Goal: Task Accomplishment & Management: Manage account settings

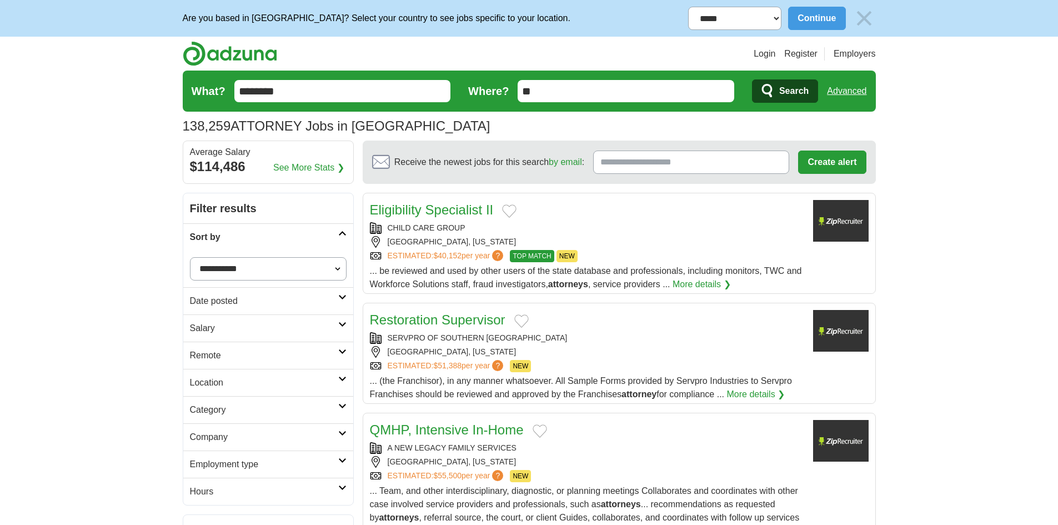
click at [317, 95] on input "********" at bounding box center [342, 91] width 217 height 22
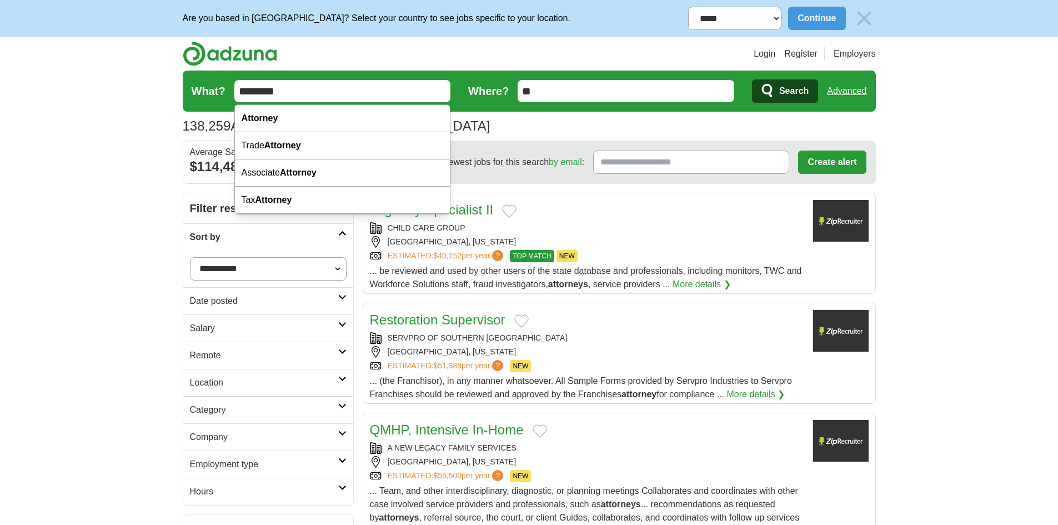
click at [317, 95] on input "********" at bounding box center [342, 91] width 217 height 22
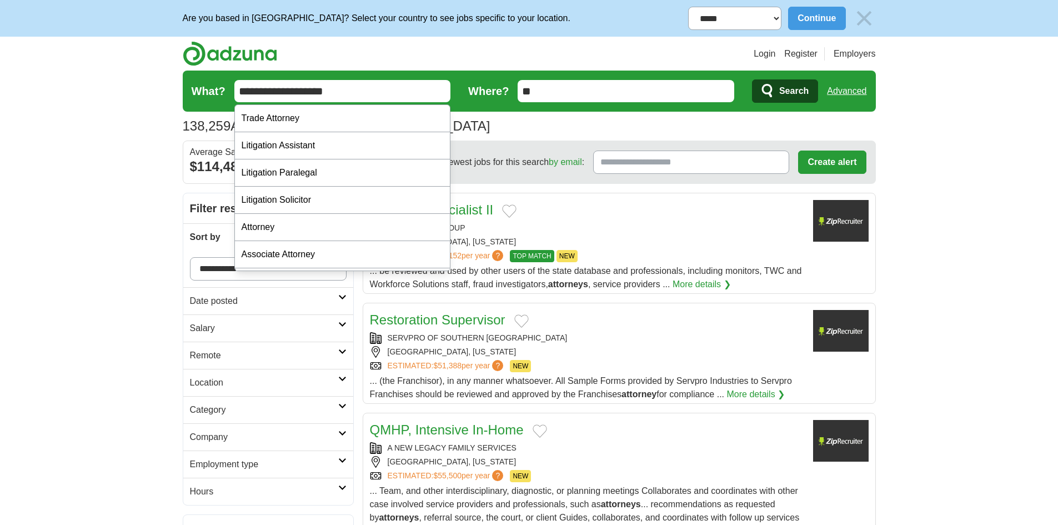
type input "**********"
click at [790, 92] on span "Search" at bounding box center [793, 91] width 29 height 22
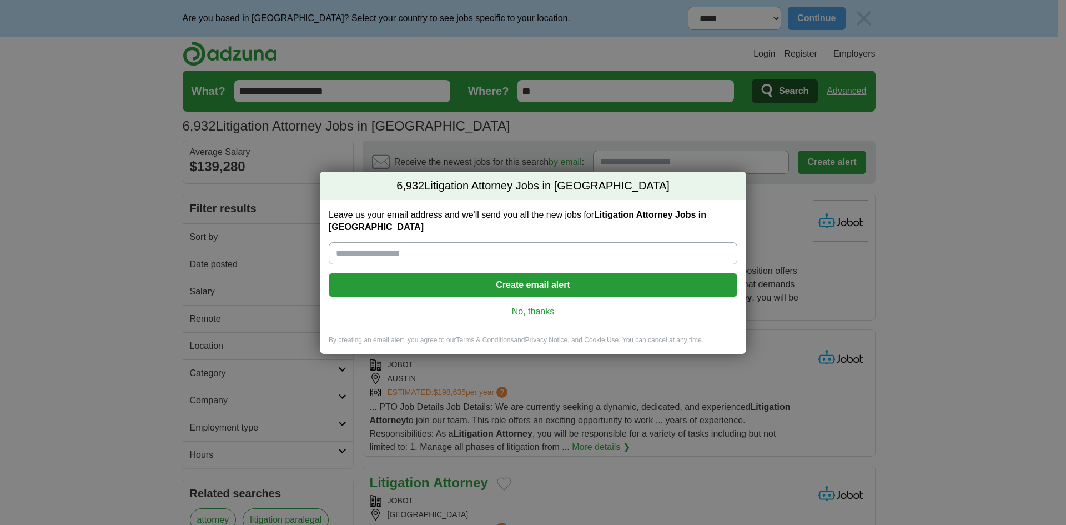
click at [525, 305] on link "No, thanks" at bounding box center [533, 311] width 391 height 12
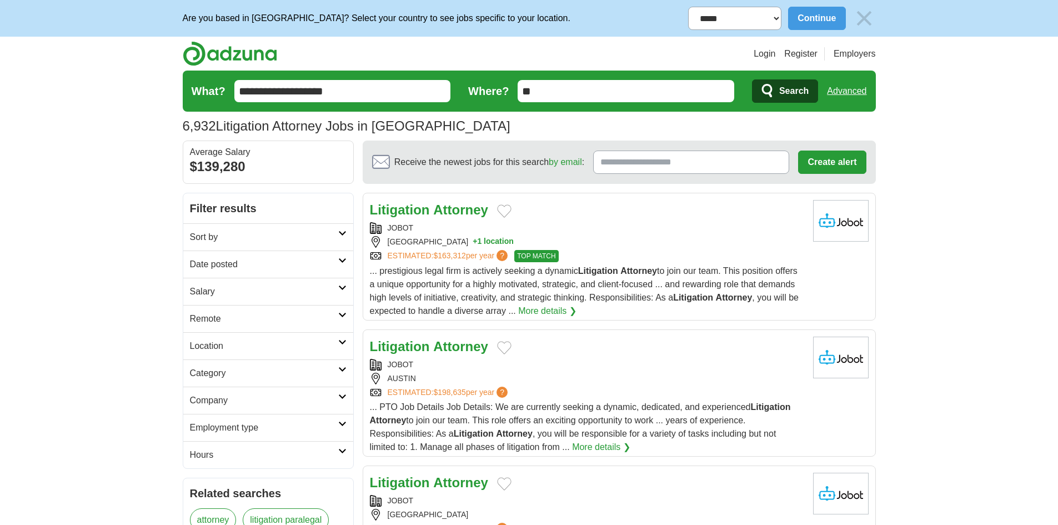
click at [747, 15] on select "**********" at bounding box center [734, 18] width 93 height 23
select select "**********"
click at [688, 7] on select "**********" at bounding box center [734, 18] width 93 height 23
click at [241, 264] on h2 "Date posted" at bounding box center [264, 264] width 148 height 13
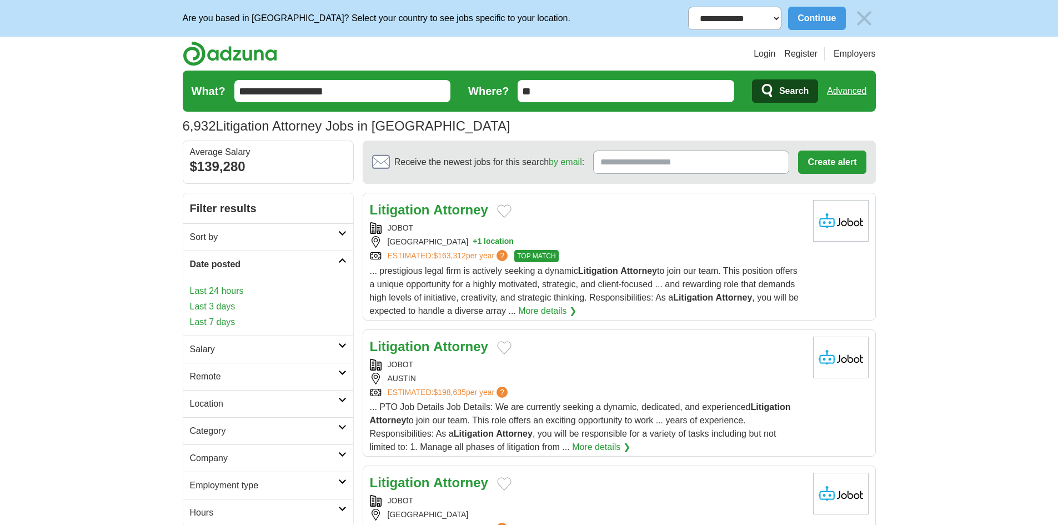
click at [219, 320] on link "Last 7 days" at bounding box center [268, 321] width 157 height 13
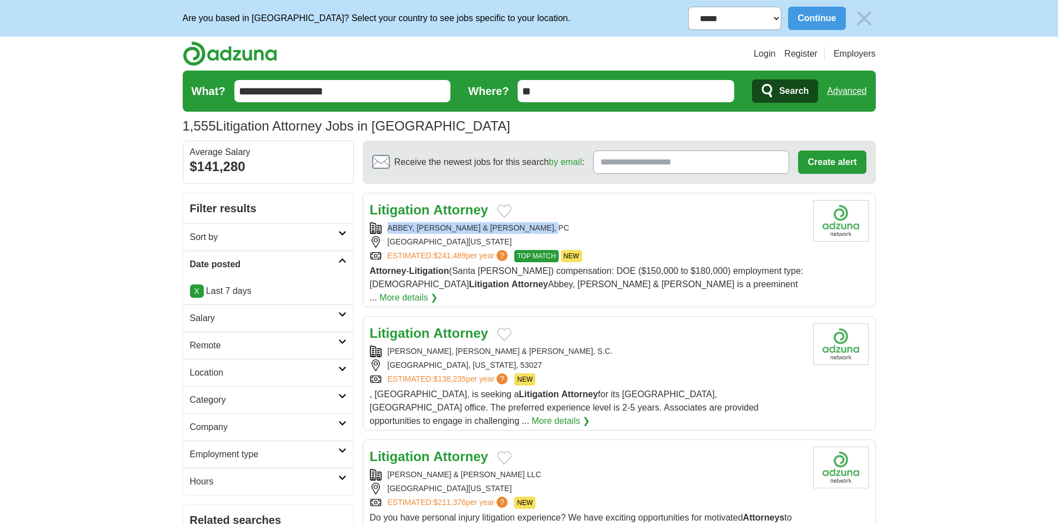
copy div "ABBEY, WEITZENBERG, WARREN & EMERY, PC"
drag, startPoint x: 574, startPoint y: 226, endPoint x: 387, endPoint y: 226, distance: 186.6
click at [387, 226] on div "ABBEY, WEITZENBERG, WARREN & EMERY, PC" at bounding box center [587, 228] width 434 height 12
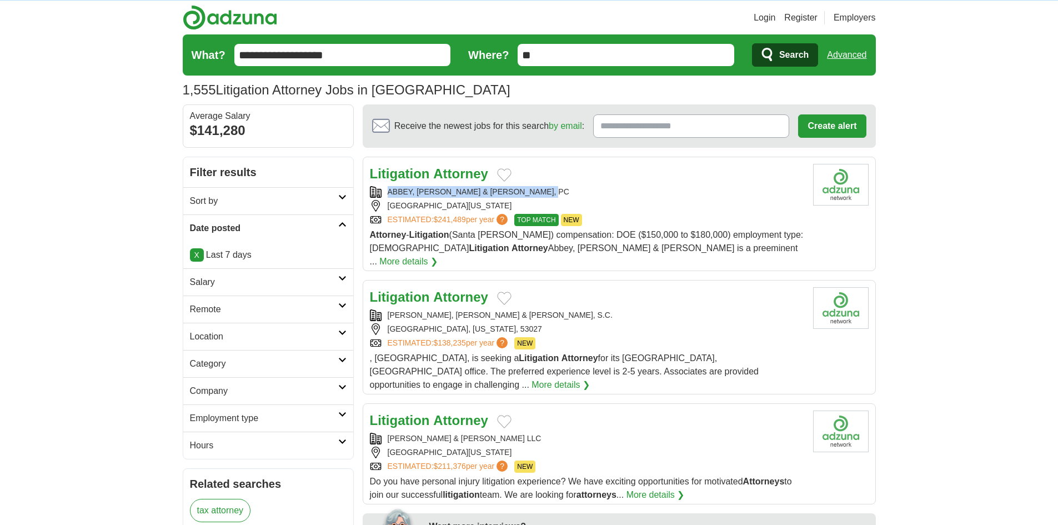
scroll to position [56, 0]
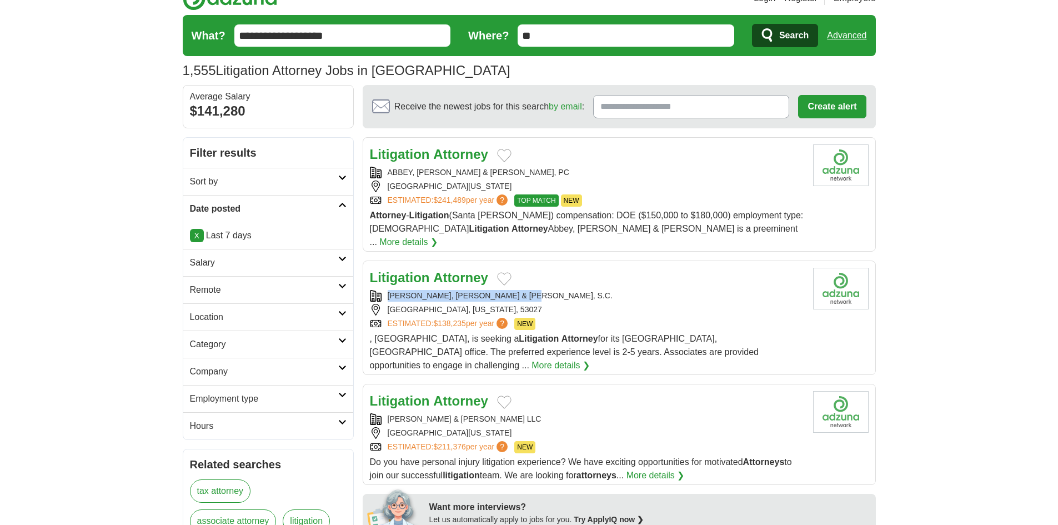
drag, startPoint x: 479, startPoint y: 282, endPoint x: 369, endPoint y: 281, distance: 110.0
click at [370, 290] on div "MATTHIESEN, WICKERT & LEHRER, S.C." at bounding box center [587, 296] width 434 height 12
copy div "MATTHIESEN, WICKERT & LEHRER, S.C."
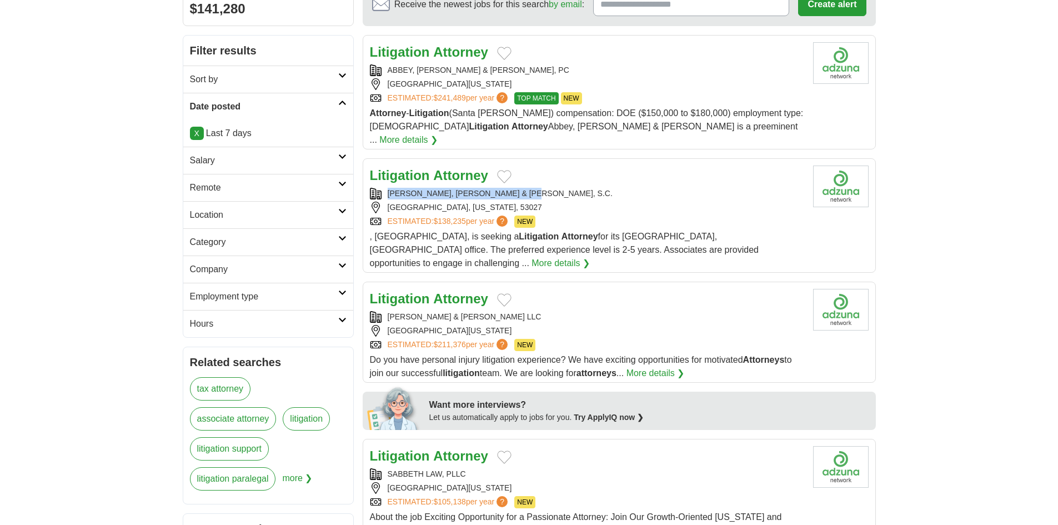
scroll to position [167, 0]
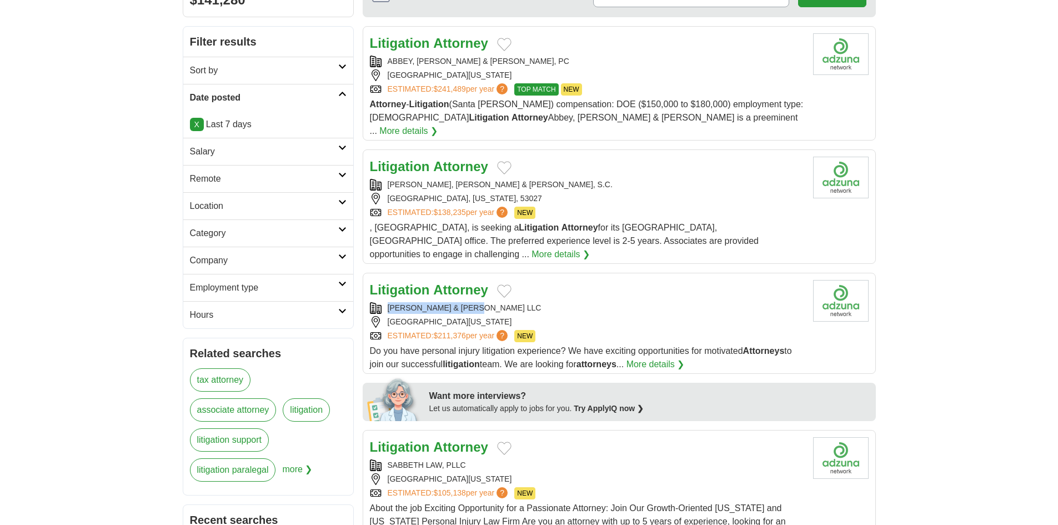
drag, startPoint x: 453, startPoint y: 284, endPoint x: 362, endPoint y: 284, distance: 91.1
click at [363, 284] on article "Litigation Attorney BACHUS & SCHANKER LLC CHEYENNE, WYOMING, 82001 ESTIMATED: $…" at bounding box center [619, 323] width 513 height 101
copy div "BACHUS & SCHANKER LLC"
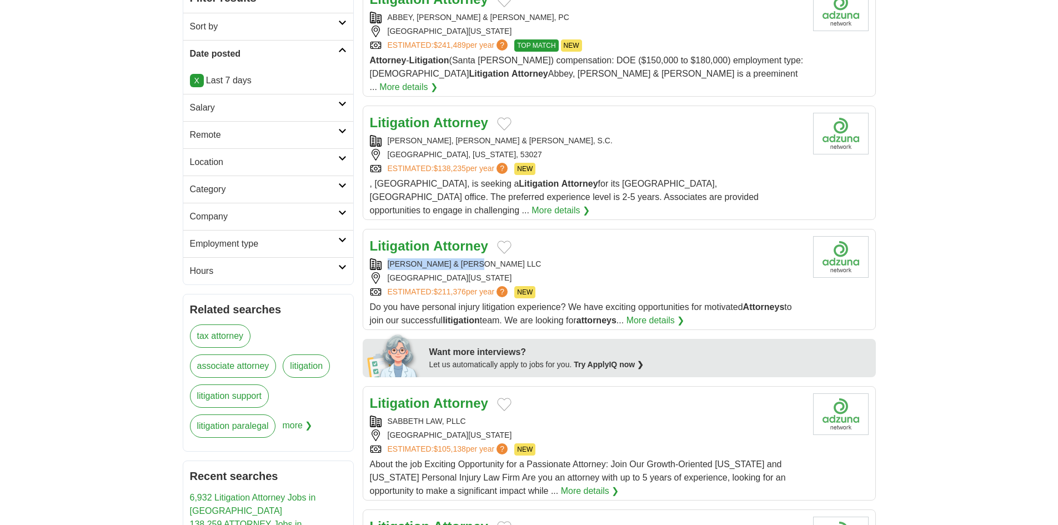
scroll to position [278, 0]
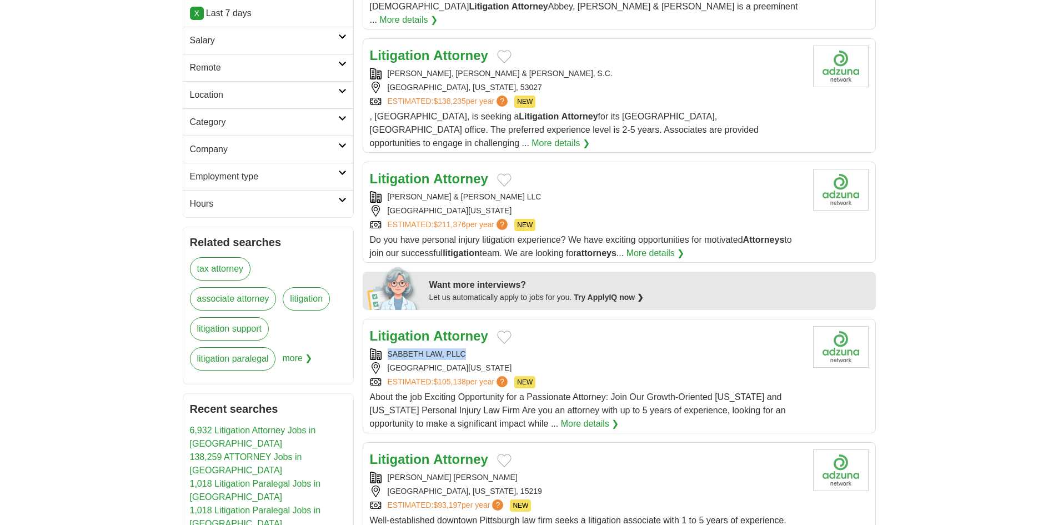
drag, startPoint x: 475, startPoint y: 327, endPoint x: 529, endPoint y: 297, distance: 61.4
click at [382, 348] on div "SABBETH LAW, PLLC" at bounding box center [587, 354] width 434 height 12
copy div "SABBETH LAW, PLLC"
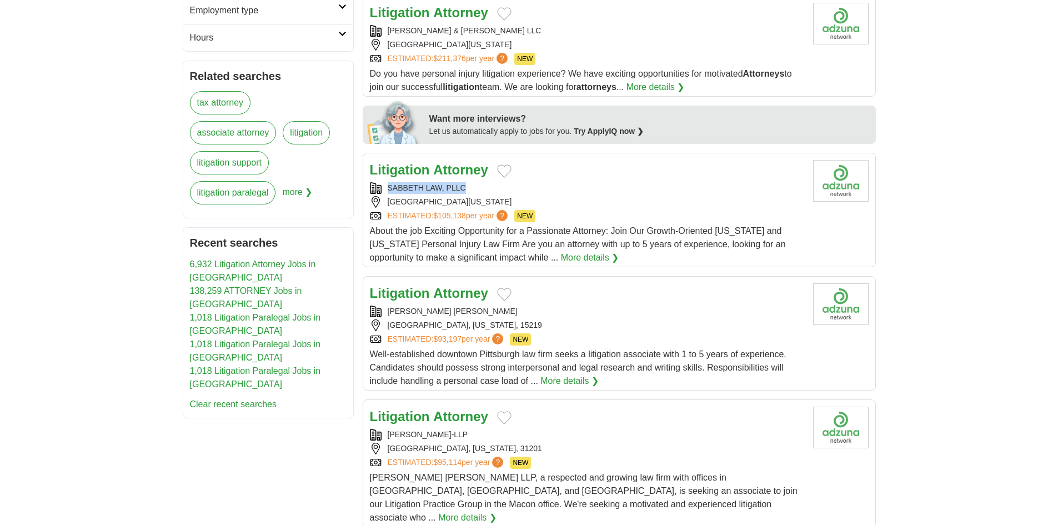
scroll to position [444, 0]
drag, startPoint x: 502, startPoint y: 280, endPoint x: 384, endPoint y: 288, distance: 117.5
click at [384, 305] on div "ROBB LEONARD MULVIHILL" at bounding box center [587, 311] width 434 height 12
copy div "ROBB LEONARD MULVIHILL"
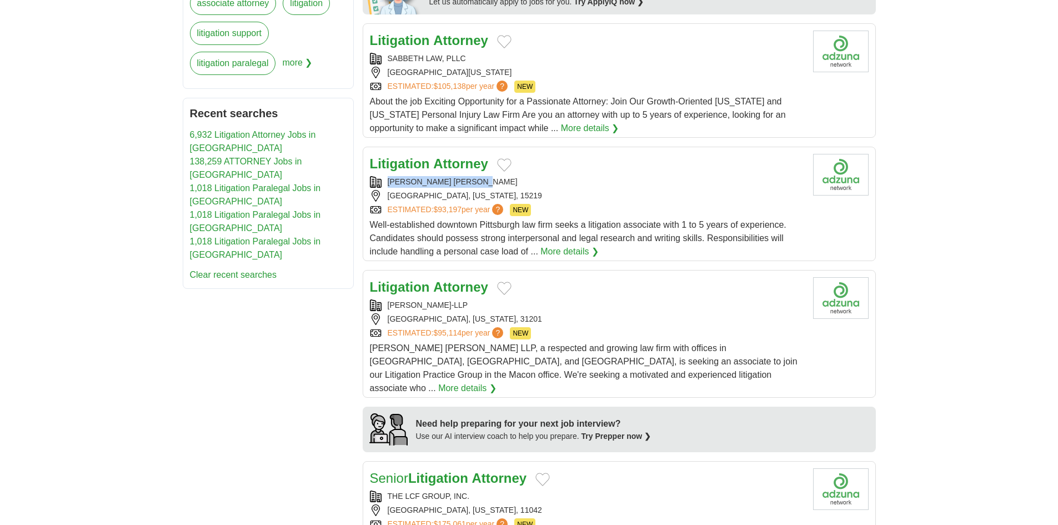
scroll to position [611, 0]
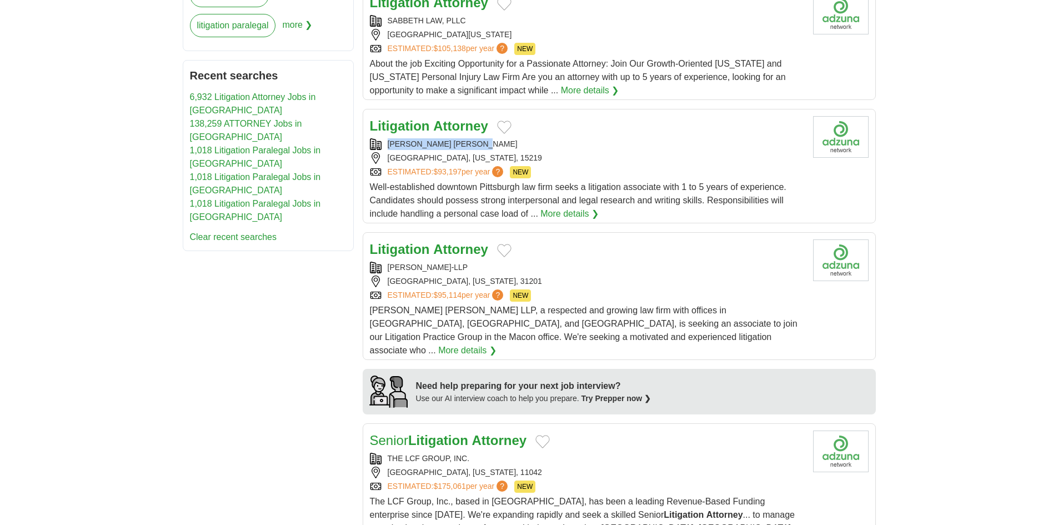
drag, startPoint x: 550, startPoint y: 236, endPoint x: 387, endPoint y: 244, distance: 163.0
click at [387, 262] on div "JAMES-BATES-BRANNAN-GROOVER-LLP" at bounding box center [587, 268] width 434 height 12
copy div "JAMES-BATES-BRANNAN-GROOVER-LLP"
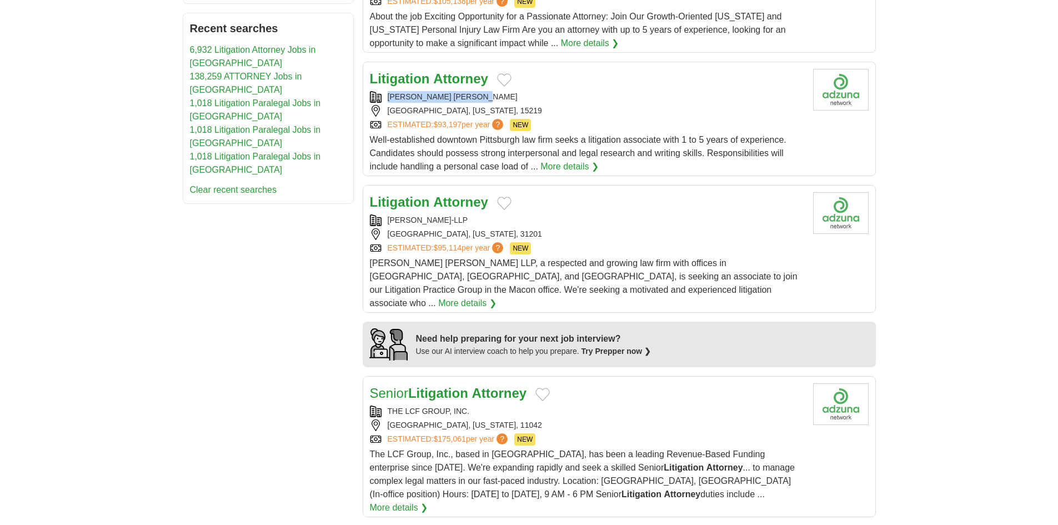
scroll to position [722, 0]
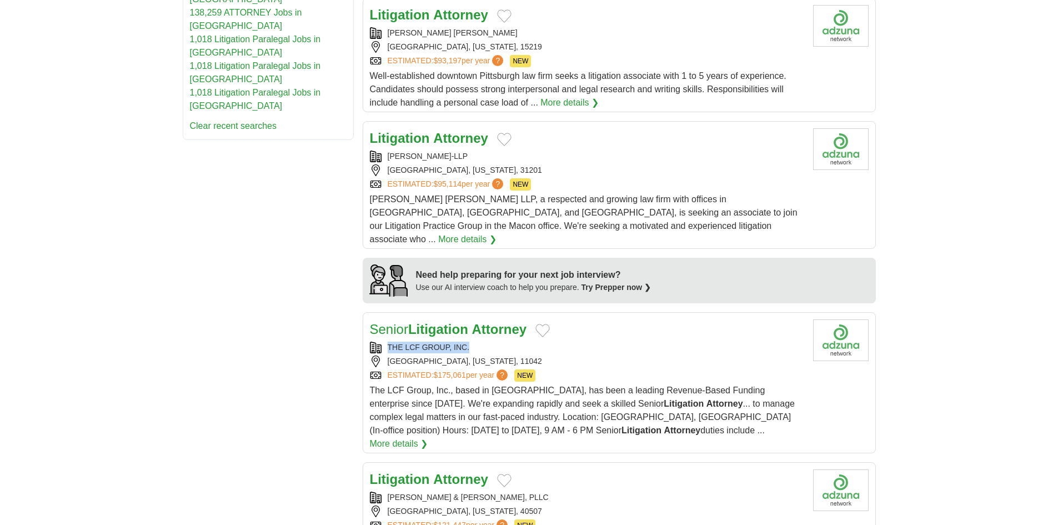
drag, startPoint x: 472, startPoint y: 309, endPoint x: 410, endPoint y: 296, distance: 63.1
click at [386, 342] on div "THE LCF GROUP, INC." at bounding box center [587, 348] width 434 height 12
copy div "THE LCF GROUP, INC."
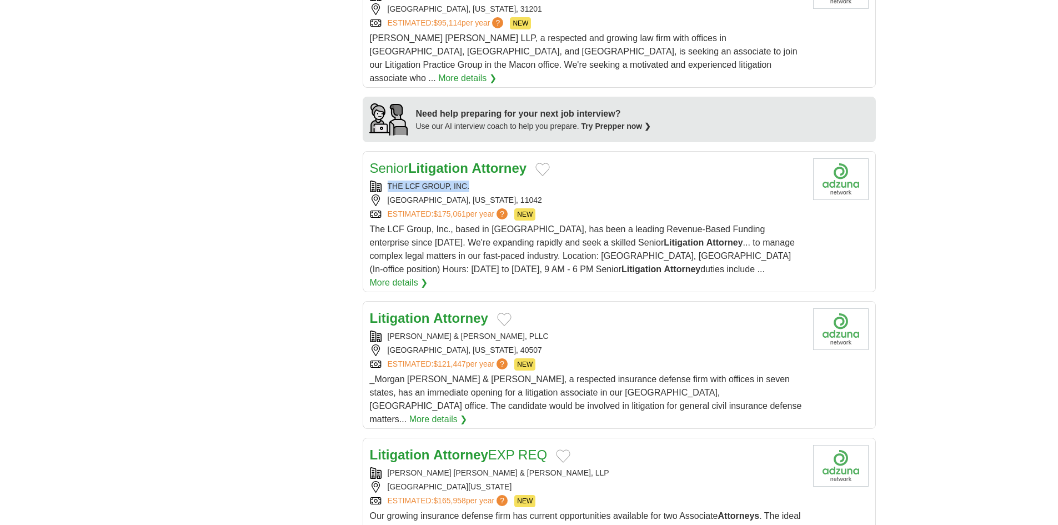
scroll to position [889, 0]
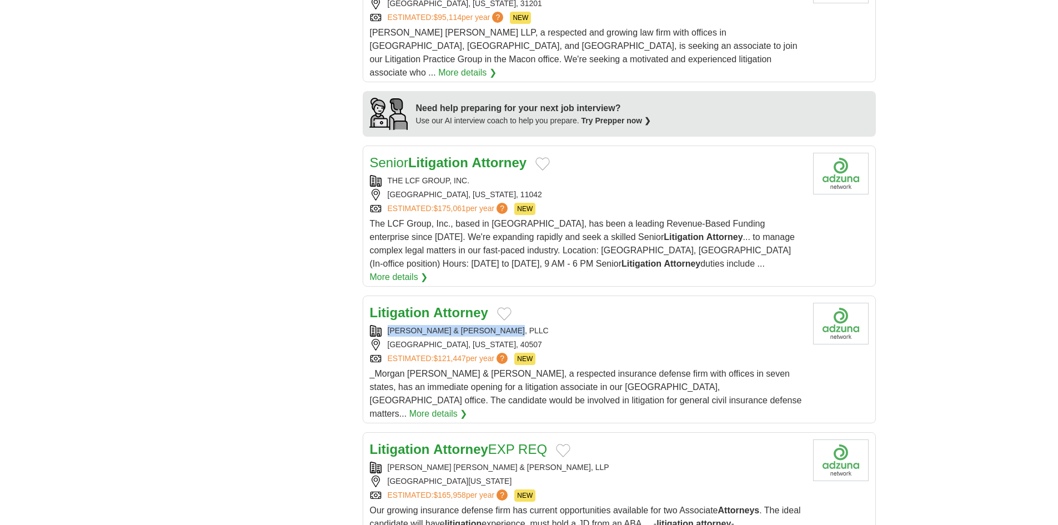
drag, startPoint x: 474, startPoint y: 284, endPoint x: 385, endPoint y: 274, distance: 88.9
click at [385, 325] on div "MORGAN, AKINS & JACKSON, PLLC" at bounding box center [587, 331] width 434 height 12
copy div "MORGAN, AKINS & JACKSON, PLLC"
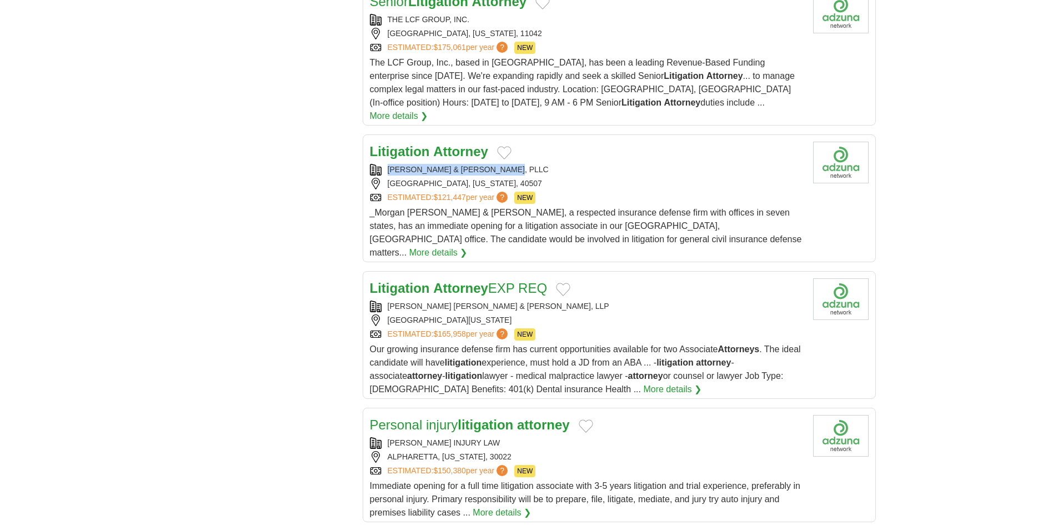
scroll to position [1055, 0]
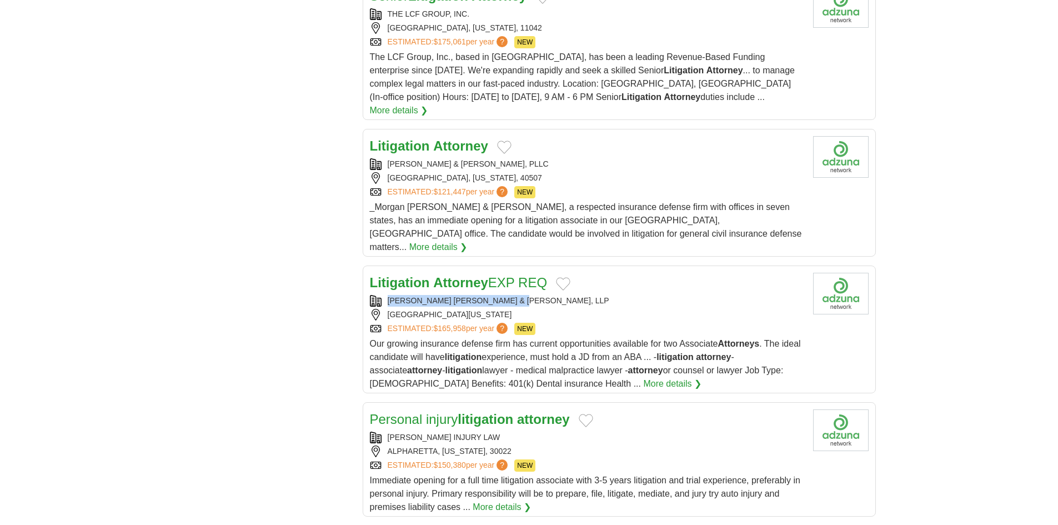
drag, startPoint x: 545, startPoint y: 226, endPoint x: 385, endPoint y: 237, distance: 160.4
click at [385, 273] on div "Litigation Attorney EXP REQ REBACK MCANDREWS & BLESSEY, LLP MANHATTAN BEACH, CA…" at bounding box center [587, 332] width 434 height 118
copy div "REBACK MCANDREWS & BLESSEY, LLP"
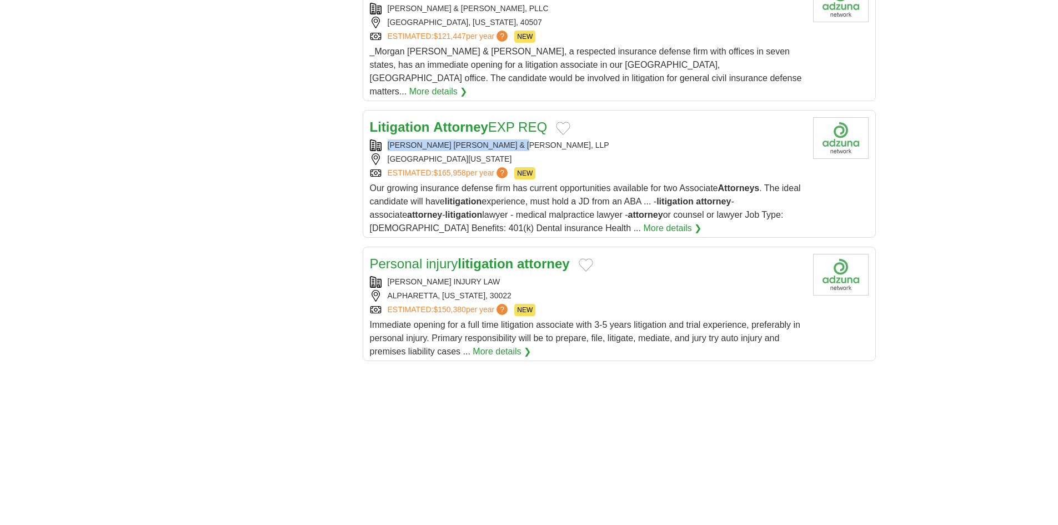
scroll to position [1222, 0]
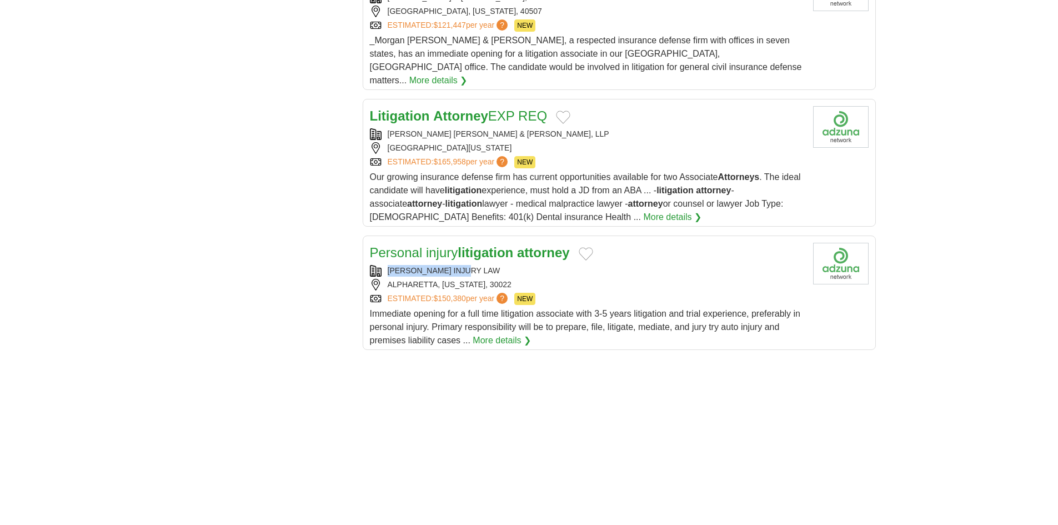
drag, startPoint x: 478, startPoint y: 199, endPoint x: 379, endPoint y: 207, distance: 99.8
click at [379, 265] on div "CHALKER INJURY LAW" at bounding box center [587, 271] width 434 height 12
copy div "CHALKER INJURY LAW"
drag, startPoint x: 427, startPoint y: 181, endPoint x: 427, endPoint y: 171, distance: 10.0
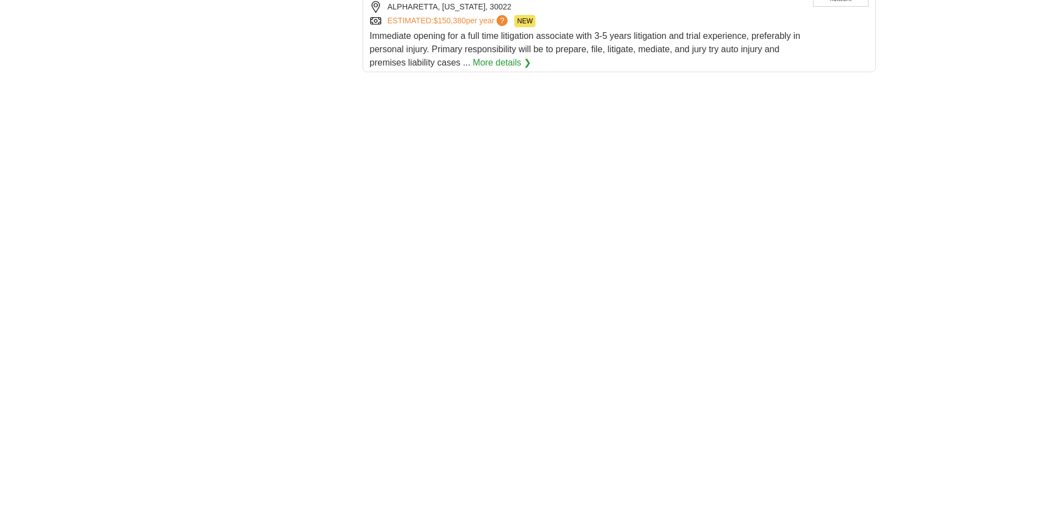
scroll to position [1555, 0]
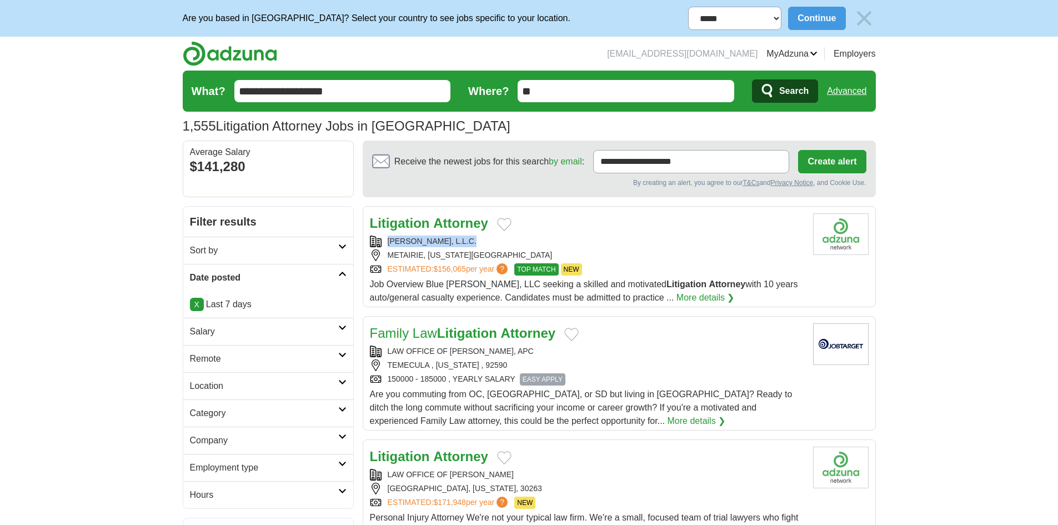
drag, startPoint x: 475, startPoint y: 241, endPoint x: 384, endPoint y: 244, distance: 91.7
click at [384, 244] on div "BLUE WILLIAMS, L.L.C." at bounding box center [587, 242] width 434 height 12
copy div "BLUE WILLIAMS, L.L.C."
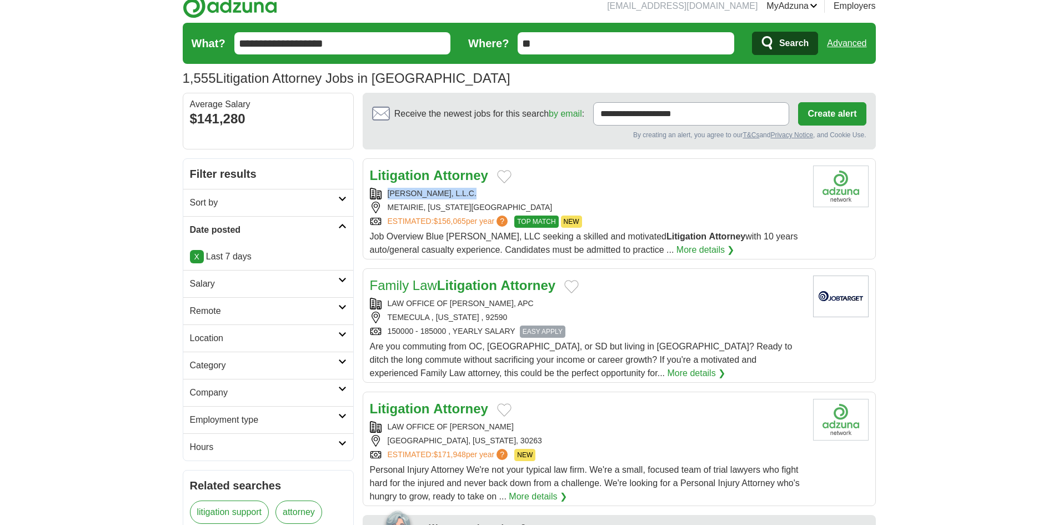
scroll to position [111, 0]
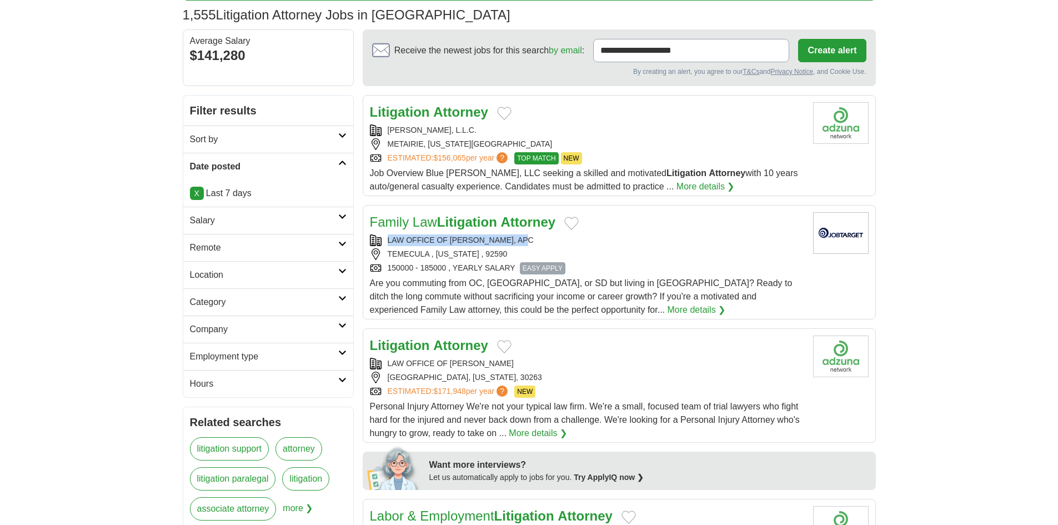
drag, startPoint x: 469, startPoint y: 241, endPoint x: 387, endPoint y: 242, distance: 82.2
click at [387, 242] on div "LAW OFFICE OF NEDA AGUIRRE, APC" at bounding box center [587, 240] width 434 height 12
copy div "LAW OFFICE OF NEDA AGUIRRE, APC"
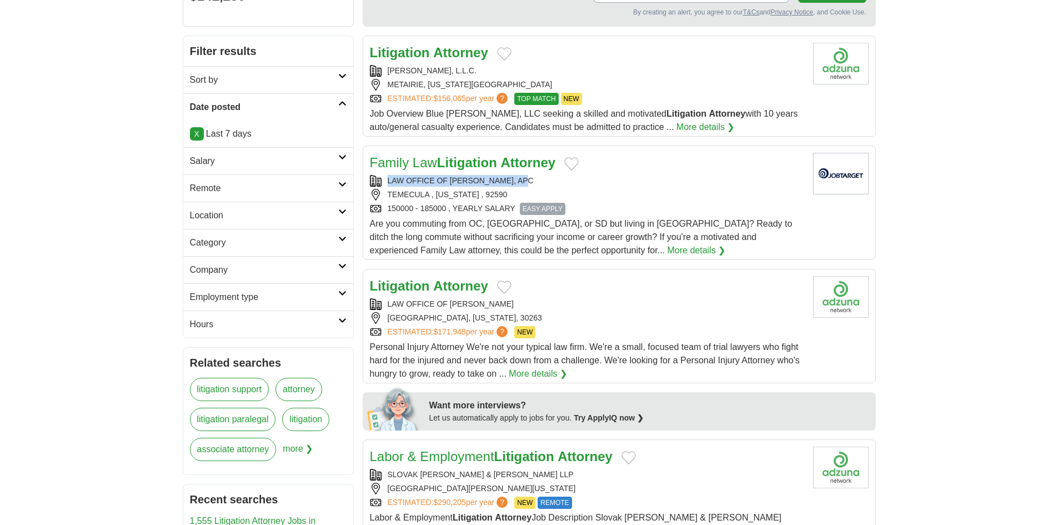
scroll to position [278, 0]
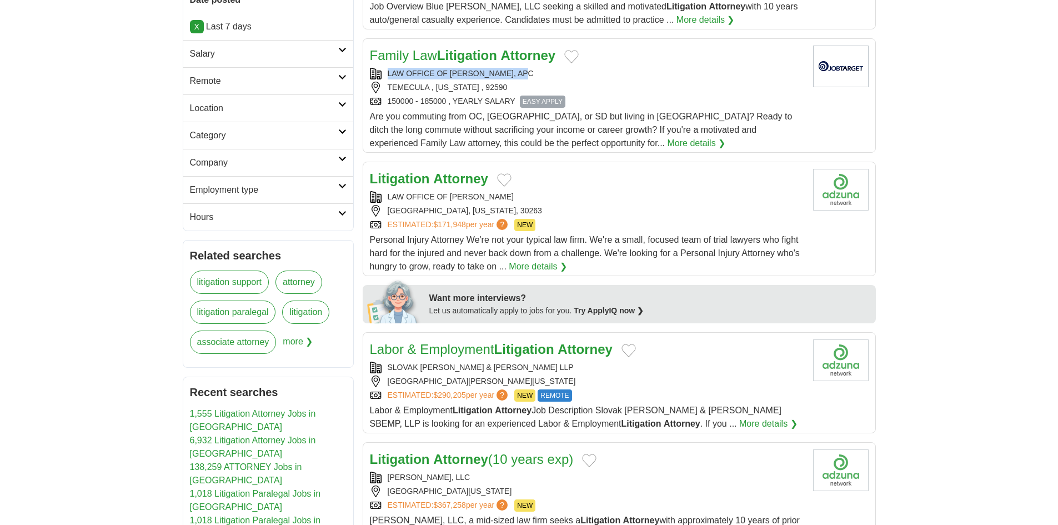
drag, startPoint x: 468, startPoint y: 194, endPoint x: 387, endPoint y: 194, distance: 80.5
click at [387, 194] on div "LAW OFFICE OF JOHNNY PHILLIPS" at bounding box center [587, 197] width 434 height 12
copy div "LAW OFFICE OF JOHNNY PHILLIPS"
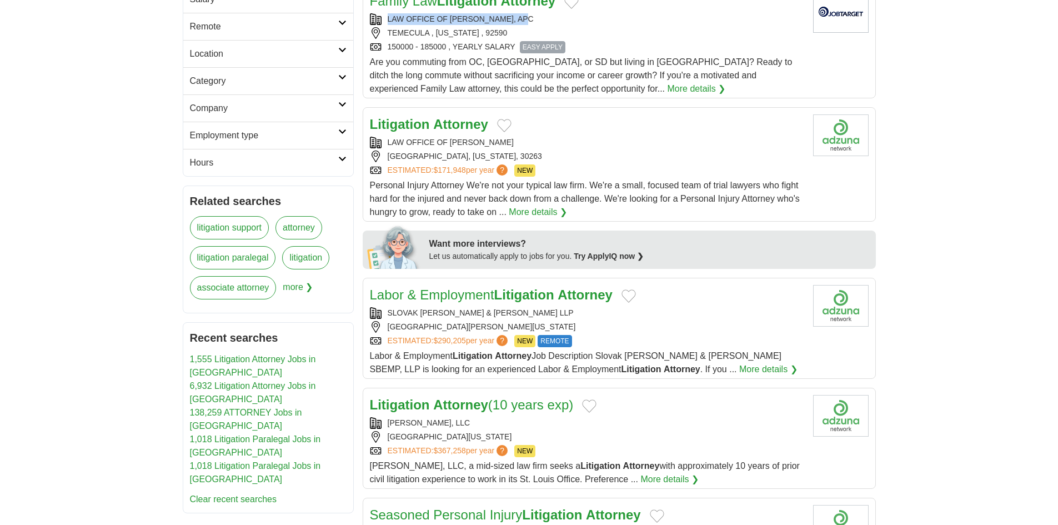
scroll to position [333, 0]
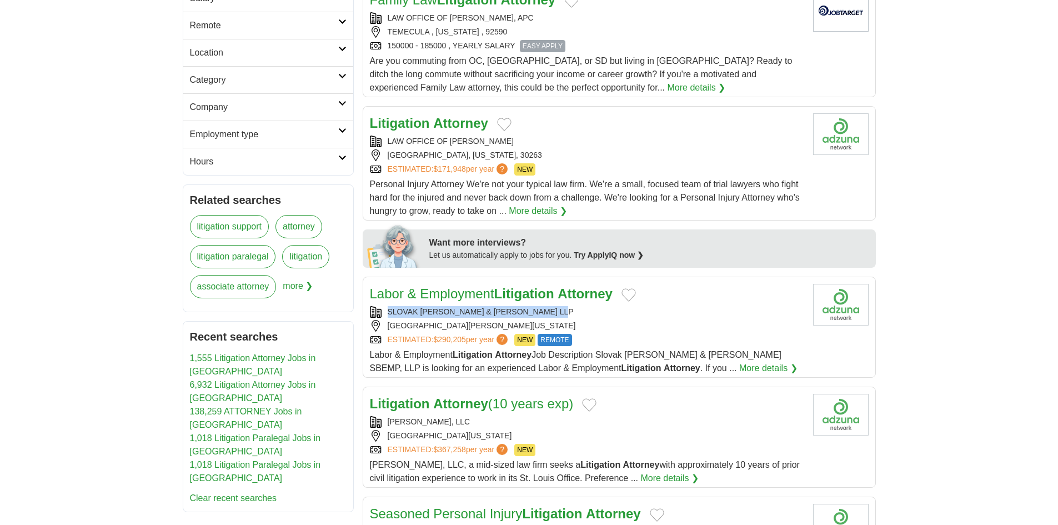
drag, startPoint x: 583, startPoint y: 313, endPoint x: 383, endPoint y: 313, distance: 199.4
click at [383, 313] on div "SLOVAK BARON EMPEY MURPHY & PINKNEY LLP" at bounding box center [587, 312] width 434 height 12
copy div "SLOVAK BARON EMPEY MURPHY & PINKNEY LLP"
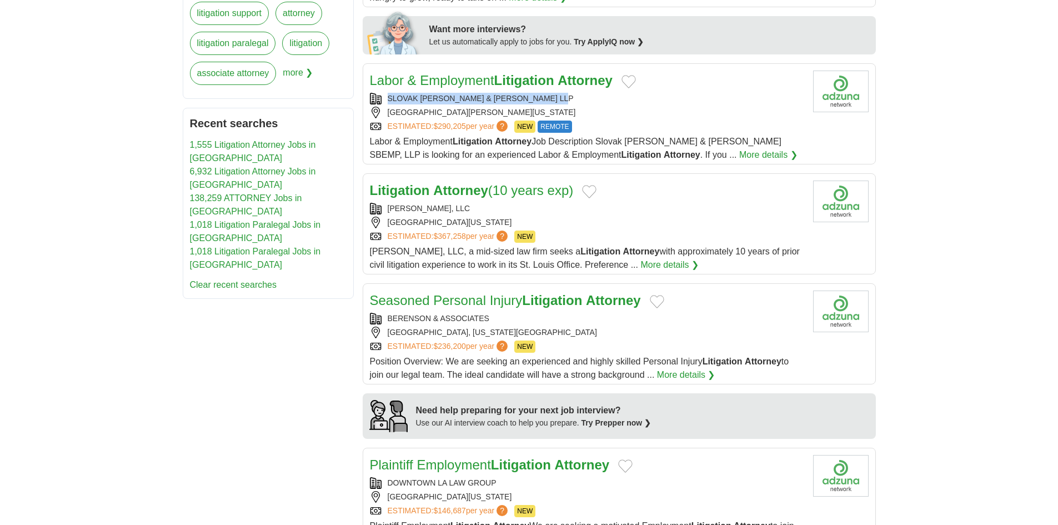
scroll to position [555, 0]
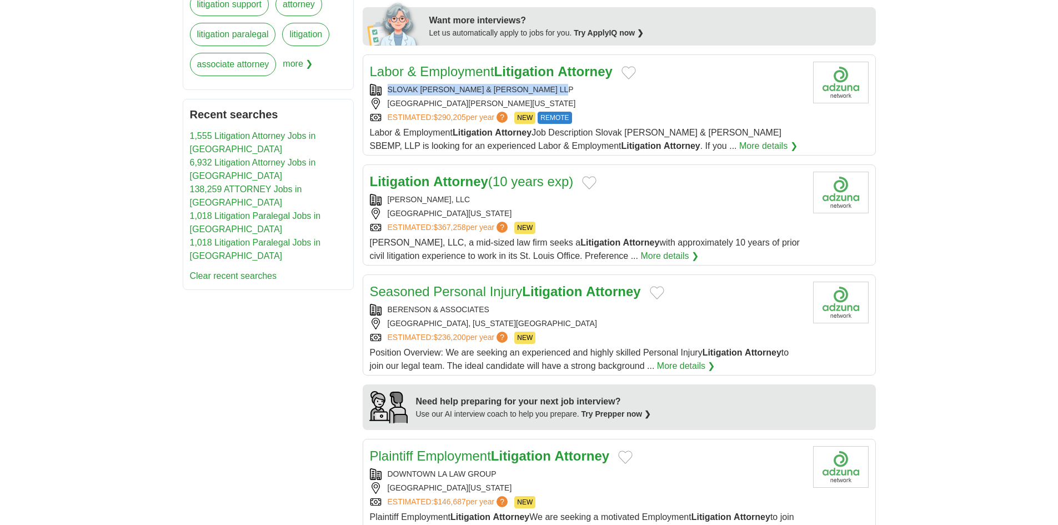
drag, startPoint x: 489, startPoint y: 202, endPoint x: 375, endPoint y: 199, distance: 114.5
click at [375, 199] on div "MICKES O'TOOLE, LLC" at bounding box center [587, 200] width 434 height 12
copy div "MICKES O'TOOLE, LLC"
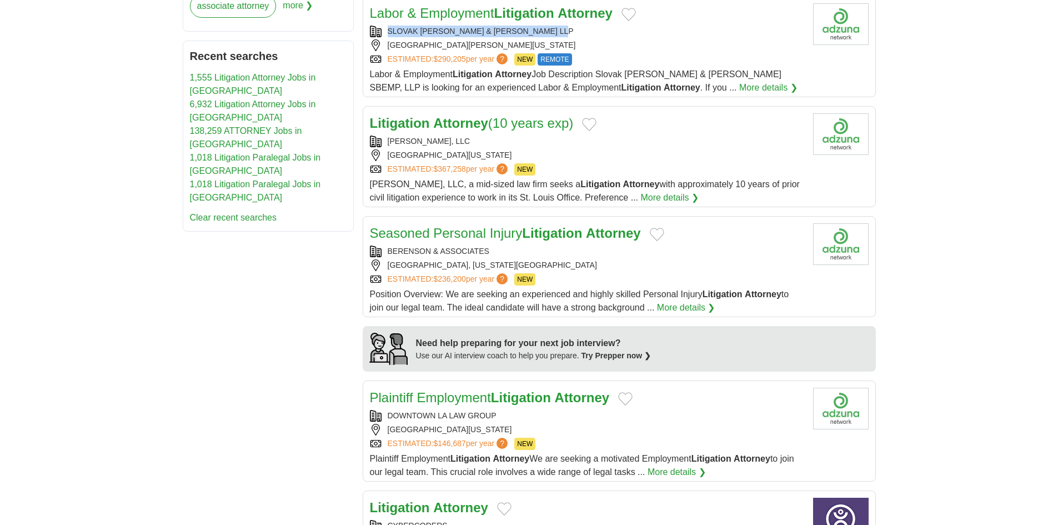
scroll to position [667, 0]
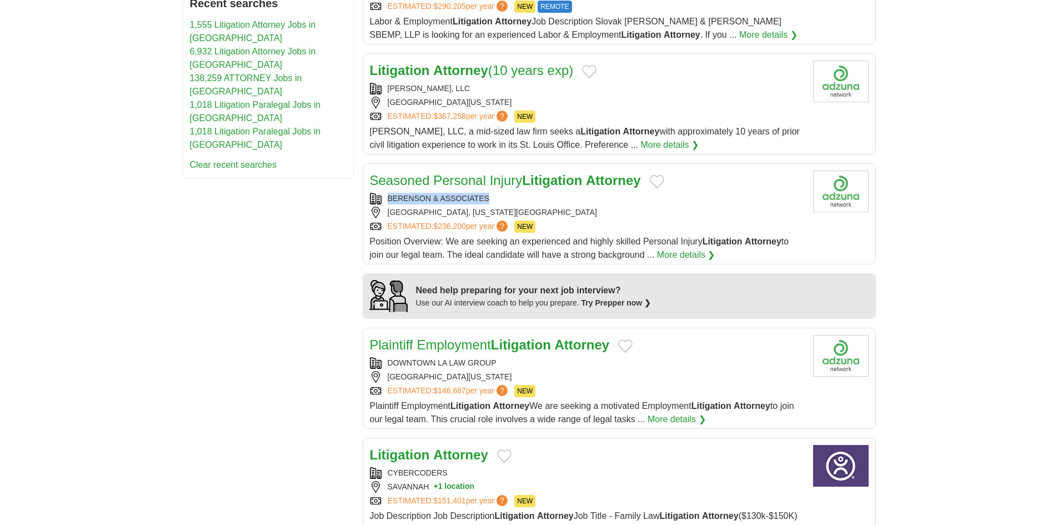
copy div "BERENSON & ASSOCIATES"
drag, startPoint x: 494, startPoint y: 196, endPoint x: 454, endPoint y: 201, distance: 40.3
click at [394, 201] on div "BERENSON & ASSOCIATES" at bounding box center [587, 199] width 434 height 12
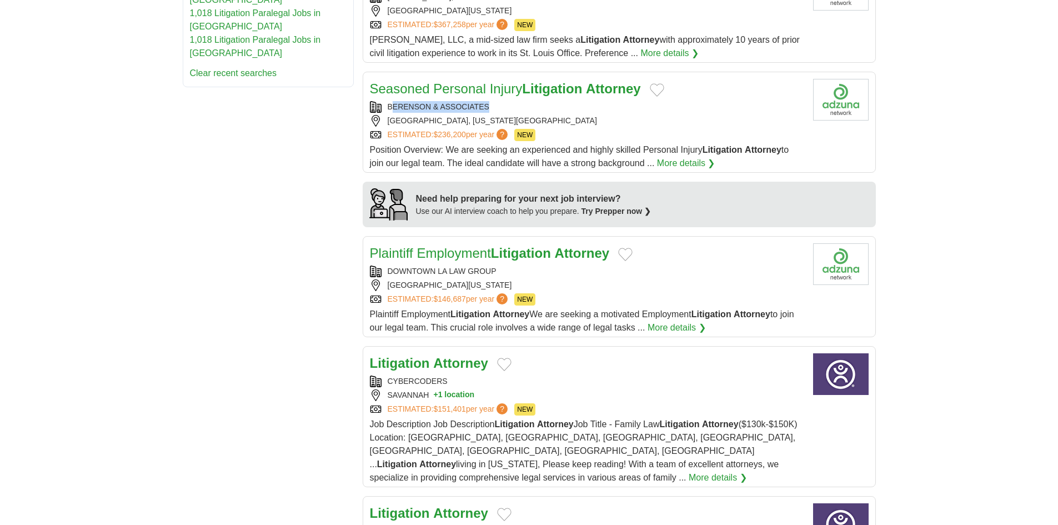
scroll to position [778, 0]
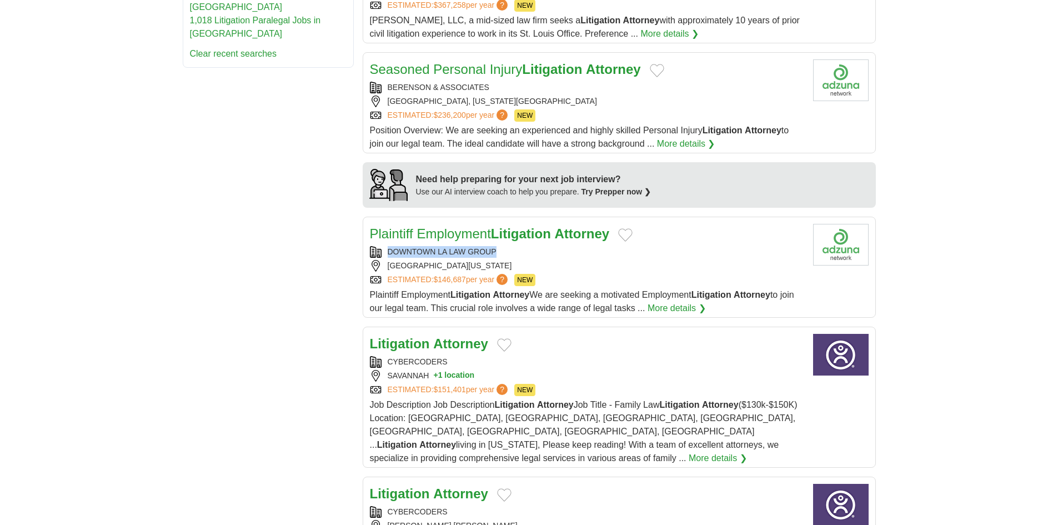
drag, startPoint x: 508, startPoint y: 250, endPoint x: 374, endPoint y: 250, distance: 134.4
click at [374, 250] on div "DOWNTOWN LA LAW GROUP" at bounding box center [587, 252] width 434 height 12
copy div "DOWNTOWN LA LAW GROUP"
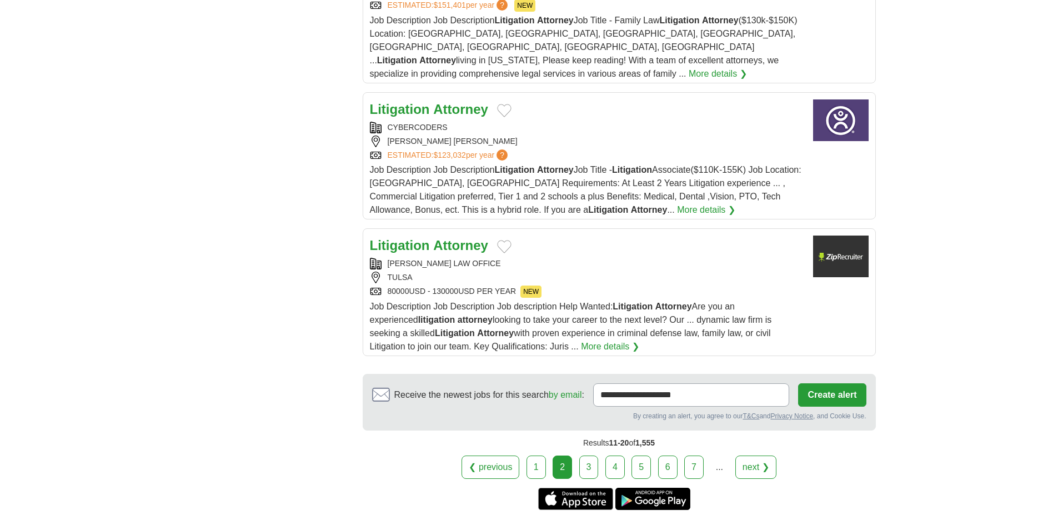
scroll to position [1166, 0]
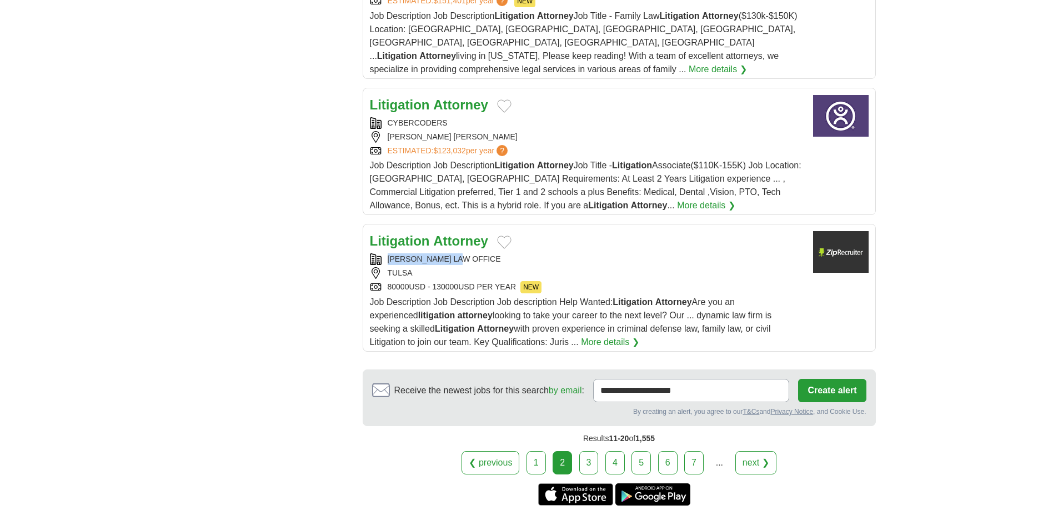
copy div "KANIA LAW OFFICE"
drag, startPoint x: 471, startPoint y: 244, endPoint x: 396, endPoint y: 244, distance: 75.0
click at [381, 253] on div "KANIA LAW OFFICE" at bounding box center [587, 259] width 434 height 12
click at [584, 451] on link "3" at bounding box center [588, 462] width 19 height 23
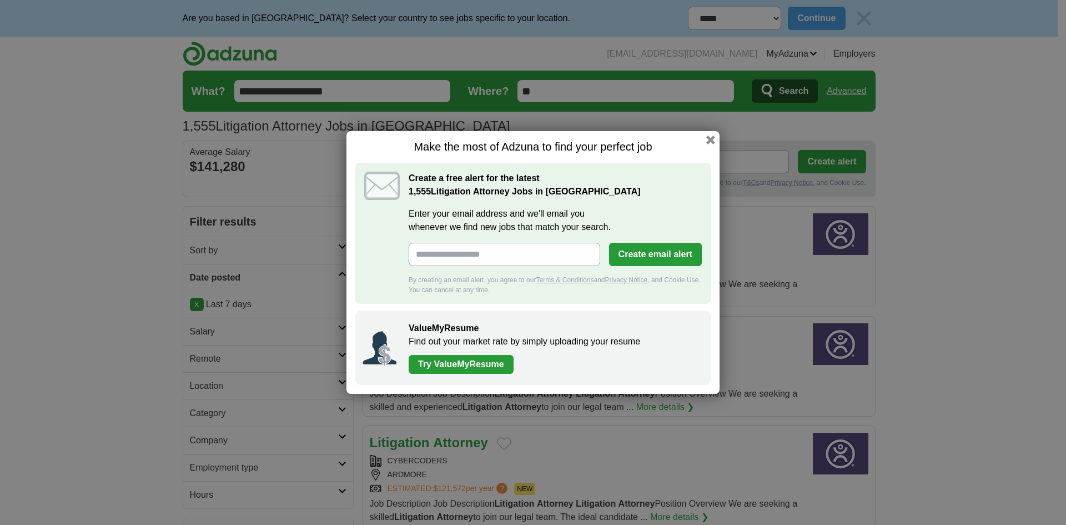
click at [712, 144] on div "Make the most of Adzuna to find your perfect job Create a free alert for the la…" at bounding box center [533, 262] width 373 height 263
click at [707, 139] on button "button" at bounding box center [711, 140] width 12 height 12
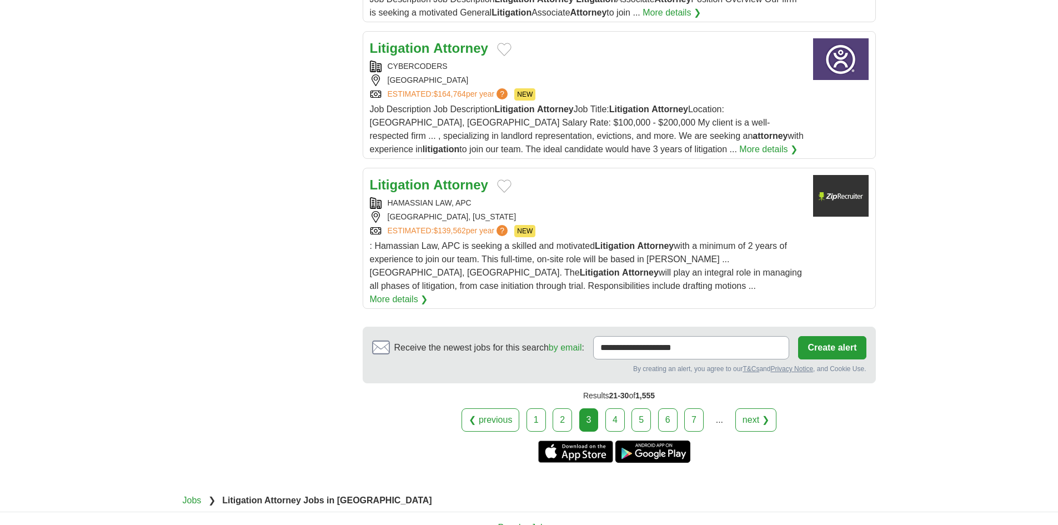
scroll to position [1222, 0]
drag, startPoint x: 472, startPoint y: 189, endPoint x: 402, endPoint y: 184, distance: 70.7
click at [378, 197] on div "HAMASSIAN LAW, APC" at bounding box center [587, 203] width 434 height 12
copy div "HAMASSIAN LAW, APC"
click at [618, 408] on link "4" at bounding box center [614, 419] width 19 height 23
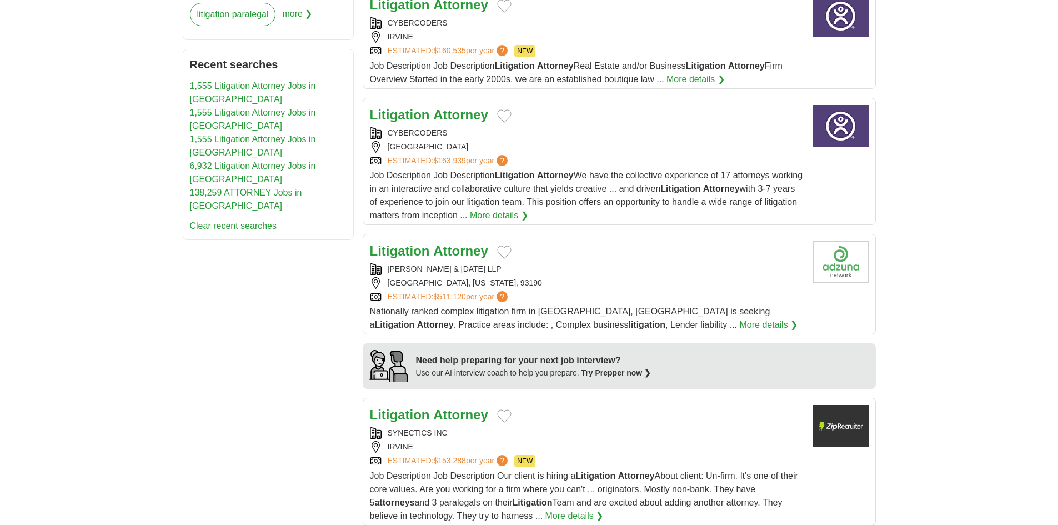
scroll to position [667, 0]
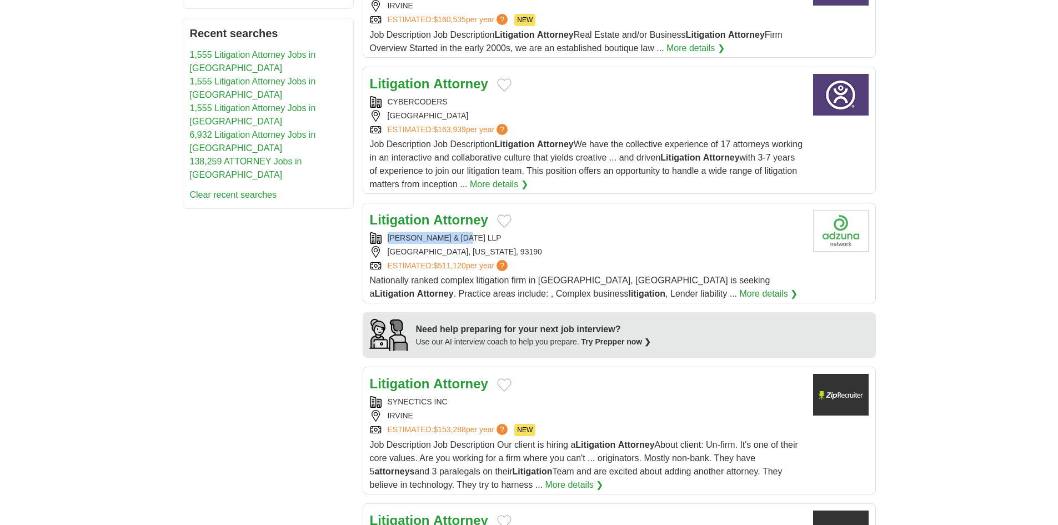
drag, startPoint x: 493, startPoint y: 220, endPoint x: 376, endPoint y: 220, distance: 116.6
click at [376, 232] on div "[PERSON_NAME] & [DATE] LLP" at bounding box center [587, 238] width 434 height 12
copy div "[PERSON_NAME] & [DATE] LLP"
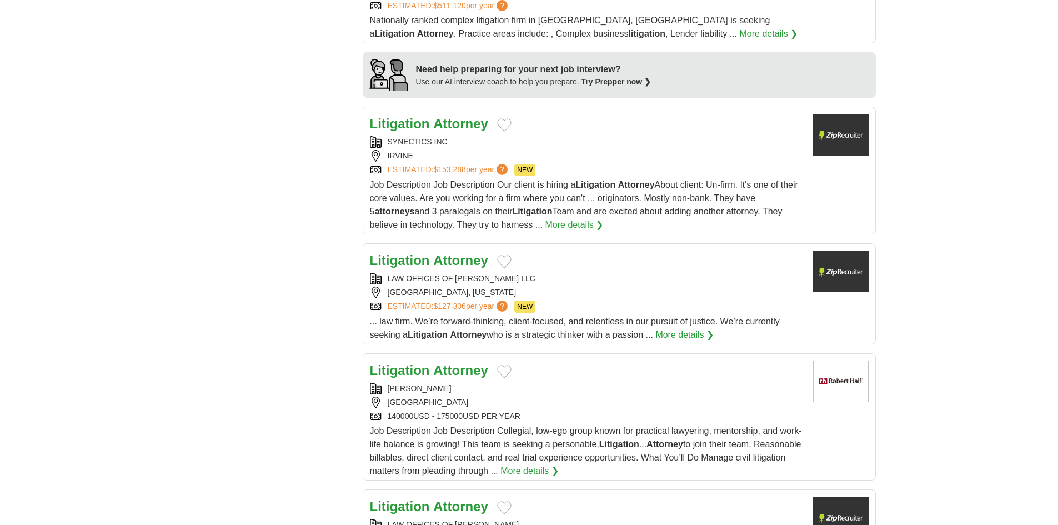
scroll to position [944, 0]
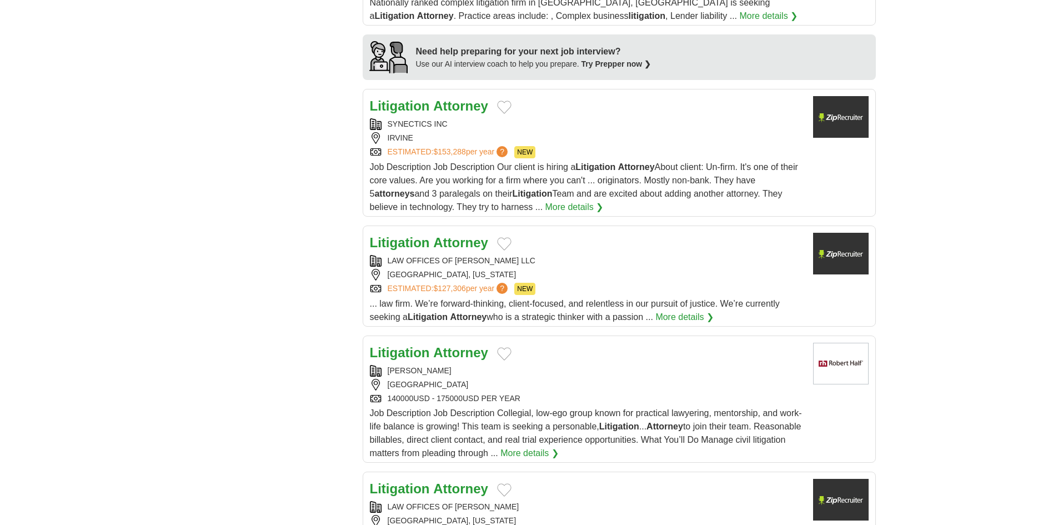
drag, startPoint x: 568, startPoint y: 244, endPoint x: 378, endPoint y: 244, distance: 189.4
click at [378, 255] on div "LAW OFFICES OF [PERSON_NAME] LLC" at bounding box center [587, 261] width 434 height 12
copy div "LAW OFFICES OF [PERSON_NAME] LLC"
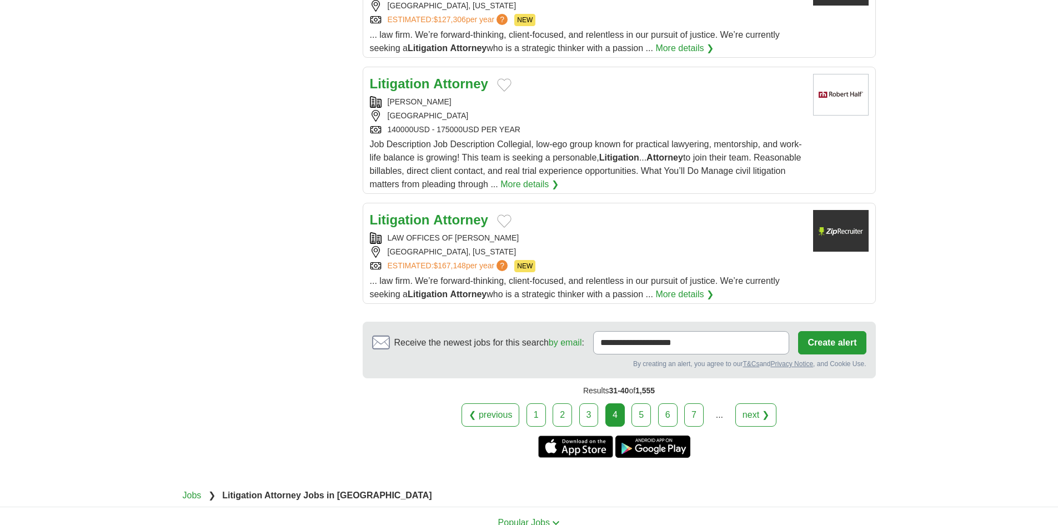
scroll to position [1222, 0]
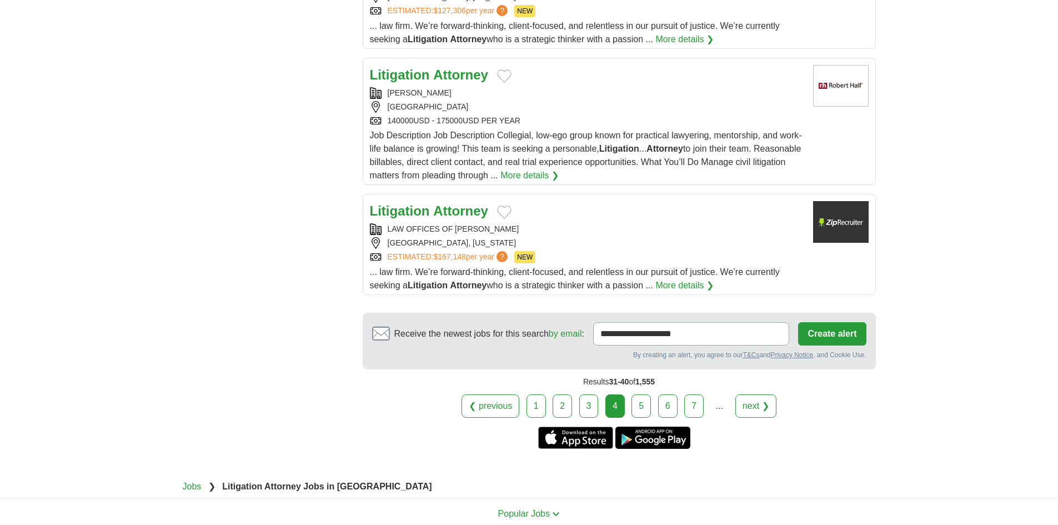
click at [564, 223] on div "LAW OFFICES OF ADAM M. SMALLOW" at bounding box center [587, 229] width 434 height 12
click at [643, 394] on link "5" at bounding box center [641, 405] width 19 height 23
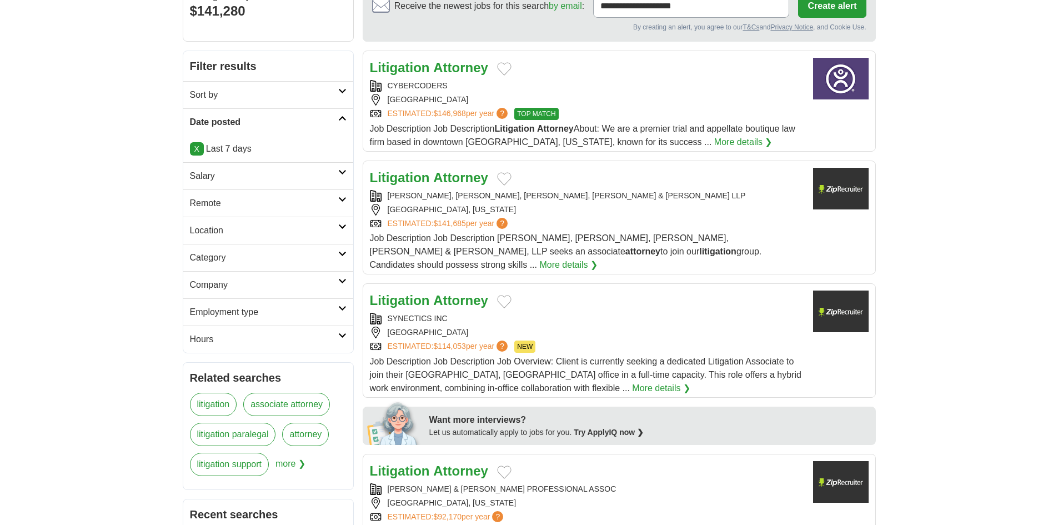
scroll to position [222, 0]
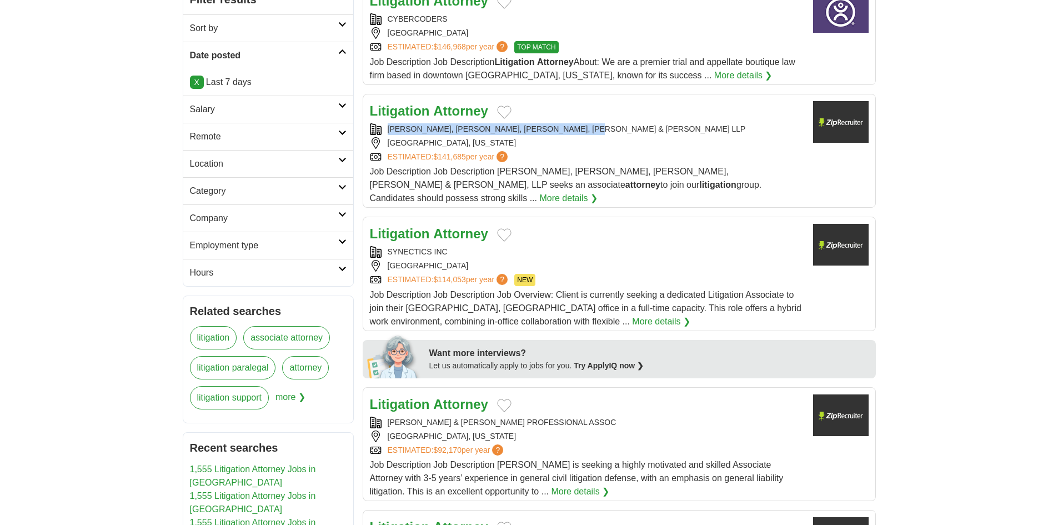
drag, startPoint x: 619, startPoint y: 127, endPoint x: 387, endPoint y: 125, distance: 231.6
click at [387, 125] on div "PERRY, JOHNSON, ANDERSON, MILLER & MOSKOWITZ LLP" at bounding box center [587, 129] width 434 height 12
copy div "PERRY, JOHNSON, ANDERSON, MILLER & MOSKOWITZ LLP"
drag, startPoint x: 415, startPoint y: 108, endPoint x: 466, endPoint y: 15, distance: 106.4
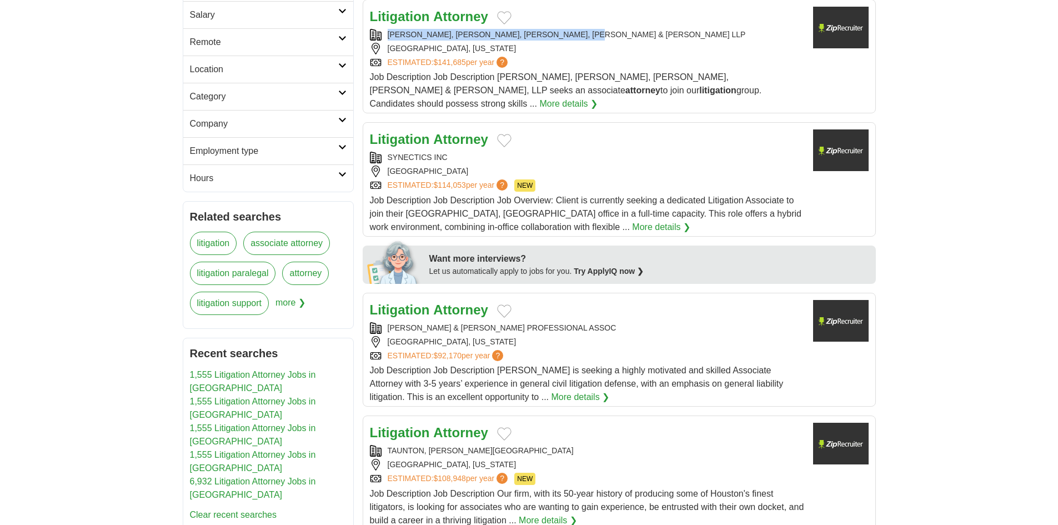
scroll to position [333, 0]
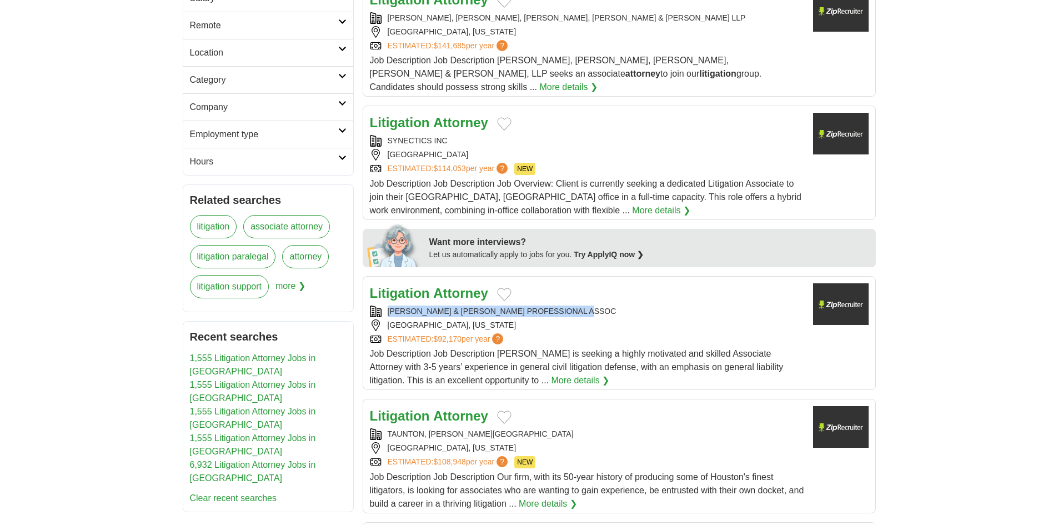
drag, startPoint x: 615, startPoint y: 293, endPoint x: 385, endPoint y: 299, distance: 230.1
click at [385, 305] on div "RUMBERGER KIRK & CALDWELL PROFESSIONAL ASSOC" at bounding box center [587, 311] width 434 height 12
copy div "RUMBERGER KIRK & CALDWELL PROFESSIONAL ASSOC"
click at [429, 285] on strong "Litigation" at bounding box center [400, 292] width 60 height 15
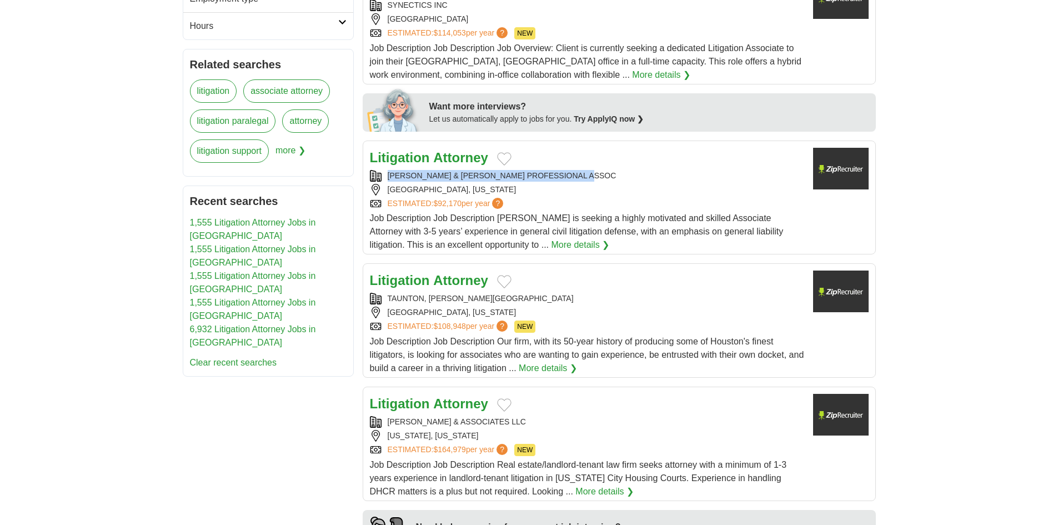
scroll to position [500, 0]
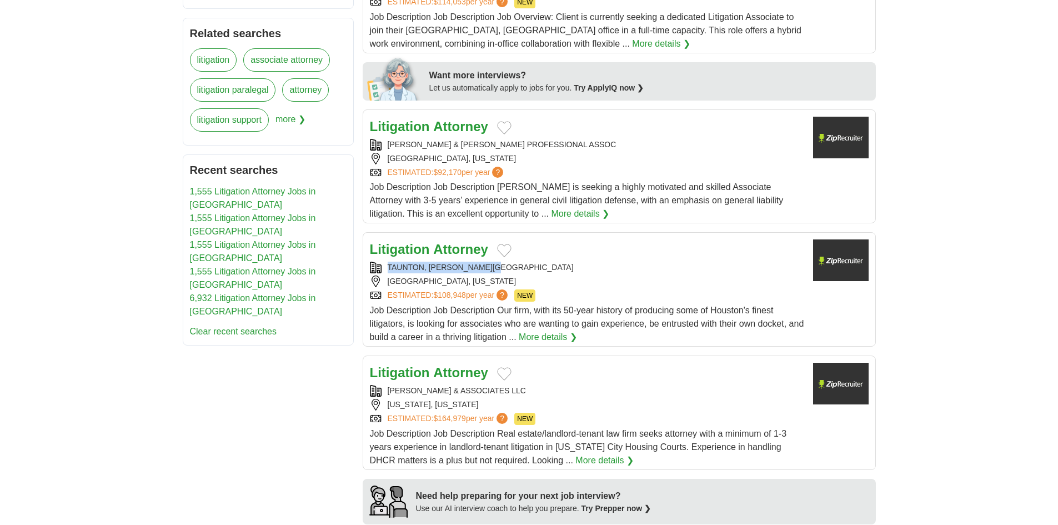
drag, startPoint x: 507, startPoint y: 254, endPoint x: 362, endPoint y: 259, distance: 145.0
click at [363, 259] on article "Litigation Attorney TAUNTON, SNYDER & PARISH HOUSTON, TEXAS ESTIMATED: $108,948…" at bounding box center [619, 289] width 513 height 114
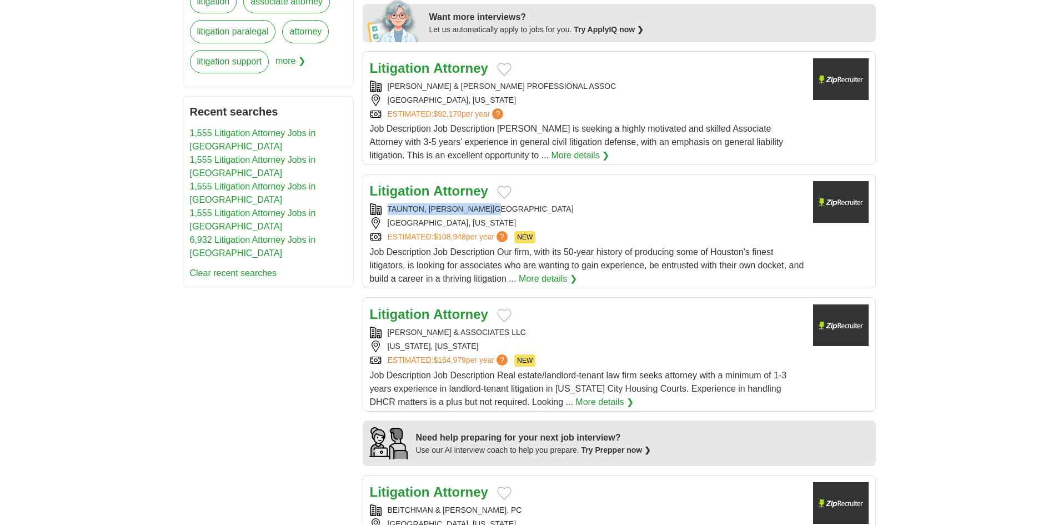
scroll to position [667, 0]
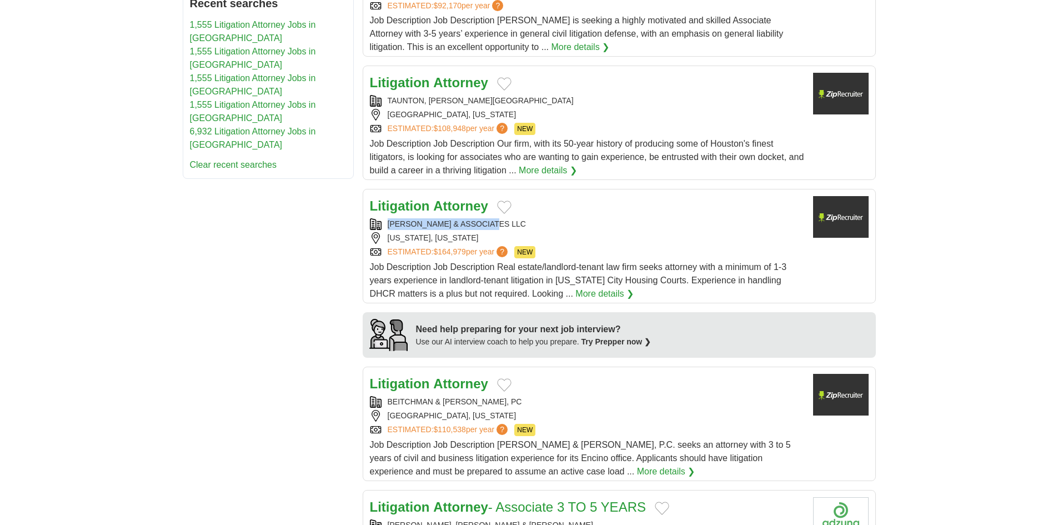
drag, startPoint x: 504, startPoint y: 210, endPoint x: 383, endPoint y: 207, distance: 121.1
click at [383, 218] on div "SHIVERS & ASSOCIATES LLC" at bounding box center [587, 224] width 434 height 12
copy div "SHIVERS & ASSOCIATES LLC"
click at [413, 198] on strong "Litigation" at bounding box center [400, 205] width 60 height 15
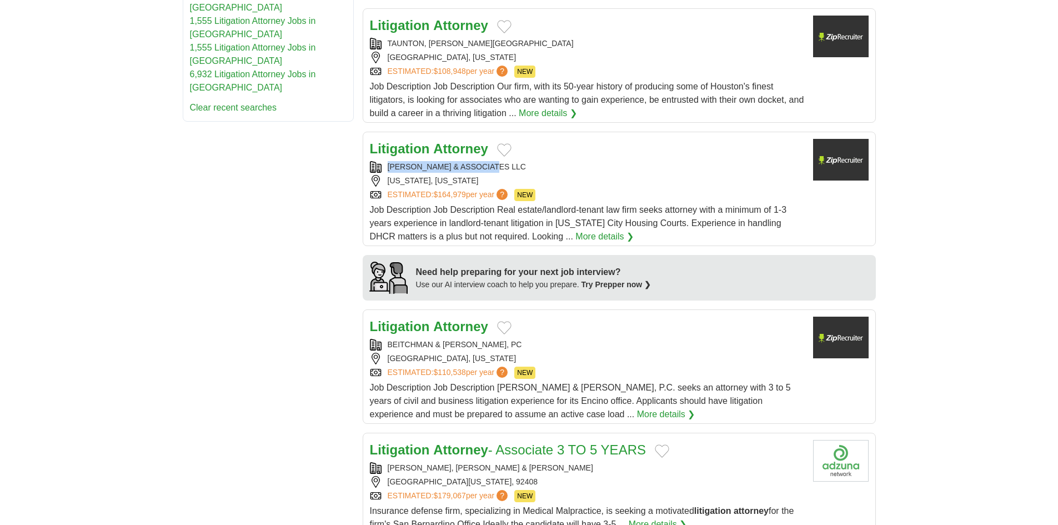
scroll to position [778, 0]
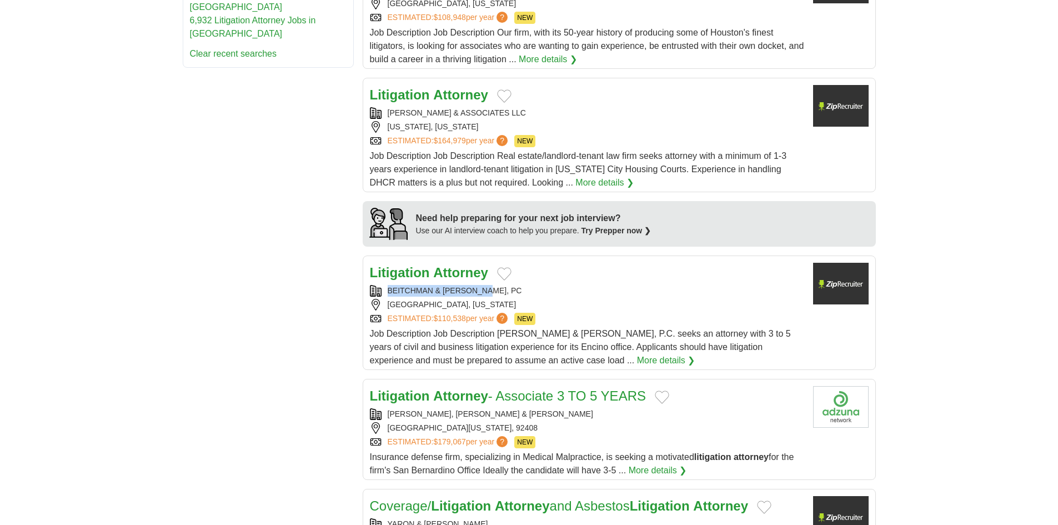
drag, startPoint x: 490, startPoint y: 275, endPoint x: 374, endPoint y: 274, distance: 115.5
click at [374, 285] on div "BEITCHMAN & ZEKIAN, PC" at bounding box center [587, 291] width 434 height 12
copy div "BEITCHMAN & ZEKIAN, PC"
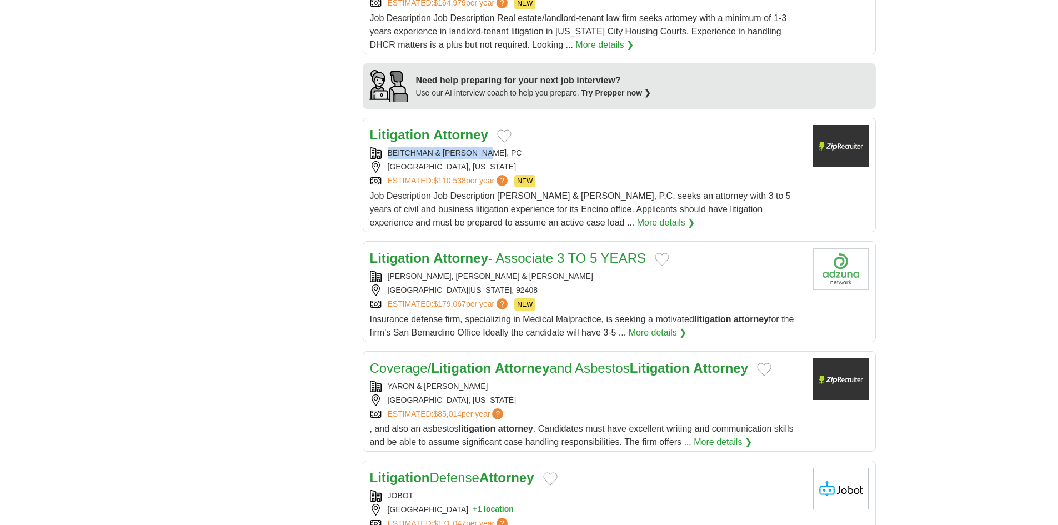
scroll to position [944, 0]
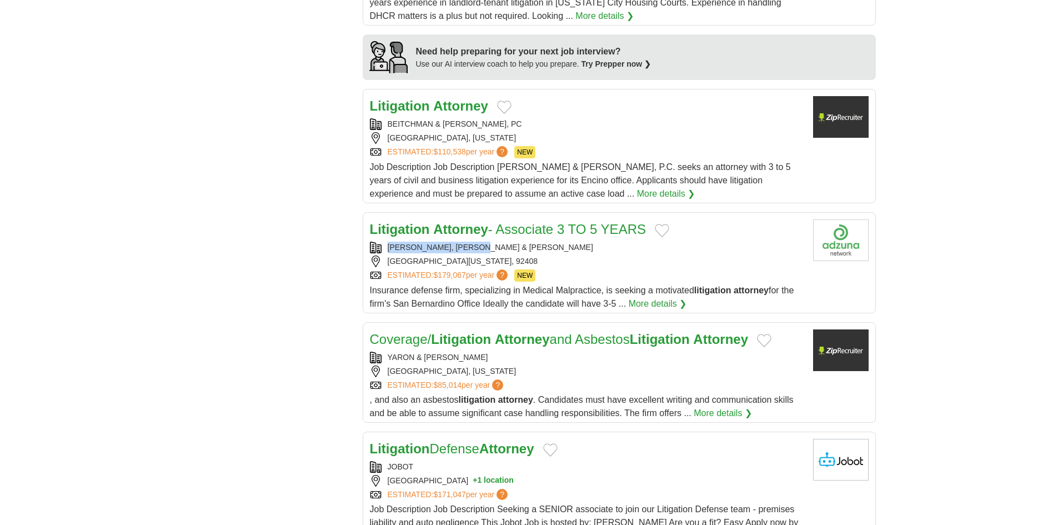
drag, startPoint x: 502, startPoint y: 233, endPoint x: 386, endPoint y: 241, distance: 116.3
click at [386, 242] on div "KRAMER, DEBOER & KEANE SAN BERNARDINO, CALIFORNIA, 92408 ESTIMATED: $179,067 pe…" at bounding box center [587, 262] width 434 height 40
copy div "KRAMER, DEBOER & KEANE"
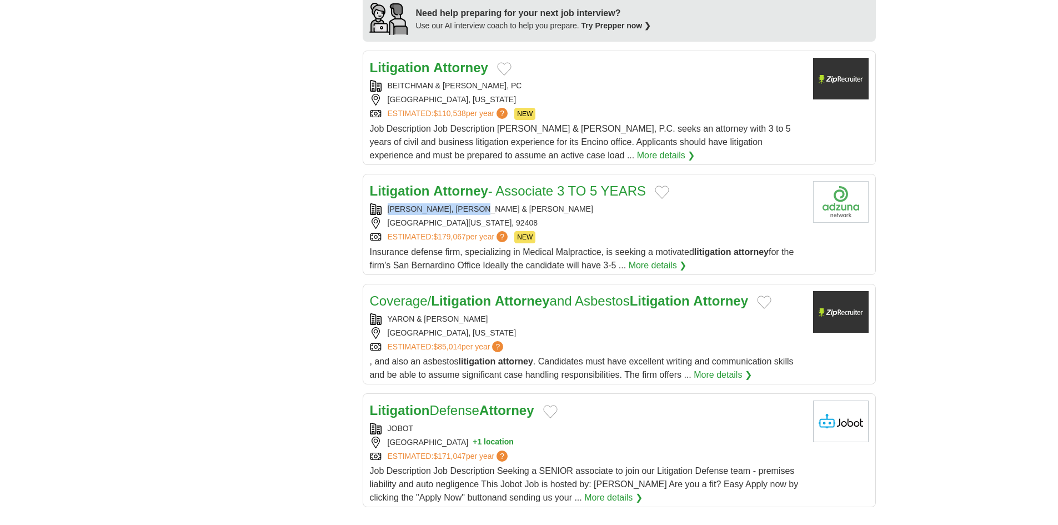
scroll to position [1000, 0]
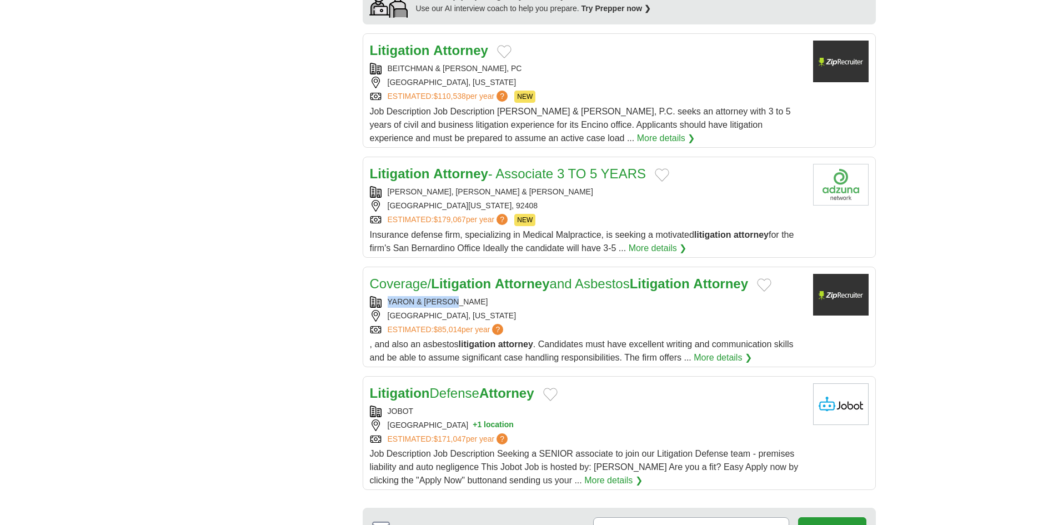
drag, startPoint x: 482, startPoint y: 288, endPoint x: 258, endPoint y: 269, distance: 224.1
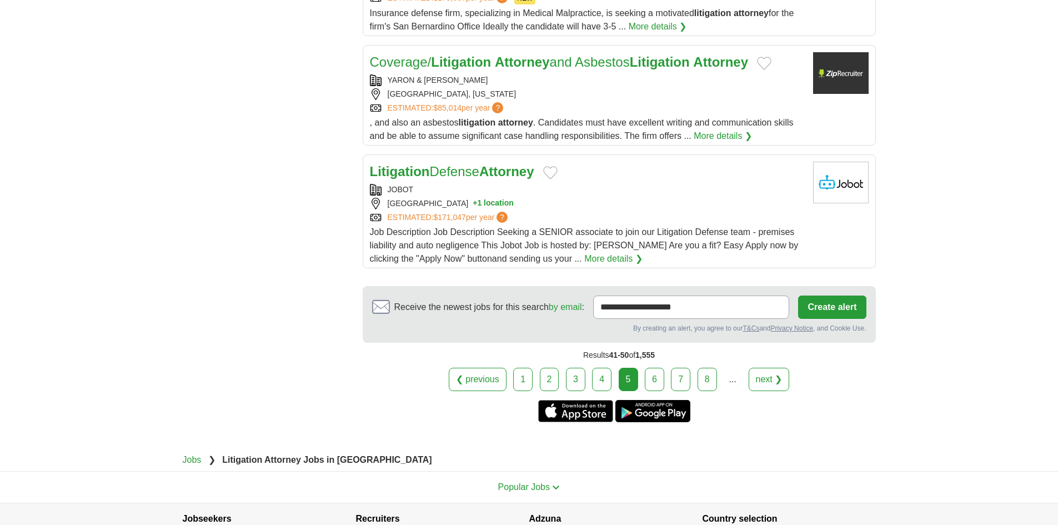
scroll to position [1222, 0]
click at [652, 367] on link "6" at bounding box center [654, 378] width 19 height 23
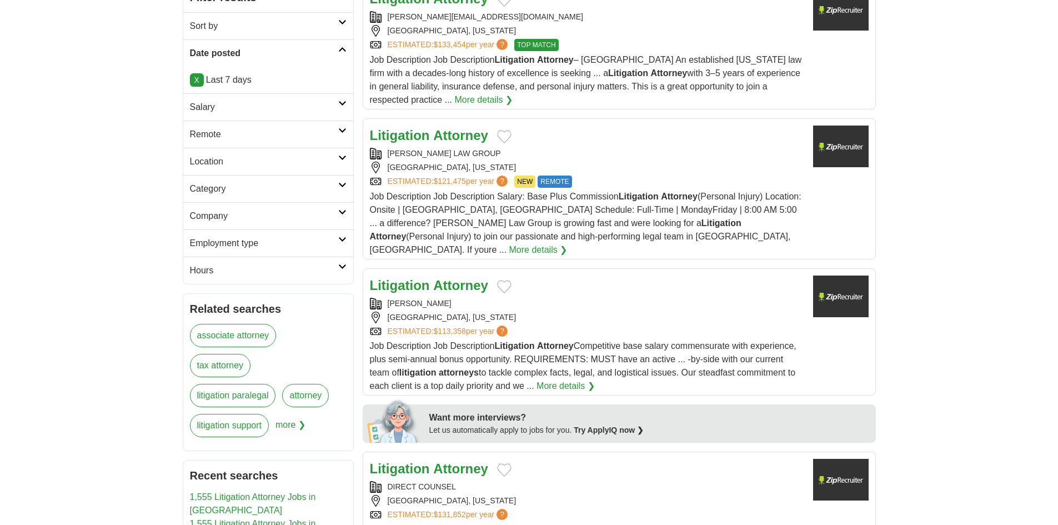
scroll to position [226, 0]
drag, startPoint x: 482, startPoint y: 150, endPoint x: 406, endPoint y: 182, distance: 81.9
click at [406, 176] on div "[PERSON_NAME] LAW GROUP [GEOGRAPHIC_DATA], [US_STATE] ESTIMATED: $121,475 per y…" at bounding box center [587, 167] width 434 height 40
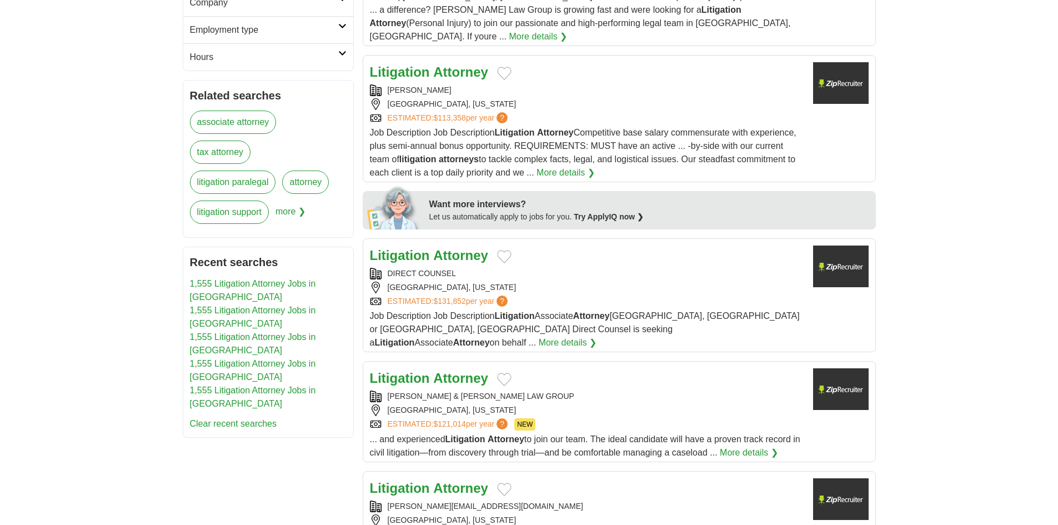
scroll to position [448, 0]
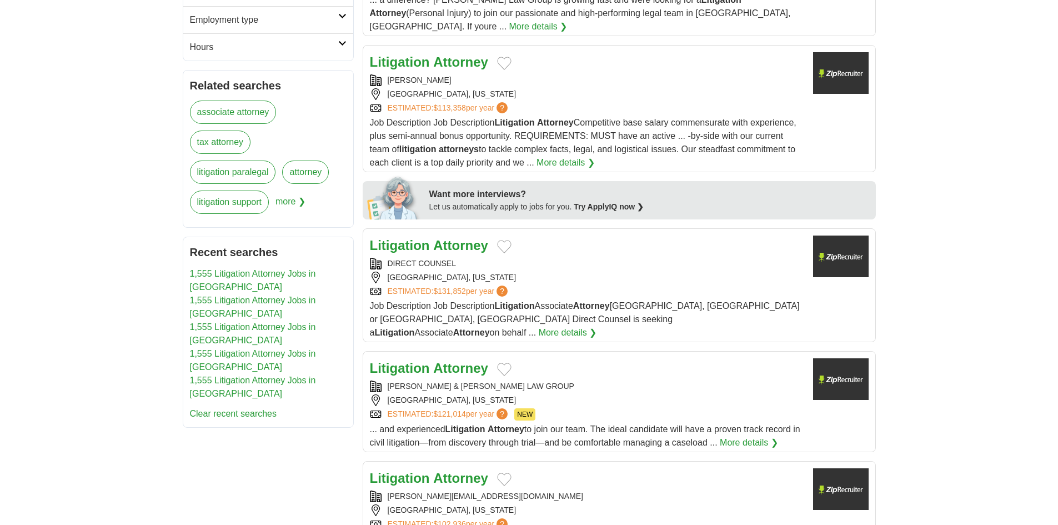
drag, startPoint x: 474, startPoint y: 64, endPoint x: 375, endPoint y: 67, distance: 99.4
click at [375, 74] on div "[PERSON_NAME]" at bounding box center [587, 80] width 434 height 12
copy div "[PERSON_NAME]"
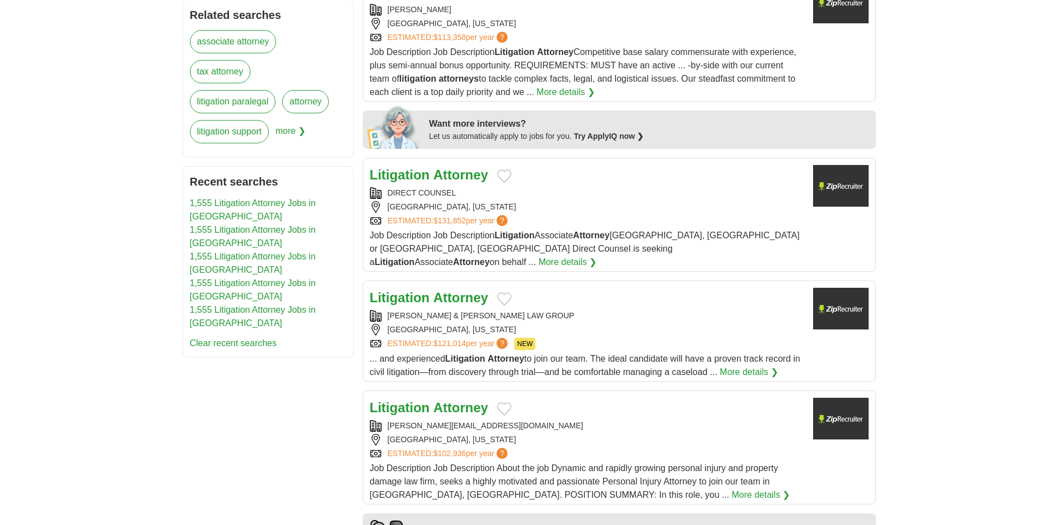
scroll to position [559, 0]
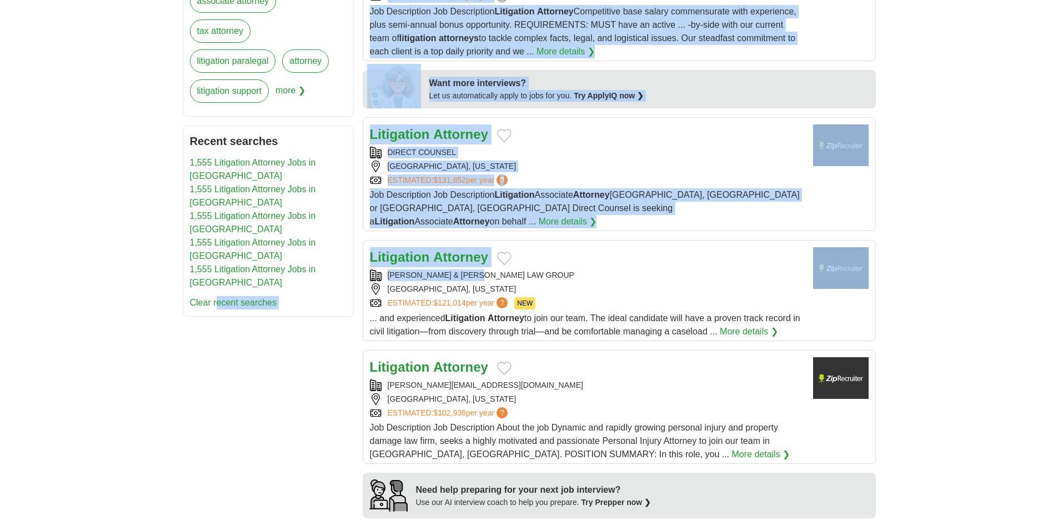
drag, startPoint x: 509, startPoint y: 253, endPoint x: 211, endPoint y: 297, distance: 302.0
click at [211, 297] on div "**********" at bounding box center [529, 398] width 693 height 1503
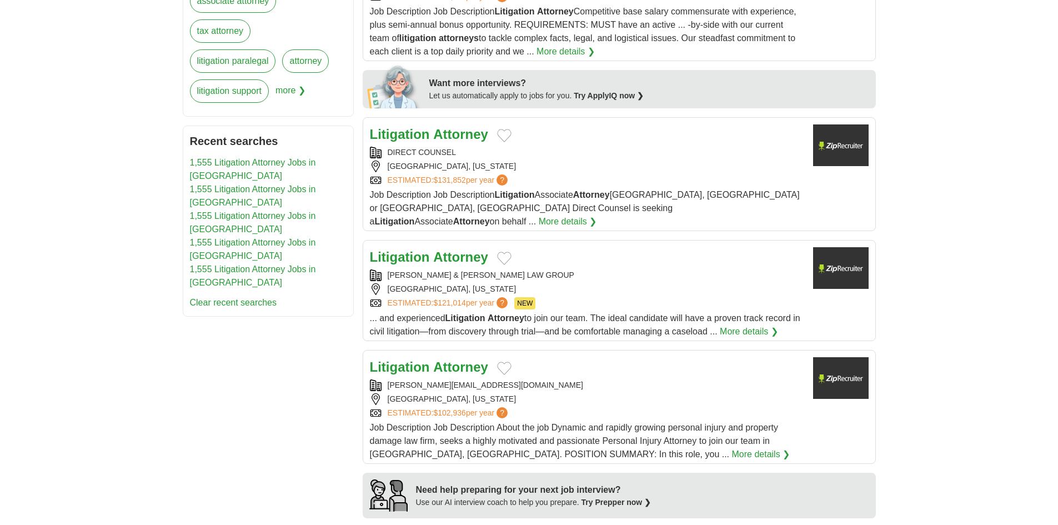
click at [206, 298] on div "**********" at bounding box center [529, 398] width 693 height 1503
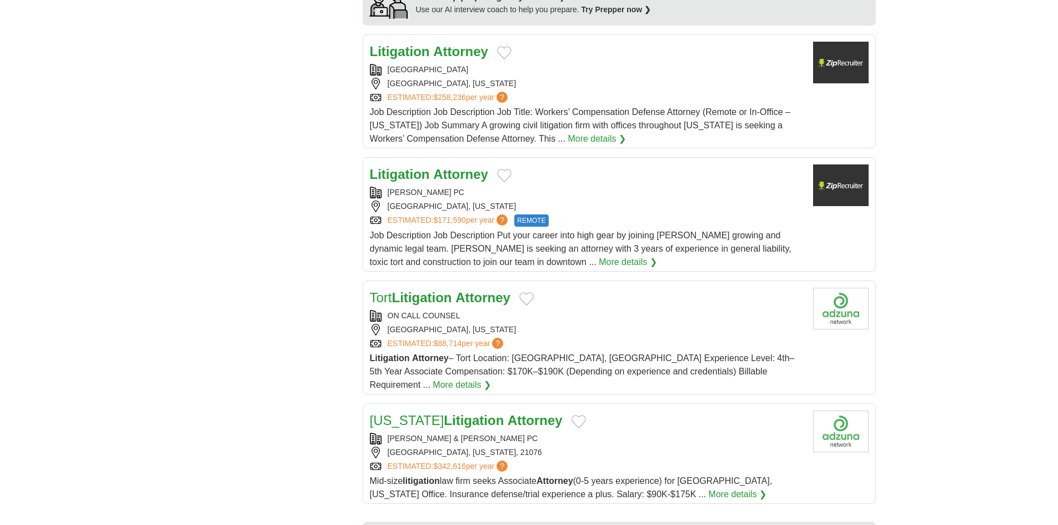
scroll to position [1059, 0]
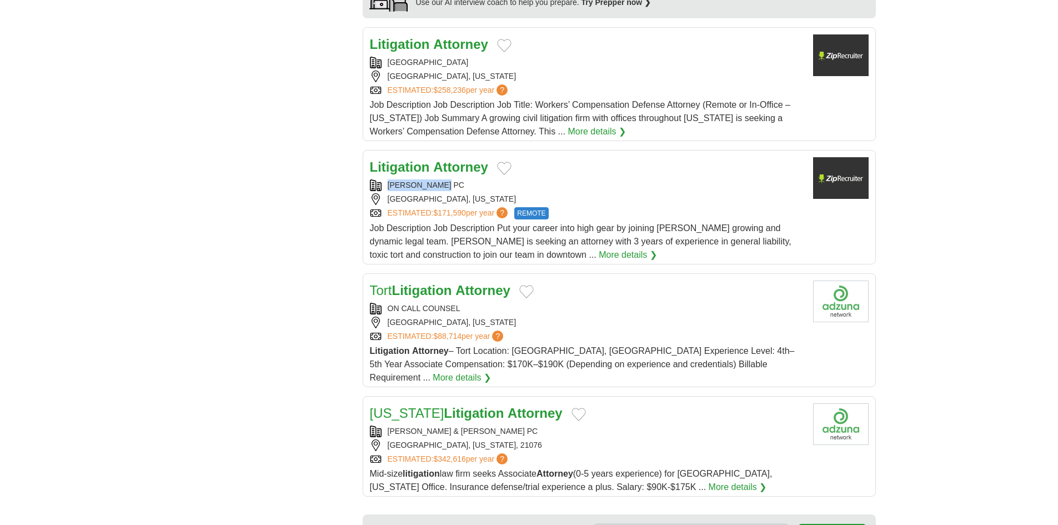
drag, startPoint x: 445, startPoint y: 161, endPoint x: 379, endPoint y: 163, distance: 65.6
click at [379, 179] on div "[PERSON_NAME] PC" at bounding box center [587, 185] width 434 height 12
copy div "[PERSON_NAME] PC"
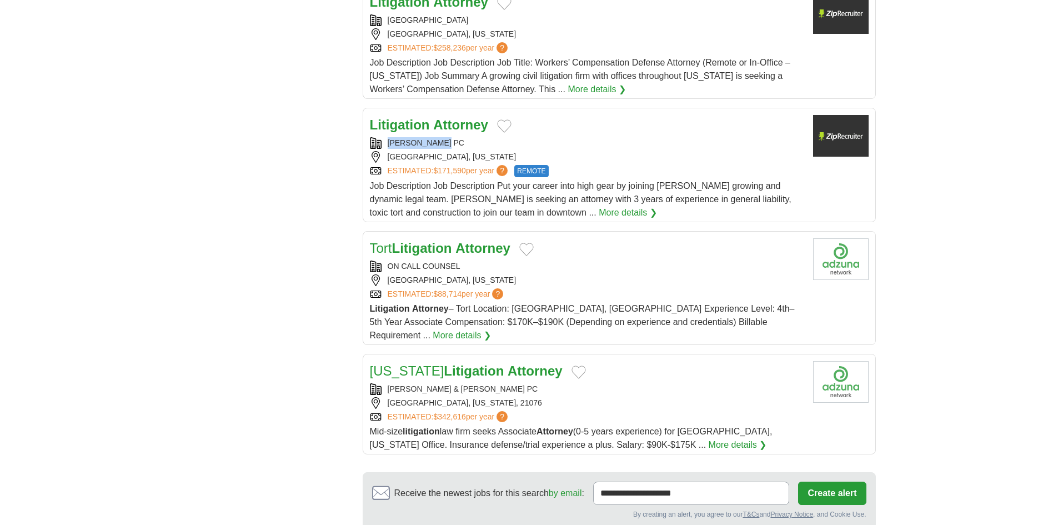
scroll to position [1170, 0]
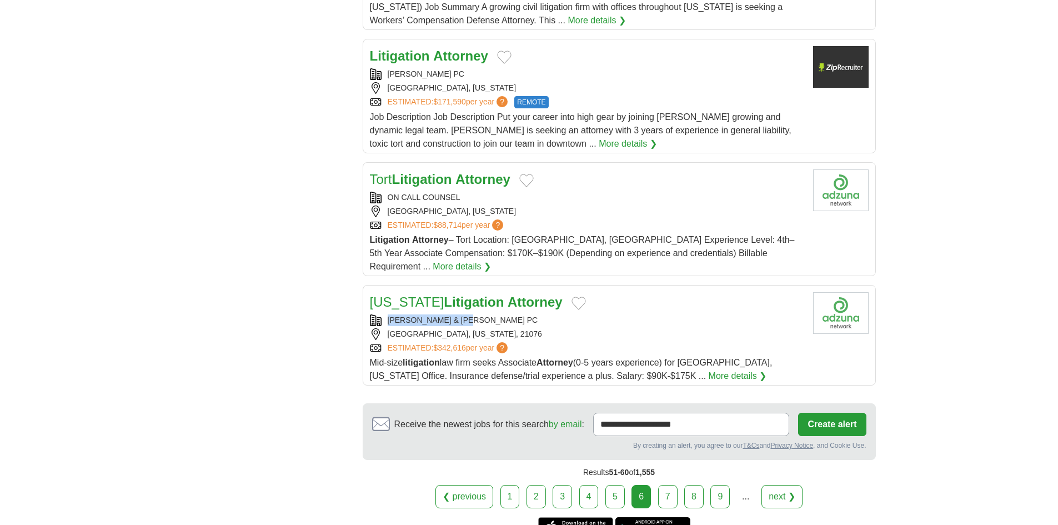
drag, startPoint x: 498, startPoint y: 279, endPoint x: 372, endPoint y: 280, distance: 126.1
click at [372, 314] on div "[PERSON_NAME] & [PERSON_NAME] PC" at bounding box center [587, 320] width 434 height 12
copy div "[PERSON_NAME] & [PERSON_NAME] PC"
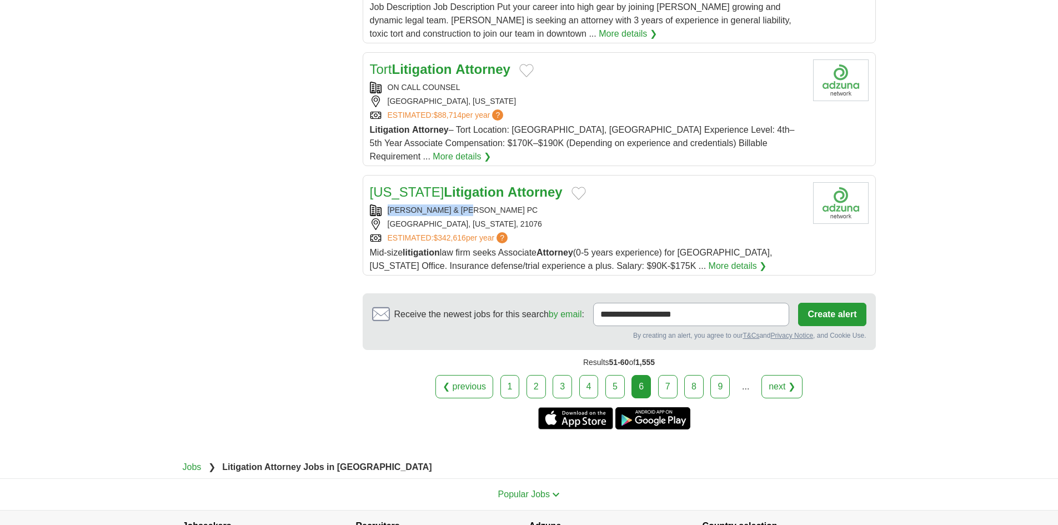
scroll to position [1226, 0]
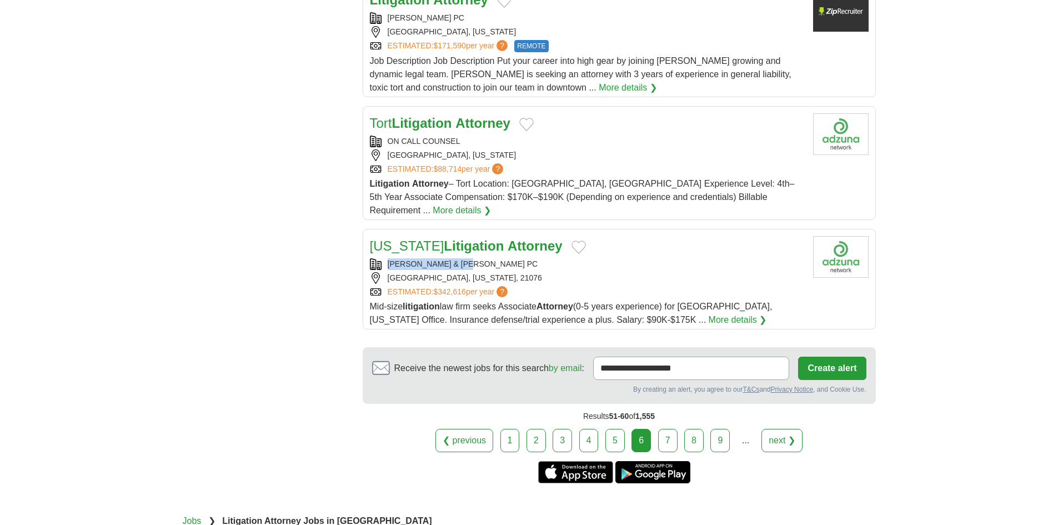
click at [667, 429] on link "7" at bounding box center [667, 440] width 19 height 23
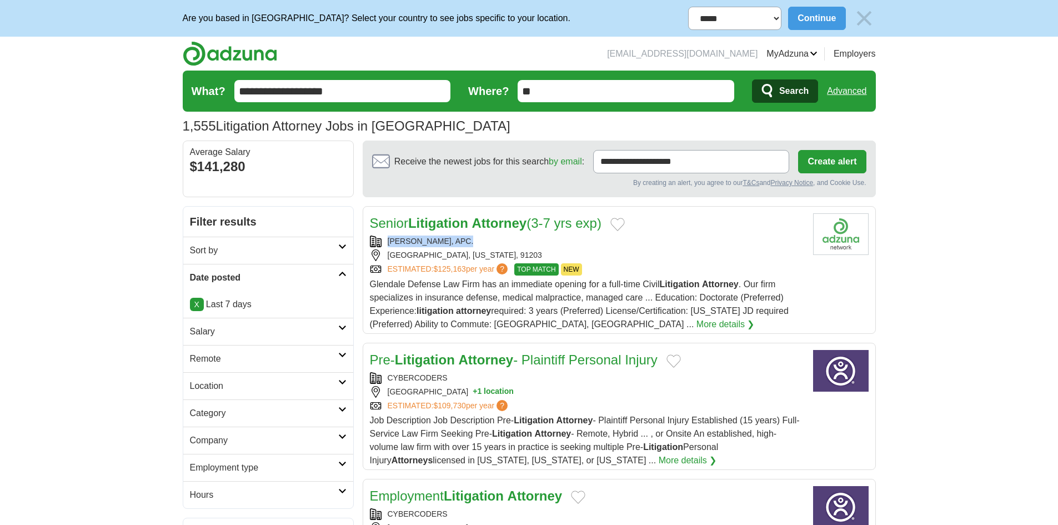
drag, startPoint x: 469, startPoint y: 235, endPoint x: 385, endPoint y: 237, distance: 83.9
click at [385, 237] on div "Senior Litigation Attorney (3-7 yrs exp) R.J. RYAN LAW, APC. GLENDALE, CALIFORN…" at bounding box center [587, 272] width 434 height 118
copy div "R.J. RYAN LAW, APC."
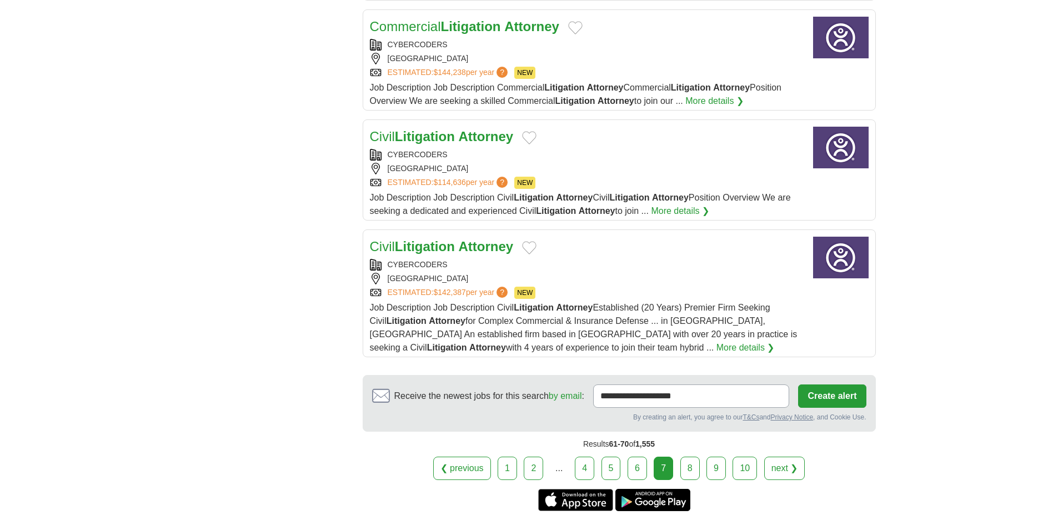
scroll to position [1222, 0]
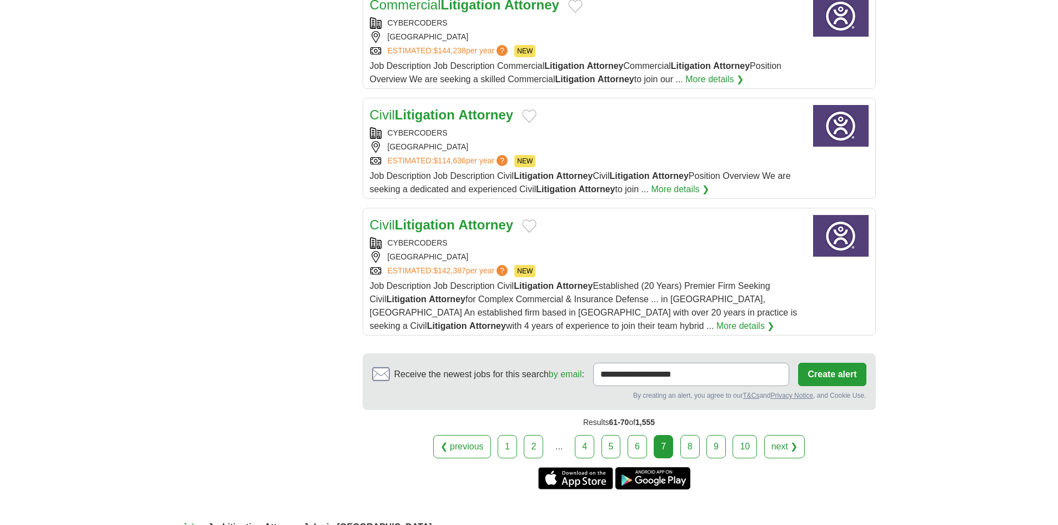
click at [690, 435] on link "8" at bounding box center [689, 446] width 19 height 23
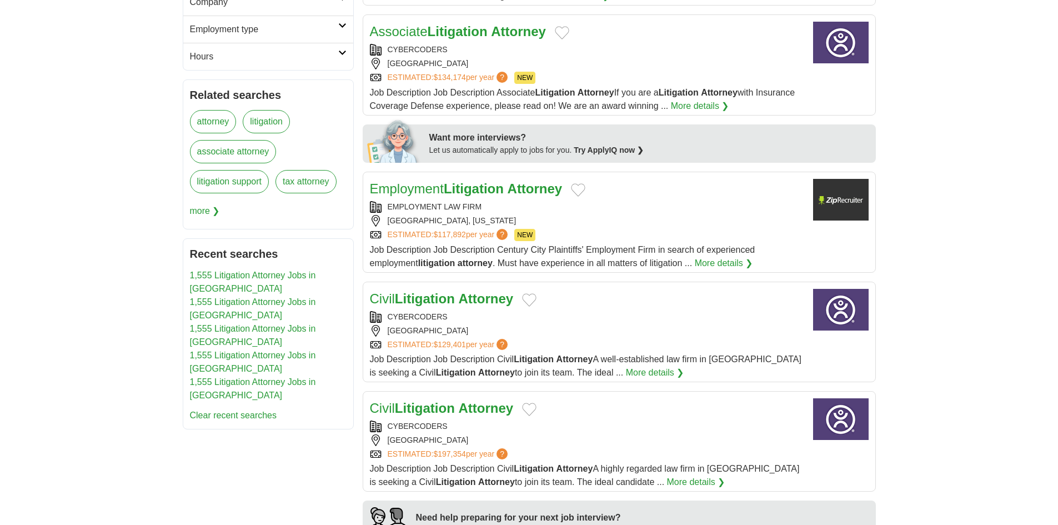
scroll to position [444, 0]
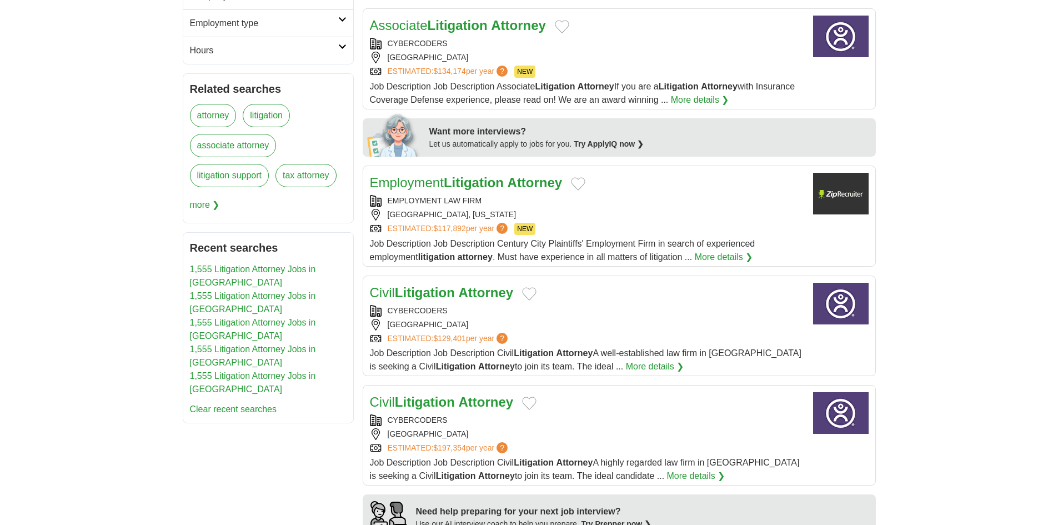
drag, startPoint x: 491, startPoint y: 205, endPoint x: 372, endPoint y: 210, distance: 119.5
click at [372, 210] on div "EMPLOYMENT LAW FIRM LOS ANGELES, CALIFORNIA ESTIMATED: $117,892 per year ? NEW" at bounding box center [587, 215] width 434 height 40
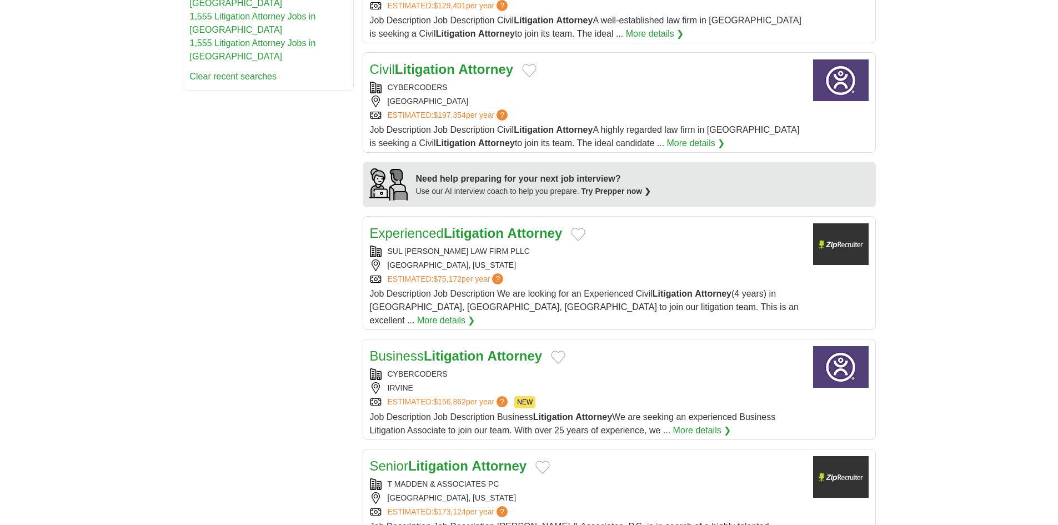
scroll to position [778, 0]
drag, startPoint x: 484, startPoint y: 243, endPoint x: 390, endPoint y: 252, distance: 93.8
click at [390, 252] on div "Experienced Litigation Attorney SUL LEE LAW FIRM PLLC DALLAS, TEXAS ESTIMATED: …" at bounding box center [587, 275] width 434 height 104
click at [490, 243] on div "Experienced Litigation Attorney SUL LEE LAW FIRM PLLC DALLAS, TEXAS ESTIMATED: …" at bounding box center [587, 275] width 434 height 104
drag, startPoint x: 496, startPoint y: 247, endPoint x: 384, endPoint y: 253, distance: 112.3
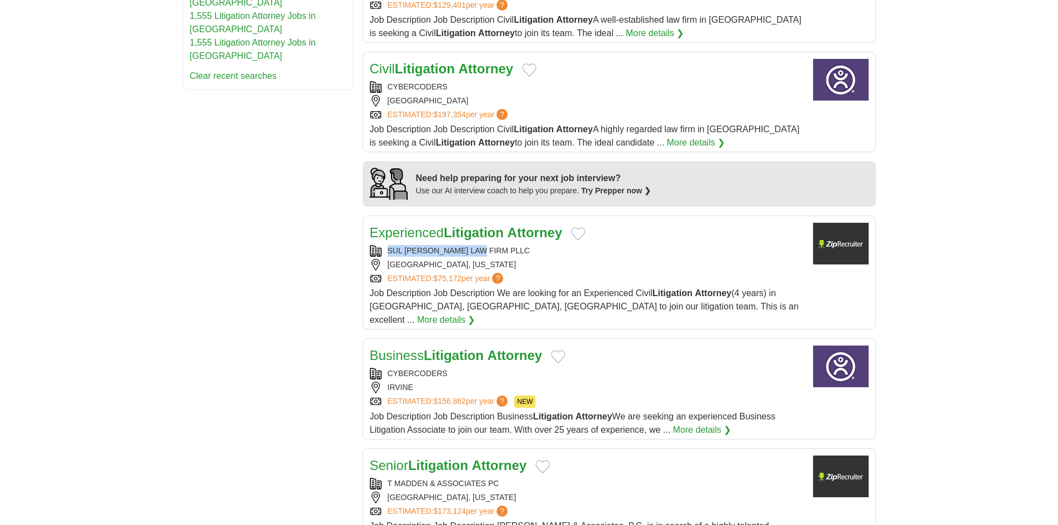
click at [384, 253] on div "SUL LEE LAW FIRM PLLC" at bounding box center [587, 251] width 434 height 12
copy div "SUL LEE LAW FIRM PLLC"
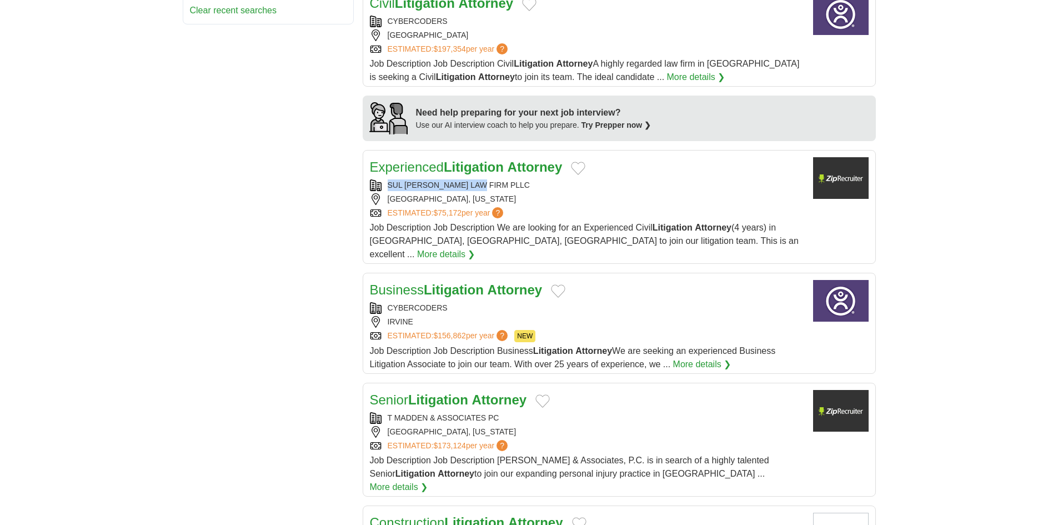
scroll to position [944, 0]
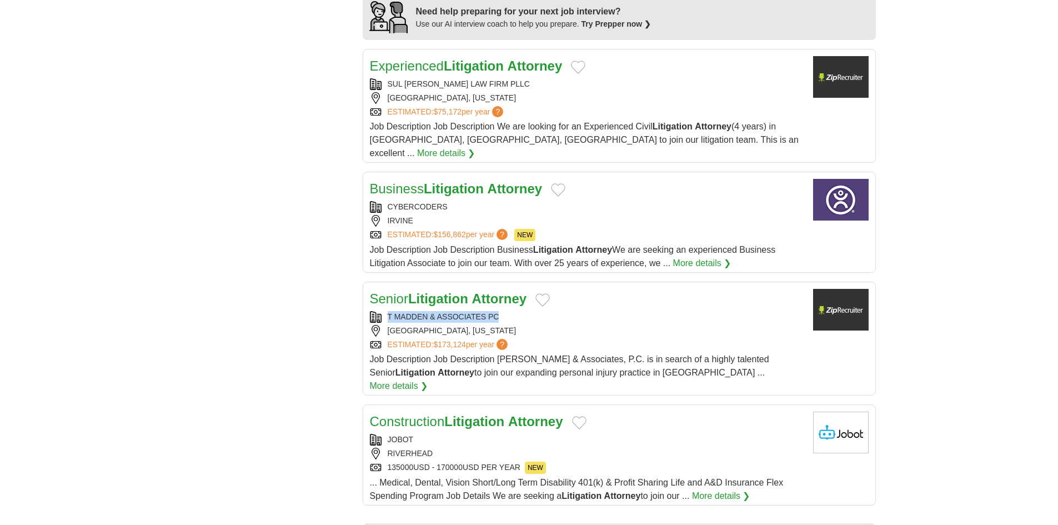
drag, startPoint x: 502, startPoint y: 297, endPoint x: 519, endPoint y: 278, distance: 25.6
click at [368, 304] on article "Senior Litigation Attorney T MADDEN & ASSOCIATES PC JONESBORO, GEORGIA ESTIMATE…" at bounding box center [619, 339] width 513 height 114
copy div "T MADDEN & ASSOCIATES PC"
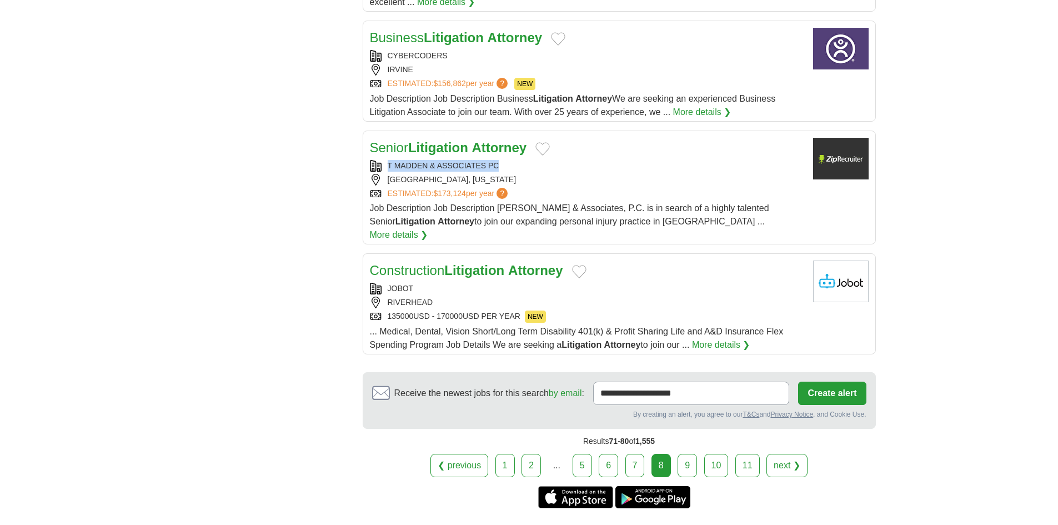
scroll to position [1111, 0]
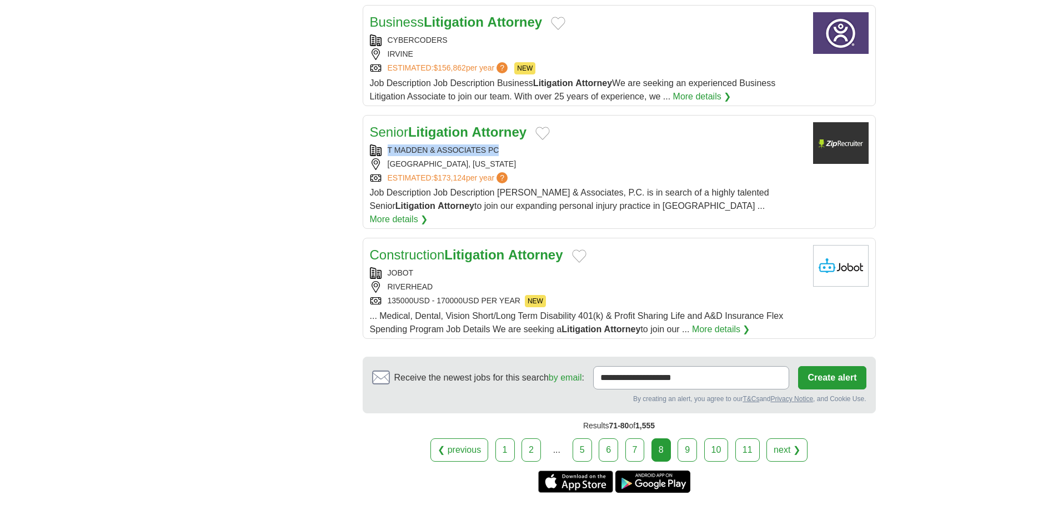
click at [686, 438] on link "9" at bounding box center [687, 449] width 19 height 23
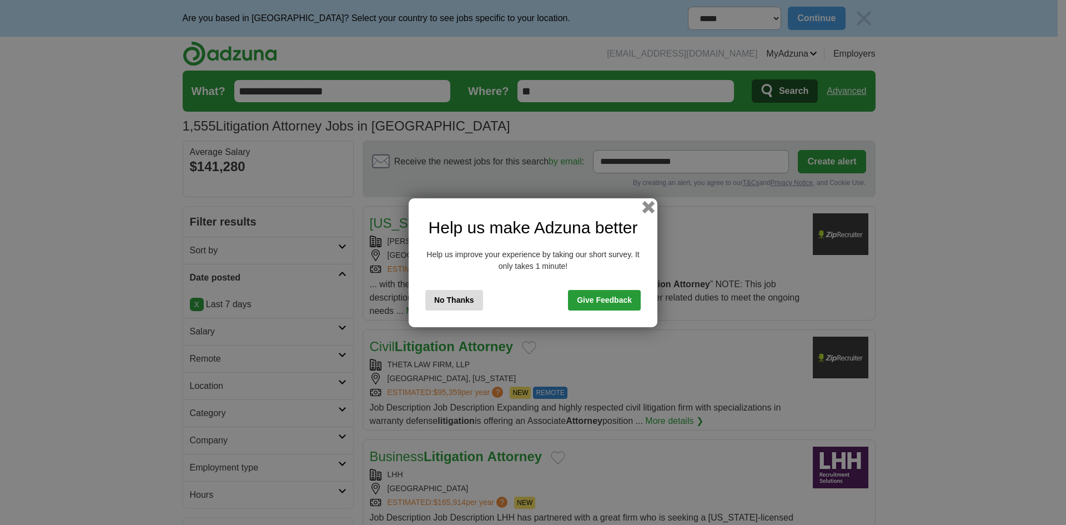
click at [649, 206] on button "button" at bounding box center [649, 207] width 12 height 12
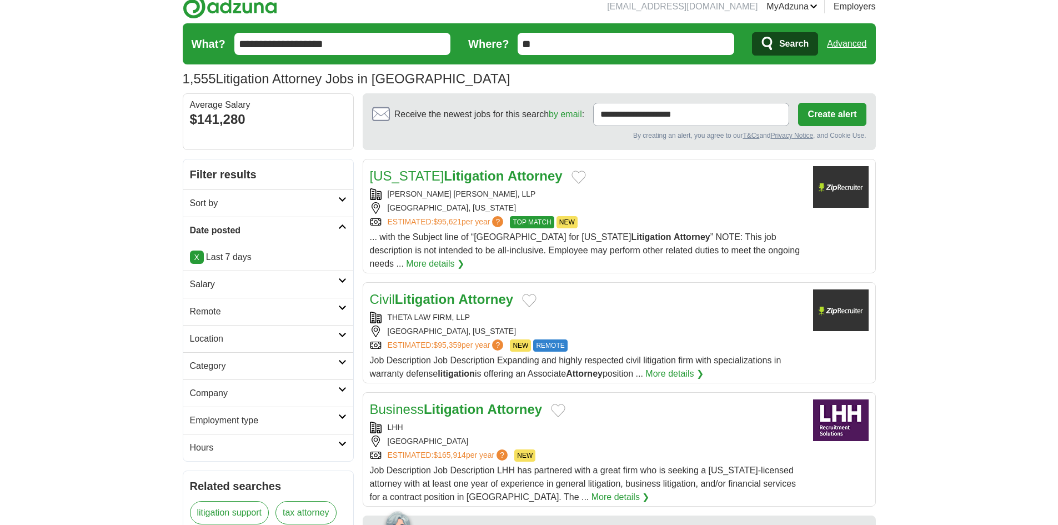
scroll to position [111, 0]
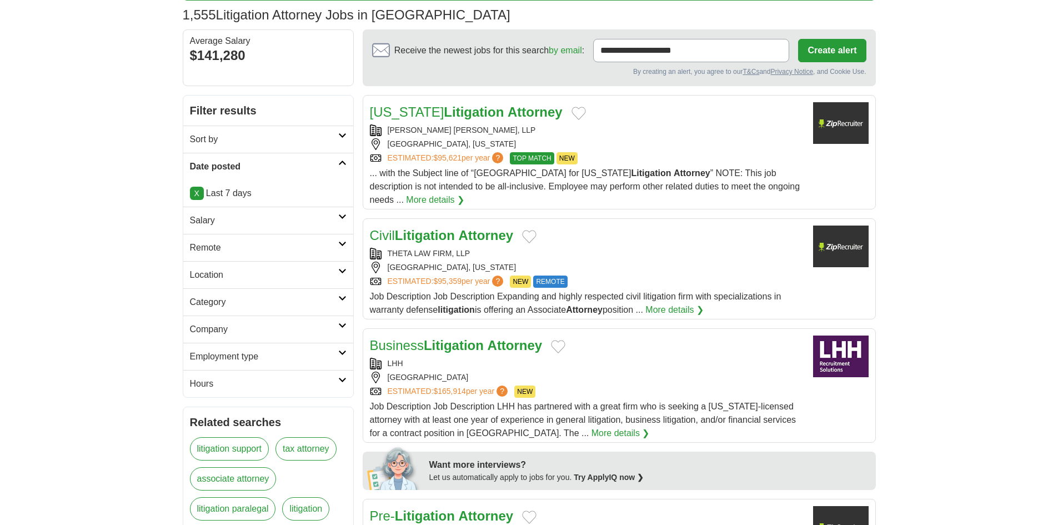
drag, startPoint x: 550, startPoint y: 127, endPoint x: 379, endPoint y: 132, distance: 171.7
click at [379, 132] on div "[PERSON_NAME] [PERSON_NAME], LLP" at bounding box center [587, 130] width 434 height 12
copy div "[PERSON_NAME] [PERSON_NAME], LLP"
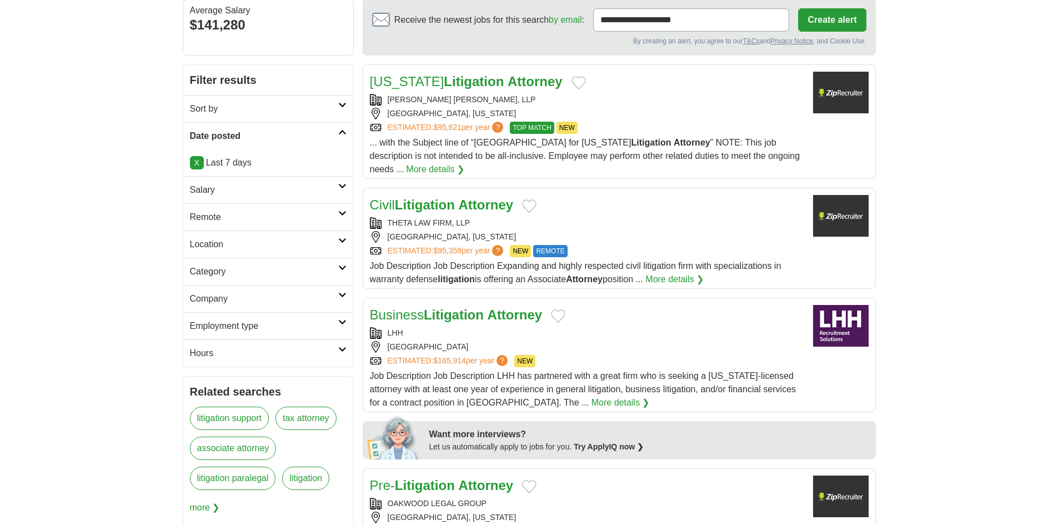
scroll to position [167, 0]
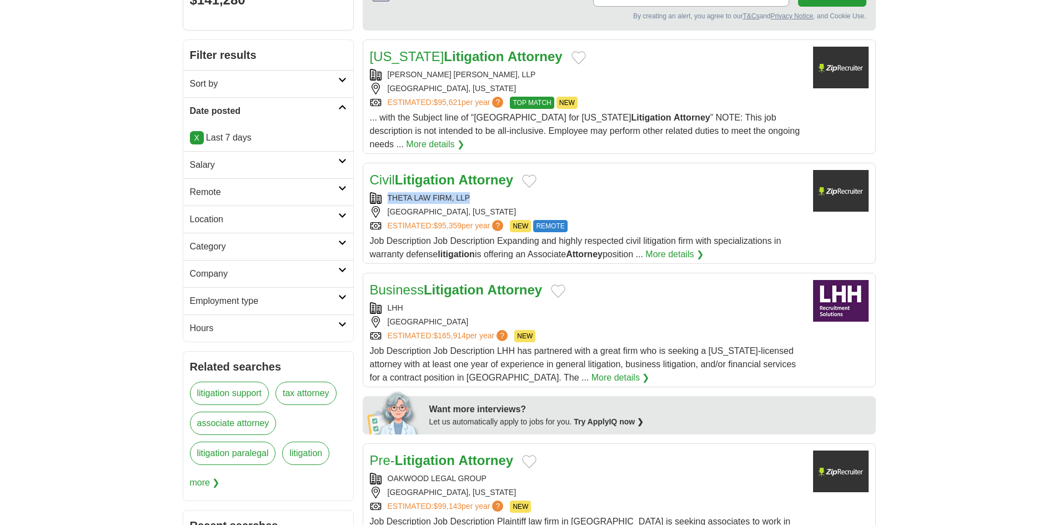
drag, startPoint x: 412, startPoint y: 181, endPoint x: 384, endPoint y: 181, distance: 27.8
click at [384, 192] on div "THETA LAW FIRM, LLP" at bounding box center [587, 198] width 434 height 12
copy div "THETA LAW FIRM, LLP"
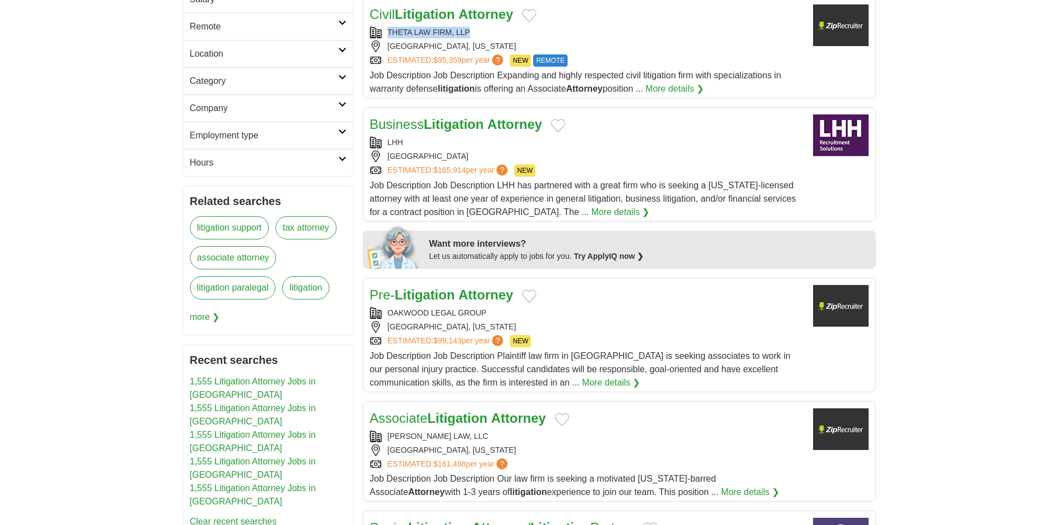
scroll to position [333, 0]
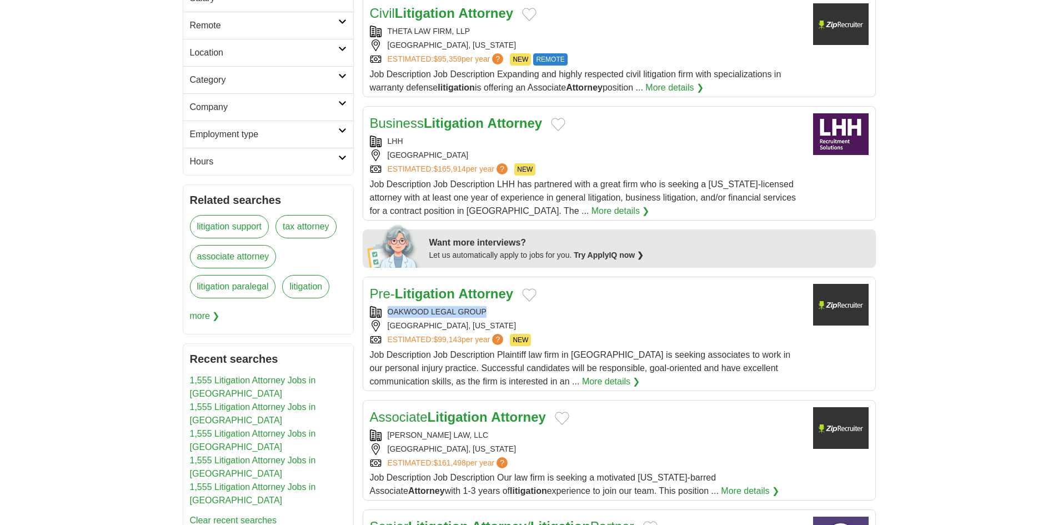
drag, startPoint x: 418, startPoint y: 298, endPoint x: 385, endPoint y: 298, distance: 32.8
click at [385, 306] on div "OAKWOOD LEGAL GROUP" at bounding box center [587, 312] width 434 height 12
copy div "OAKWOOD LEGAL GROUP"
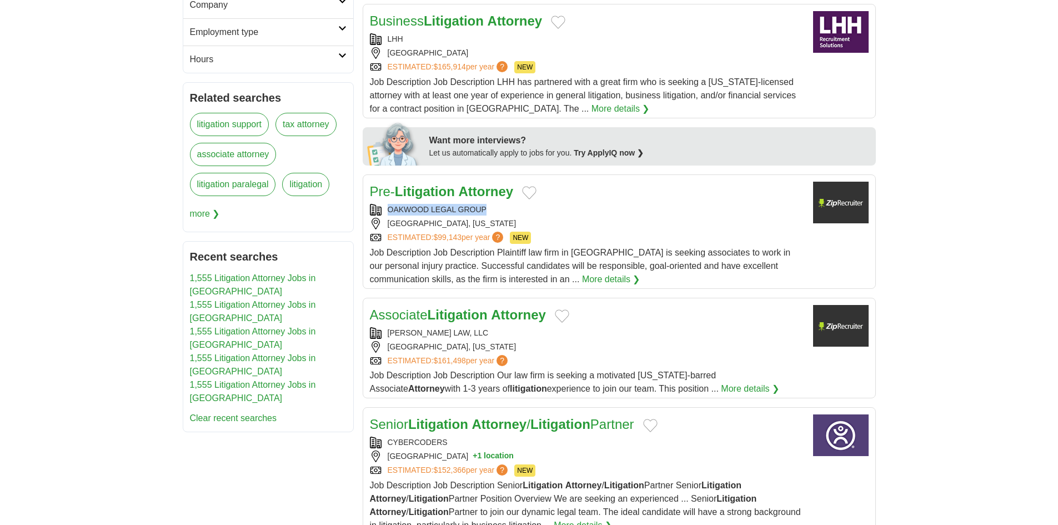
scroll to position [444, 0]
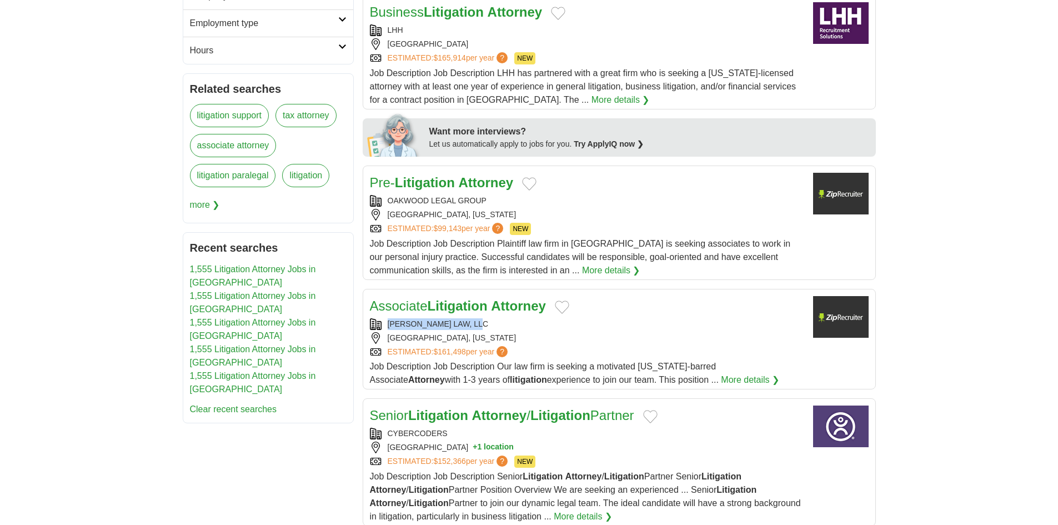
drag, startPoint x: 484, startPoint y: 312, endPoint x: 392, endPoint y: 310, distance: 92.8
click at [387, 318] on div "[PERSON_NAME] LAW, LLC" at bounding box center [587, 324] width 434 height 12
copy div "[PERSON_NAME] LAW, LLC"
click at [434, 296] on h2 "Associate Litigation Attorney" at bounding box center [458, 306] width 176 height 20
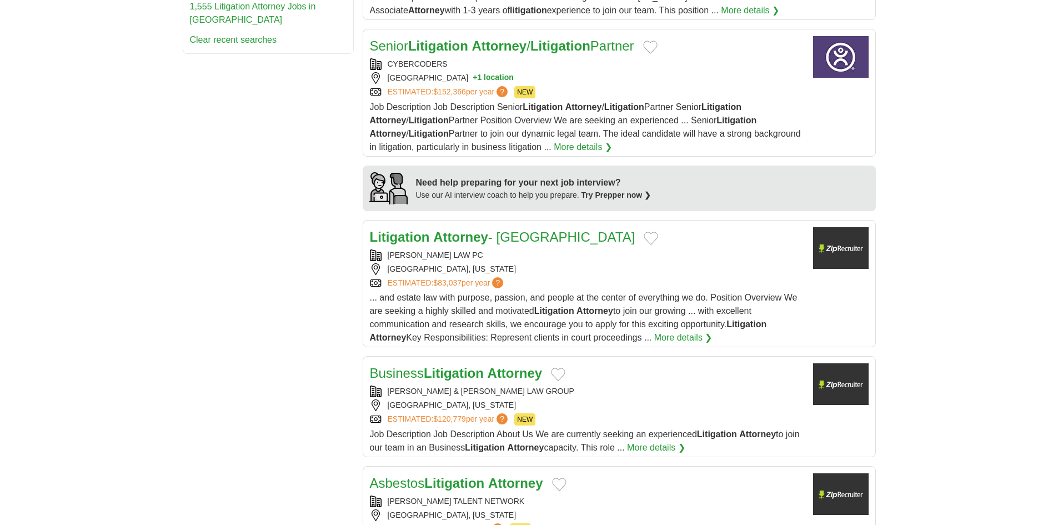
scroll to position [833, 0]
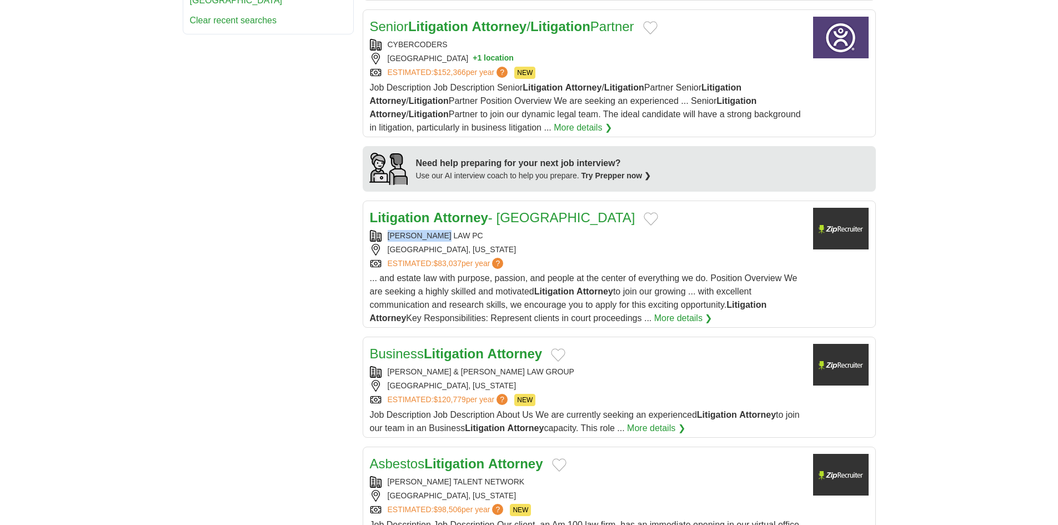
drag, startPoint x: 459, startPoint y: 218, endPoint x: 378, endPoint y: 218, distance: 81.1
click at [378, 230] on div "MELONE LAW PC" at bounding box center [587, 236] width 434 height 12
copy div "MELONE LAW PC"
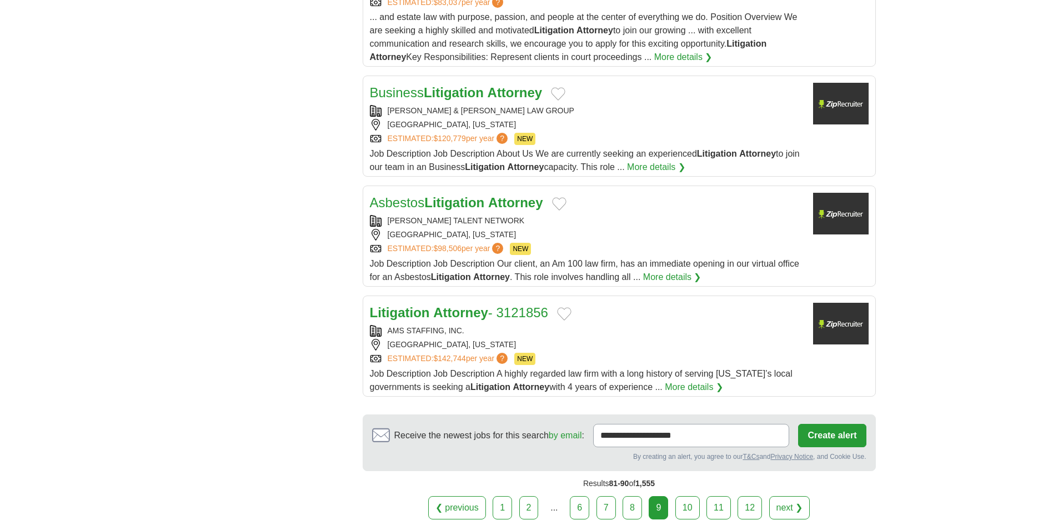
scroll to position [1111, 0]
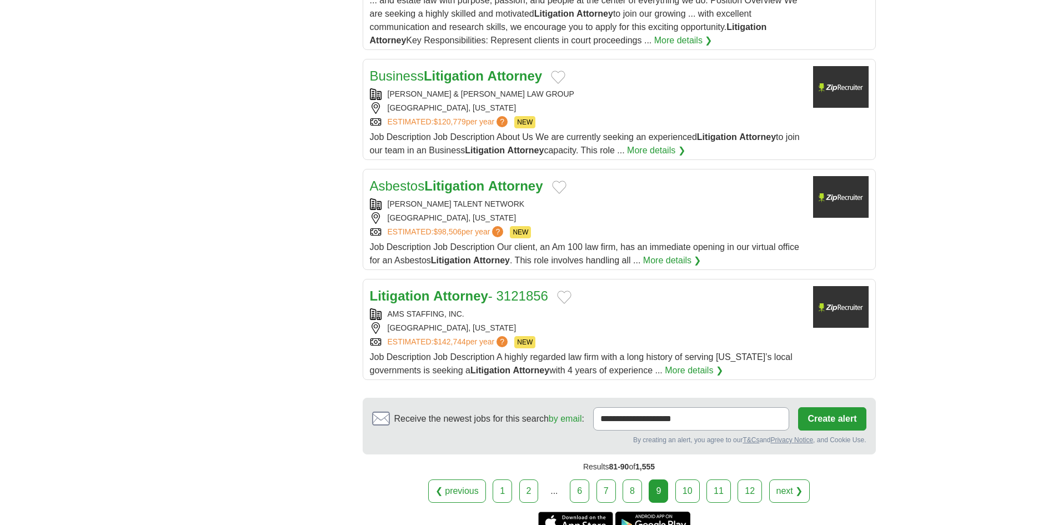
click at [689, 482] on link "10" at bounding box center [687, 490] width 24 height 23
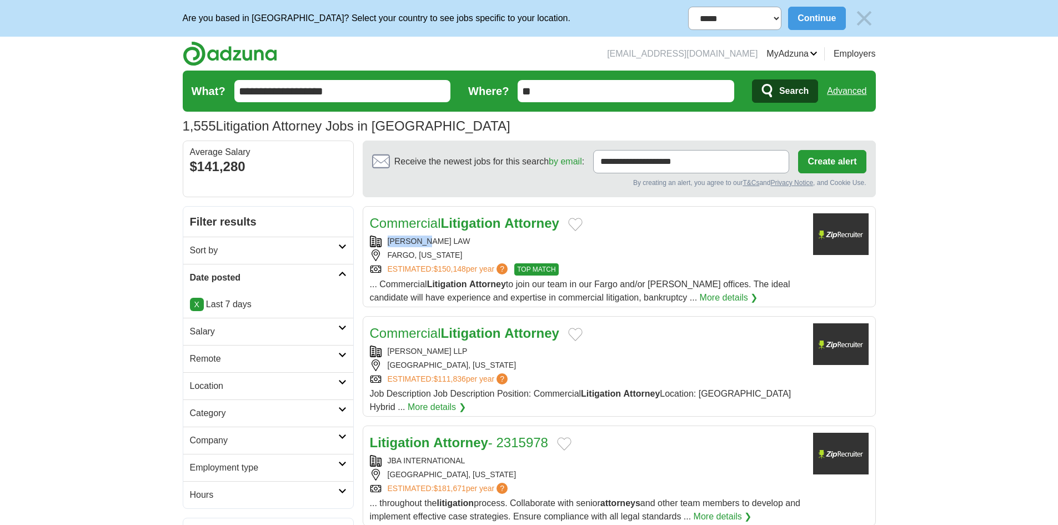
drag, startPoint x: 420, startPoint y: 239, endPoint x: 364, endPoint y: 243, distance: 56.2
click at [364, 243] on article "Commercial Litigation Attorney [PERSON_NAME] LAW [GEOGRAPHIC_DATA], [US_STATE] …" at bounding box center [619, 256] width 513 height 101
copy div "[PERSON_NAME] LAW"
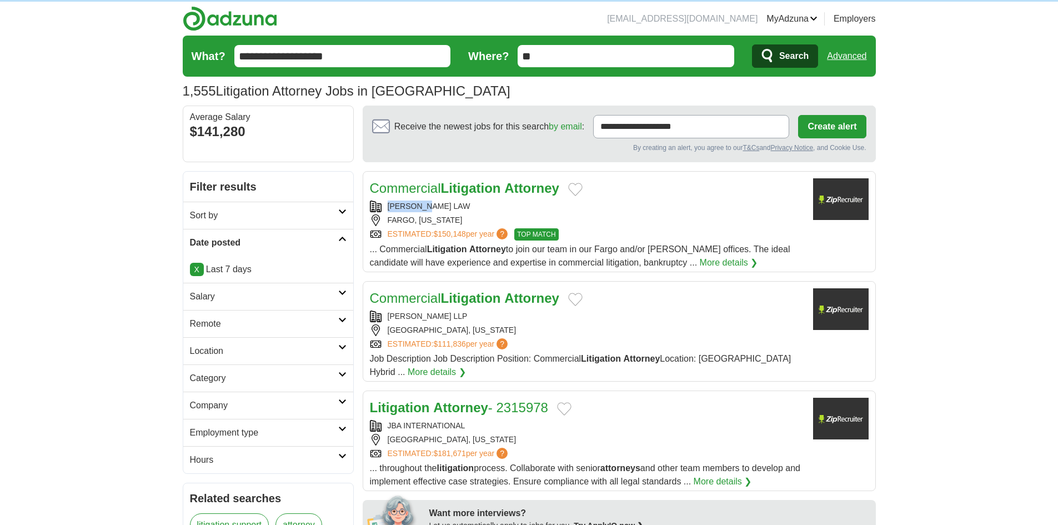
scroll to position [222, 0]
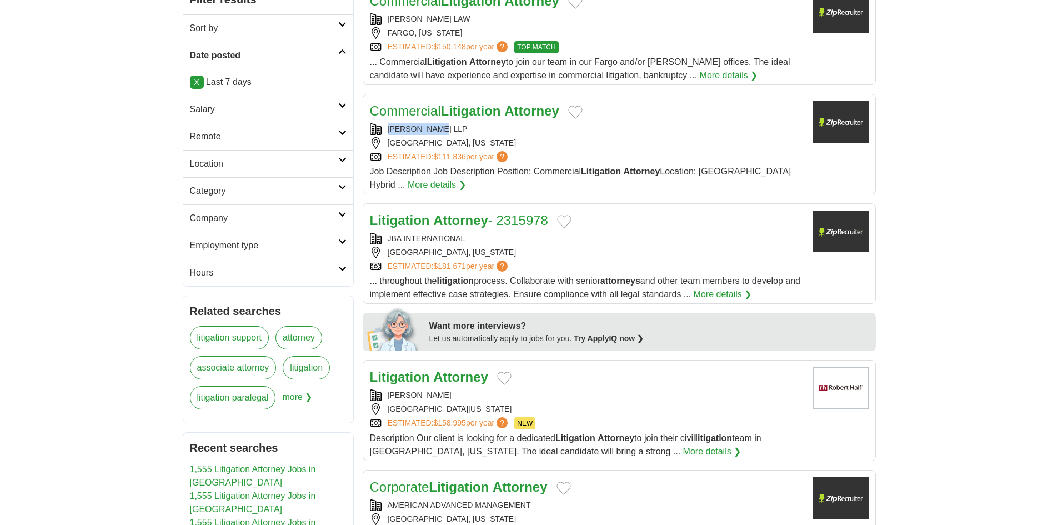
drag, startPoint x: 454, startPoint y: 127, endPoint x: 384, endPoint y: 126, distance: 70.6
click at [384, 126] on div "[PERSON_NAME] LLP" at bounding box center [587, 129] width 434 height 12
copy div "[PERSON_NAME] LLP"
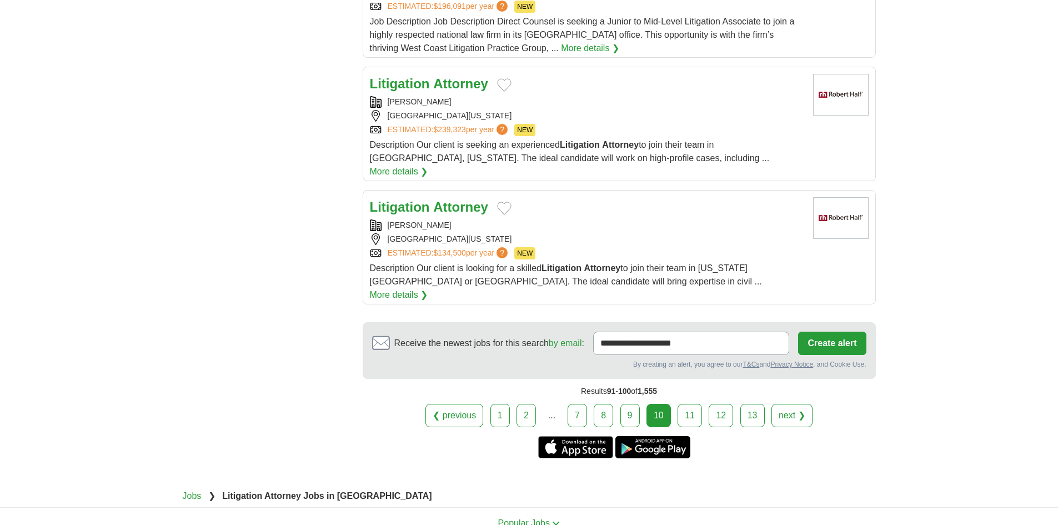
scroll to position [1166, 0]
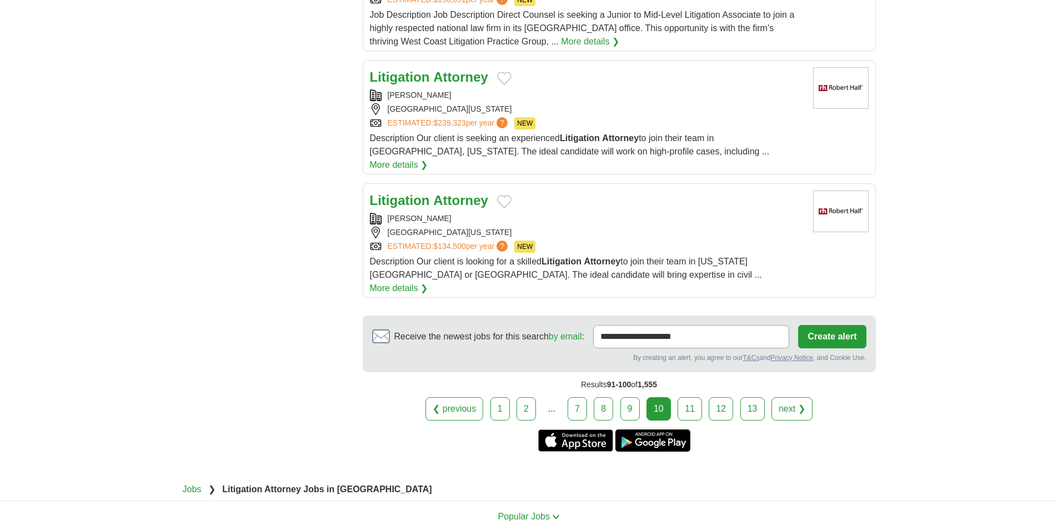
click at [689, 397] on link "11" at bounding box center [690, 408] width 24 height 23
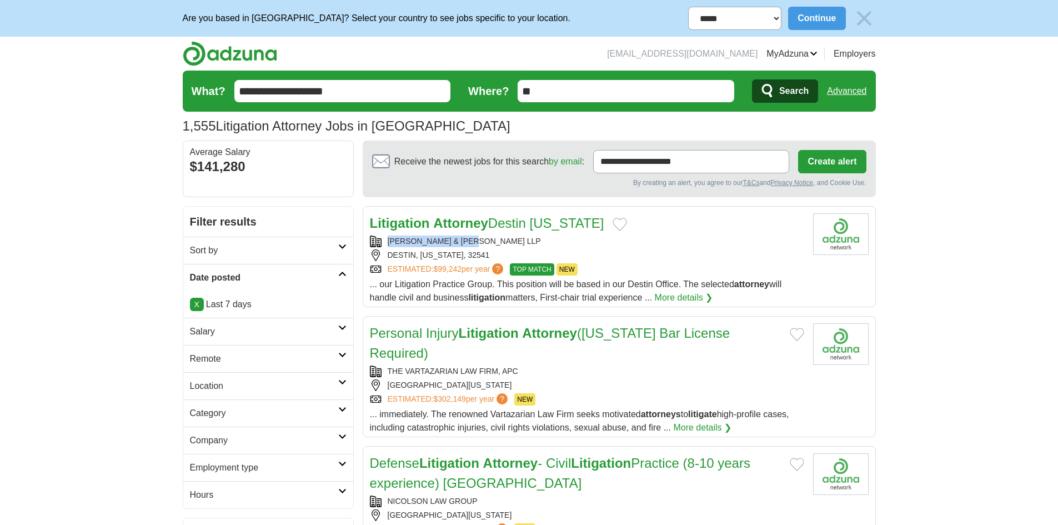
drag, startPoint x: 490, startPoint y: 242, endPoint x: 379, endPoint y: 242, distance: 110.5
click at [379, 242] on div "MATTHEWS & JONES LLP" at bounding box center [587, 242] width 434 height 12
copy div "MATTHEWS & JONES LLP"
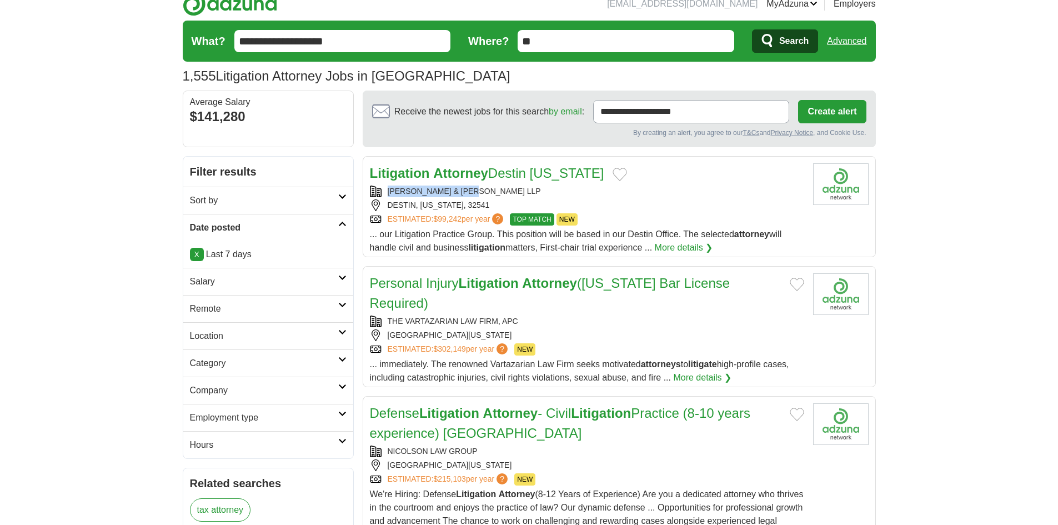
scroll to position [167, 0]
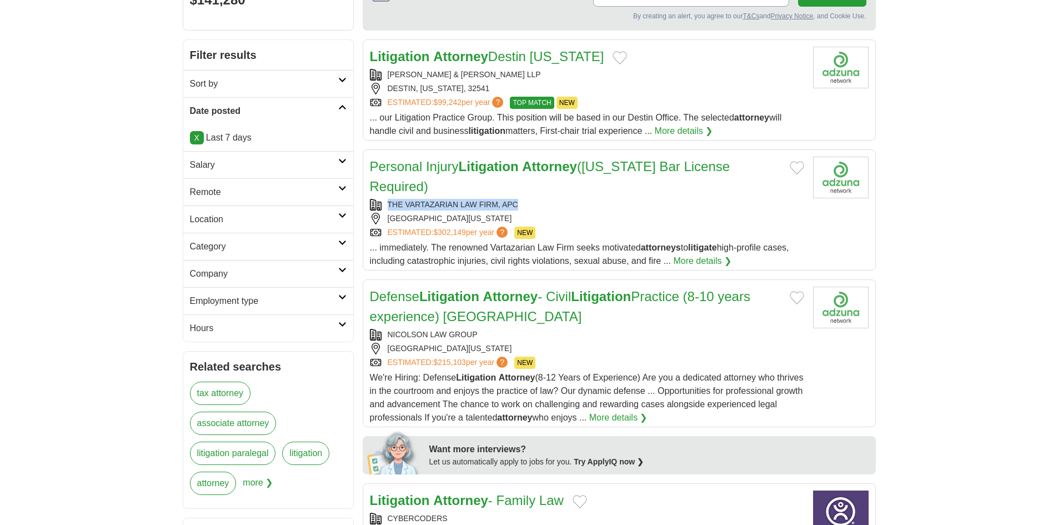
drag, startPoint x: 524, startPoint y: 187, endPoint x: 494, endPoint y: 178, distance: 31.3
click at [390, 199] on div "THE VARTAZARIAN LAW FIRM, APC" at bounding box center [587, 205] width 434 height 12
copy div "THE VARTAZARIAN LAW FIRM, APC"
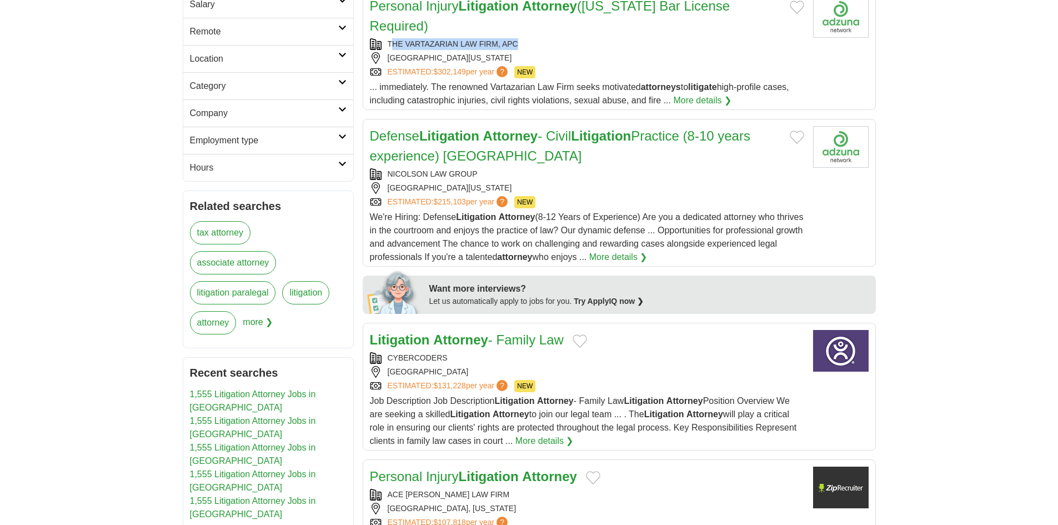
scroll to position [333, 0]
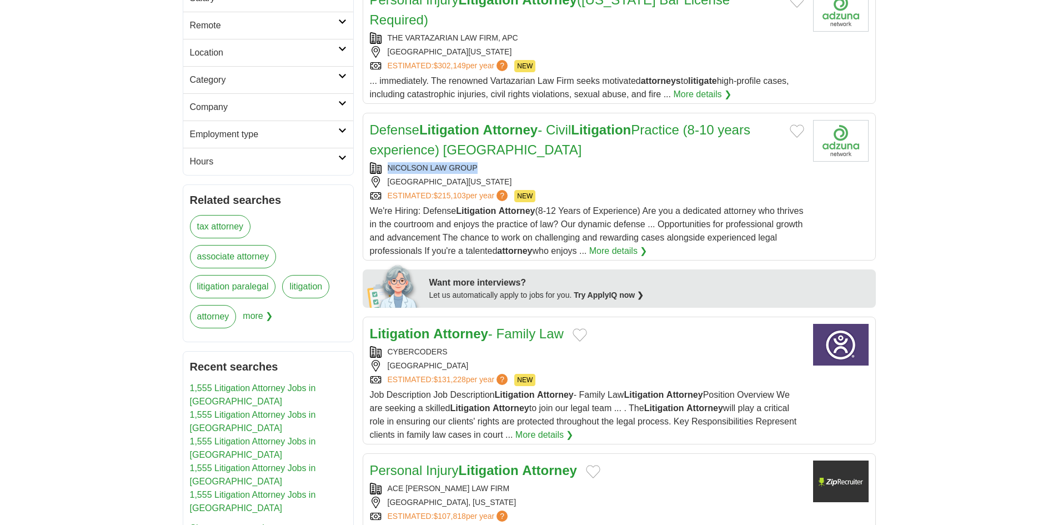
drag, startPoint x: 433, startPoint y: 145, endPoint x: 385, endPoint y: 144, distance: 47.2
click at [385, 162] on div "NICOLSON LAW GROUP" at bounding box center [587, 168] width 434 height 12
copy div "NICOLSON LAW GROUP"
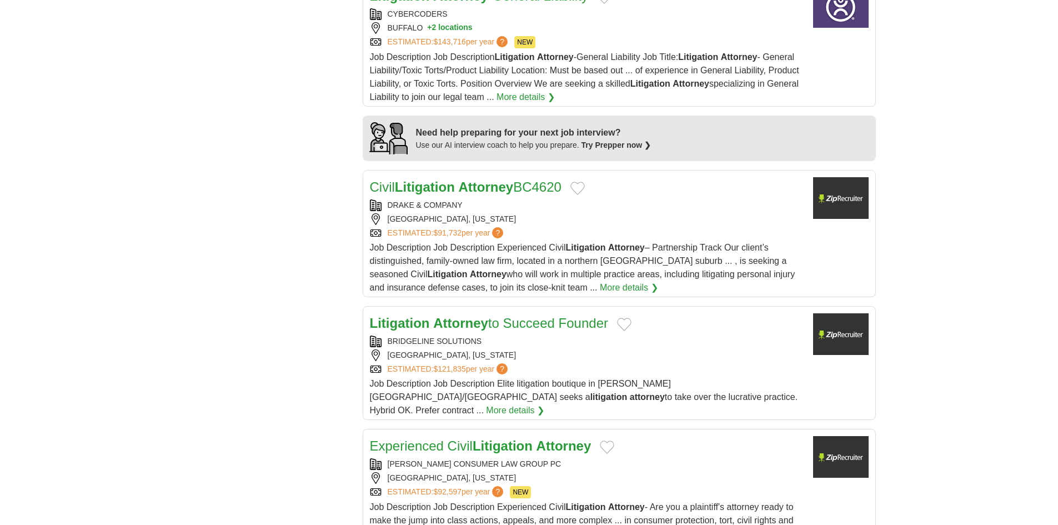
scroll to position [959, 0]
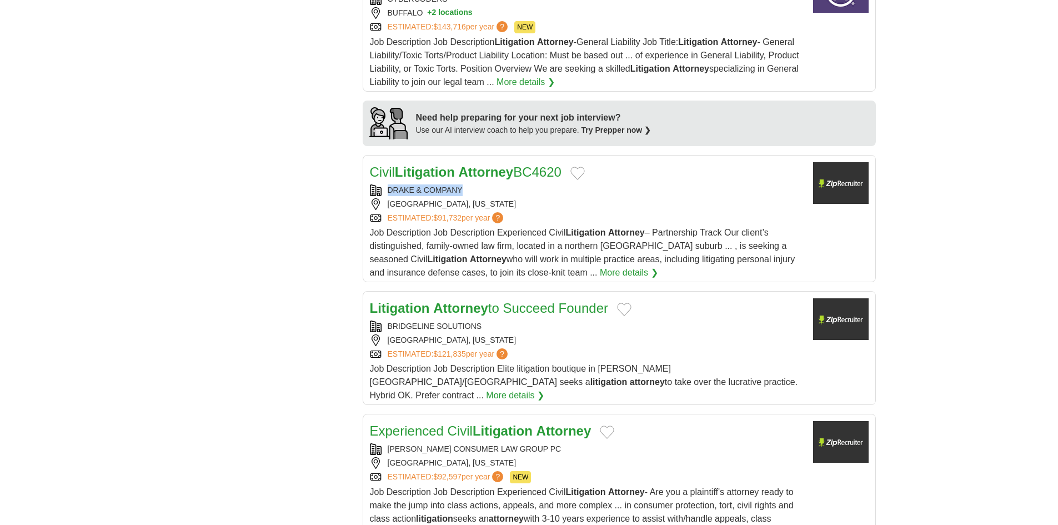
drag, startPoint x: 476, startPoint y: 169, endPoint x: 392, endPoint y: 175, distance: 84.6
click at [384, 184] on div "DRAKE & COMPANY" at bounding box center [587, 190] width 434 height 12
copy div "DRAKE & COMPANY"
click at [384, 164] on link "Civil Litigation Attorney BC4620" at bounding box center [466, 171] width 192 height 15
click at [442, 334] on div "BEVERLY HILLS, CALIFORNIA" at bounding box center [587, 340] width 434 height 12
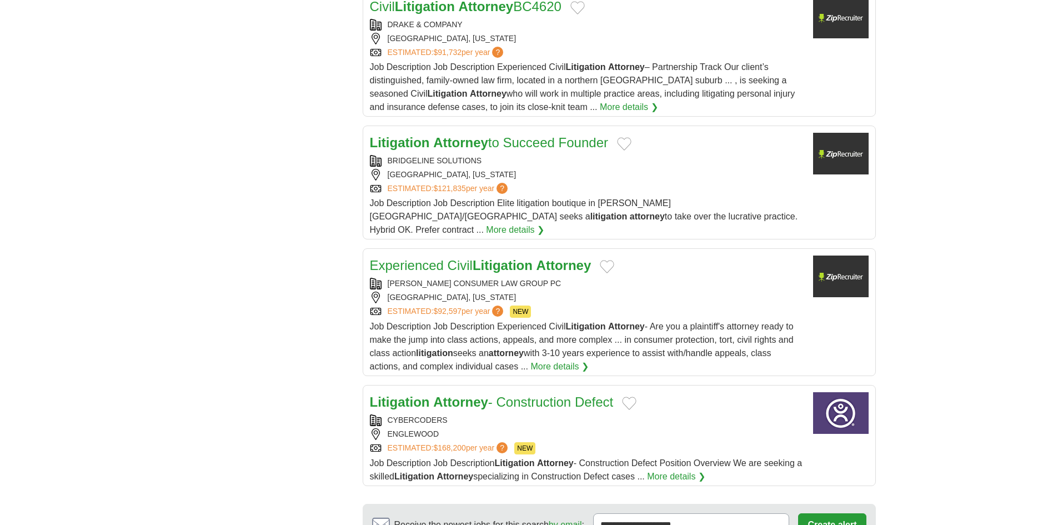
scroll to position [1125, 0]
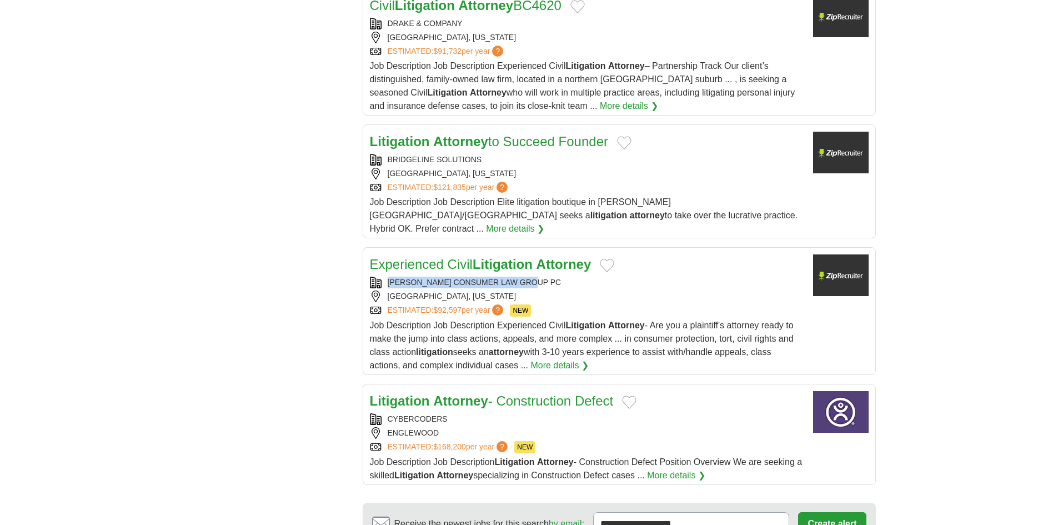
drag, startPoint x: 558, startPoint y: 245, endPoint x: 388, endPoint y: 264, distance: 171.6
click at [384, 277] on div "THOMPSON CONSUMER LAW GROUP PC PHOENIX, ARIZONA ESTIMATED: $92,597 per year ? N…" at bounding box center [587, 297] width 434 height 40
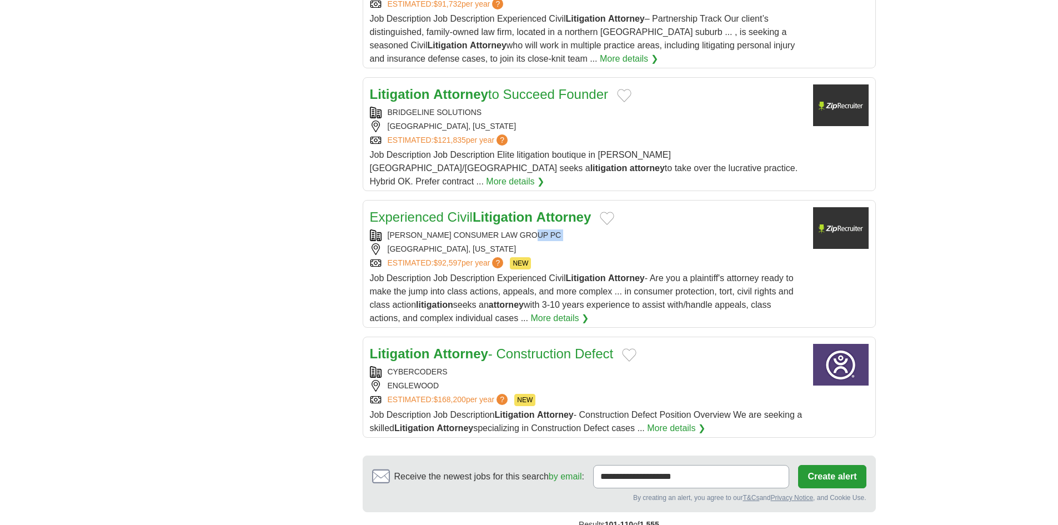
scroll to position [1236, 0]
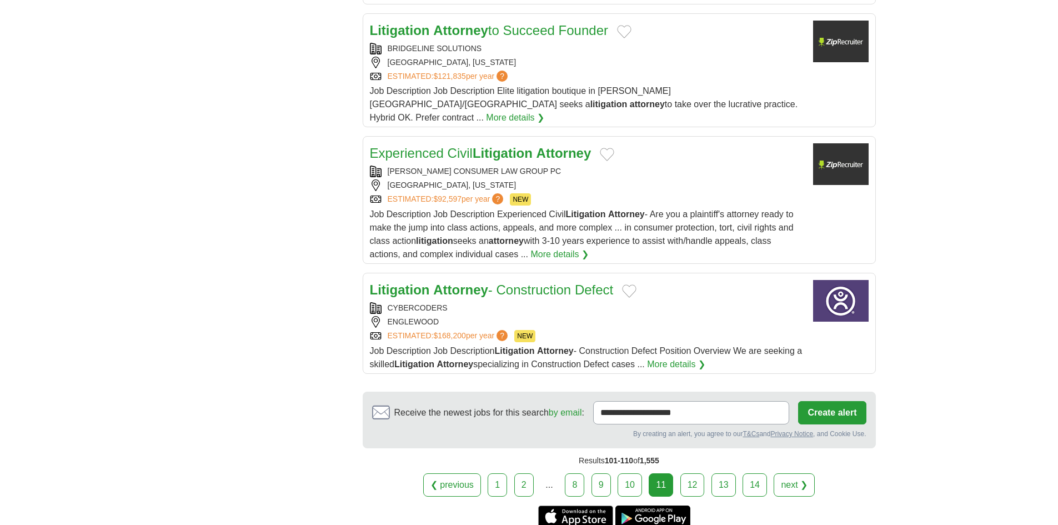
click at [690, 473] on link "12" at bounding box center [692, 484] width 24 height 23
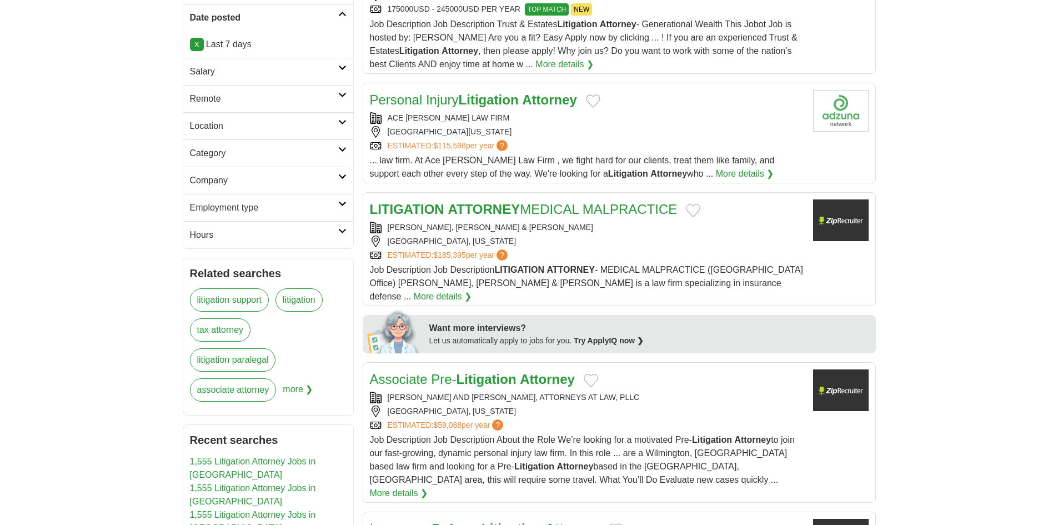
scroll to position [280, 0]
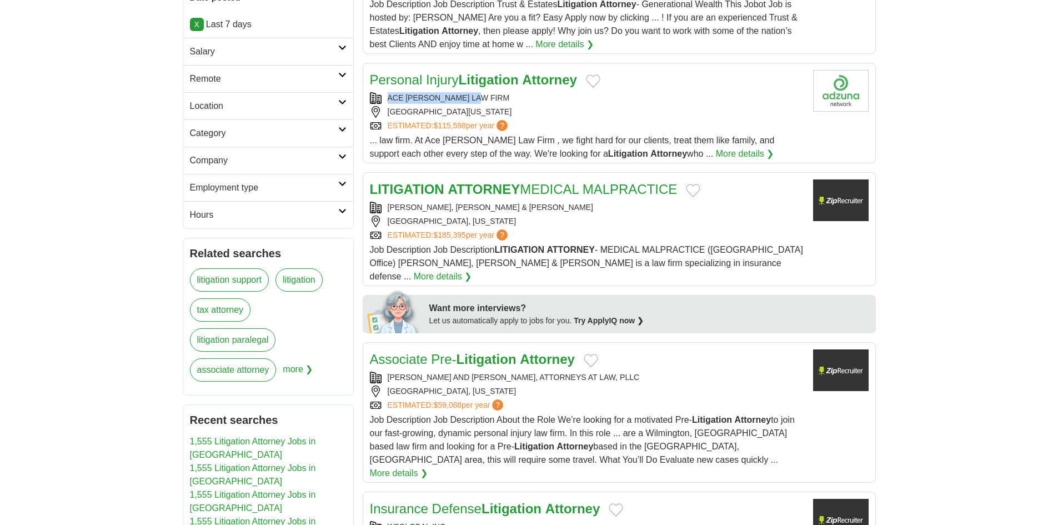
drag, startPoint x: 482, startPoint y: 92, endPoint x: 382, endPoint y: 100, distance: 100.8
click at [382, 100] on div "ACE [PERSON_NAME] LAW FIRM" at bounding box center [587, 98] width 434 height 12
copy div "ACE [PERSON_NAME] LAW FIRM"
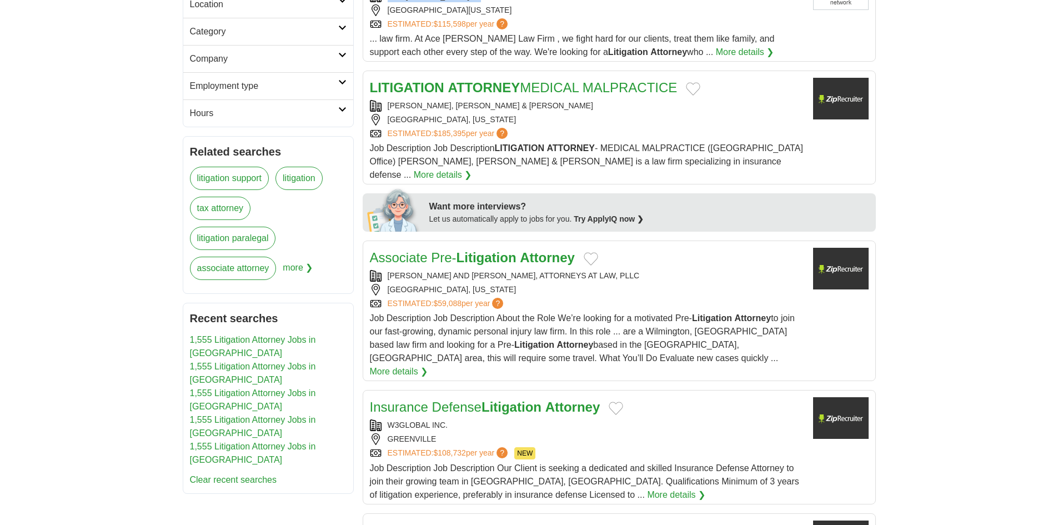
scroll to position [391, 0]
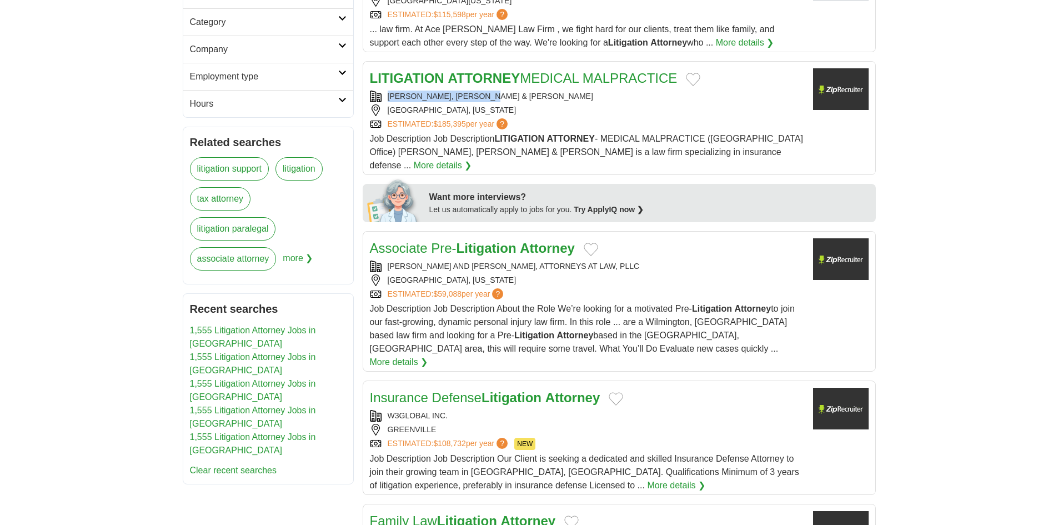
drag, startPoint x: 504, startPoint y: 93, endPoint x: 377, endPoint y: 99, distance: 127.3
click at [377, 99] on div "[PERSON_NAME], [PERSON_NAME] & [PERSON_NAME]" at bounding box center [587, 97] width 434 height 12
copy div "[PERSON_NAME], [PERSON_NAME] & [PERSON_NAME]"
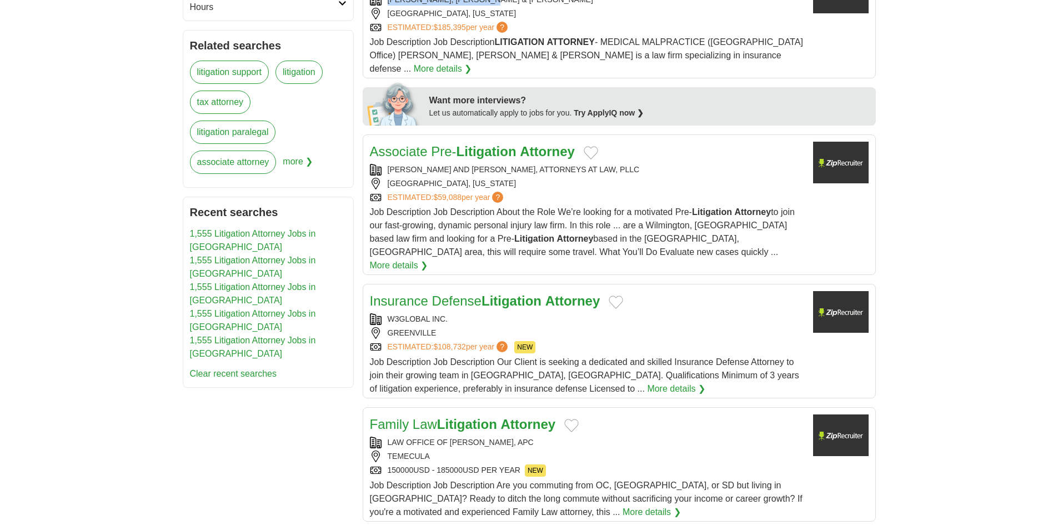
scroll to position [502, 0]
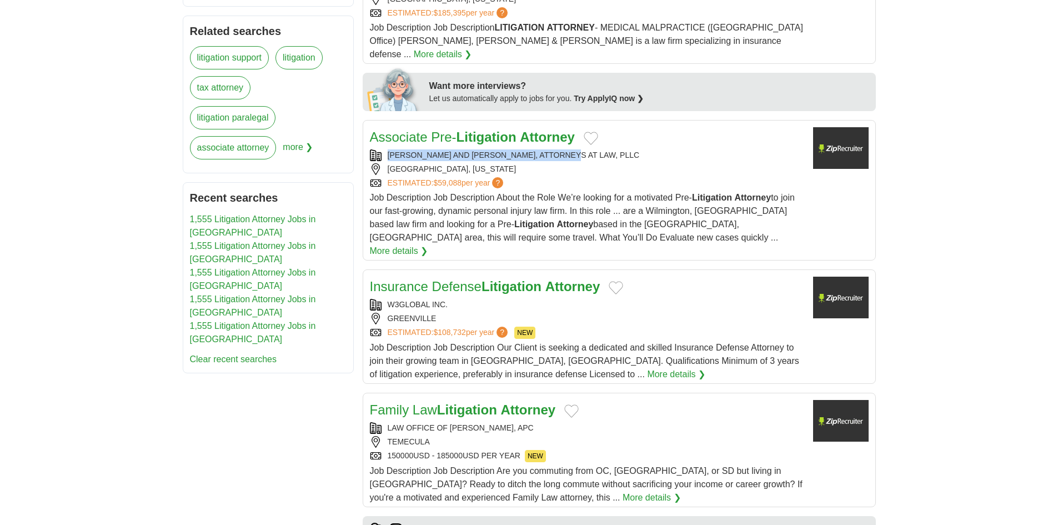
drag, startPoint x: 582, startPoint y: 141, endPoint x: 384, endPoint y: 147, distance: 197.9
click at [384, 149] on div "[PERSON_NAME] AND [PERSON_NAME], ATTORNEYS AT LAW, PLLC" at bounding box center [587, 155] width 434 height 12
copy div "[PERSON_NAME] AND [PERSON_NAME], ATTORNEYS AT LAW, PLLC"
click at [419, 129] on link "Associate Pre- Litigation Attorney" at bounding box center [472, 136] width 205 height 15
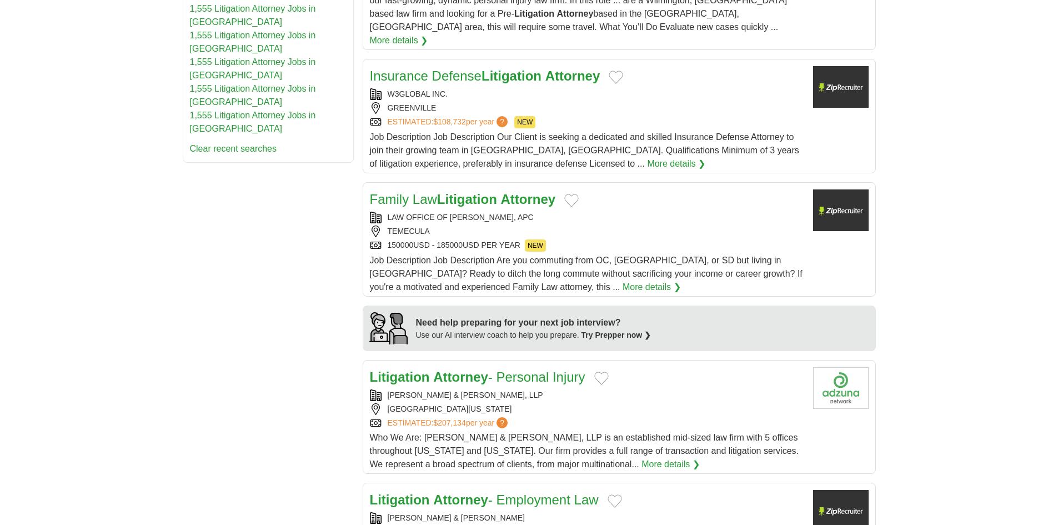
scroll to position [724, 0]
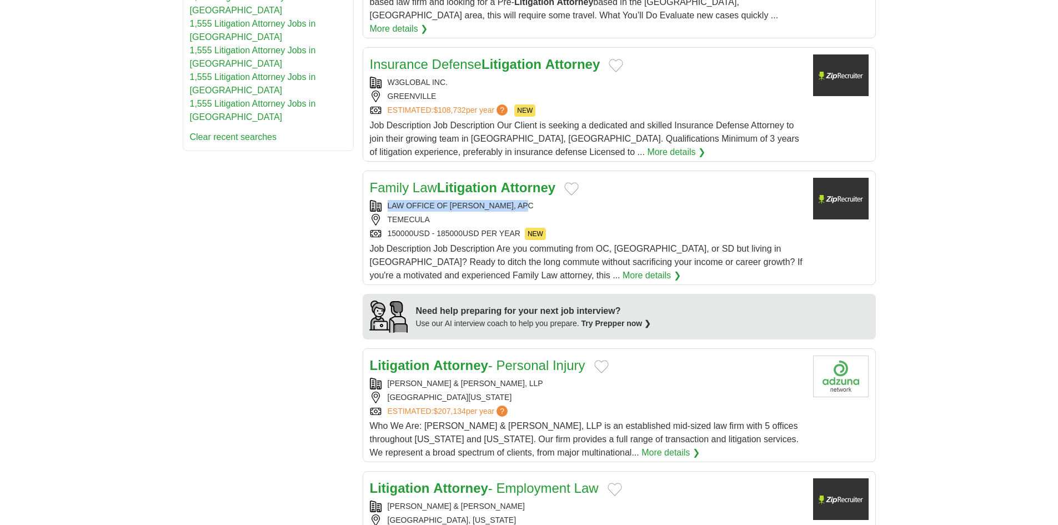
drag, startPoint x: 538, startPoint y: 177, endPoint x: 368, endPoint y: 176, distance: 170.0
click at [368, 176] on article "Family Law Litigation Attorney LAW OFFICE OF NEDA AGUIRRE, APC TEMECULA 150000U…" at bounding box center [619, 228] width 513 height 114
copy div "LAW OFFICE OF NEDA AGUIRRE, APC"
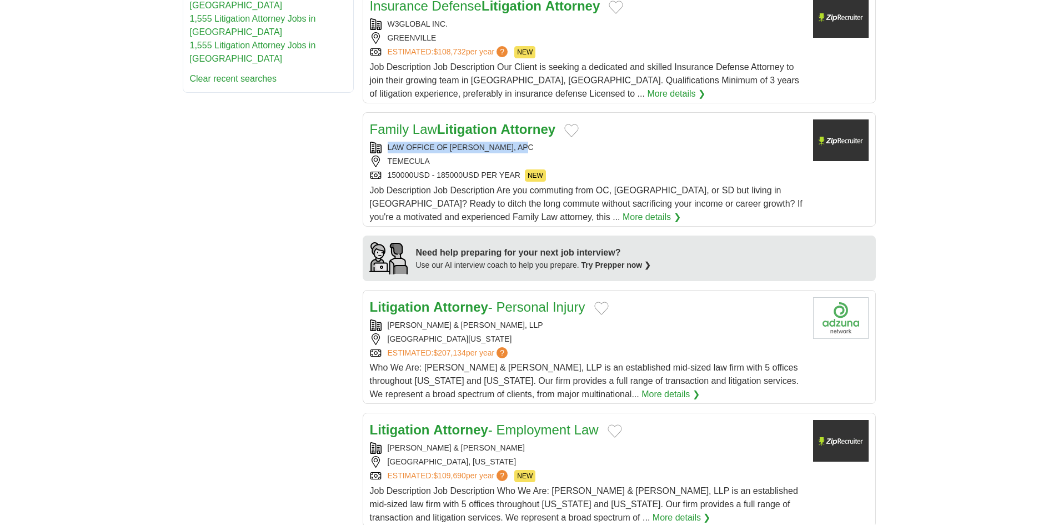
scroll to position [835, 0]
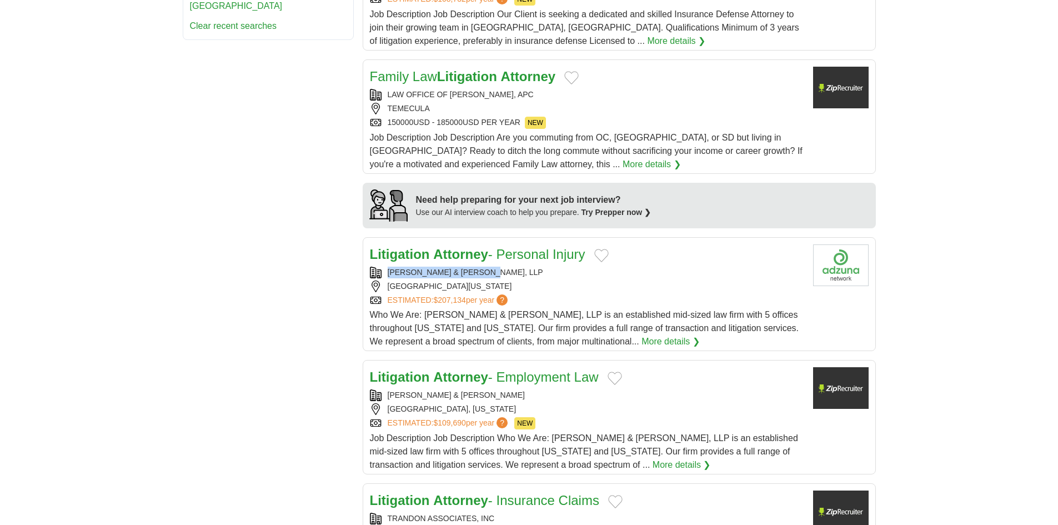
drag, startPoint x: 498, startPoint y: 243, endPoint x: 384, endPoint y: 248, distance: 113.4
click at [384, 267] on div "MOKRI VANIS & JONES, LLP" at bounding box center [587, 273] width 434 height 12
copy div "MOKRI VANIS & JONES, LLP"
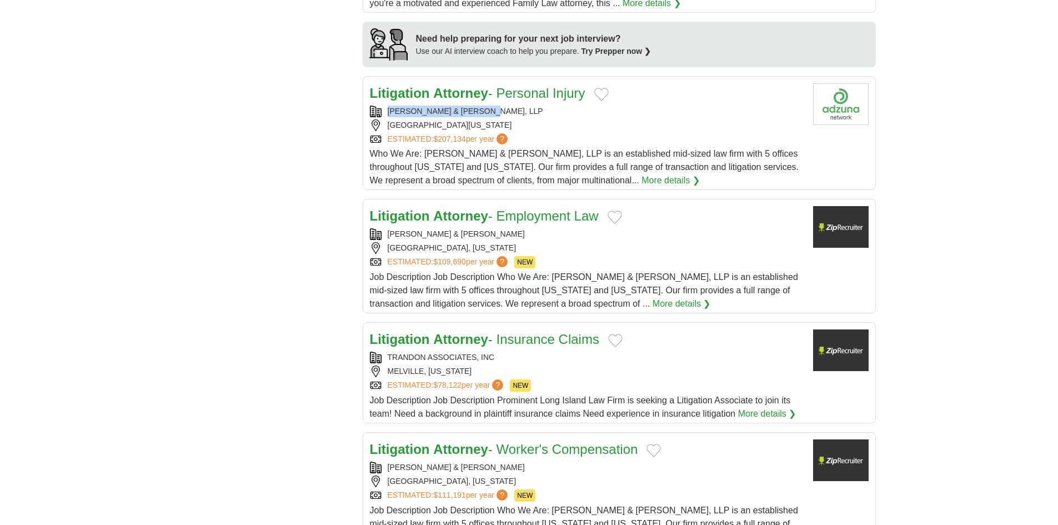
scroll to position [1002, 0]
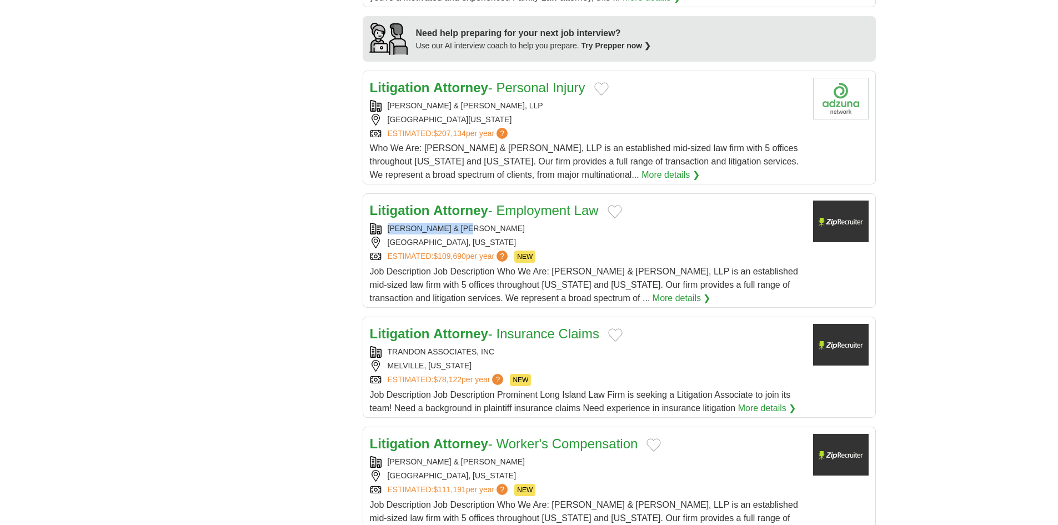
drag, startPoint x: 490, startPoint y: 199, endPoint x: 385, endPoint y: 198, distance: 104.4
click at [385, 223] on div "MOKRI VANIS & JONES" at bounding box center [587, 229] width 434 height 12
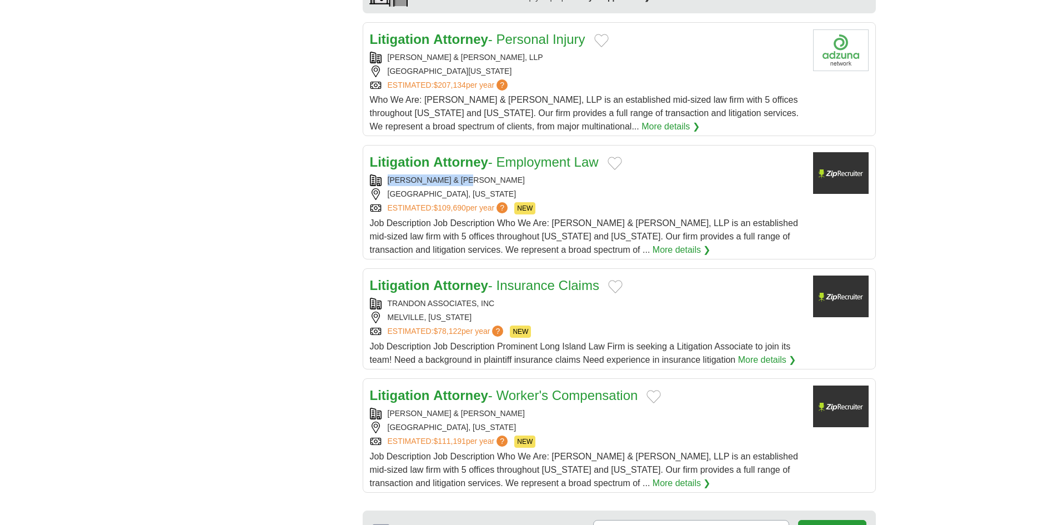
scroll to position [1113, 0]
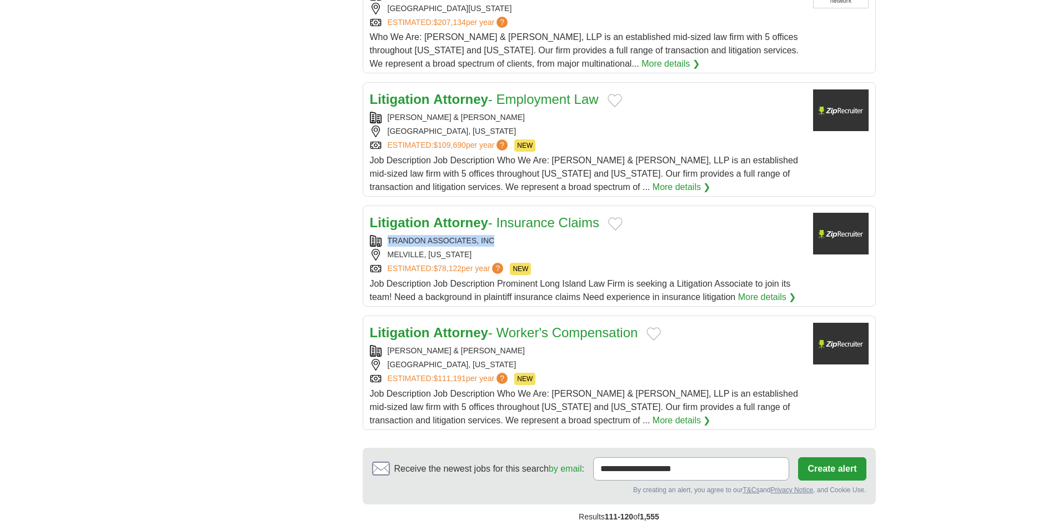
drag, startPoint x: 501, startPoint y: 212, endPoint x: 379, endPoint y: 219, distance: 121.9
click at [379, 235] on div "TRANDON ASSOCIATES, INC" at bounding box center [587, 241] width 434 height 12
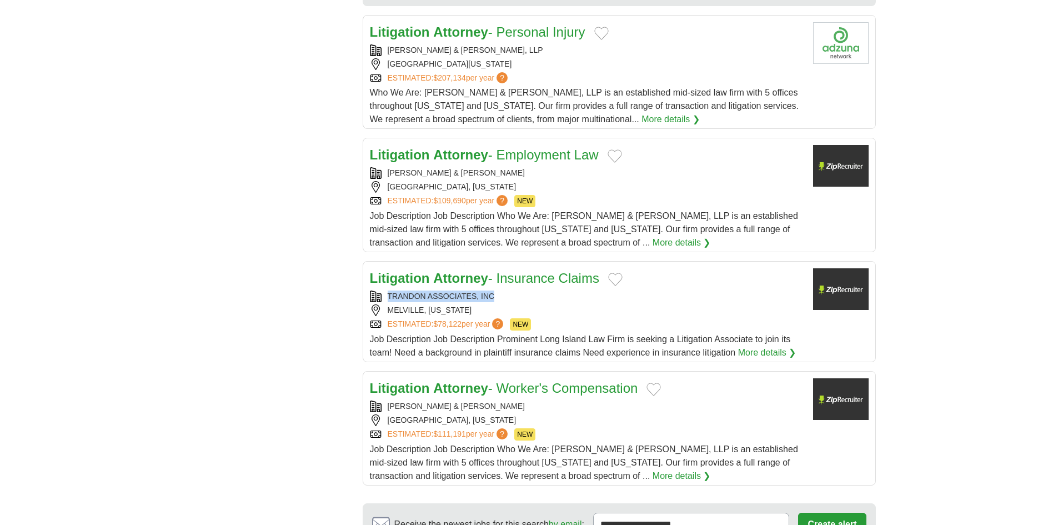
scroll to position [1280, 0]
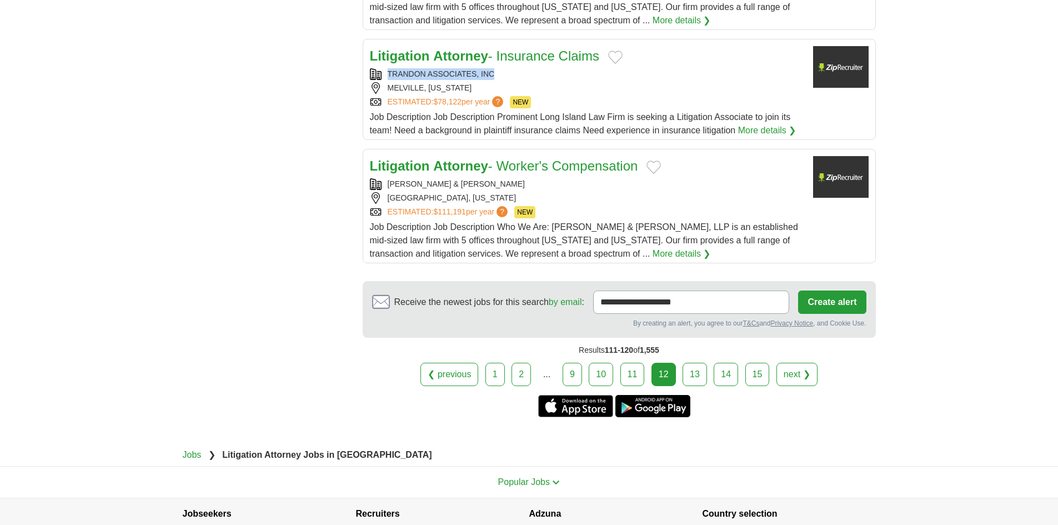
click at [700, 363] on link "13" at bounding box center [695, 374] width 24 height 23
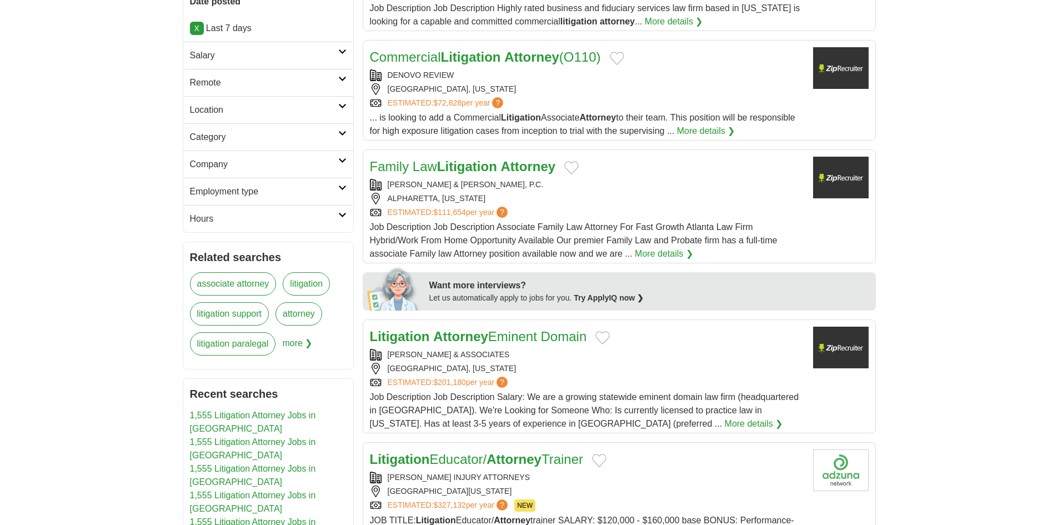
scroll to position [280, 0]
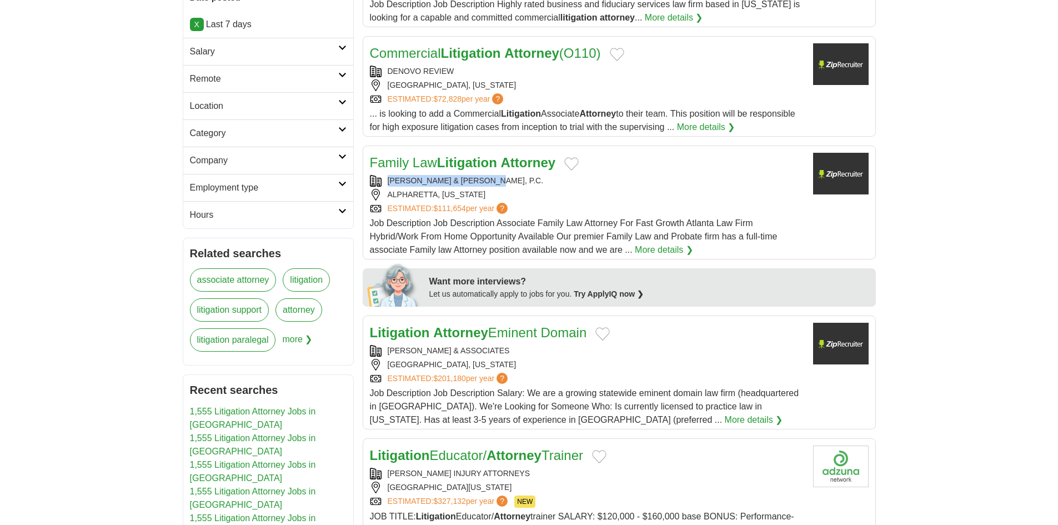
drag, startPoint x: 500, startPoint y: 178, endPoint x: 383, endPoint y: 182, distance: 116.7
click at [383, 182] on div "VAYMAN & TEITELBAUM, P.C." at bounding box center [587, 181] width 434 height 12
copy div "VAYMAN & TEITELBAUM, P.C."
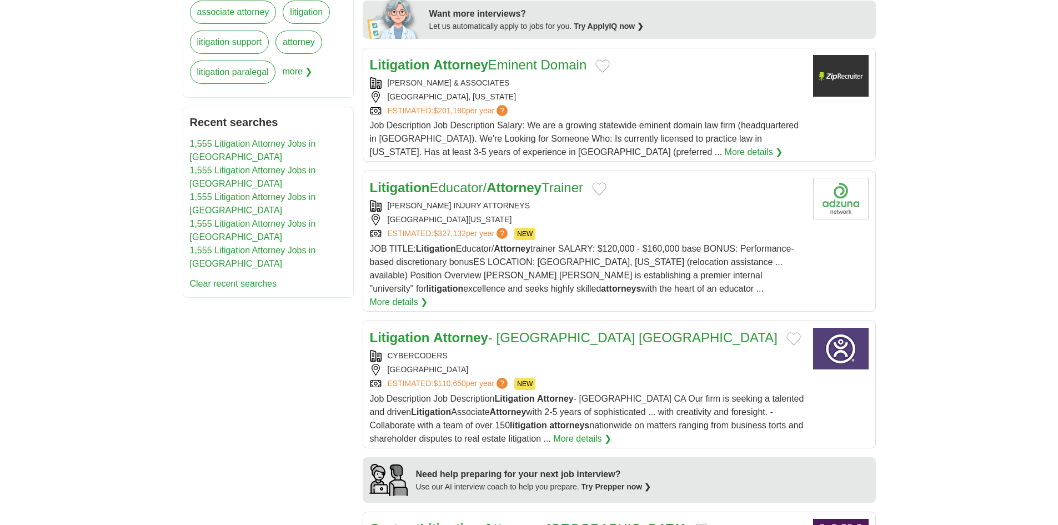
scroll to position [558, 0]
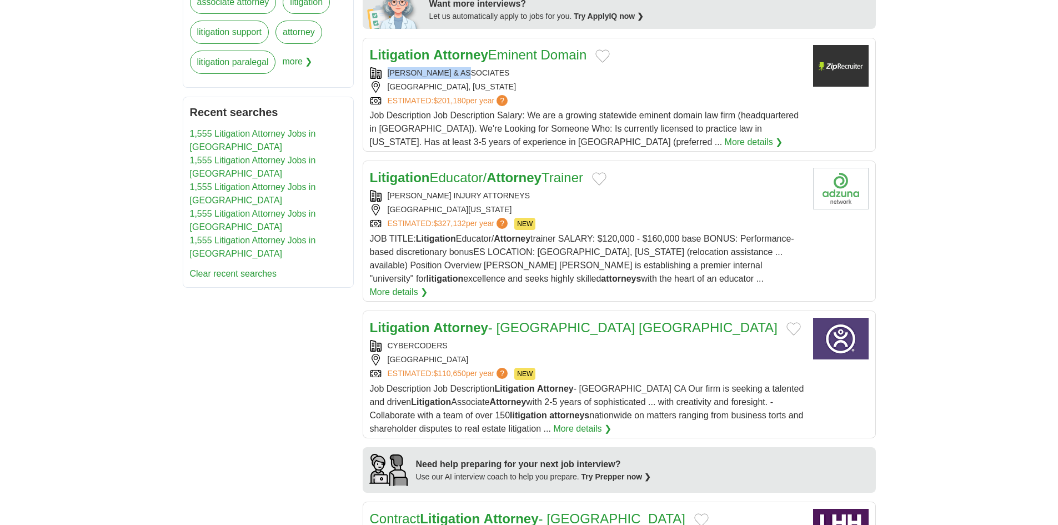
drag, startPoint x: 480, startPoint y: 71, endPoint x: 383, endPoint y: 73, distance: 97.8
click at [383, 73] on div "MONGE & ASSOCIATES" at bounding box center [587, 73] width 434 height 12
copy div "MONGE & ASSOCIATES"
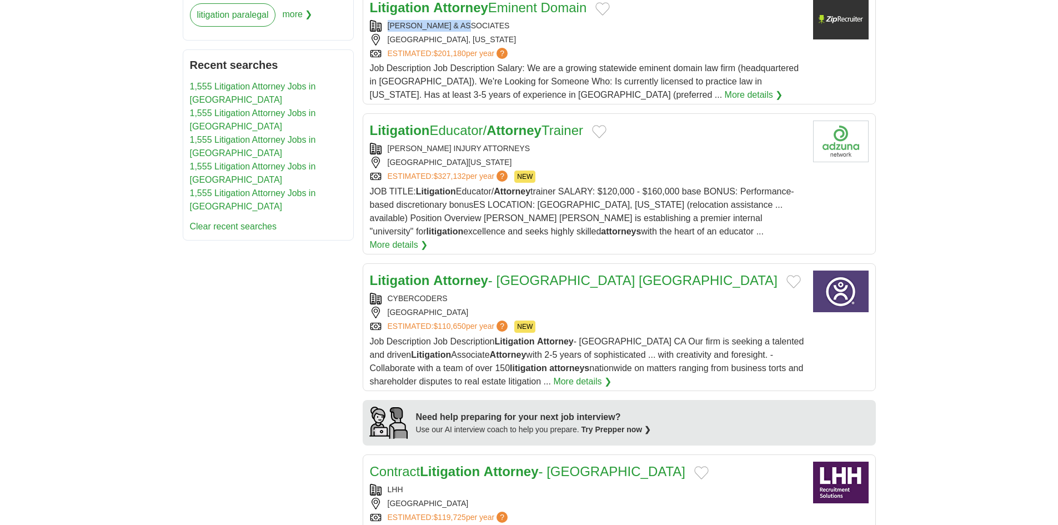
scroll to position [669, 0]
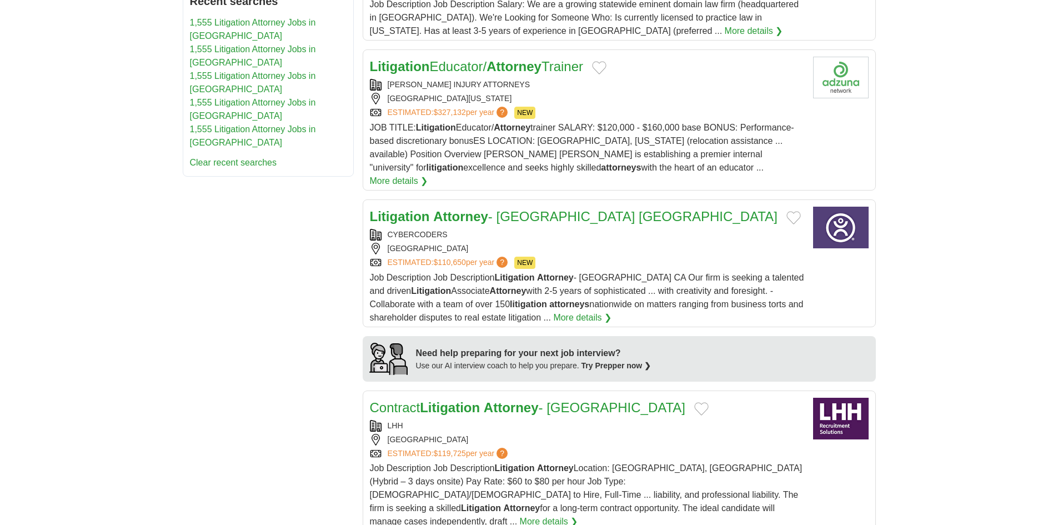
drag, startPoint x: 549, startPoint y: 79, endPoint x: 378, endPoint y: 80, distance: 171.1
click at [378, 80] on div "THOMAS J HENRY INJURY ATTORNEYS" at bounding box center [587, 85] width 434 height 12
copy div "THOMAS J HENRY INJURY ATTORNEYS"
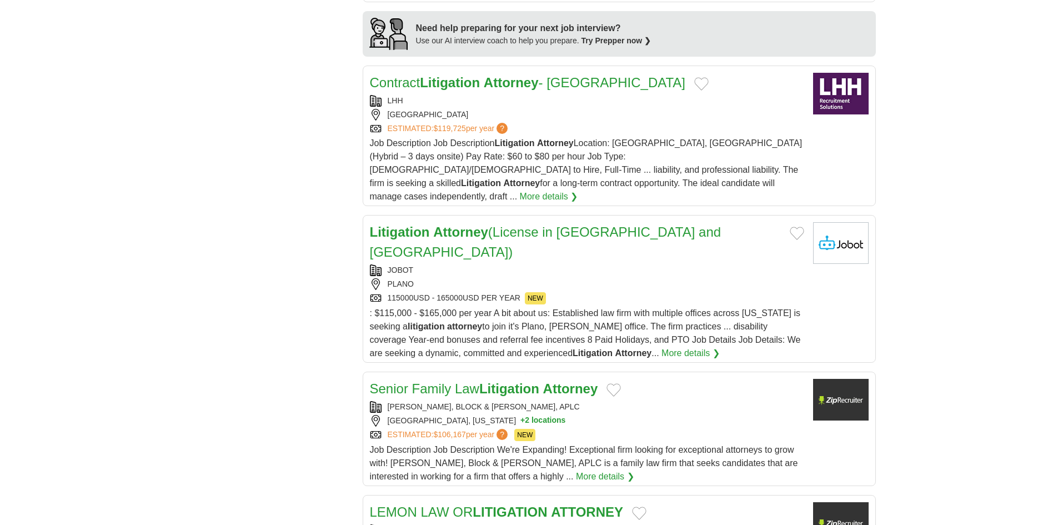
scroll to position [1058, 0]
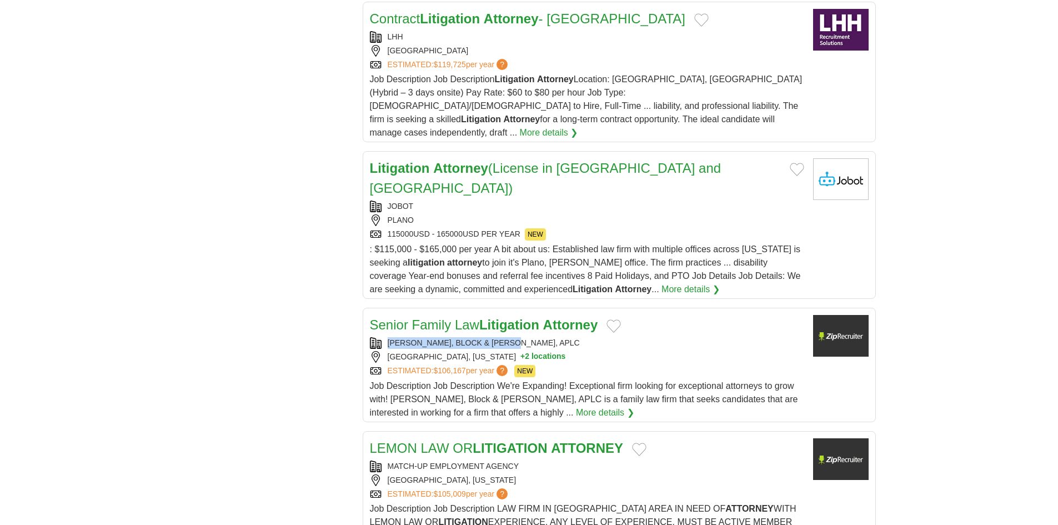
drag, startPoint x: 528, startPoint y: 296, endPoint x: 384, endPoint y: 299, distance: 143.9
click at [384, 337] on div "HOLSTROM, BLOCK & PARKE, APLC" at bounding box center [587, 343] width 434 height 12
copy div "HOLSTROM, BLOCK & PARKE, APLC"
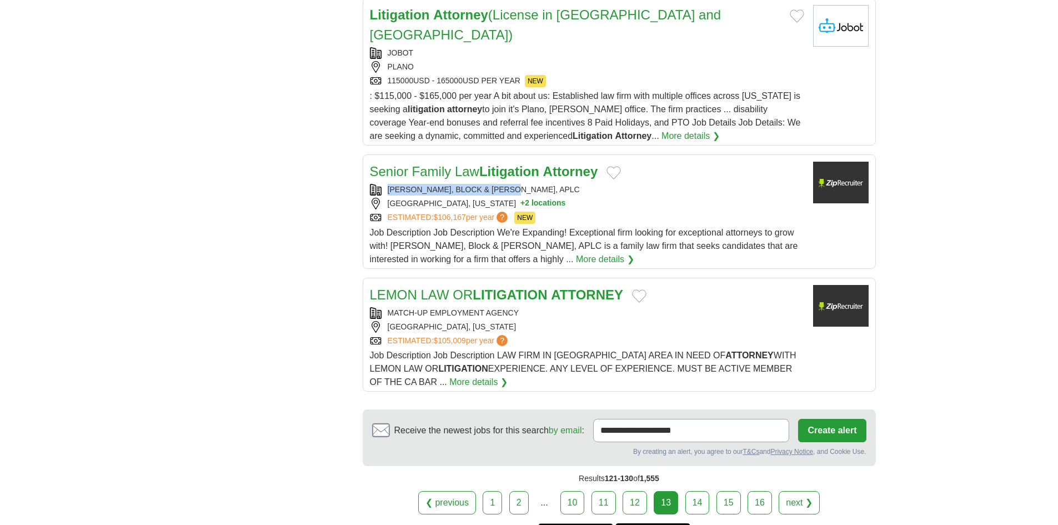
scroll to position [1224, 0]
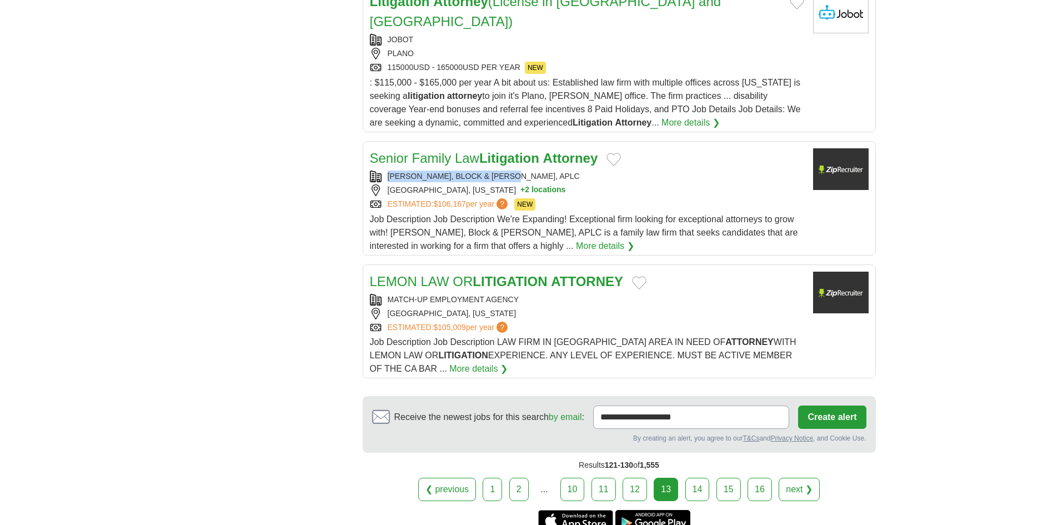
click at [689, 478] on link "14" at bounding box center [697, 489] width 24 height 23
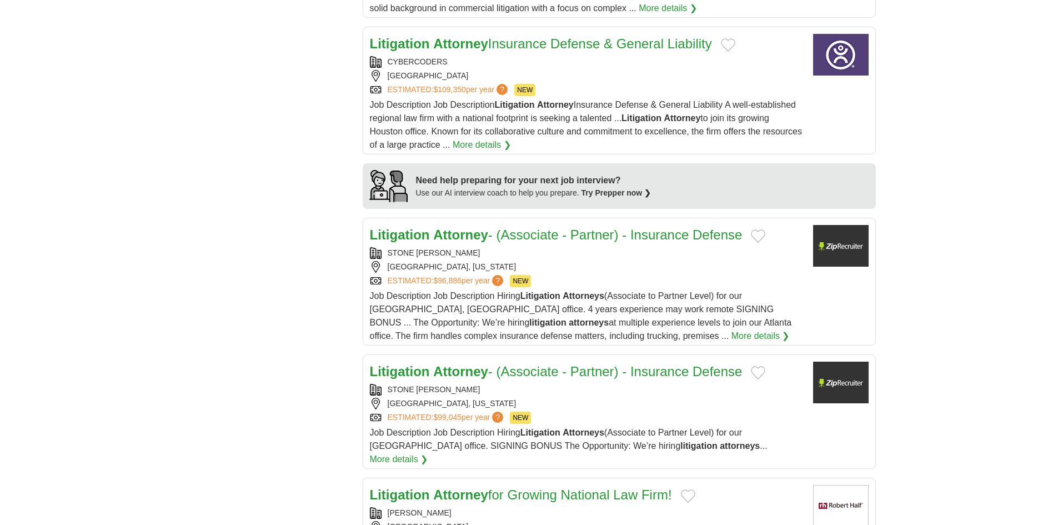
scroll to position [889, 0]
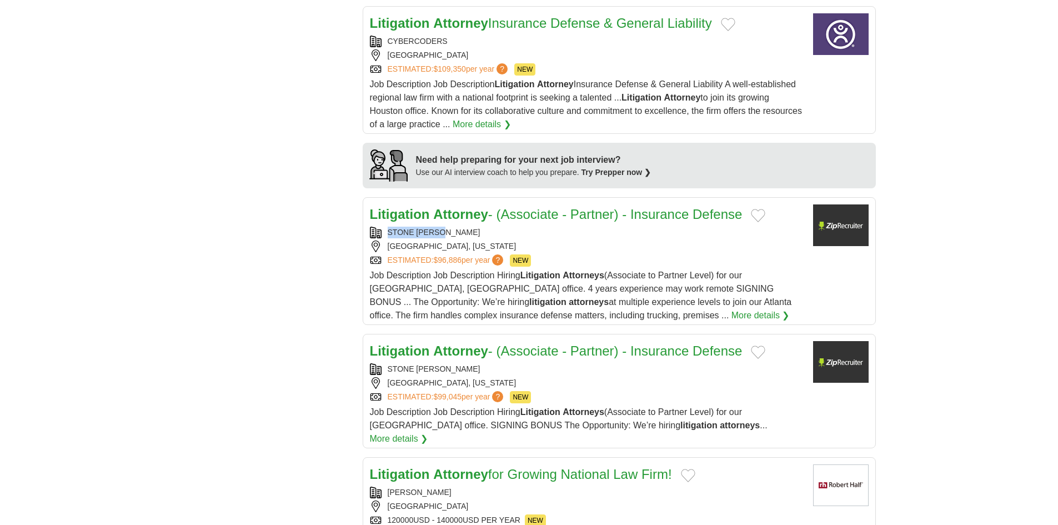
drag, startPoint x: 460, startPoint y: 231, endPoint x: 385, endPoint y: 227, distance: 75.6
click at [385, 227] on div "STONE [PERSON_NAME]" at bounding box center [587, 233] width 434 height 12
copy div "STONE [PERSON_NAME]"
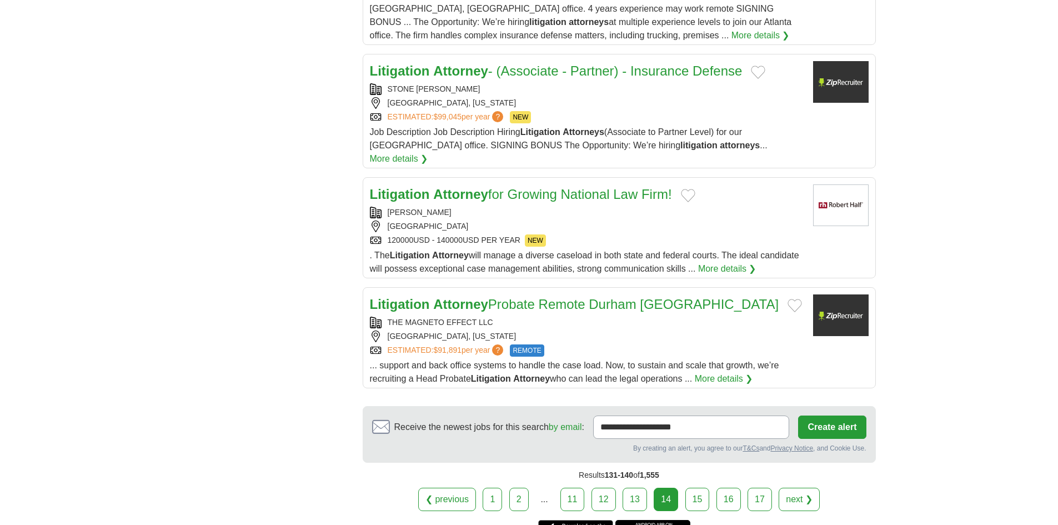
scroll to position [1222, 0]
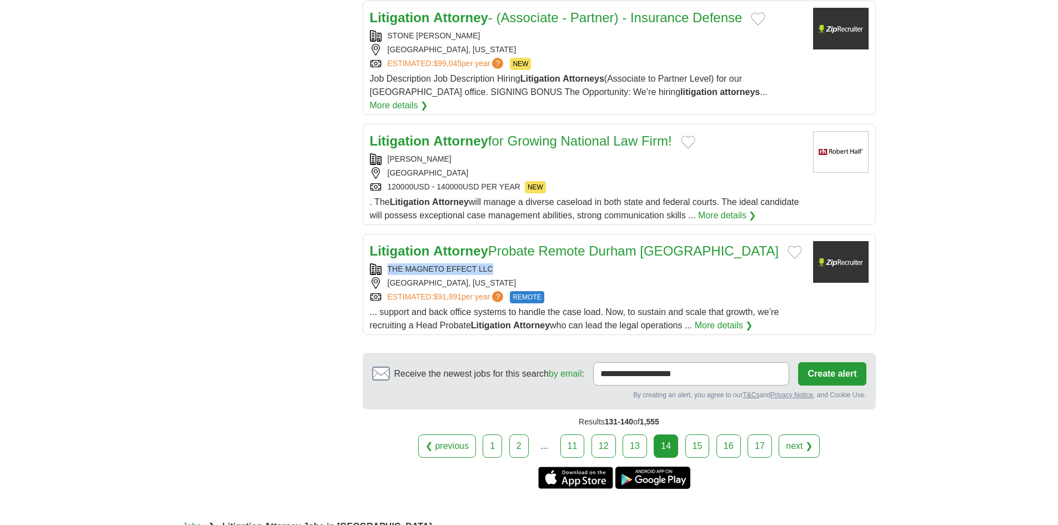
drag, startPoint x: 498, startPoint y: 251, endPoint x: 354, endPoint y: 251, distance: 143.9
copy div "THE MAGNETO EFFECT LLC"
click at [450, 247] on h2 "Litigation Attorney Probate Remote Durham [GEOGRAPHIC_DATA]" at bounding box center [574, 251] width 409 height 20
click at [695, 434] on link "15" at bounding box center [697, 445] width 24 height 23
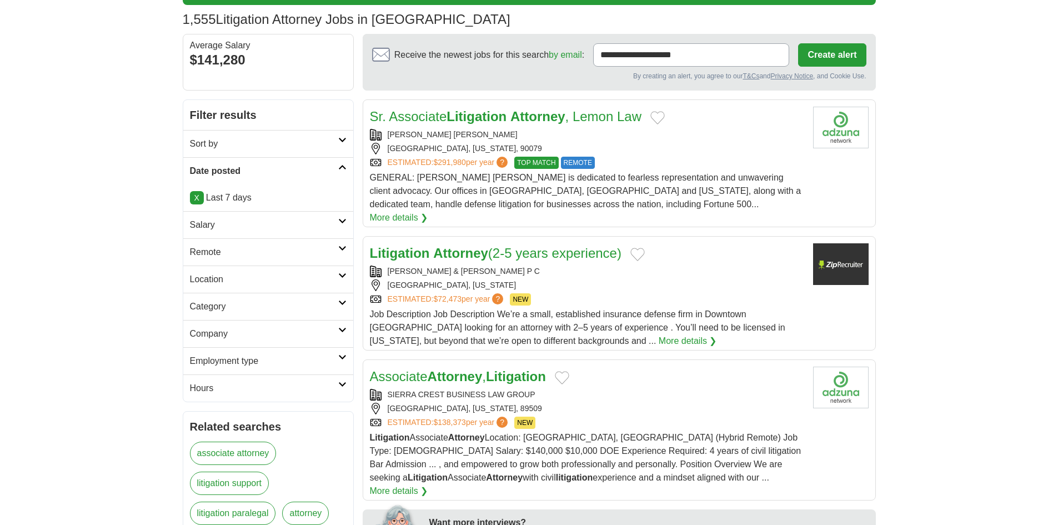
scroll to position [111, 0]
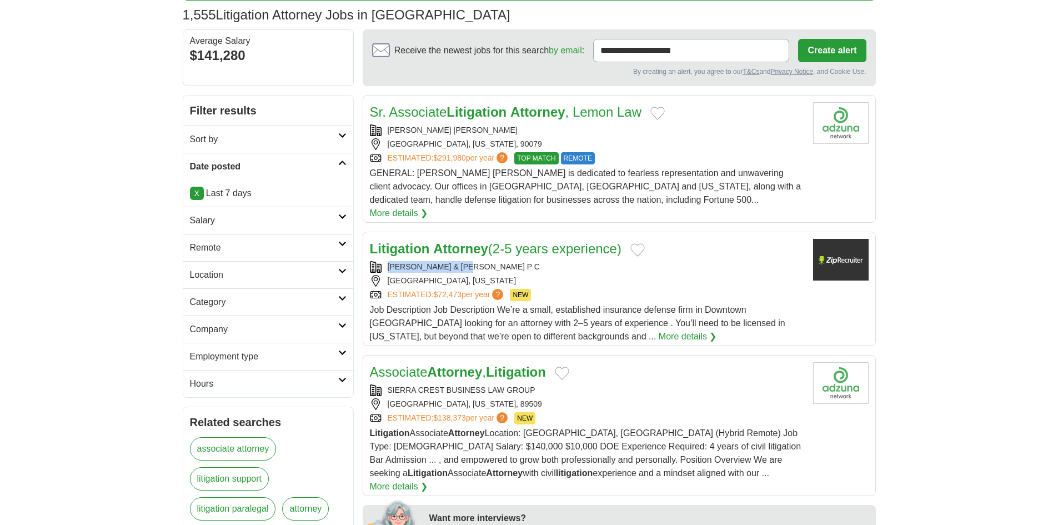
drag, startPoint x: 488, startPoint y: 251, endPoint x: 384, endPoint y: 253, distance: 104.4
click at [384, 261] on div "MURPHY & DECKER P C" at bounding box center [587, 267] width 434 height 12
copy div "MURPHY & DECKER P C"
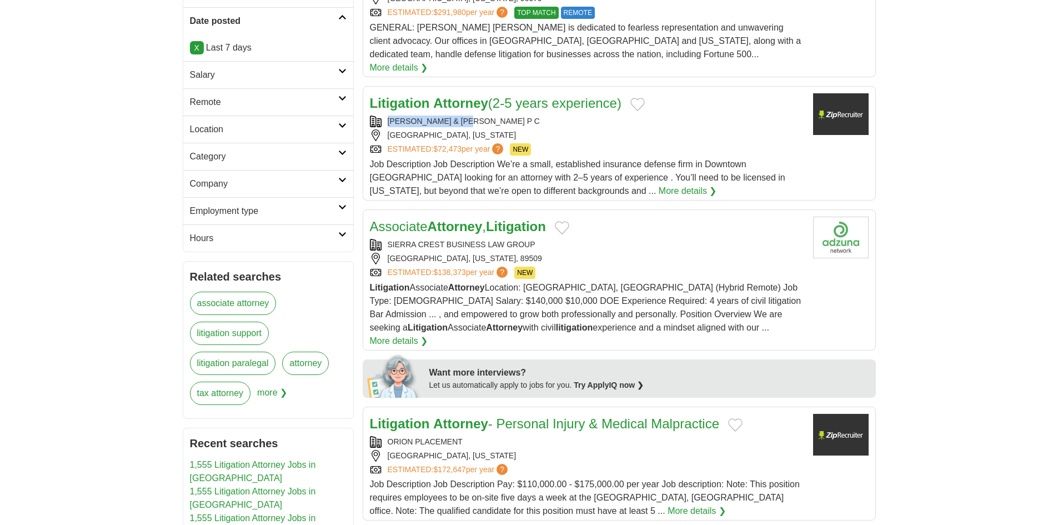
scroll to position [278, 0]
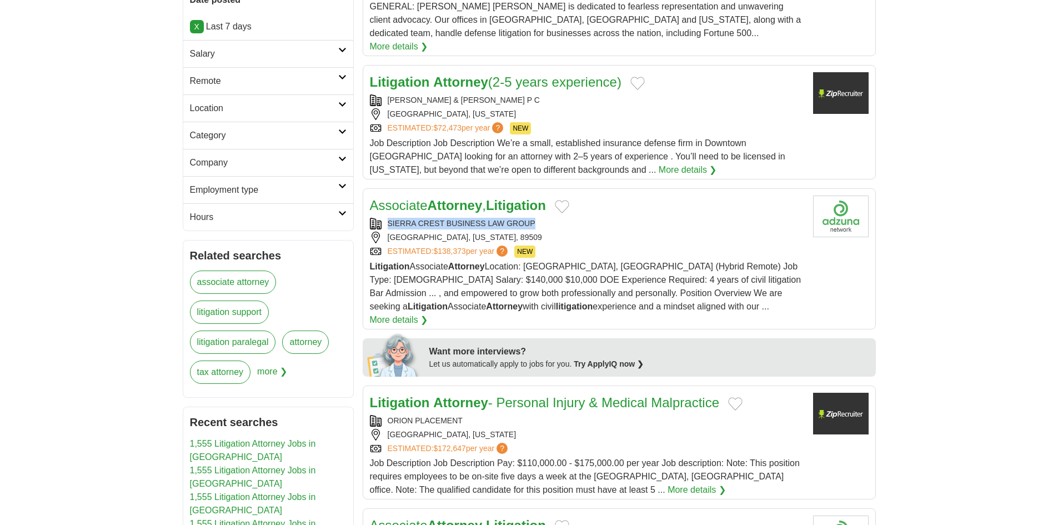
drag, startPoint x: 456, startPoint y: 206, endPoint x: 381, endPoint y: 206, distance: 75.0
click at [381, 218] on div "SIERRA CREST BUSINESS LAW GROUP" at bounding box center [587, 224] width 434 height 12
copy div "SIERRA CREST BUSINESS LAW GROUP"
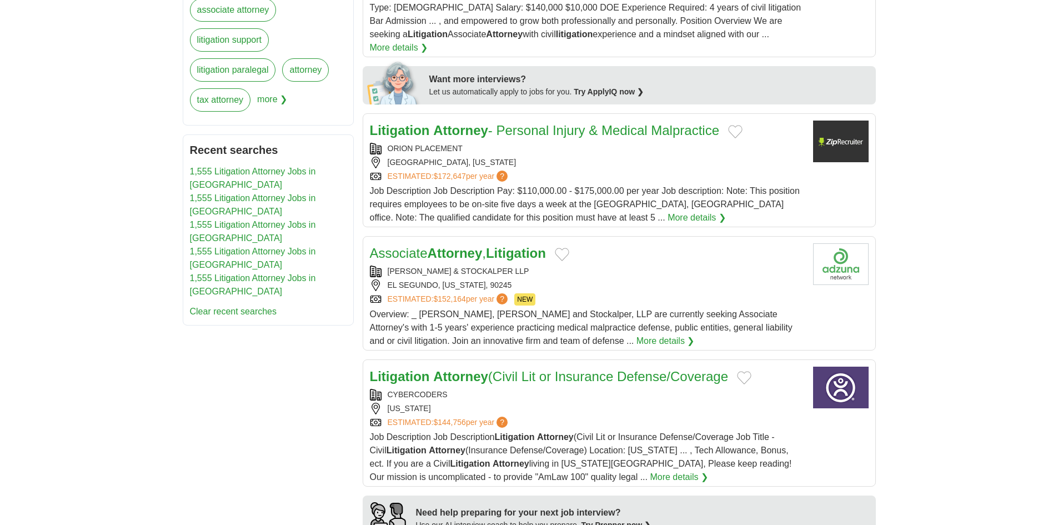
scroll to position [555, 0]
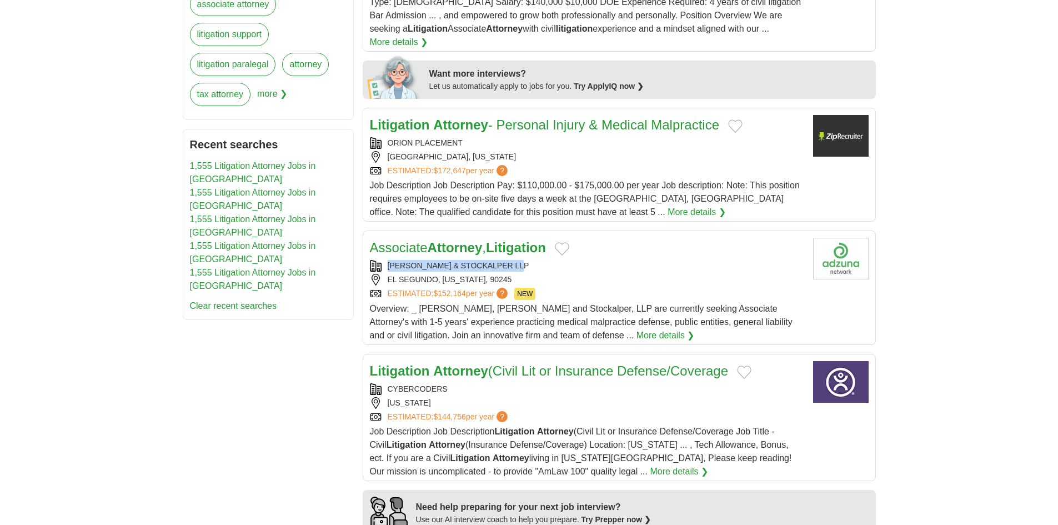
drag, startPoint x: 529, startPoint y: 238, endPoint x: 378, endPoint y: 232, distance: 150.6
click at [378, 238] on div "Associate Attorney , Litigation KJAR MCKENNA & STOCKALPER LLP EL SEGUNDO, CALIF…" at bounding box center [587, 290] width 434 height 104
copy div "KJAR MCKENNA & STOCKALPER LLP"
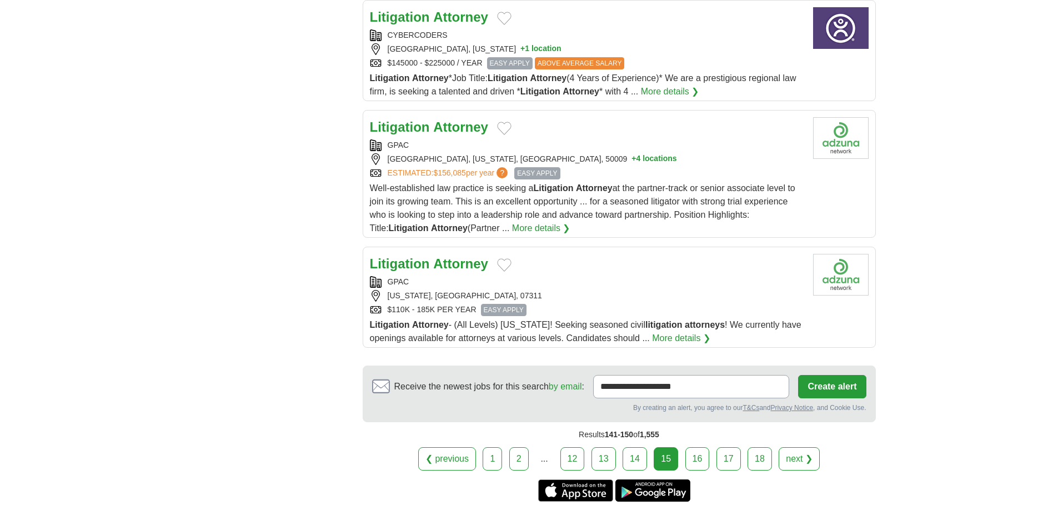
scroll to position [1222, 0]
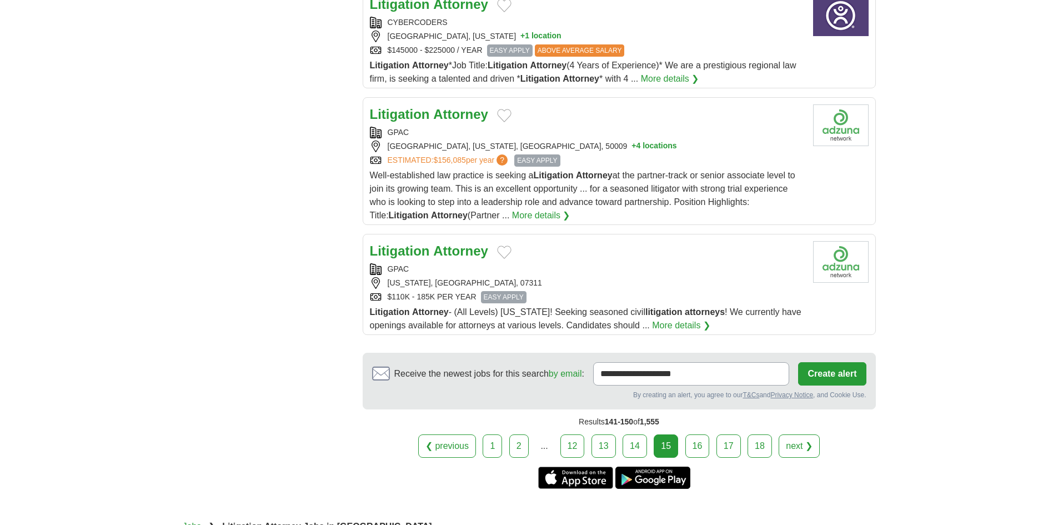
click at [690, 434] on link "16" at bounding box center [697, 445] width 24 height 23
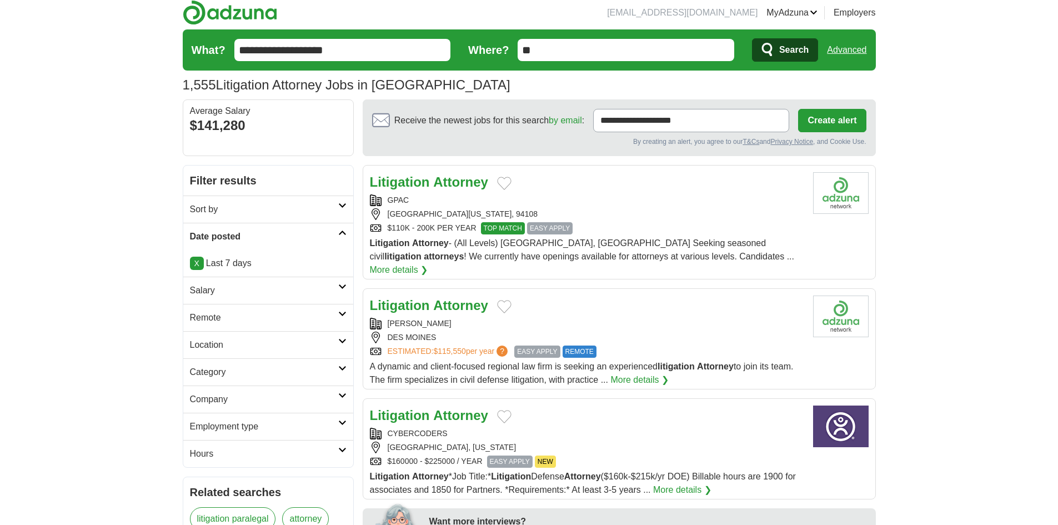
scroll to position [111, 0]
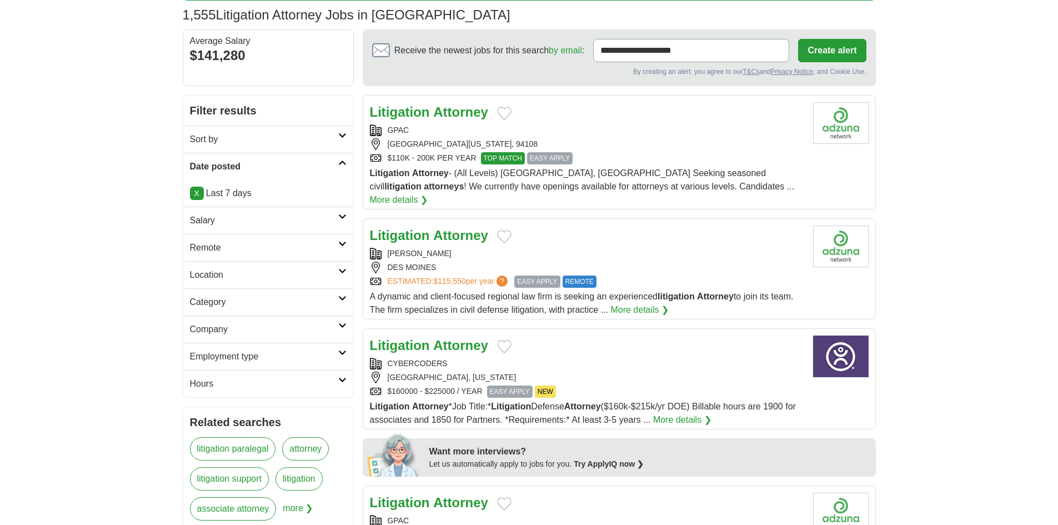
drag, startPoint x: 468, startPoint y: 238, endPoint x: 372, endPoint y: 238, distance: 96.1
click at [372, 248] on div "MARSHALL GRAHAM" at bounding box center [587, 254] width 434 height 12
copy div "MARSHALL GRAHAM"
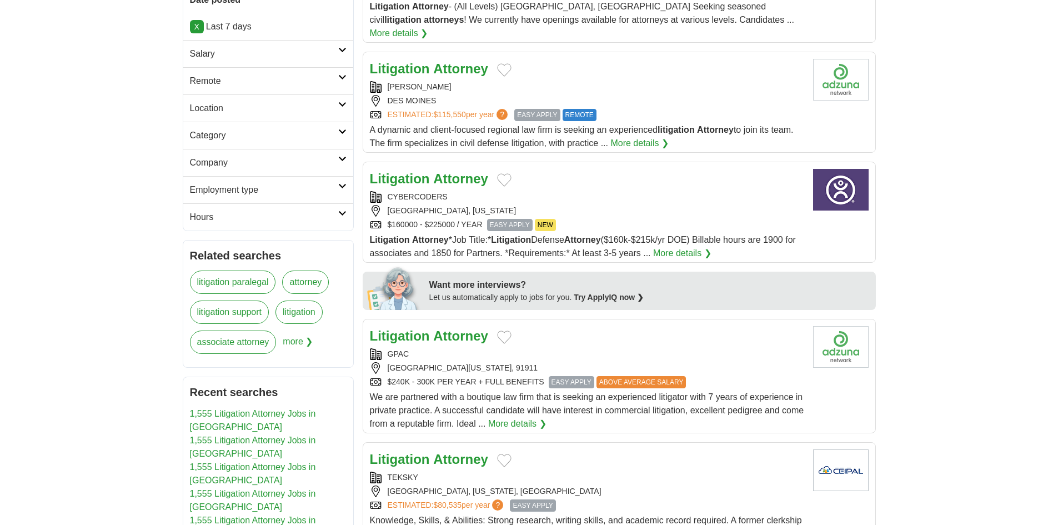
click at [420, 61] on strong "Litigation" at bounding box center [400, 68] width 60 height 15
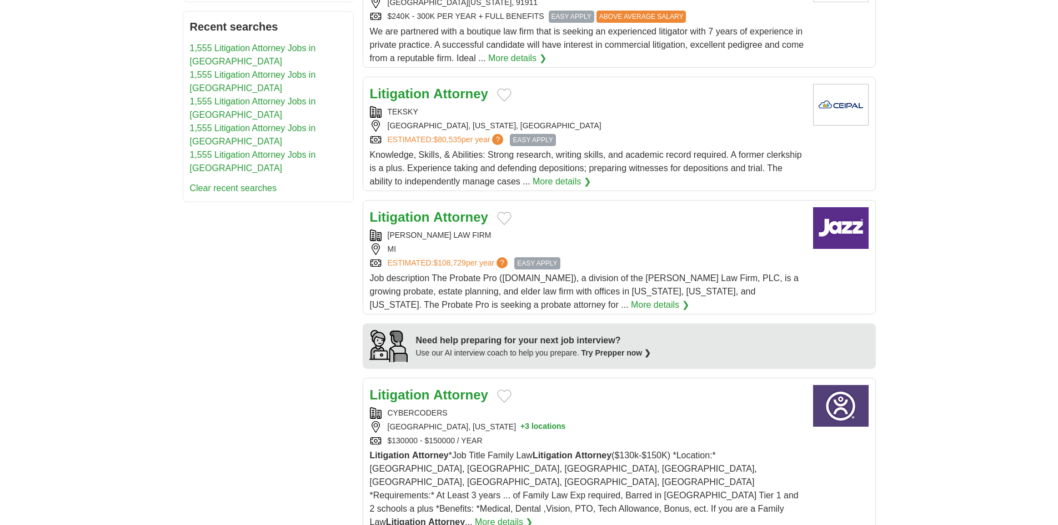
scroll to position [667, 0]
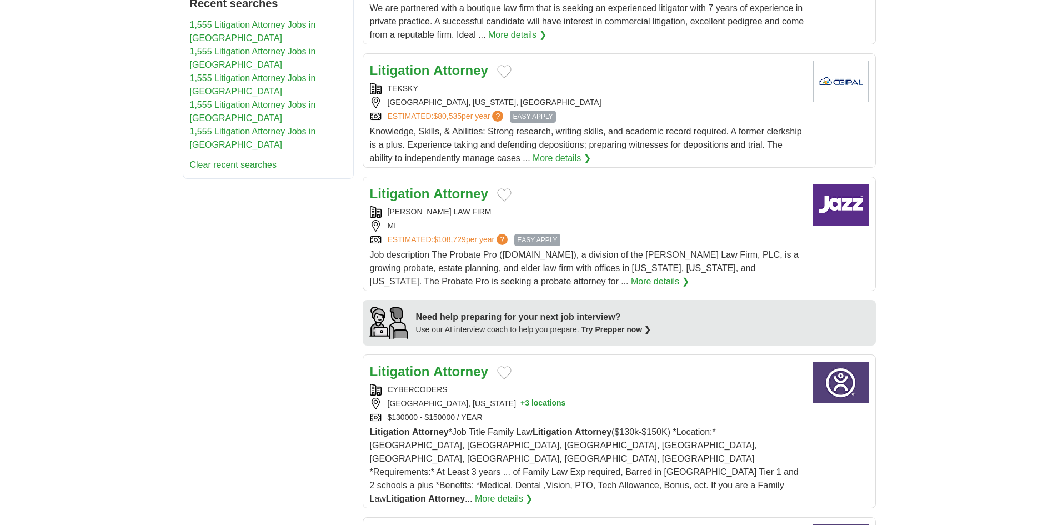
drag, startPoint x: 507, startPoint y: 195, endPoint x: 544, endPoint y: 221, distance: 45.1
click at [388, 206] on div "DARREN FINDLING LAW FIRM" at bounding box center [587, 212] width 434 height 12
copy div "DARREN FINDLING LAW FIRM"
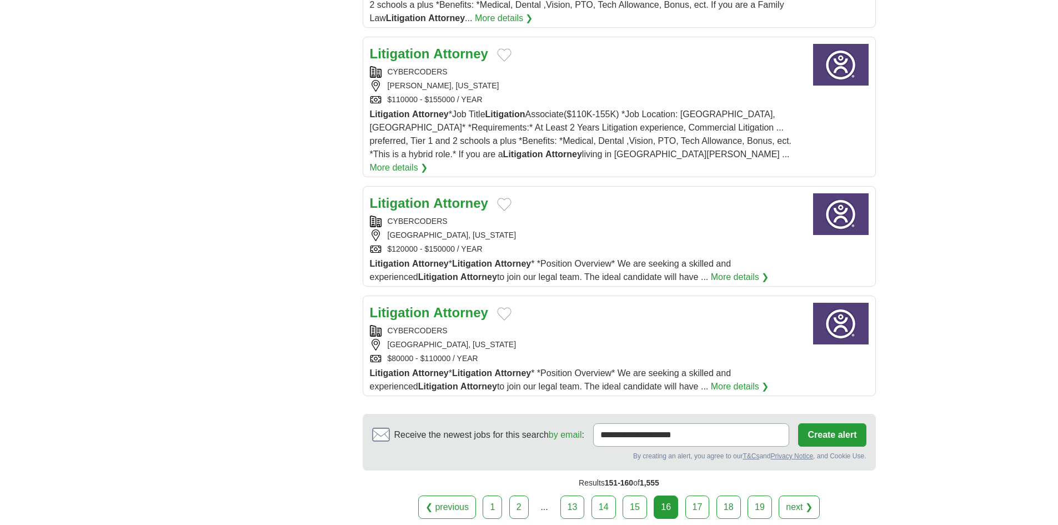
scroll to position [1166, 0]
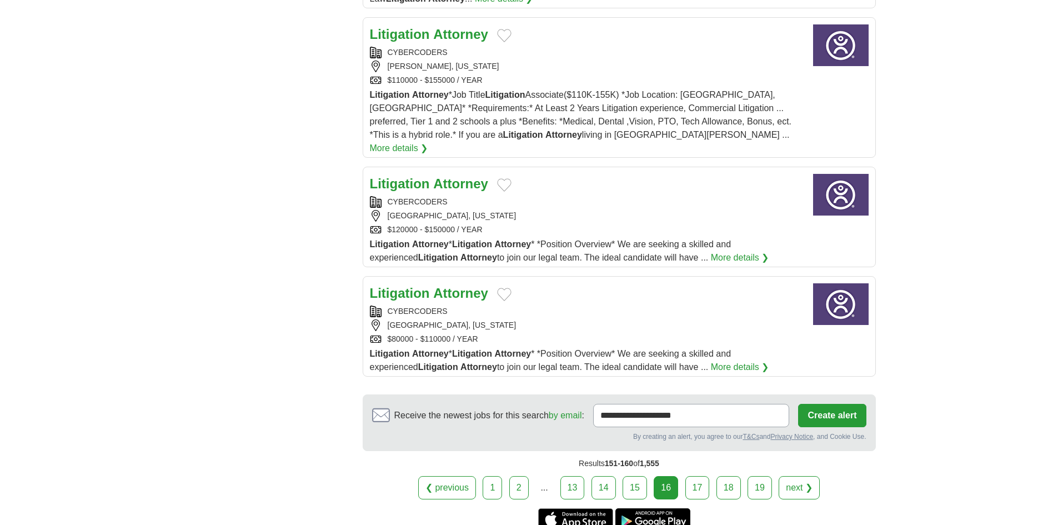
click at [702, 476] on link "17" at bounding box center [697, 487] width 24 height 23
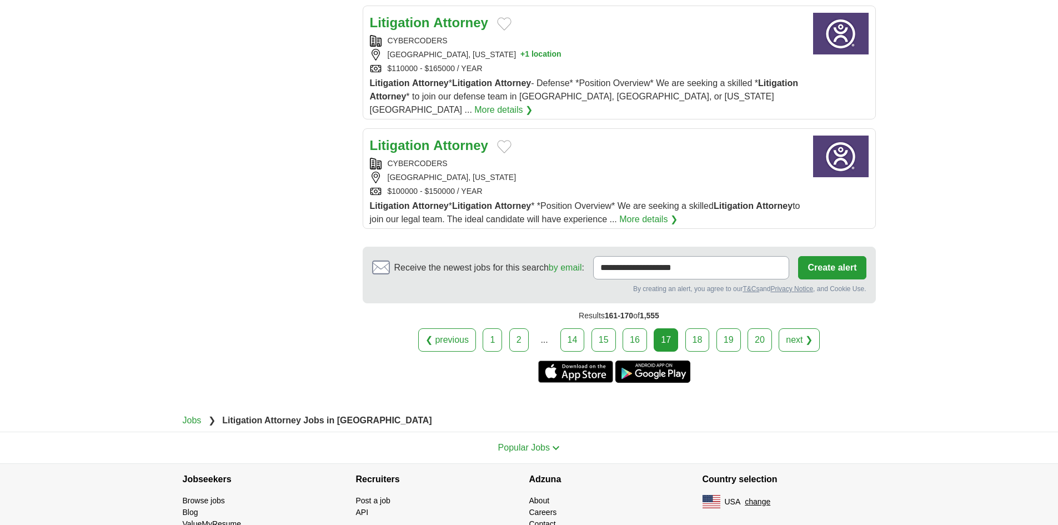
scroll to position [1271, 0]
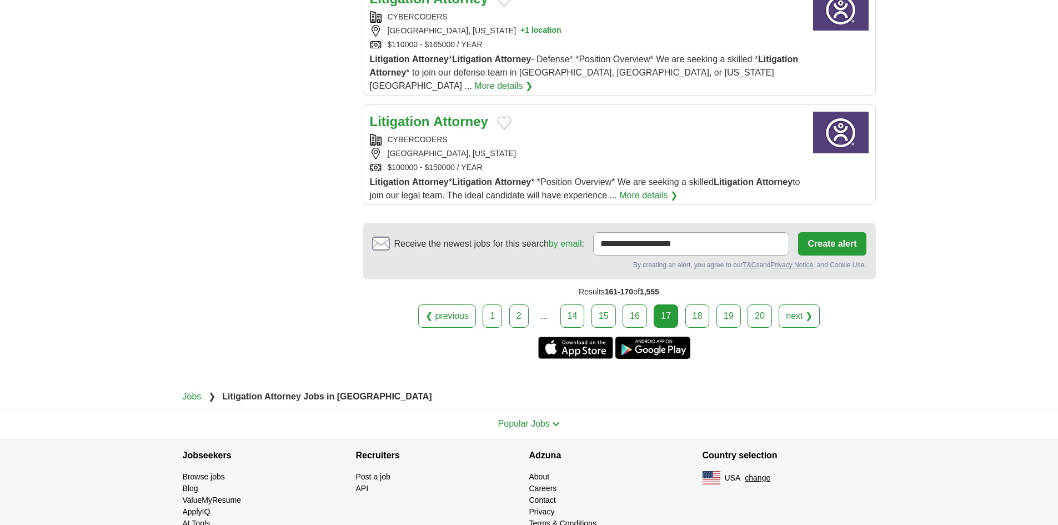
drag, startPoint x: 689, startPoint y: 285, endPoint x: 817, endPoint y: 393, distance: 167.5
click at [689, 304] on link "18" at bounding box center [697, 315] width 24 height 23
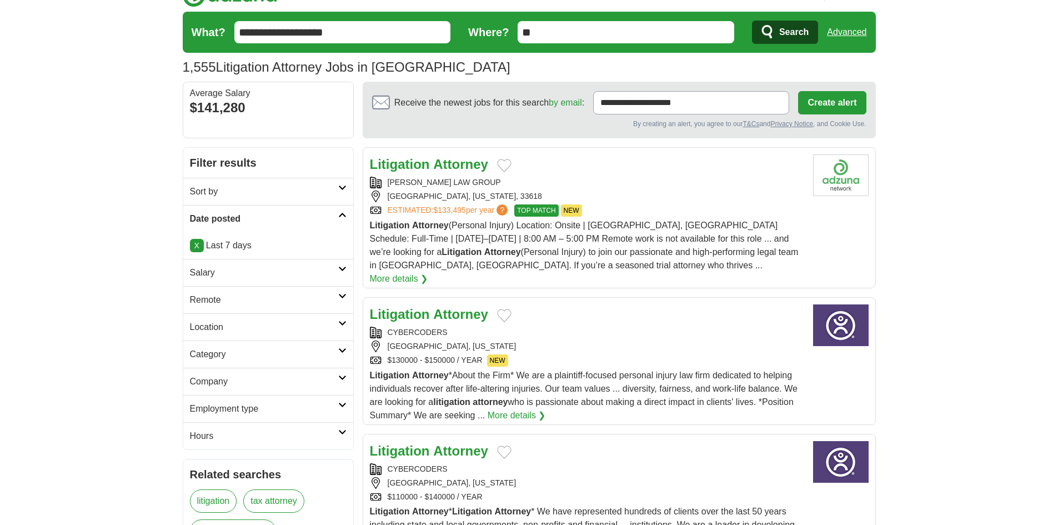
scroll to position [59, 0]
drag, startPoint x: 482, startPoint y: 177, endPoint x: 375, endPoint y: 179, distance: 106.1
click at [375, 179] on div "BROOKS LAW GROUP" at bounding box center [587, 182] width 434 height 12
copy div "BROOKS LAW GROUP"
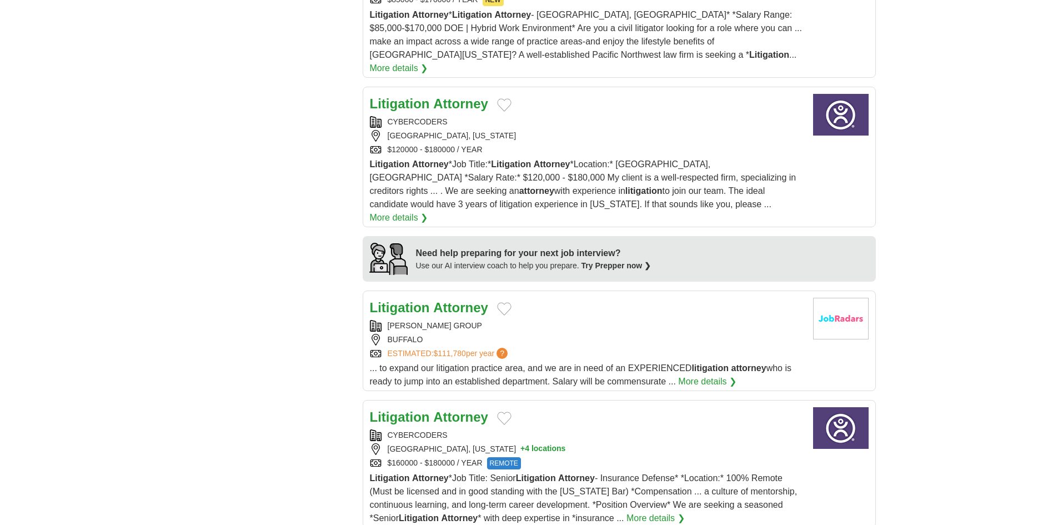
scroll to position [948, 0]
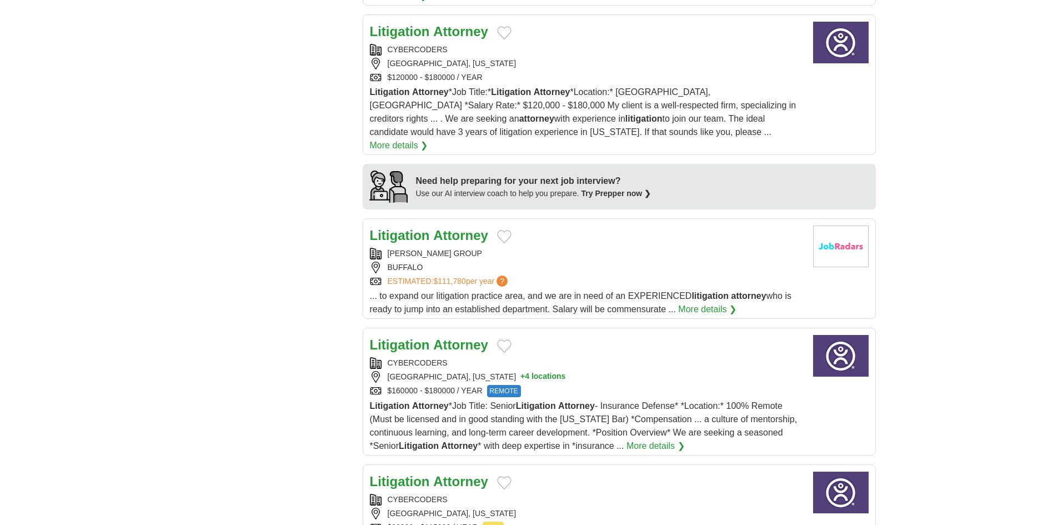
drag, startPoint x: 498, startPoint y: 211, endPoint x: 385, endPoint y: 214, distance: 113.4
click at [385, 248] on div "LOTEMPIO P.C. LAW GROUP" at bounding box center [587, 254] width 434 height 12
copy div "LOTEMPIO P.C. LAW GROUP"
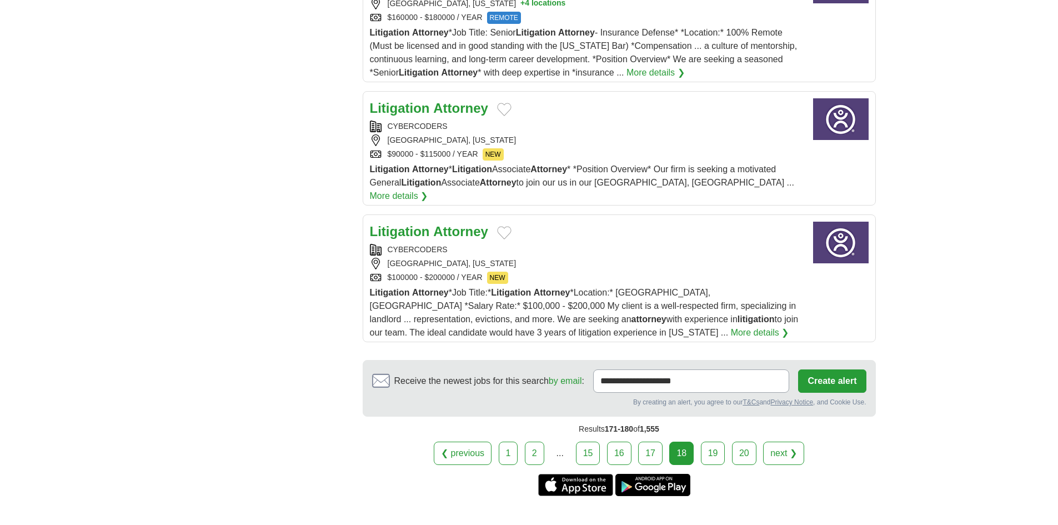
scroll to position [1337, 0]
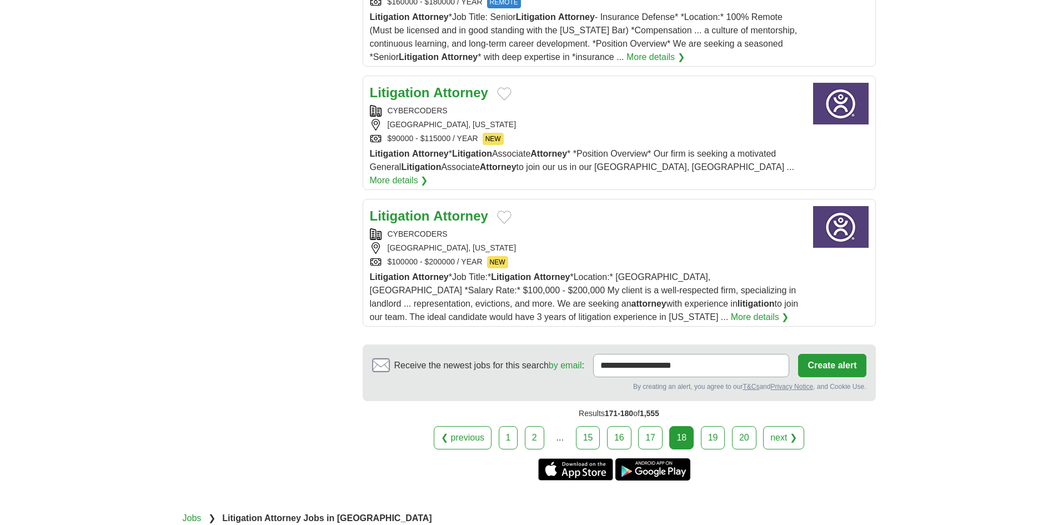
click at [716, 426] on link "19" at bounding box center [713, 437] width 24 height 23
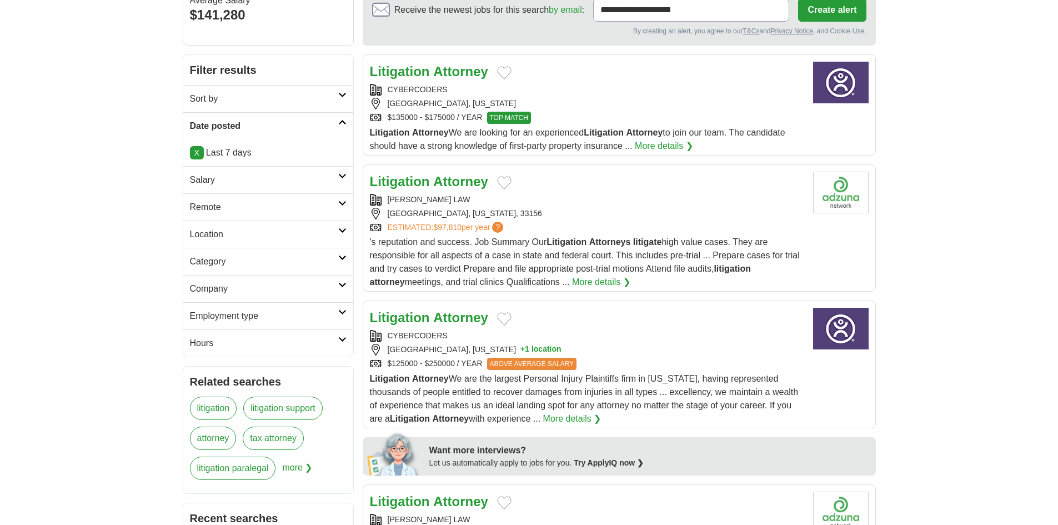
scroll to position [167, 0]
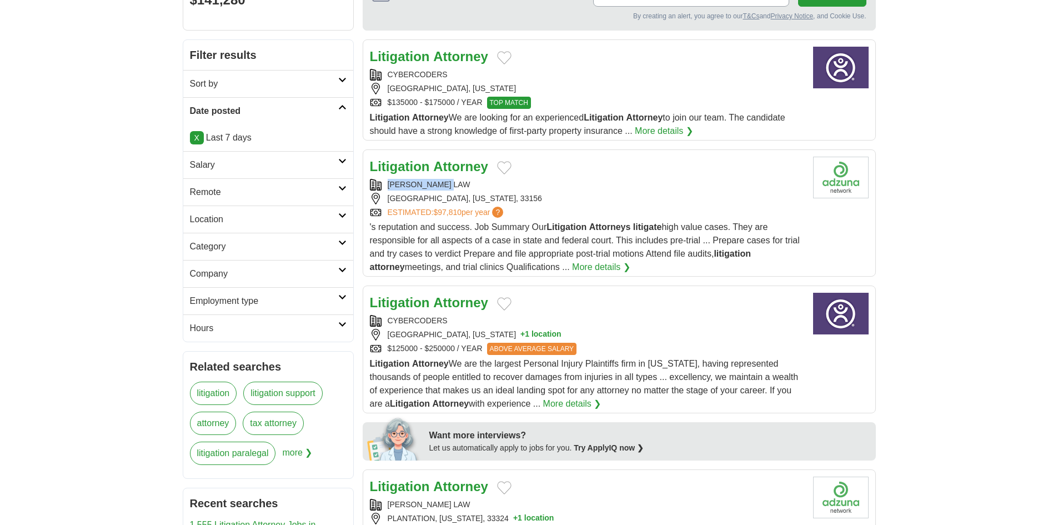
drag, startPoint x: 461, startPoint y: 182, endPoint x: 378, endPoint y: 181, distance: 83.3
click at [378, 181] on div "RUBENSTEIN LAW" at bounding box center [587, 185] width 434 height 12
copy div "RUBENSTEIN LAW"
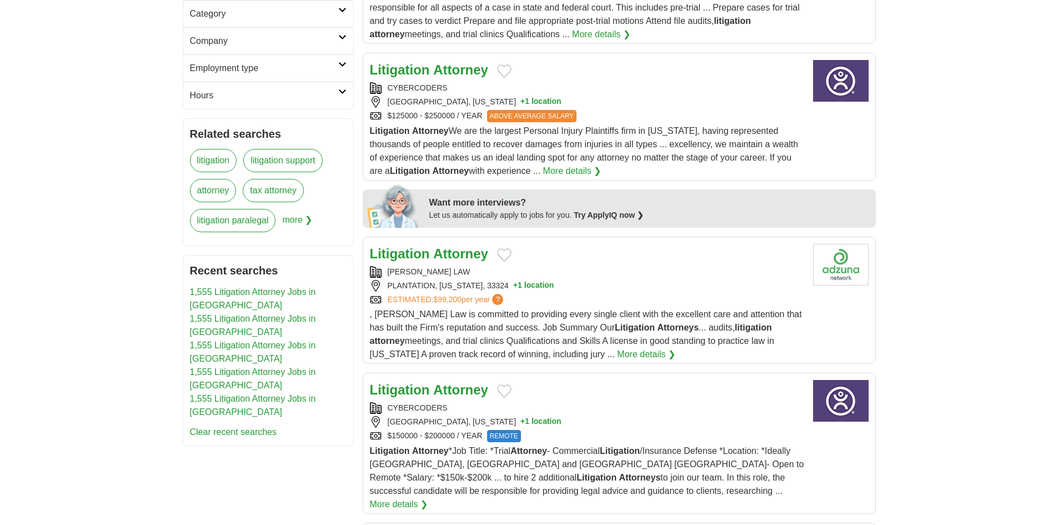
scroll to position [500, 0]
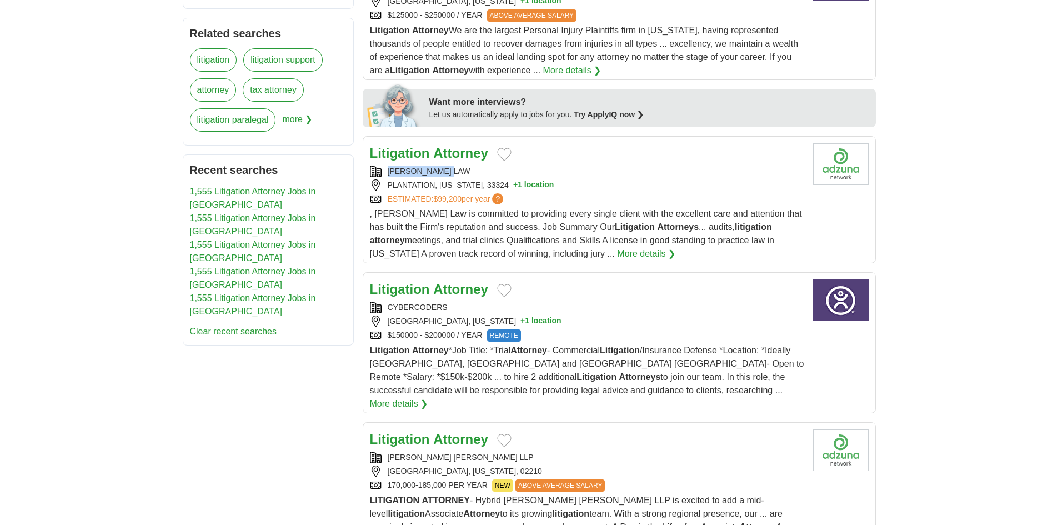
drag, startPoint x: 458, startPoint y: 168, endPoint x: 378, endPoint y: 172, distance: 80.1
click at [378, 172] on div "RUBENSTEIN LAW" at bounding box center [587, 172] width 434 height 12
copy div "RUBENSTEIN LAW"
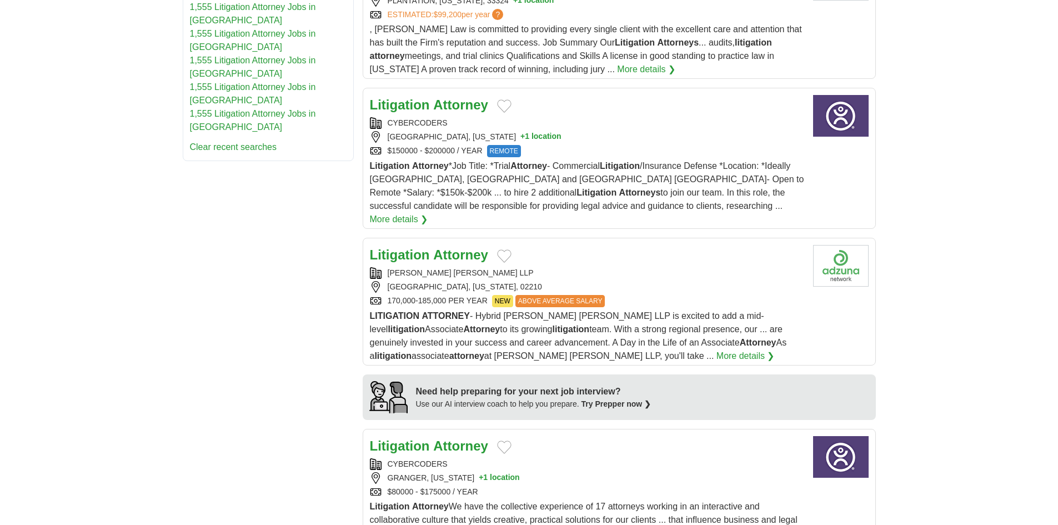
scroll to position [722, 0]
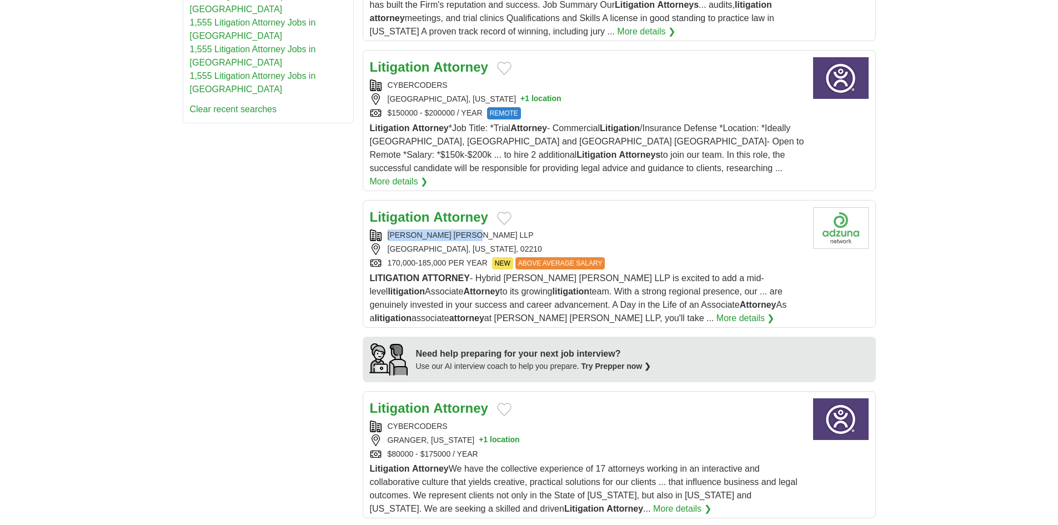
drag, startPoint x: 479, startPoint y: 220, endPoint x: 387, endPoint y: 217, distance: 92.3
click at [387, 229] on div "MORRISON MAHONEY LLP" at bounding box center [587, 235] width 434 height 12
copy div "MORRISON MAHONEY LLP"
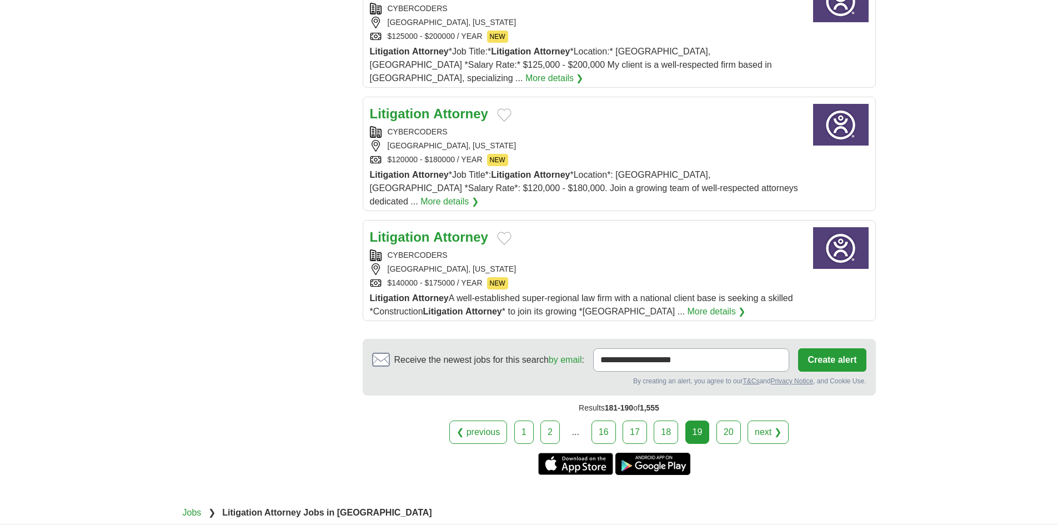
scroll to position [1278, 0]
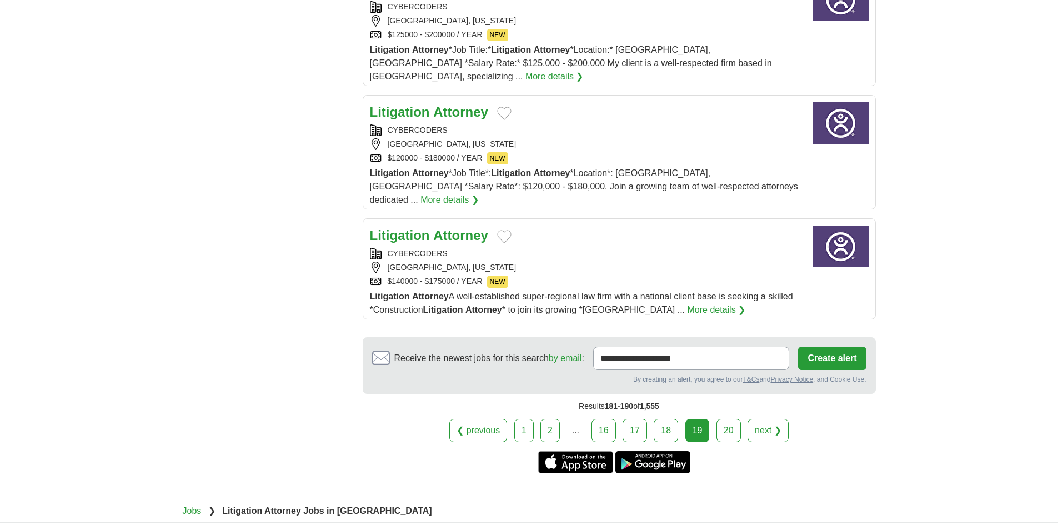
click at [728, 419] on link "20" at bounding box center [729, 430] width 24 height 23
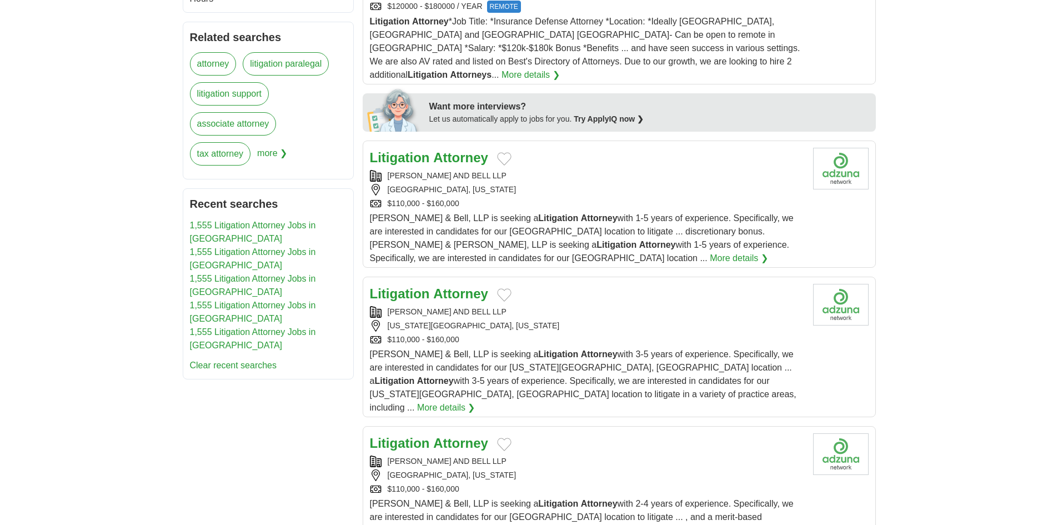
scroll to position [500, 0]
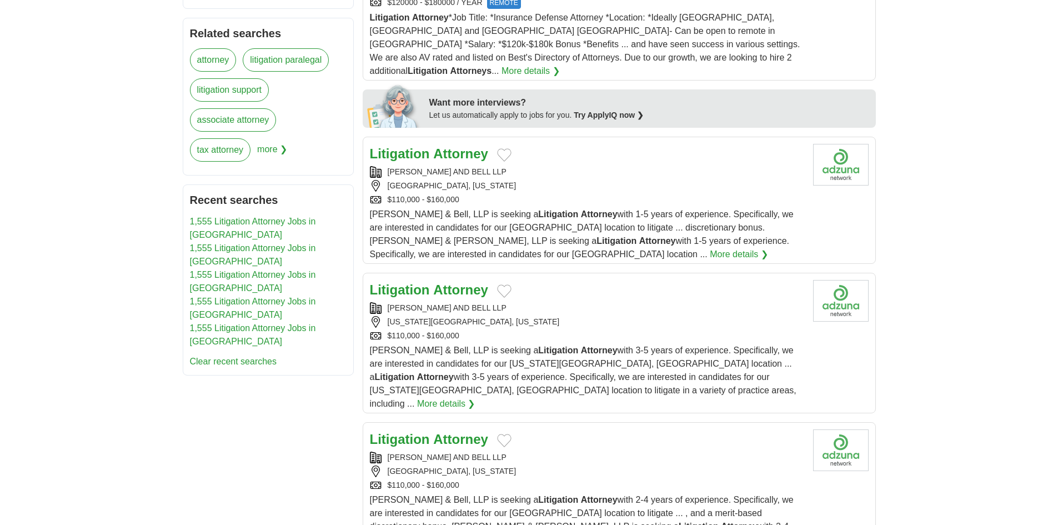
drag, startPoint x: 517, startPoint y: 144, endPoint x: 384, endPoint y: 145, distance: 132.2
click at [384, 166] on div "[PERSON_NAME] AND BELL LLP" at bounding box center [587, 172] width 434 height 12
copy div "SWANSON MARTIN AND BELL LLP"
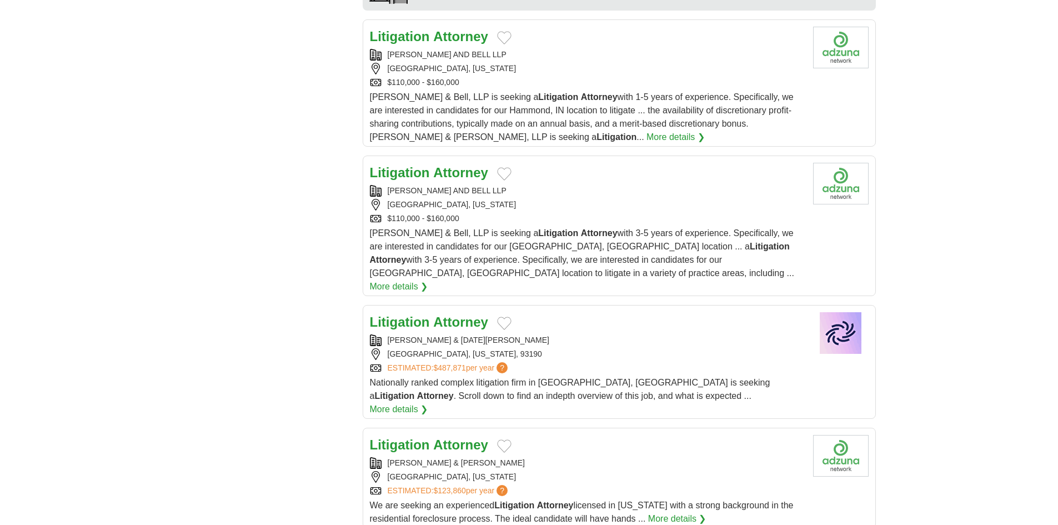
scroll to position [1111, 0]
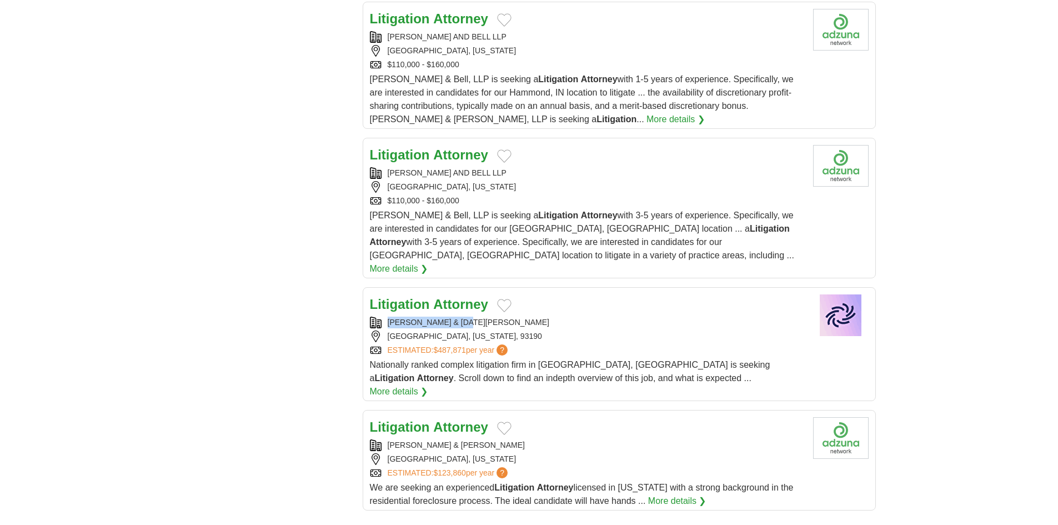
drag, startPoint x: 485, startPoint y: 263, endPoint x: 923, endPoint y: 300, distance: 438.8
click at [390, 294] on div "Litigation Attorney CAPPELLO & NOEL LLP SANTA BARBARA, CALIFORNIA, 93190 ESTIMA…" at bounding box center [587, 346] width 434 height 104
copy div "CAPPELLO & NOEL LLP"
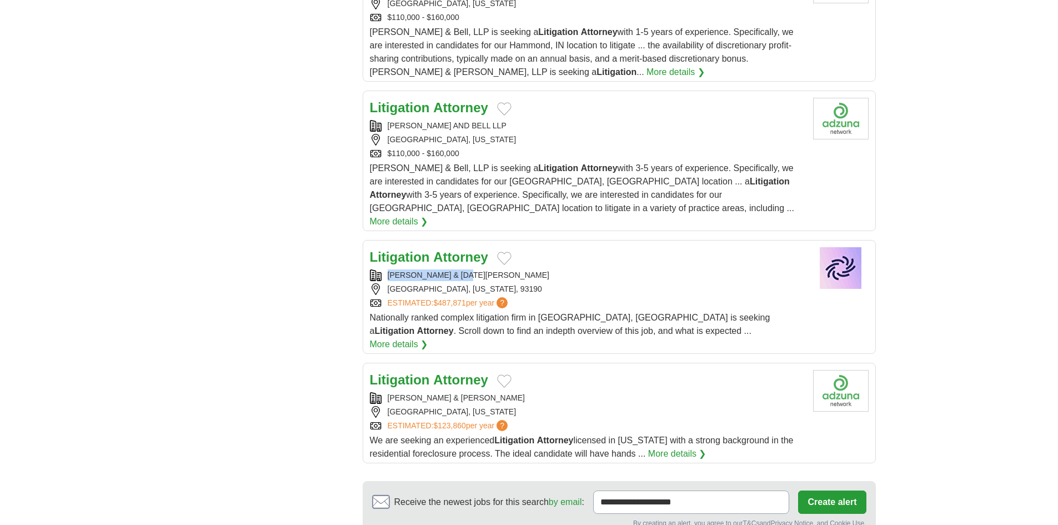
scroll to position [1222, 0]
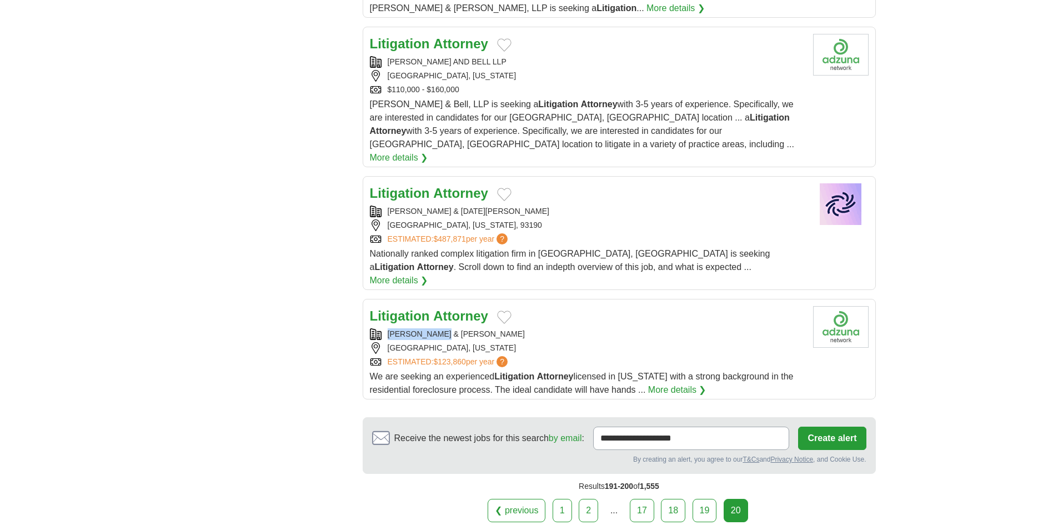
drag, startPoint x: 462, startPoint y: 268, endPoint x: 353, endPoint y: 268, distance: 109.4
copy div "BROCK & SCOTT"
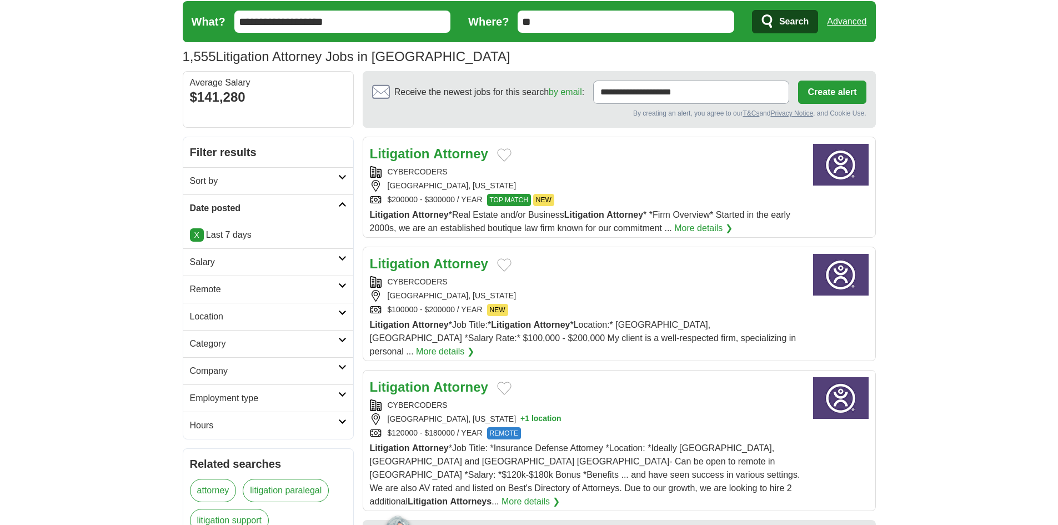
scroll to position [0, 0]
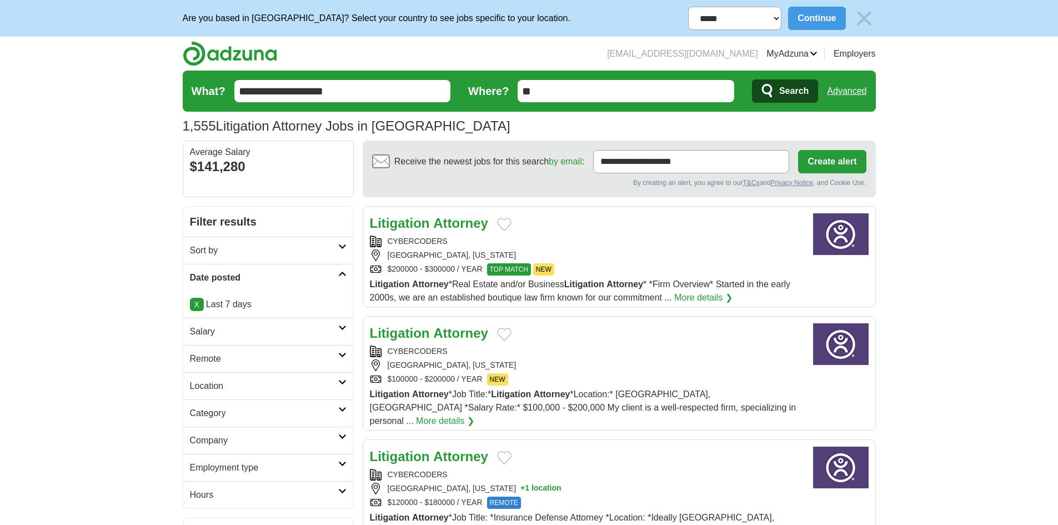
click at [361, 95] on input "**********" at bounding box center [342, 91] width 217 height 22
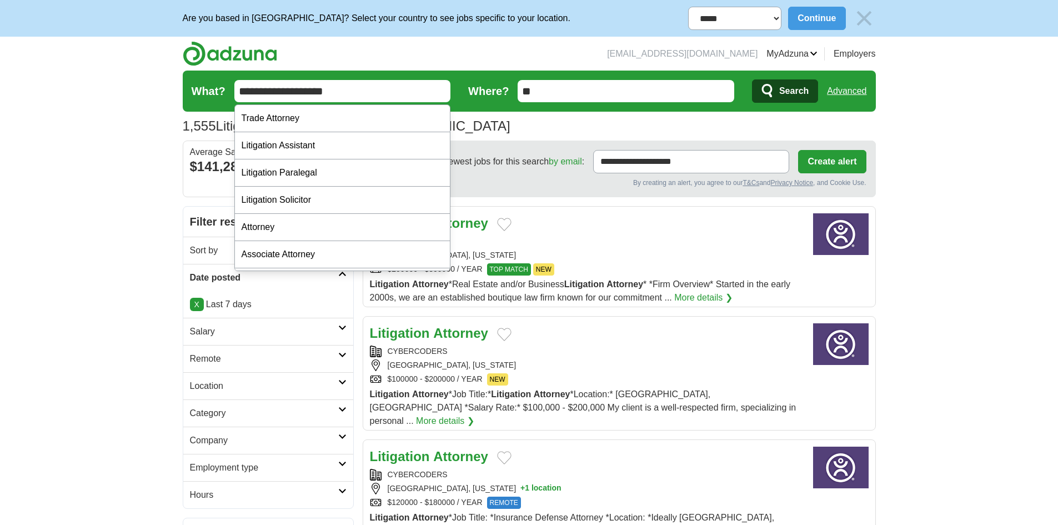
click at [362, 95] on input "**********" at bounding box center [342, 91] width 217 height 22
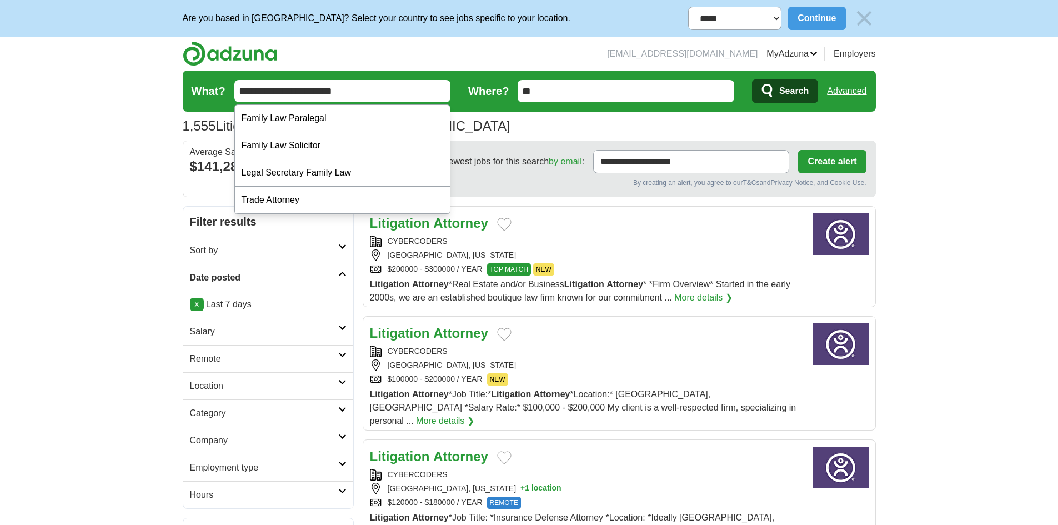
type input "**********"
click at [754, 88] on button "Search" at bounding box center [785, 90] width 66 height 23
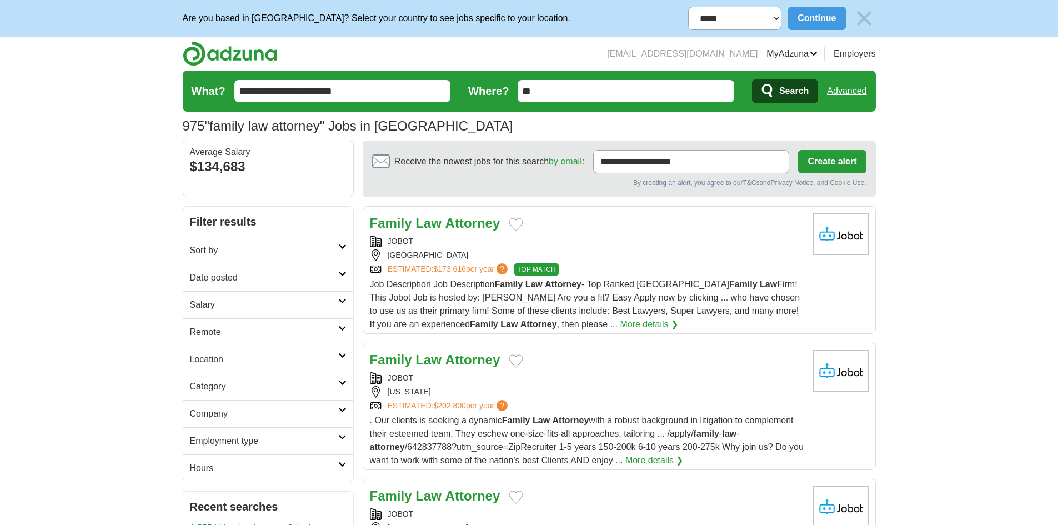
click at [271, 280] on h2 "Date posted" at bounding box center [264, 277] width 148 height 13
click at [212, 339] on link "Last 7 days" at bounding box center [268, 335] width 157 height 13
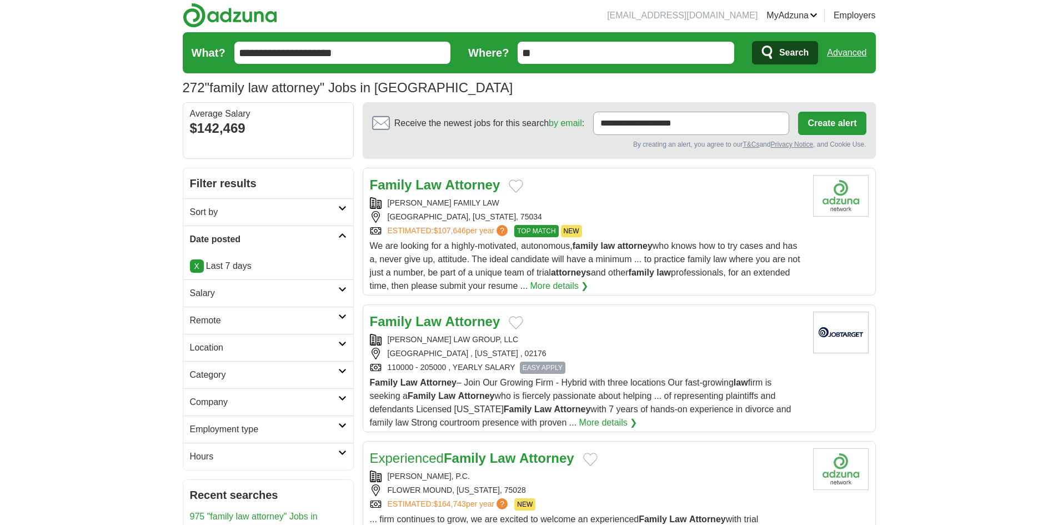
scroll to position [56, 0]
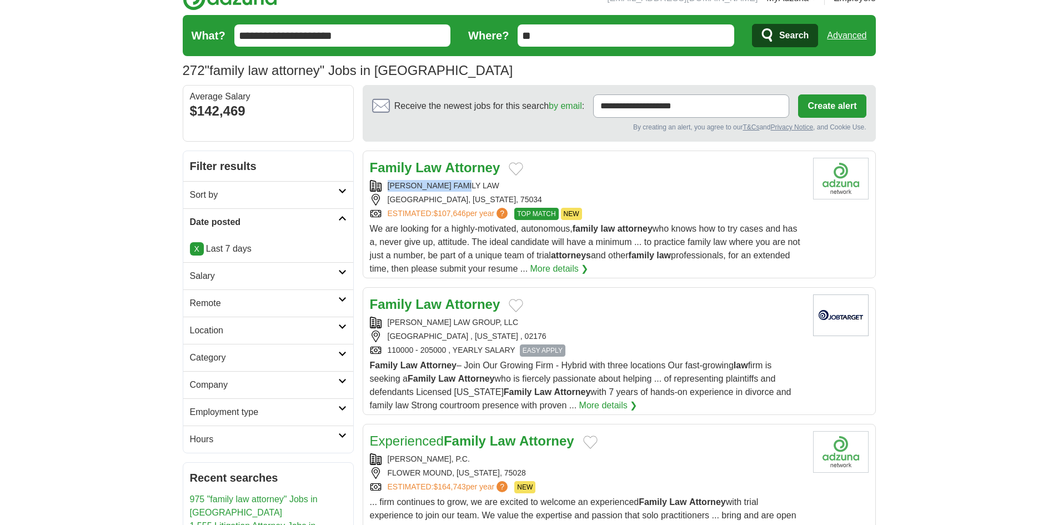
drag, startPoint x: 477, startPoint y: 182, endPoint x: 378, endPoint y: 181, distance: 98.9
click at [378, 181] on div "PFISTER FAMILY LAW" at bounding box center [587, 186] width 434 height 12
copy div "PFISTER FAMILY LAW"
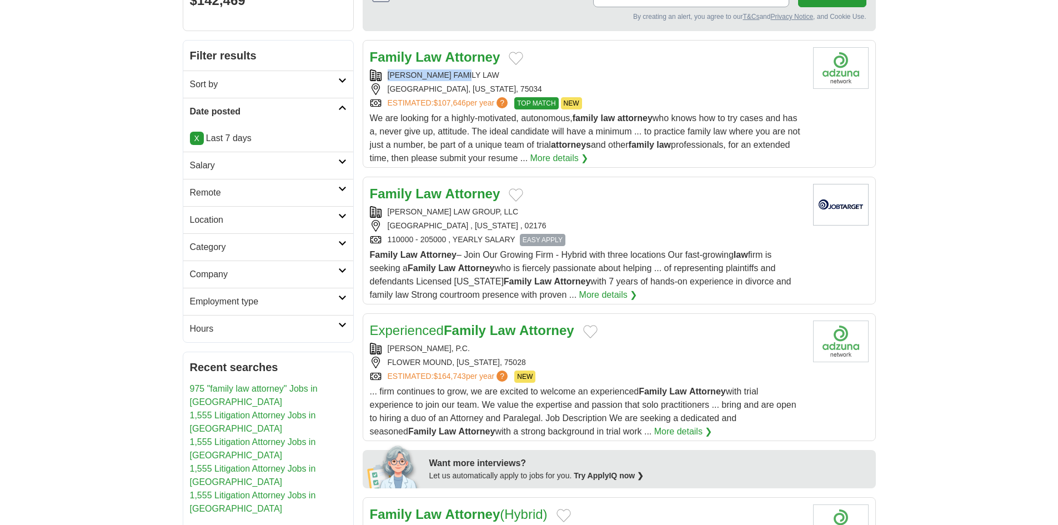
scroll to position [167, 0]
drag, startPoint x: 497, startPoint y: 208, endPoint x: 385, endPoint y: 213, distance: 111.2
click at [385, 213] on div "MARTINO LAW GROUP, LLC" at bounding box center [587, 212] width 434 height 12
copy div "MARTINO LAW GROUP, LLC"
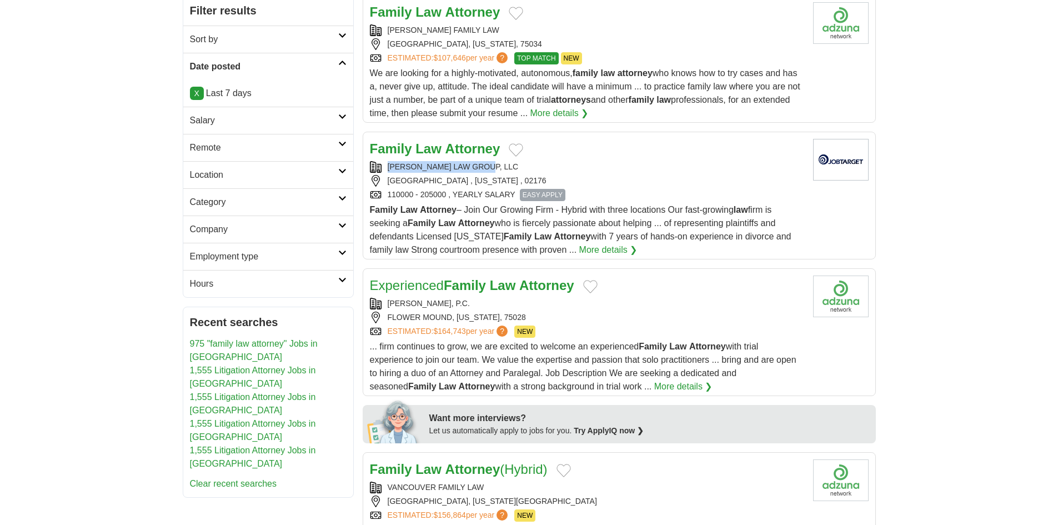
scroll to position [278, 0]
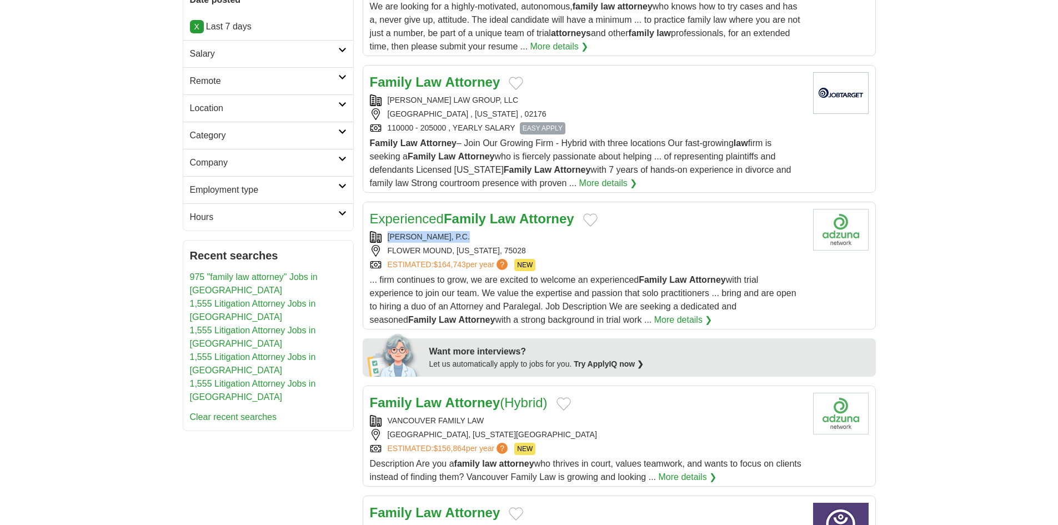
drag, startPoint x: 442, startPoint y: 237, endPoint x: 383, endPoint y: 239, distance: 58.4
click at [383, 239] on div "JULIANJOHNSON, P.C." at bounding box center [587, 237] width 434 height 12
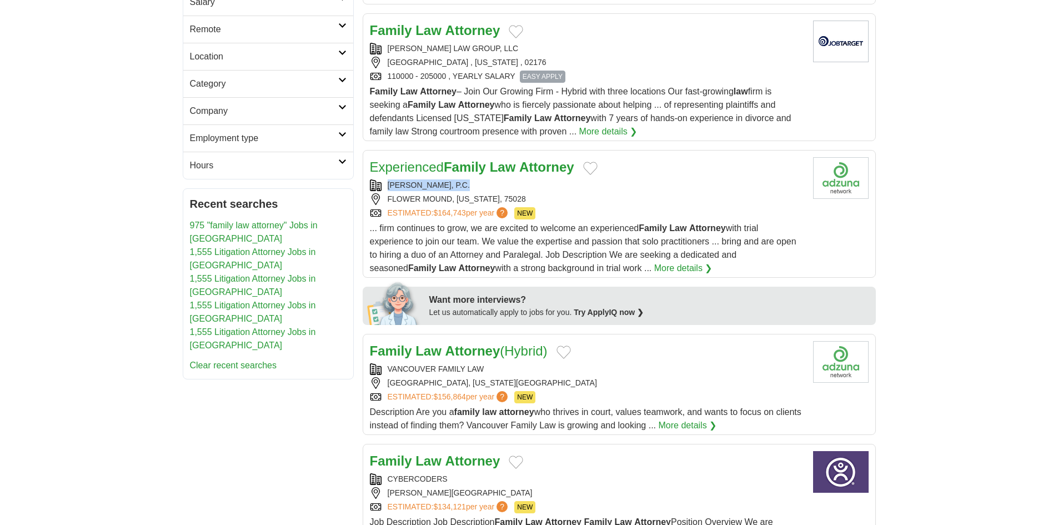
scroll to position [389, 0]
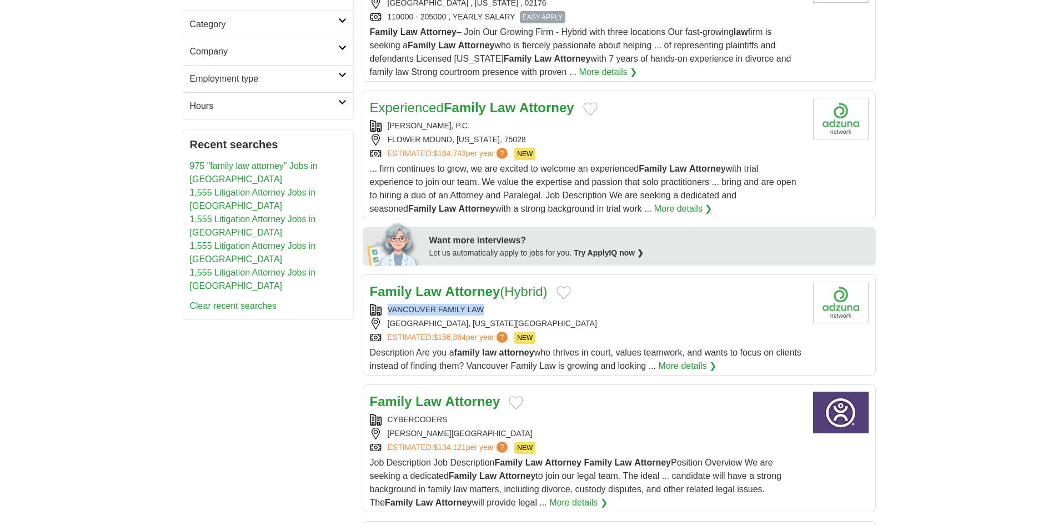
drag, startPoint x: 489, startPoint y: 304, endPoint x: 380, endPoint y: 309, distance: 109.5
click at [380, 309] on div "VANCOUVER FAMILY LAW" at bounding box center [587, 310] width 434 height 12
copy div "VANCOUVER FAMILY LAW"
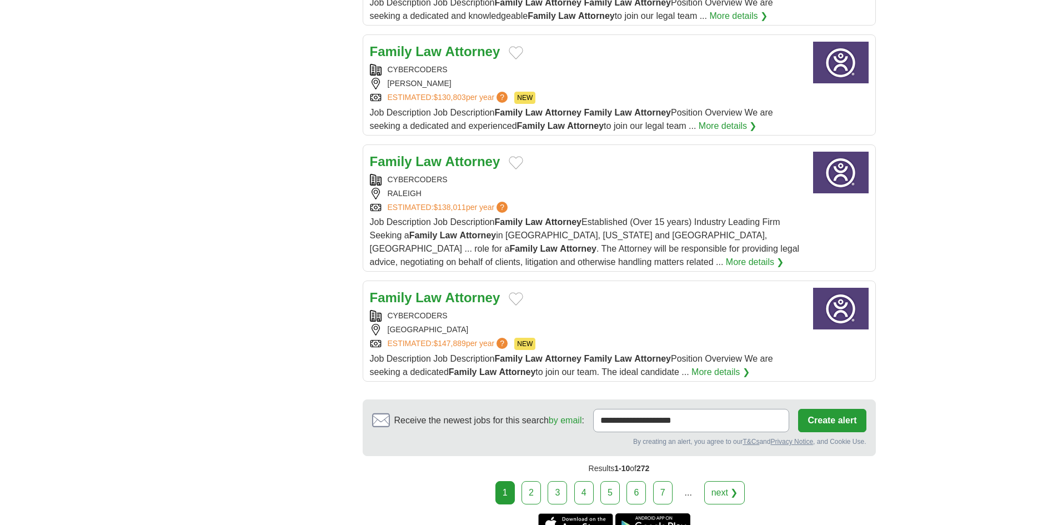
scroll to position [1222, 0]
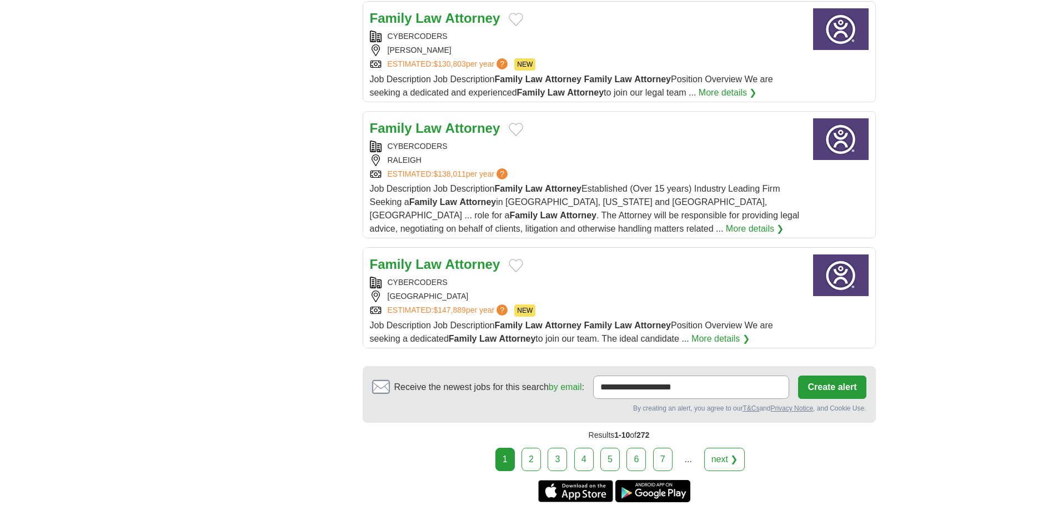
click at [534, 452] on link "2" at bounding box center [531, 459] width 19 height 23
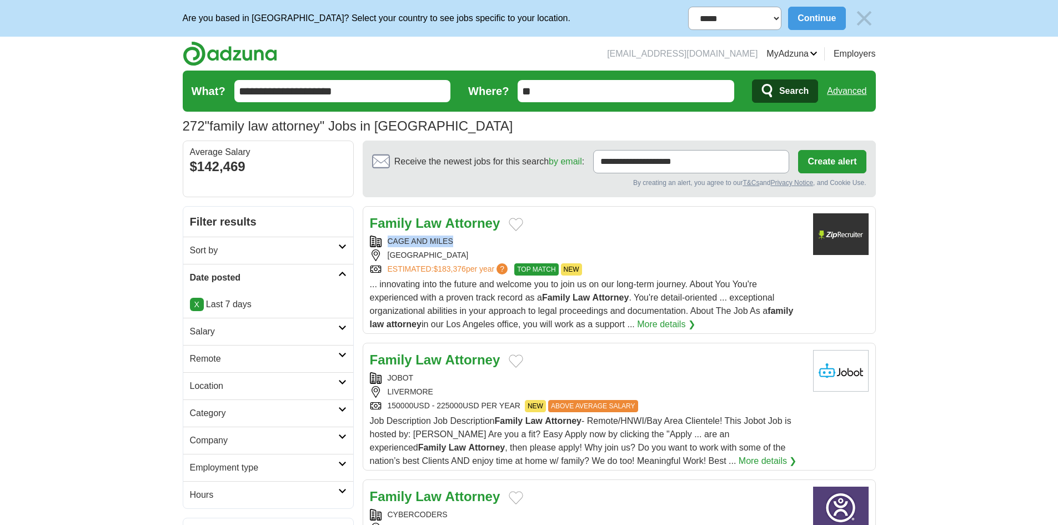
drag, startPoint x: 434, startPoint y: 237, endPoint x: 363, endPoint y: 234, distance: 70.6
click at [363, 234] on article "Family Law Attorney CAGE AND MILES WEST HOLLYWOOD ESTIMATED: $183,376 per year …" at bounding box center [619, 270] width 513 height 128
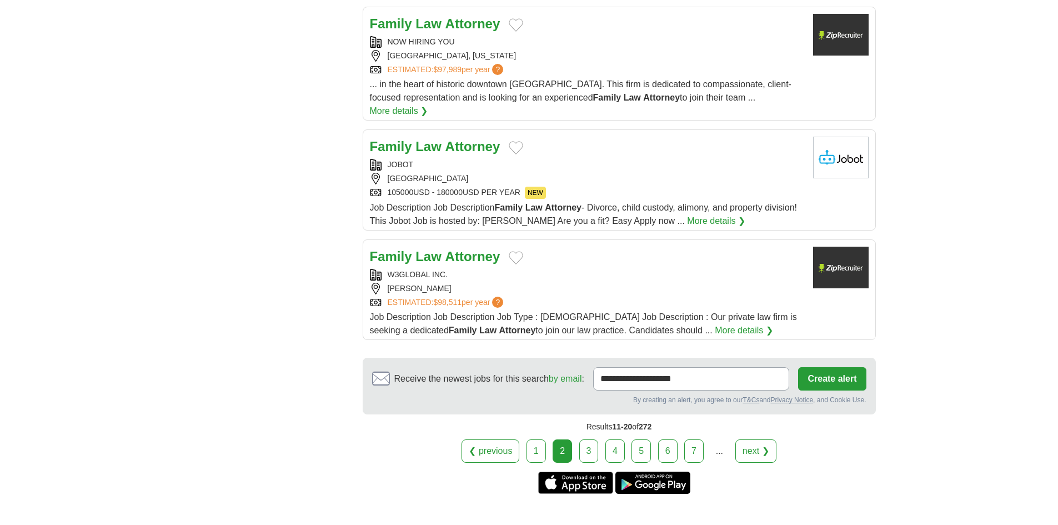
scroll to position [1222, 0]
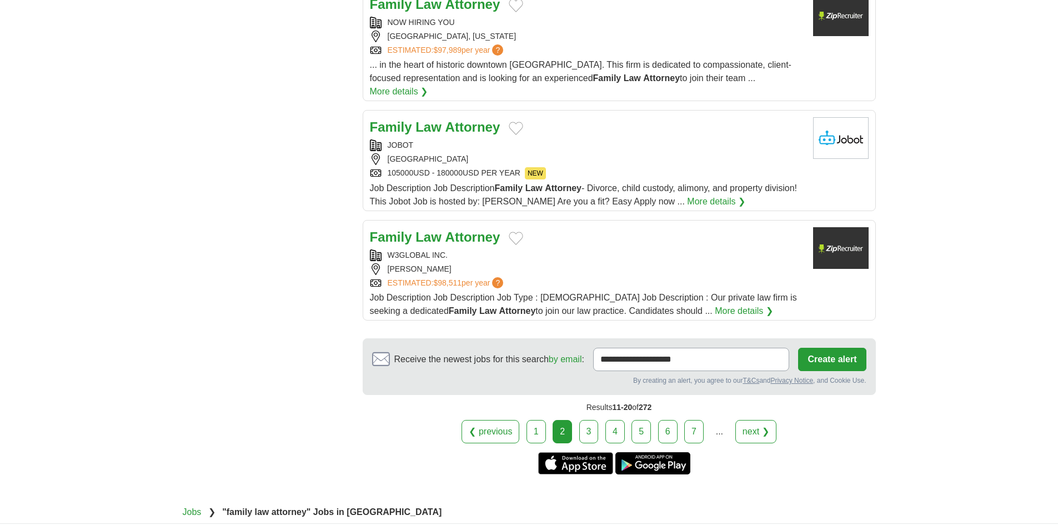
click at [590, 422] on link "3" at bounding box center [588, 431] width 19 height 23
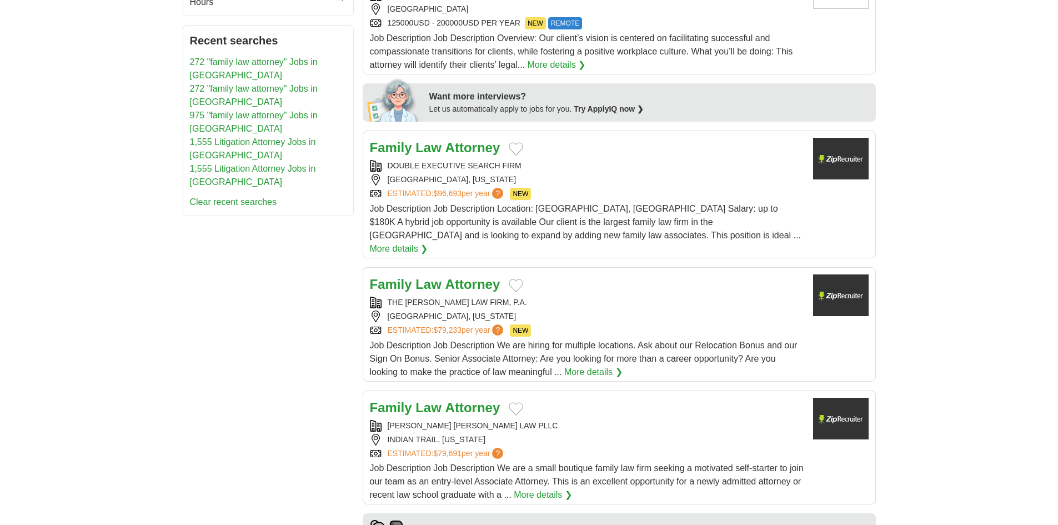
scroll to position [555, 0]
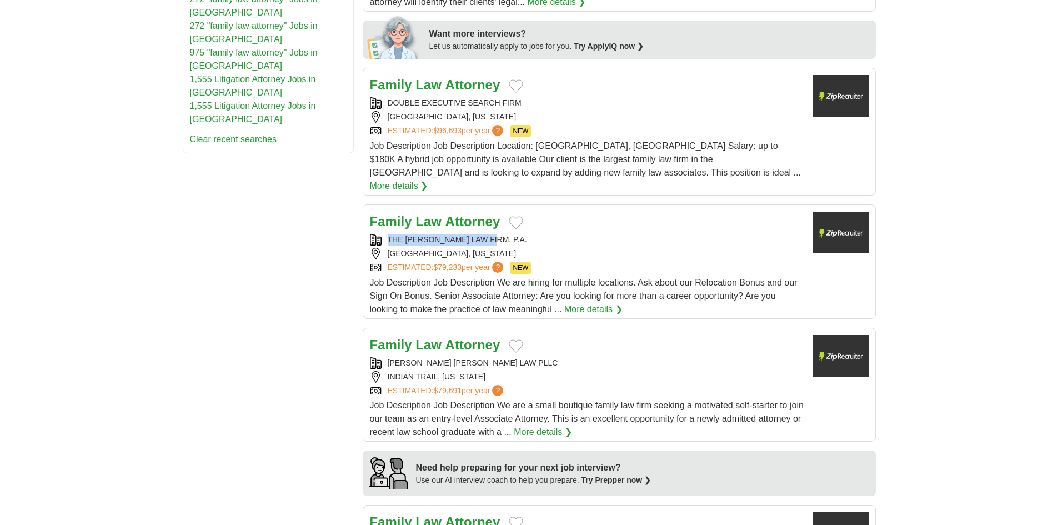
copy div "THE [PERSON_NAME] LAW FIRM, P.A."
drag, startPoint x: 501, startPoint y: 227, endPoint x: 386, endPoint y: 214, distance: 115.6
click at [383, 234] on div "THE [PERSON_NAME] LAW FIRM, P.A." at bounding box center [587, 240] width 434 height 12
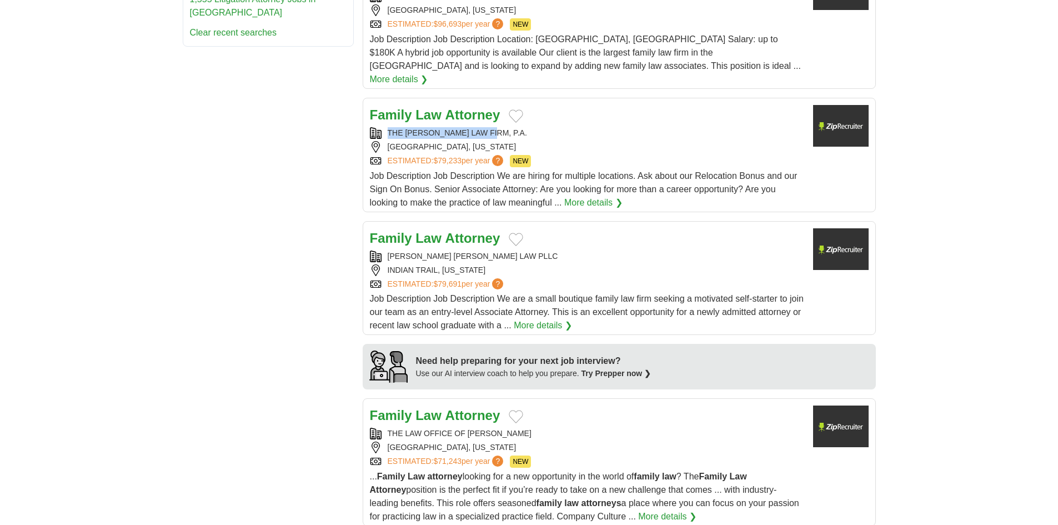
scroll to position [667, 0]
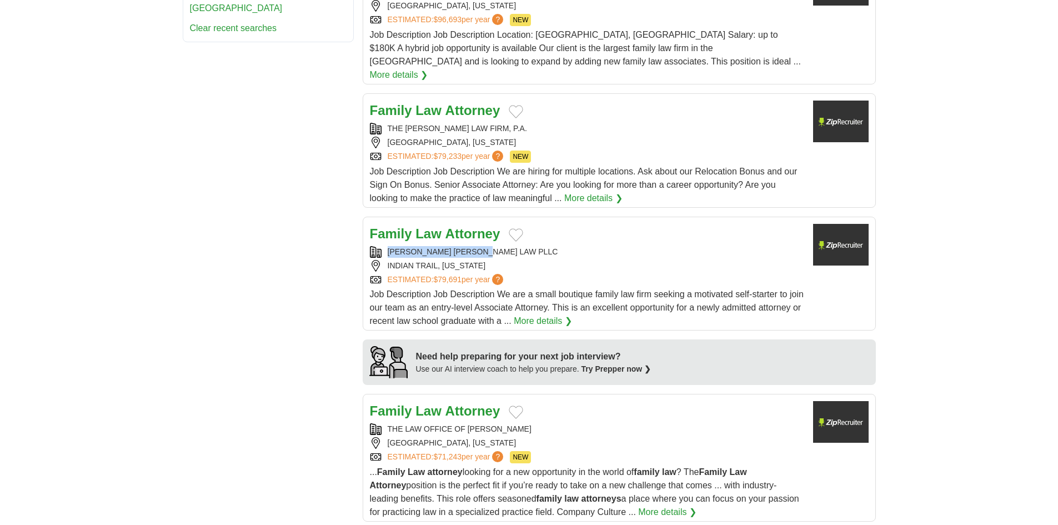
drag, startPoint x: 424, startPoint y: 236, endPoint x: 380, endPoint y: 236, distance: 43.9
click at [380, 246] on div "ROBISON SMITH LAW PLLC" at bounding box center [587, 252] width 434 height 12
copy div "ROBISON SMITH LAW PLLC"
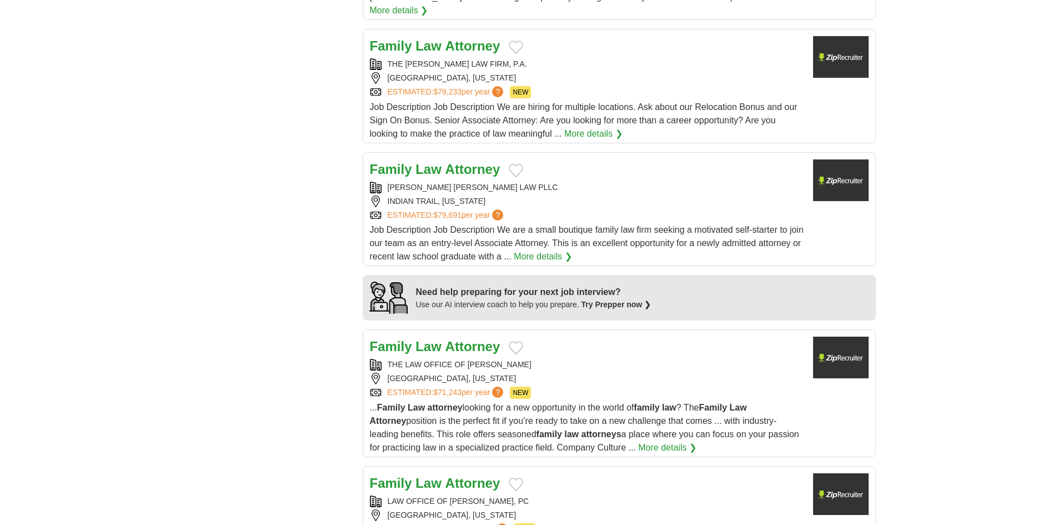
scroll to position [728, 0]
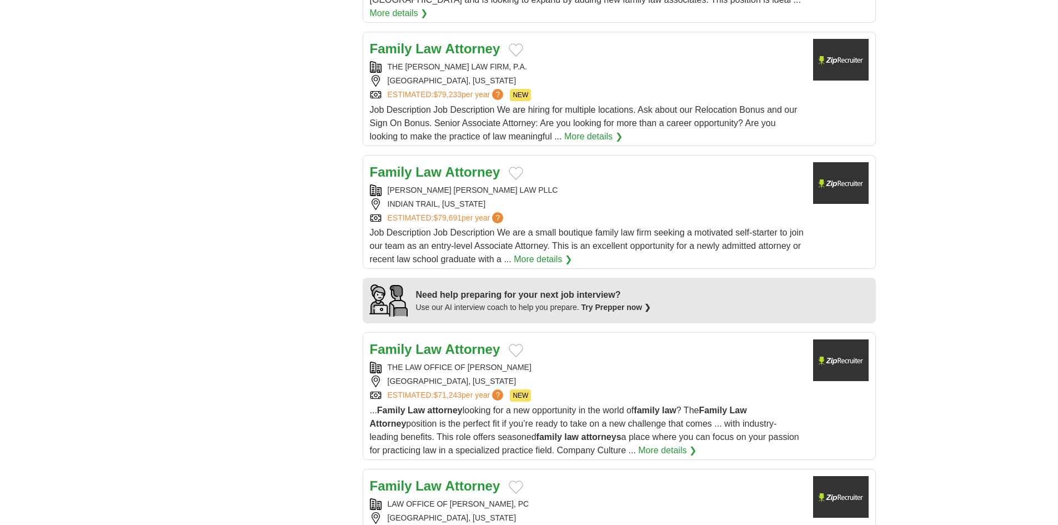
click at [427, 164] on strong "Law" at bounding box center [428, 171] width 26 height 15
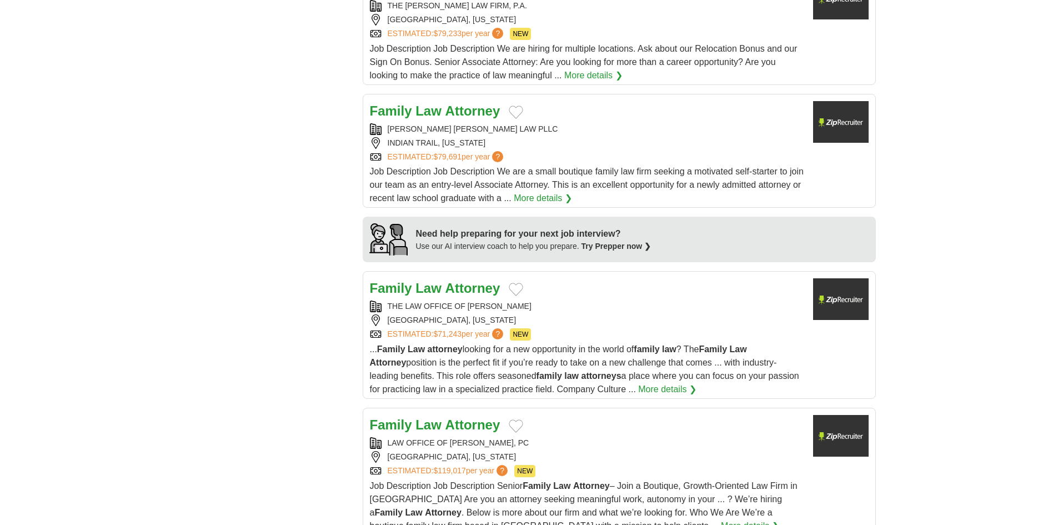
scroll to position [895, 0]
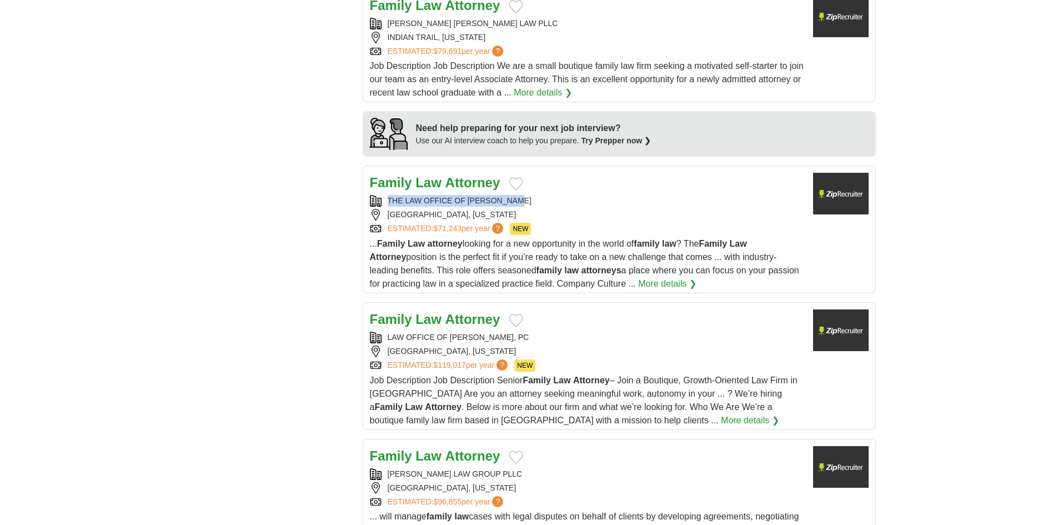
drag, startPoint x: 559, startPoint y: 188, endPoint x: 382, endPoint y: 183, distance: 177.8
click at [382, 195] on div "THE LAW OFFICE OF [PERSON_NAME]" at bounding box center [587, 201] width 434 height 12
copy div "THE LAW OFFICE OF [PERSON_NAME]"
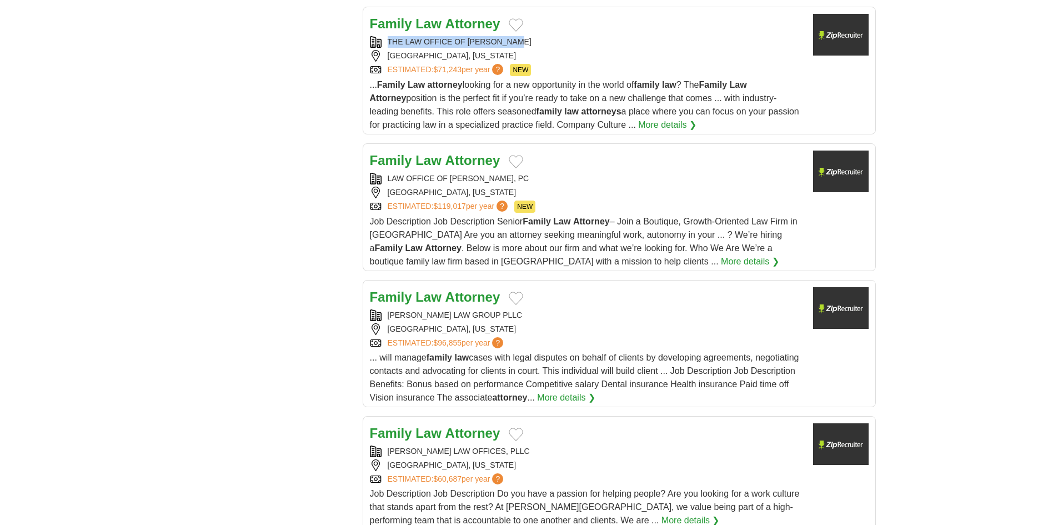
scroll to position [1117, 0]
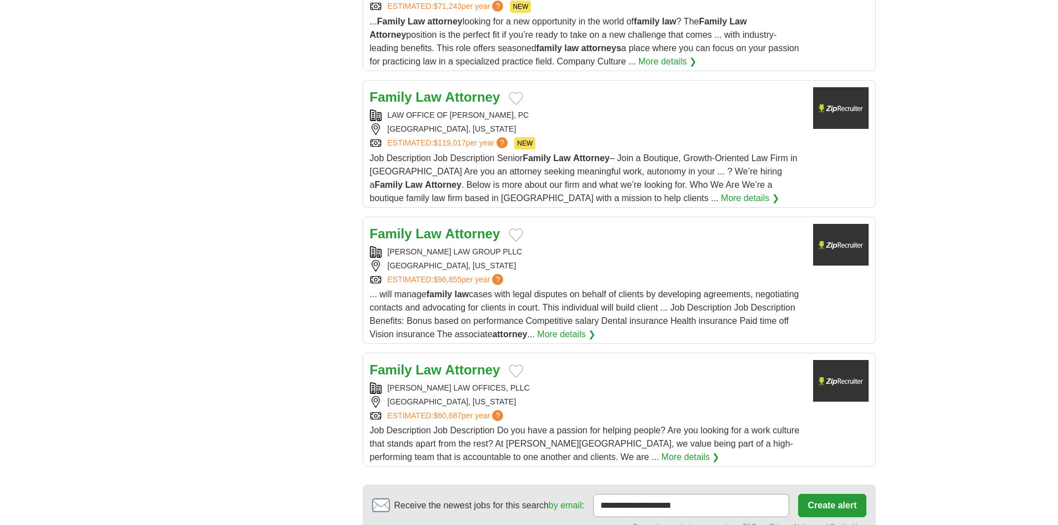
drag, startPoint x: 549, startPoint y: 98, endPoint x: 384, endPoint y: 102, distance: 165.0
click at [384, 109] on div "LAW OFFICE OF CHRIS SCHMIEDEKE, PC" at bounding box center [587, 115] width 434 height 12
copy div "LAW OFFICE OF CHRIS SCHMIEDEKE, PC"
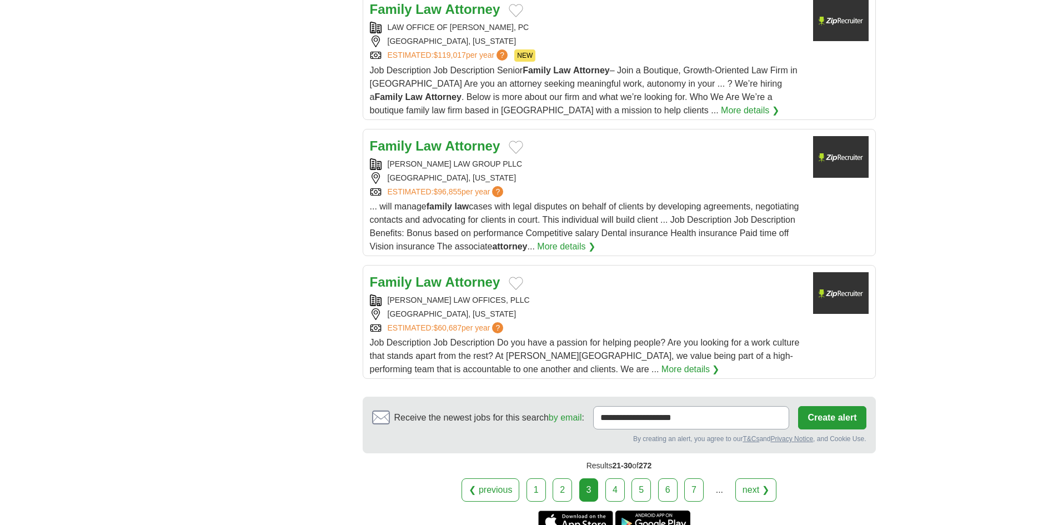
scroll to position [1228, 0]
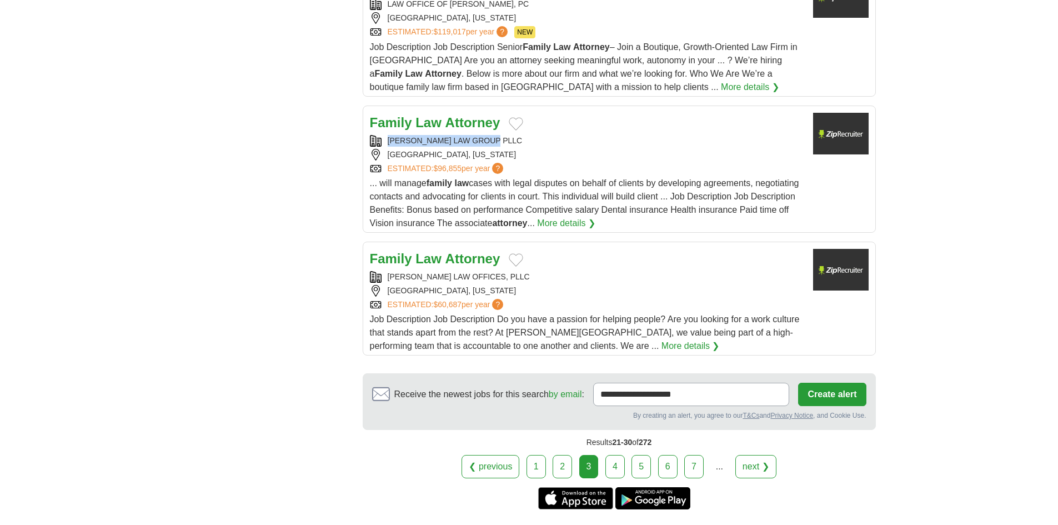
drag, startPoint x: 509, startPoint y: 123, endPoint x: 385, endPoint y: 129, distance: 124.0
click at [385, 135] on div "EPPERSON LAW GROUP PLLC" at bounding box center [587, 141] width 434 height 12
copy div "EPPERSON LAW GROUP PLLC"
drag, startPoint x: 494, startPoint y: 259, endPoint x: 374, endPoint y: 259, distance: 120.5
click at [374, 271] on div "KLIE LAW OFFICES, PLLC" at bounding box center [587, 277] width 434 height 12
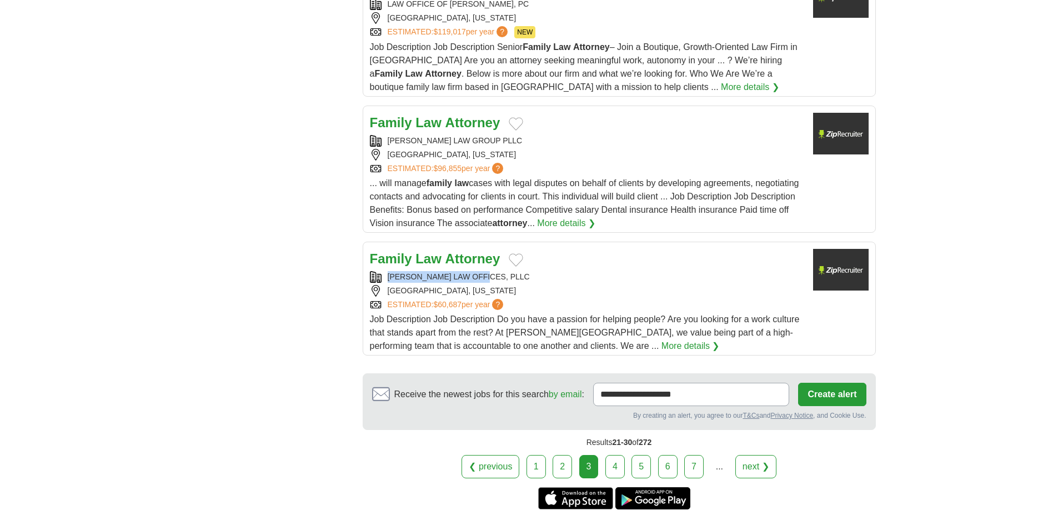
copy div "KLIE LAW OFFICES, PLLC"
click at [614, 455] on link "4" at bounding box center [614, 466] width 19 height 23
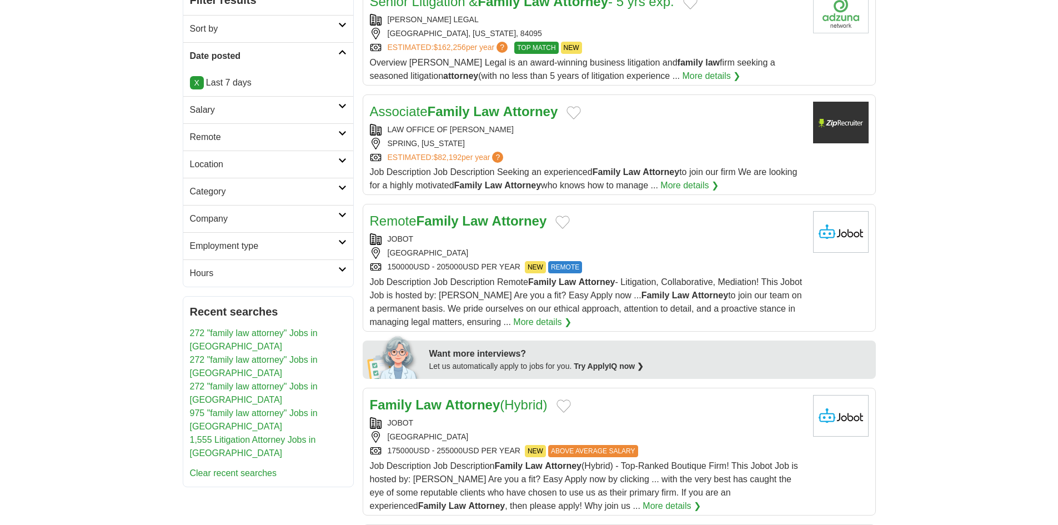
scroll to position [222, 0]
drag, startPoint x: 525, startPoint y: 127, endPoint x: 380, endPoint y: 126, distance: 144.4
click at [380, 126] on div "LAW OFFICE OF [PERSON_NAME]" at bounding box center [587, 129] width 434 height 12
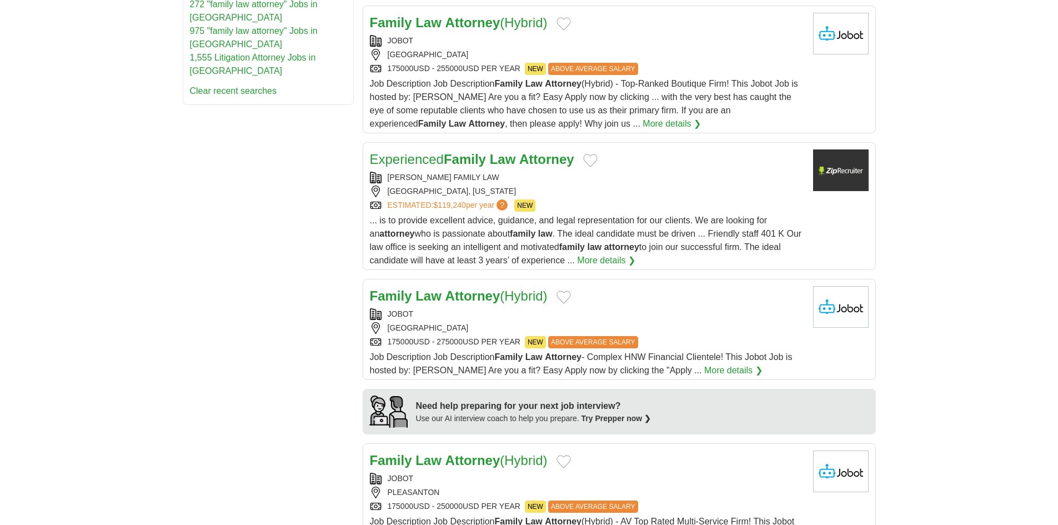
scroll to position [611, 0]
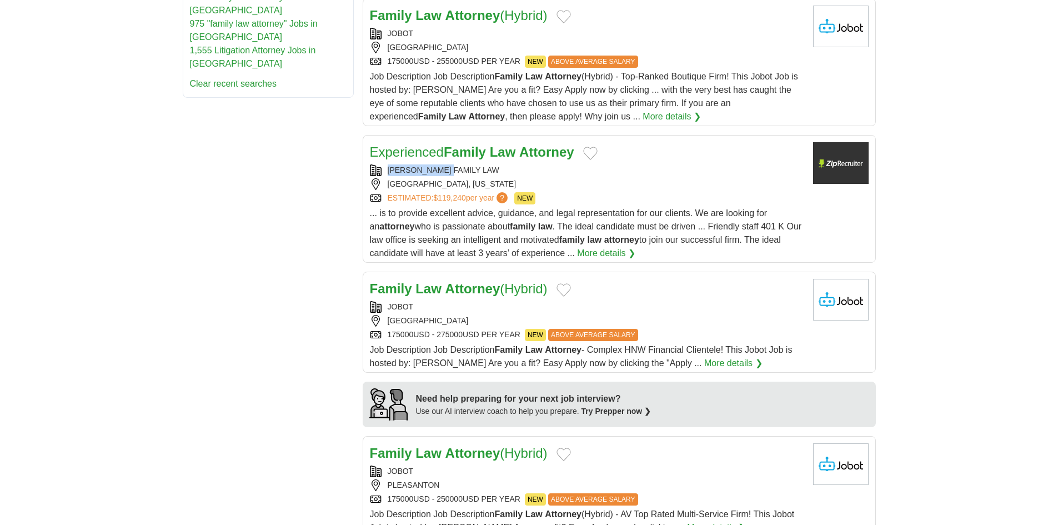
drag, startPoint x: 463, startPoint y: 167, endPoint x: 387, endPoint y: 171, distance: 76.2
click at [387, 171] on div "JOS FAMILY LAW" at bounding box center [587, 170] width 434 height 12
copy div "JOS FAMILY LAW"
click at [386, 156] on link "Experienced Family Law Attorney" at bounding box center [472, 151] width 204 height 15
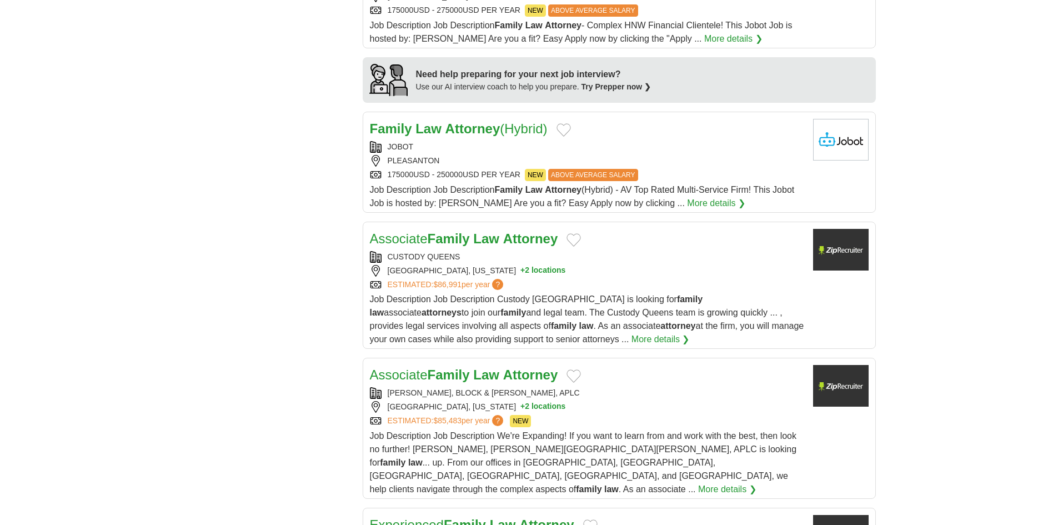
scroll to position [1000, 0]
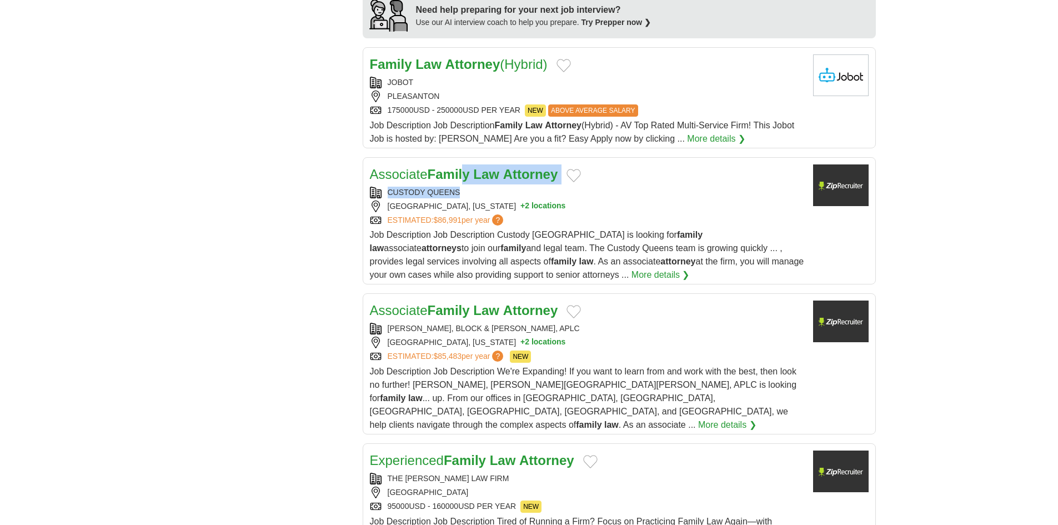
drag, startPoint x: 465, startPoint y: 183, endPoint x: 464, endPoint y: 196, distance: 12.2
click at [464, 196] on div "Associate Family Law Attorney CUSTODY QUEENS NEWPORT BEACH, CALIFORNIA + 2 loca…" at bounding box center [587, 222] width 434 height 117
drag, startPoint x: 484, startPoint y: 192, endPoint x: 368, endPoint y: 189, distance: 116.1
click at [368, 189] on article "Associate Family Law Attorney CUSTODY QUEENS NEWPORT BEACH, CALIFORNIA + 2 loca…" at bounding box center [619, 220] width 513 height 127
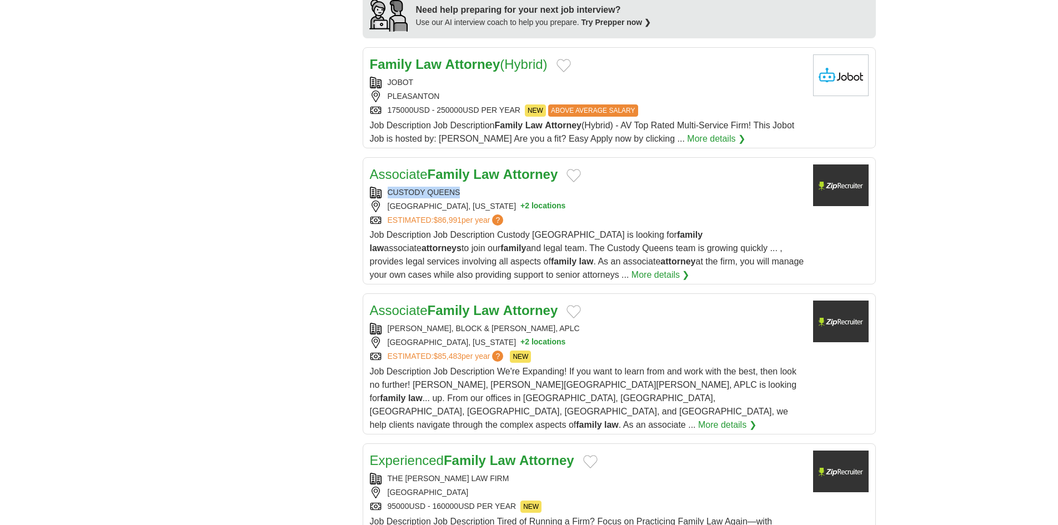
copy div "CUSTODY QUEENS"
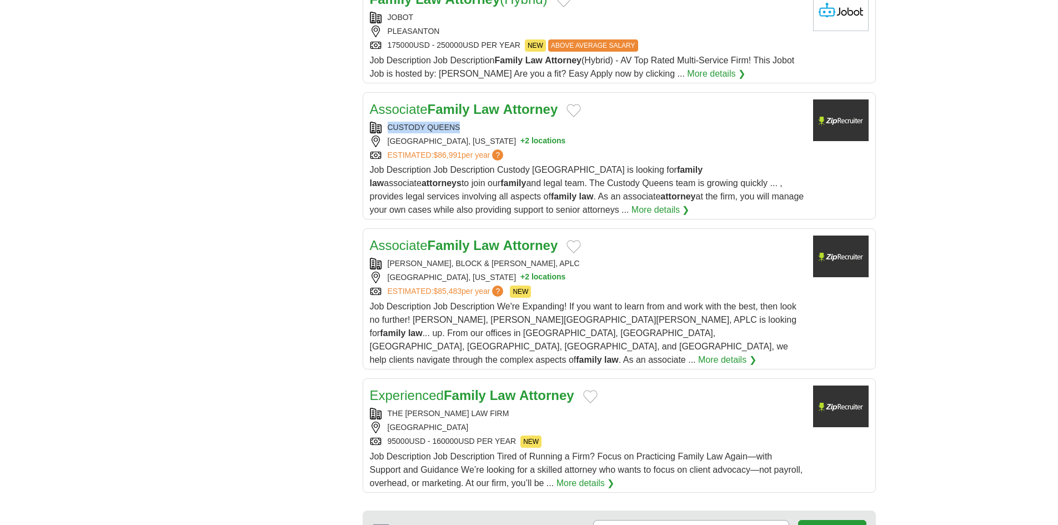
scroll to position [1166, 0]
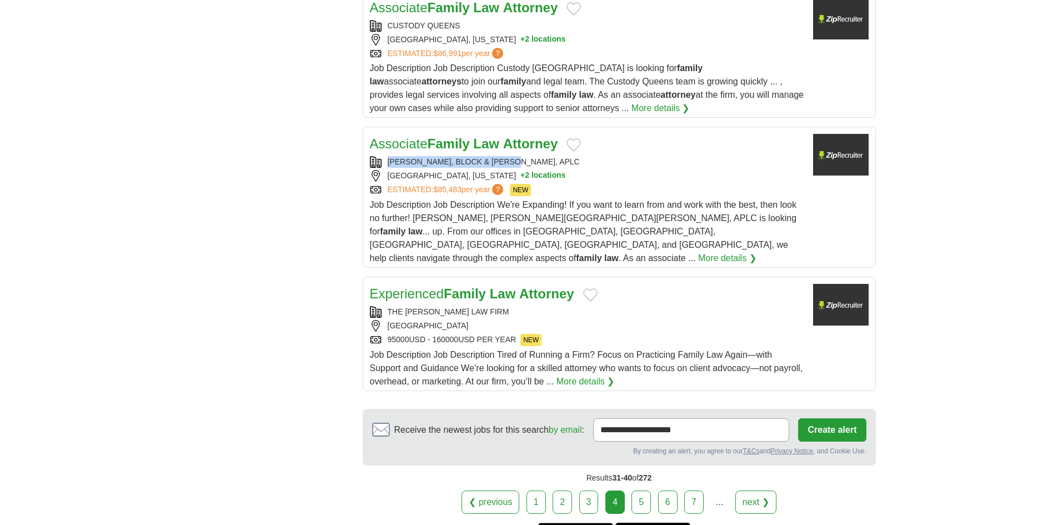
copy div "HOLSTROM, BLOCK & PARKE, APLC"
drag, startPoint x: 524, startPoint y: 162, endPoint x: 384, endPoint y: 160, distance: 140.0
click at [384, 160] on div "HOLSTROM, BLOCK & PARKE, APLC" at bounding box center [587, 162] width 434 height 12
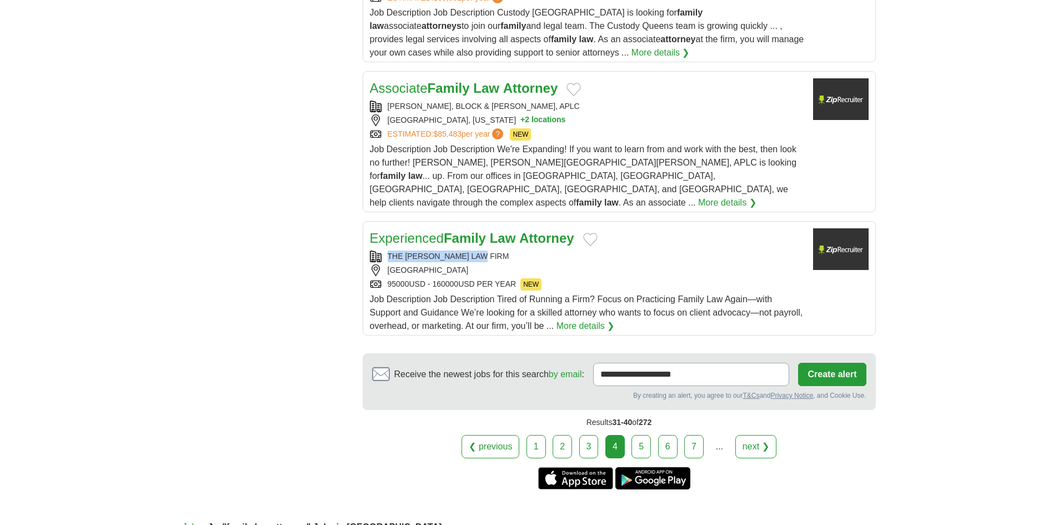
drag, startPoint x: 501, startPoint y: 238, endPoint x: 382, endPoint y: 239, distance: 119.4
click at [382, 251] on div "THE ALSANDOR LAW FIRM" at bounding box center [587, 257] width 434 height 12
copy div "THE ALSANDOR LAW FIRM"
click at [642, 435] on link "5" at bounding box center [641, 446] width 19 height 23
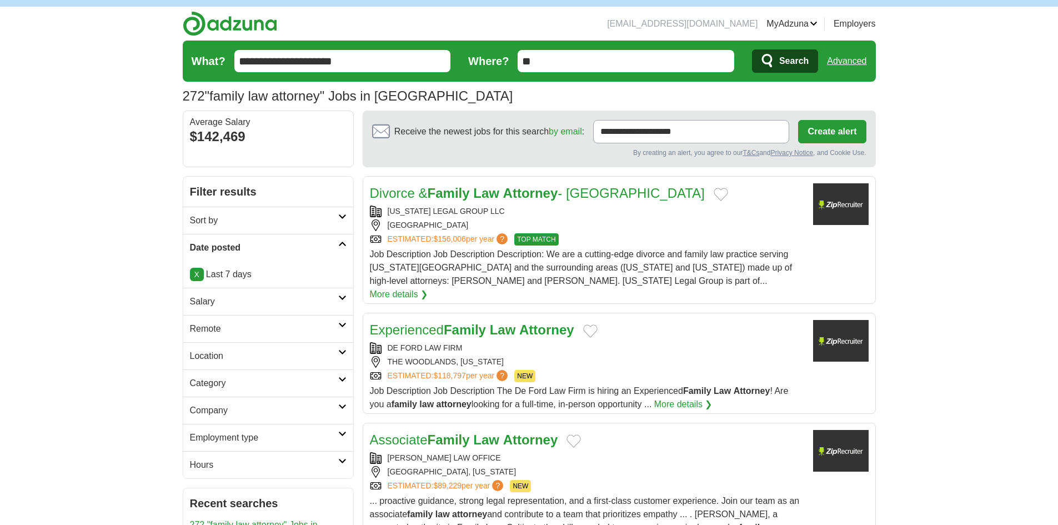
scroll to position [56, 0]
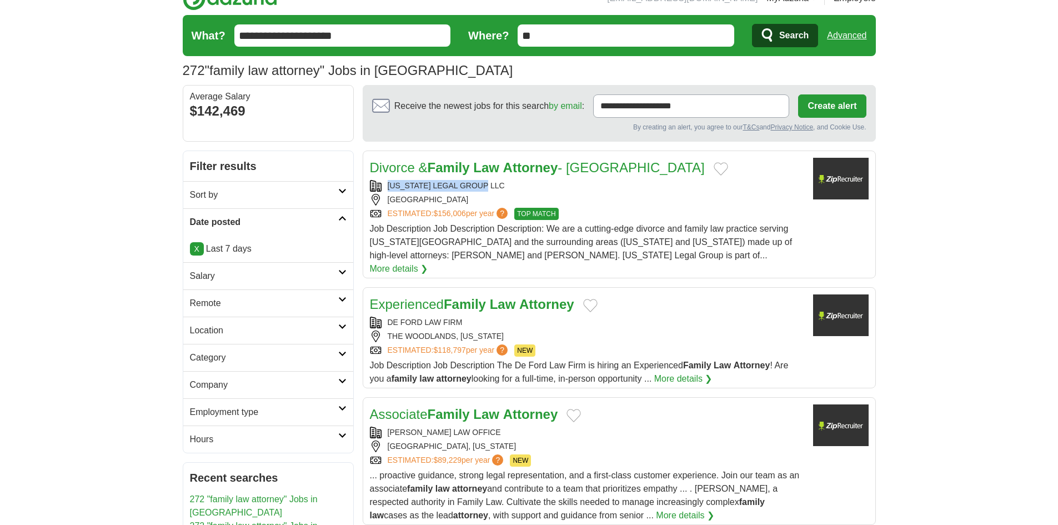
drag, startPoint x: 492, startPoint y: 181, endPoint x: 555, endPoint y: 185, distance: 64.0
click at [392, 186] on div "KANSAS LEGAL GROUP LLC" at bounding box center [587, 186] width 434 height 12
copy div "ANSAS LEGAL GROUP LLC"
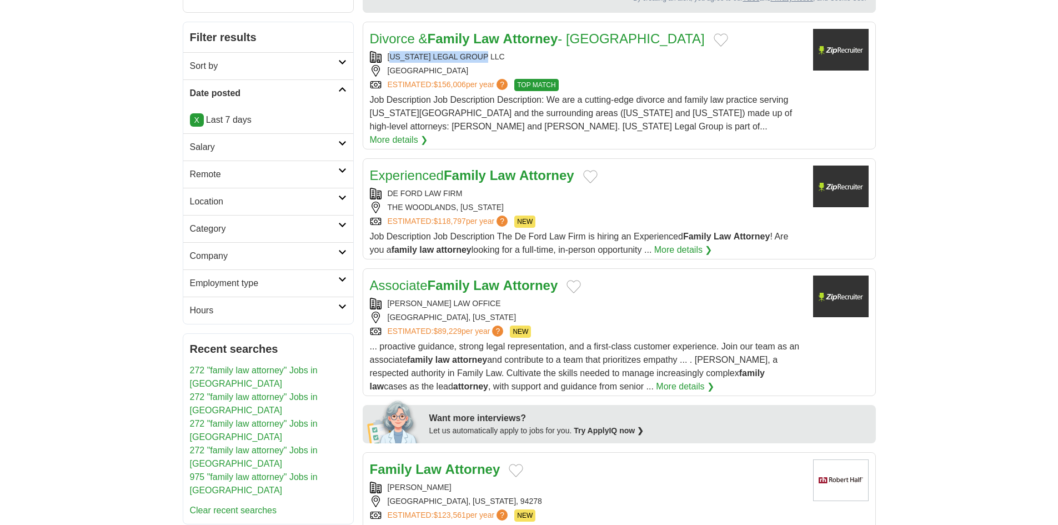
scroll to position [222, 0]
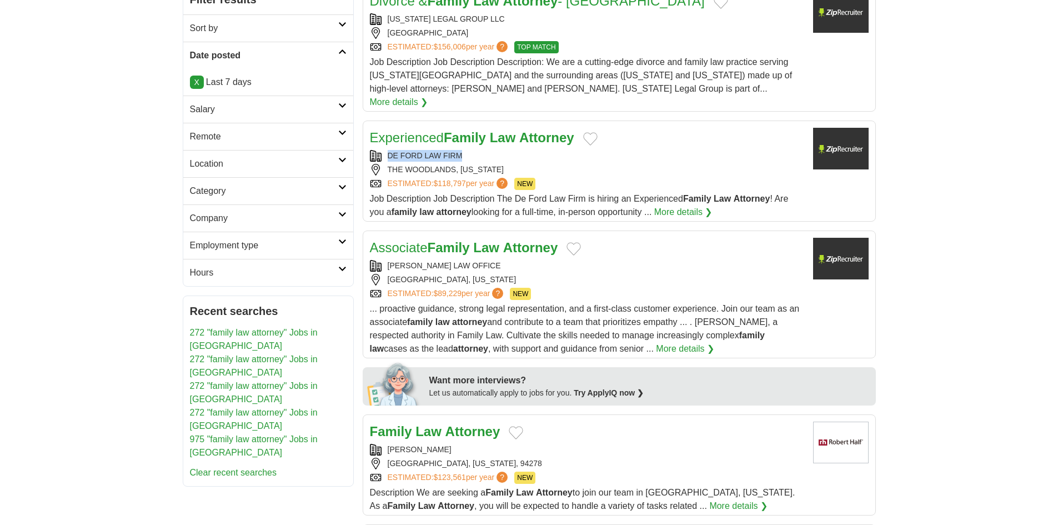
drag, startPoint x: 449, startPoint y: 140, endPoint x: 385, endPoint y: 142, distance: 63.9
click at [385, 150] on div "DE FORD LAW FIRM" at bounding box center [587, 156] width 434 height 12
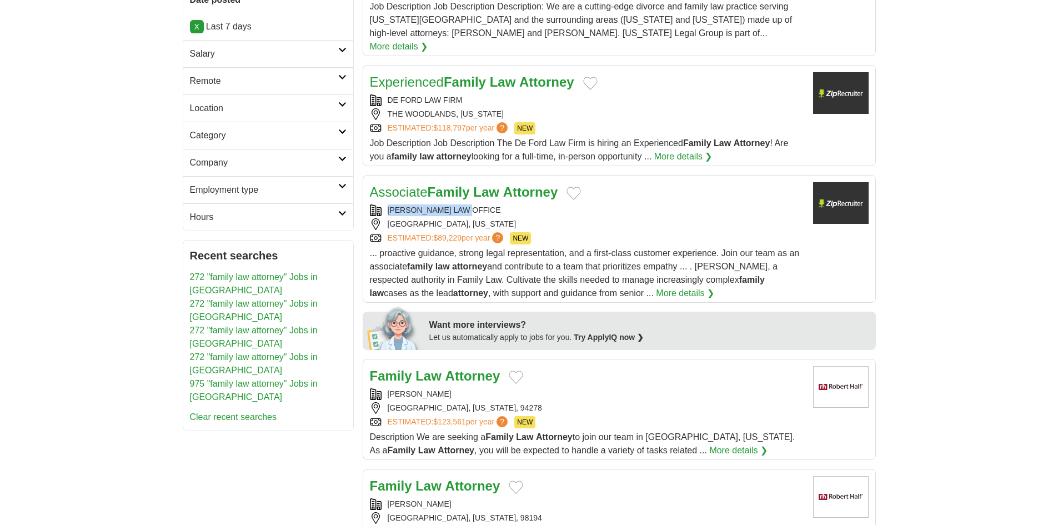
drag, startPoint x: 483, startPoint y: 199, endPoint x: 390, endPoint y: 195, distance: 92.9
click at [387, 204] on div "BREEDEN LAW OFFICE" at bounding box center [587, 210] width 434 height 12
copy div "BREEDEN LAW OFFICE"
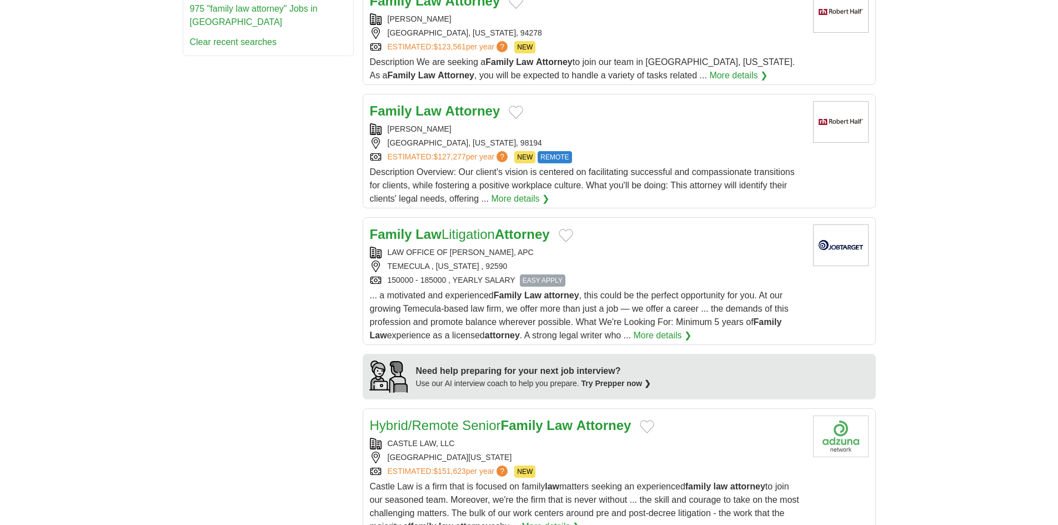
scroll to position [722, 0]
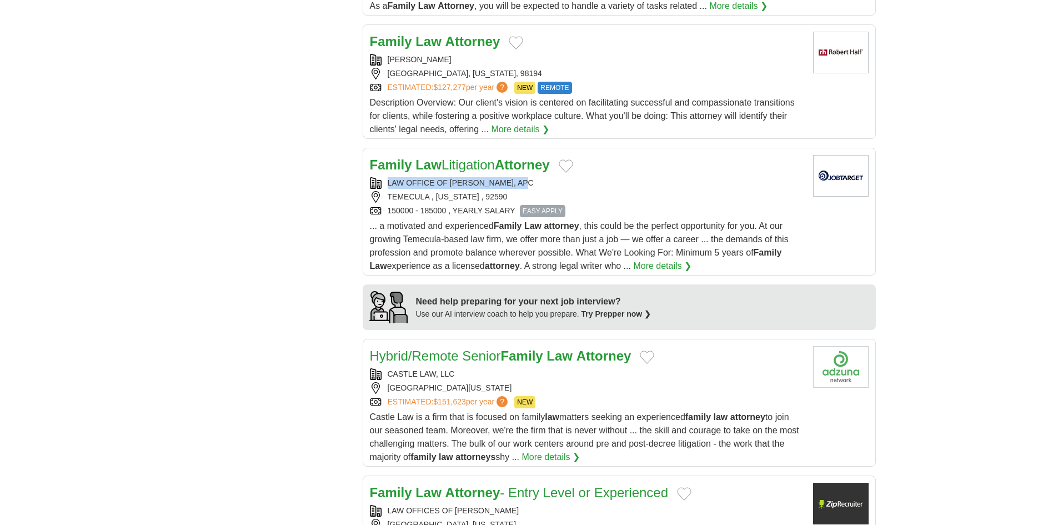
copy div "LAW OFFICE OF NEDA AGUIRRE, APC"
drag, startPoint x: 537, startPoint y: 168, endPoint x: 370, endPoint y: 170, distance: 166.6
click at [370, 177] on div "LAW OFFICE OF NEDA AGUIRRE, APC" at bounding box center [587, 183] width 434 height 12
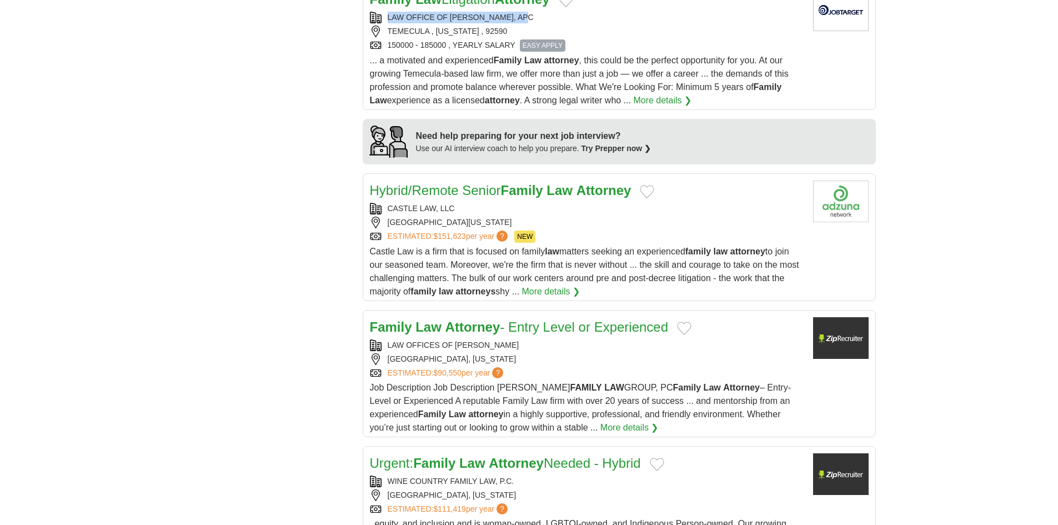
scroll to position [889, 0]
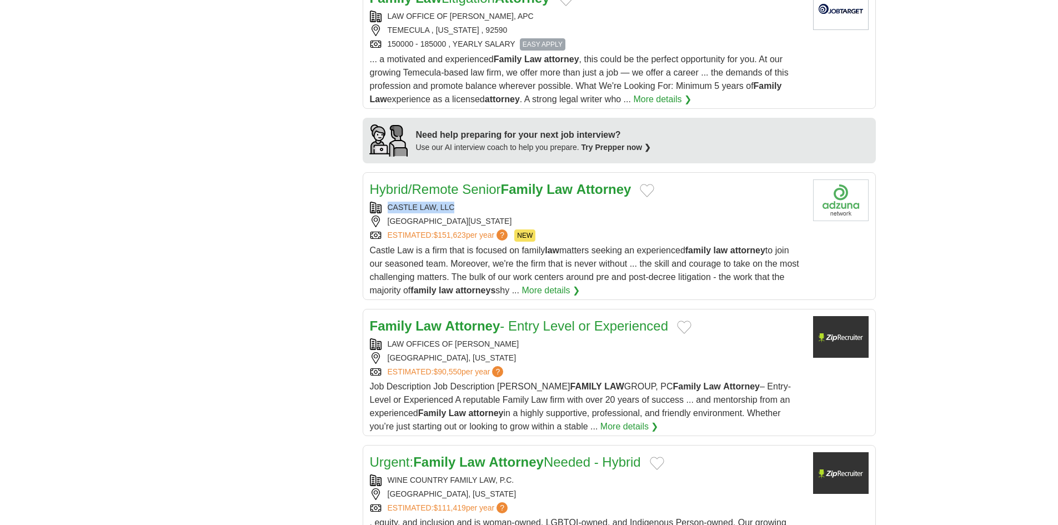
drag, startPoint x: 462, startPoint y: 191, endPoint x: 368, endPoint y: 192, distance: 93.9
click at [368, 192] on article "Hybrid/Remote Senior Family Law Attorney CASTLE LAW, LLC MESA, ARIZONA, 85201 E…" at bounding box center [619, 236] width 513 height 128
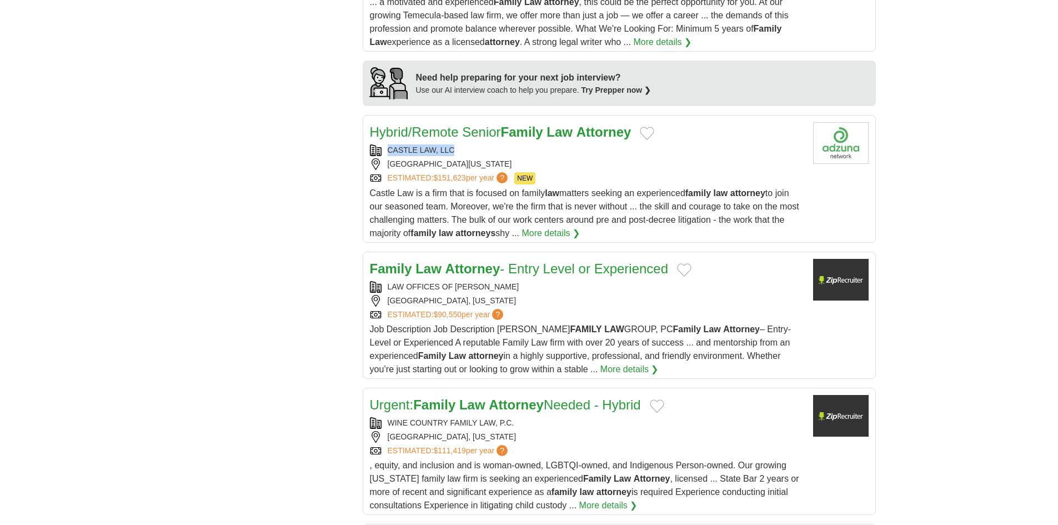
scroll to position [1000, 0]
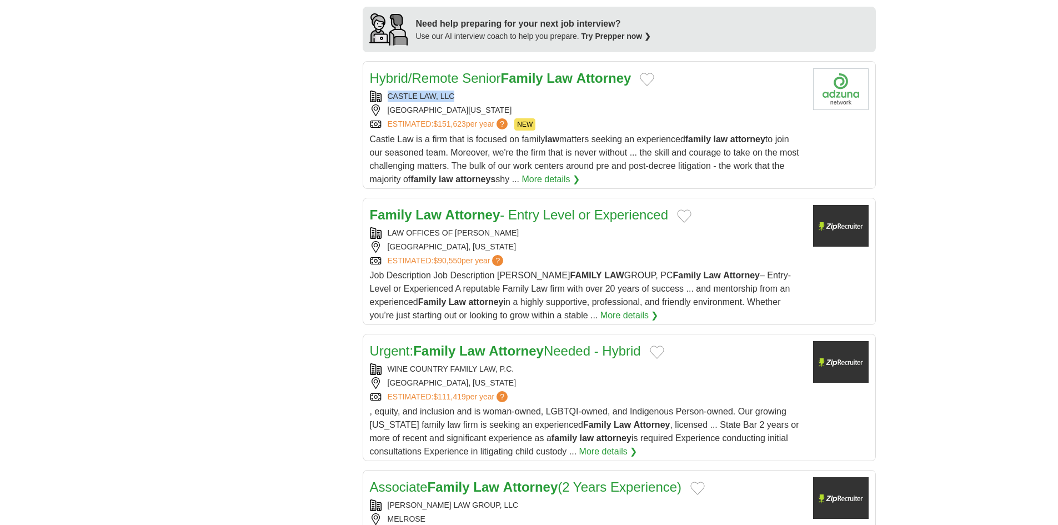
drag, startPoint x: 543, startPoint y: 218, endPoint x: 385, endPoint y: 218, distance: 157.7
click at [385, 227] on div "LAW OFFICES OF SHAUNA M. ALBRIGHT" at bounding box center [587, 233] width 434 height 12
copy div "LAW OFFICES OF SHAUNA M. ALBRIGHT"
click at [419, 207] on strong "Law" at bounding box center [428, 214] width 26 height 15
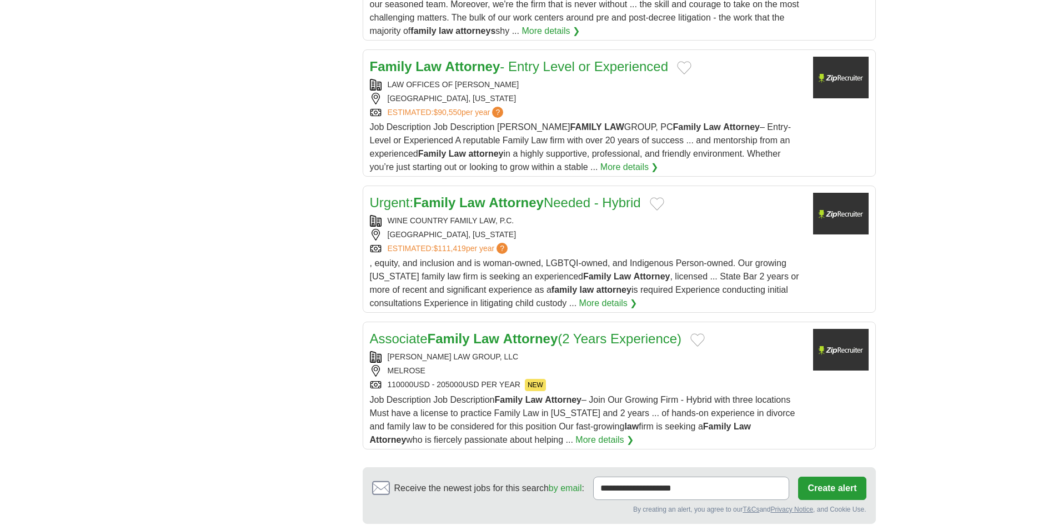
scroll to position [1166, 0]
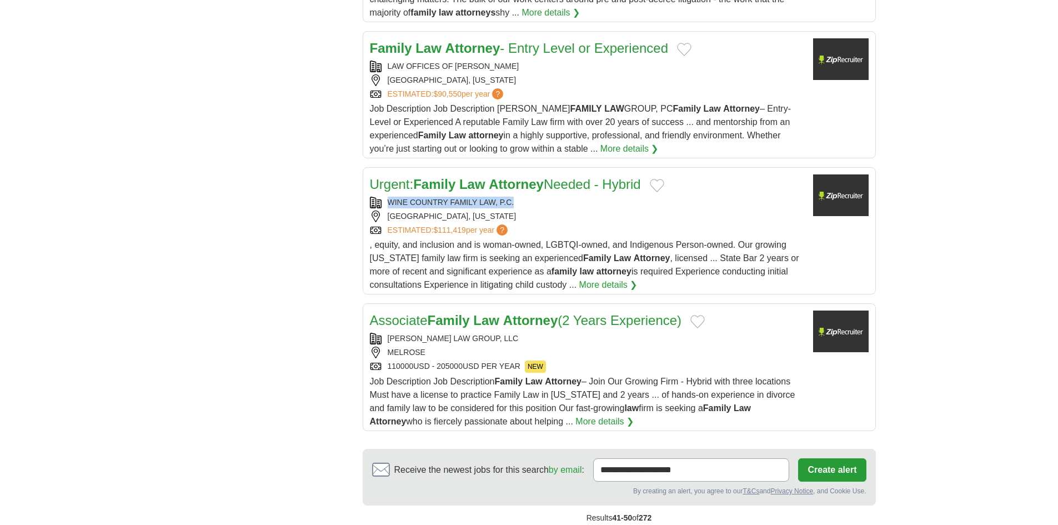
drag, startPoint x: 518, startPoint y: 187, endPoint x: 387, endPoint y: 187, distance: 130.5
click at [387, 197] on div "WINE COUNTRY FAMILY LAW, P.C." at bounding box center [587, 203] width 434 height 12
copy div "WINE COUNTRY FAMILY LAW, P.C."
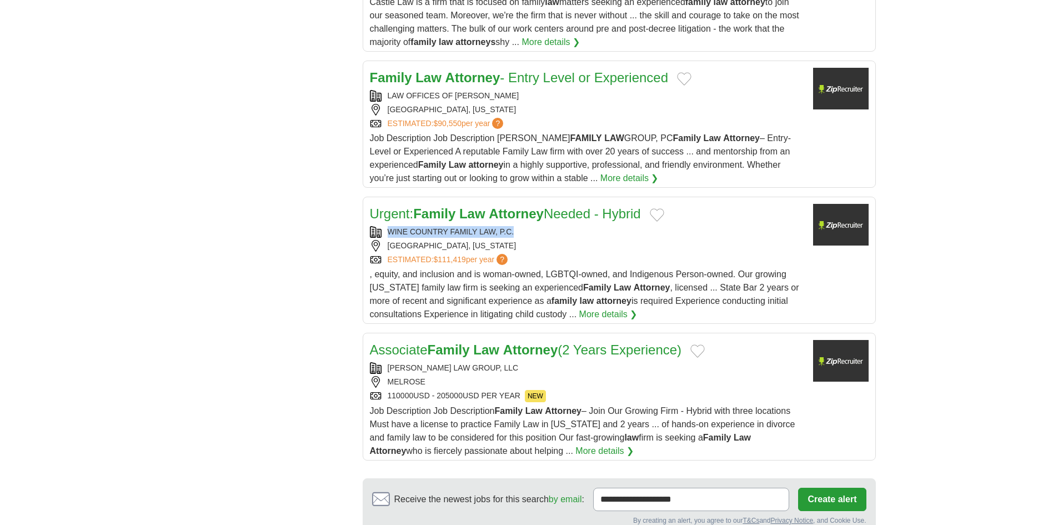
scroll to position [1111, 0]
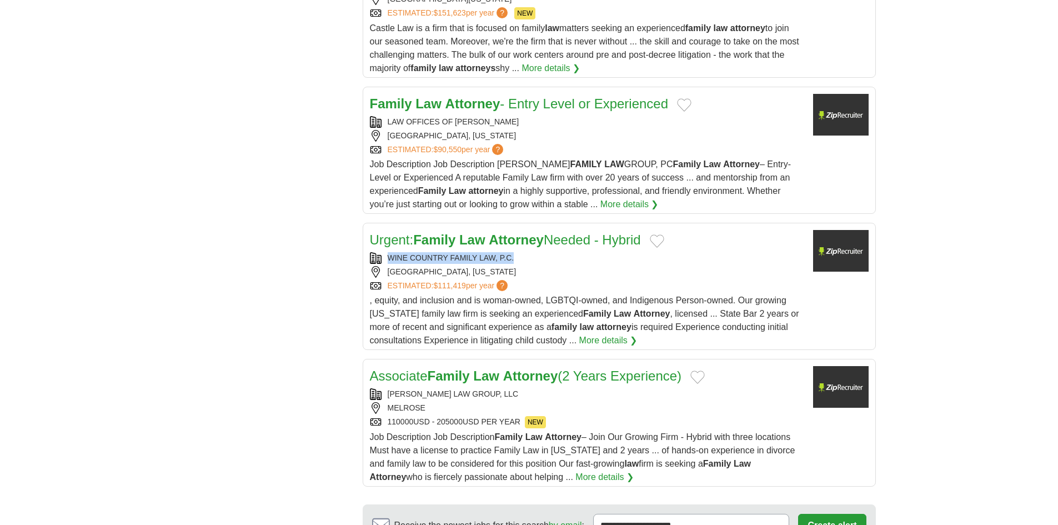
click at [437, 232] on strong "Family" at bounding box center [434, 239] width 42 height 15
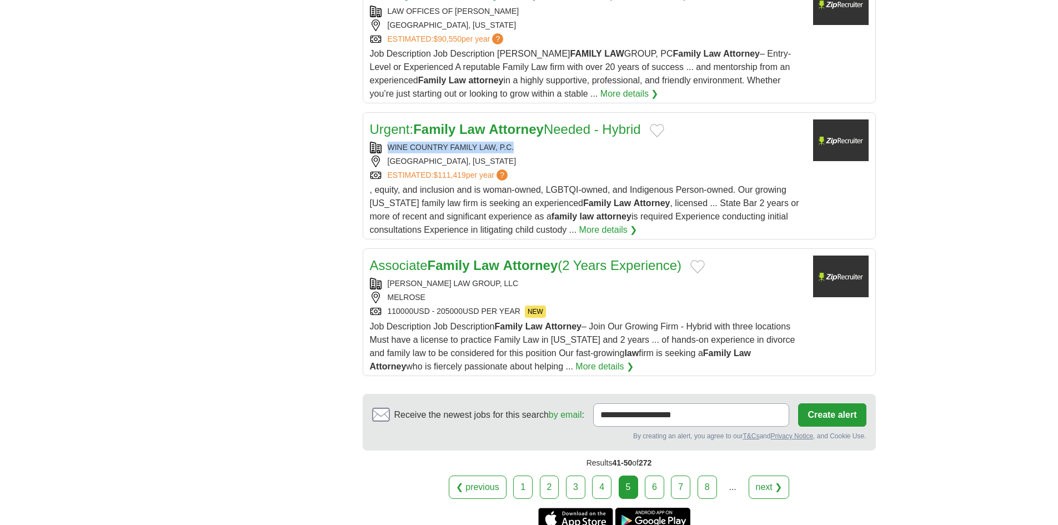
scroll to position [1222, 0]
drag, startPoint x: 507, startPoint y: 268, endPoint x: 376, endPoint y: 268, distance: 131.1
click at [376, 277] on div "MARTINO LAW GROUP, LLC" at bounding box center [587, 283] width 434 height 12
copy div "MARTINO LAW GROUP, LLC"
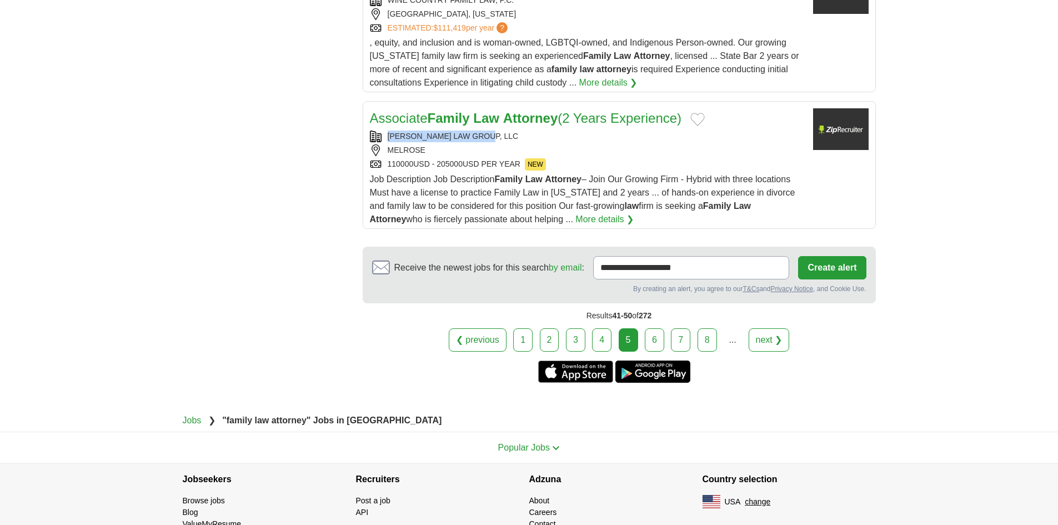
scroll to position [1350, 0]
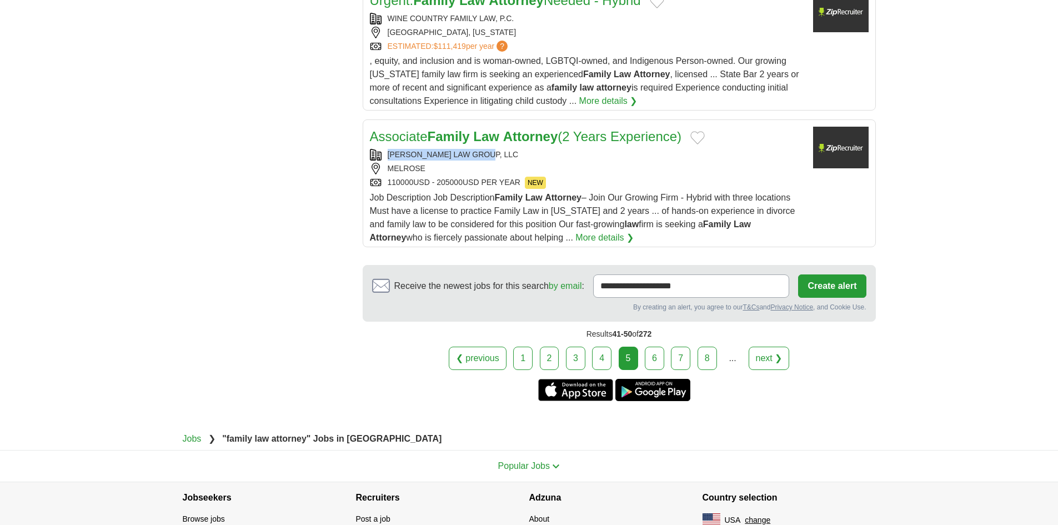
click at [652, 351] on link "6" at bounding box center [654, 358] width 19 height 23
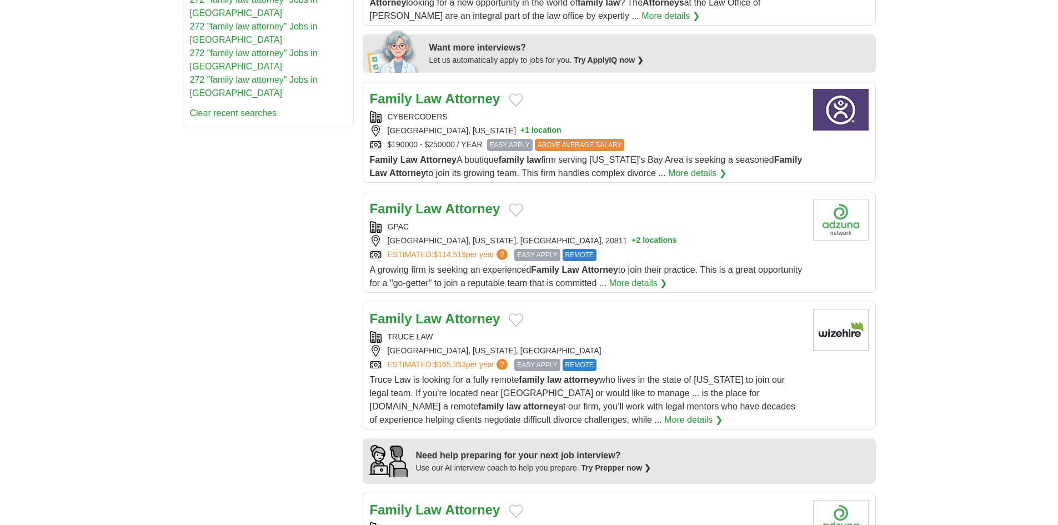
scroll to position [611, 0]
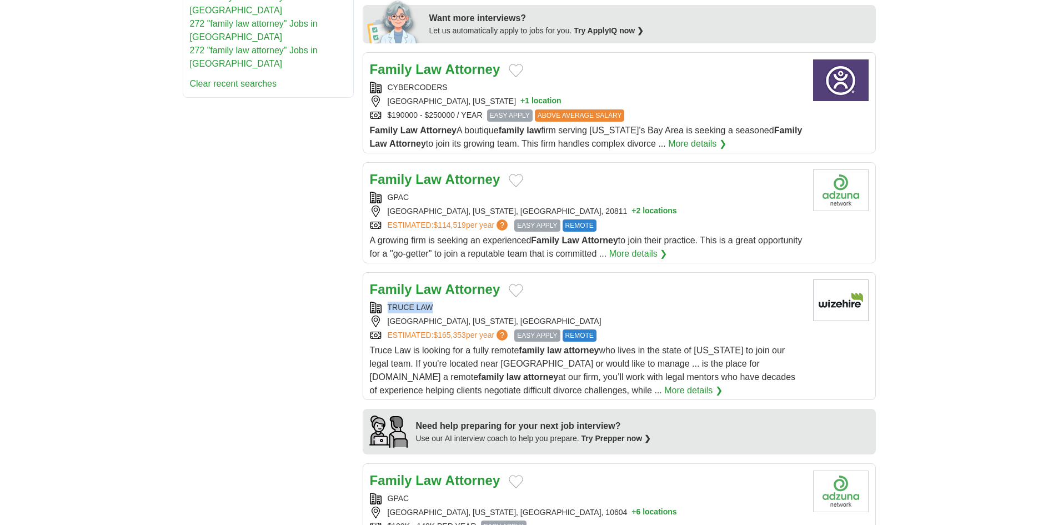
drag, startPoint x: 426, startPoint y: 303, endPoint x: 383, endPoint y: 303, distance: 42.8
click at [383, 303] on div "TRUCE LAW" at bounding box center [587, 308] width 434 height 12
copy div "TRUCE LAW"
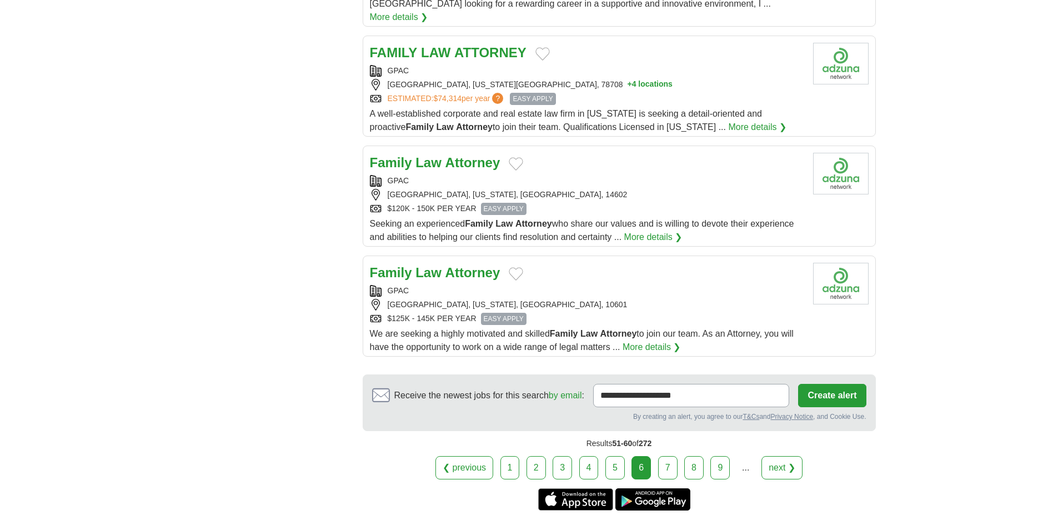
scroll to position [1166, 0]
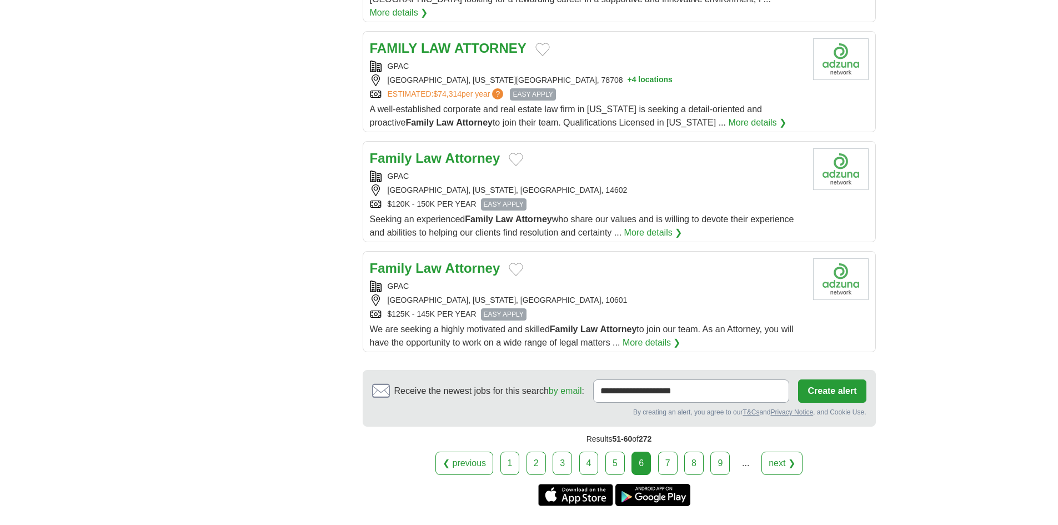
click at [670, 452] on link "7" at bounding box center [667, 463] width 19 height 23
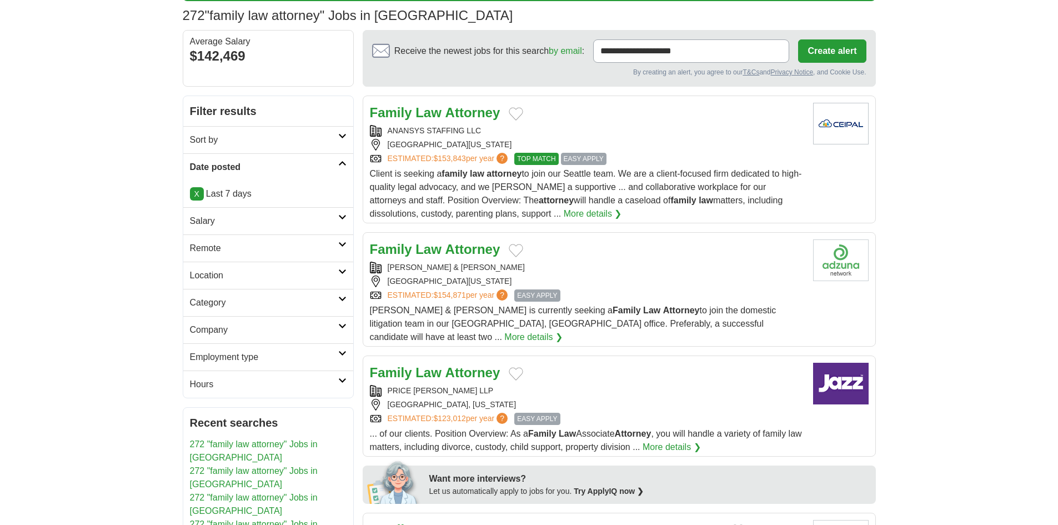
scroll to position [111, 0]
drag, startPoint x: 459, startPoint y: 265, endPoint x: 388, endPoint y: 267, distance: 71.7
click at [388, 267] on div "EVANS & DIXON" at bounding box center [587, 267] width 434 height 12
copy div "EVANS & DIXON"
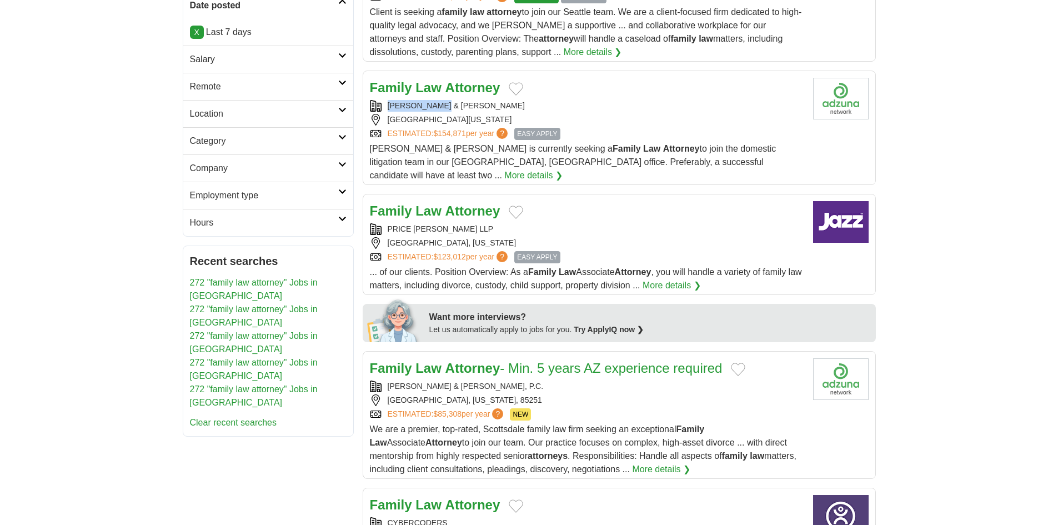
scroll to position [278, 0]
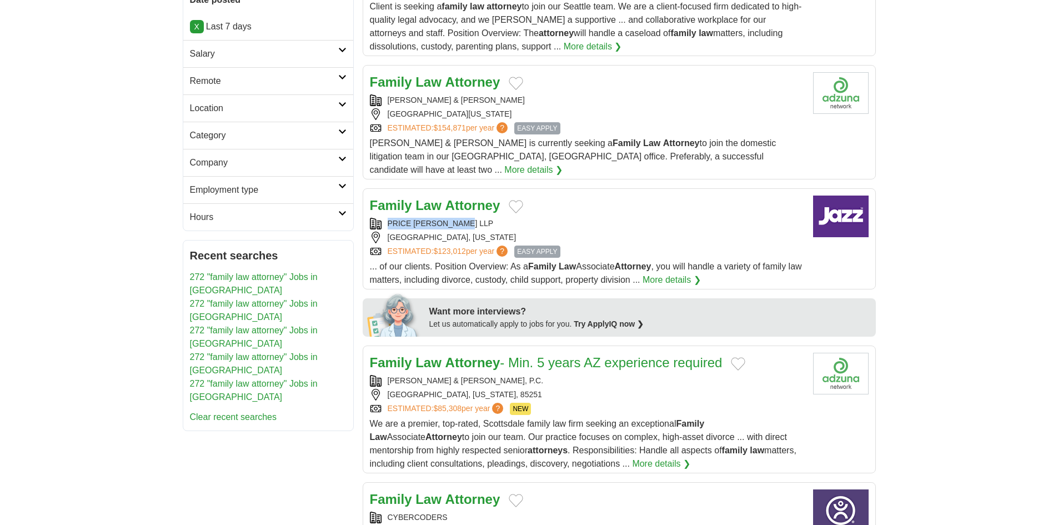
drag, startPoint x: 483, startPoint y: 202, endPoint x: 375, endPoint y: 212, distance: 108.2
click at [375, 212] on div "Family Law Attorney PRICE BENOWITZ LLP ROCKVILLE, MARYLAND ESTIMATED: $123,012 …" at bounding box center [587, 241] width 434 height 91
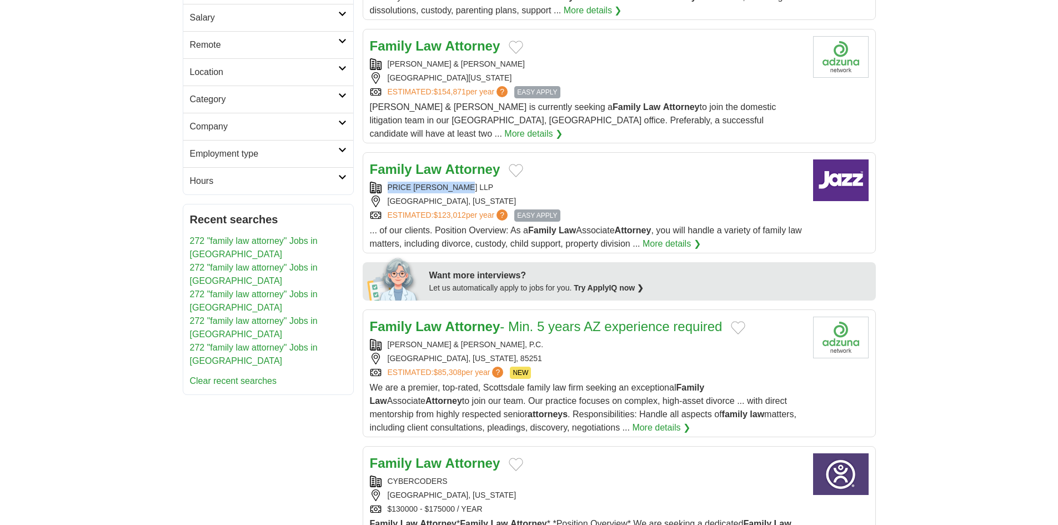
scroll to position [333, 0]
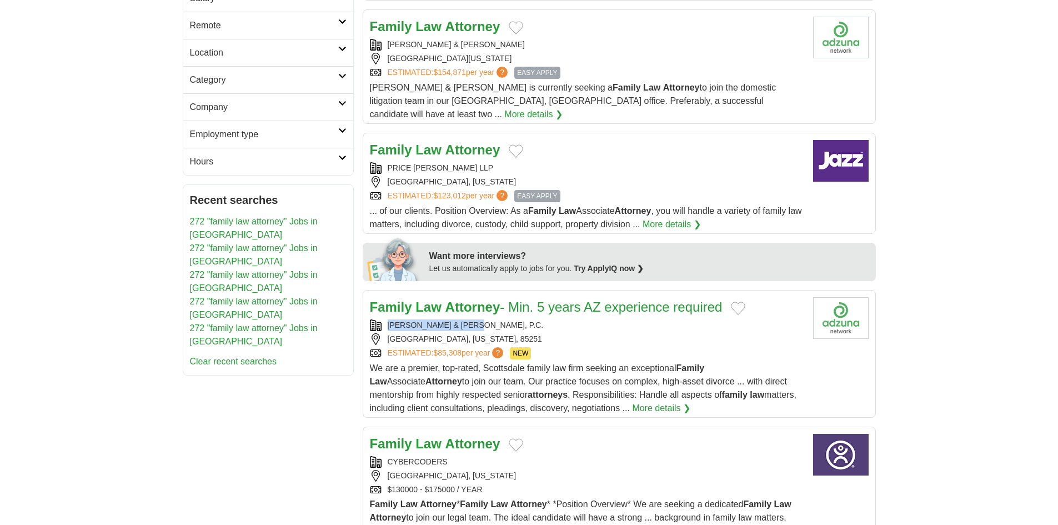
drag, startPoint x: 495, startPoint y: 307, endPoint x: 370, endPoint y: 307, distance: 124.4
click at [370, 319] on div "OWENS & PERKINS, P.C." at bounding box center [587, 325] width 434 height 12
copy div "OWENS & PERKINS, P.C."
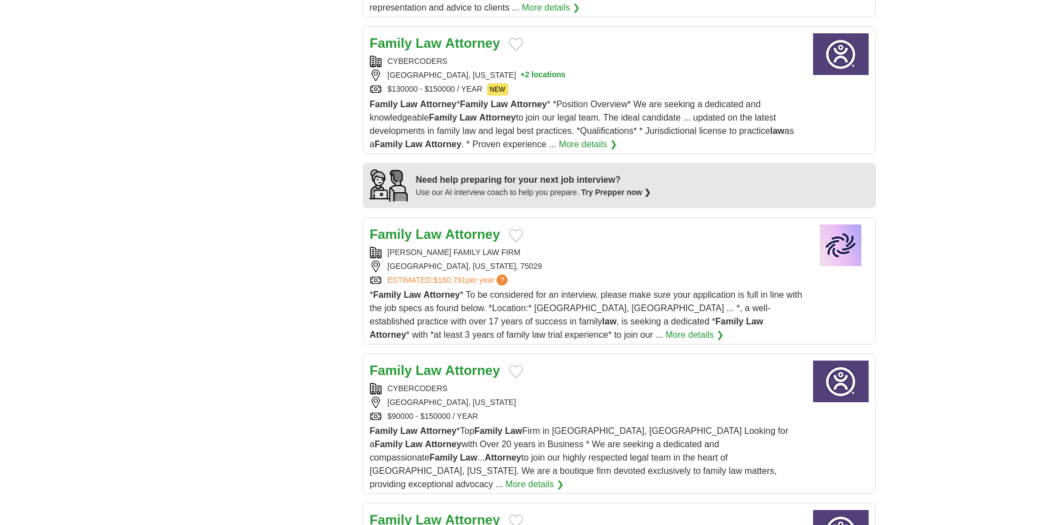
scroll to position [889, 0]
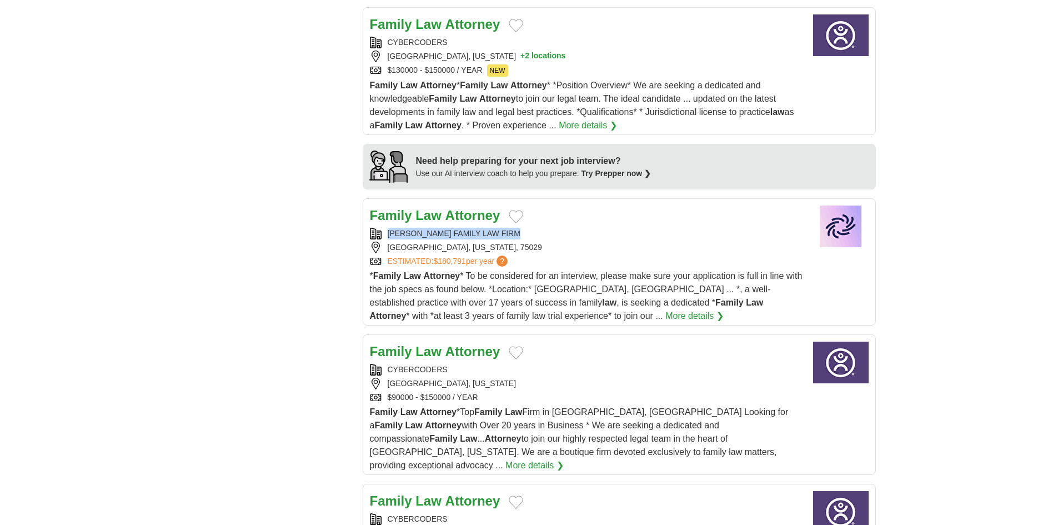
drag, startPoint x: 524, startPoint y: 217, endPoint x: 383, endPoint y: 223, distance: 140.7
click at [383, 228] on div "JIMENEZ FLOYD FAMILY LAW FIRM" at bounding box center [587, 234] width 434 height 12
copy div "JIMENEZ FLOYD FAMILY LAW FIRM"
click at [429, 208] on strong "Law" at bounding box center [428, 215] width 26 height 15
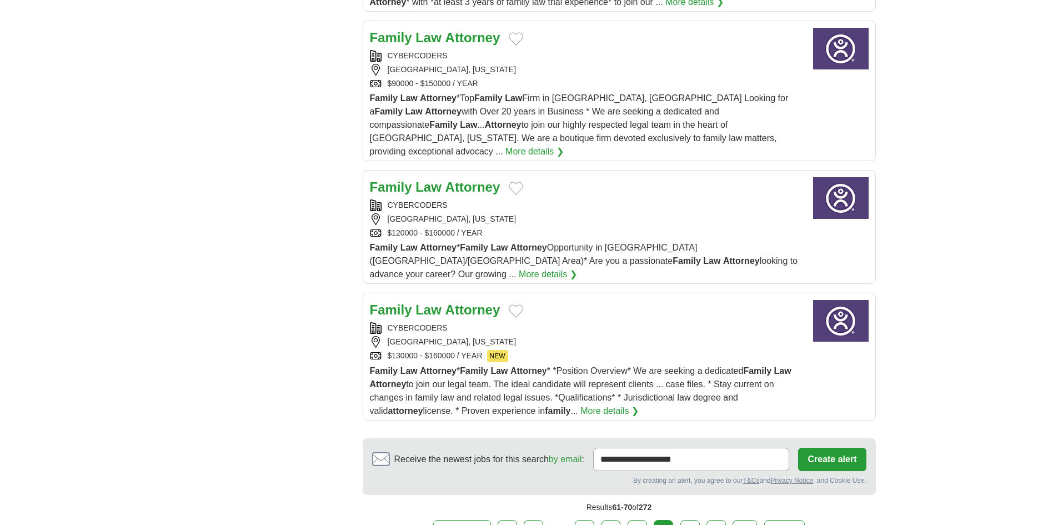
scroll to position [1222, 0]
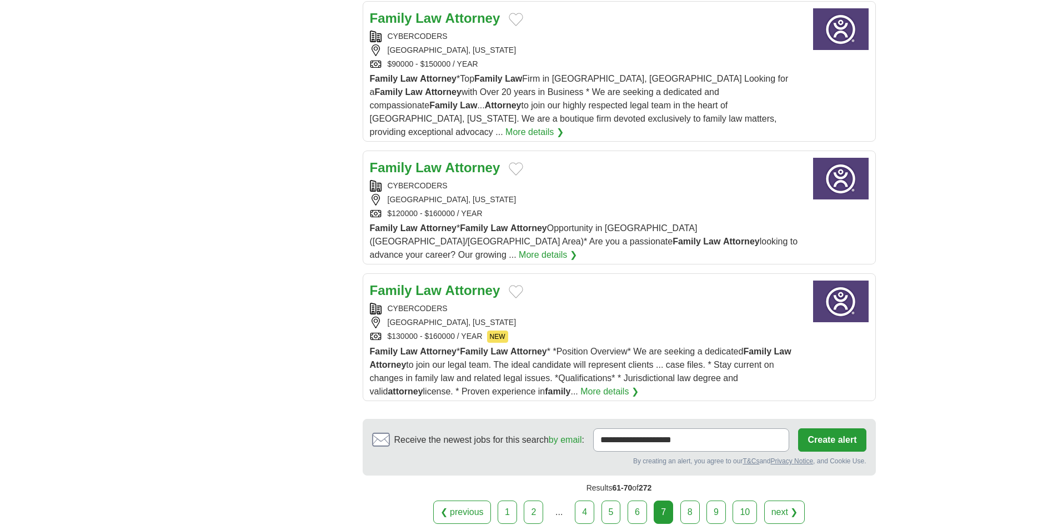
drag, startPoint x: 687, startPoint y: 474, endPoint x: 745, endPoint y: 500, distance: 64.4
click at [687, 500] on link "8" at bounding box center [689, 511] width 19 height 23
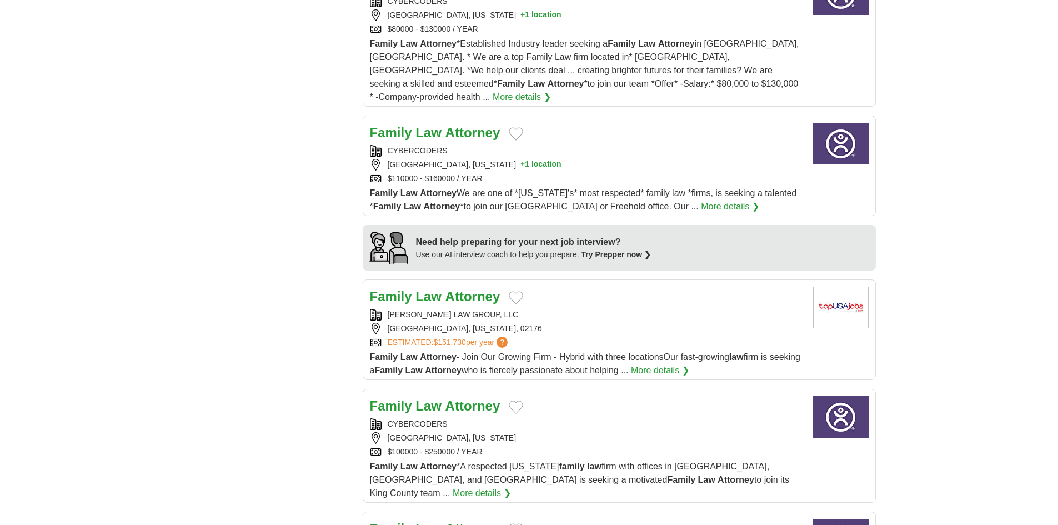
scroll to position [778, 0]
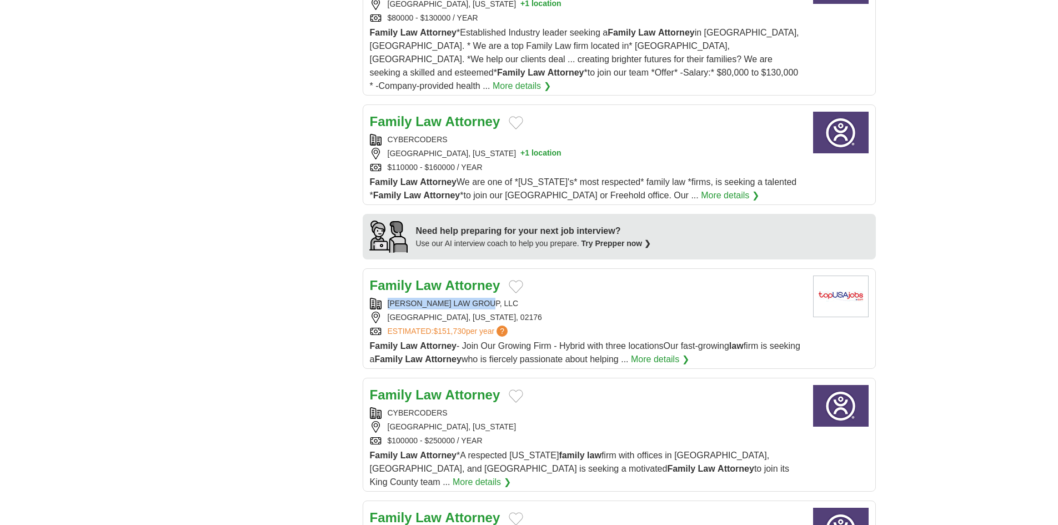
copy div "[PERSON_NAME] LAW GROUP, LLC"
drag, startPoint x: 508, startPoint y: 277, endPoint x: 386, endPoint y: 279, distance: 121.7
click at [386, 298] on div "[PERSON_NAME] LAW GROUP, LLC" at bounding box center [587, 304] width 434 height 12
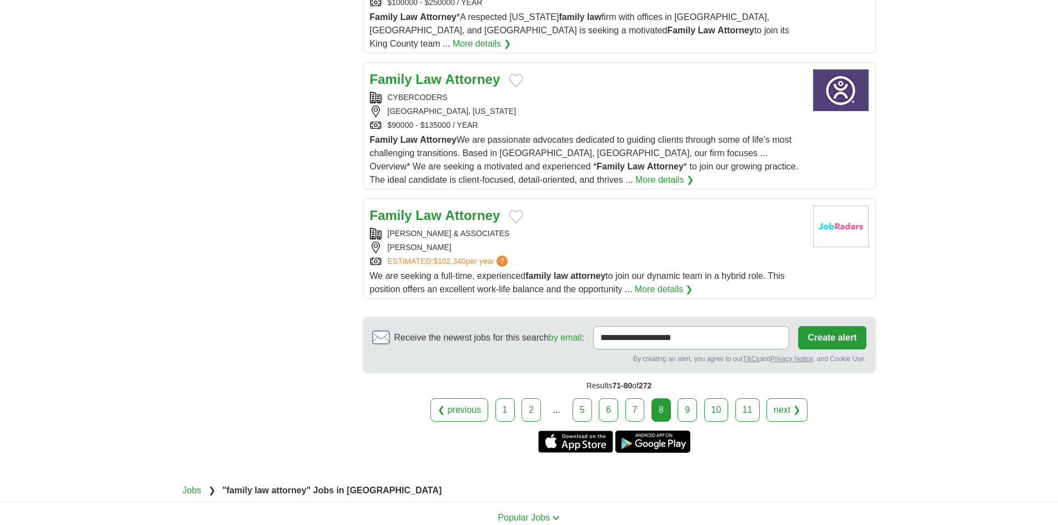
scroll to position [1222, 0]
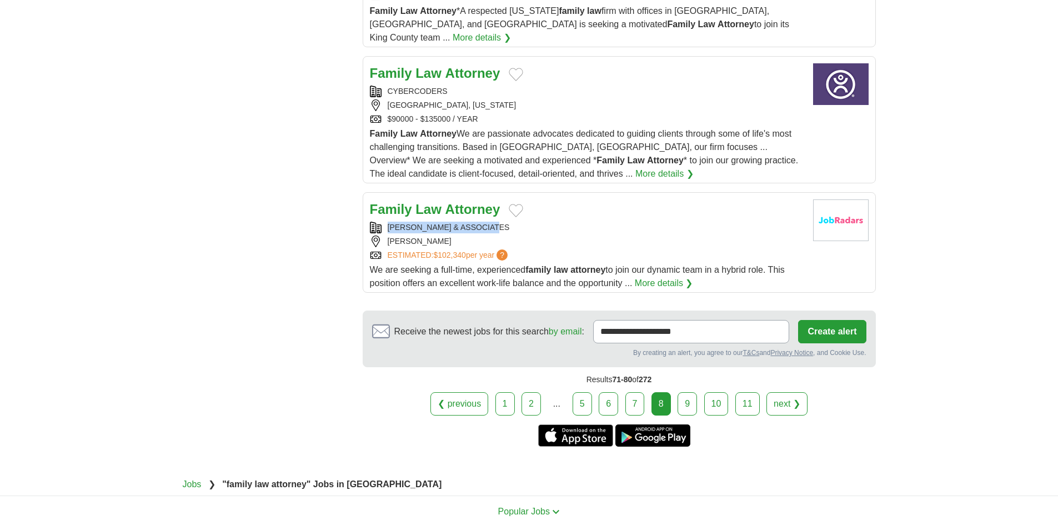
drag, startPoint x: 437, startPoint y: 186, endPoint x: 380, endPoint y: 189, distance: 56.8
click at [380, 222] on div "[PERSON_NAME] & ASSOCIATES" at bounding box center [587, 228] width 434 height 12
copy div "C.E. BORMAN & ASSOCIATES"
click at [687, 392] on link "9" at bounding box center [687, 403] width 19 height 23
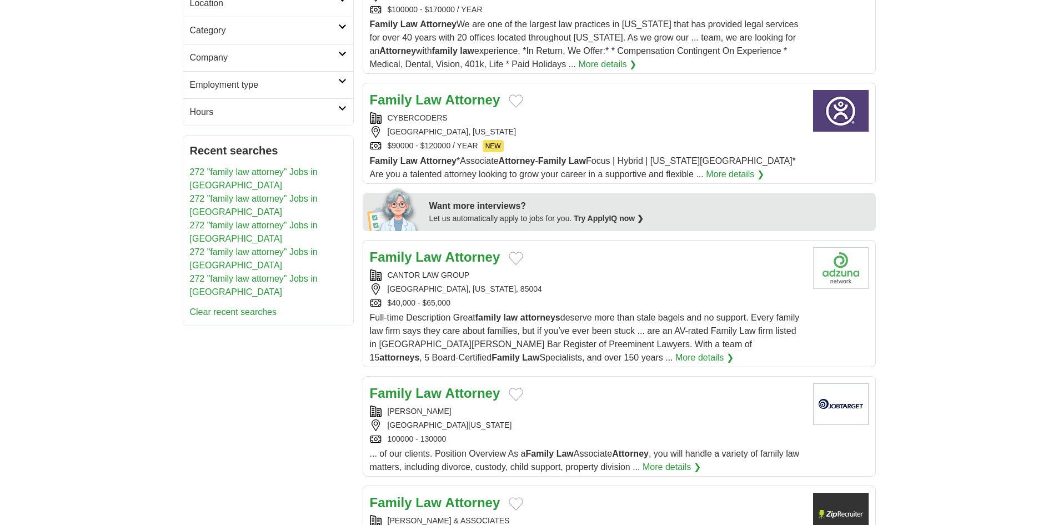
scroll to position [389, 0]
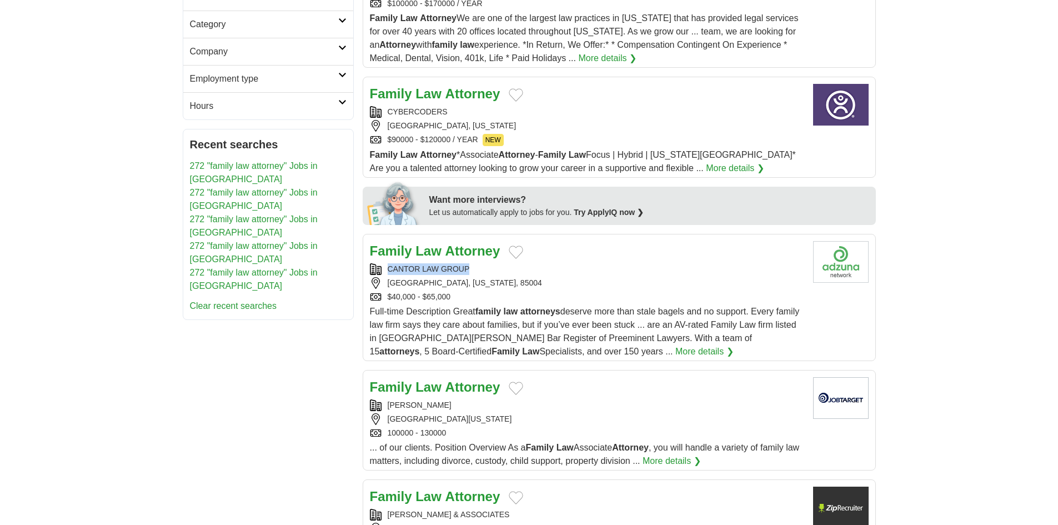
drag, startPoint x: 481, startPoint y: 256, endPoint x: 367, endPoint y: 256, distance: 113.9
click at [367, 256] on article "Family Law Attorney CANTOR LAW GROUP PHOENIX, ARIZONA, 85004 $40,000 - $65,000 …" at bounding box center [619, 297] width 513 height 127
copy div "CANTOR LAW GROUP"
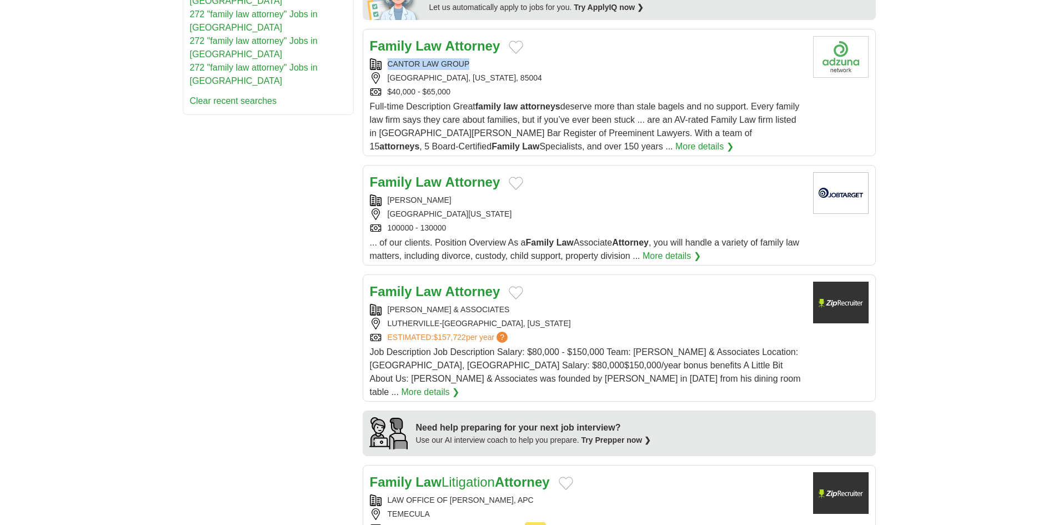
scroll to position [611, 0]
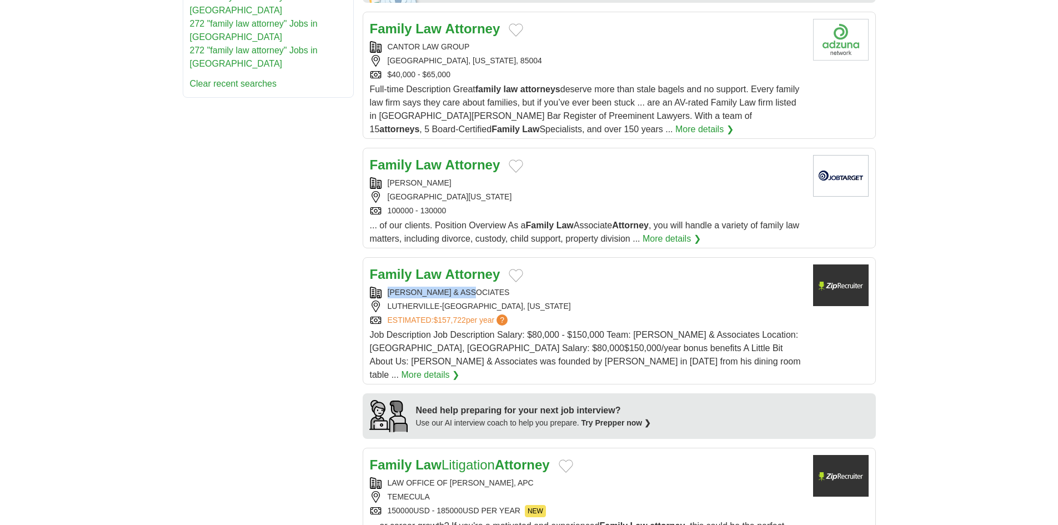
copy div "ALBERS & ASSOCIATES"
drag, startPoint x: 483, startPoint y: 279, endPoint x: 378, endPoint y: 277, distance: 104.4
click at [378, 287] on div "ALBERS & ASSOCIATES" at bounding box center [587, 293] width 434 height 12
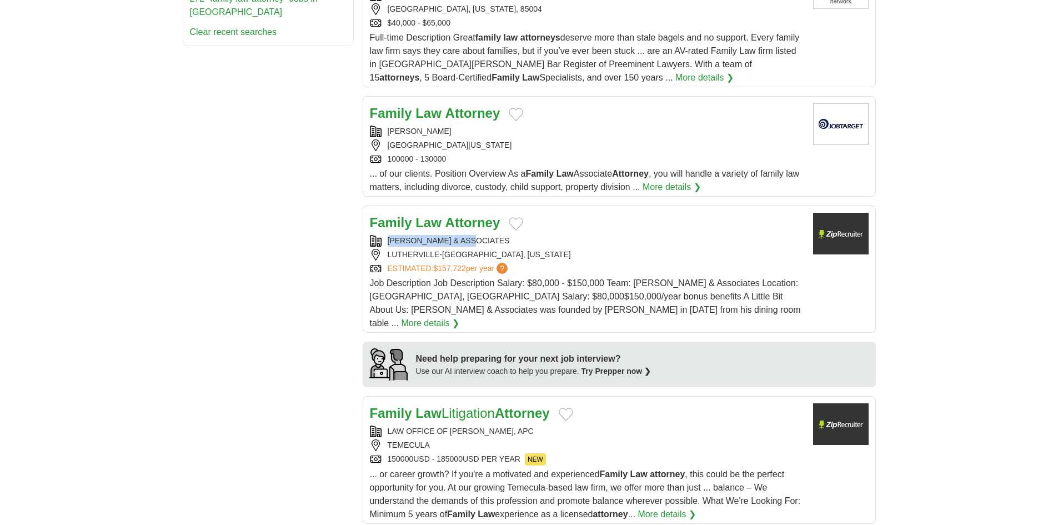
scroll to position [778, 0]
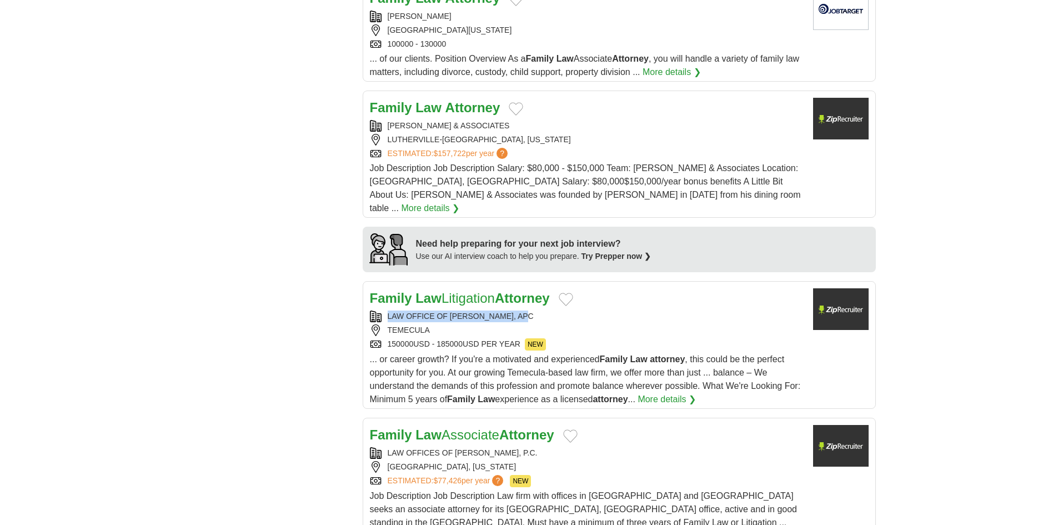
drag, startPoint x: 540, startPoint y: 282, endPoint x: 366, endPoint y: 287, distance: 174.5
click at [366, 287] on article "Family Law Litigation Attorney LAW OFFICE OF NEDA AGUIRRE, APC TEMECULA 150000U…" at bounding box center [619, 345] width 513 height 128
copy div "LAW OFFICE OF NEDA AGUIRRE, APC"
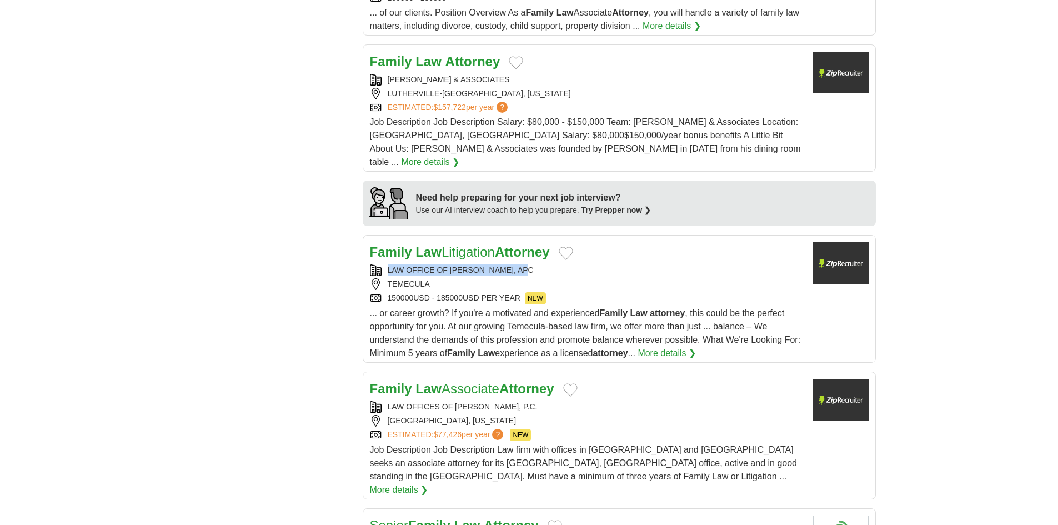
scroll to position [1000, 0]
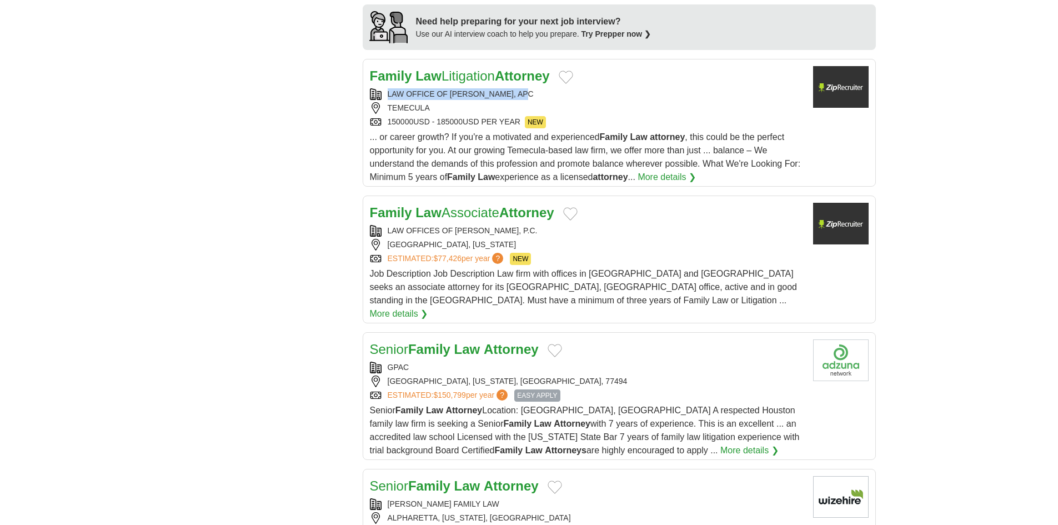
drag, startPoint x: 524, startPoint y: 205, endPoint x: 376, endPoint y: 208, distance: 148.3
click at [376, 225] on div "LAW OFFICES OF MICHAEL KULDINER, P.C." at bounding box center [587, 231] width 434 height 12
copy div "LAW OFFICES OF MICHAEL KULDINER, P.C."
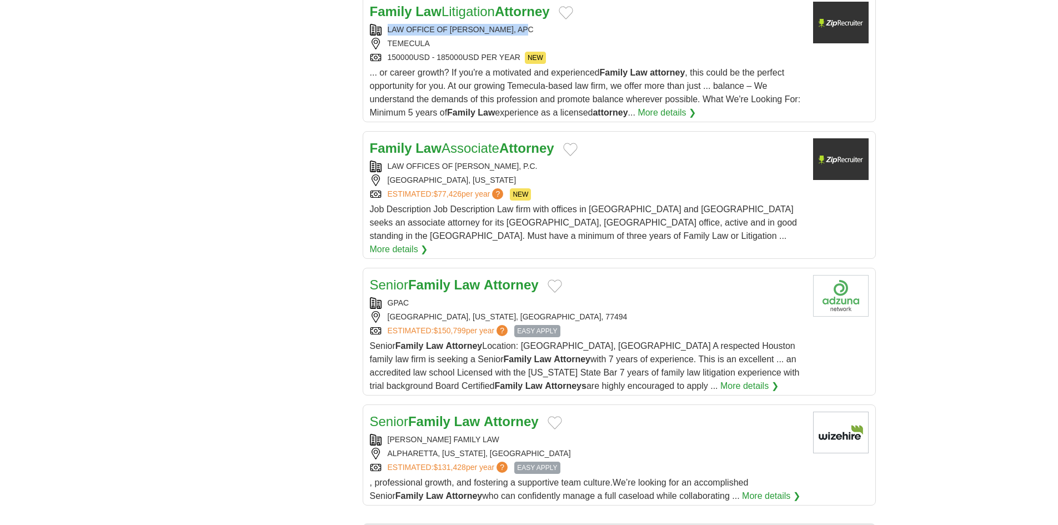
scroll to position [1166, 0]
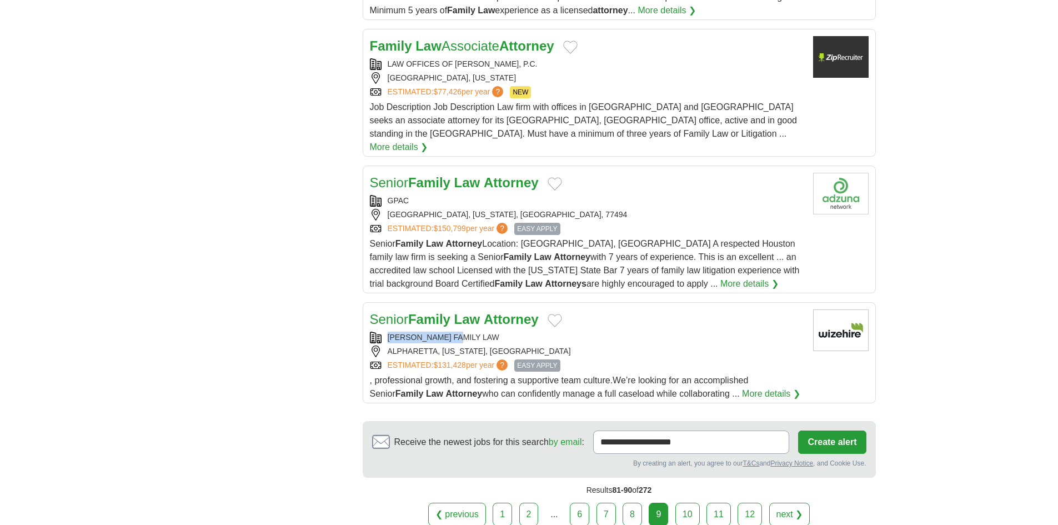
drag, startPoint x: 471, startPoint y: 292, endPoint x: 361, endPoint y: 292, distance: 110.0
copy div "HECHT FAMILY LAW"
click at [684, 503] on link "10" at bounding box center [687, 514] width 24 height 23
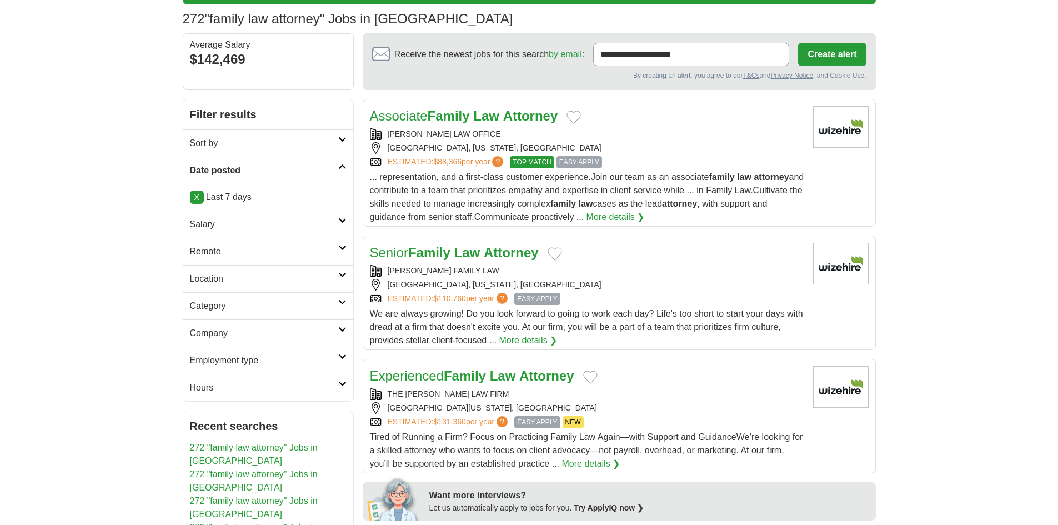
scroll to position [111, 0]
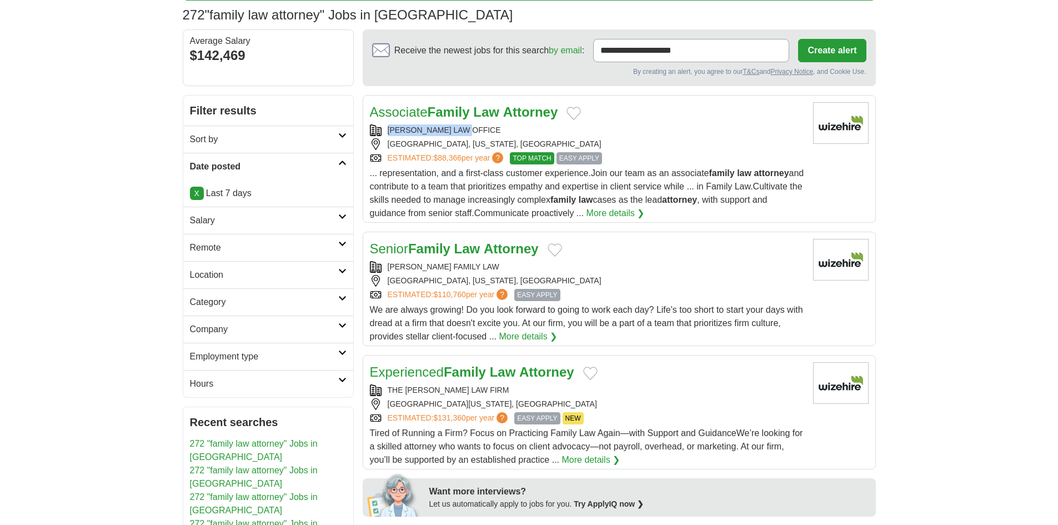
drag, startPoint x: 477, startPoint y: 127, endPoint x: 365, endPoint y: 133, distance: 111.3
click at [365, 133] on article "Associate Family Law Attorney [PERSON_NAME] LAW OFFICE [GEOGRAPHIC_DATA], [US_S…" at bounding box center [619, 159] width 513 height 128
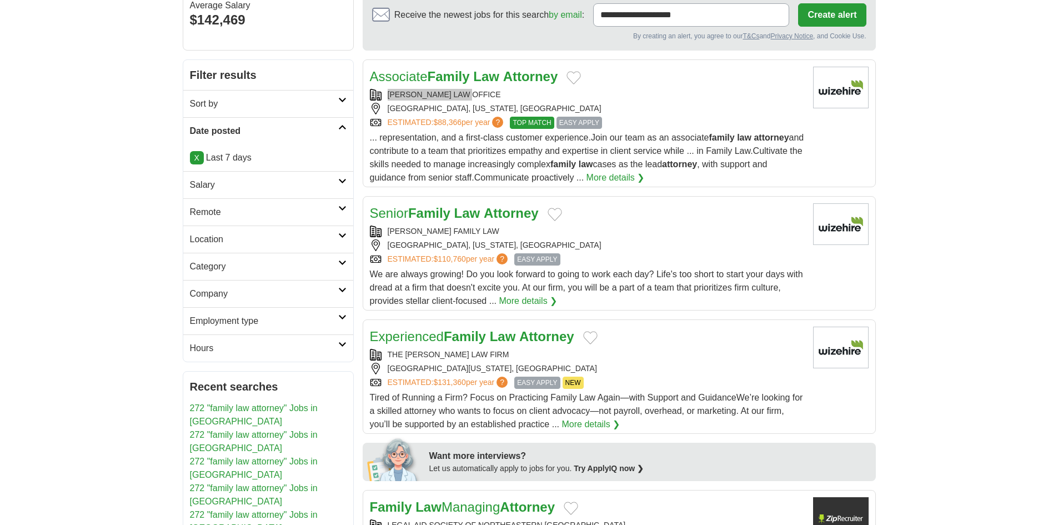
scroll to position [167, 0]
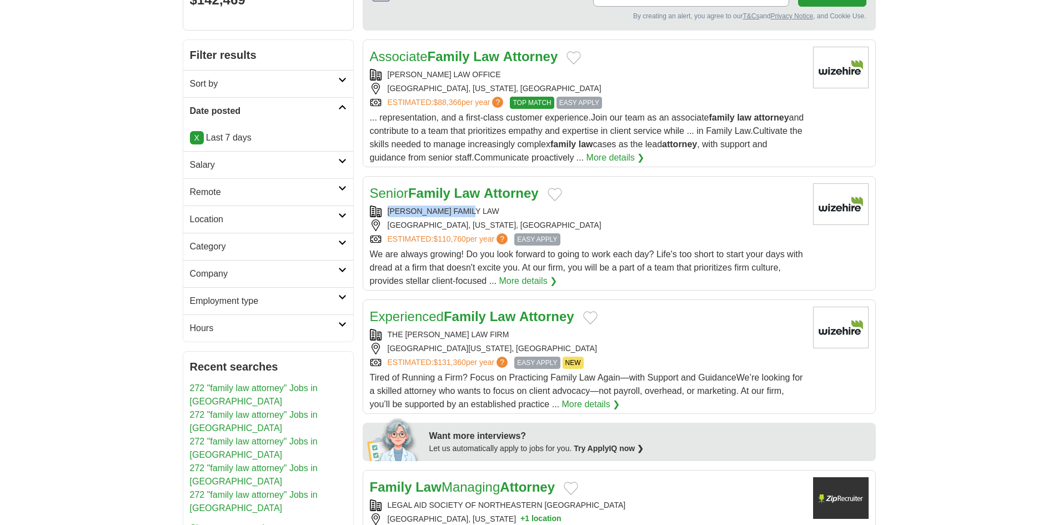
drag, startPoint x: 456, startPoint y: 213, endPoint x: 373, endPoint y: 215, distance: 82.8
click at [373, 215] on div "HARGRAVE FAMILY LAW" at bounding box center [587, 212] width 434 height 12
copy div "HARGRAVE FAMILY LAW"
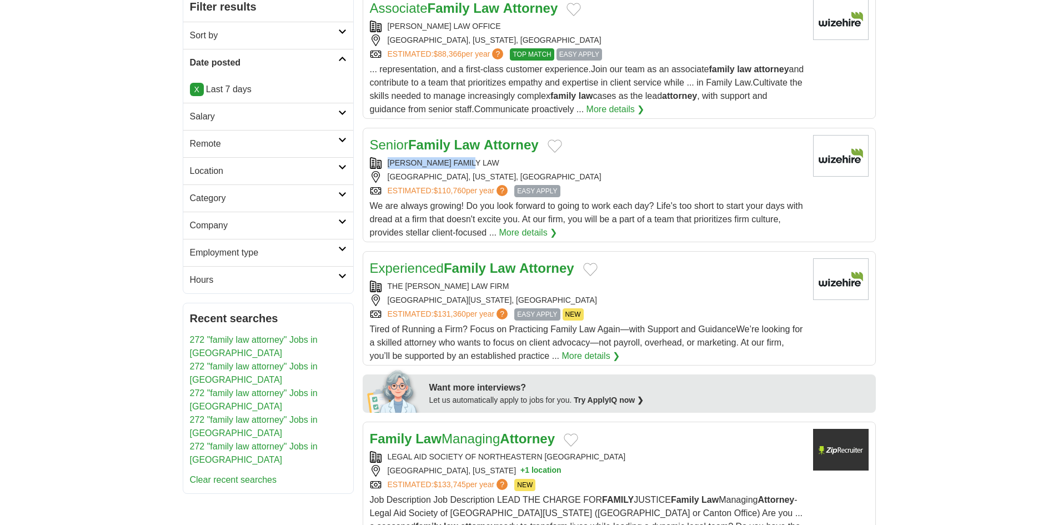
scroll to position [278, 0]
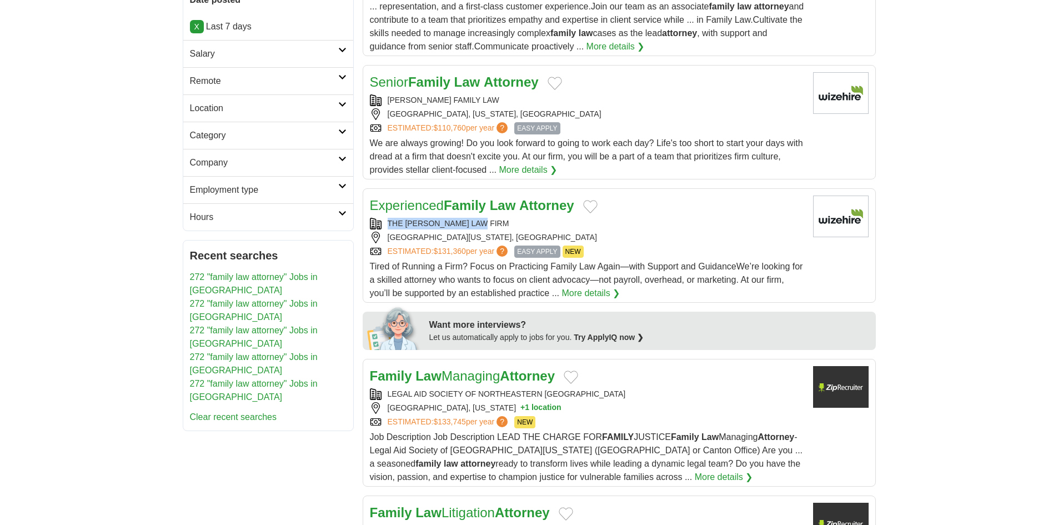
drag, startPoint x: 502, startPoint y: 221, endPoint x: 383, endPoint y: 230, distance: 119.2
click at [383, 230] on div "THE ALSANDOR LAW FIRM HOUSTON, TEXAS, 77006, US ESTIMATED: $131,360 per year ? …" at bounding box center [587, 238] width 434 height 40
copy div "THE ALSANDOR LAW FIRM"
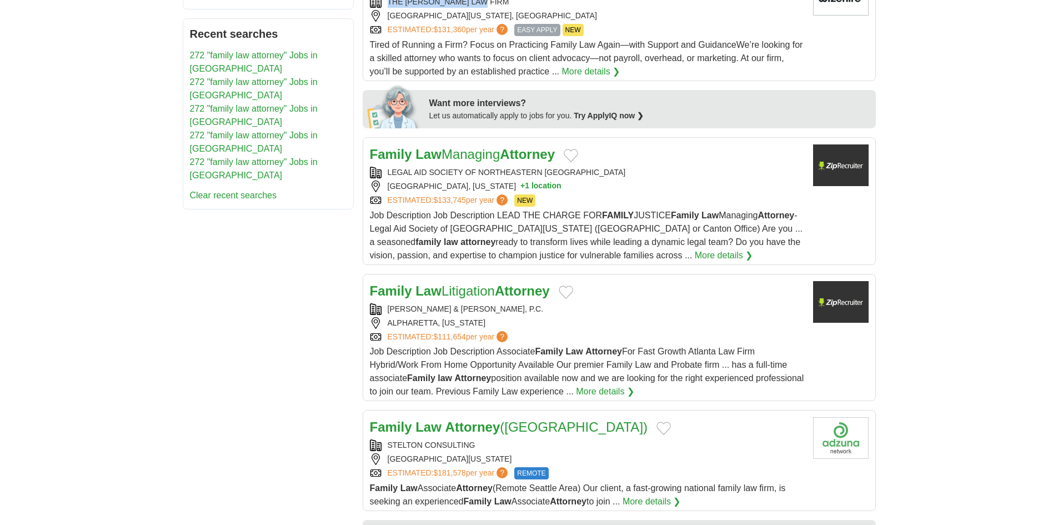
scroll to position [500, 0]
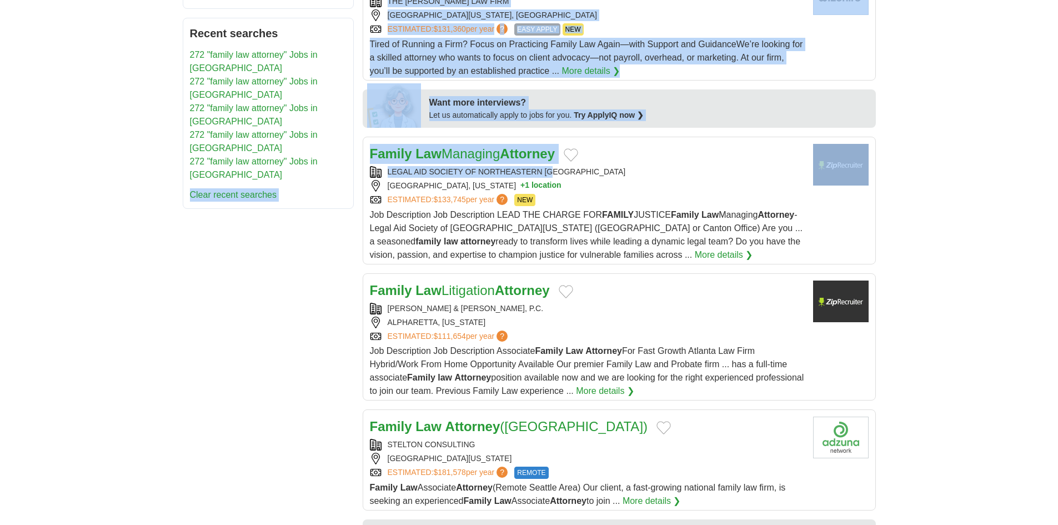
drag, startPoint x: 567, startPoint y: 172, endPoint x: 106, endPoint y: 235, distance: 465.3
click at [111, 232] on body "**********" at bounding box center [529, 472] width 1058 height 1944
click at [106, 247] on body "**********" at bounding box center [529, 472] width 1058 height 1944
click at [166, 326] on body "**********" at bounding box center [529, 472] width 1058 height 1944
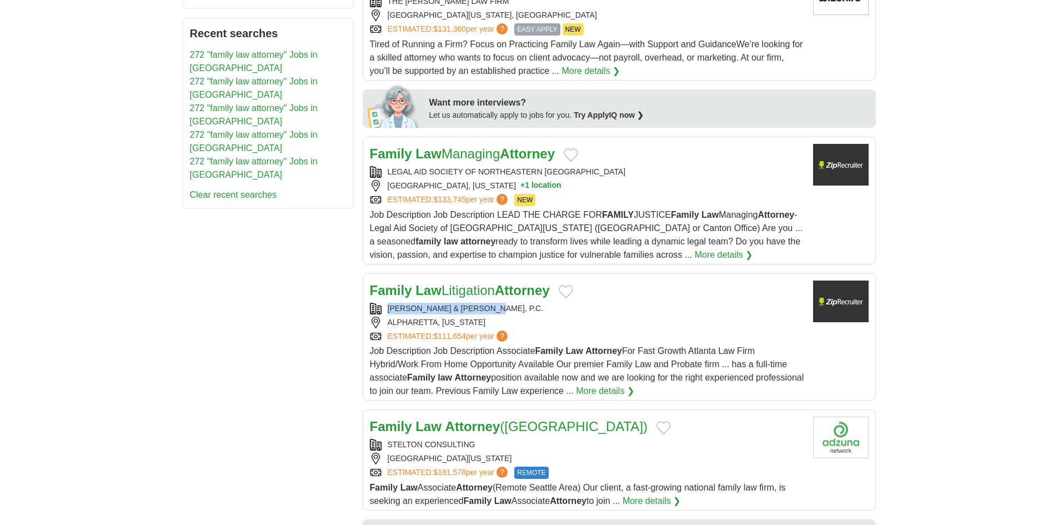
drag, startPoint x: 503, startPoint y: 308, endPoint x: 367, endPoint y: 311, distance: 136.1
click at [367, 311] on article "Family Law Litigation Attorney VAYMAN & TEITELBAUM, P.C. ALPHARETTA, GEORGIA ES…" at bounding box center [619, 336] width 513 height 127
copy div "VAYMAN & TEITELBAUM, P.C."
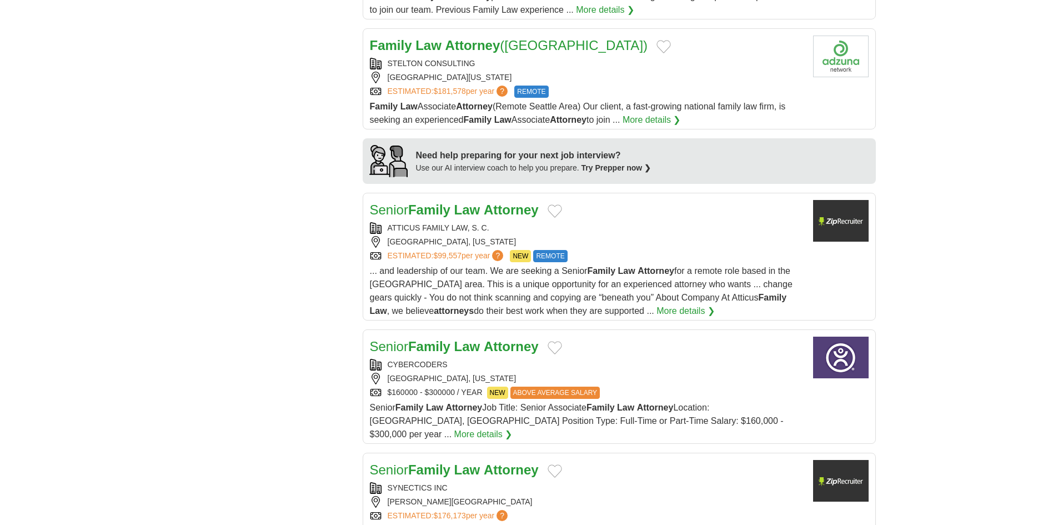
scroll to position [889, 0]
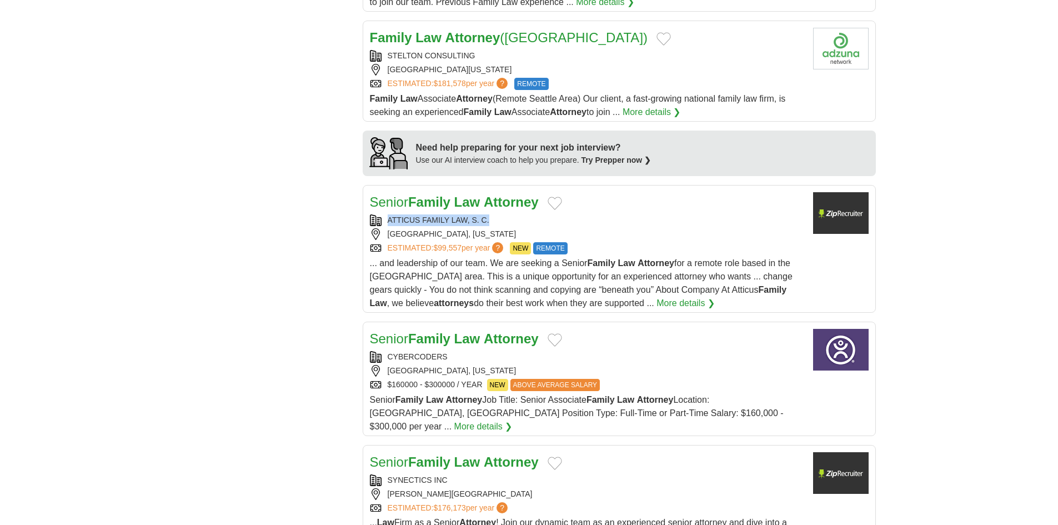
drag, startPoint x: 493, startPoint y: 218, endPoint x: 379, endPoint y: 219, distance: 113.9
click at [379, 219] on div "ATTICUS FAMILY LAW, S. C." at bounding box center [587, 220] width 434 height 12
copy div "ATTICUS FAMILY LAW, S. C."
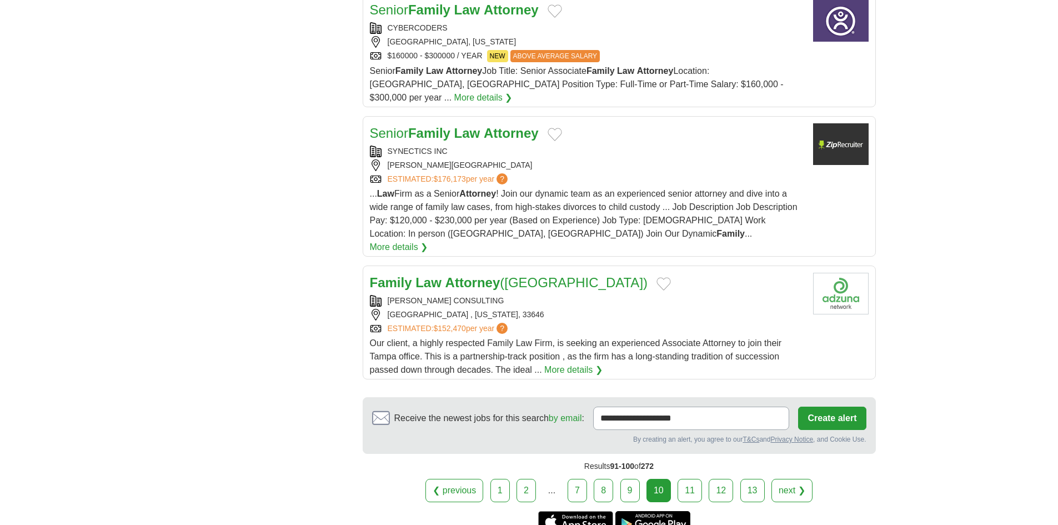
scroll to position [1222, 0]
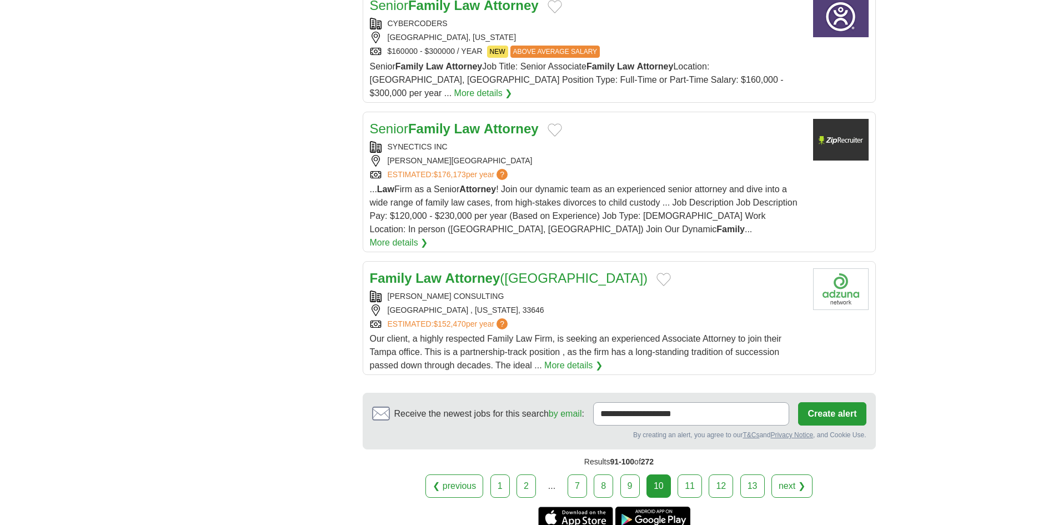
click at [683, 474] on link "11" at bounding box center [690, 485] width 24 height 23
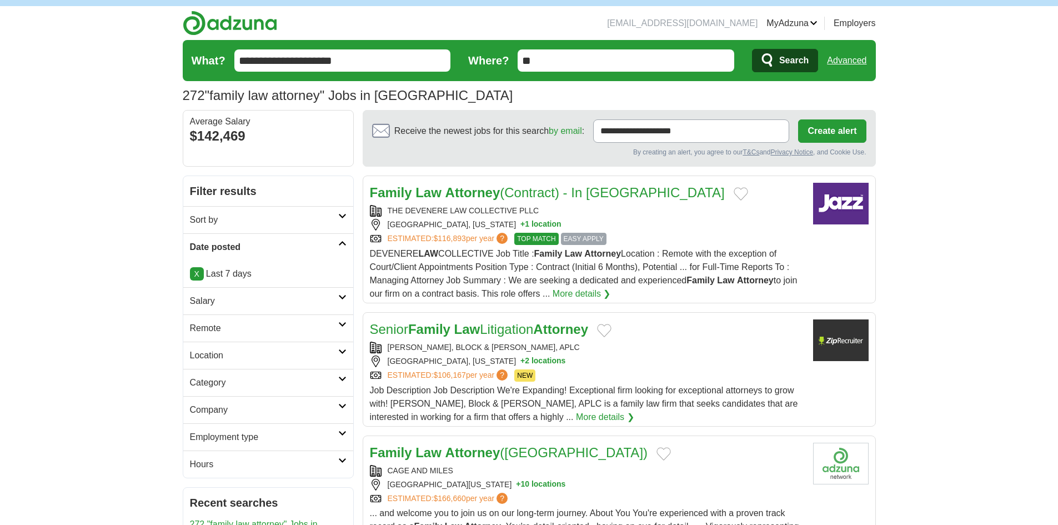
scroll to position [56, 0]
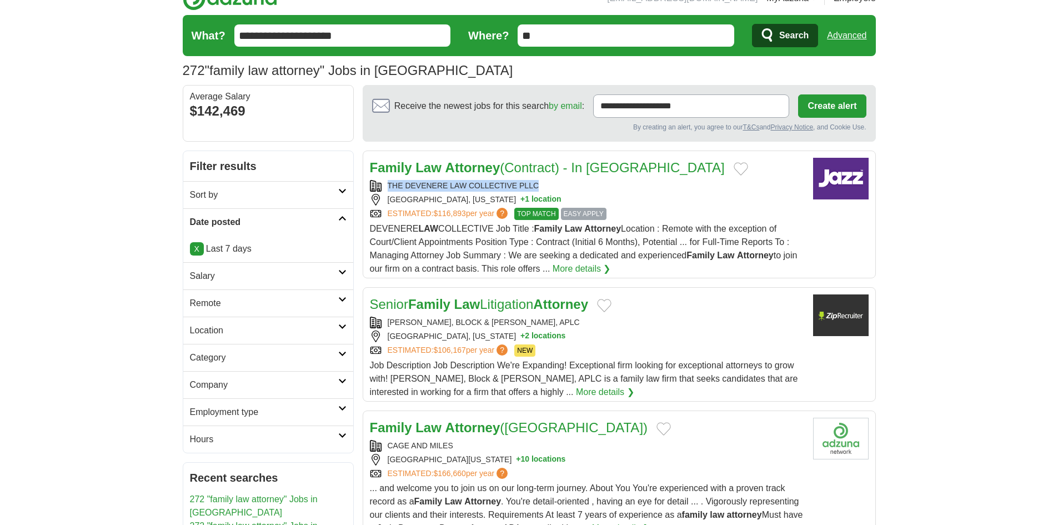
drag, startPoint x: 550, startPoint y: 180, endPoint x: 380, endPoint y: 187, distance: 170.7
click at [380, 187] on div "THE DEVENERE LAW COLLECTIVE PLLC" at bounding box center [587, 186] width 434 height 12
copy div "THE DEVENERE LAW COLLECTIVE PLLC"
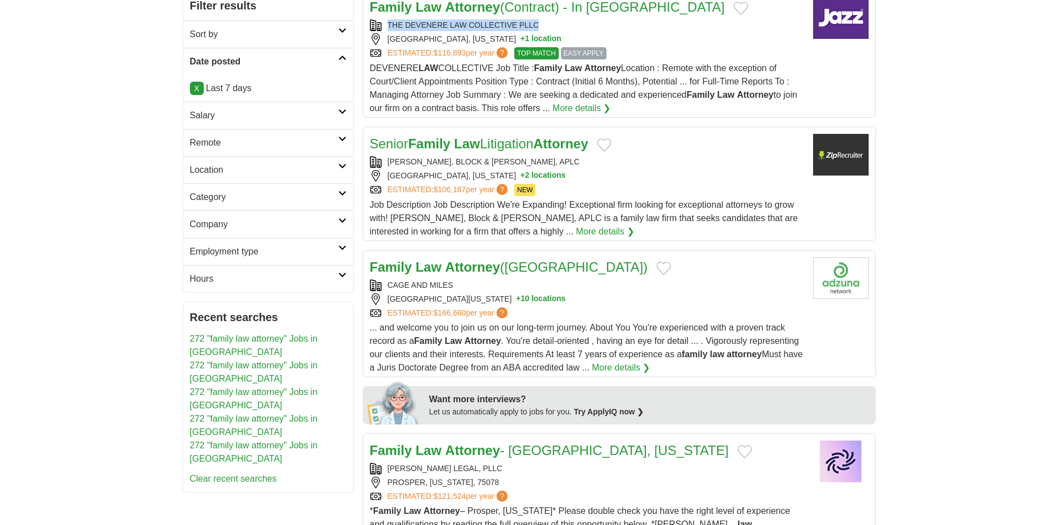
scroll to position [222, 0]
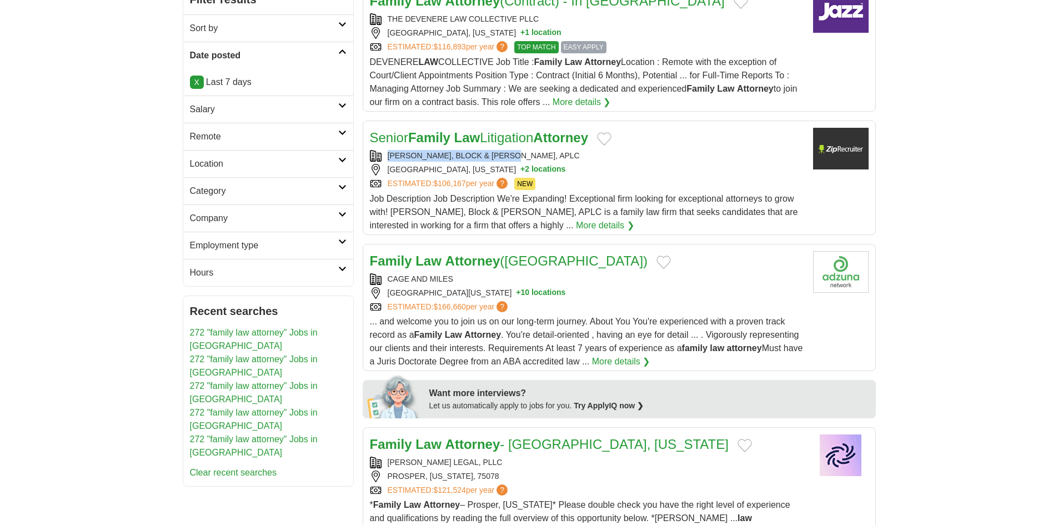
drag, startPoint x: 508, startPoint y: 154, endPoint x: 387, endPoint y: 161, distance: 121.8
click at [387, 161] on div "HOLSTROM, BLOCK & PARKE, APLC" at bounding box center [587, 156] width 434 height 12
copy div "HOLSTROM, BLOCK & PARKE, APLC"
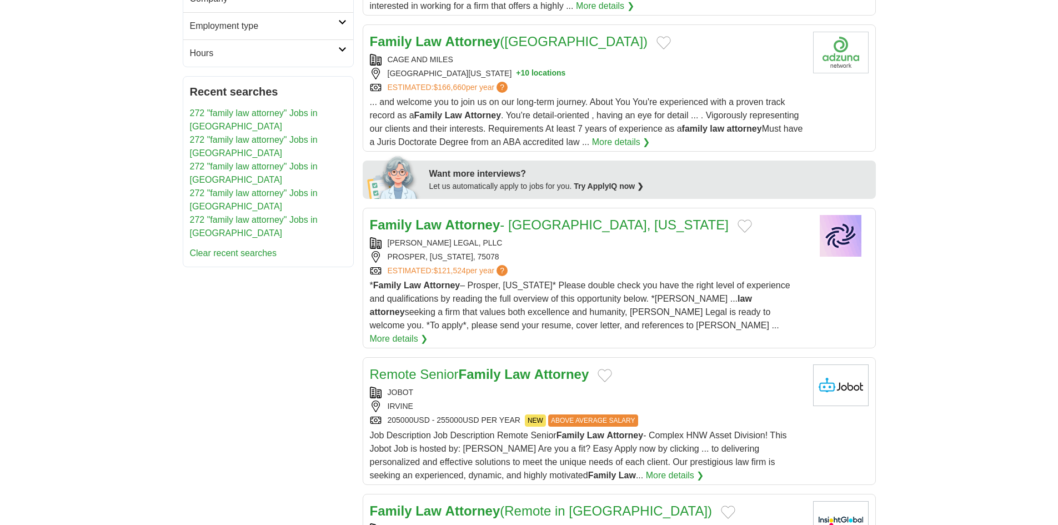
scroll to position [444, 0]
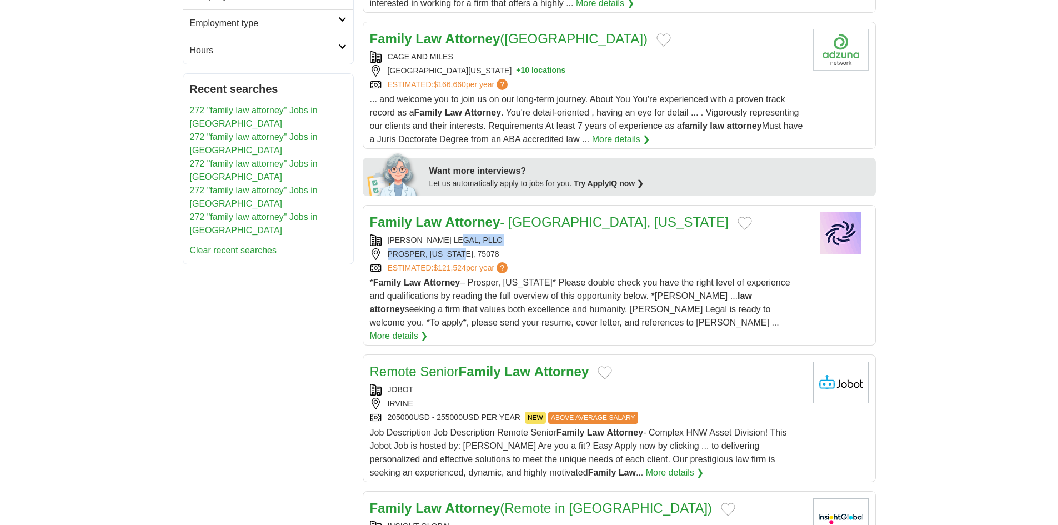
drag, startPoint x: 463, startPoint y: 239, endPoint x: 464, endPoint y: 246, distance: 7.3
click at [464, 246] on div "RUDD LEGAL, PLLC PROSPER, TEXAS, 75078 ESTIMATED: $121,524 per year ?" at bounding box center [587, 253] width 434 height 39
drag, startPoint x: 475, startPoint y: 239, endPoint x: 377, endPoint y: 237, distance: 98.3
click at [377, 237] on div "RUDD LEGAL, PLLC" at bounding box center [587, 240] width 434 height 12
copy div "RUDD LEGAL, PLLC"
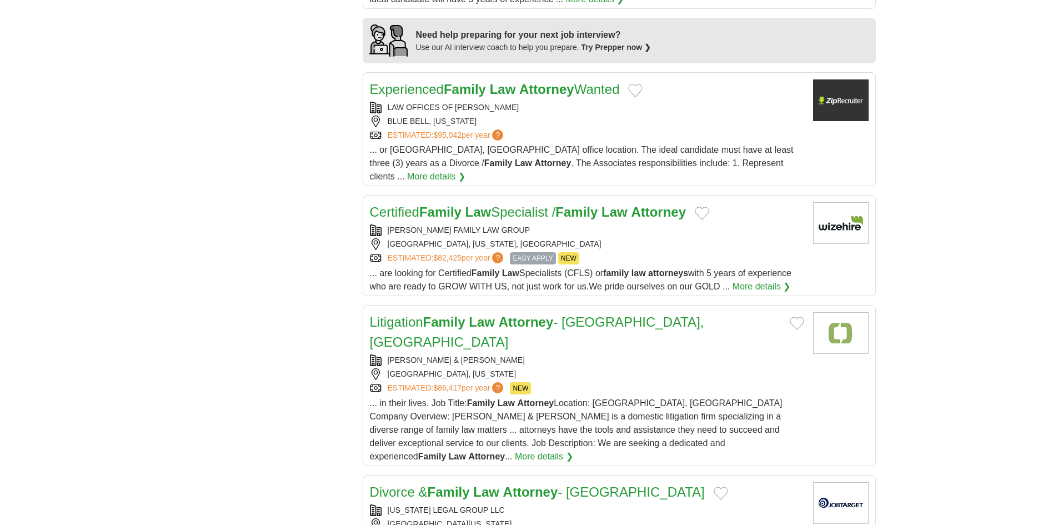
scroll to position [1070, 0]
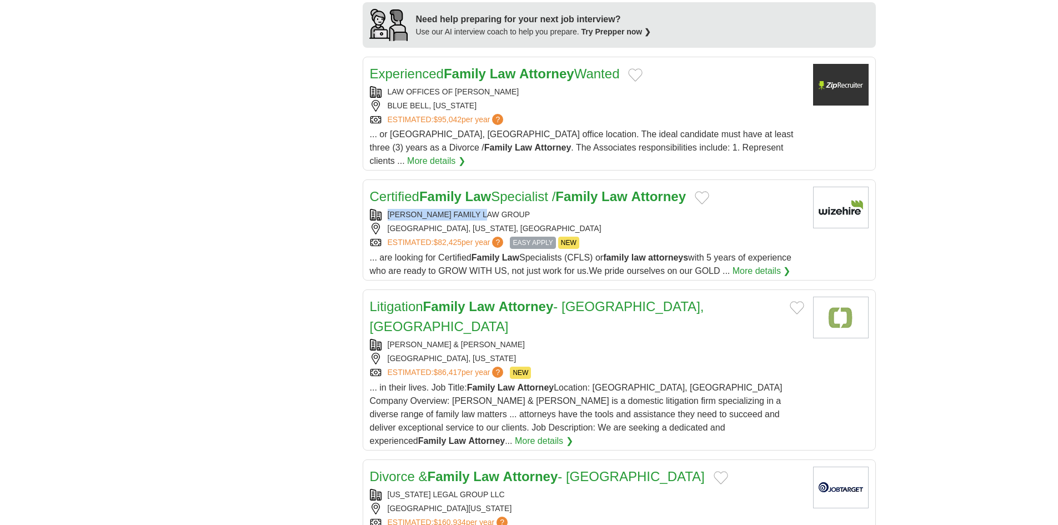
copy div "MOORE FAMILY LAW GROUP"
drag, startPoint x: 498, startPoint y: 181, endPoint x: 375, endPoint y: 184, distance: 122.8
click at [375, 187] on div "Certified Family Law Specialist / Family Law Attorney MOORE FAMILY LAW GROUP CO…" at bounding box center [587, 232] width 434 height 91
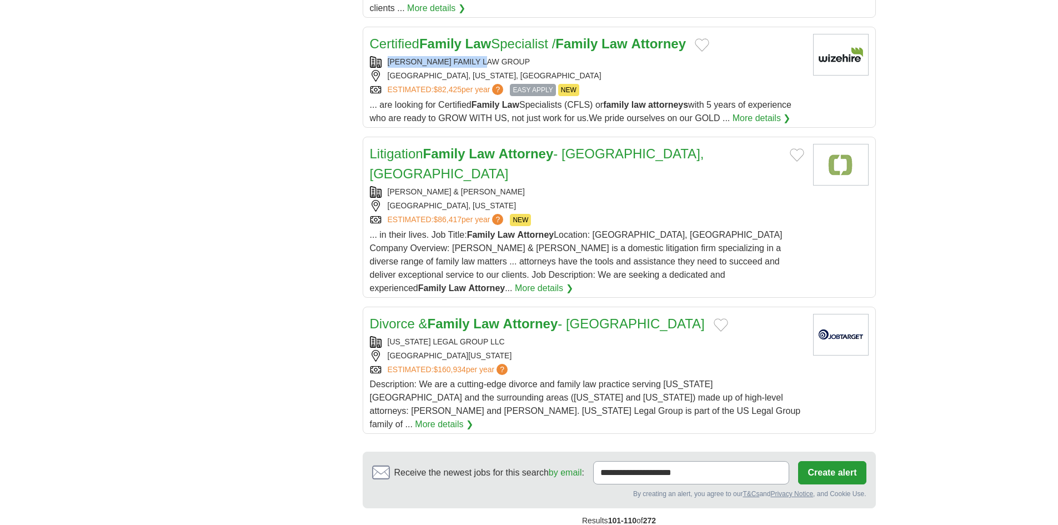
scroll to position [1236, 0]
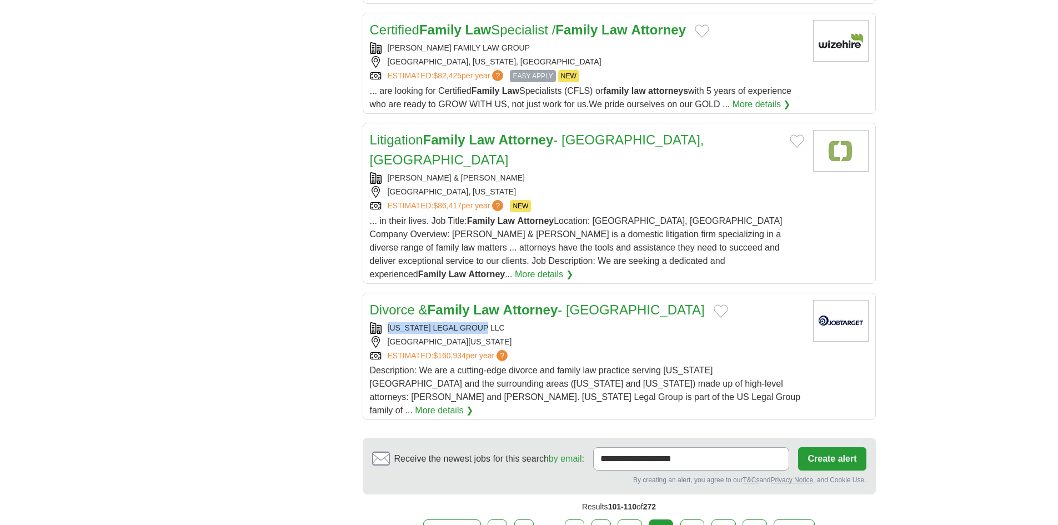
copy div "KANSAS LEGAL GROUP LLC"
drag, startPoint x: 495, startPoint y: 263, endPoint x: 373, endPoint y: 262, distance: 122.2
click at [373, 322] on div "KANSAS LEGAL GROUP LLC" at bounding box center [587, 328] width 434 height 12
click at [688, 519] on link "12" at bounding box center [692, 530] width 24 height 23
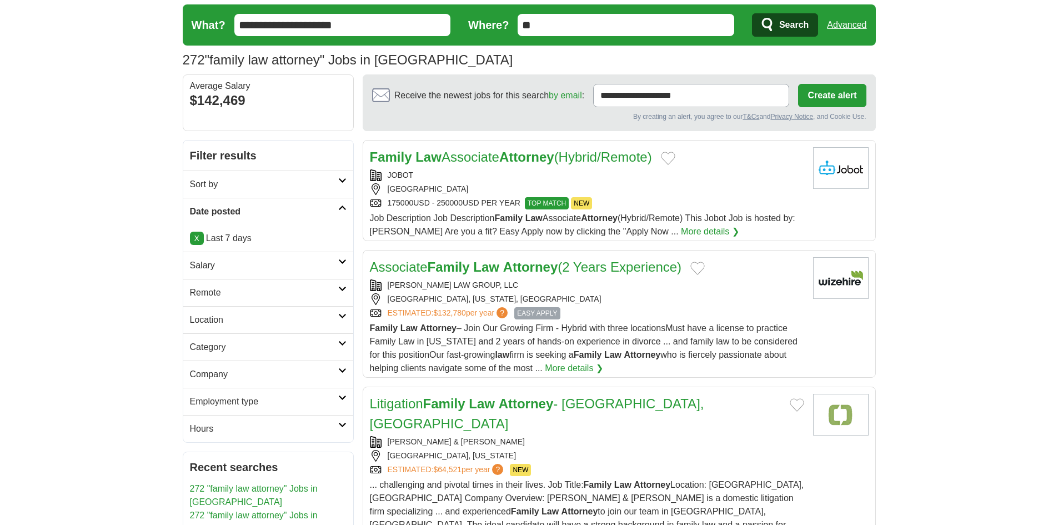
scroll to position [167, 0]
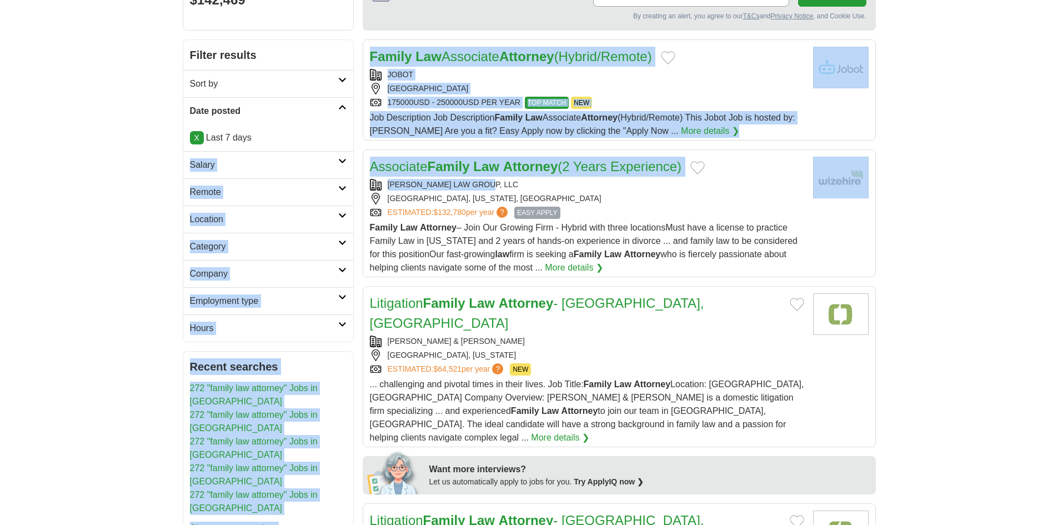
drag, startPoint x: 505, startPoint y: 181, endPoint x: 71, endPoint y: 175, distance: 434.4
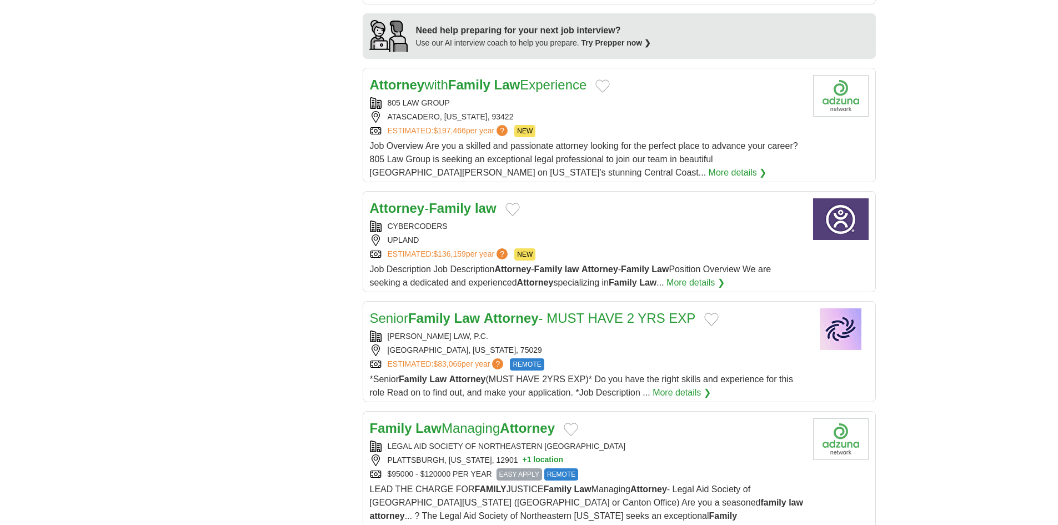
scroll to position [1111, 0]
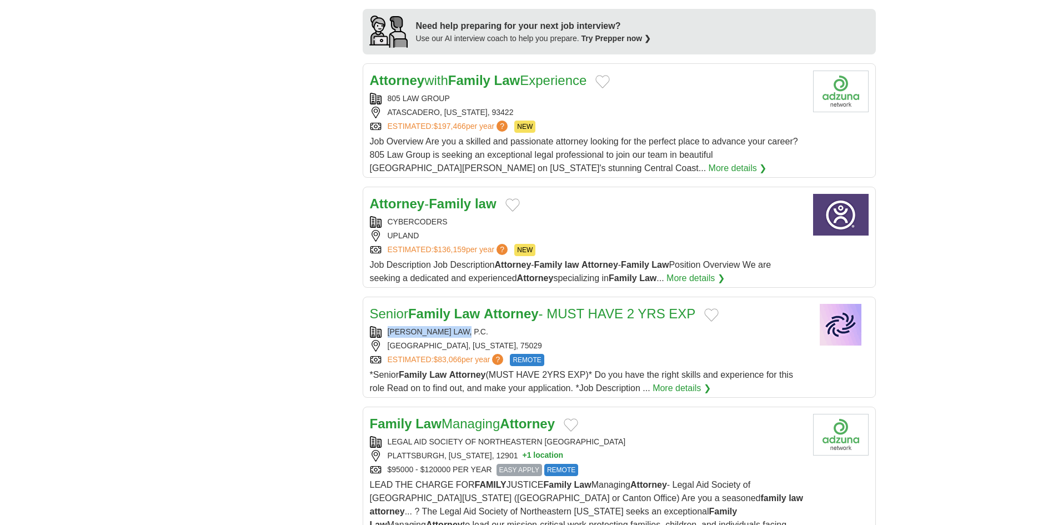
copy div "ILARRAZA LAW, P.C."
drag, startPoint x: 474, startPoint y: 244, endPoint x: 348, endPoint y: 245, distance: 126.6
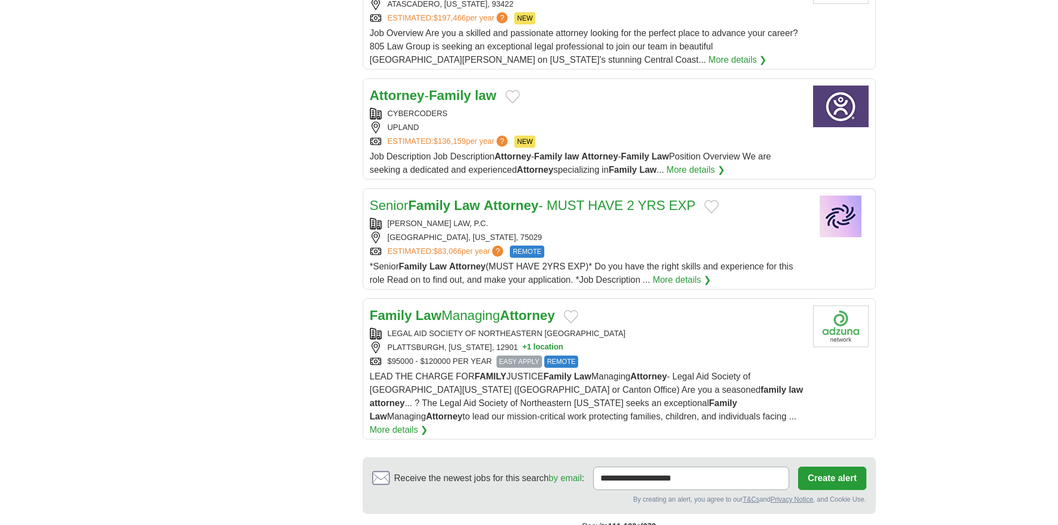
scroll to position [1222, 0]
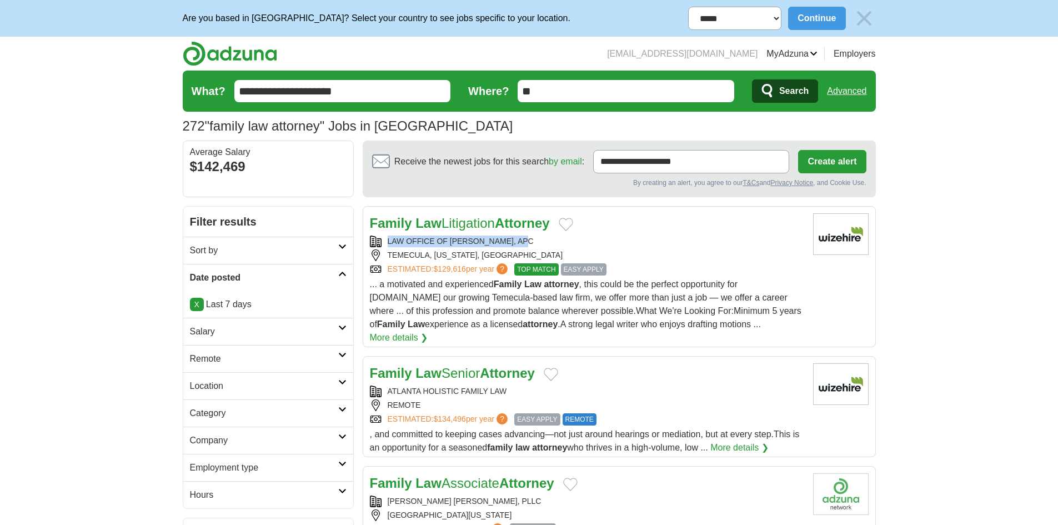
drag, startPoint x: 532, startPoint y: 241, endPoint x: 370, endPoint y: 243, distance: 162.2
click at [370, 243] on div "LAW OFFICE OF [PERSON_NAME], APC" at bounding box center [587, 242] width 434 height 12
copy div "LAW OFFICE OF [PERSON_NAME], APC"
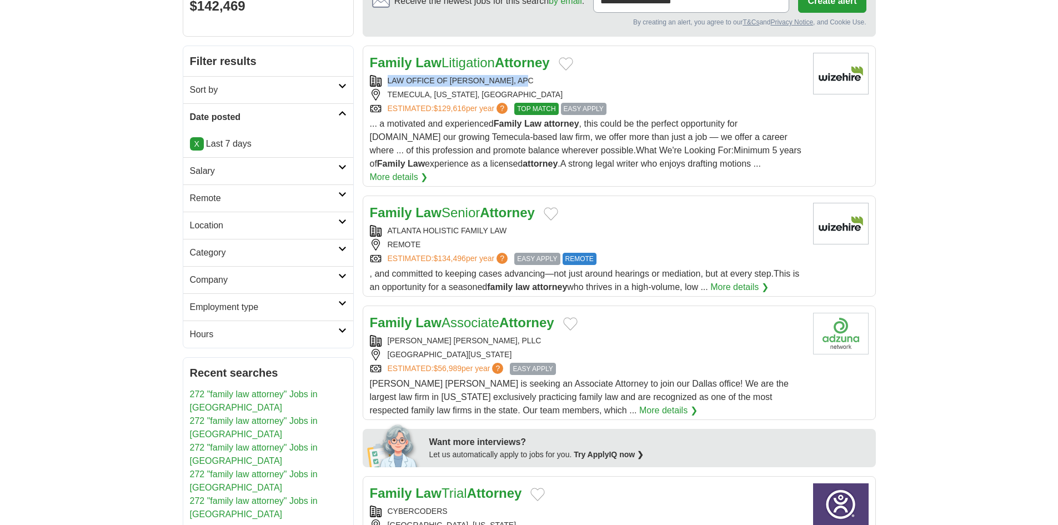
scroll to position [167, 0]
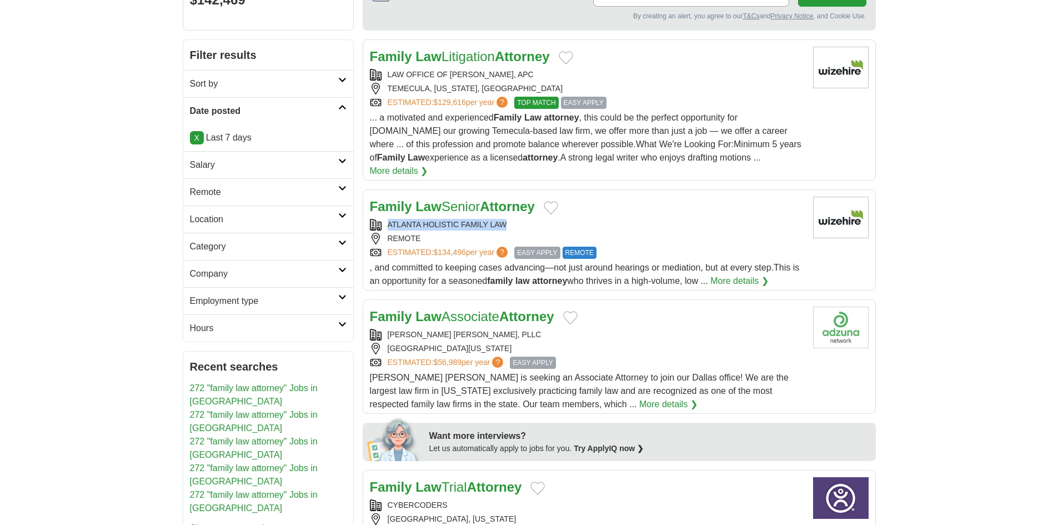
drag, startPoint x: 516, startPoint y: 208, endPoint x: 381, endPoint y: 210, distance: 135.0
click at [381, 219] on div "ATLANTA HOLISTIC FAMILY LAW" at bounding box center [587, 225] width 434 height 12
copy div "ATLANTA HOLISTIC FAMILY LAW"
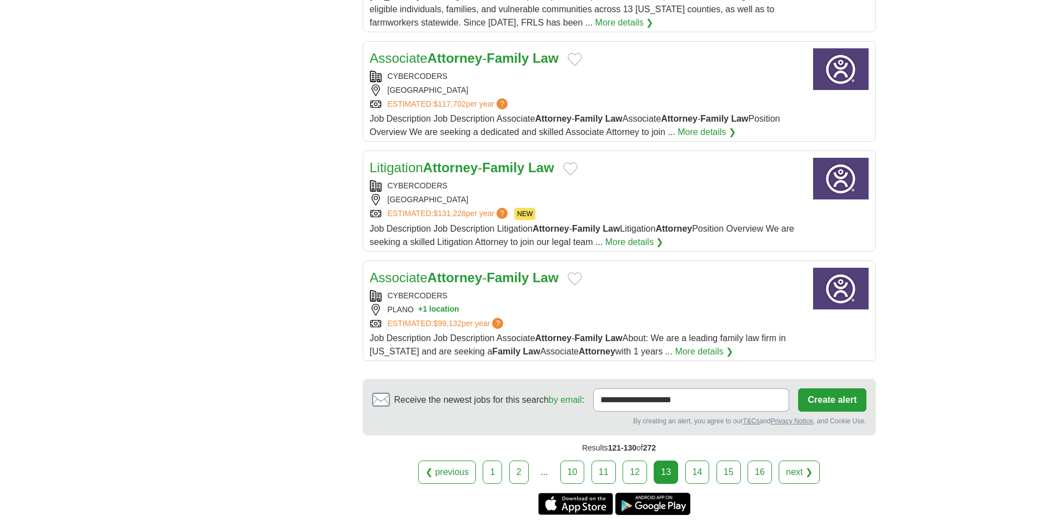
scroll to position [1236, 0]
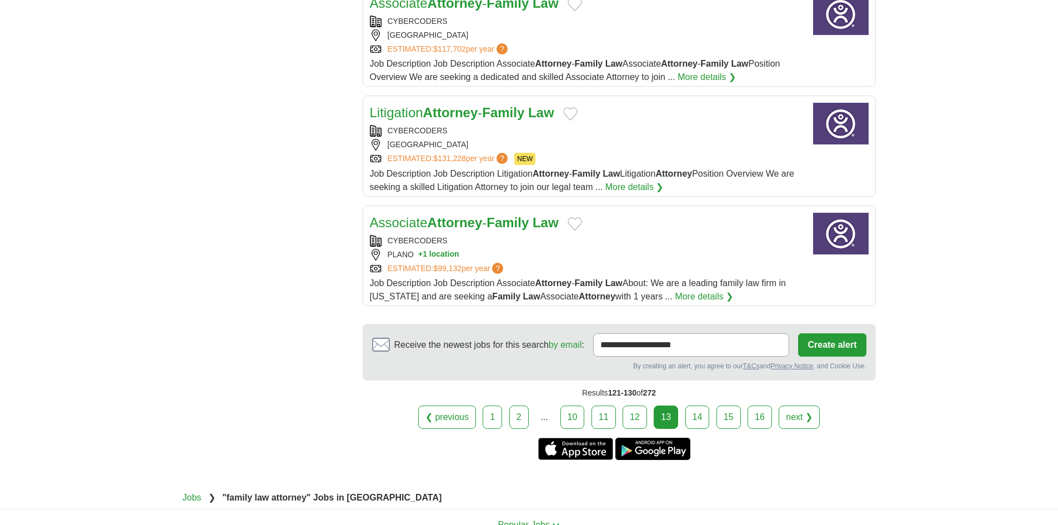
click at [696, 411] on link "14" at bounding box center [697, 416] width 24 height 23
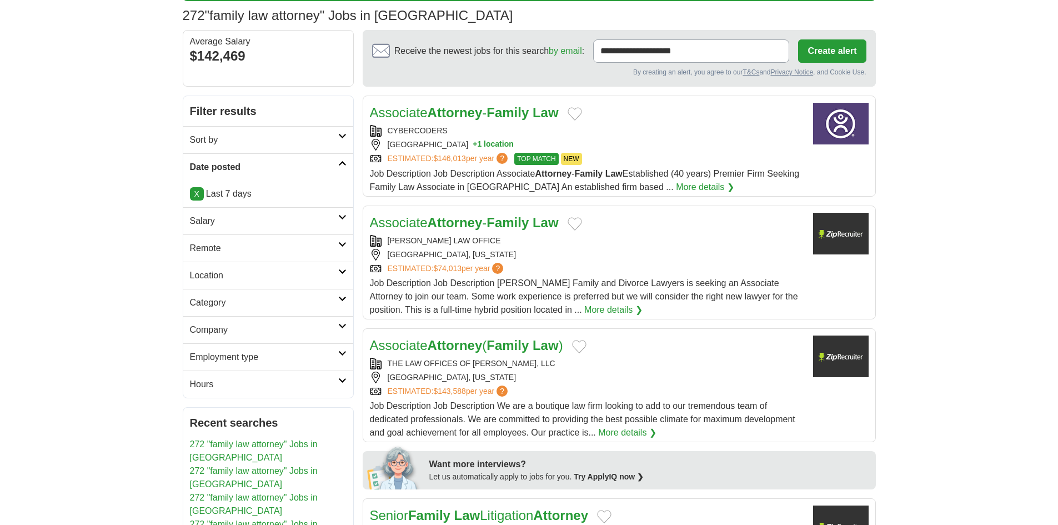
scroll to position [111, 0]
drag, startPoint x: 479, startPoint y: 237, endPoint x: 374, endPoint y: 238, distance: 105.0
click at [374, 238] on div "KOFSKY LAW OFFICE" at bounding box center [587, 240] width 434 height 12
copy div "KOFSKY LAW OFFICE"
click at [399, 227] on link "Associate Attorney - Family Law" at bounding box center [464, 221] width 189 height 15
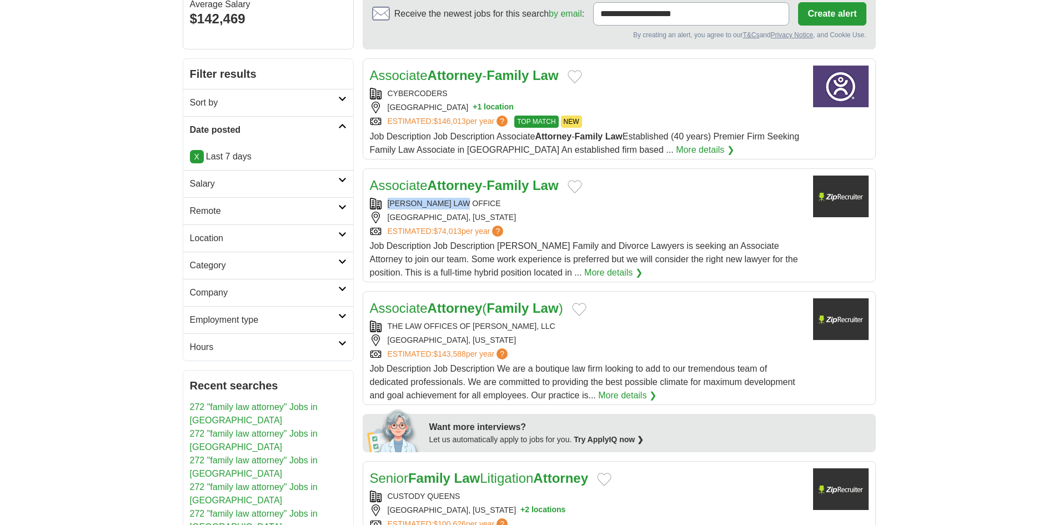
scroll to position [167, 0]
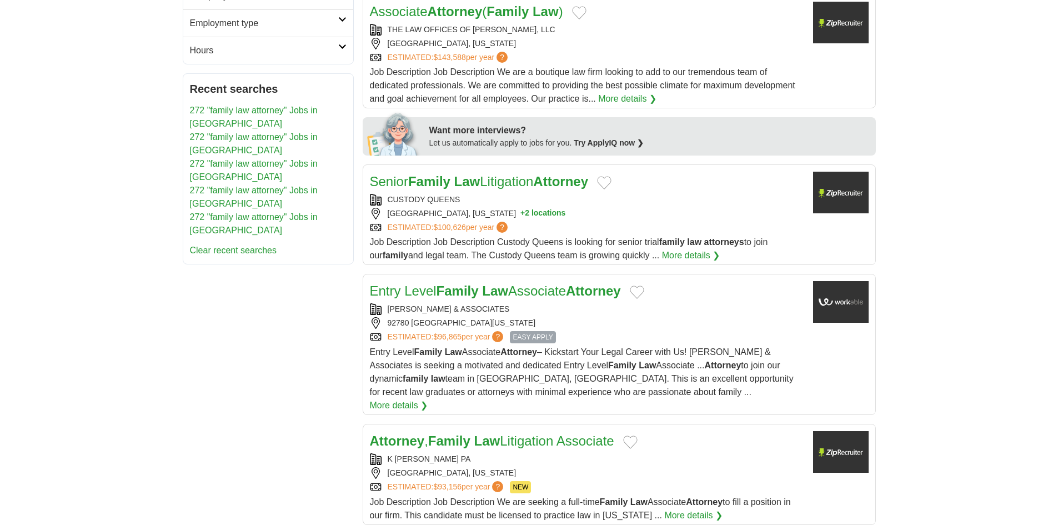
scroll to position [500, 0]
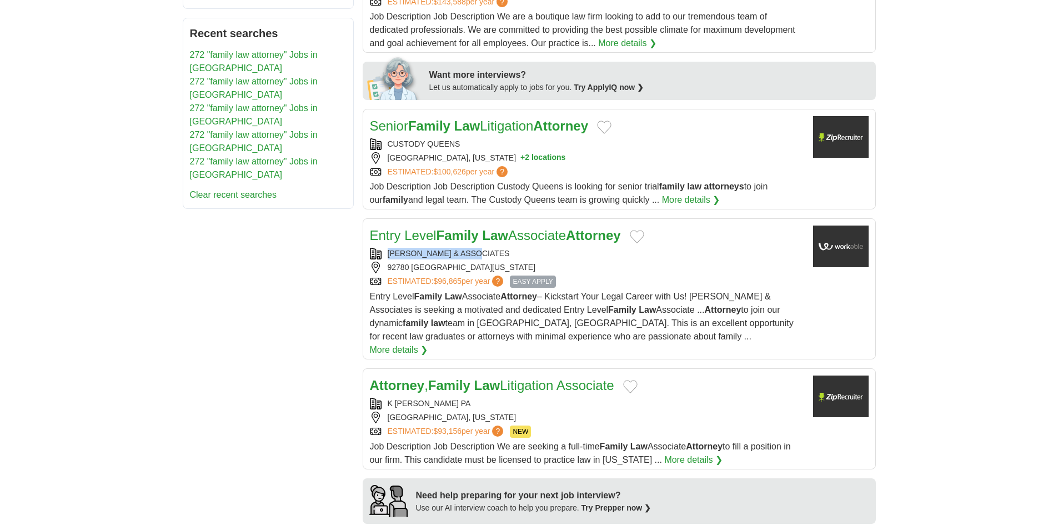
drag, startPoint x: 490, startPoint y: 249, endPoint x: 355, endPoint y: 249, distance: 134.4
click at [355, 249] on div "**********" at bounding box center [529, 464] width 693 height 1516
copy div "PINKHAM & ASSOCIATES"
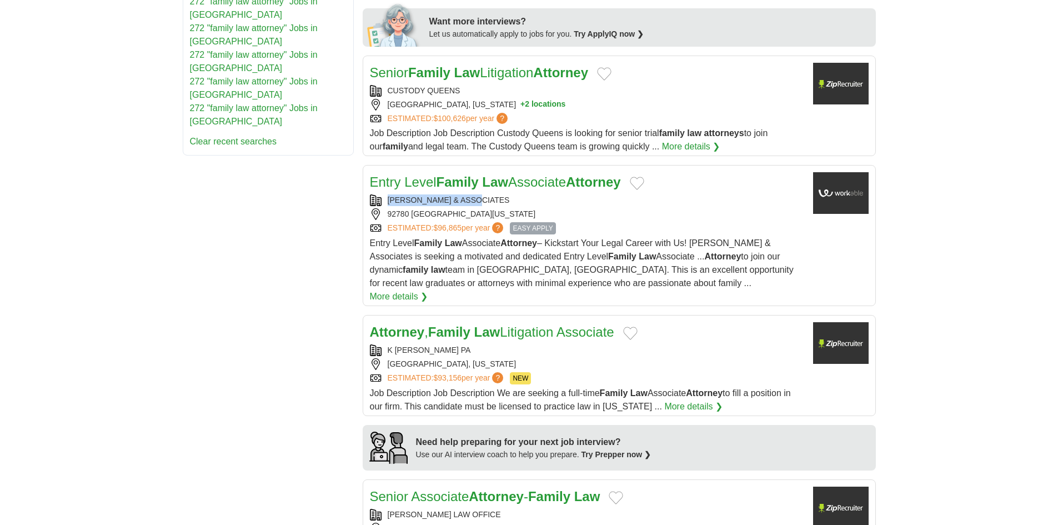
scroll to position [667, 0]
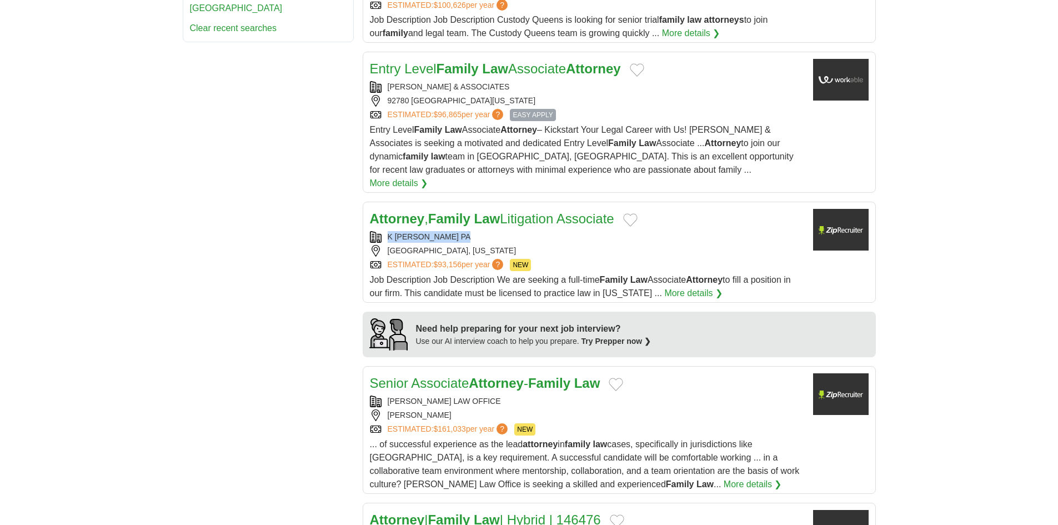
drag, startPoint x: 427, startPoint y: 223, endPoint x: 352, endPoint y: 227, distance: 75.1
click at [352, 227] on div "**********" at bounding box center [529, 298] width 693 height 1516
copy div "K DEAN KANTARAS PA"
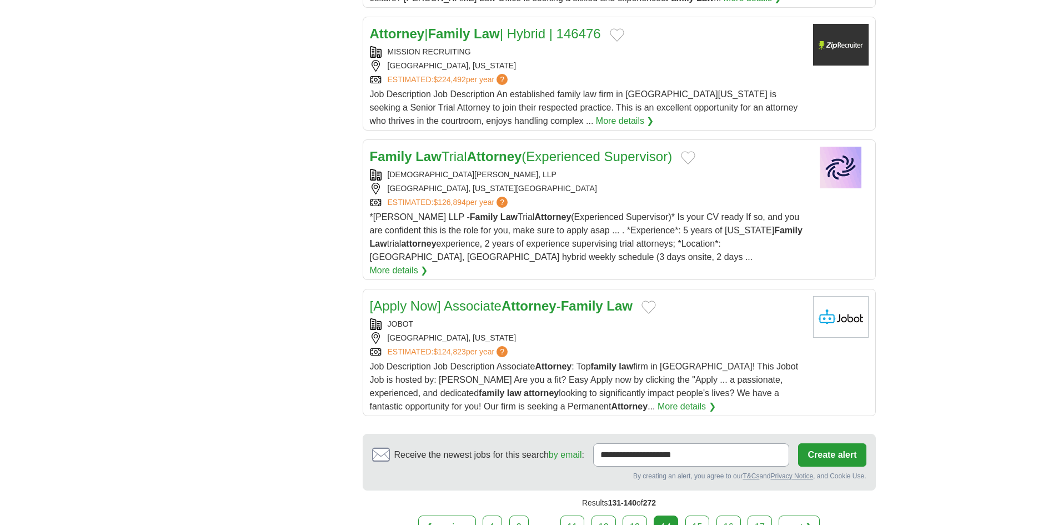
scroll to position [1166, 0]
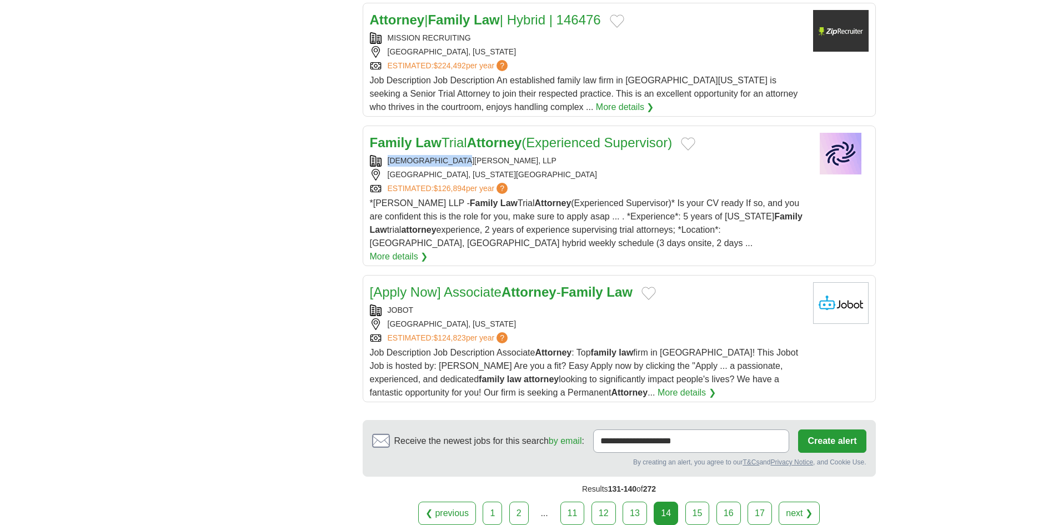
copy div "KIRKER DAVIS, LLP"
drag, startPoint x: 469, startPoint y: 145, endPoint x: 383, endPoint y: 148, distance: 86.2
click at [383, 155] on div "KIRKER DAVIS, LLP" at bounding box center [587, 161] width 434 height 12
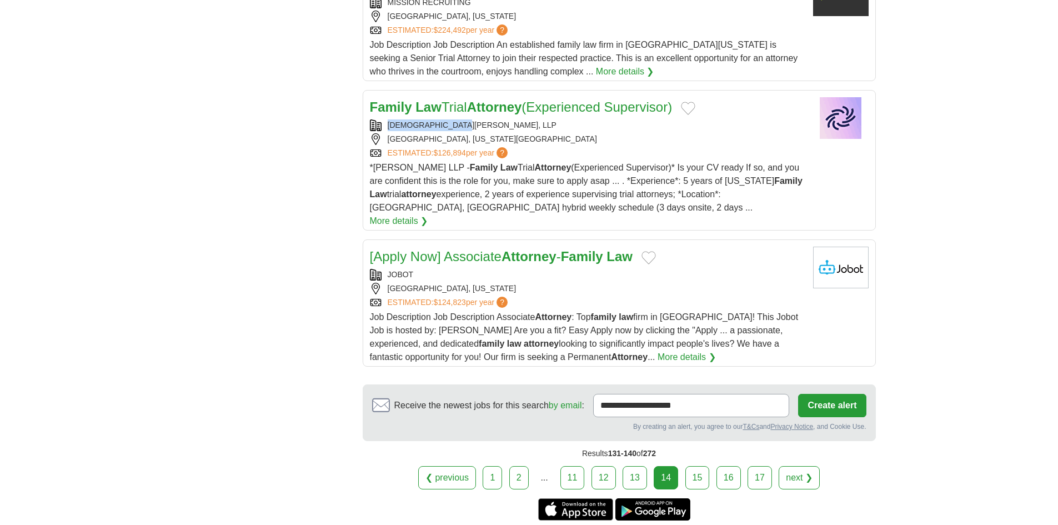
scroll to position [1222, 0]
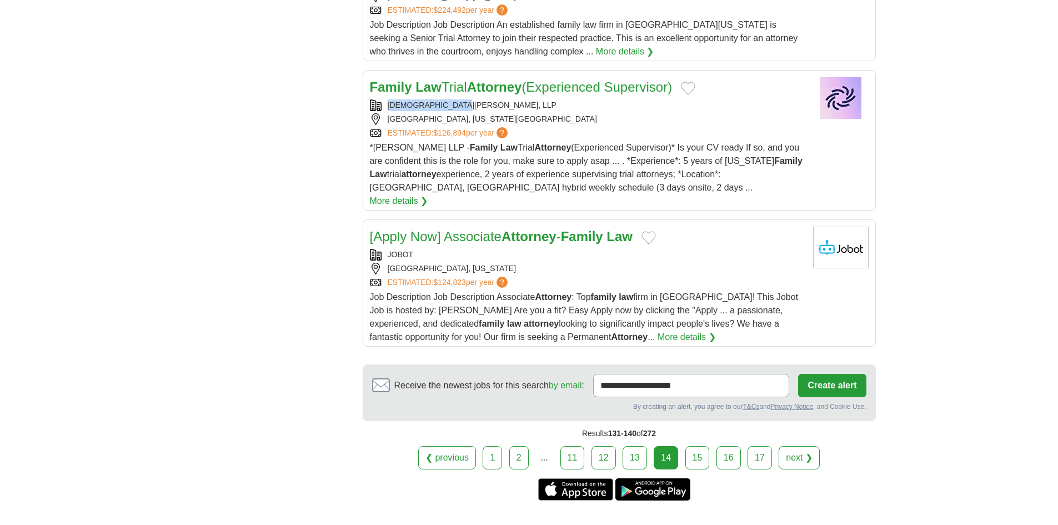
click at [694, 446] on link "15" at bounding box center [697, 457] width 24 height 23
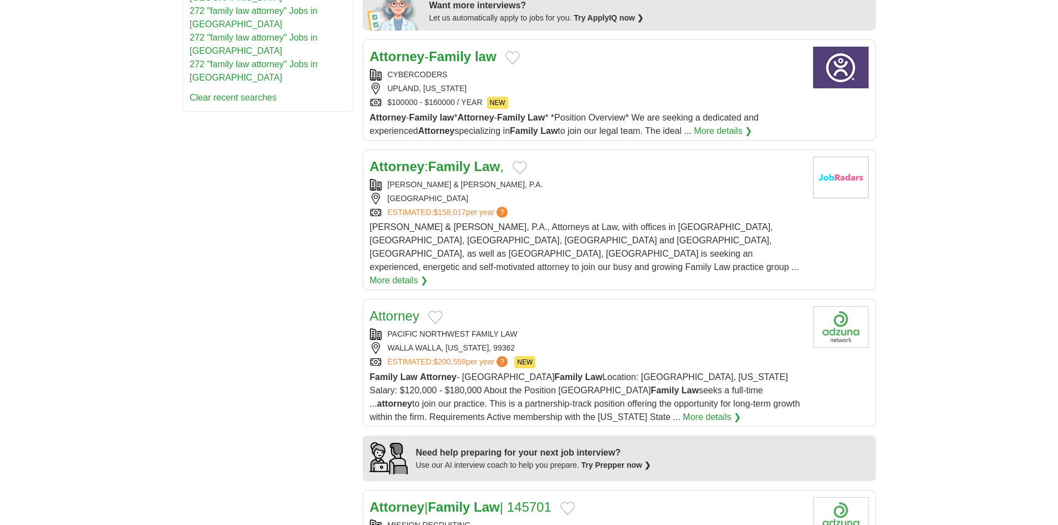
scroll to position [611, 0]
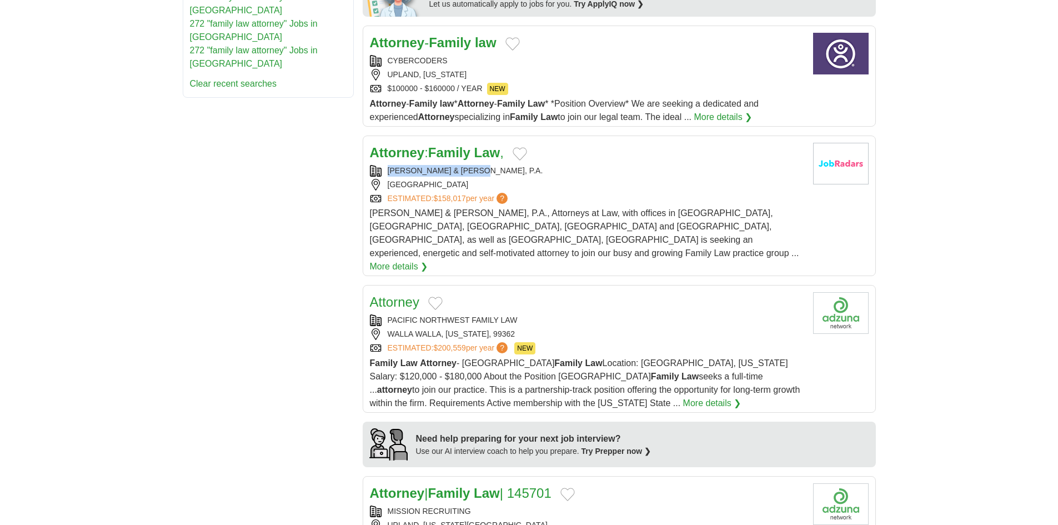
copy div "SHAHEEN & GORDON, P.A."
drag, startPoint x: 495, startPoint y: 165, endPoint x: 384, endPoint y: 173, distance: 110.8
click at [384, 173] on div "SHAHEEN & GORDON, P.A." at bounding box center [587, 171] width 434 height 12
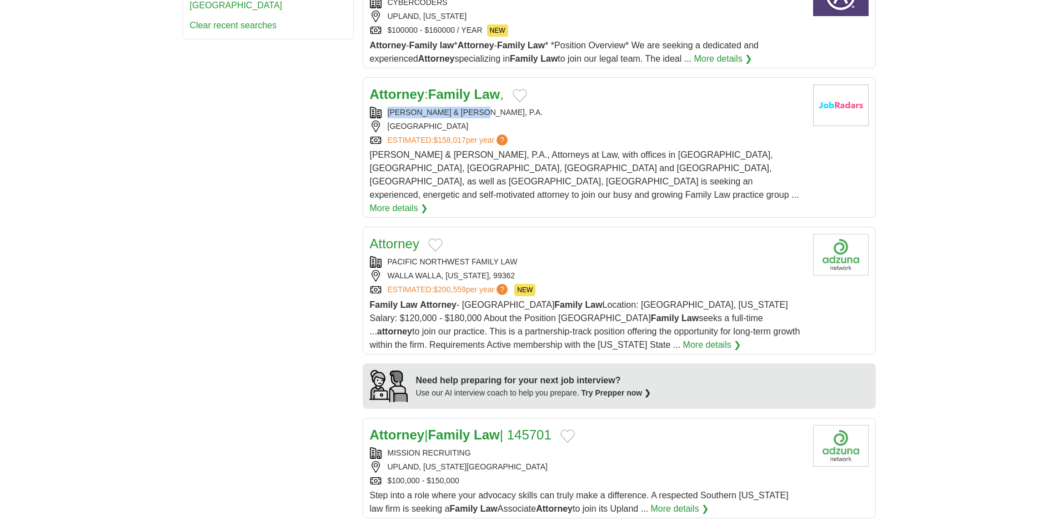
scroll to position [722, 0]
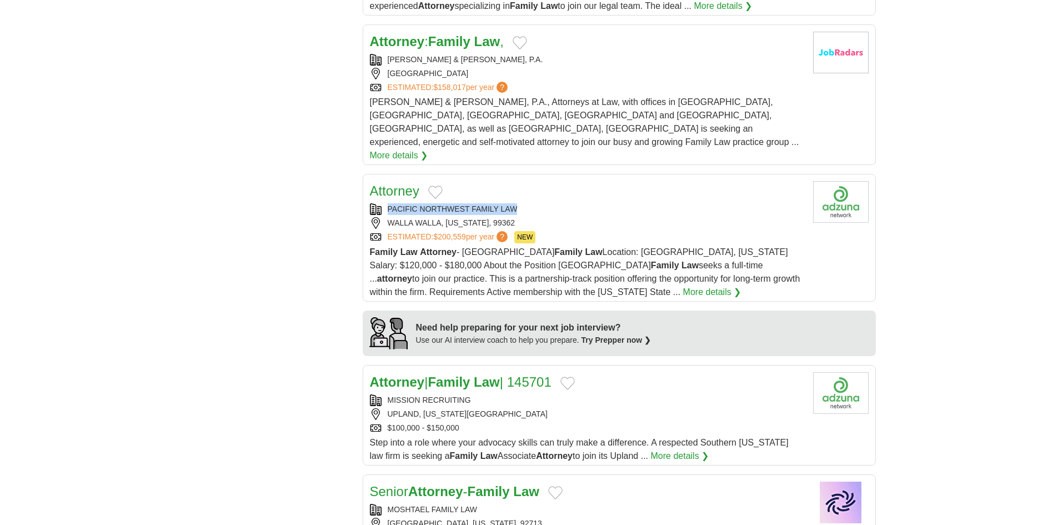
copy div "PACIFIC NORTHWEST FAMILY LAW"
drag, startPoint x: 549, startPoint y: 177, endPoint x: 377, endPoint y: 180, distance: 171.7
click at [377, 203] on div "PACIFIC NORTHWEST FAMILY LAW" at bounding box center [587, 209] width 434 height 12
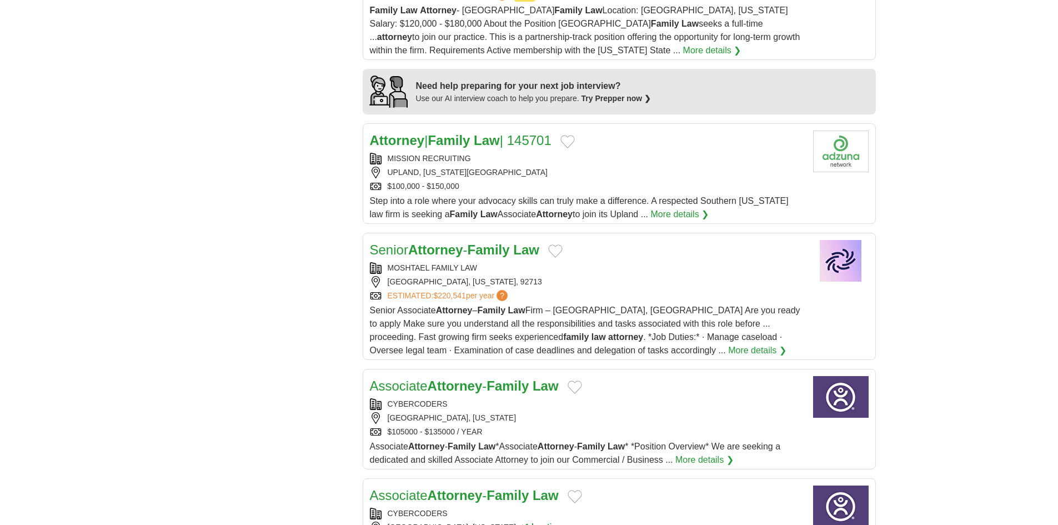
scroll to position [1000, 0]
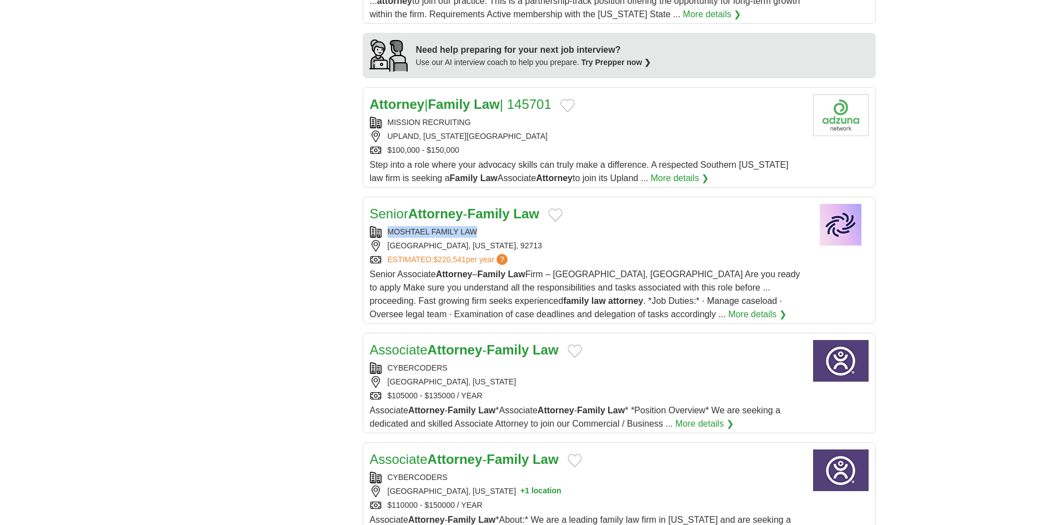
drag, startPoint x: 482, startPoint y: 204, endPoint x: 373, endPoint y: 201, distance: 108.9
click at [373, 226] on div "MOSHTAEL FAMILY LAW" at bounding box center [587, 232] width 434 height 12
copy div "MOSHTAEL FAMILY LAW"
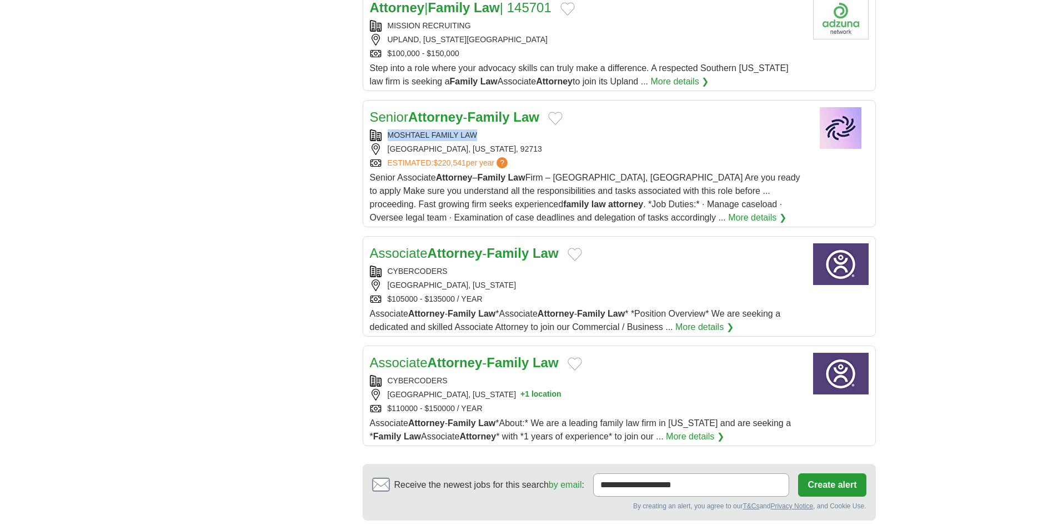
scroll to position [1222, 0]
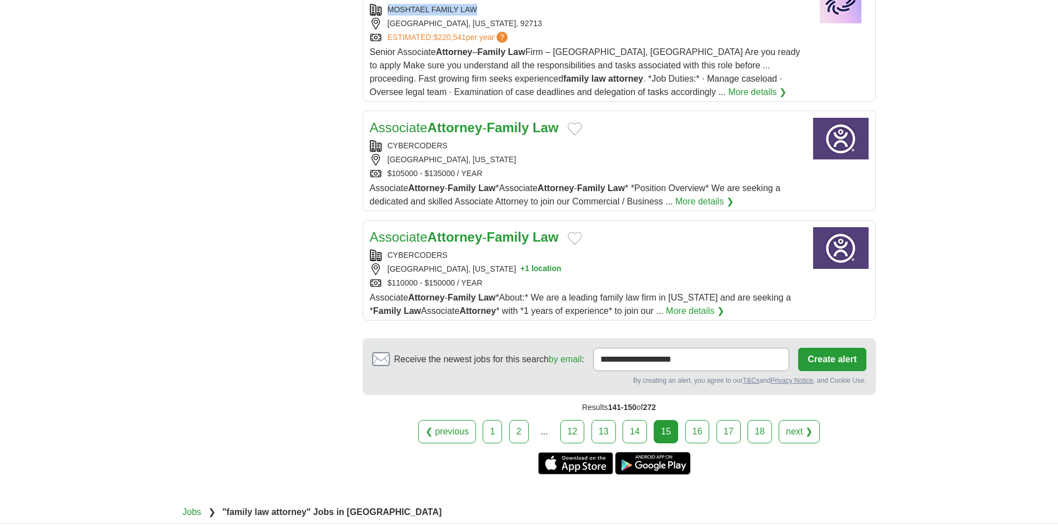
click at [693, 420] on link "16" at bounding box center [697, 431] width 24 height 23
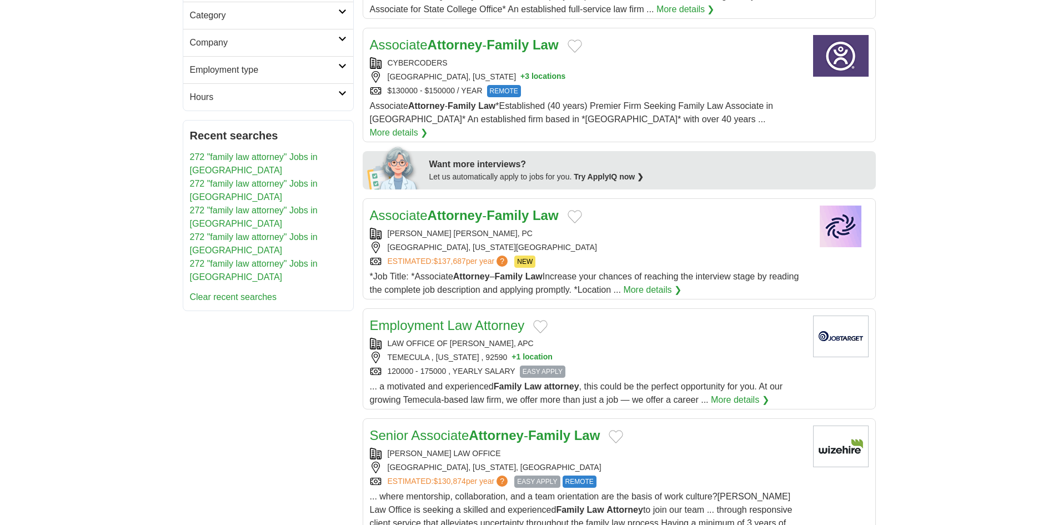
scroll to position [444, 0]
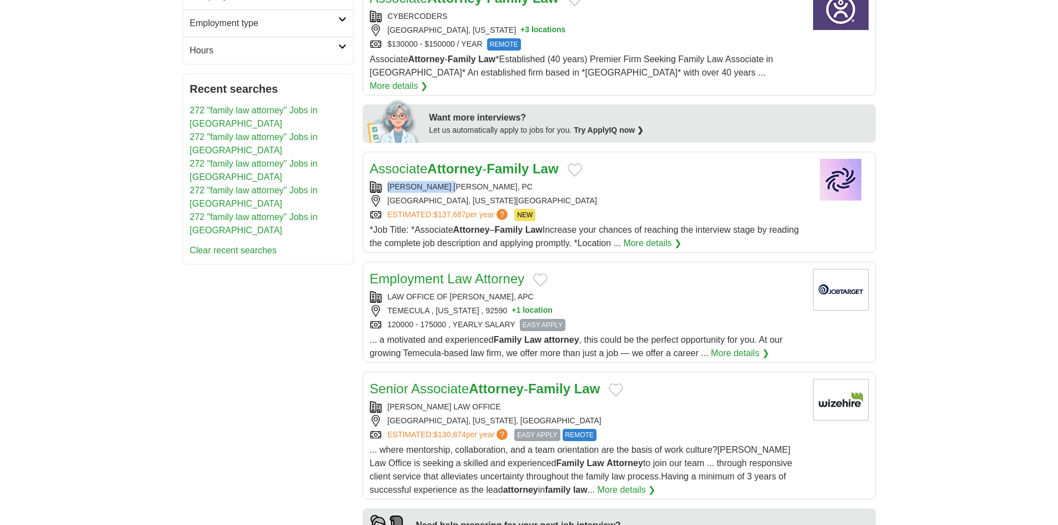
copy div "MORGAN HILL, PC"
drag, startPoint x: 464, startPoint y: 170, endPoint x: 369, endPoint y: 169, distance: 95.5
click at [369, 169] on article "Associate Attorney - Family Law MORGAN HILL, PC OLYMPIA, WASHINGTON, 98502 ESTI…" at bounding box center [619, 202] width 513 height 101
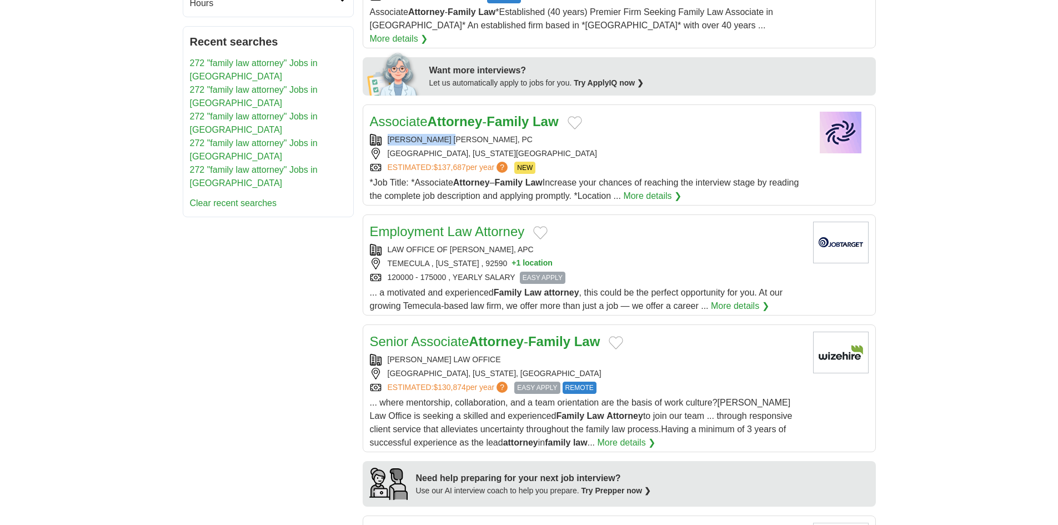
scroll to position [555, 0]
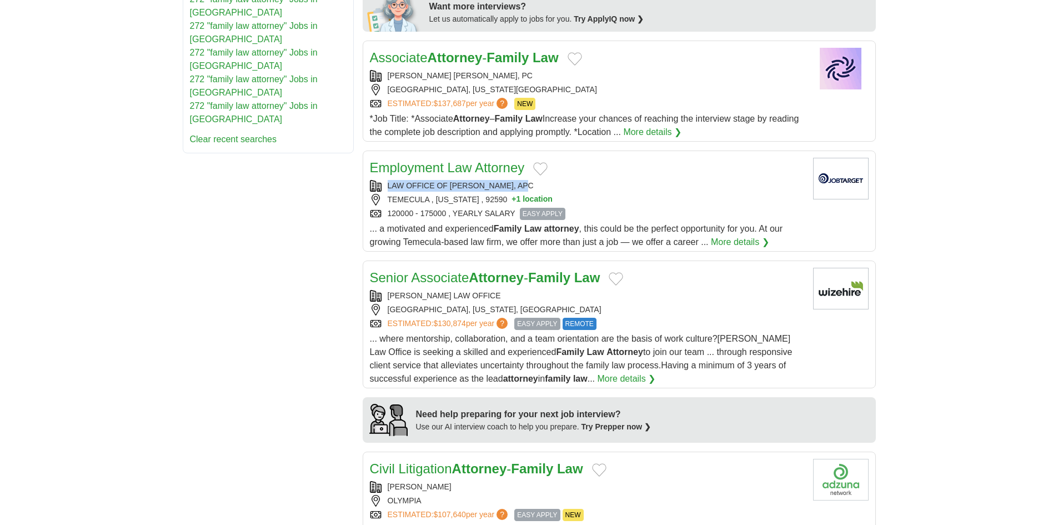
copy div "LAW OFFICE OF [PERSON_NAME], APC"
drag, startPoint x: 537, startPoint y: 169, endPoint x: 360, endPoint y: 177, distance: 176.8
click at [360, 177] on div "**********" at bounding box center [529, 397] width 693 height 1492
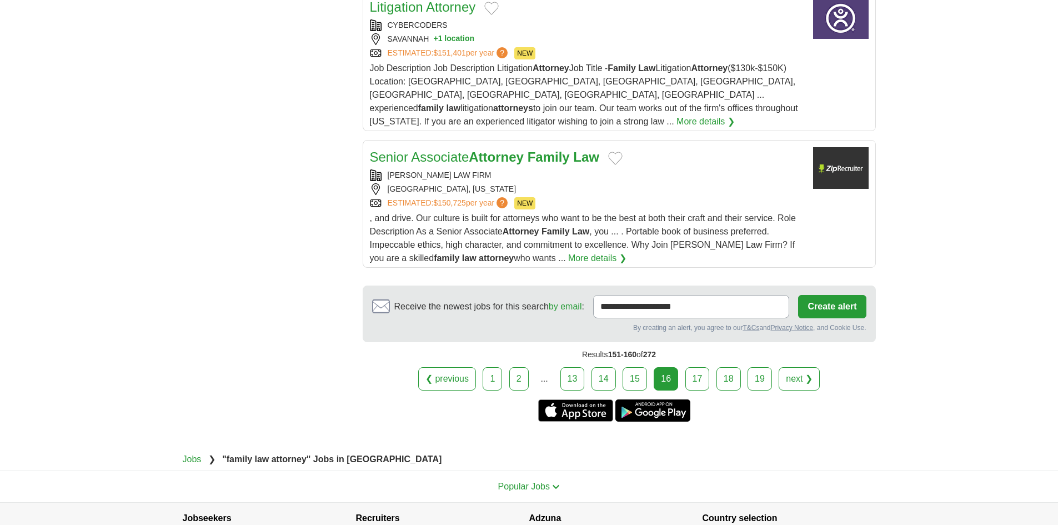
scroll to position [1278, 0]
drag, startPoint x: 450, startPoint y: 137, endPoint x: 368, endPoint y: 144, distance: 82.0
click at [368, 144] on article "Senior Associate Attorney Family Law BEAL LAW FIRM SOUTHLAKE, TEXAS ESTIMATED: …" at bounding box center [619, 203] width 513 height 128
drag, startPoint x: 279, startPoint y: 128, endPoint x: 340, endPoint y: 133, distance: 61.3
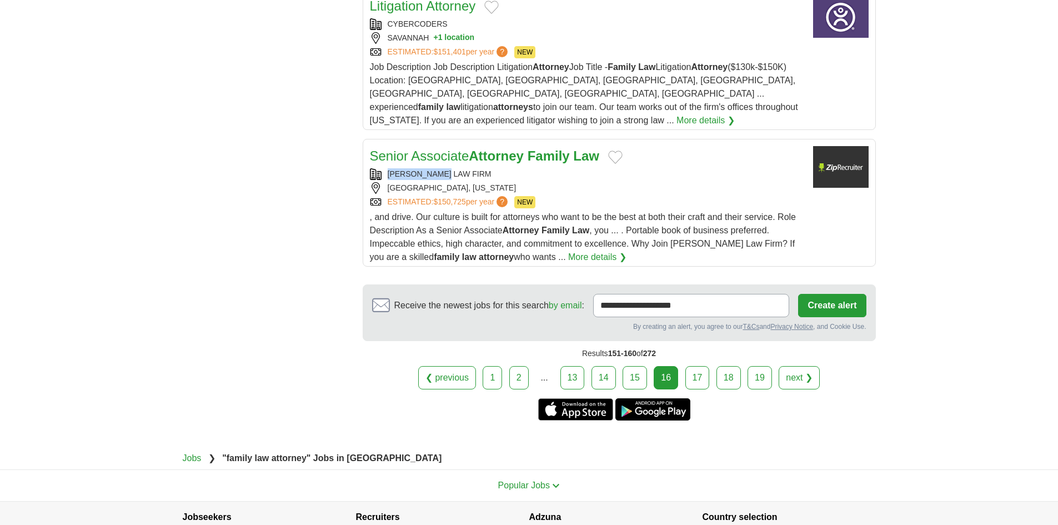
drag, startPoint x: 454, startPoint y: 146, endPoint x: 341, endPoint y: 143, distance: 112.8
copy div "BEAL LAW FIRM"
click at [695, 366] on link "17" at bounding box center [697, 377] width 24 height 23
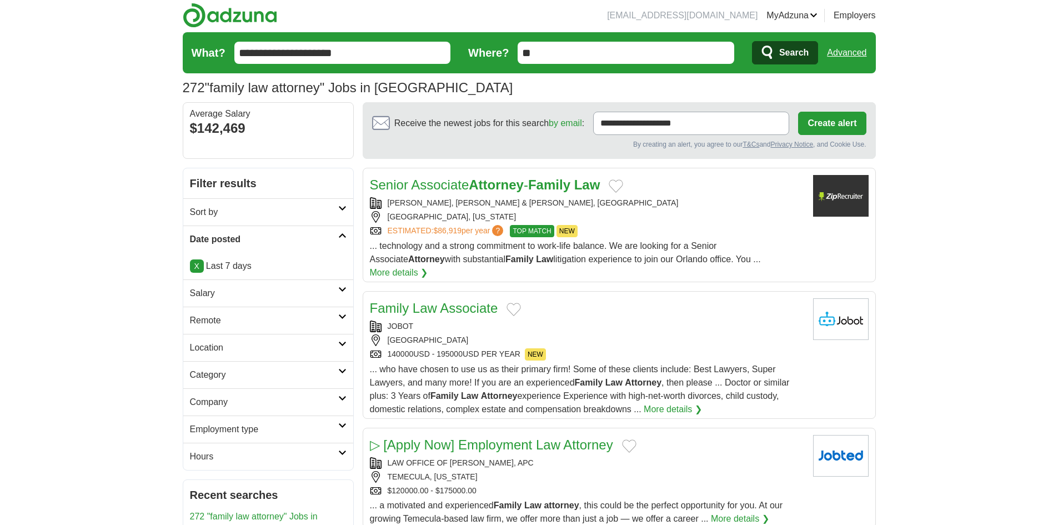
scroll to position [56, 0]
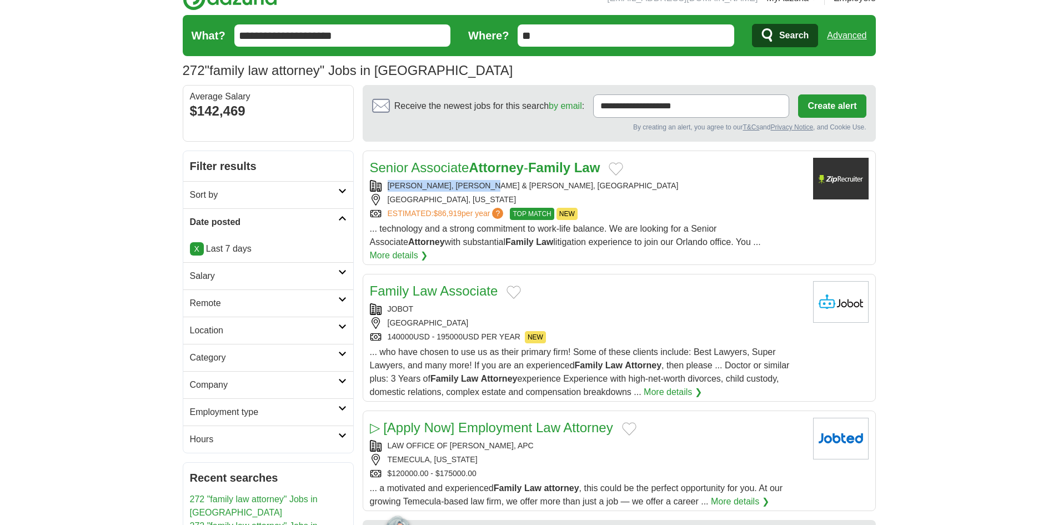
copy div "[PERSON_NAME], [PERSON_NAME] & [PERSON_NAME], [GEOGRAPHIC_DATA]"
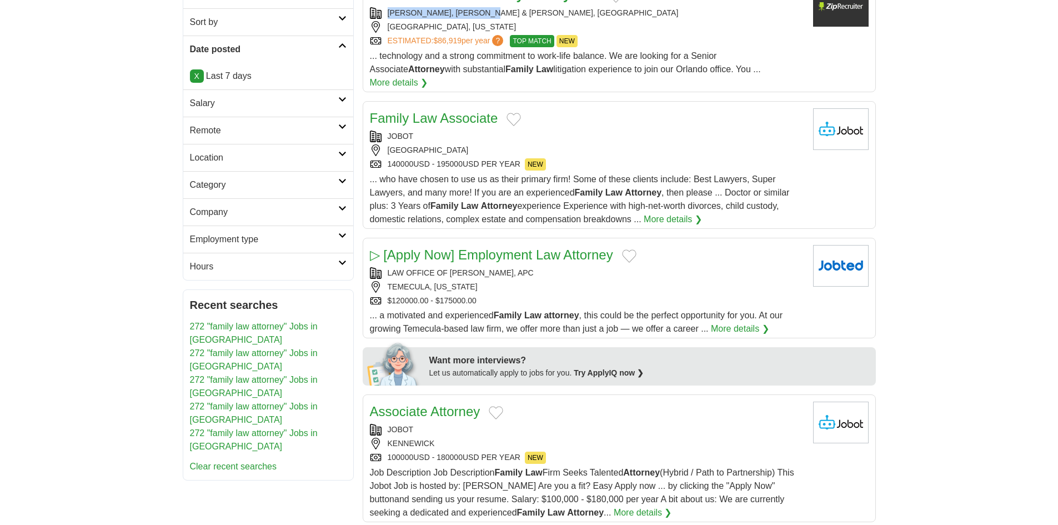
scroll to position [278, 0]
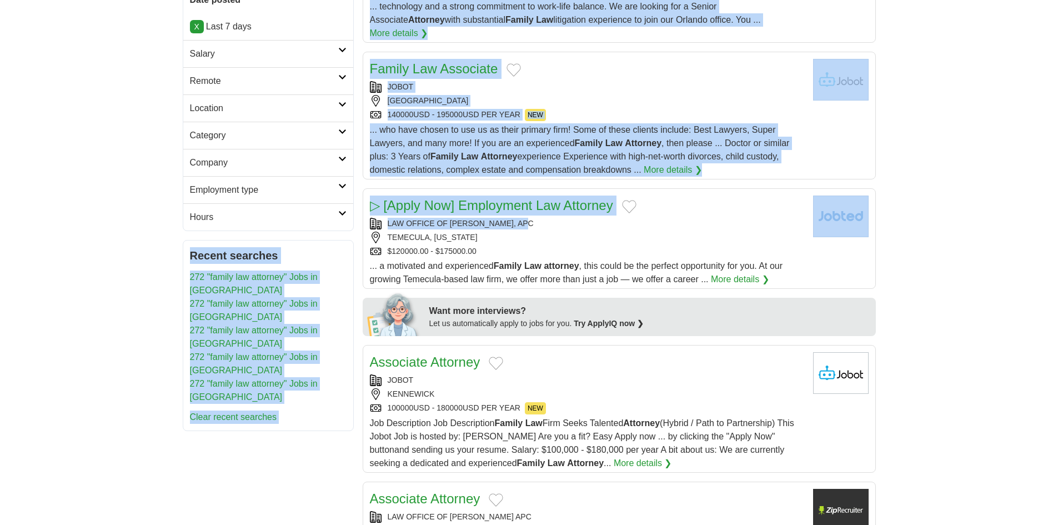
drag, startPoint x: 536, startPoint y: 206, endPoint x: 350, endPoint y: 206, distance: 185.5
copy div "Full time (20) Part time (1) Recent searches 272 "family law attorney" Jobs in …"
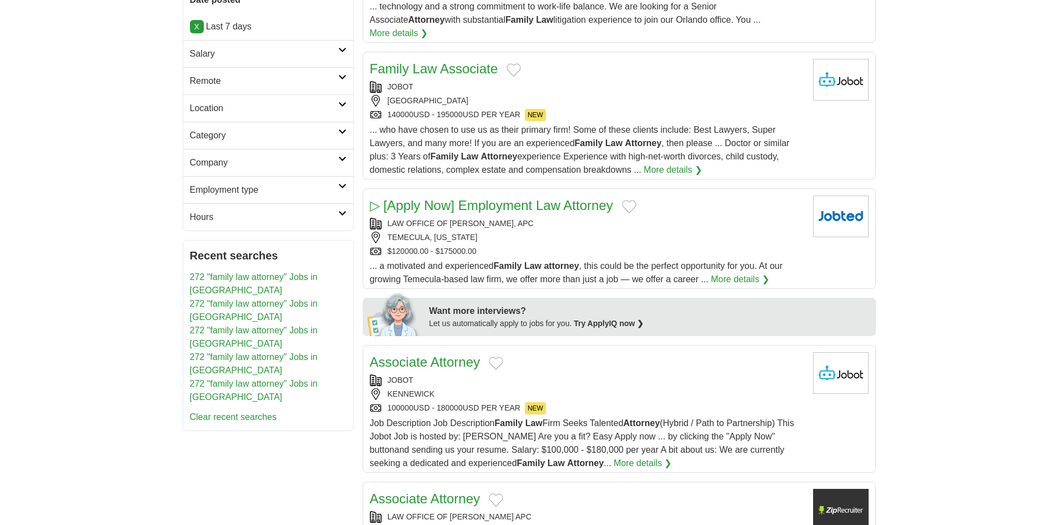
drag, startPoint x: 532, startPoint y: 212, endPoint x: 382, endPoint y: 209, distance: 150.5
click at [382, 218] on div "LAW OFFICE OF [PERSON_NAME], APC" at bounding box center [587, 224] width 434 height 12
copy div "LAW OFFICE OF [PERSON_NAME], APC"
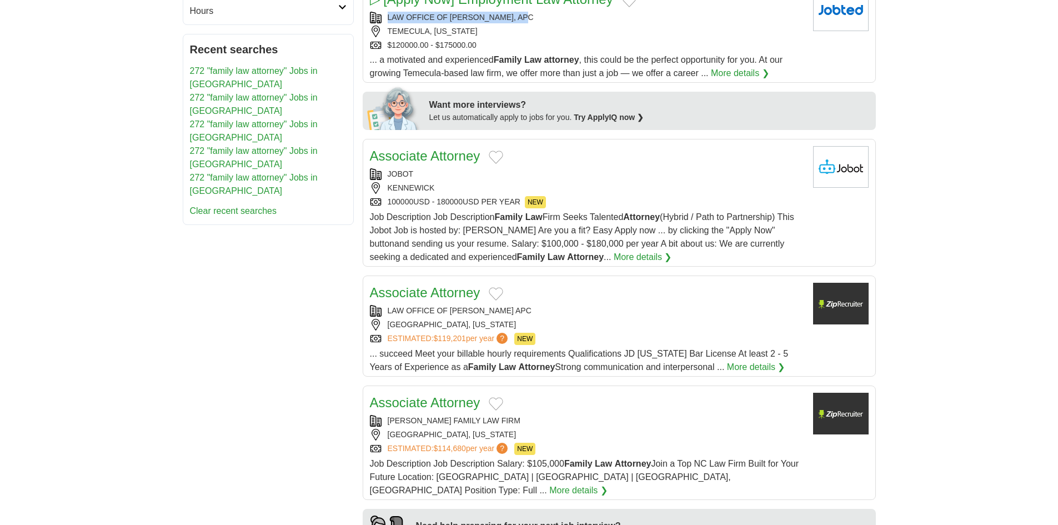
scroll to position [555, 0]
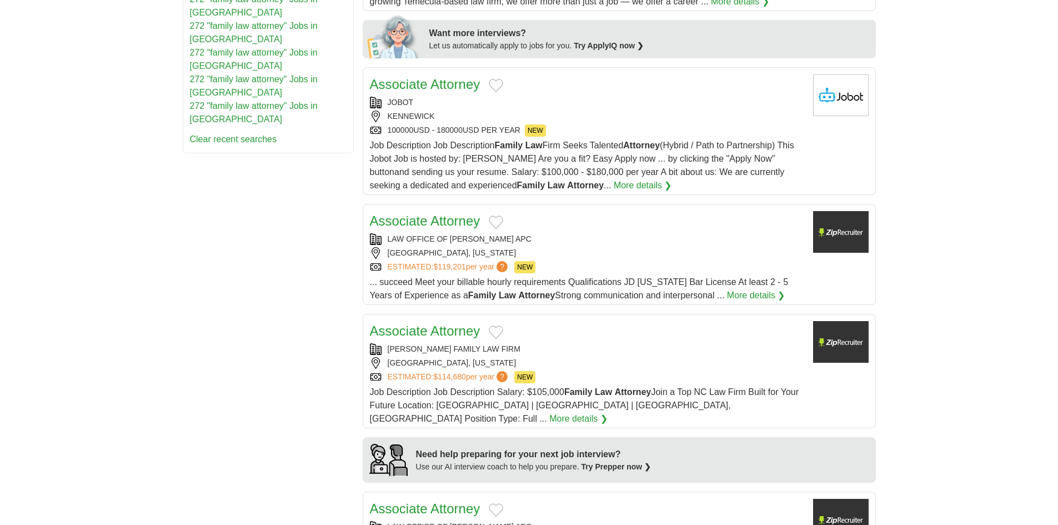
drag, startPoint x: 548, startPoint y: 223, endPoint x: 343, endPoint y: 226, distance: 204.4
click at [343, 226] on div "**********" at bounding box center [529, 383] width 693 height 1465
copy div "LAW OFFICE OF [PERSON_NAME] APC"
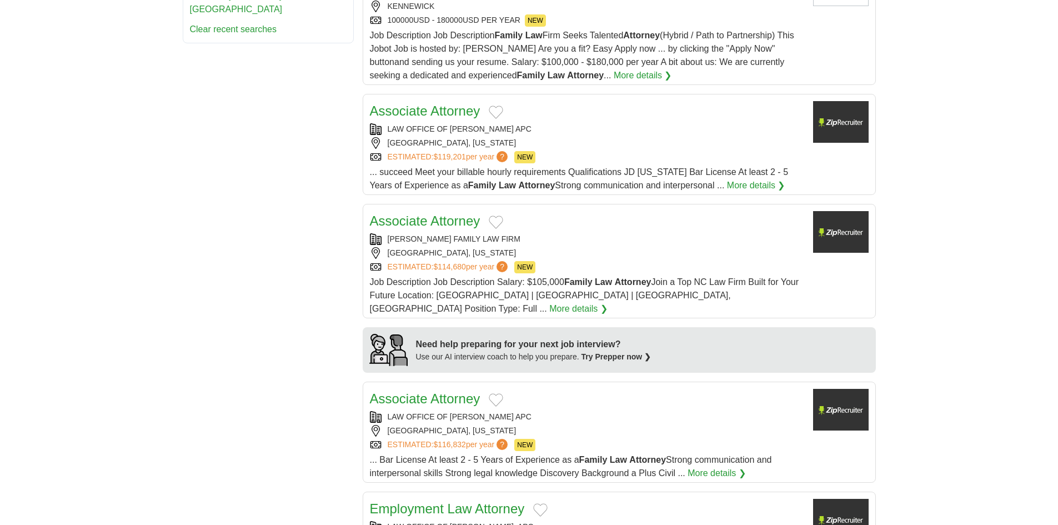
scroll to position [667, 0]
copy div "[PERSON_NAME] FAMILY LAW FIR"
drag, startPoint x: 374, startPoint y: 223, endPoint x: 342, endPoint y: 227, distance: 32.4
click at [342, 227] on div "**********" at bounding box center [529, 272] width 693 height 1465
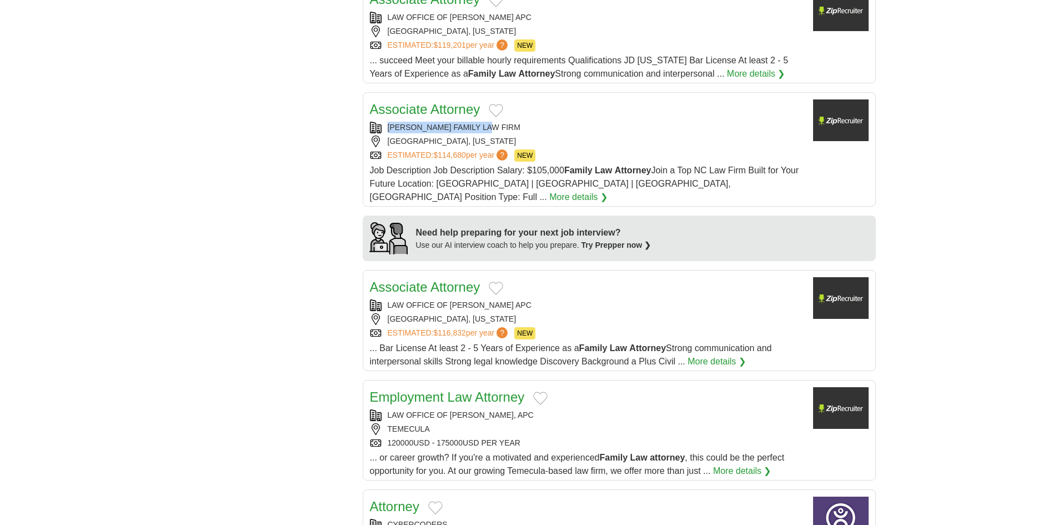
scroll to position [778, 0]
drag, startPoint x: 550, startPoint y: 269, endPoint x: 534, endPoint y: 282, distance: 20.6
click at [534, 282] on div "Associate Attorney LAW OFFICE OF JEFFREY P MACH APC SAN DIEGO, CALIFORNIA ESTIM…" at bounding box center [587, 322] width 434 height 91
copy div "LAW OFFICE OF JEFFREY P MACH APC"
click at [194, 142] on div "**********" at bounding box center [529, 160] width 693 height 1465
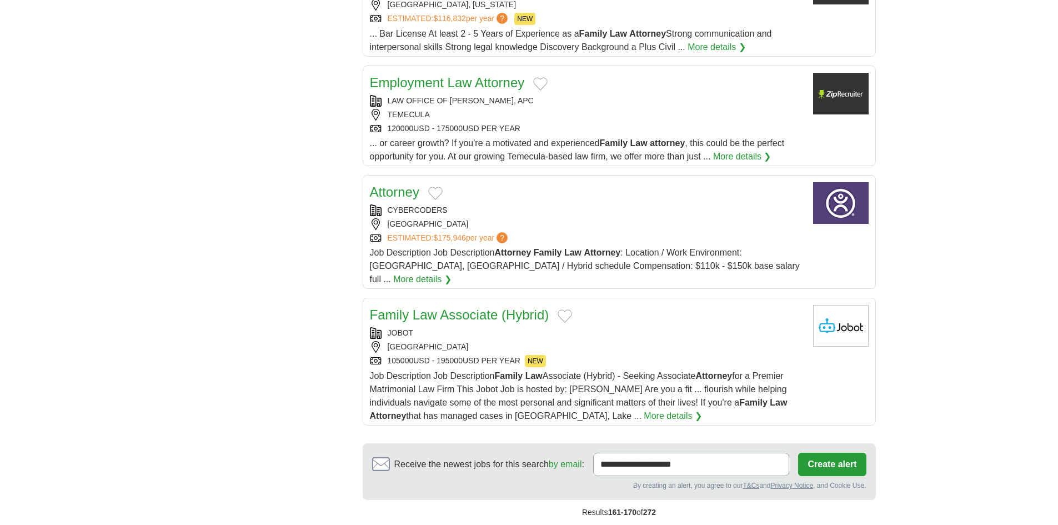
scroll to position [1111, 0]
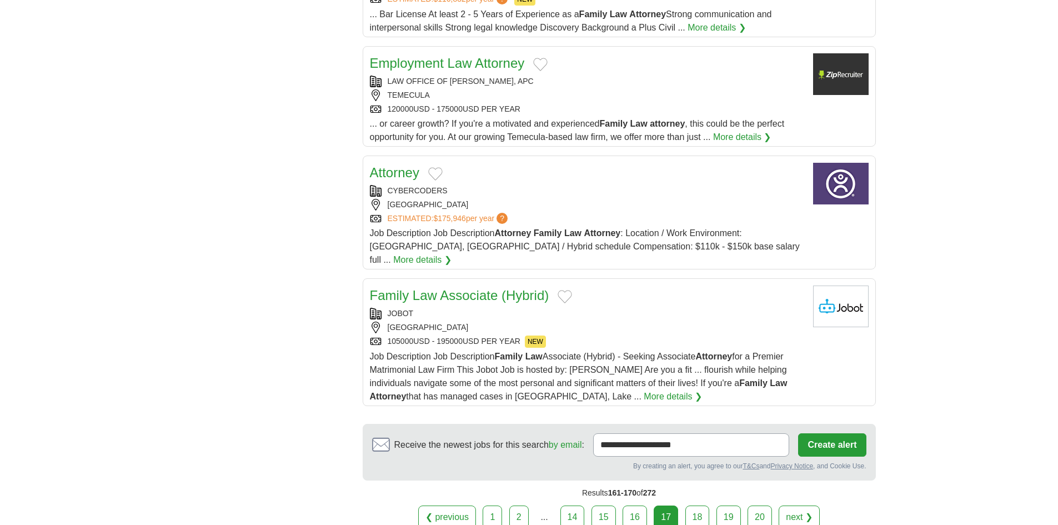
click at [698, 505] on link "18" at bounding box center [697, 516] width 24 height 23
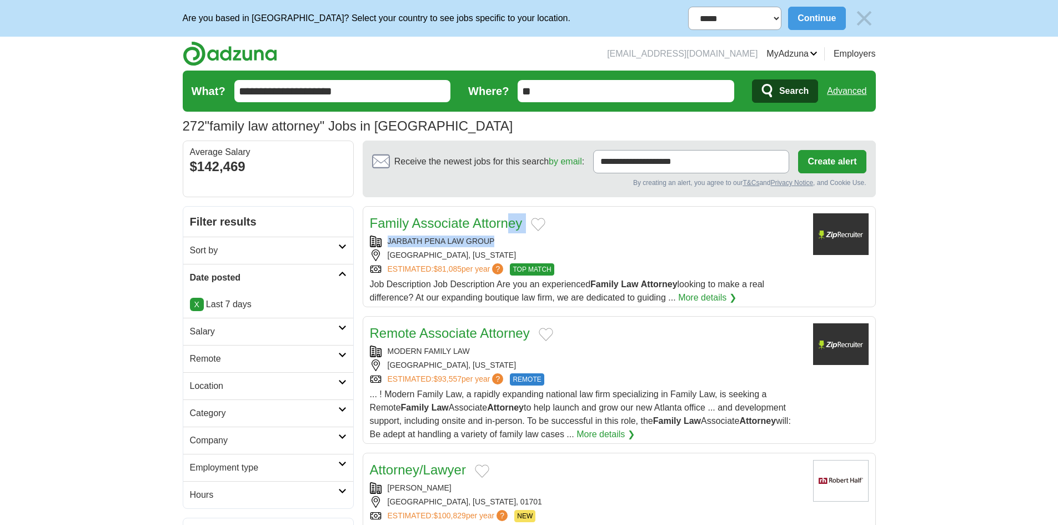
drag, startPoint x: 384, startPoint y: 233, endPoint x: 527, endPoint y: 234, distance: 142.8
click at [527, 234] on div "Family Associate Attorney JARBATH PENA LAW GROUP [GEOGRAPHIC_DATA], [US_STATE] …" at bounding box center [587, 258] width 434 height 91
drag, startPoint x: 502, startPoint y: 241, endPoint x: 385, endPoint y: 241, distance: 116.1
click at [385, 241] on div "JARBATH PENA LAW GROUP" at bounding box center [587, 242] width 434 height 12
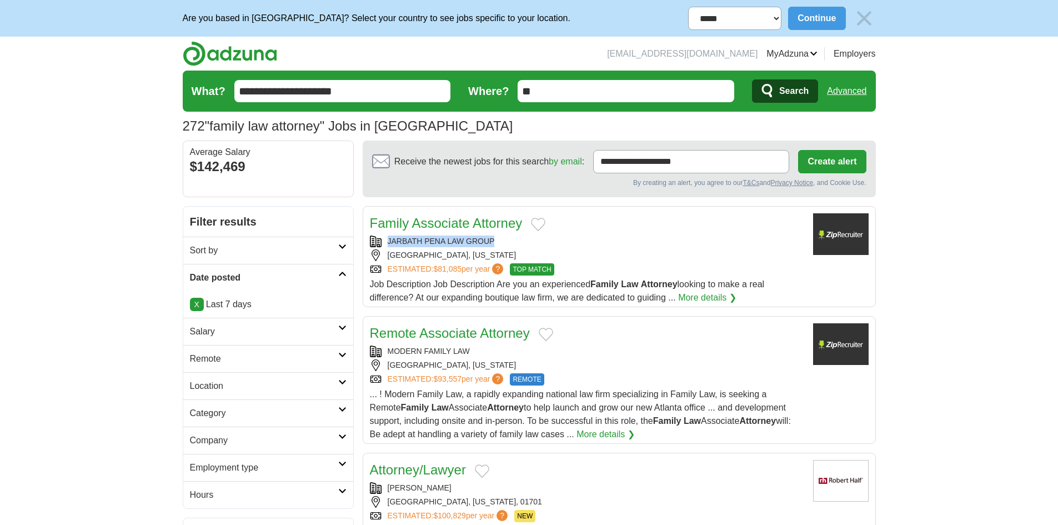
copy div "JARBATH PENA LAW GROUP"
click at [422, 217] on link "Family Associate Attorney" at bounding box center [446, 223] width 153 height 15
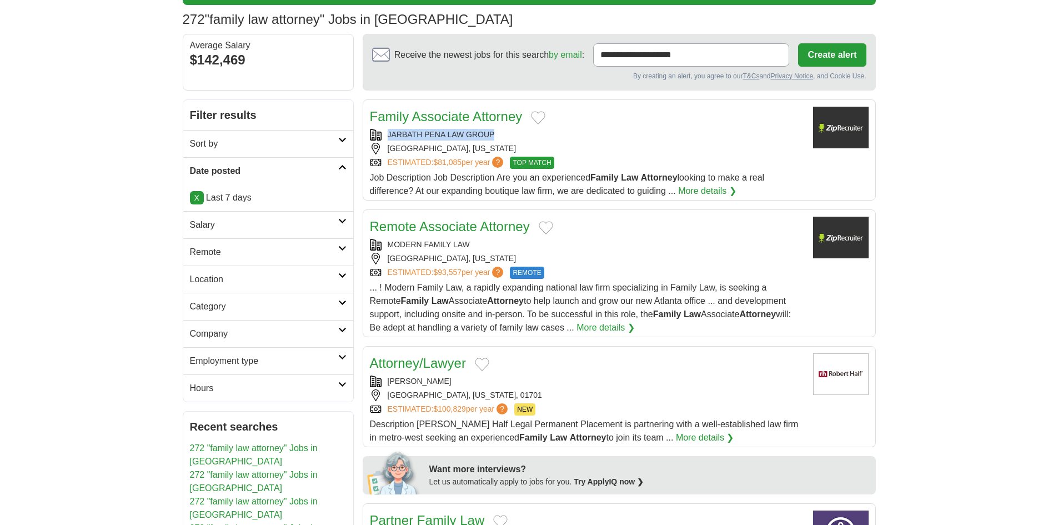
scroll to position [111, 0]
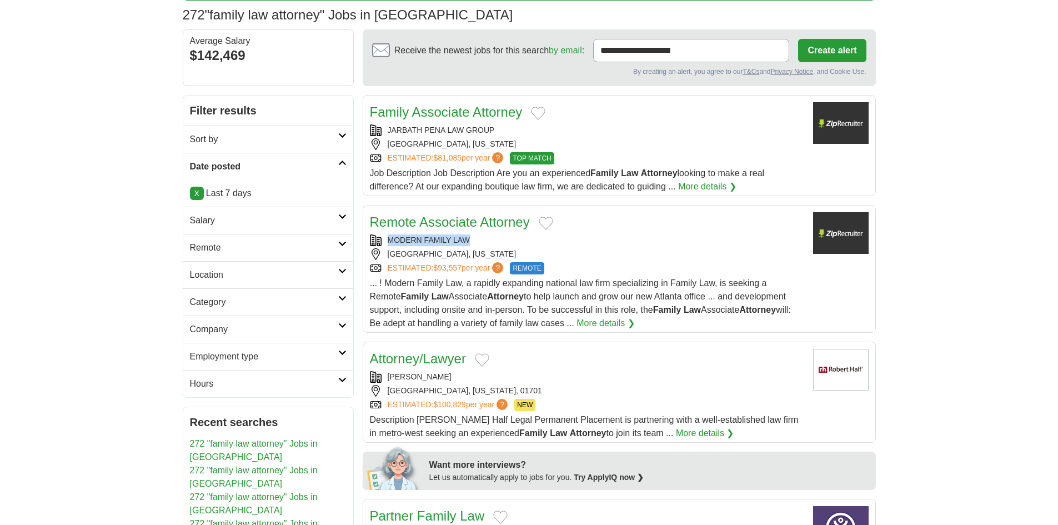
drag, startPoint x: 488, startPoint y: 236, endPoint x: 372, endPoint y: 235, distance: 116.1
click at [372, 235] on div "MODERN FAMILY LAW" at bounding box center [587, 240] width 434 height 12
copy div "MODERN FAMILY LAW"
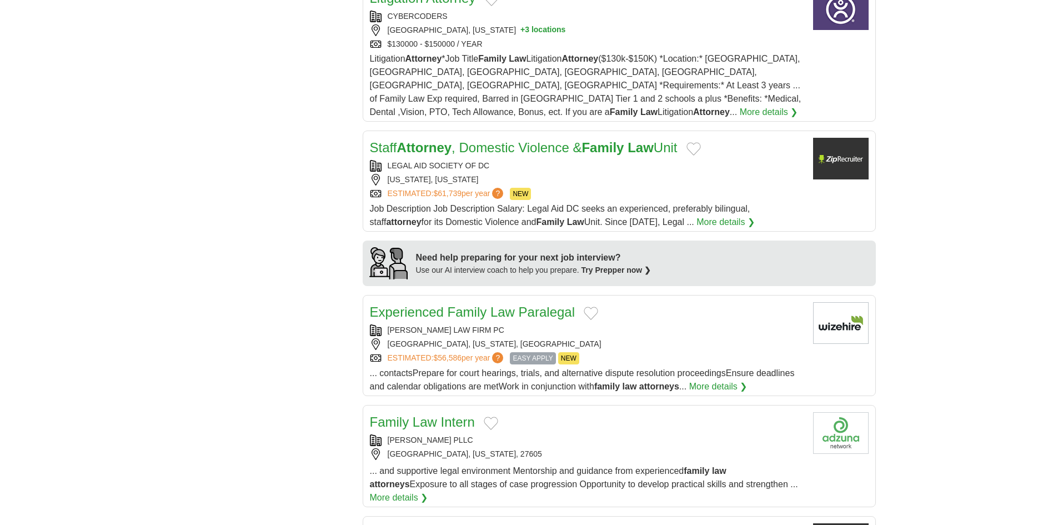
scroll to position [778, 0]
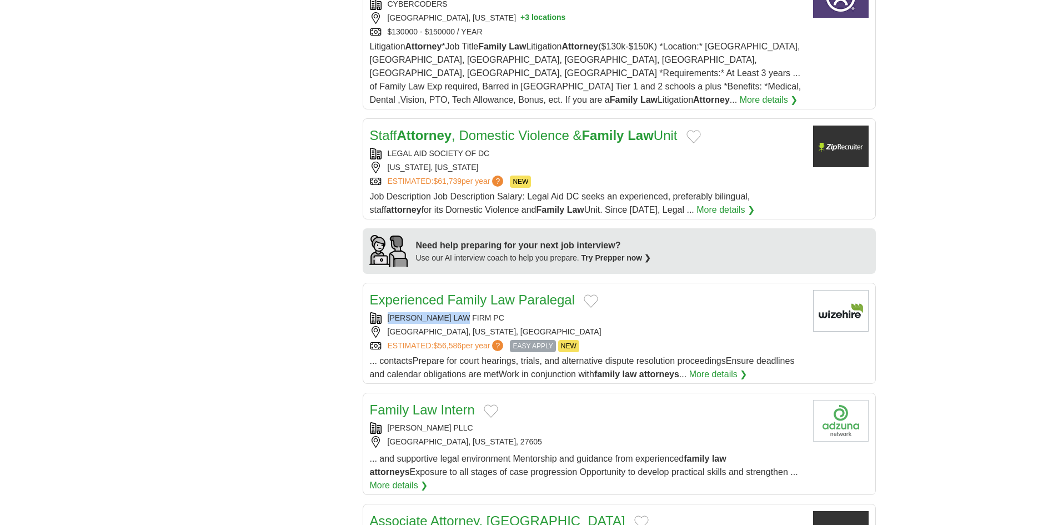
copy div "JONES LAW FIRM PC"
drag, startPoint x: 472, startPoint y: 299, endPoint x: 381, endPoint y: 300, distance: 90.5
click at [381, 312] on div "JONES LAW FIRM PC" at bounding box center [587, 318] width 434 height 12
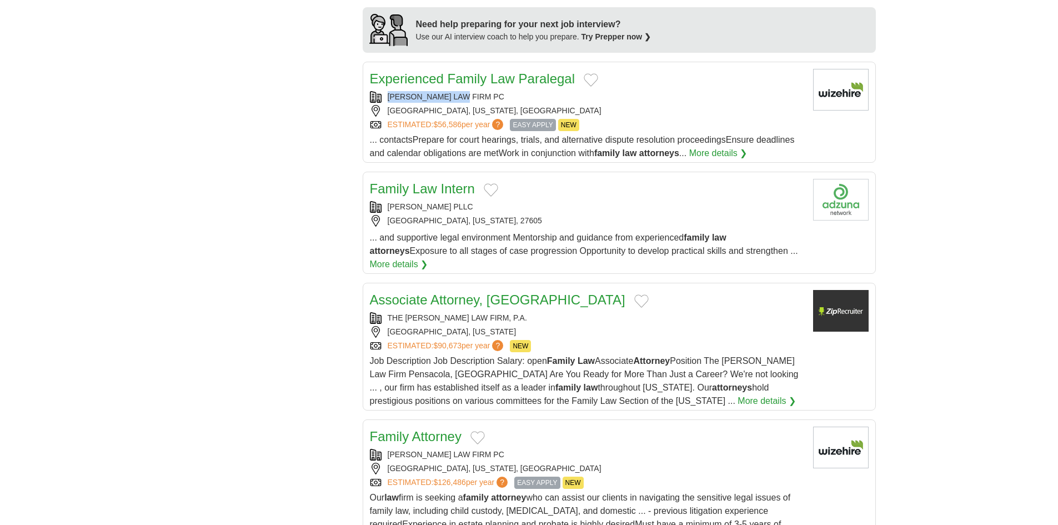
scroll to position [1000, 0]
copy div "TYMUS BEVERLY PLLC"
drag, startPoint x: 495, startPoint y: 189, endPoint x: 357, endPoint y: 193, distance: 137.8
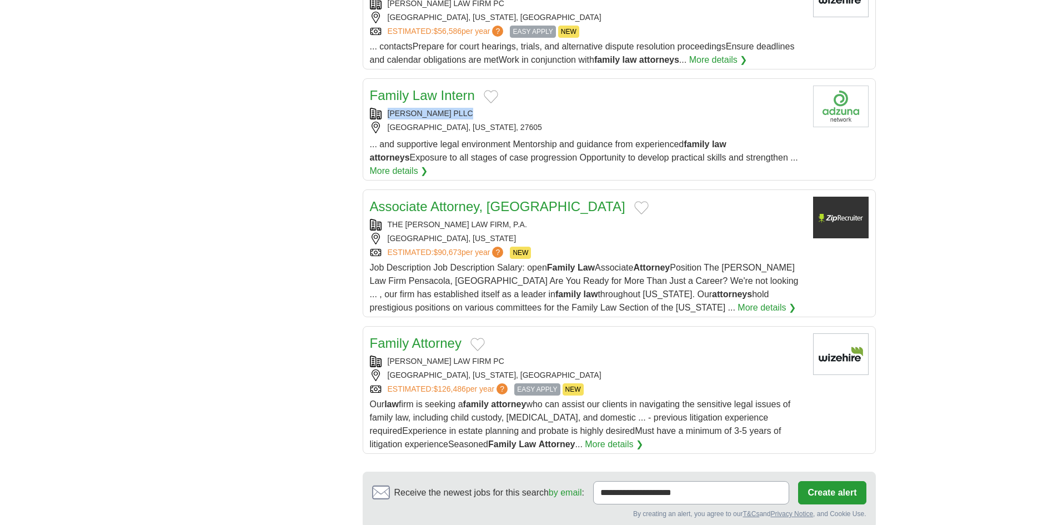
scroll to position [1111, 0]
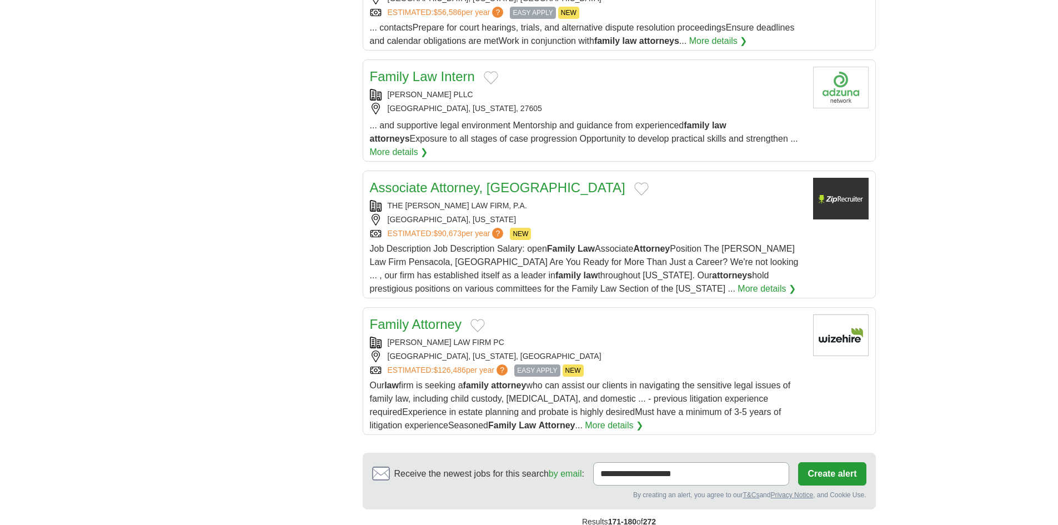
drag, startPoint x: 287, startPoint y: 152, endPoint x: 382, endPoint y: 165, distance: 95.8
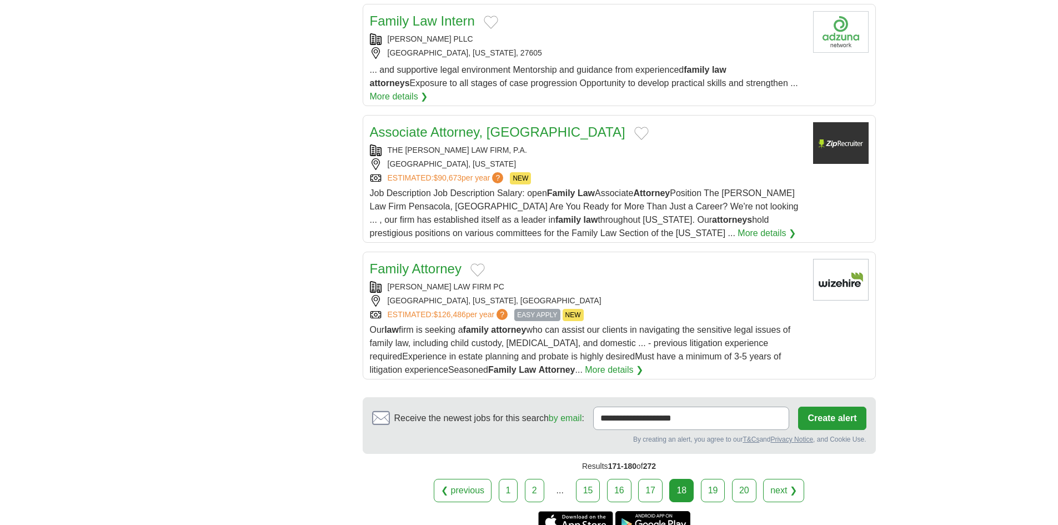
click at [715, 479] on link "19" at bounding box center [713, 490] width 24 height 23
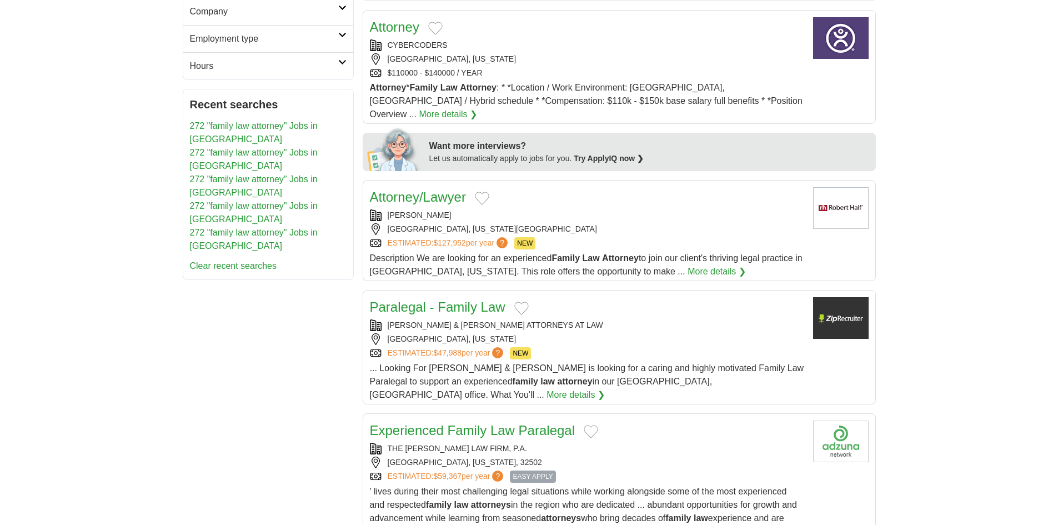
scroll to position [449, 0]
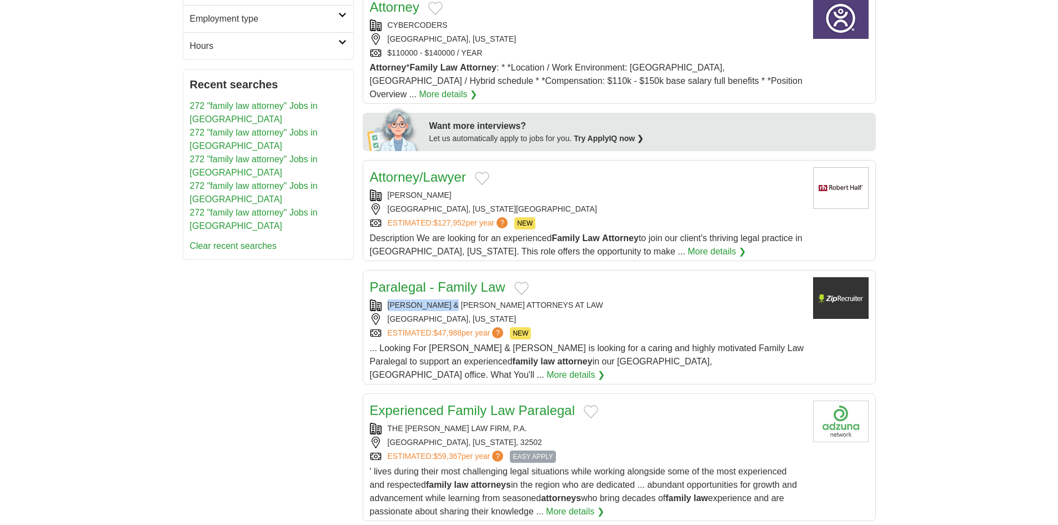
copy div "BAILEY & GALYEN"
drag, startPoint x: 388, startPoint y: 273, endPoint x: 455, endPoint y: 278, distance: 66.8
click at [455, 299] on div "BAILEY & GALYEN ATTORNEYS AT LAW" at bounding box center [587, 305] width 434 height 12
drag, startPoint x: 554, startPoint y: 274, endPoint x: 378, endPoint y: 274, distance: 176.1
click at [378, 299] on div "BAILEY & GALYEN ATTORNEYS AT LAW" at bounding box center [587, 305] width 434 height 12
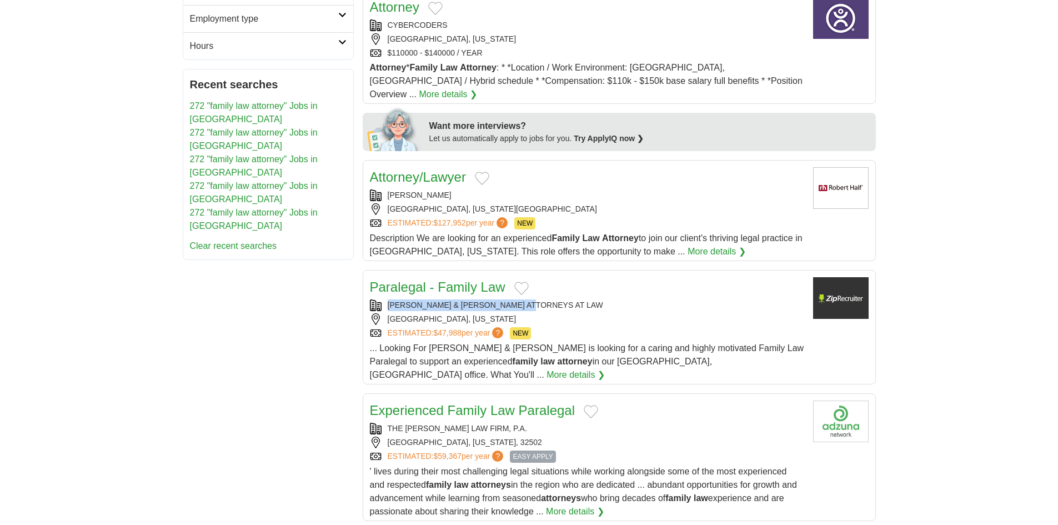
copy div "BAILEY & GALYEN ATTORNEYS AT LAW"
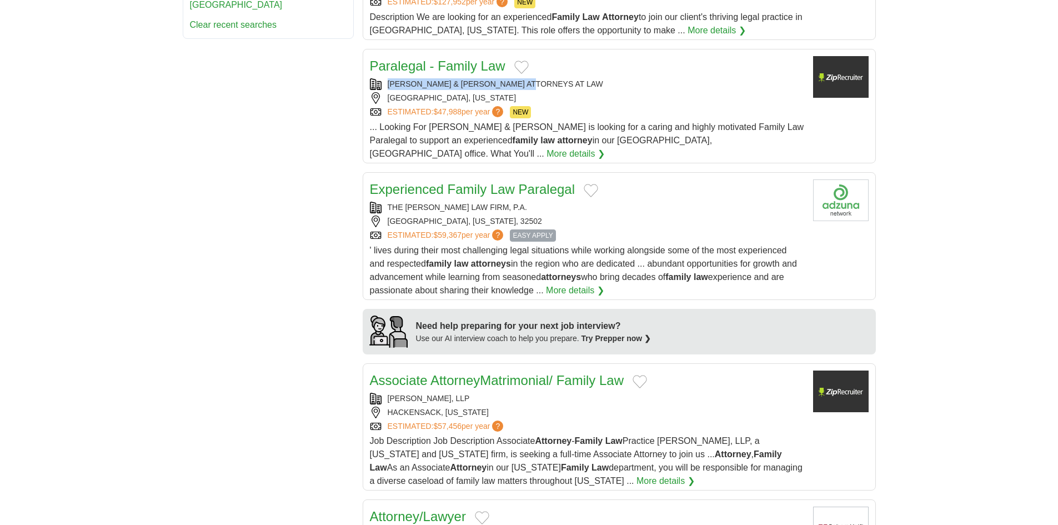
scroll to position [671, 0]
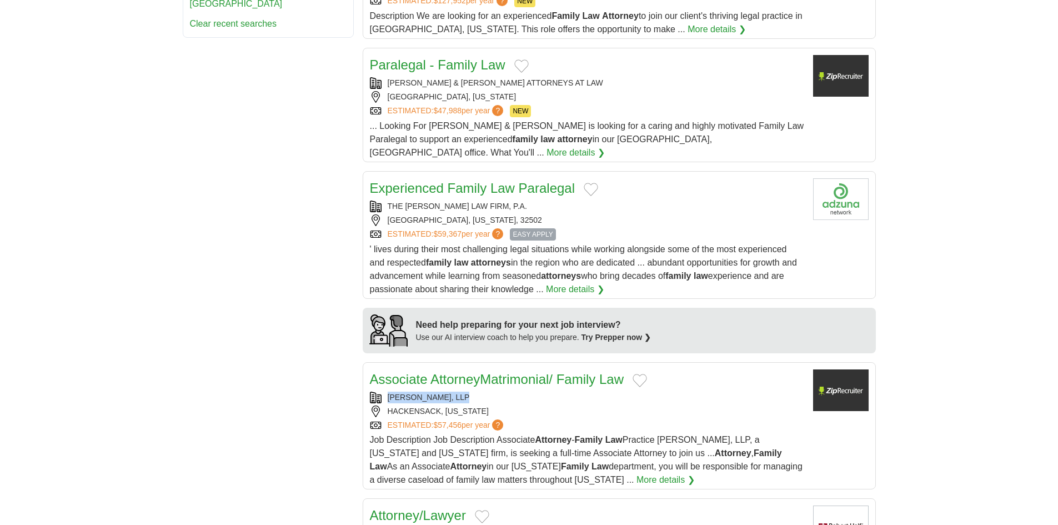
copy div "HARWOOD LLOYD, LLP"
drag, startPoint x: 480, startPoint y: 355, endPoint x: 817, endPoint y: 412, distance: 342.0
click at [417, 392] on div "HARWOOD LLOYD, LLP" at bounding box center [587, 398] width 434 height 12
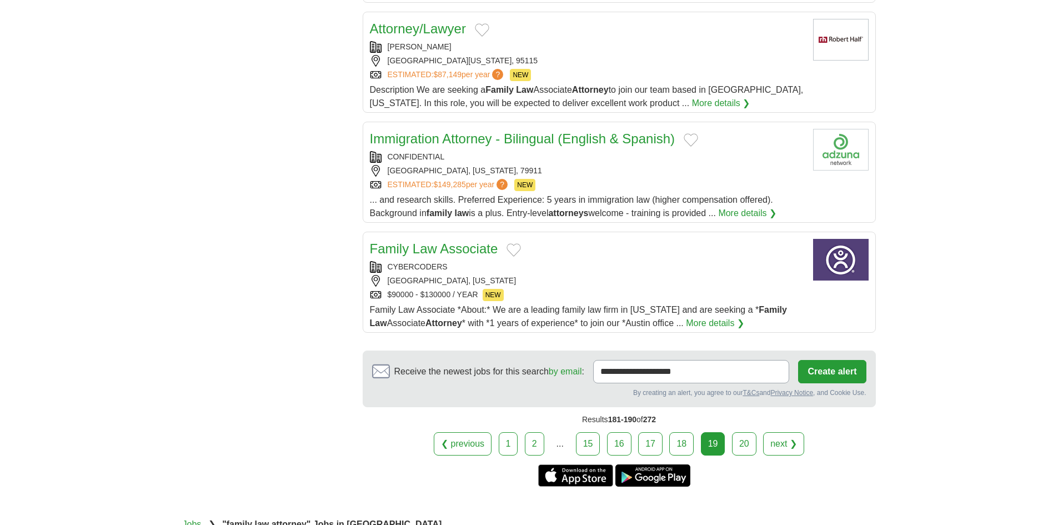
scroll to position [1171, 0]
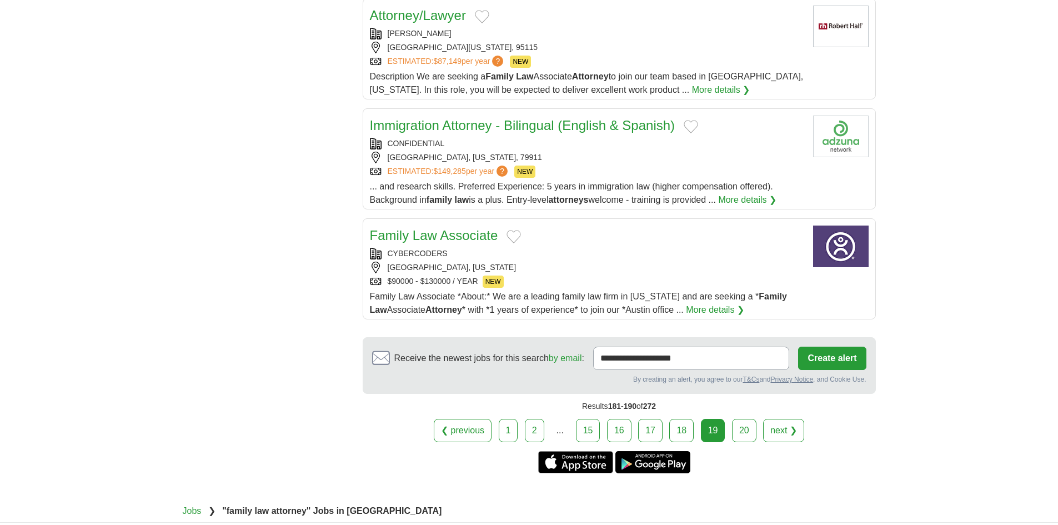
click at [745, 419] on link "20" at bounding box center [744, 430] width 24 height 23
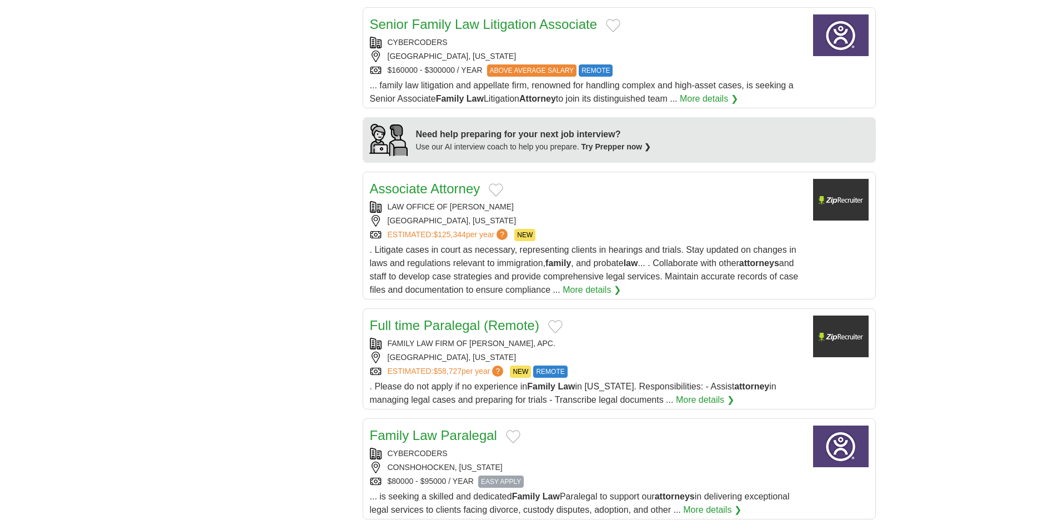
scroll to position [889, 0]
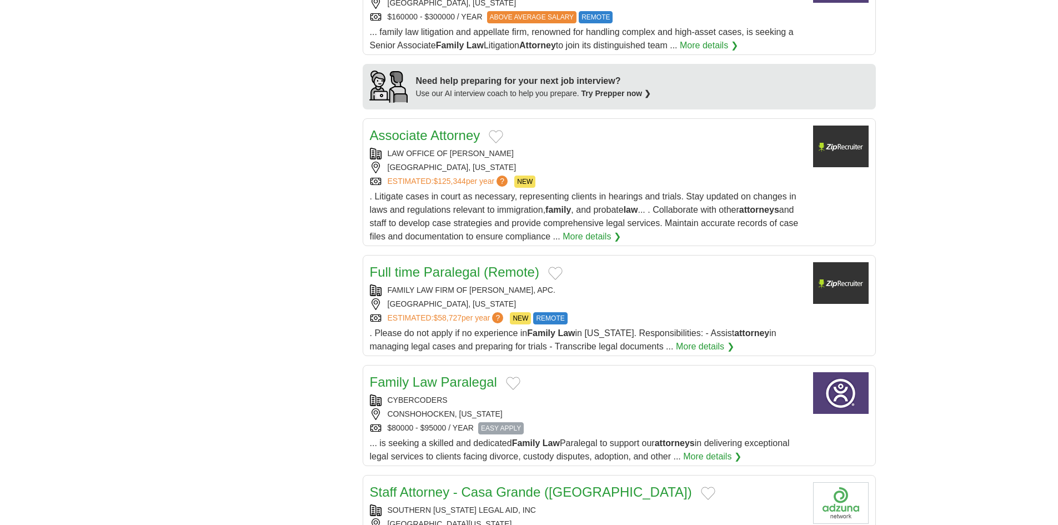
drag, startPoint x: 535, startPoint y: 138, endPoint x: 351, endPoint y: 142, distance: 183.9
click at [351, 142] on div "**********" at bounding box center [529, 23] width 693 height 1412
copy div "LAW OFFICE OF THELMA O. GARCIA"
click at [317, 206] on div "**********" at bounding box center [529, 23] width 693 height 1412
click at [375, 128] on link "Associate Attorney" at bounding box center [425, 135] width 111 height 15
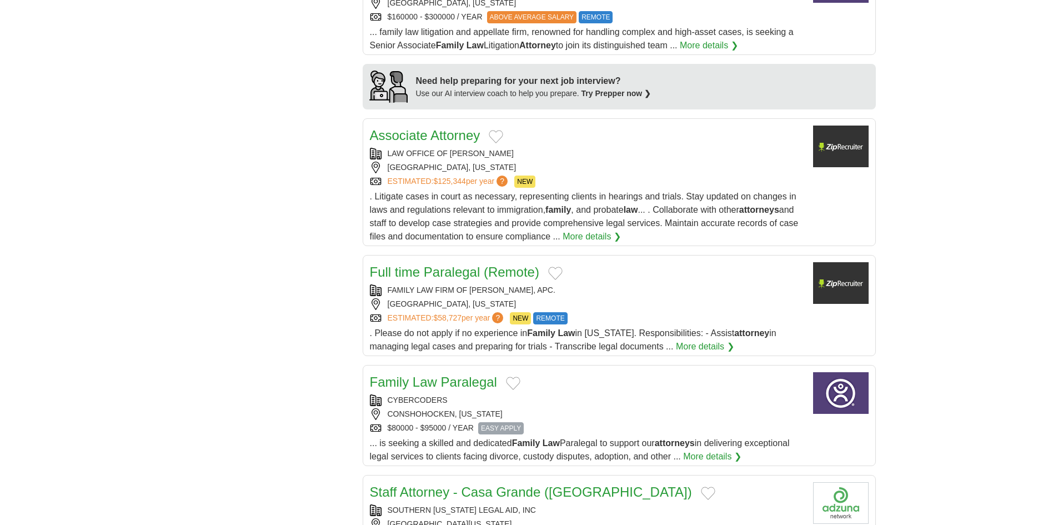
scroll to position [944, 0]
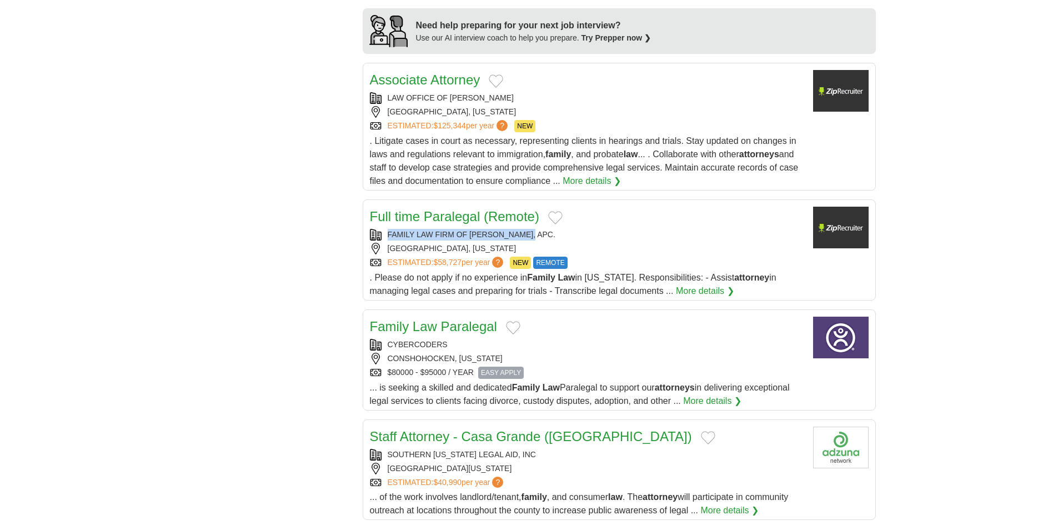
drag, startPoint x: 530, startPoint y: 216, endPoint x: 373, endPoint y: 224, distance: 158.0
click at [373, 229] on div "FAMILY LAW FIRM OF K. PEREZ, APC." at bounding box center [587, 235] width 434 height 12
copy div "FAMILY LAW FIRM OF K. PEREZ, APC."
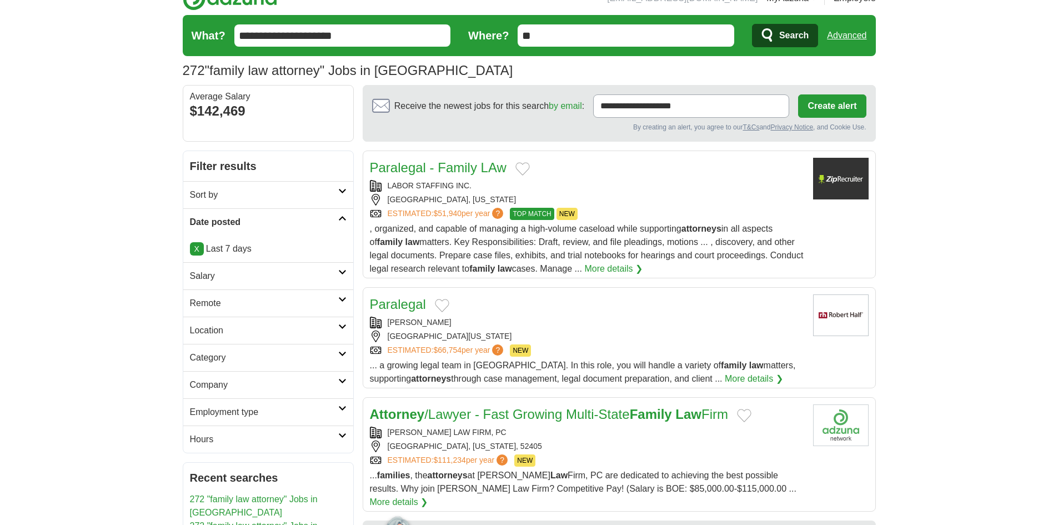
scroll to position [0, 0]
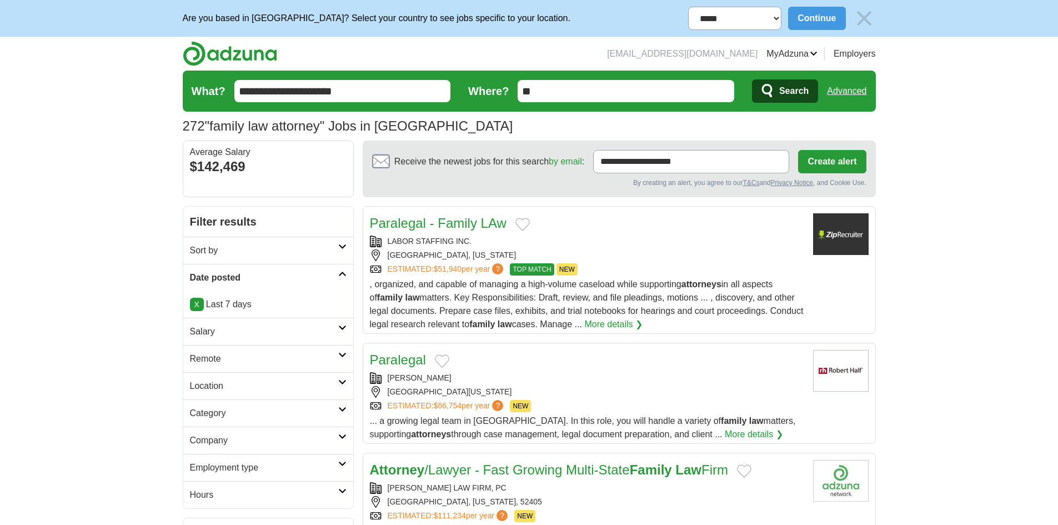
click at [299, 92] on input "**********" at bounding box center [342, 91] width 217 height 22
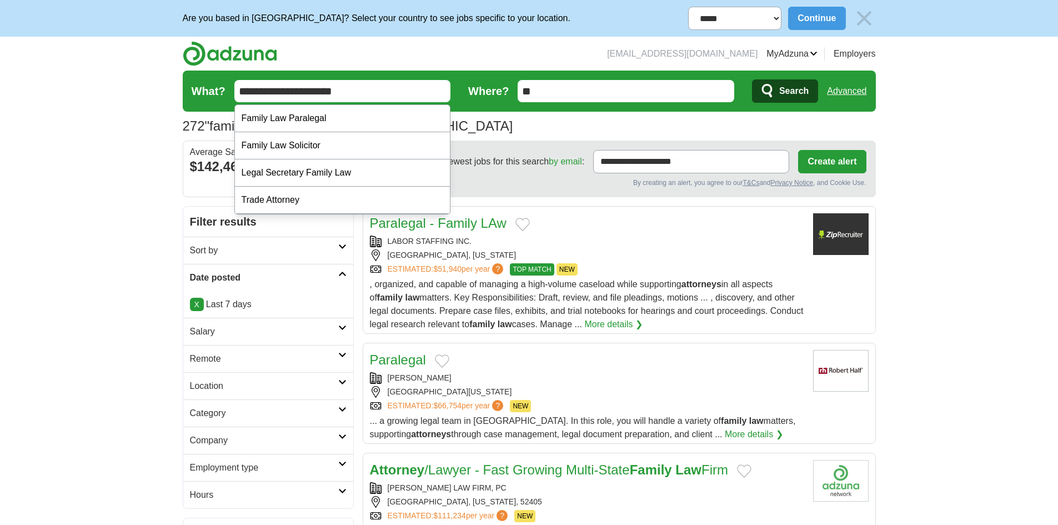
click at [293, 92] on input "**********" at bounding box center [342, 91] width 217 height 22
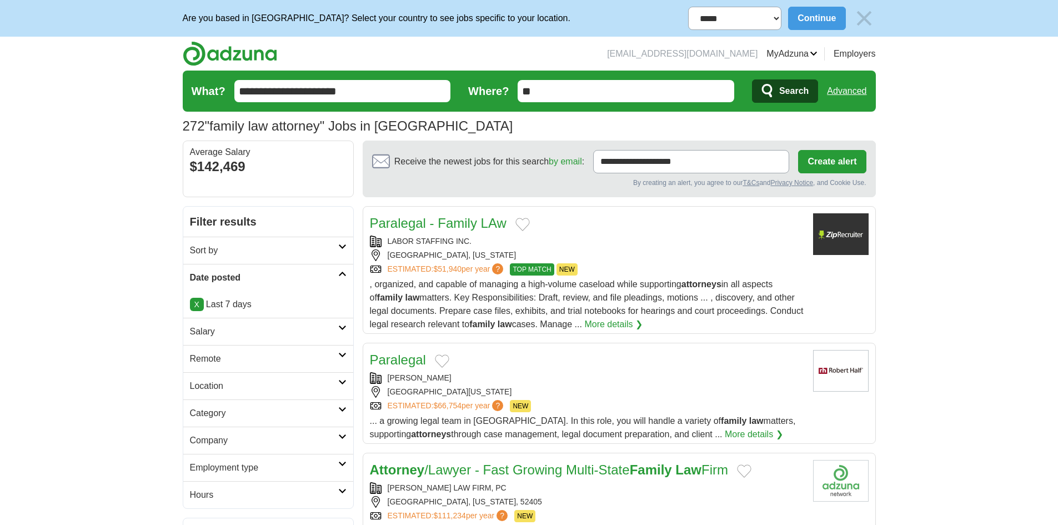
type input "**********"
click at [752, 79] on button "Search" at bounding box center [785, 90] width 66 height 23
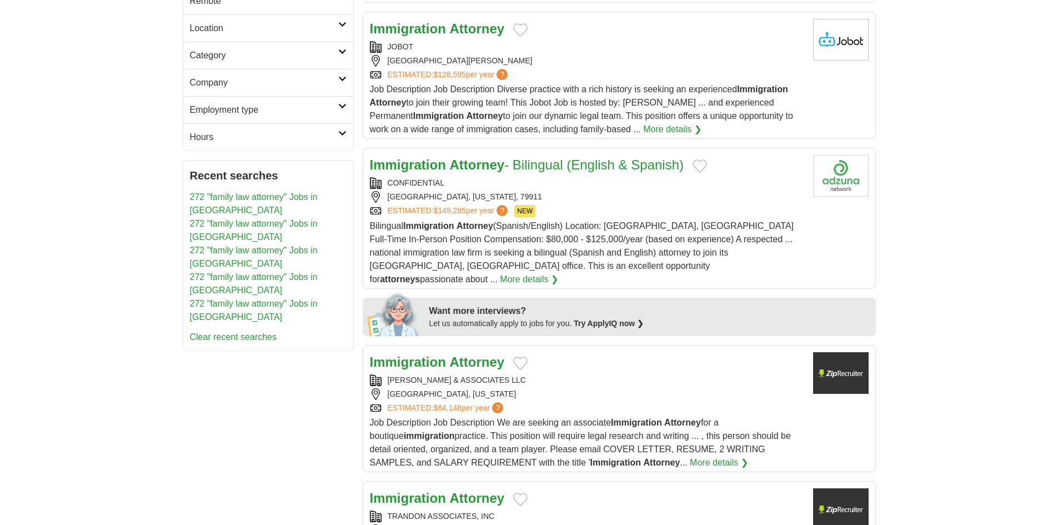
scroll to position [444, 0]
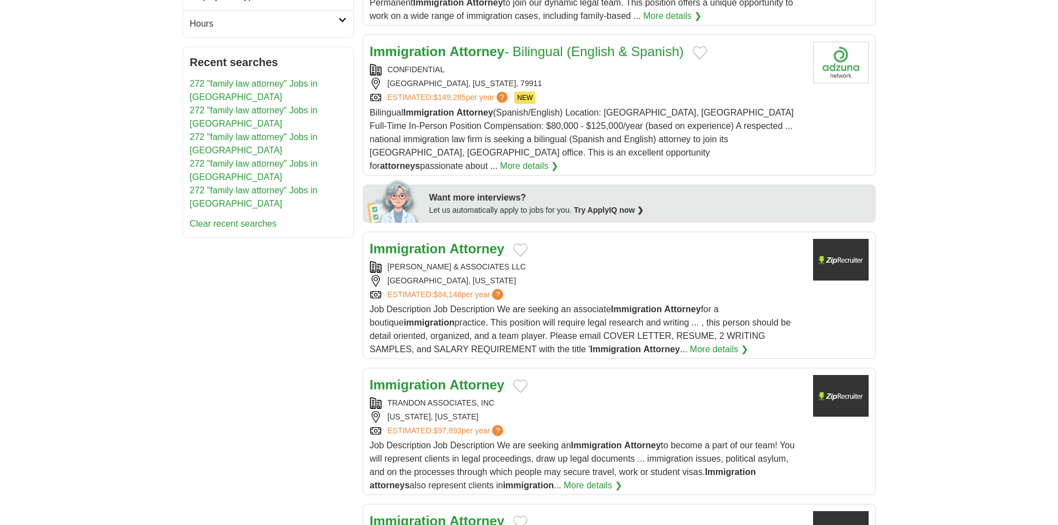
drag, startPoint x: 521, startPoint y: 249, endPoint x: 334, endPoint y: 249, distance: 187.2
click at [410, 241] on strong "Immigration" at bounding box center [408, 248] width 76 height 15
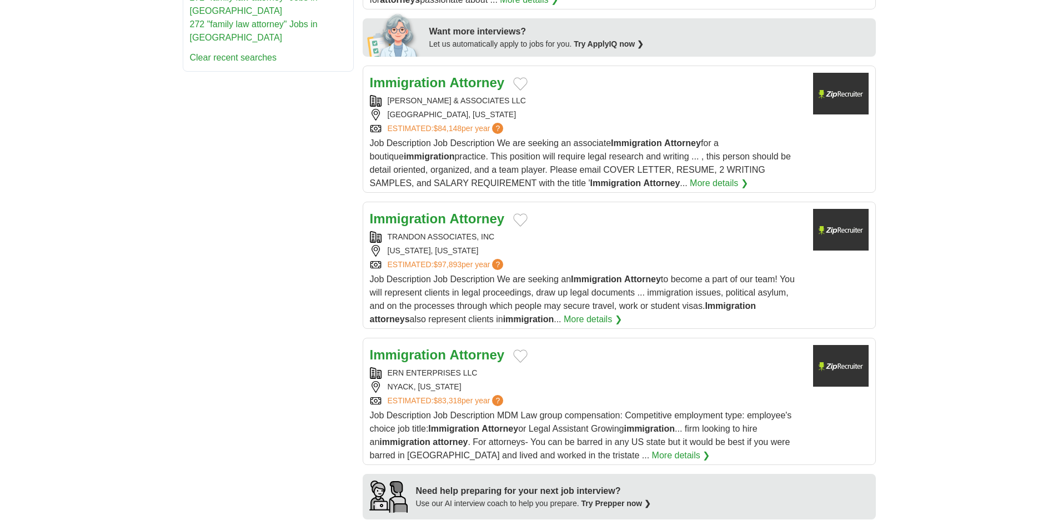
scroll to position [611, 0]
drag, startPoint x: 390, startPoint y: 222, endPoint x: 297, endPoint y: 222, distance: 93.3
click at [297, 222] on div "**********" at bounding box center [529, 528] width 693 height 1867
copy div "TRANDON ASSOCIATES, INC"
click at [335, 238] on div "**********" at bounding box center [529, 528] width 693 height 1867
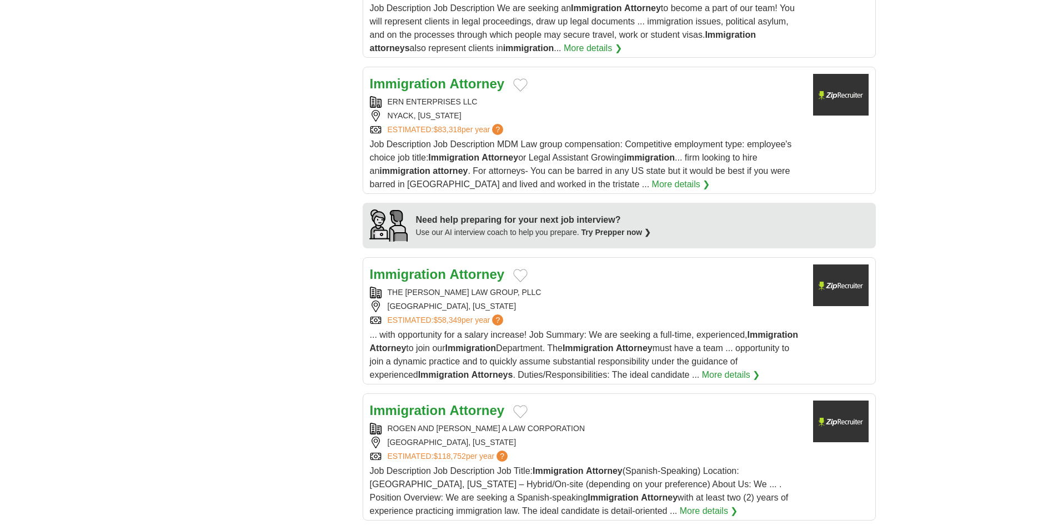
scroll to position [944, 0]
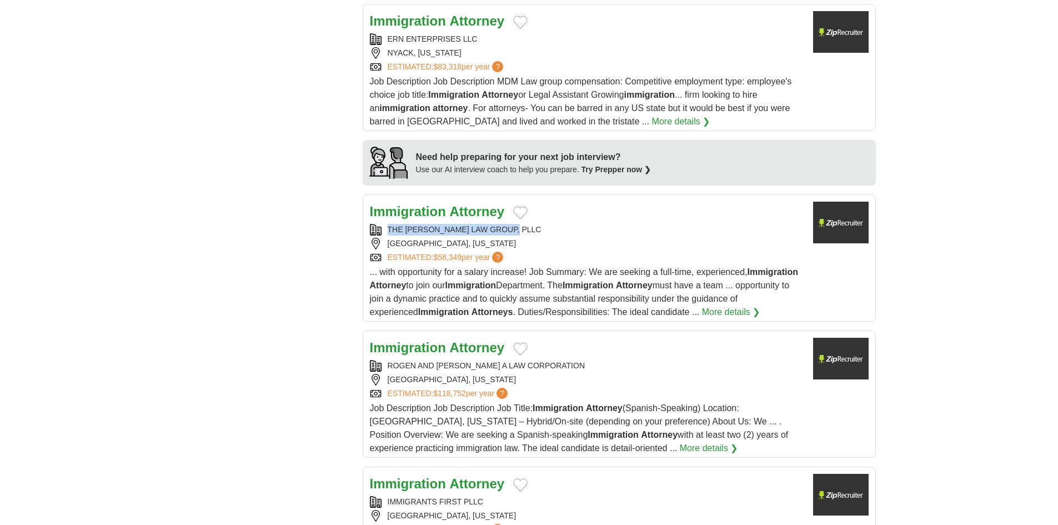
drag, startPoint x: 530, startPoint y: 216, endPoint x: 274, endPoint y: 220, distance: 256.1
click at [274, 220] on div "**********" at bounding box center [529, 195] width 693 height 1867
copy div "THE [PERSON_NAME] LAW GROUP, PLLC"
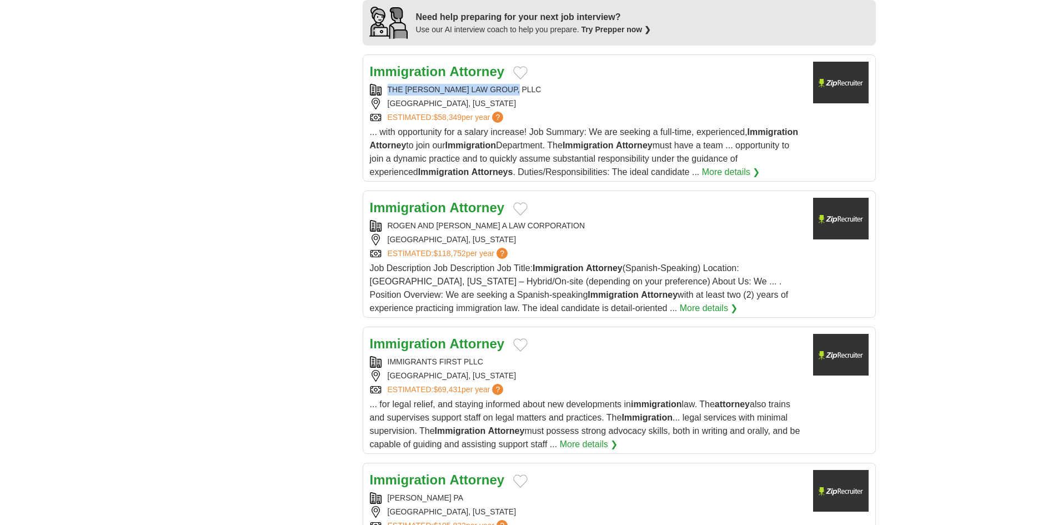
scroll to position [1111, 0]
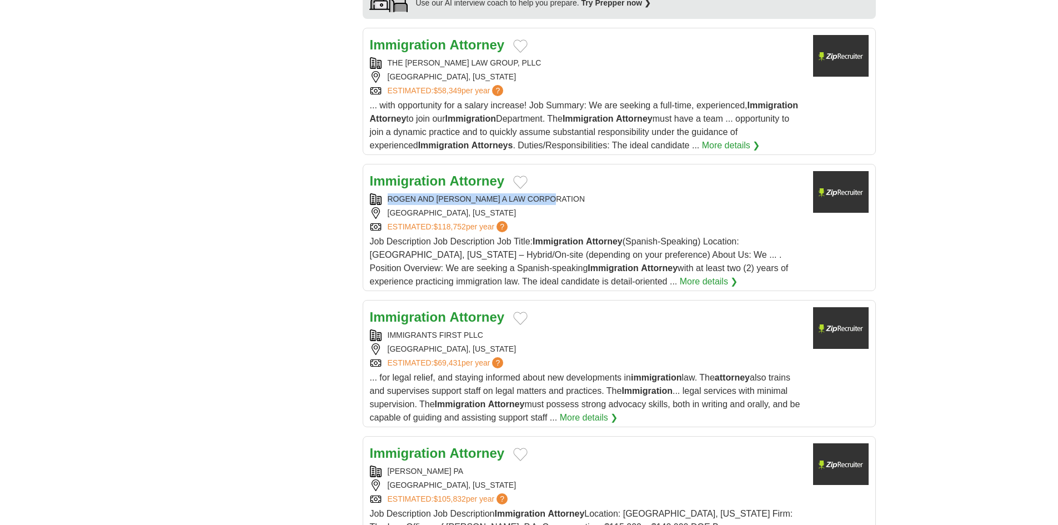
drag, startPoint x: 569, startPoint y: 184, endPoint x: 360, endPoint y: 188, distance: 208.3
click at [360, 188] on div "**********" at bounding box center [529, 28] width 693 height 1867
copy div "ROGEN AND [PERSON_NAME] A LAW CORPORATION"
click at [132, 280] on body "**********" at bounding box center [529, 22] width 1058 height 2266
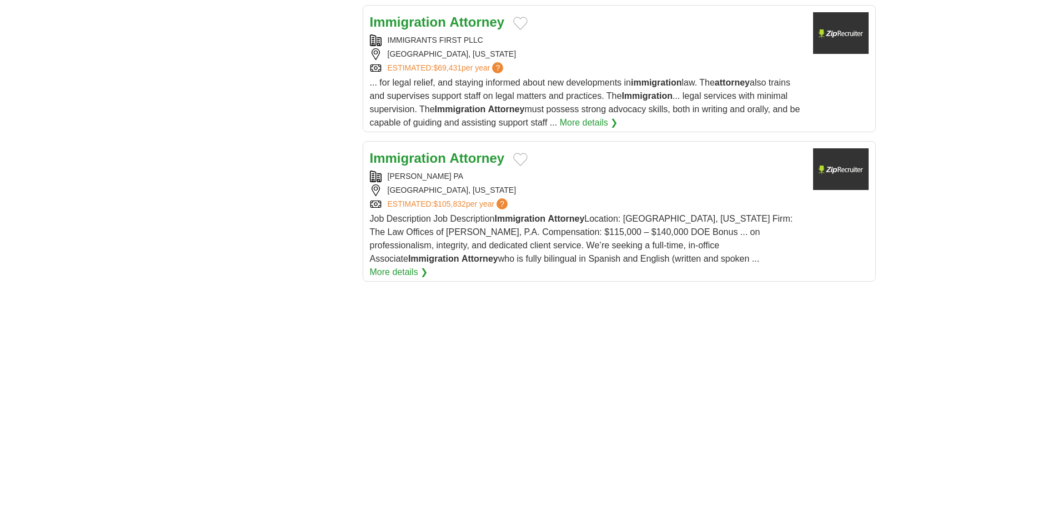
scroll to position [1444, 0]
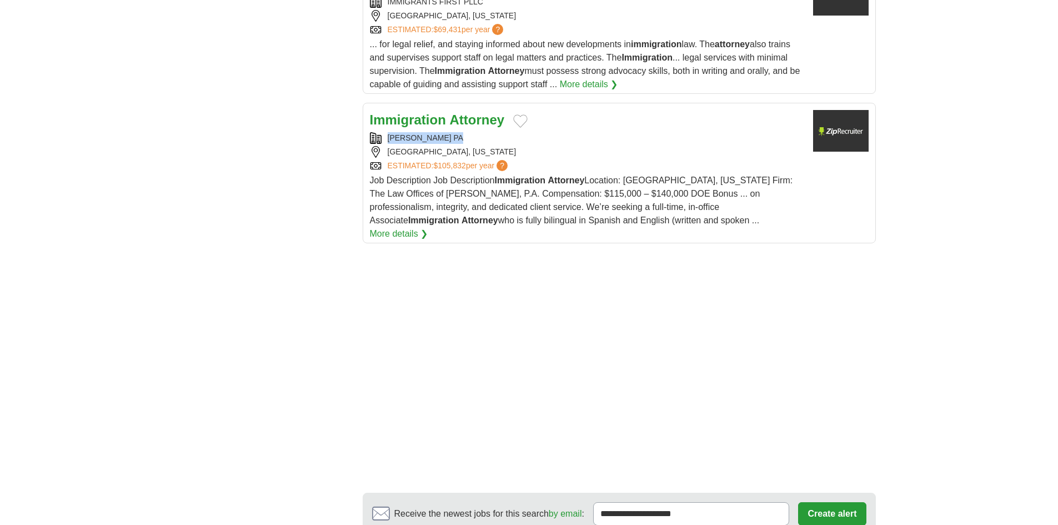
drag, startPoint x: 448, startPoint y: 124, endPoint x: 306, endPoint y: 124, distance: 141.6
copy div "[PERSON_NAME] PA"
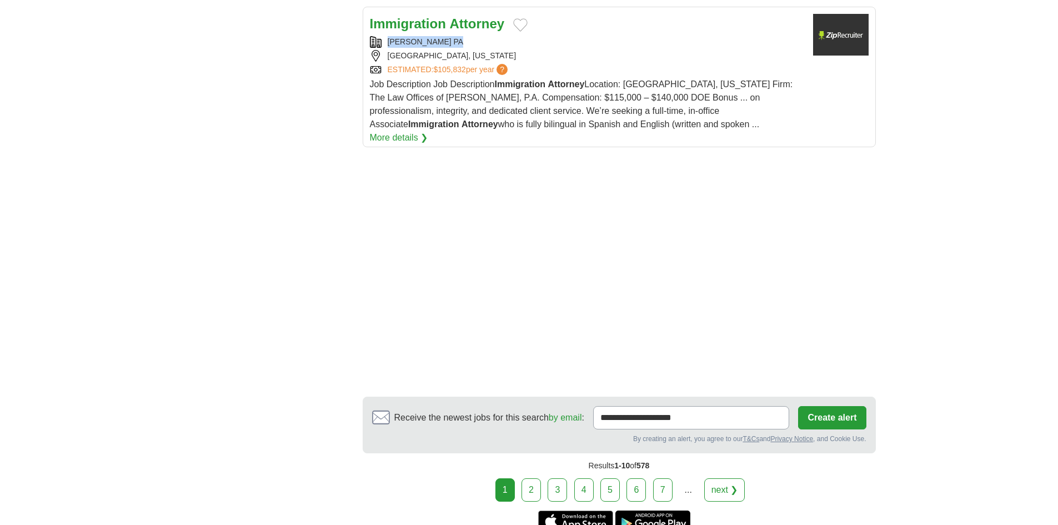
scroll to position [1714, 0]
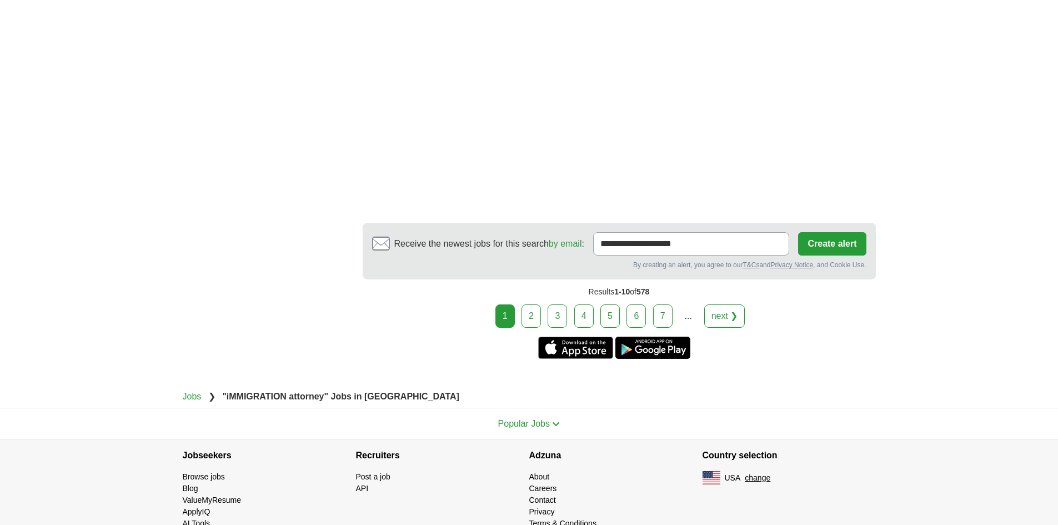
click at [530, 304] on link "2" at bounding box center [531, 315] width 19 height 23
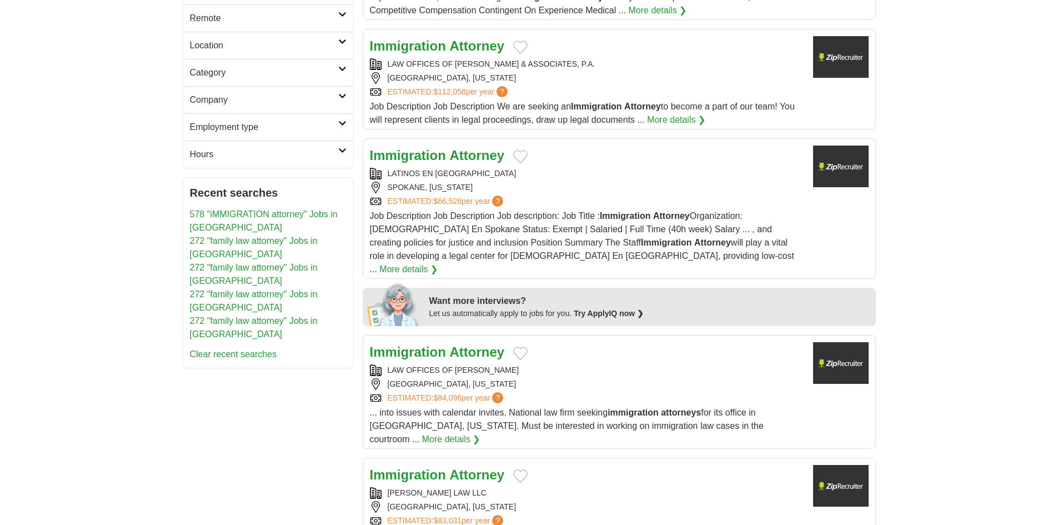
scroll to position [333, 0]
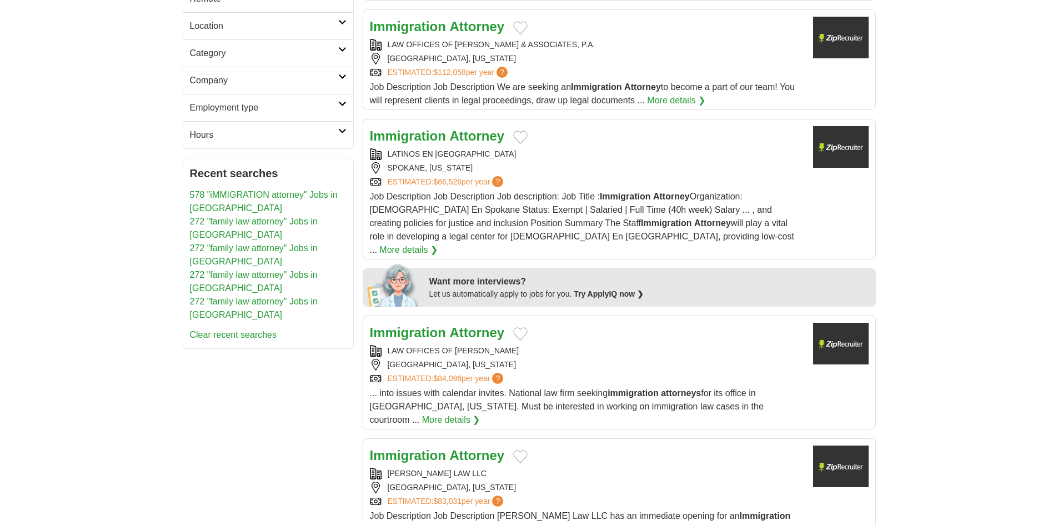
drag, startPoint x: 483, startPoint y: 152, endPoint x: 322, endPoint y: 173, distance: 161.9
drag, startPoint x: 227, startPoint y: 448, endPoint x: 354, endPoint y: 309, distance: 188.3
drag, startPoint x: 478, startPoint y: 152, endPoint x: 387, endPoint y: 154, distance: 91.1
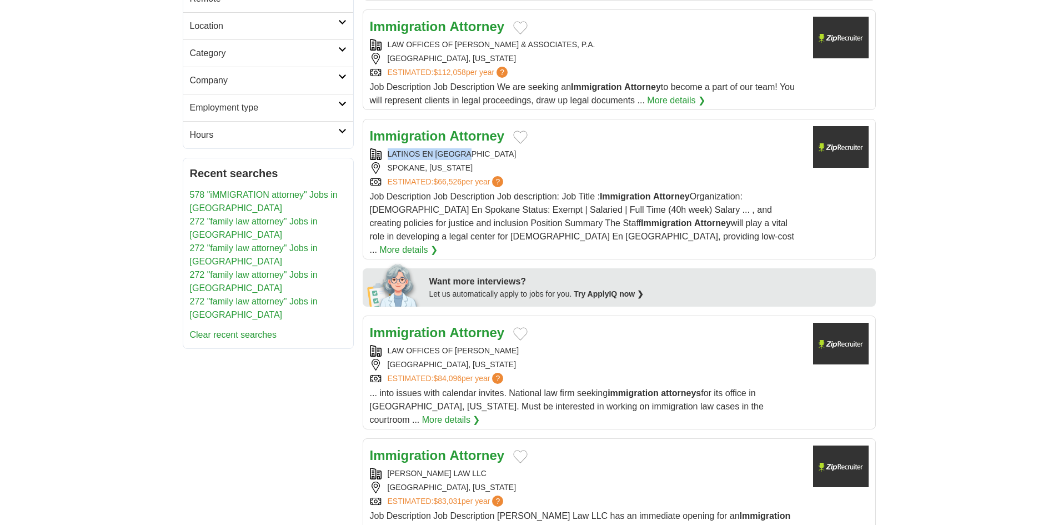
click at [387, 154] on div "LATINOS EN SPOKANE" at bounding box center [587, 154] width 434 height 12
copy div "LATINOS EN SPOKANE"
click at [414, 133] on strong "Immigration" at bounding box center [408, 135] width 76 height 15
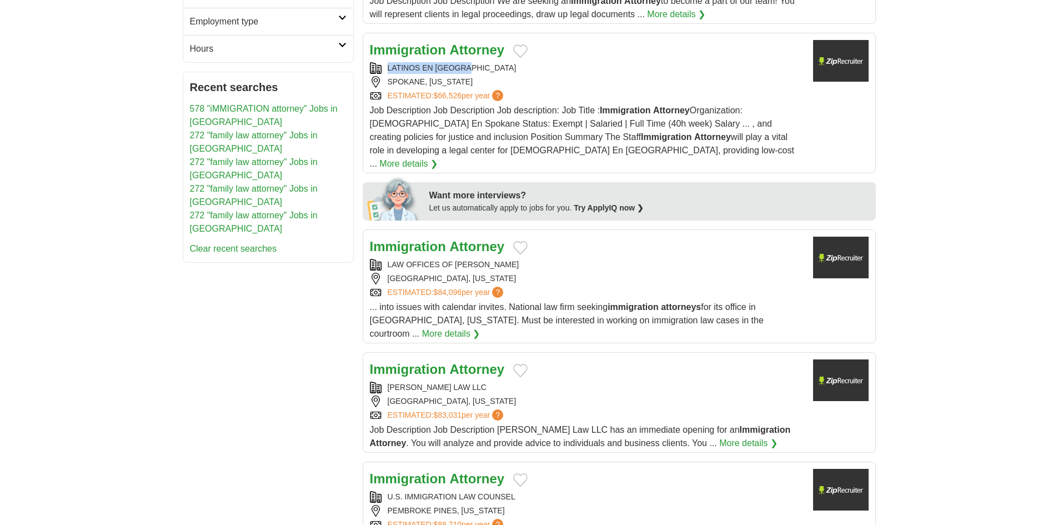
scroll to position [500, 0]
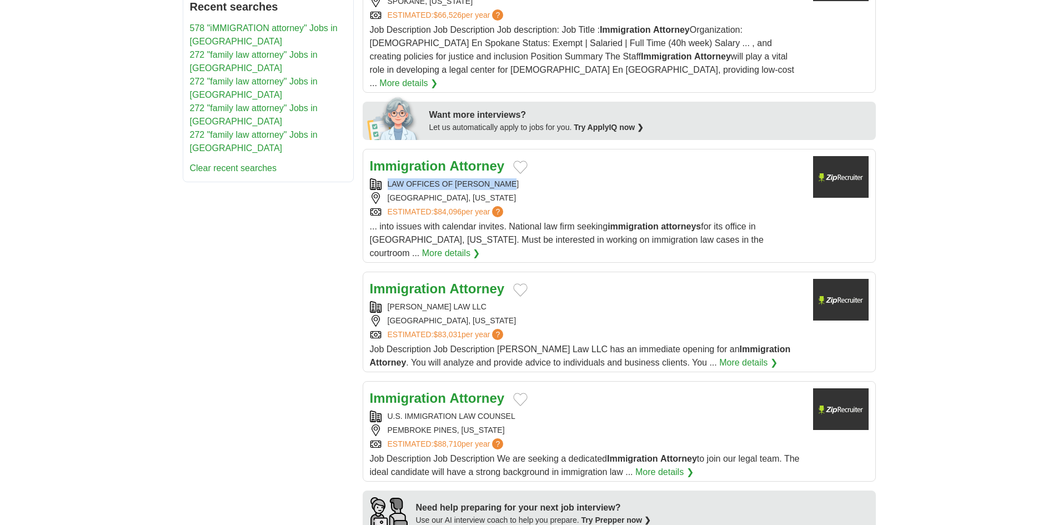
copy div "LAW OFFICES OF MANUEL SOLIS"
drag, startPoint x: 444, startPoint y: 173, endPoint x: 366, endPoint y: 170, distance: 78.4
click at [366, 170] on article "Immigration Attorney LAW OFFICES OF MANUEL SOLIS DENVER, COLORADO ESTIMATED: $8…" at bounding box center [619, 206] width 513 height 114
copy div "GORTON LAW LLC"
drag, startPoint x: 472, startPoint y: 280, endPoint x: 381, endPoint y: 283, distance: 91.1
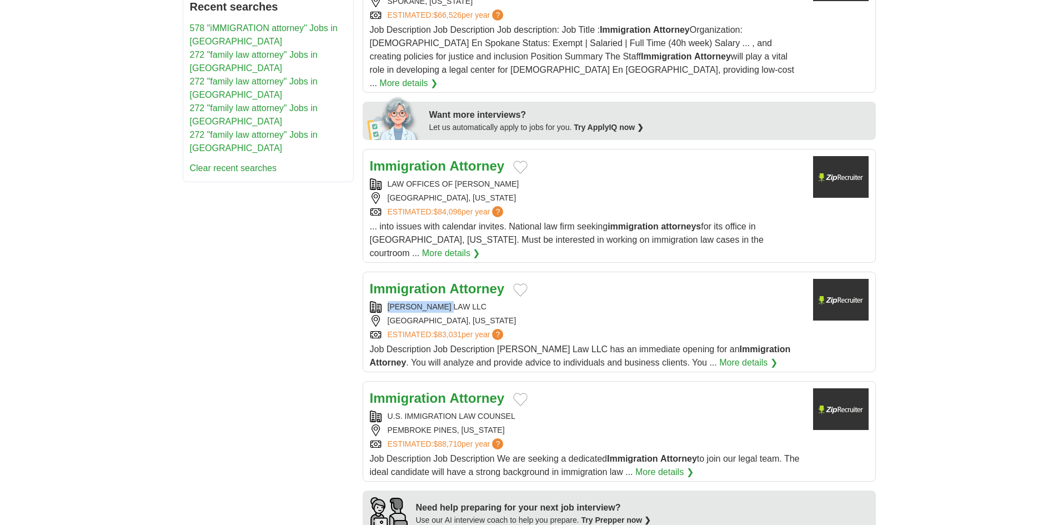
click at [381, 301] on div "GORTON LAW LLC" at bounding box center [587, 307] width 434 height 12
drag, startPoint x: 261, startPoint y: 297, endPoint x: 269, endPoint y: 298, distance: 8.9
click at [259, 297] on div "**********" at bounding box center [529, 451] width 693 height 1490
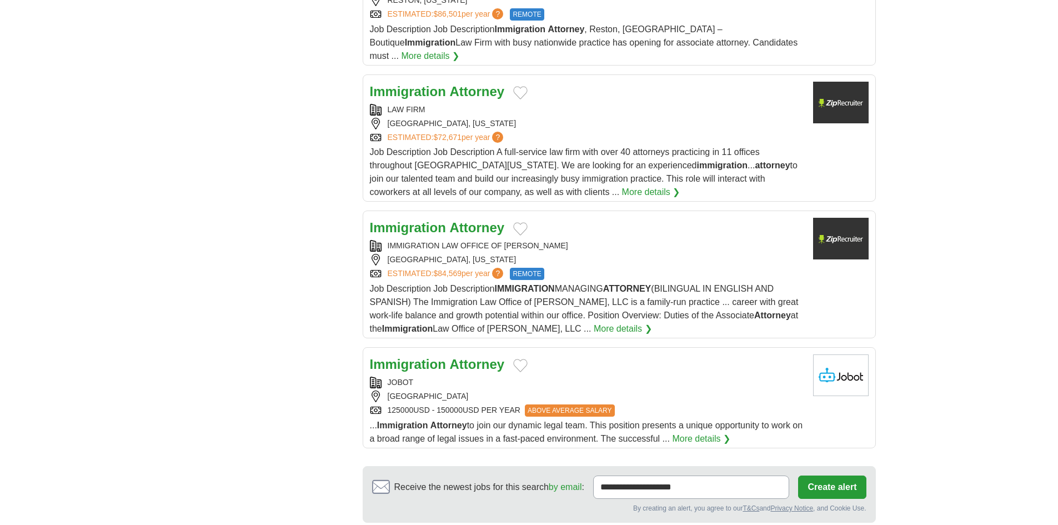
scroll to position [1111, 0]
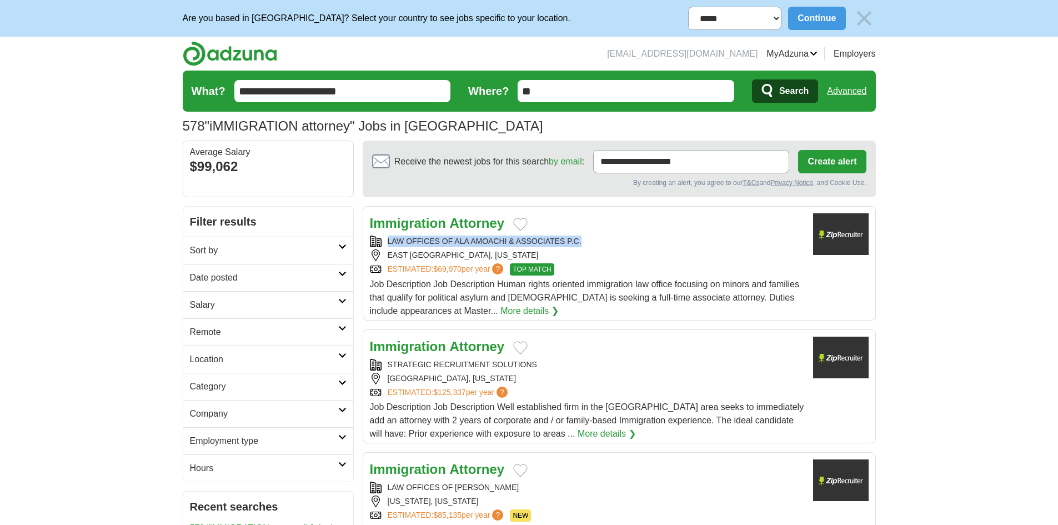
copy div "LAW OFFICES OF ALA AMOACHI & ASSOCIATES P.C."
drag, startPoint x: 595, startPoint y: 243, endPoint x: 389, endPoint y: 242, distance: 205.5
click at [389, 242] on div "LAW OFFICES OF ALA AMOACHI & ASSOCIATES P.C." at bounding box center [587, 242] width 434 height 12
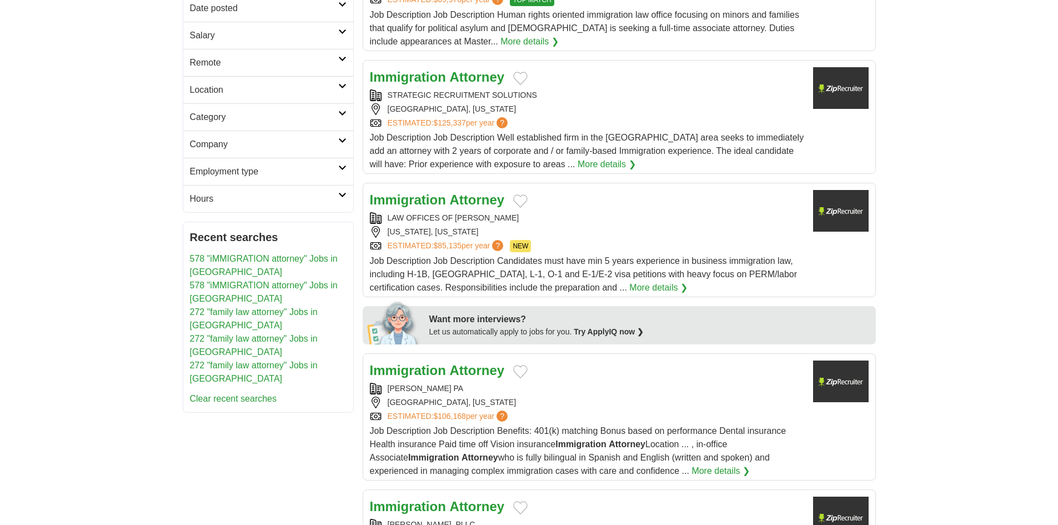
scroll to position [333, 0]
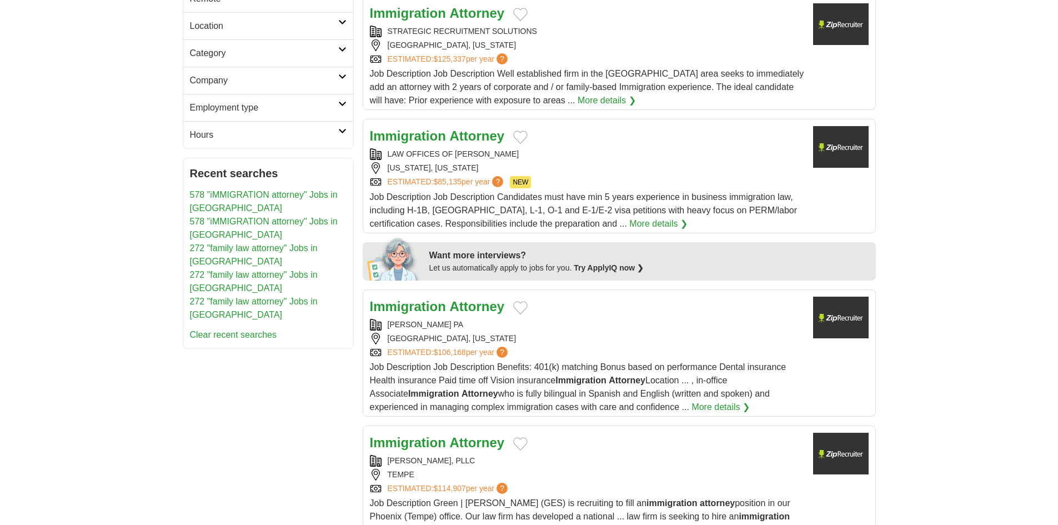
copy div "LAW OFFICES OF RAKESH MEHROTRA"
drag, startPoint x: 542, startPoint y: 151, endPoint x: 389, endPoint y: 150, distance: 153.3
click at [389, 150] on div "LAW OFFICES OF RAKESH MEHROTRA" at bounding box center [587, 154] width 434 height 12
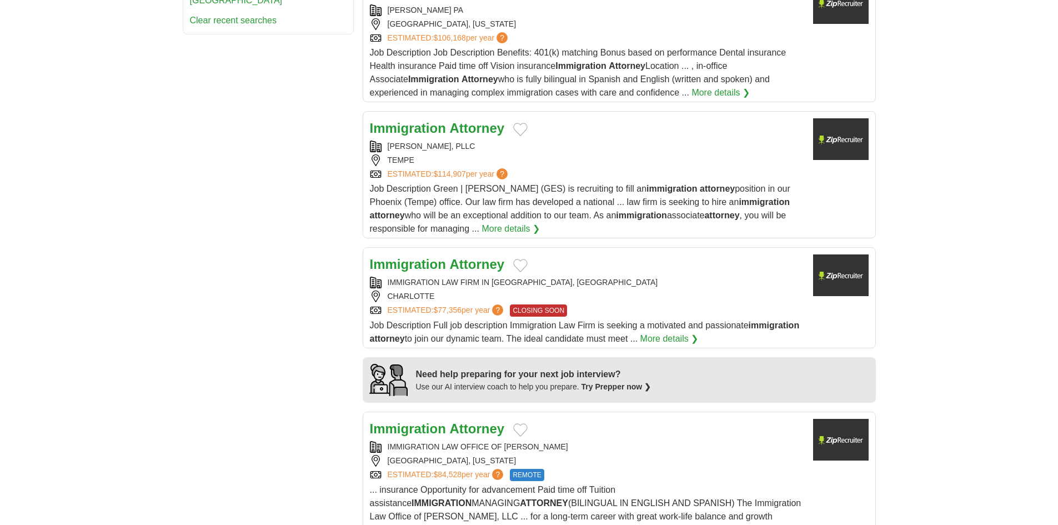
scroll to position [667, 0]
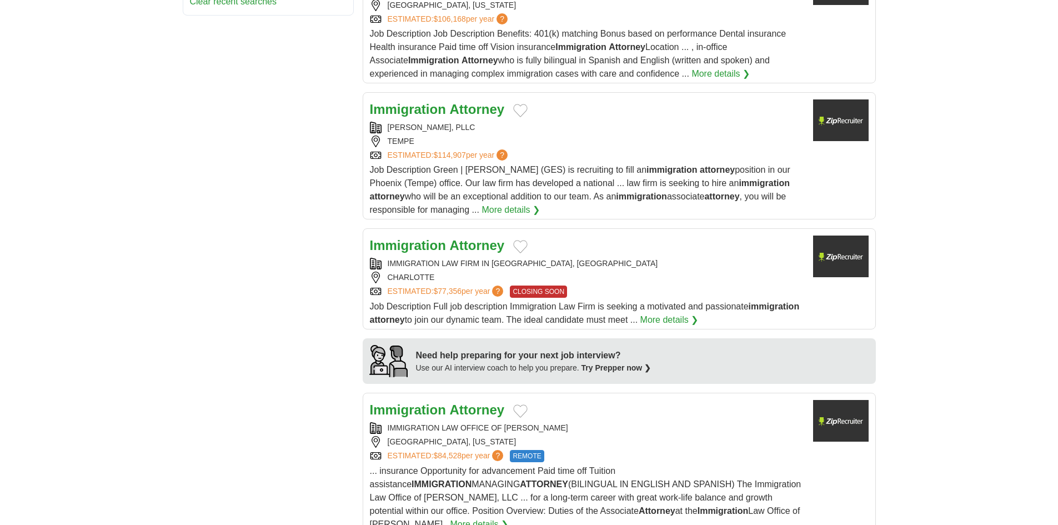
drag, startPoint x: 428, startPoint y: 122, endPoint x: 338, endPoint y: 122, distance: 89.4
click at [338, 122] on div "**********" at bounding box center [529, 305] width 693 height 1530
copy div "GREEN EVANS-SCHROEDER, PLLC"
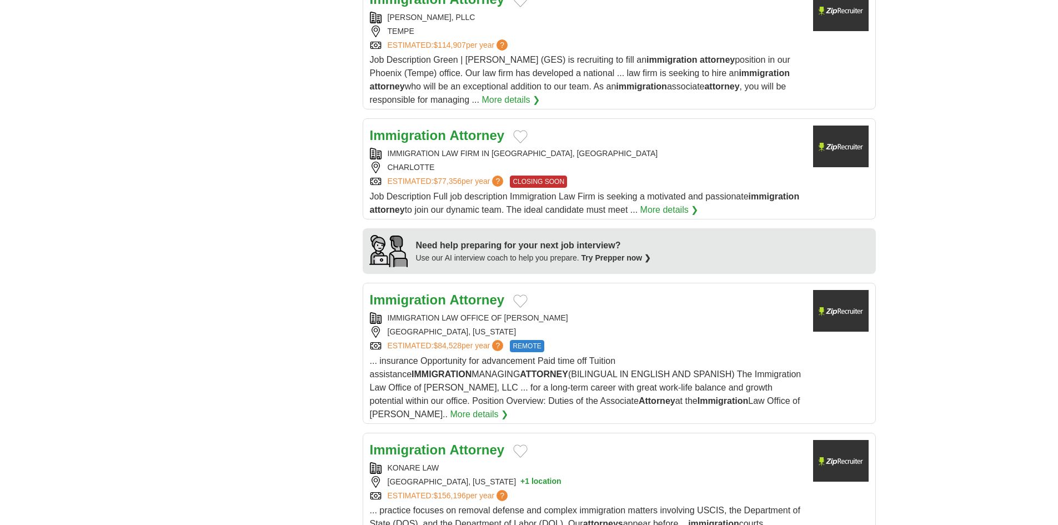
scroll to position [778, 0]
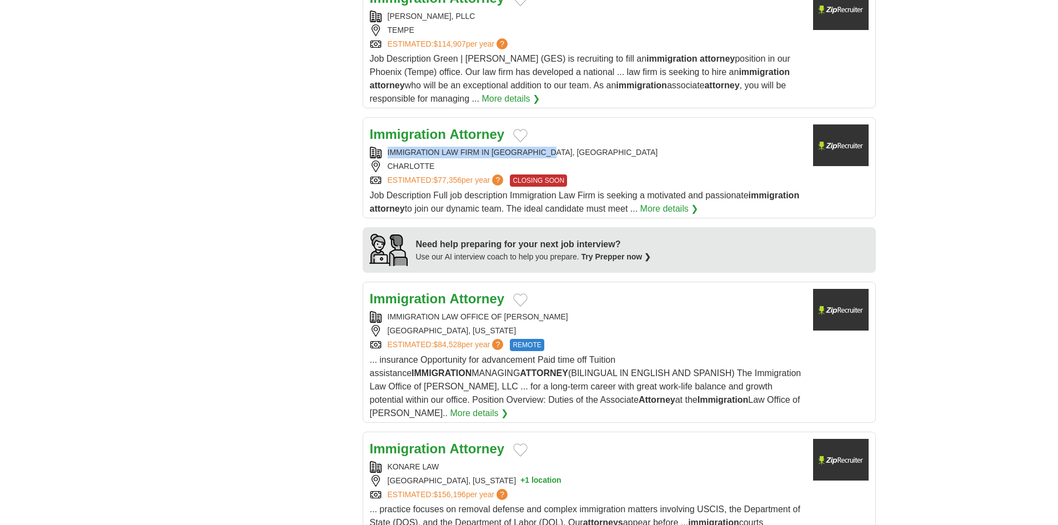
drag, startPoint x: 568, startPoint y: 151, endPoint x: 377, endPoint y: 158, distance: 191.2
click at [377, 158] on div "IMMIGRATION LAW FIRM IN CHARLOTTE, NC" at bounding box center [587, 153] width 434 height 12
copy div "IMMIGRATION LAW FIRM IN CHARLOTTE, NC"
click at [438, 122] on article "Immigration Attorney IMMIGRATION LAW FIRM IN CHARLOTTE, NC CHARLOTTE ESTIMATED:…" at bounding box center [619, 167] width 513 height 101
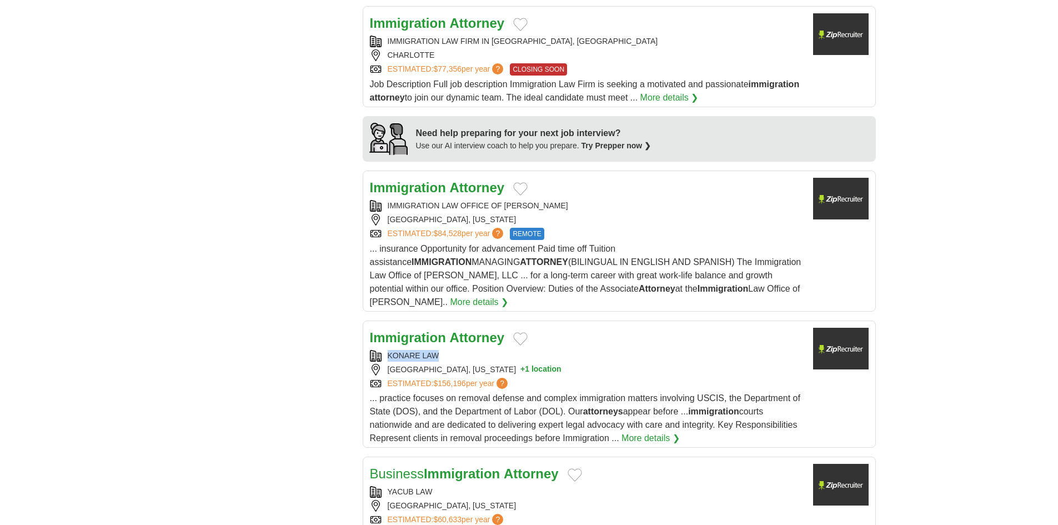
drag, startPoint x: 446, startPoint y: 338, endPoint x: 363, endPoint y: 338, distance: 83.3
click at [363, 338] on article "Immigration Attorney KONARE LAW SAN DIEGO, CALIFORNIA + 1 location ESTIMATED: ?" at bounding box center [619, 383] width 513 height 127
copy div "KONARE LAW"
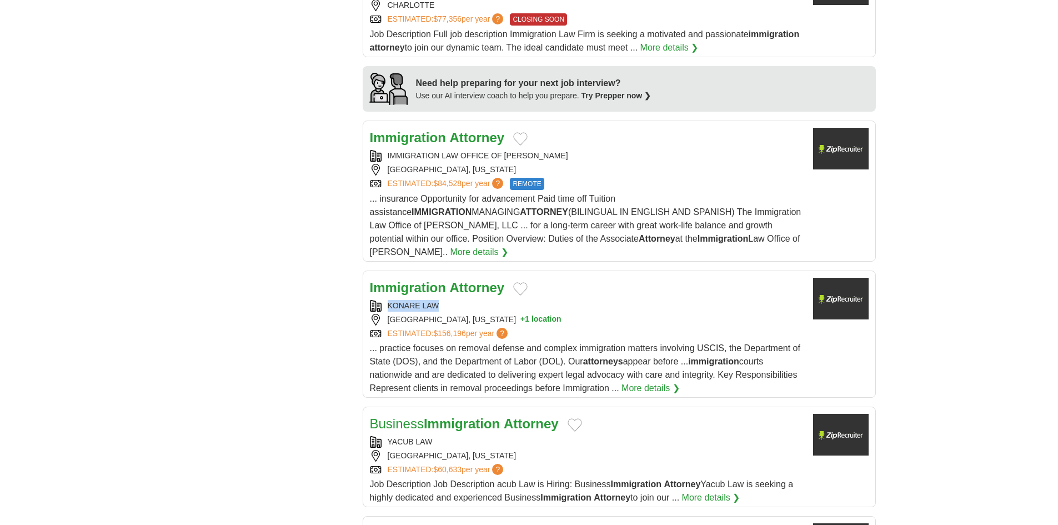
scroll to position [1000, 0]
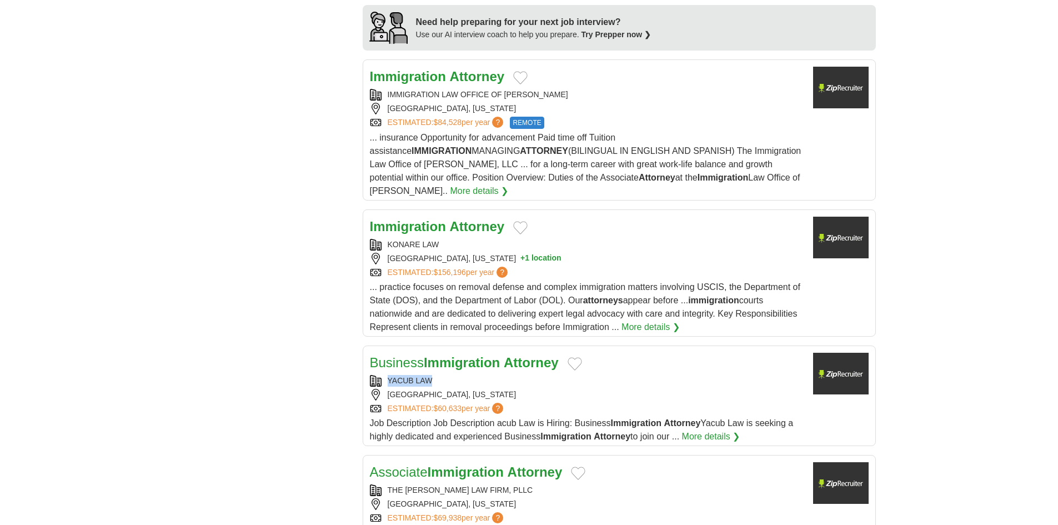
drag, startPoint x: 455, startPoint y: 364, endPoint x: 318, endPoint y: 364, distance: 137.2
copy div "YACUB LAW"
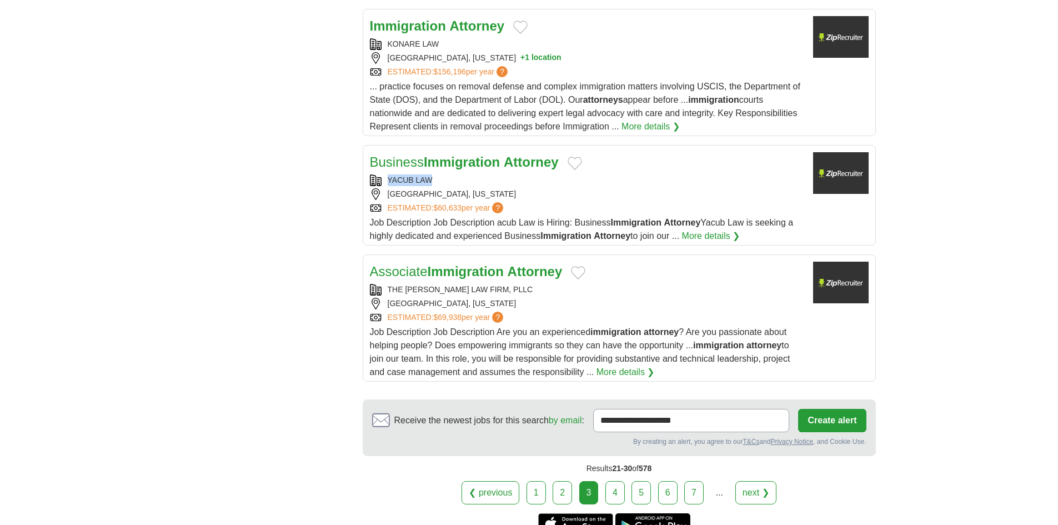
scroll to position [1222, 0]
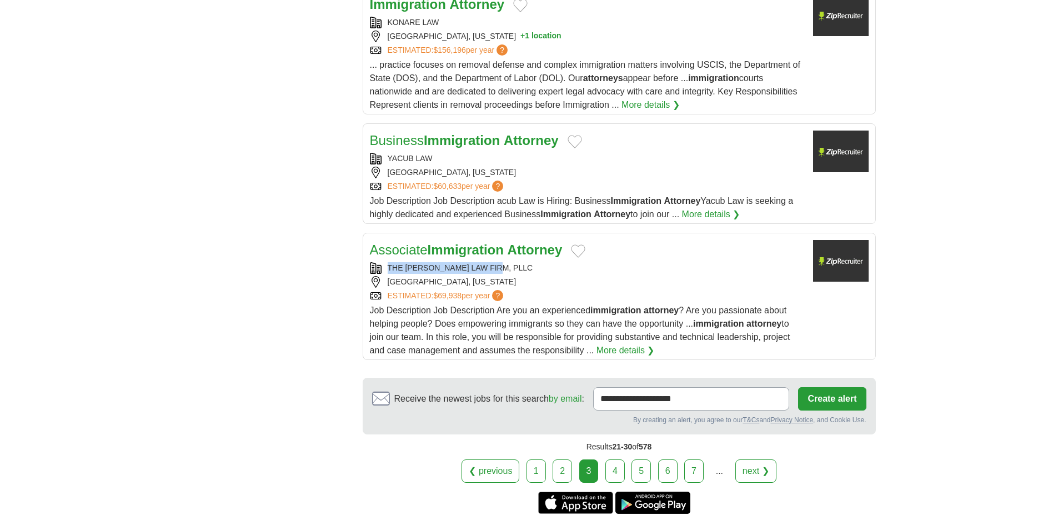
copy div "THE LOZANO LAW FIRM, PLLC"
drag, startPoint x: 486, startPoint y: 248, endPoint x: 379, endPoint y: 255, distance: 106.9
click at [379, 262] on div "THE LOZANO LAW FIRM, PLLC" at bounding box center [587, 268] width 434 height 12
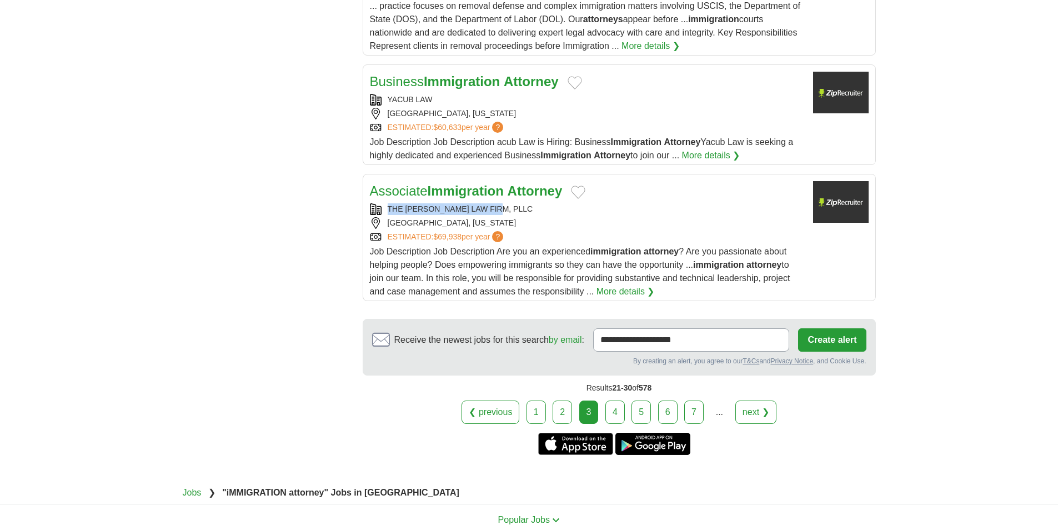
scroll to position [1333, 0]
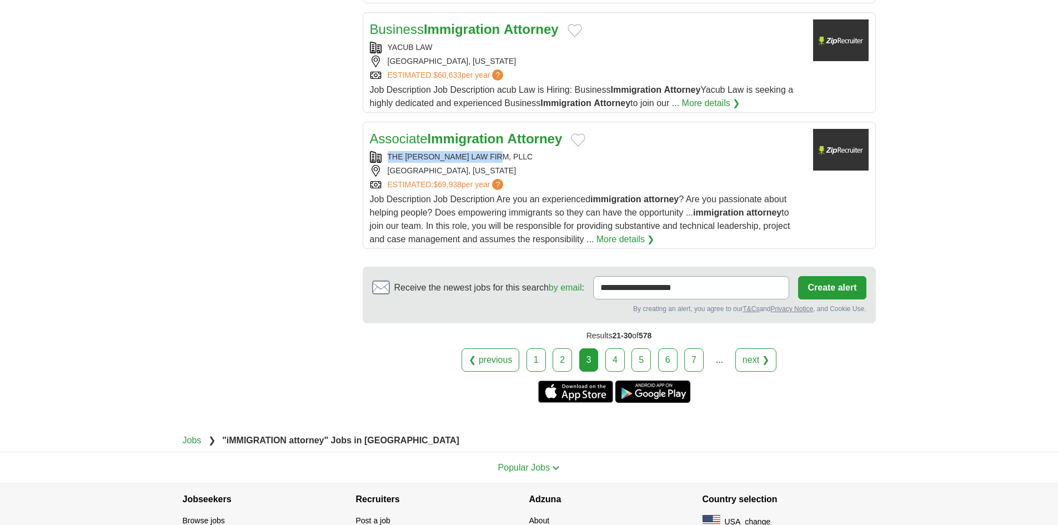
click at [618, 348] on link "4" at bounding box center [614, 359] width 19 height 23
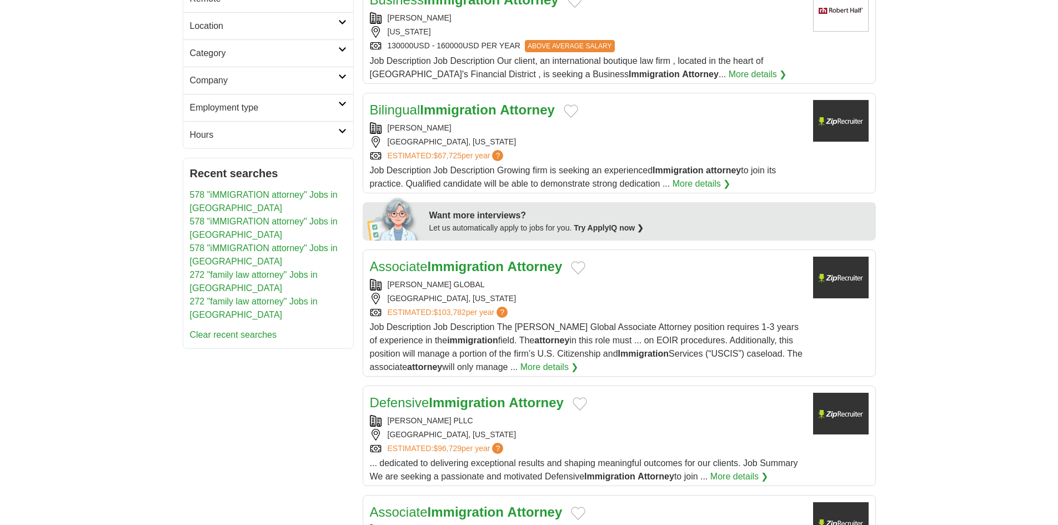
scroll to position [389, 0]
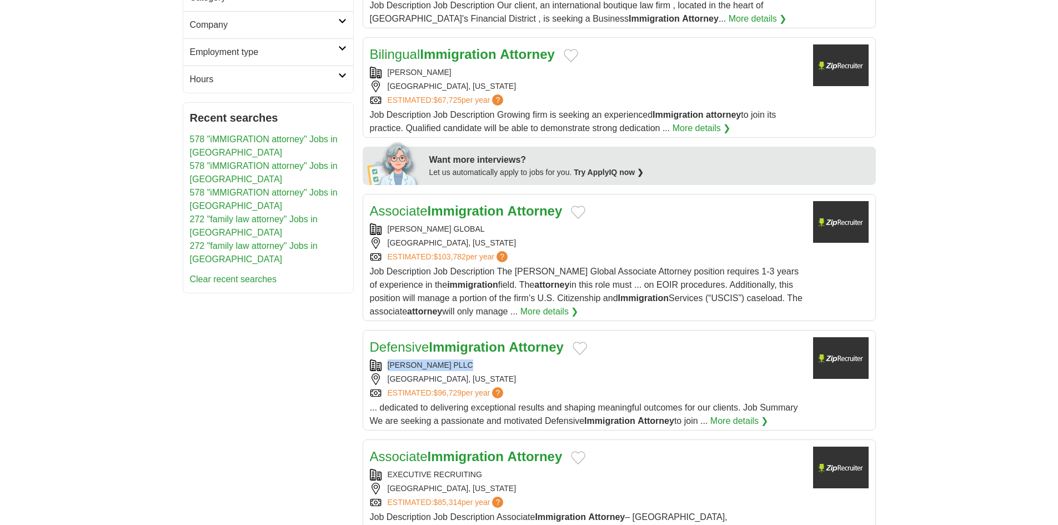
drag, startPoint x: 487, startPoint y: 361, endPoint x: 381, endPoint y: 361, distance: 105.5
click at [381, 361] on div "[PERSON_NAME] PLLC" at bounding box center [587, 365] width 434 height 12
copy div "MURRAY OSORIO PLLC"
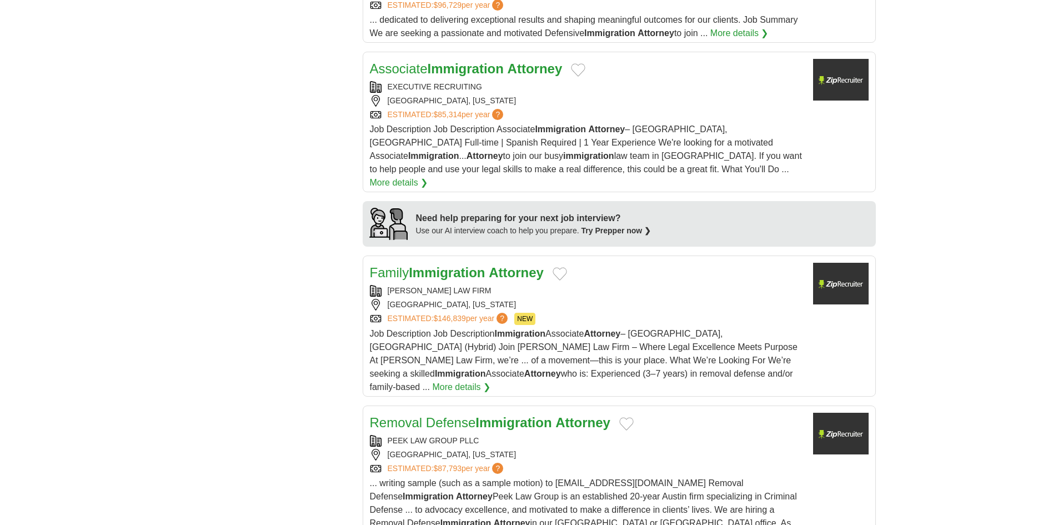
scroll to position [778, 0]
copy div "SOLANO LAW FIRM"
drag, startPoint x: 460, startPoint y: 273, endPoint x: 387, endPoint y: 278, distance: 74.0
click at [387, 284] on div "SOLANO LAW FIRM" at bounding box center [587, 290] width 434 height 12
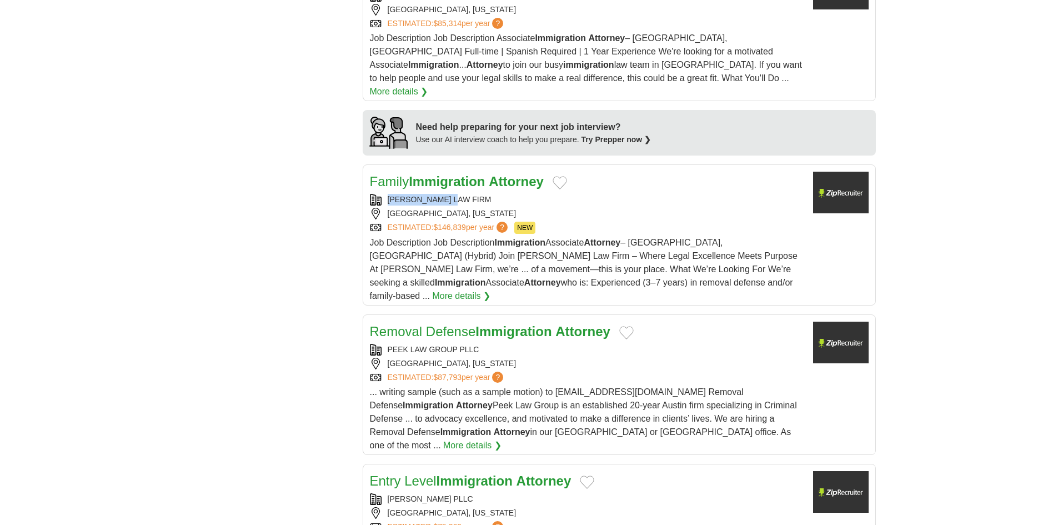
scroll to position [889, 0]
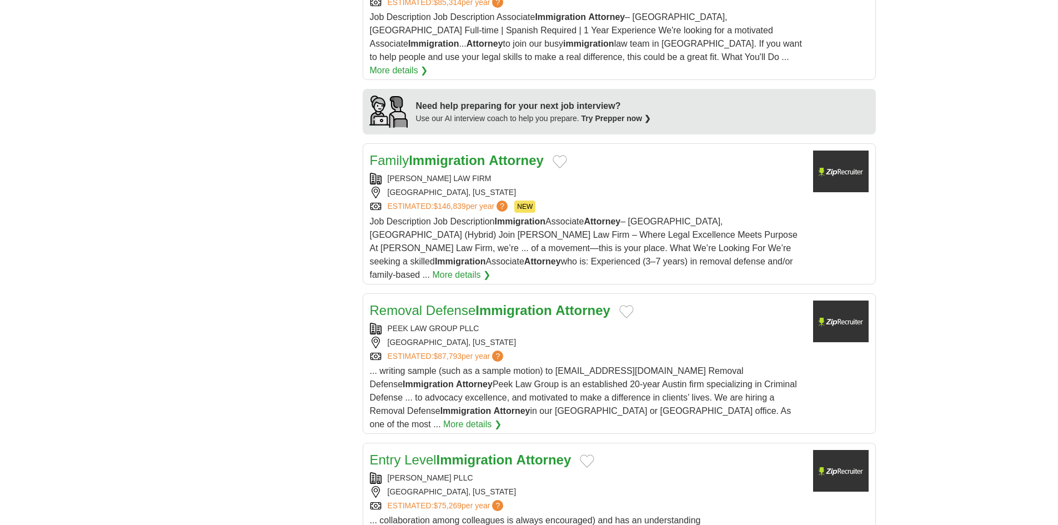
copy div
drag, startPoint x: 492, startPoint y: 300, endPoint x: 387, endPoint y: 299, distance: 105.0
click at [387, 323] on div "PEEK LAW GROUP PLLC" at bounding box center [587, 329] width 434 height 12
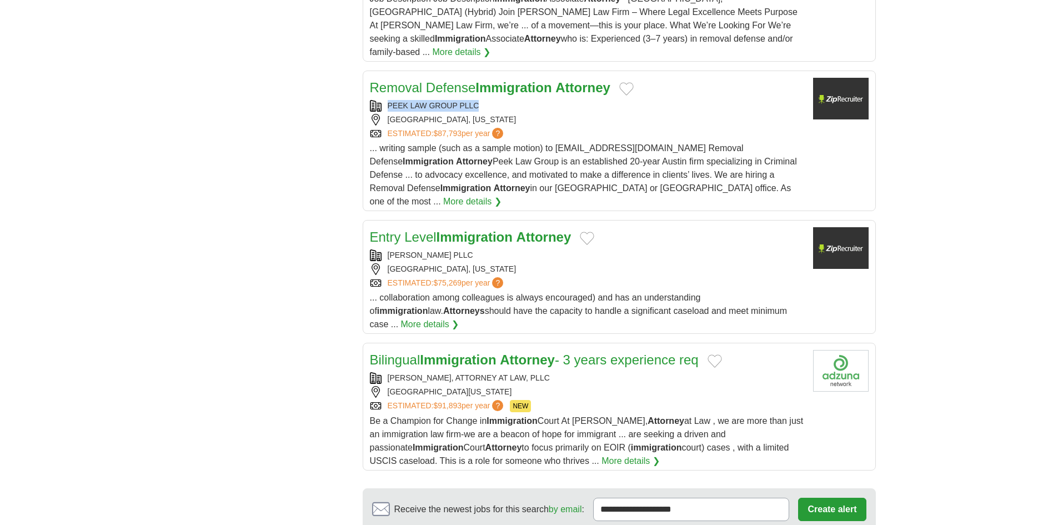
scroll to position [1166, 0]
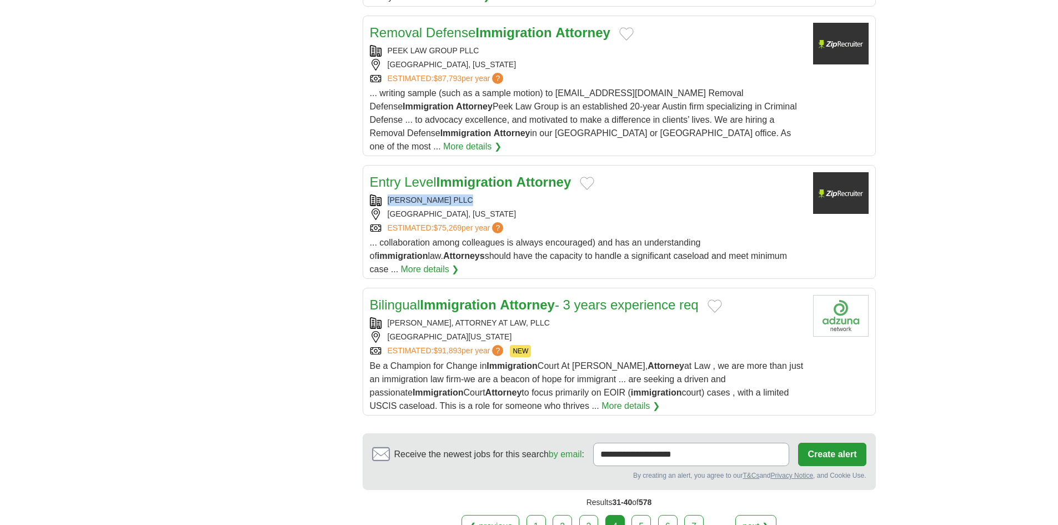
drag, startPoint x: 489, startPoint y: 160, endPoint x: 378, endPoint y: 153, distance: 111.3
click at [378, 172] on div "Entry Level Immigration Attorney MURRAY OSORIO PLLC FAIRFAX, VIRGINIA ESTIMATED…" at bounding box center [587, 224] width 434 height 104
copy div "MURRAY OSORIO PLLC"
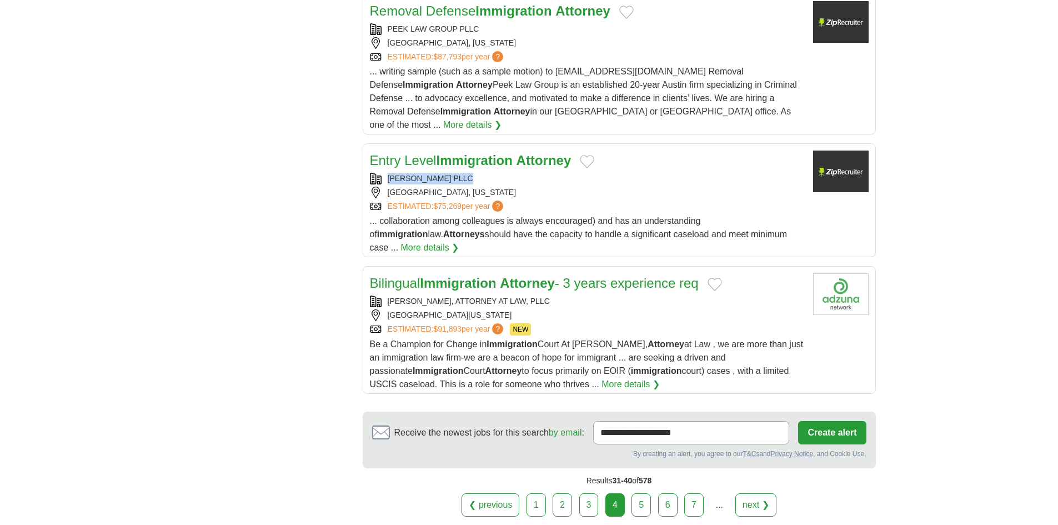
scroll to position [1222, 0]
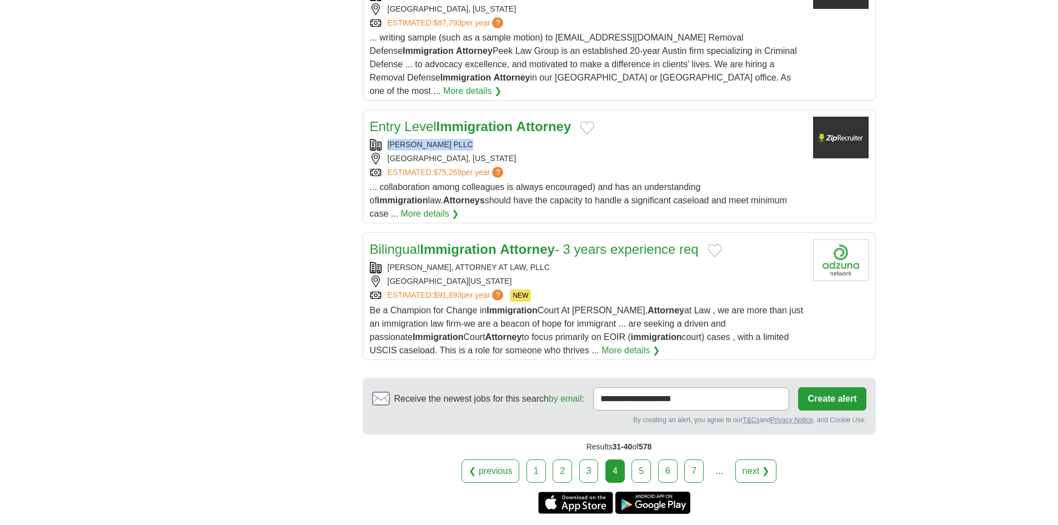
copy div "AARON G. CHRISTENSEN, ATTORNEY AT LAW, PLLC"
drag, startPoint x: 564, startPoint y: 226, endPoint x: 359, endPoint y: 226, distance: 205.5
click at [647, 459] on link "5" at bounding box center [641, 470] width 19 height 23
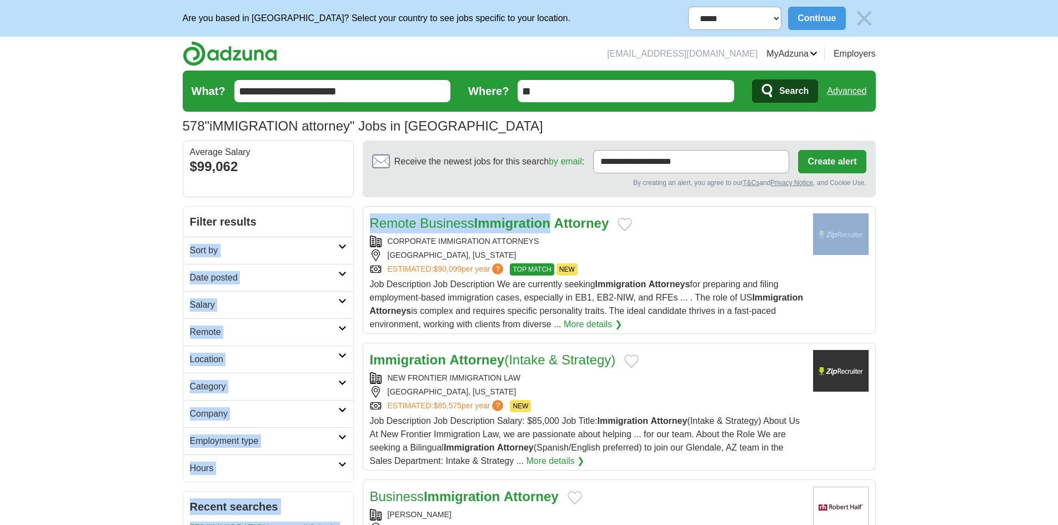
drag, startPoint x: 553, startPoint y: 233, endPoint x: 117, endPoint y: 246, distance: 436.2
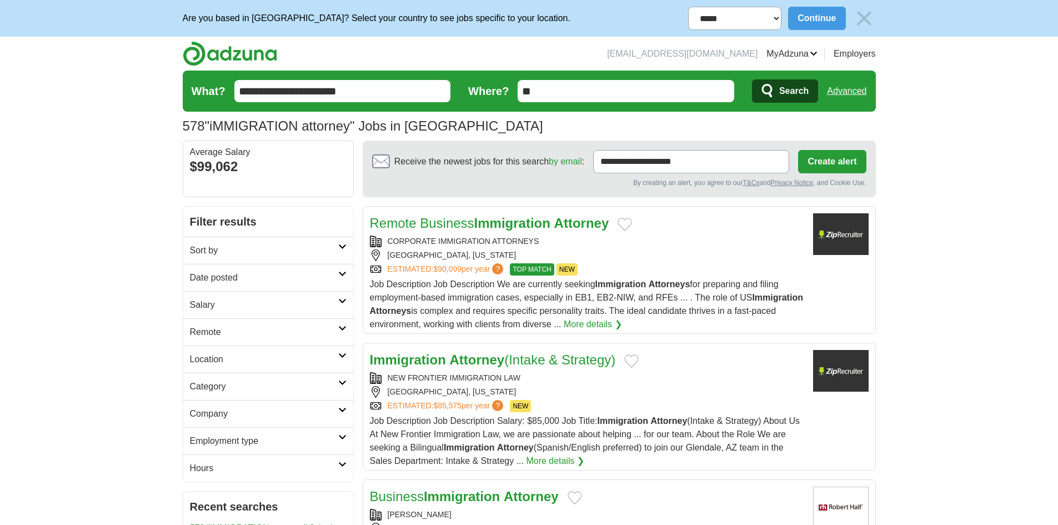
click at [239, 282] on h2 "Date posted" at bounding box center [264, 277] width 148 height 13
click at [218, 333] on link "Last 7 days" at bounding box center [268, 335] width 157 height 13
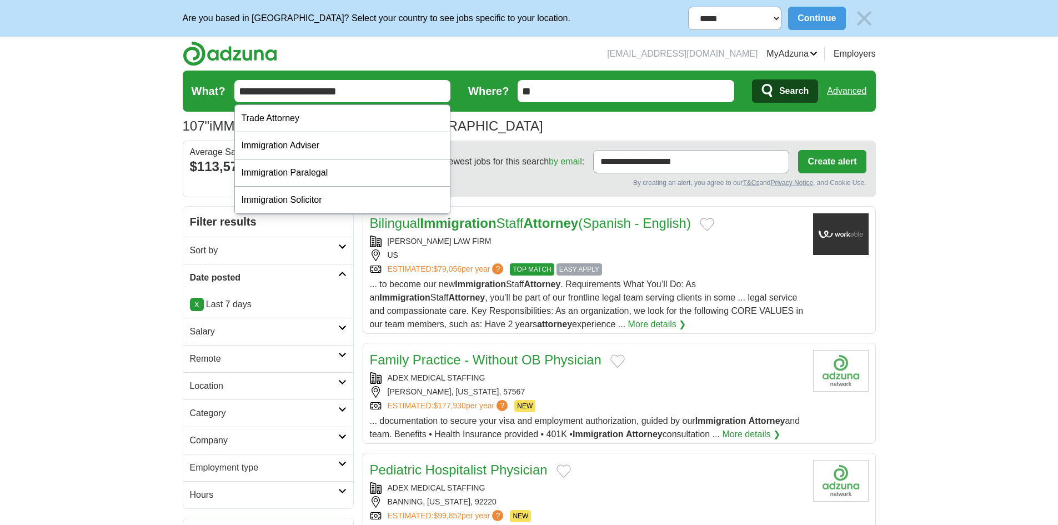
drag, startPoint x: 319, startPoint y: 89, endPoint x: 147, endPoint y: 99, distance: 172.5
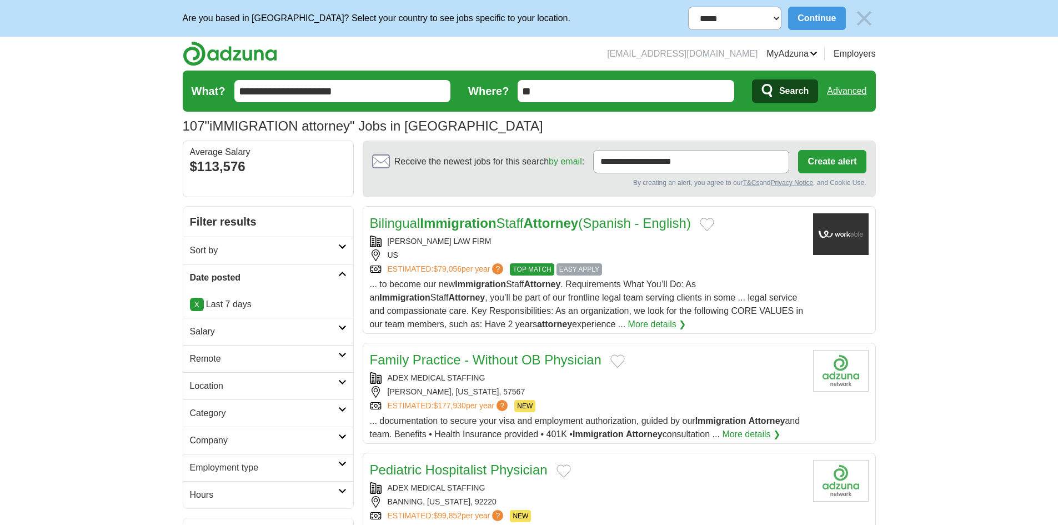
type input "**********"
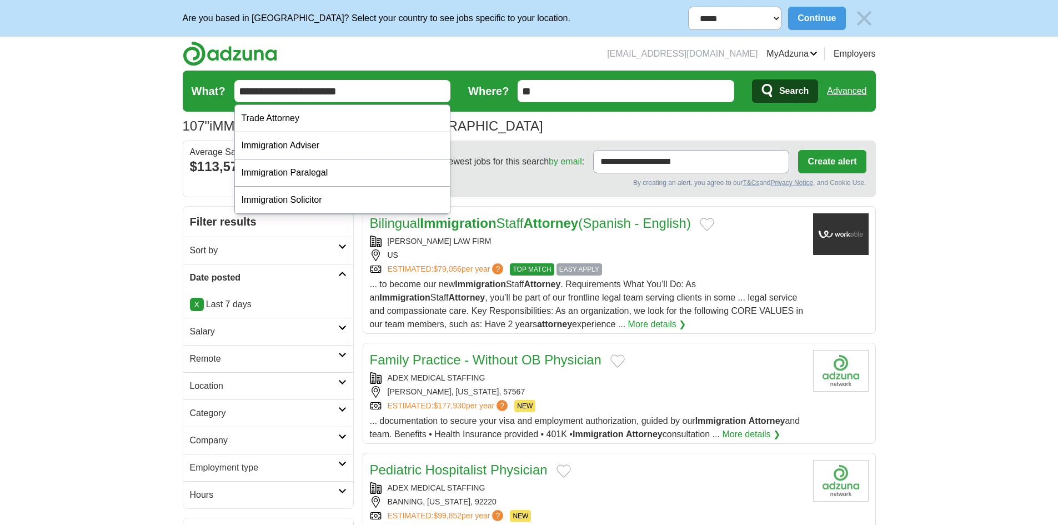
click at [752, 79] on button "Search" at bounding box center [785, 90] width 66 height 23
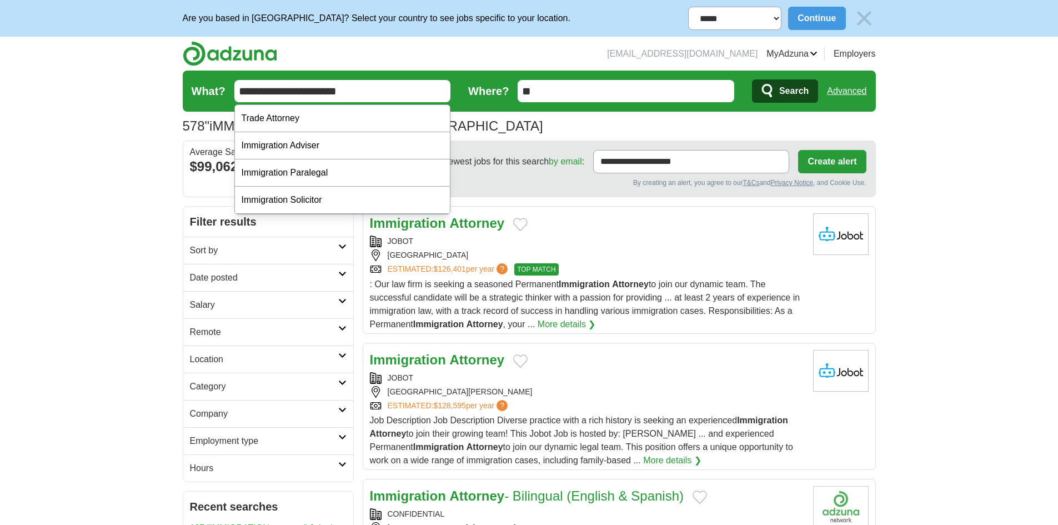
drag, startPoint x: 318, startPoint y: 84, endPoint x: 241, endPoint y: 88, distance: 77.3
click at [241, 88] on input "**********" at bounding box center [342, 91] width 217 height 22
type input "**********"
click at [752, 79] on button "Search" at bounding box center [785, 90] width 66 height 23
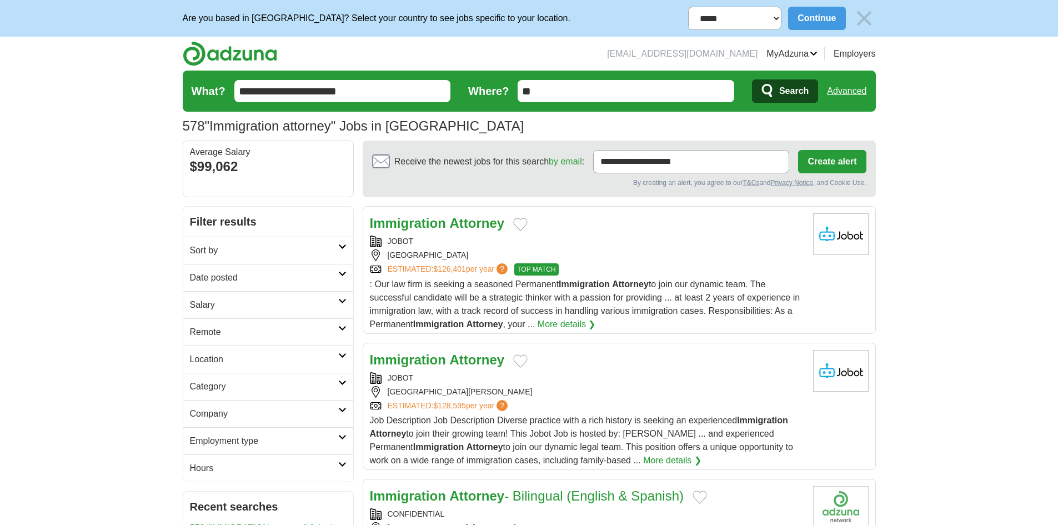
click at [234, 280] on h2 "Date posted" at bounding box center [264, 277] width 148 height 13
click at [218, 335] on link "Last 7 days" at bounding box center [268, 335] width 157 height 13
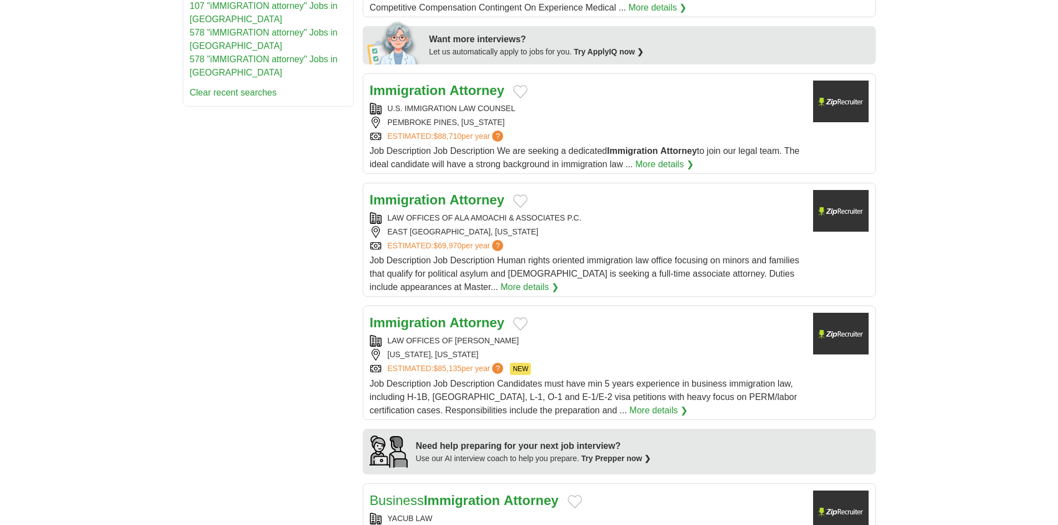
scroll to position [611, 0]
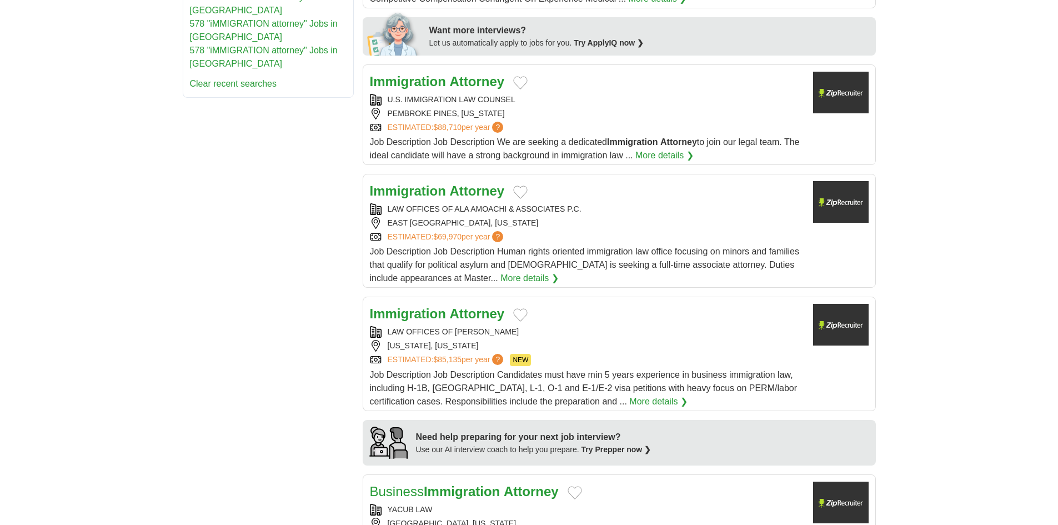
drag, startPoint x: 583, startPoint y: 190, endPoint x: 624, endPoint y: 190, distance: 41.1
click at [624, 203] on div "LAW OFFICES OF ALA AMOACHI & ASSOCIATES P.C." at bounding box center [587, 209] width 434 height 12
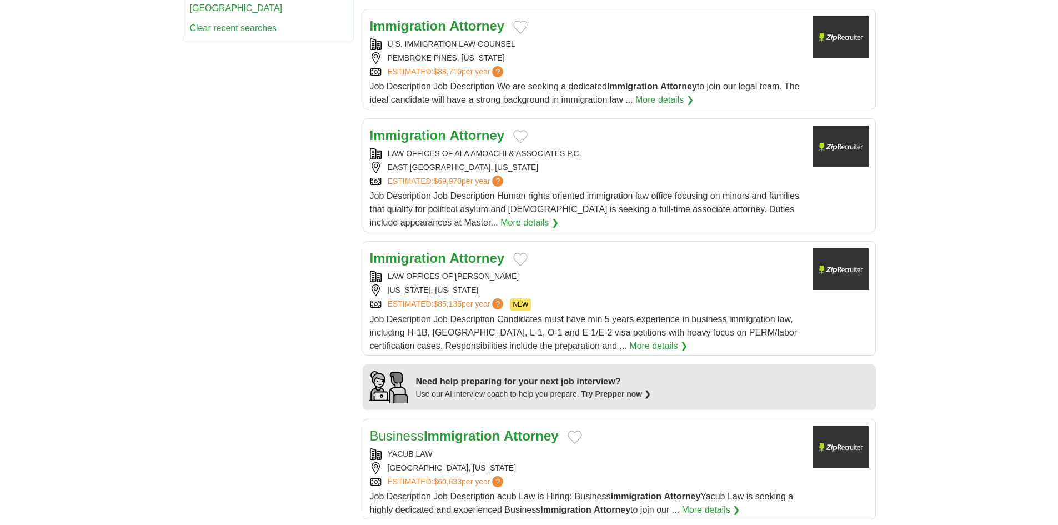
scroll to position [722, 0]
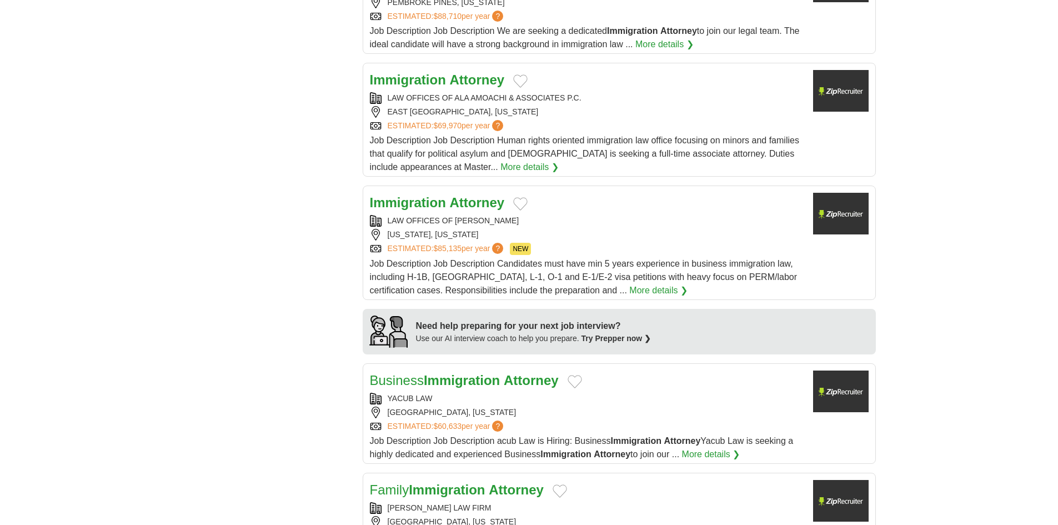
click at [460, 215] on div "LAW OFFICES OF RAKESH MEHROTRA" at bounding box center [587, 221] width 434 height 12
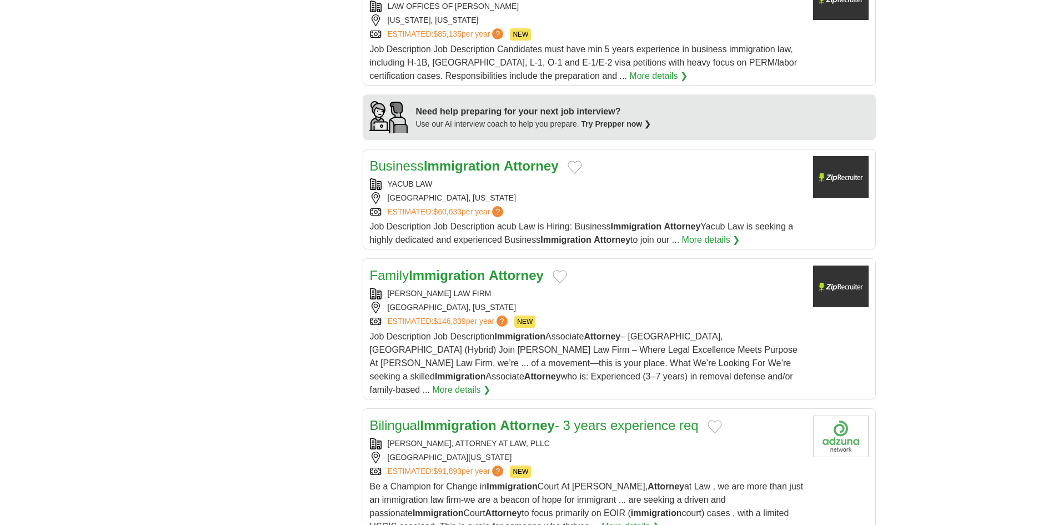
scroll to position [1055, 0]
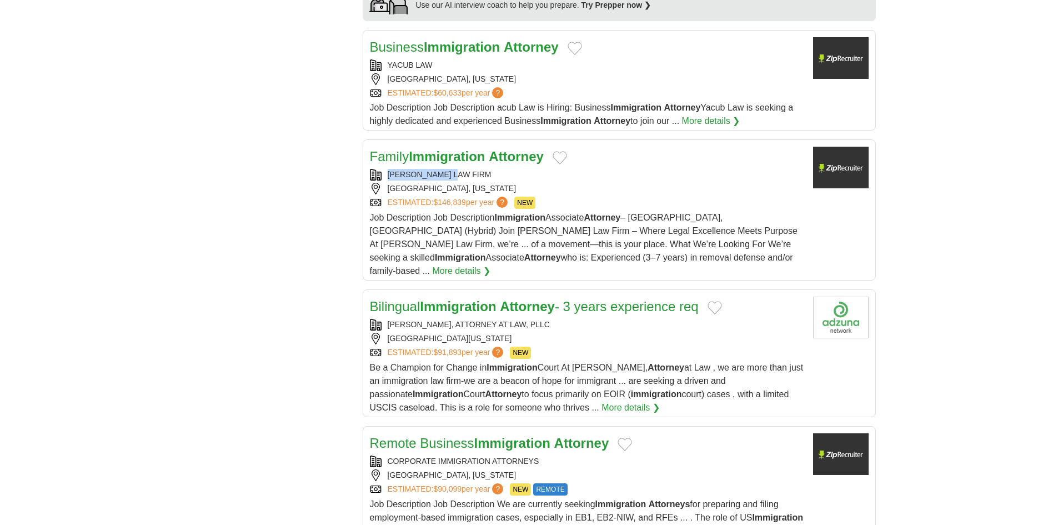
drag, startPoint x: 447, startPoint y: 161, endPoint x: 368, endPoint y: 165, distance: 78.4
click at [368, 165] on article "Family Immigration Attorney SOLANO LAW FIRM ATLANTA, GEORGIA ESTIMATED: $146,83…" at bounding box center [619, 209] width 513 height 141
copy div "SOLANO LAW FIRM"
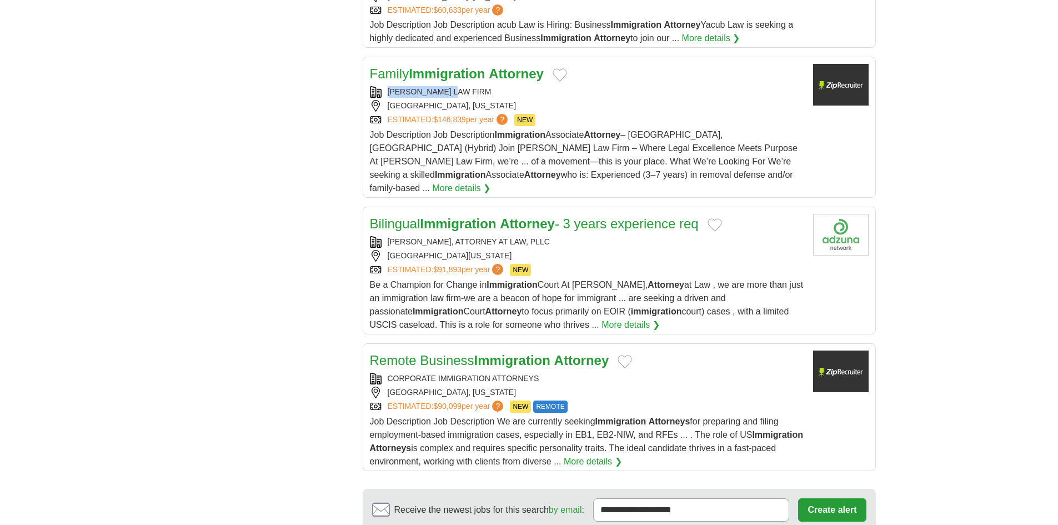
scroll to position [1222, 0]
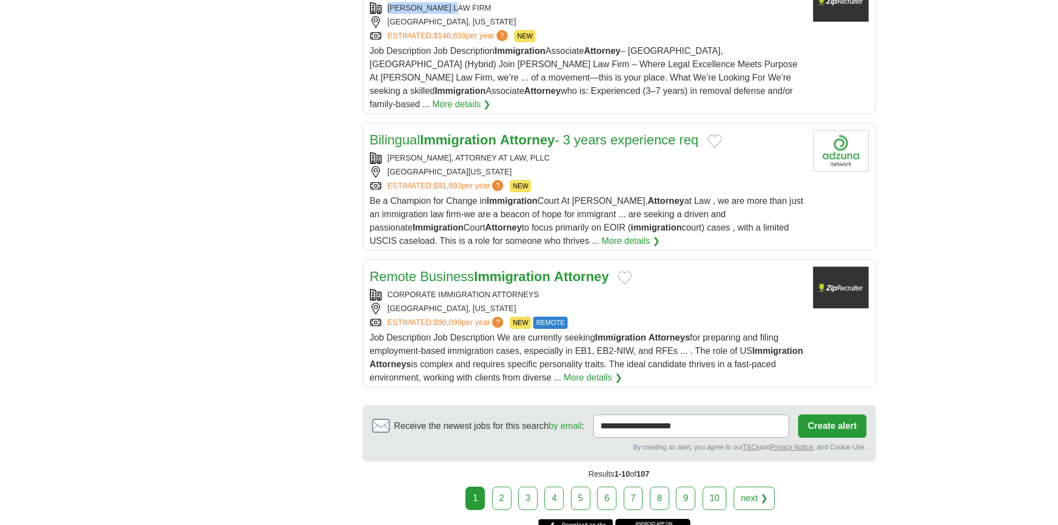
drag, startPoint x: 505, startPoint y: 464, endPoint x: 534, endPoint y: 461, distance: 29.1
click at [505, 487] on link "2" at bounding box center [501, 498] width 19 height 23
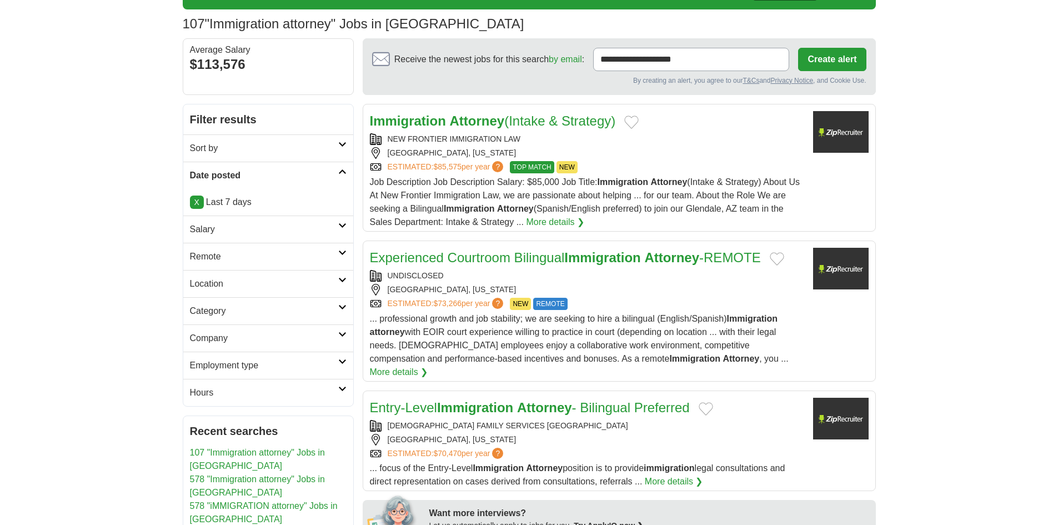
scroll to position [111, 0]
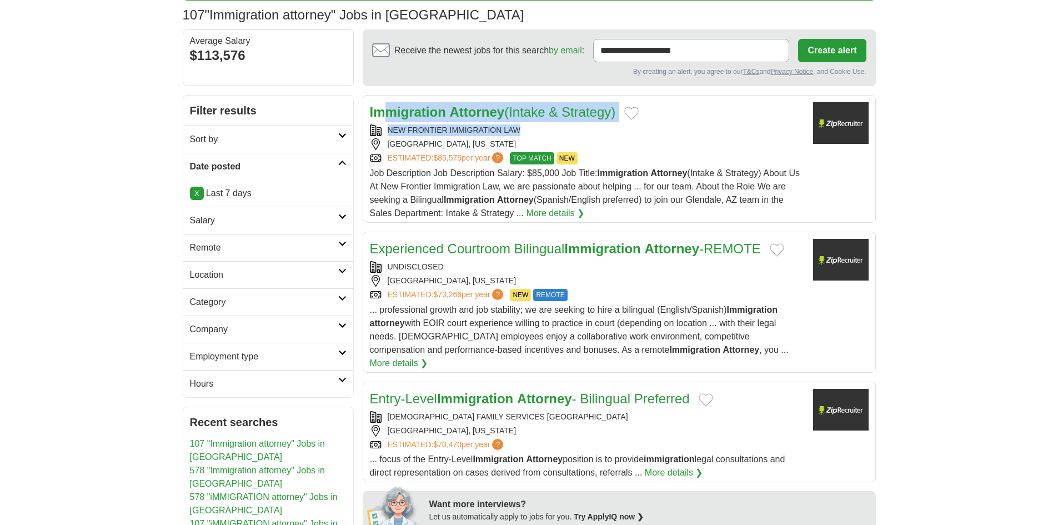
drag, startPoint x: 527, startPoint y: 132, endPoint x: 387, endPoint y: 122, distance: 140.4
click at [387, 122] on div "Immigration Attorney (Intake & Strategy) NEW FRONTIER IMMIGRATION LAW GLENDALE,…" at bounding box center [587, 161] width 434 height 118
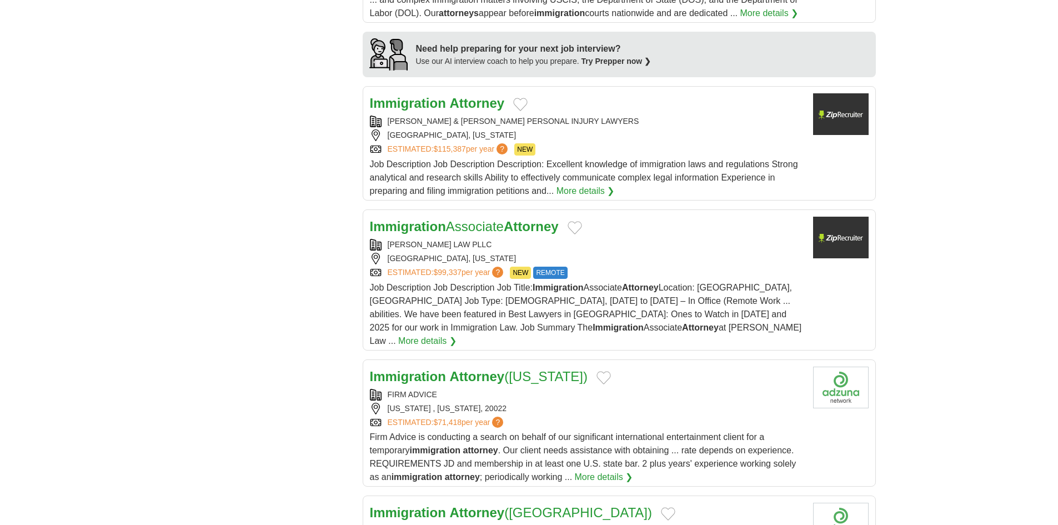
scroll to position [1000, 0]
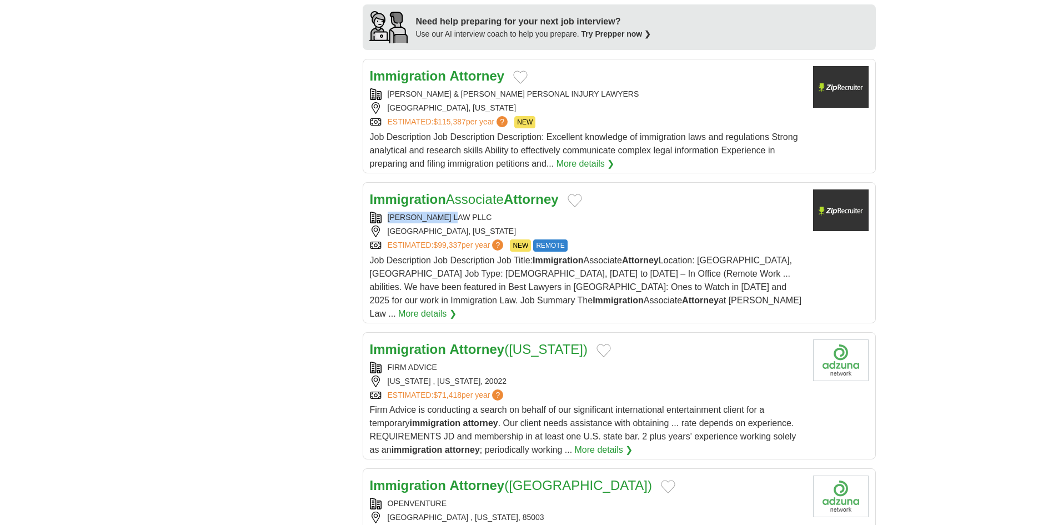
copy div "MCBEAN LAW PLLC"
drag, startPoint x: 471, startPoint y: 217, endPoint x: 372, endPoint y: 220, distance: 98.9
click at [372, 220] on div "MCBEAN LAW PLLC" at bounding box center [587, 218] width 434 height 12
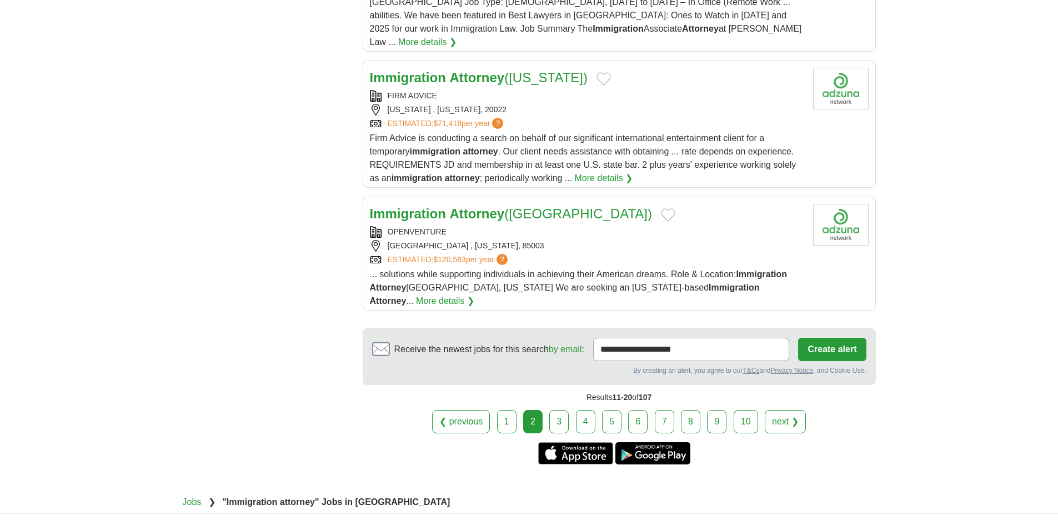
scroll to position [1278, 0]
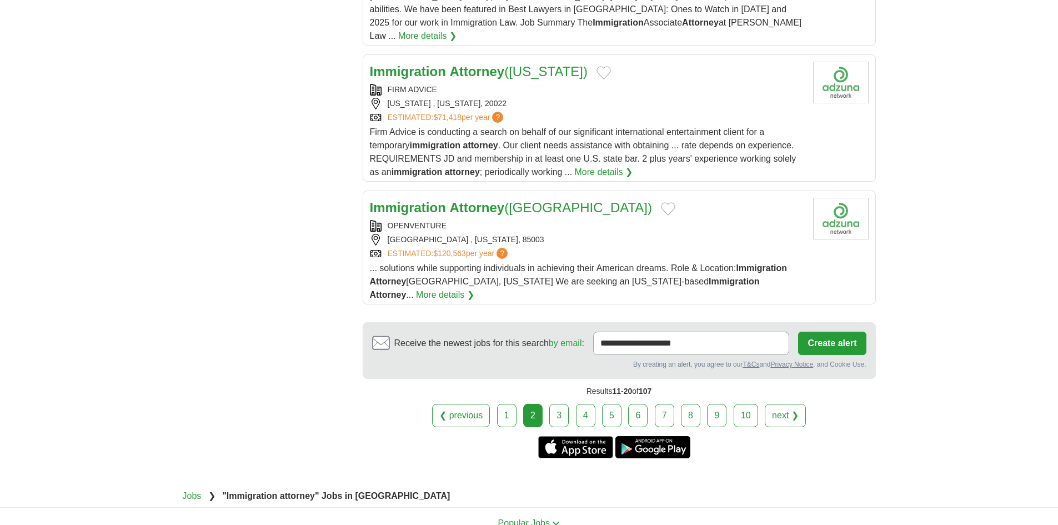
click at [558, 404] on link "3" at bounding box center [558, 415] width 19 height 23
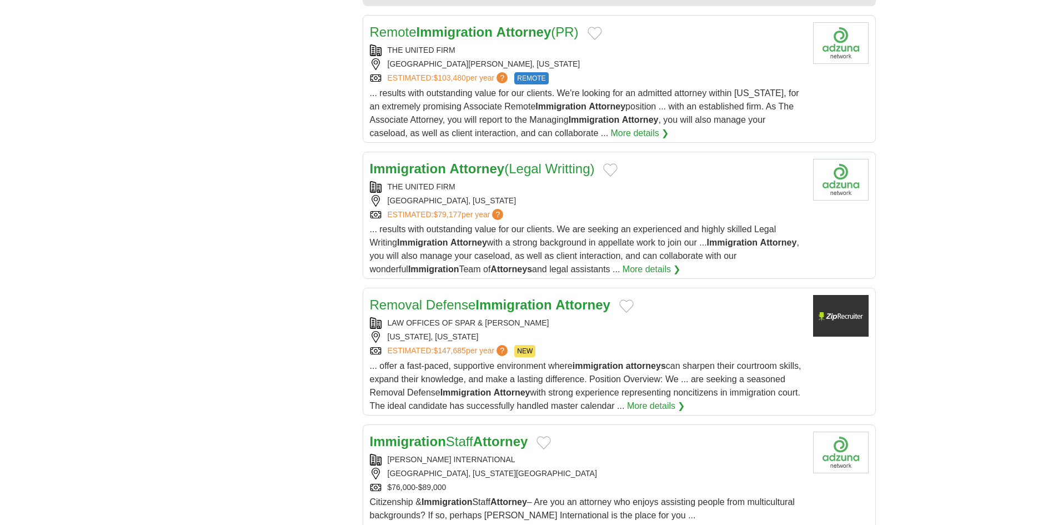
scroll to position [1166, 0]
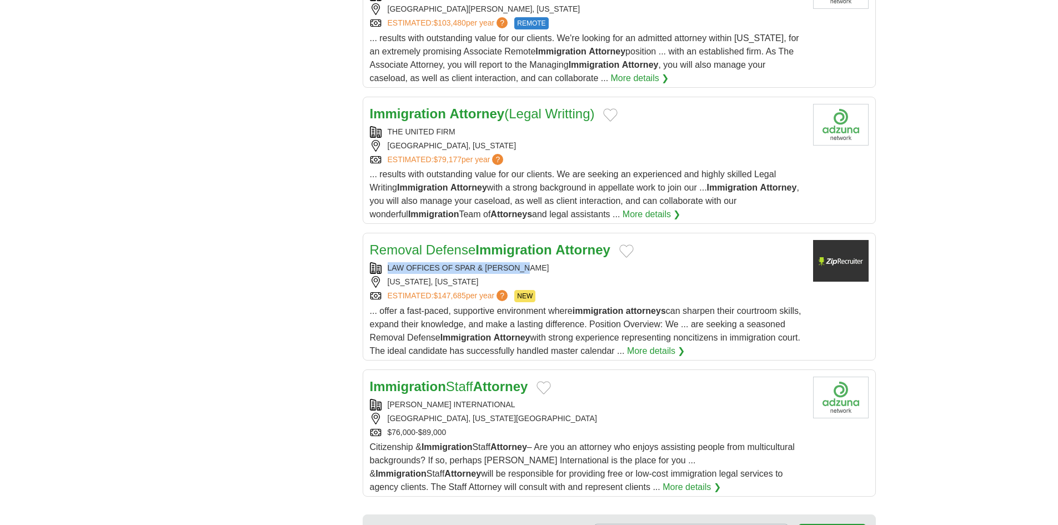
copy div "LAW OFFICES OF SPAR & BERNSTEIN"
drag, startPoint x: 536, startPoint y: 269, endPoint x: 313, endPoint y: 263, distance: 222.8
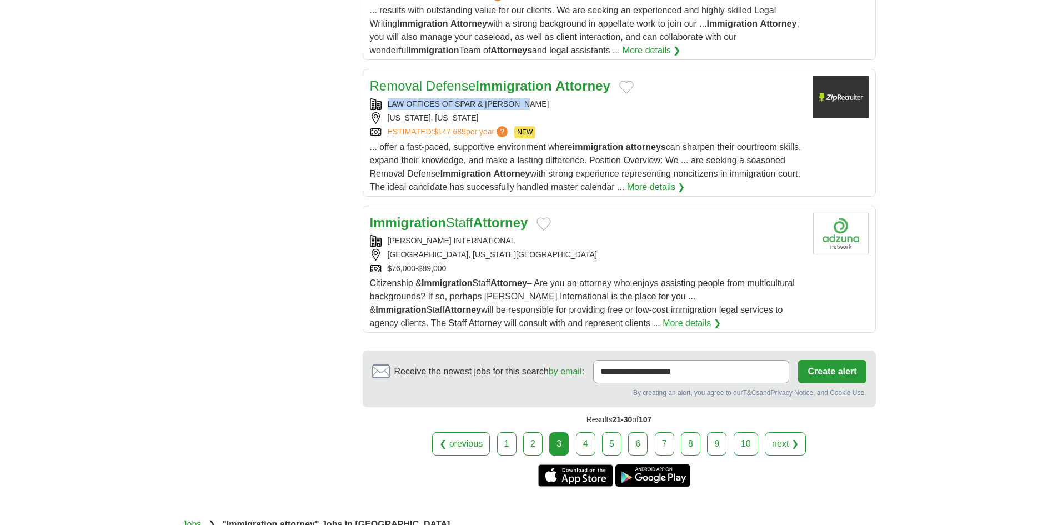
scroll to position [1333, 0]
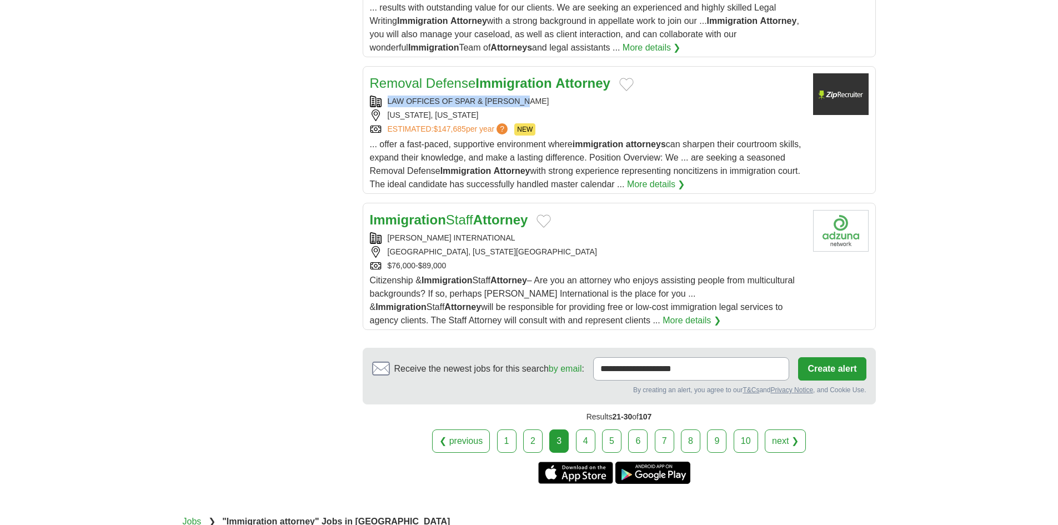
click at [586, 442] on link "4" at bounding box center [585, 440] width 19 height 23
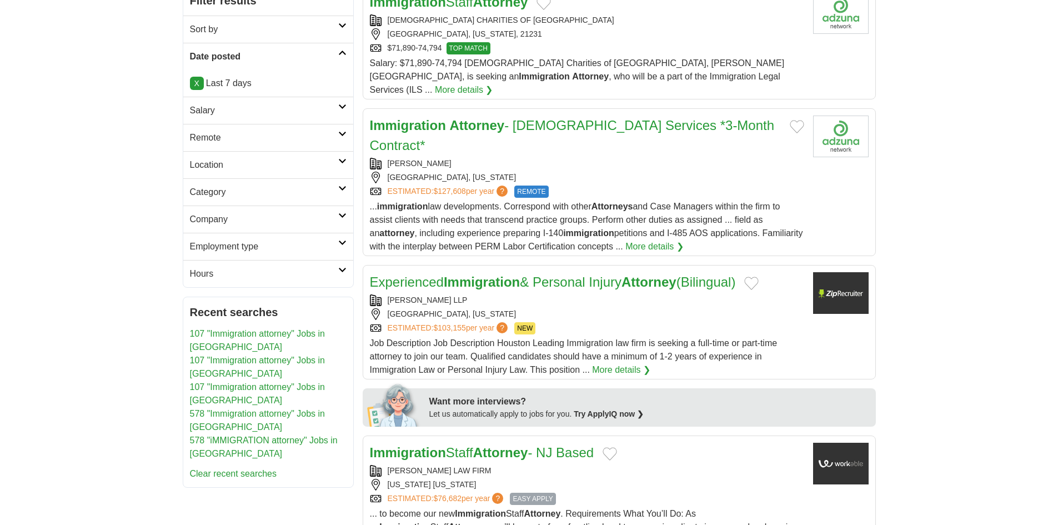
scroll to position [222, 0]
copy div "[PERSON_NAME] LLP"
drag, startPoint x: 473, startPoint y: 264, endPoint x: 393, endPoint y: 263, distance: 80.0
click at [374, 293] on div "[PERSON_NAME] LLP" at bounding box center [587, 299] width 434 height 12
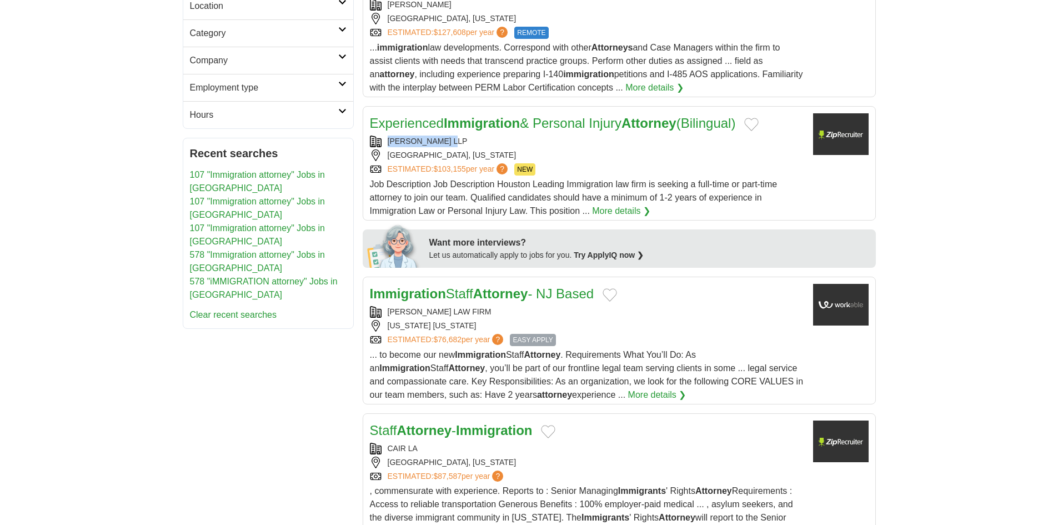
scroll to position [389, 0]
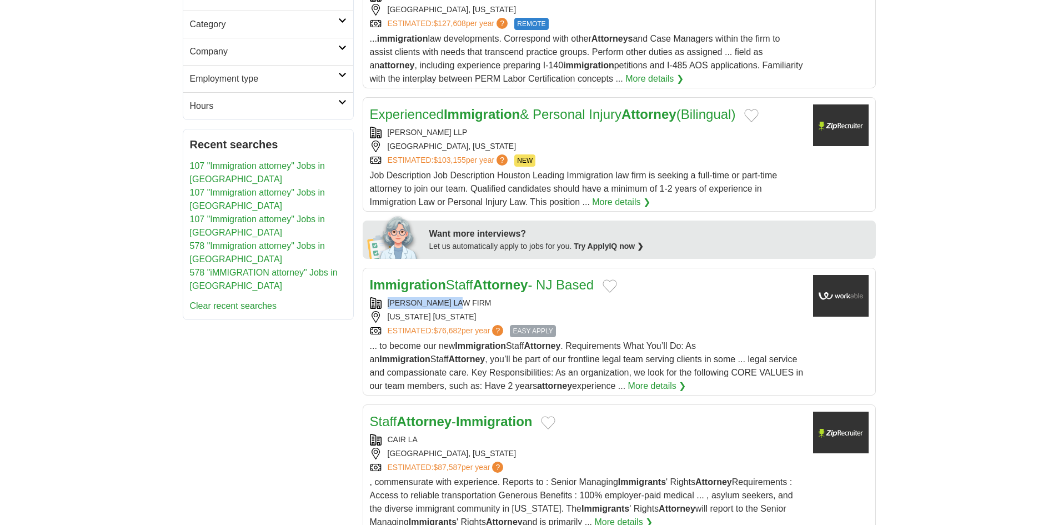
copy div "[PERSON_NAME] LAW FIRM"
drag, startPoint x: 470, startPoint y: 264, endPoint x: 370, endPoint y: 264, distance: 100.5
click at [370, 297] on div "MANGONE LAW FIRM" at bounding box center [587, 303] width 434 height 12
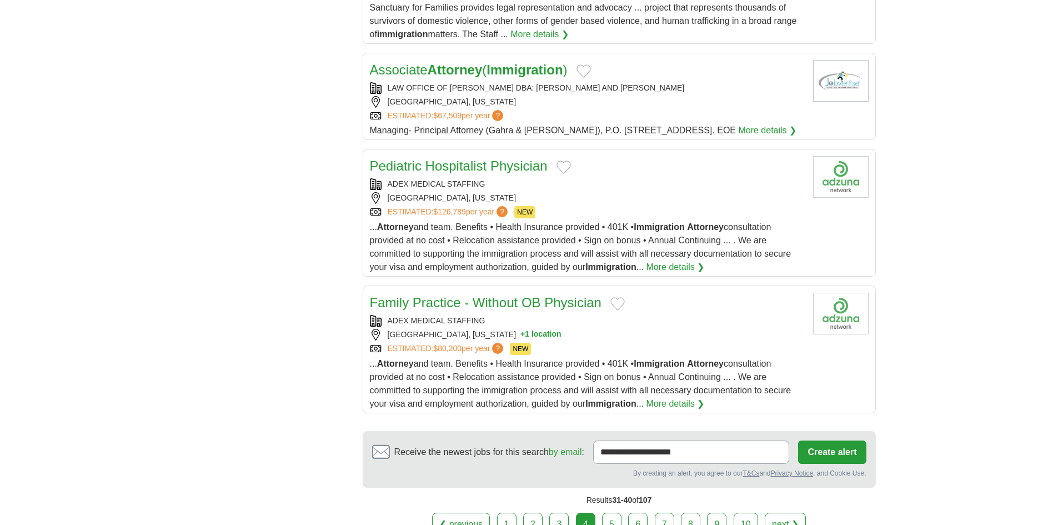
scroll to position [1222, 0]
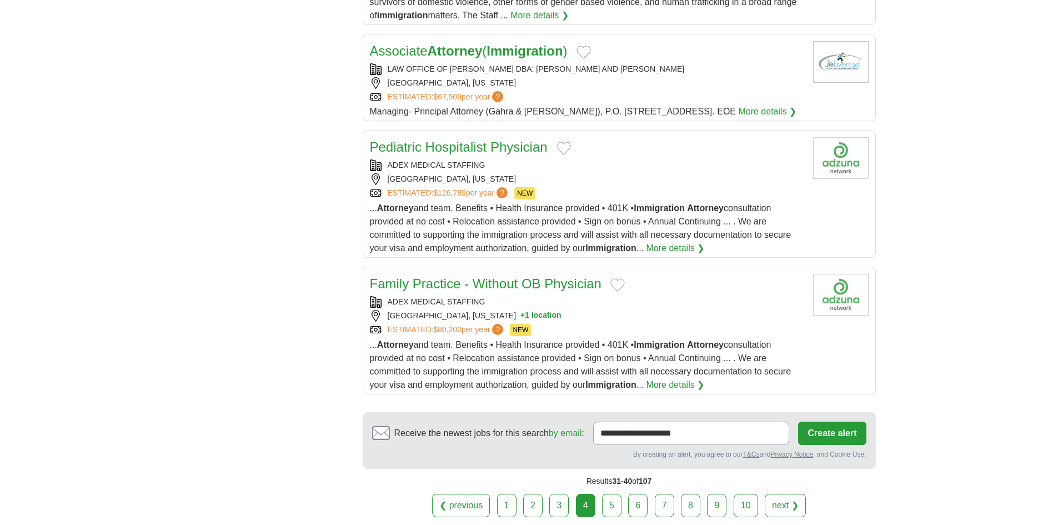
click at [618, 494] on link "5" at bounding box center [611, 505] width 19 height 23
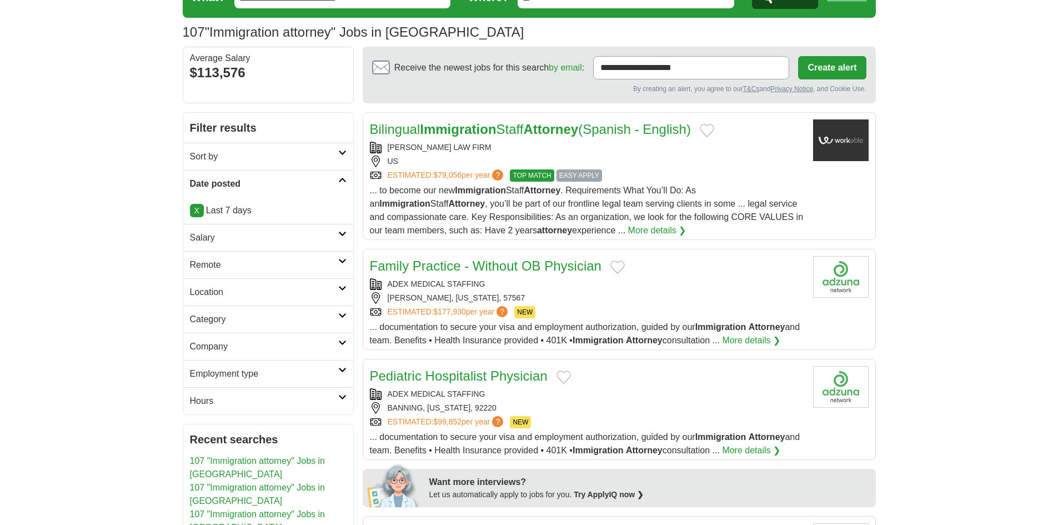
scroll to position [111, 0]
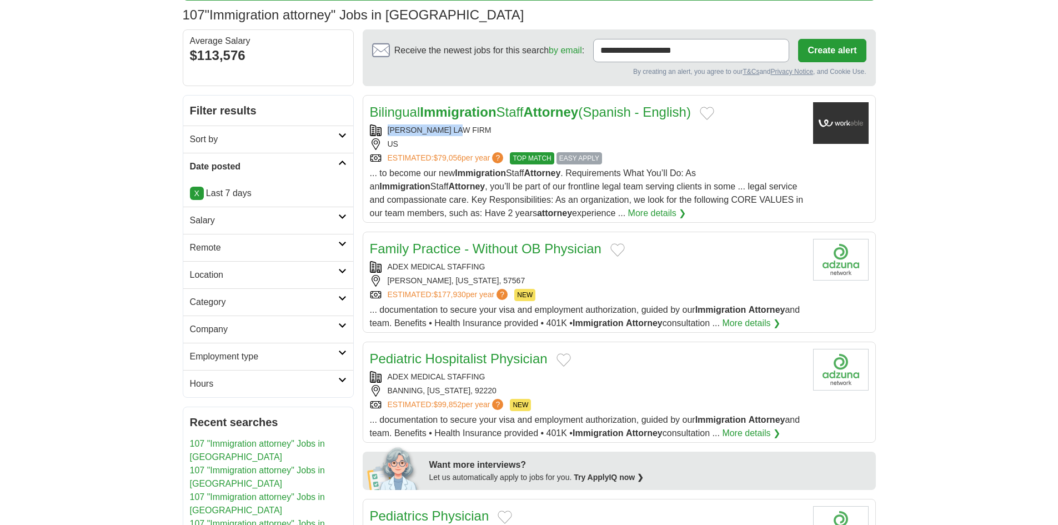
copy div "MANGONE LAW FIRM"
drag, startPoint x: 473, startPoint y: 132, endPoint x: 385, endPoint y: 129, distance: 87.8
click at [384, 131] on div "MANGONE LAW FIRM" at bounding box center [587, 130] width 434 height 12
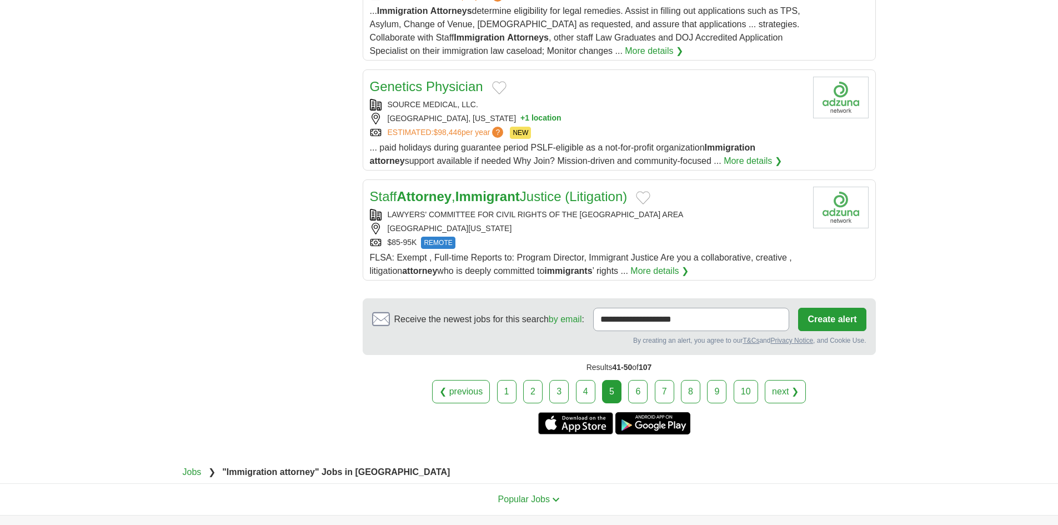
scroll to position [1166, 0]
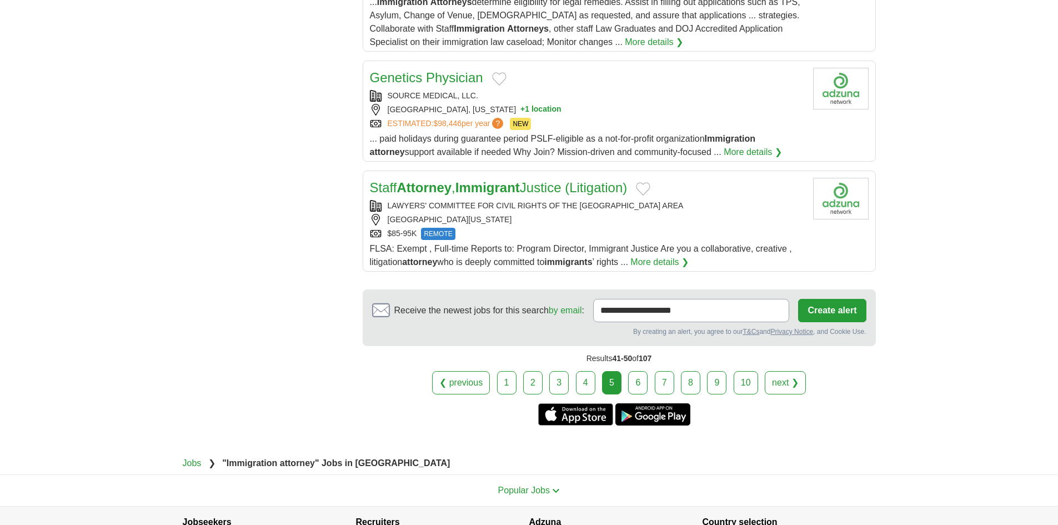
click at [632, 380] on link "6" at bounding box center [637, 382] width 19 height 23
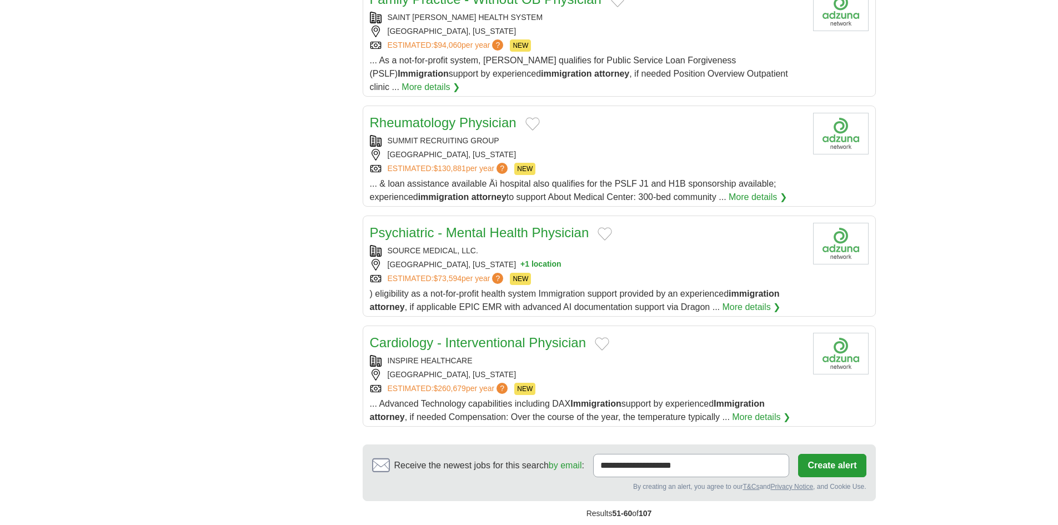
scroll to position [1278, 0]
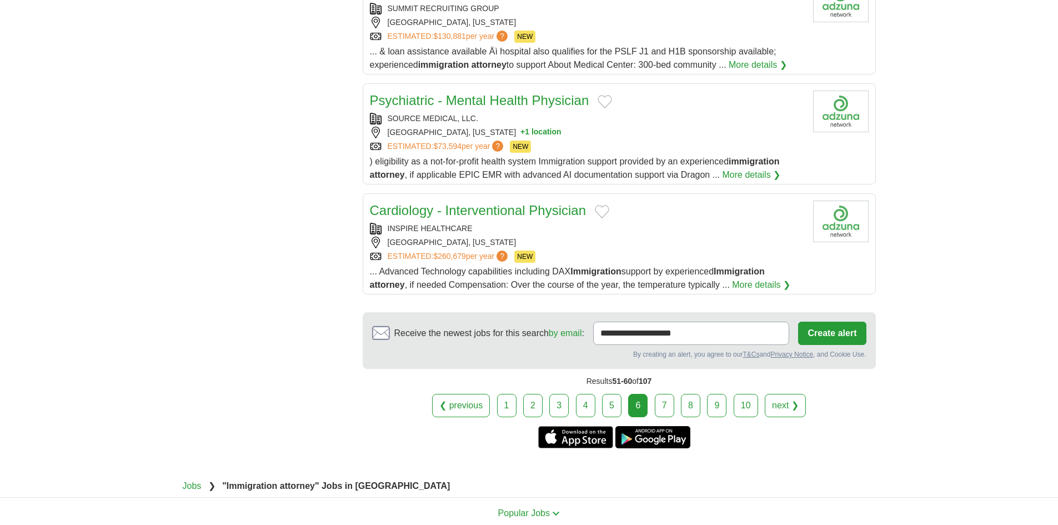
click at [662, 394] on link "7" at bounding box center [664, 405] width 19 height 23
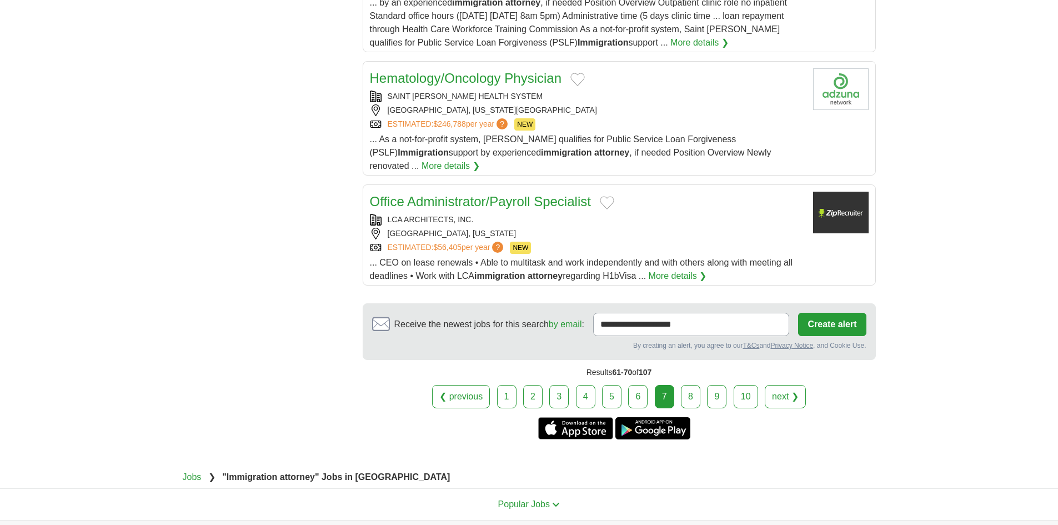
scroll to position [1222, 0]
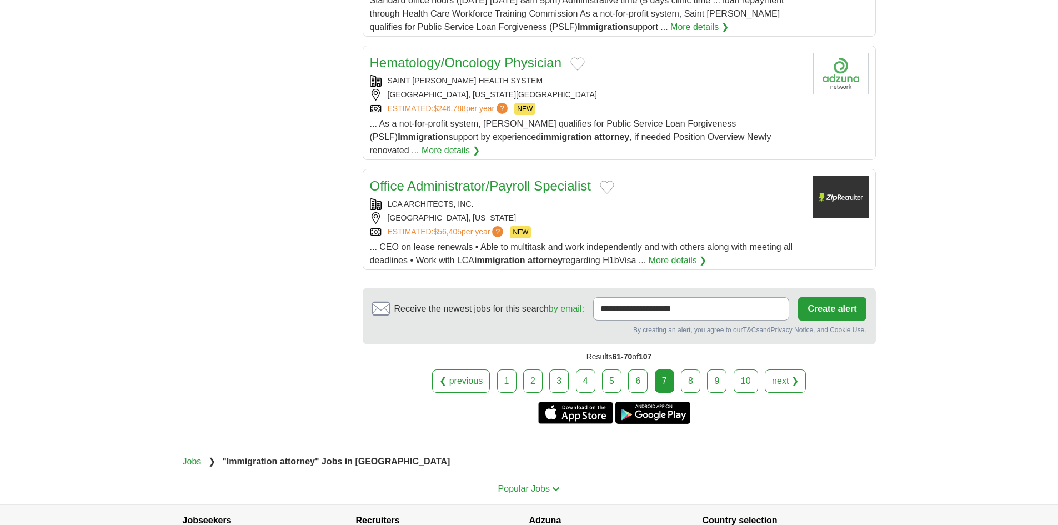
click at [697, 371] on link "8" at bounding box center [690, 380] width 19 height 23
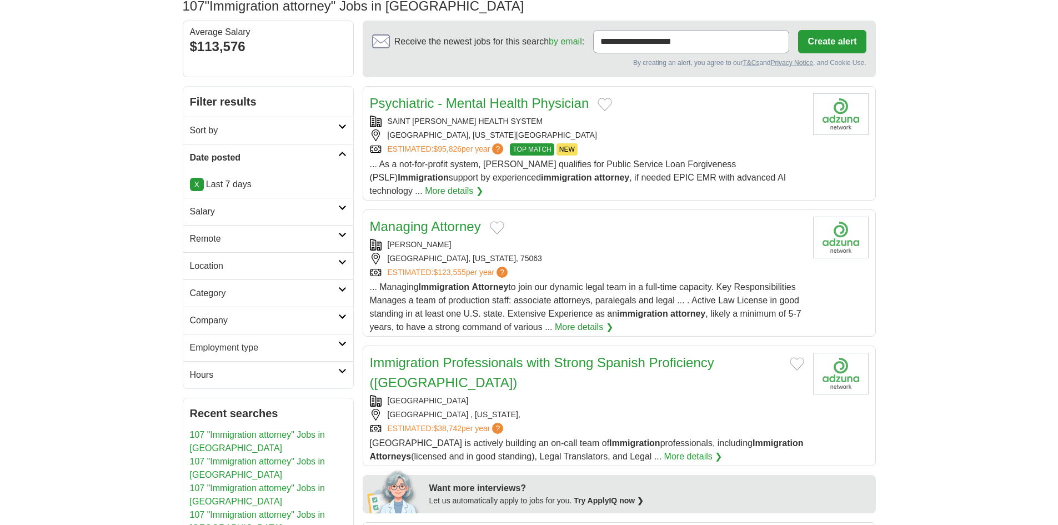
scroll to position [167, 0]
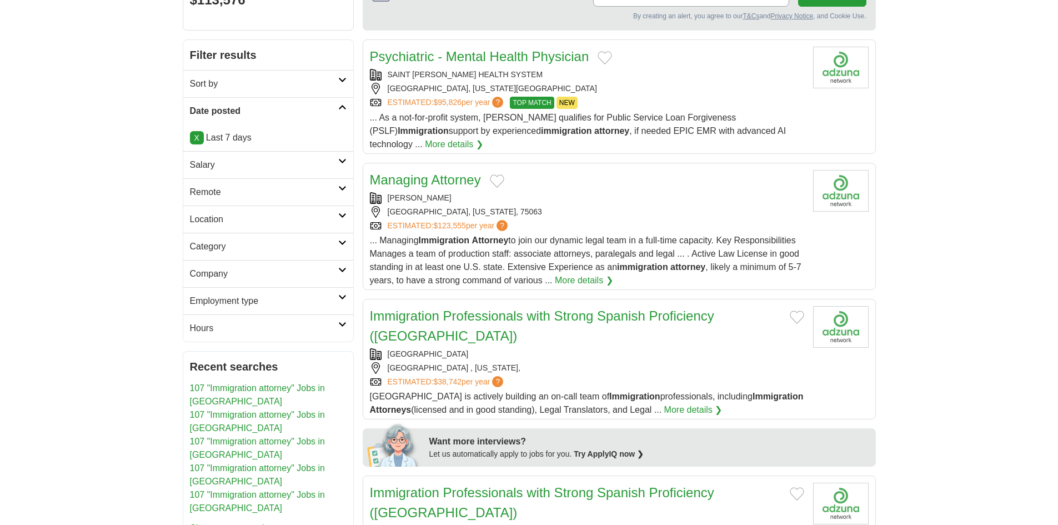
copy div "SAENZ-GARCIA LAW"
drag, startPoint x: 480, startPoint y: 197, endPoint x: 394, endPoint y: 152, distance: 97.1
click at [388, 198] on div "SAENZ-GARCIA LAW" at bounding box center [587, 198] width 434 height 12
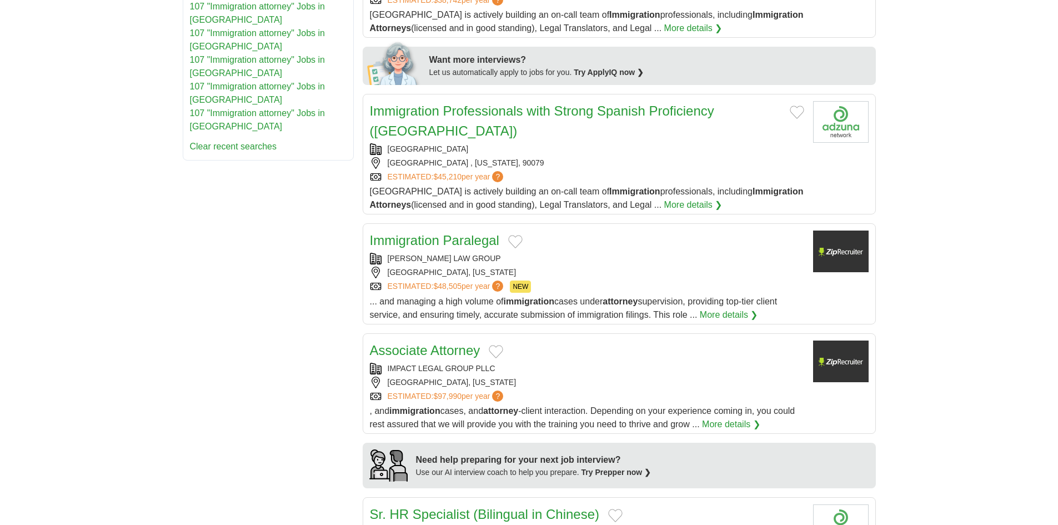
scroll to position [611, 0]
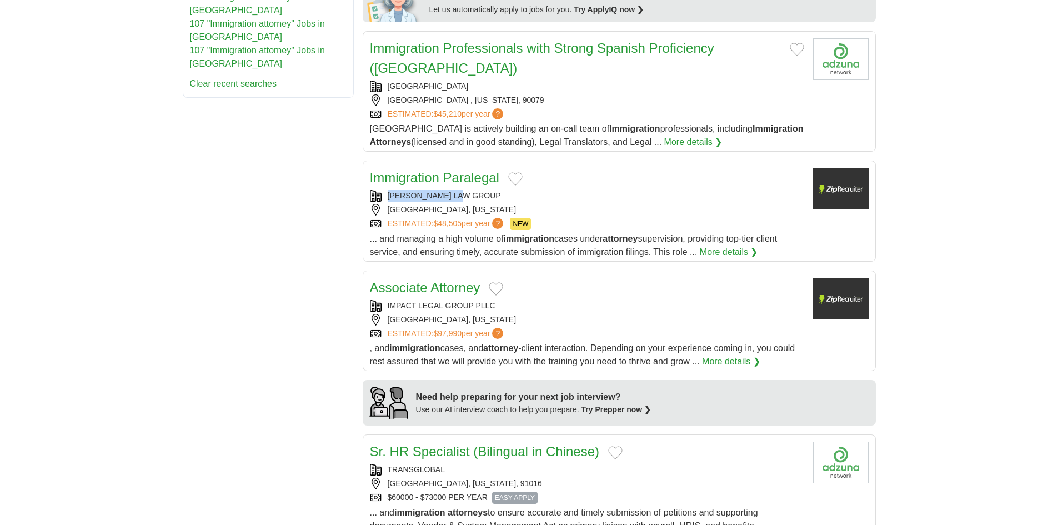
copy div "WELDON LAW GROUP"
drag, startPoint x: 476, startPoint y: 197, endPoint x: 385, endPoint y: 198, distance: 90.5
click at [385, 199] on div "WELDON LAW GROUP" at bounding box center [587, 196] width 434 height 12
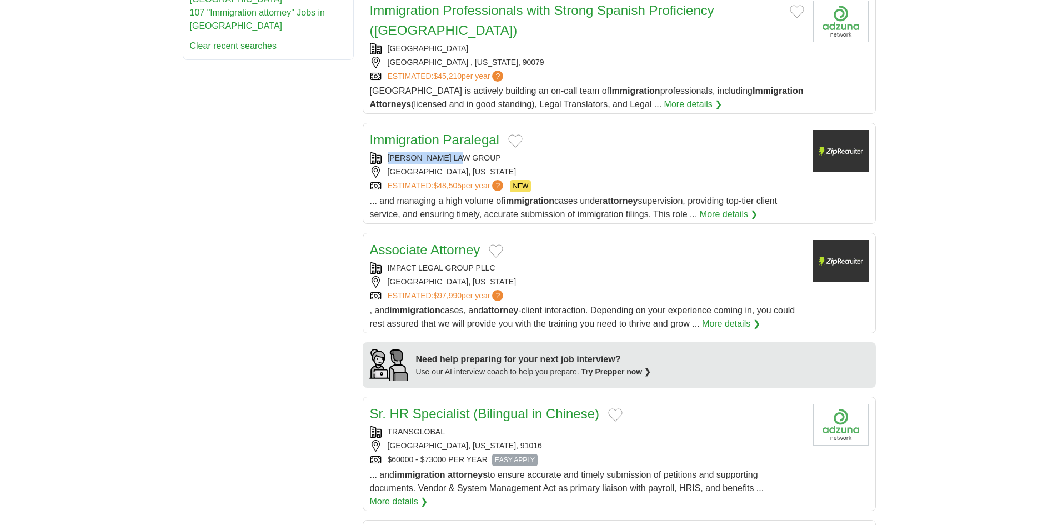
scroll to position [667, 0]
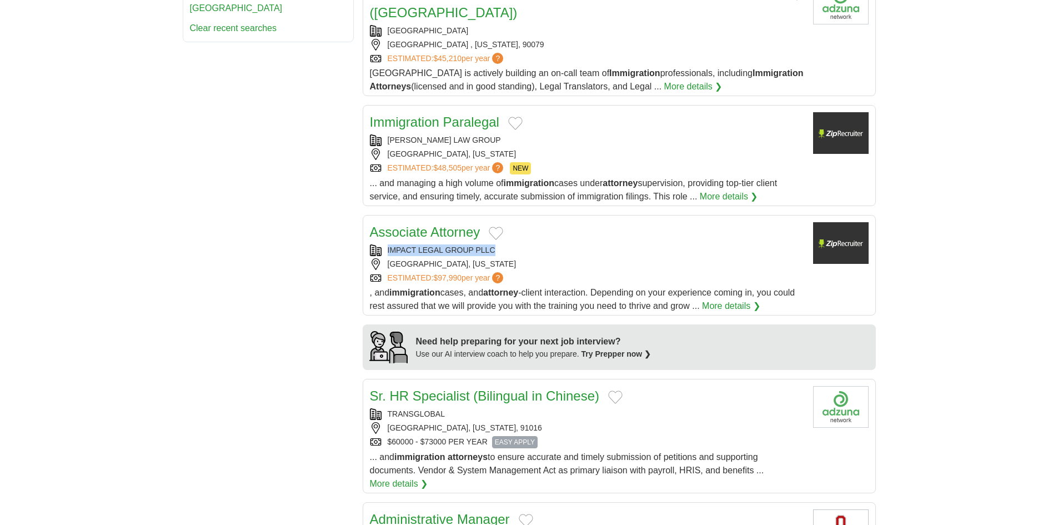
copy div "IMPACT LEGAL GROUP PLLC"
drag, startPoint x: 504, startPoint y: 243, endPoint x: 363, endPoint y: 243, distance: 140.5
click at [363, 243] on article "Associate Attorney IMPACT LEGAL GROUP PLLC WOODBRIDGE, VIRGINIA ESTIMATED: $97,…" at bounding box center [619, 265] width 513 height 101
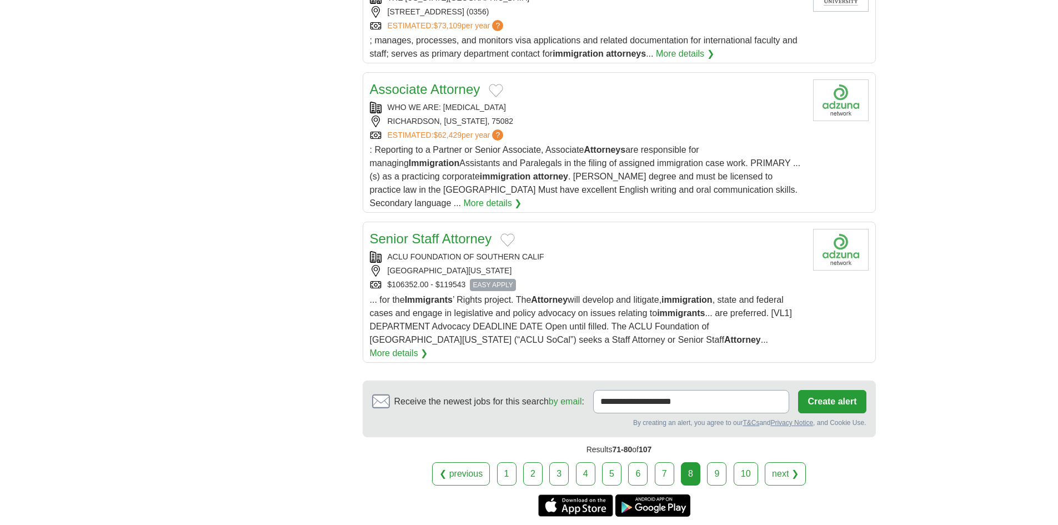
scroll to position [1222, 0]
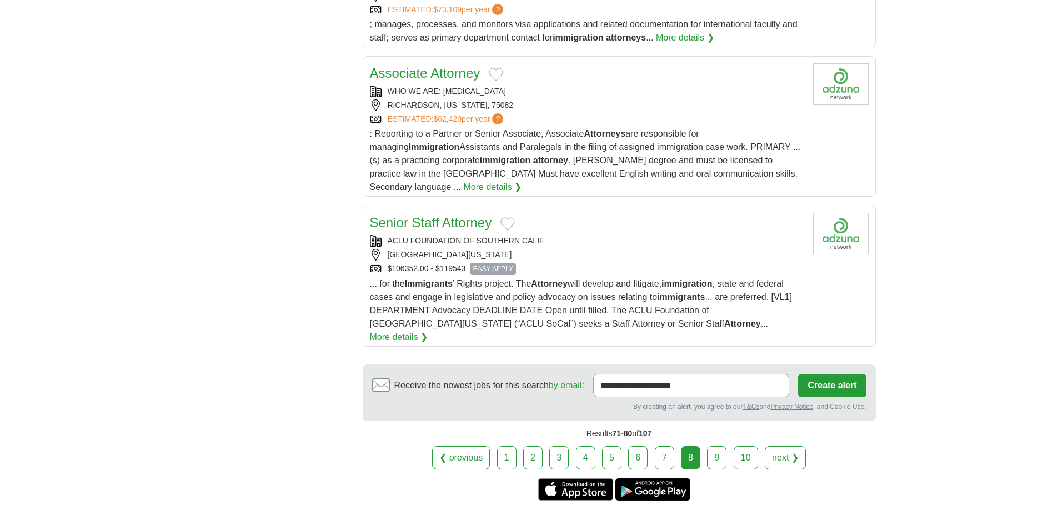
click at [719, 446] on link "9" at bounding box center [716, 457] width 19 height 23
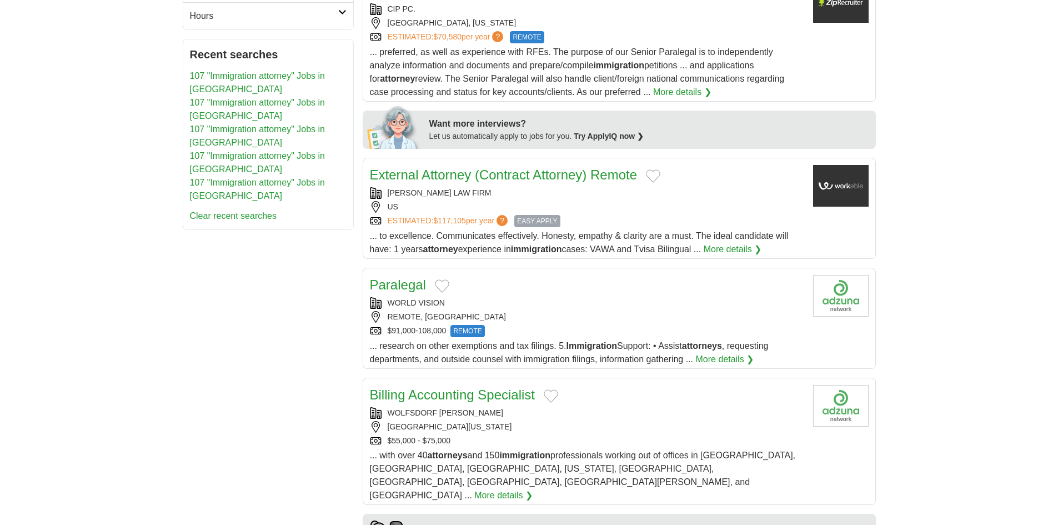
scroll to position [500, 0]
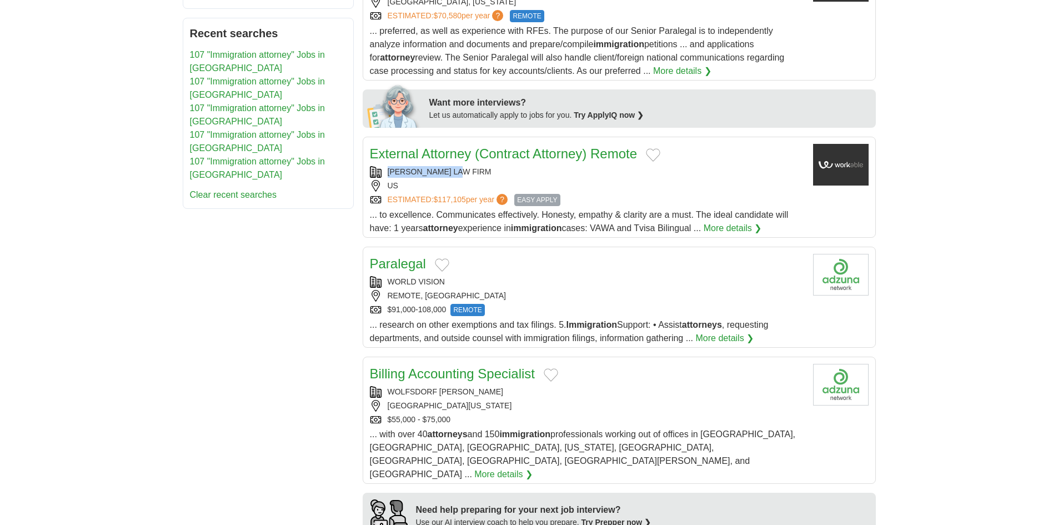
copy div "MANGONE LAW FIRM"
drag, startPoint x: 477, startPoint y: 168, endPoint x: 363, endPoint y: 168, distance: 113.3
click at [363, 168] on article "External Attorney (Contract Attorney) Remote MANGONE LAW FIRM US ESTIMATED: $11…" at bounding box center [619, 187] width 513 height 101
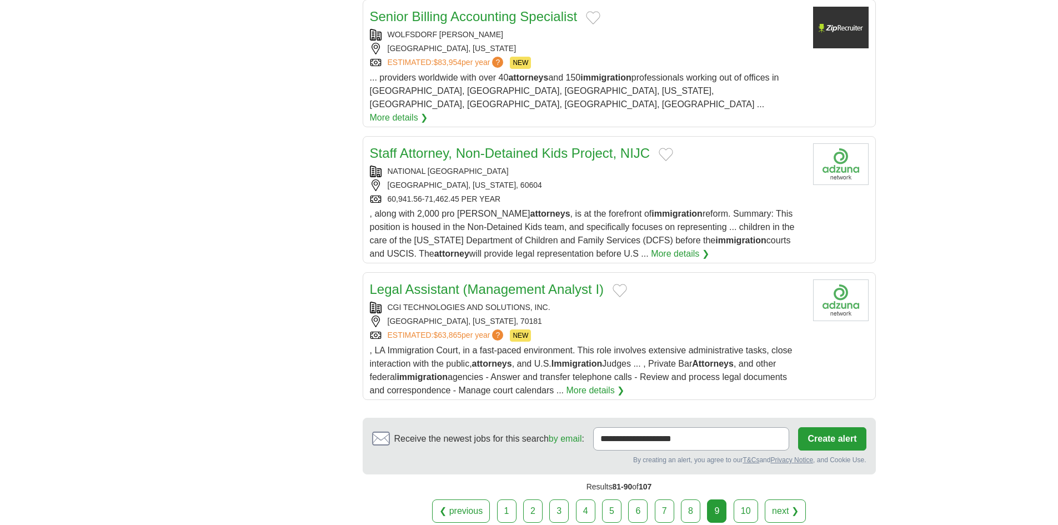
scroll to position [1166, 0]
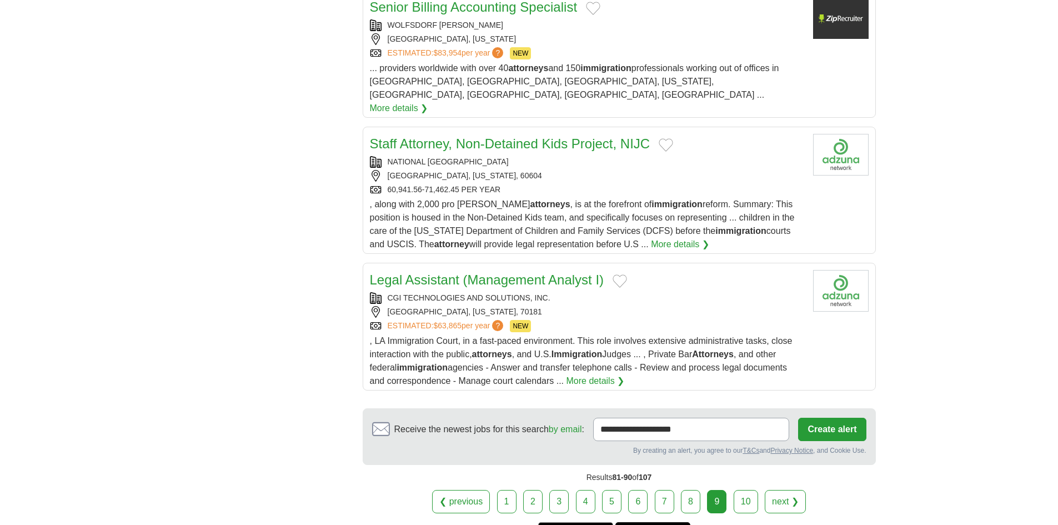
click at [740, 490] on link "10" at bounding box center [746, 501] width 24 height 23
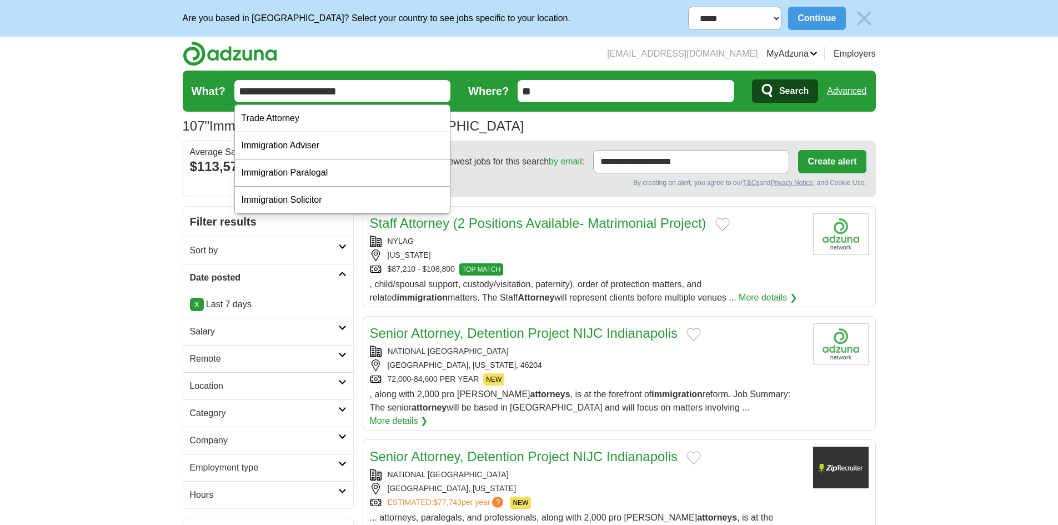
click at [285, 87] on input "**********" at bounding box center [342, 91] width 217 height 22
type input "**********"
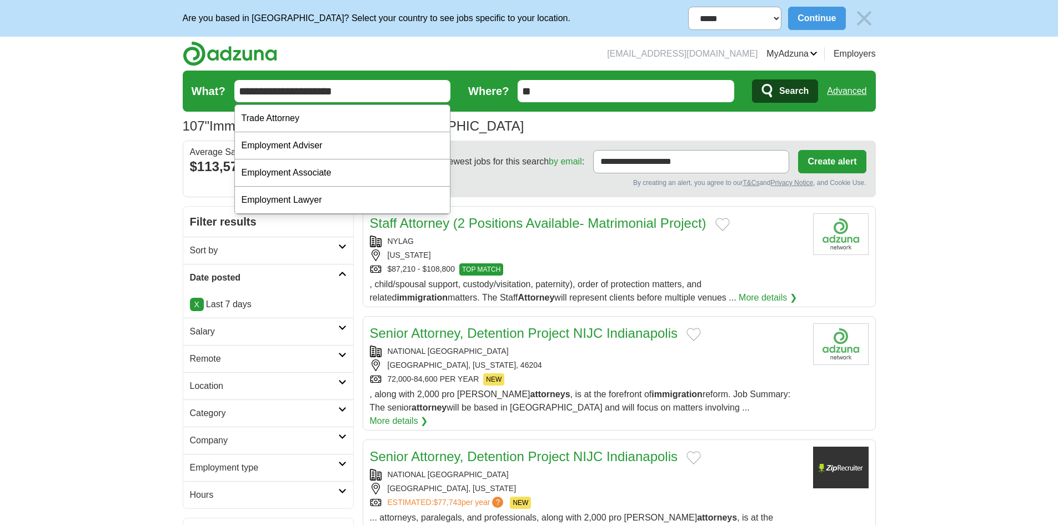
click at [790, 92] on span "Search" at bounding box center [793, 91] width 29 height 22
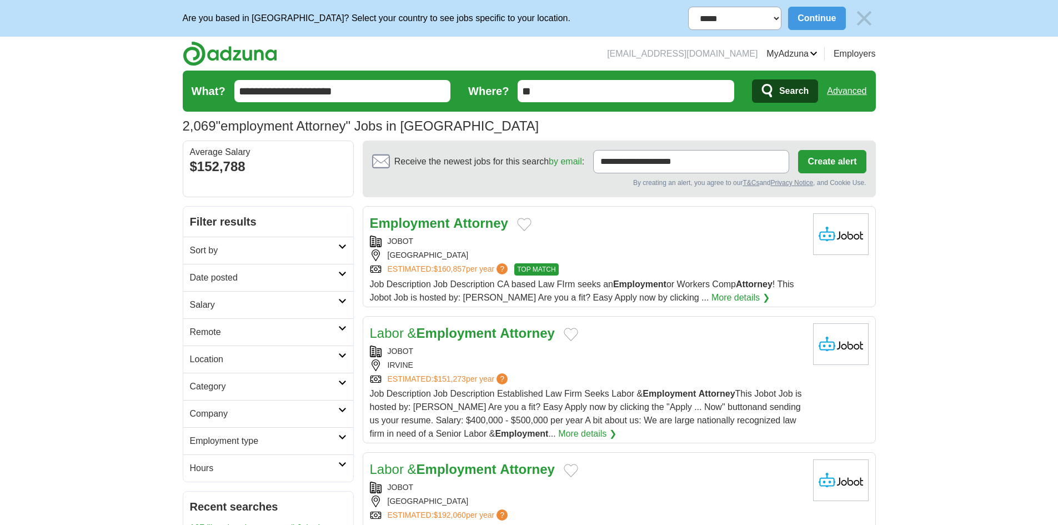
click at [218, 274] on h2 "Date posted" at bounding box center [264, 277] width 148 height 13
click at [206, 335] on link "Last 7 days" at bounding box center [268, 335] width 157 height 13
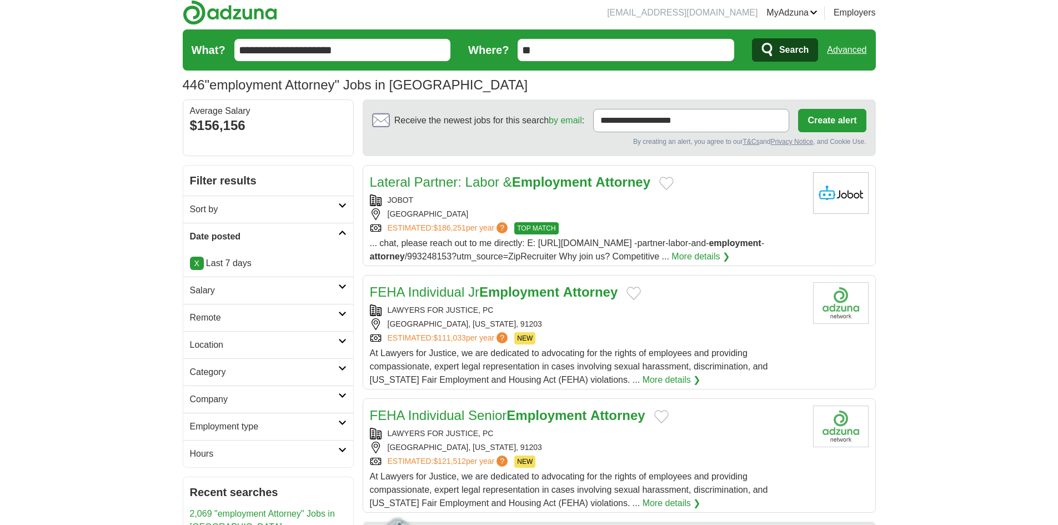
scroll to position [111, 0]
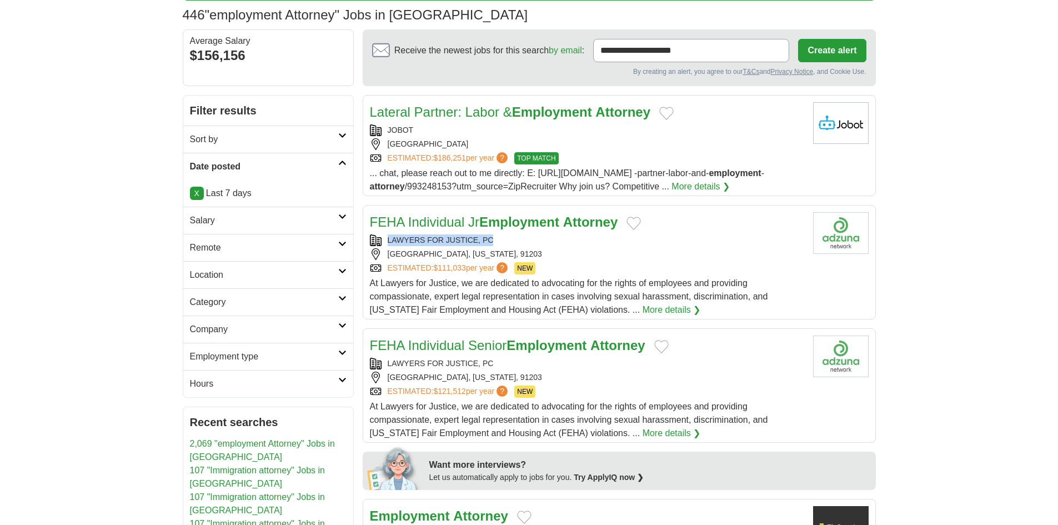
copy div "LAWYERS FOR JUSTICE, PC"
drag, startPoint x: 481, startPoint y: 237, endPoint x: 365, endPoint y: 242, distance: 116.2
click at [365, 242] on article "FEHA Individual Jr Employment Attorney LAWYERS FOR JUSTICE, PC GLENDALE, CALIFO…" at bounding box center [619, 262] width 513 height 114
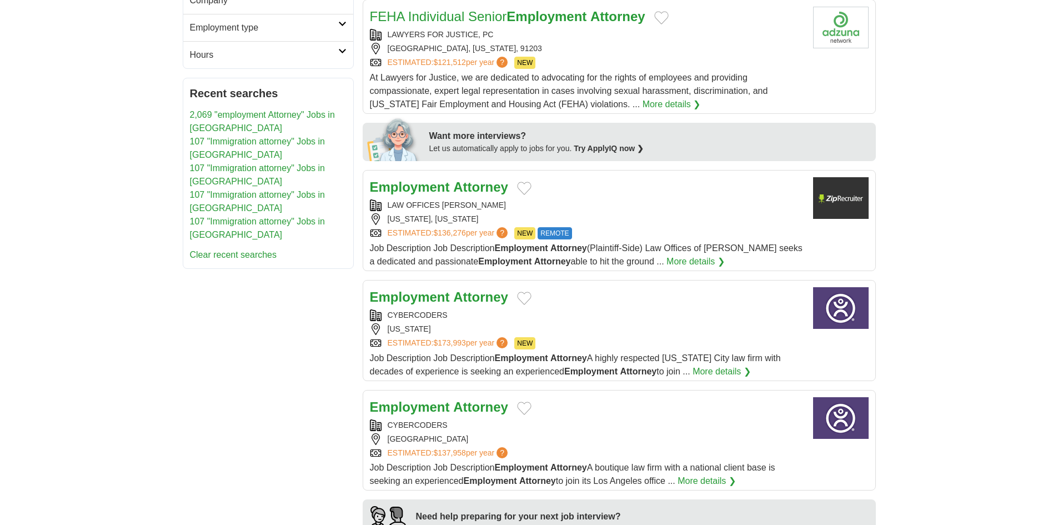
scroll to position [444, 0]
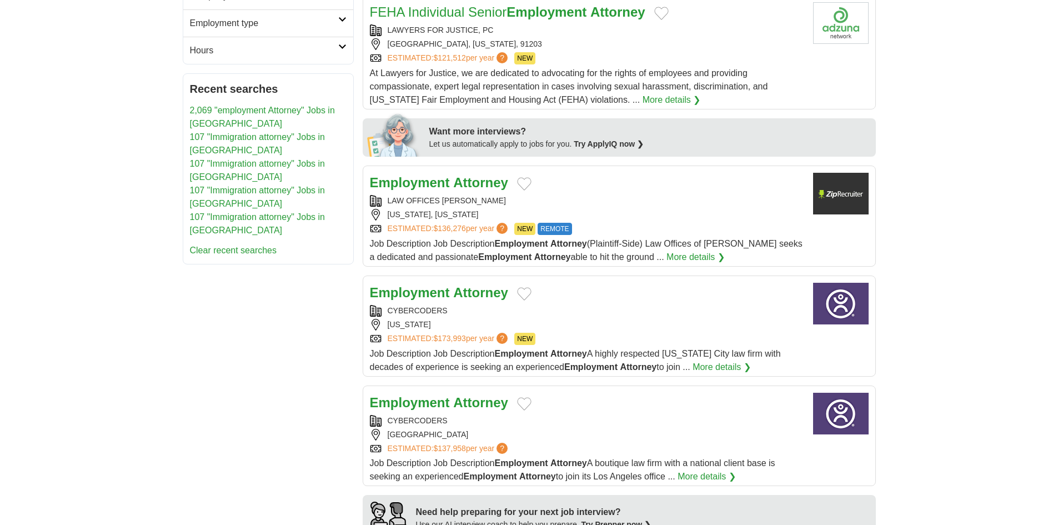
drag, startPoint x: 528, startPoint y: 201, endPoint x: 382, endPoint y: 202, distance: 146.1
click at [382, 202] on div "LAW OFFICES WILLIAM CAFARO" at bounding box center [587, 201] width 434 height 12
copy div "LAW OFFICES WILLIAM CAFARO"
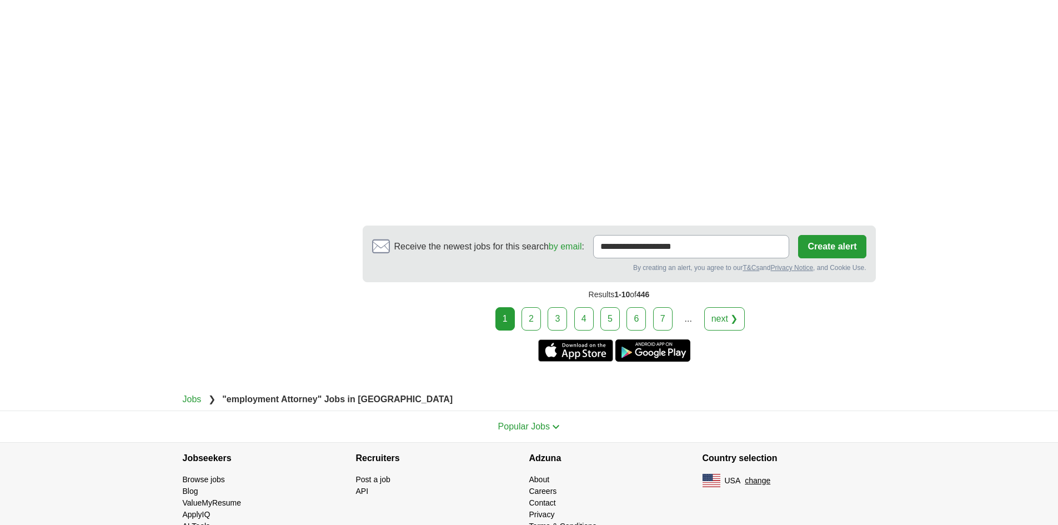
scroll to position [1537, 0]
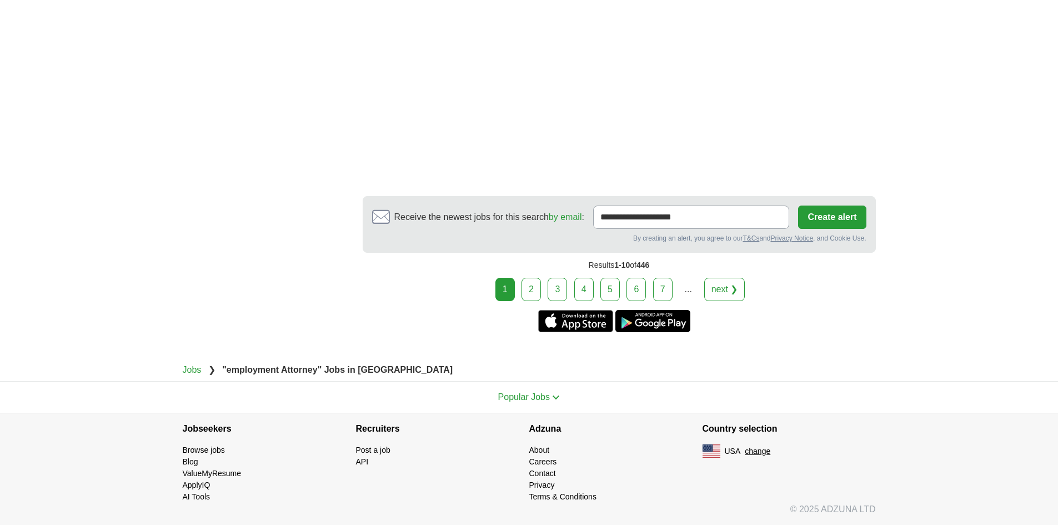
drag, startPoint x: 533, startPoint y: 290, endPoint x: 561, endPoint y: 328, distance: 47.3
click at [533, 290] on link "2" at bounding box center [531, 289] width 19 height 23
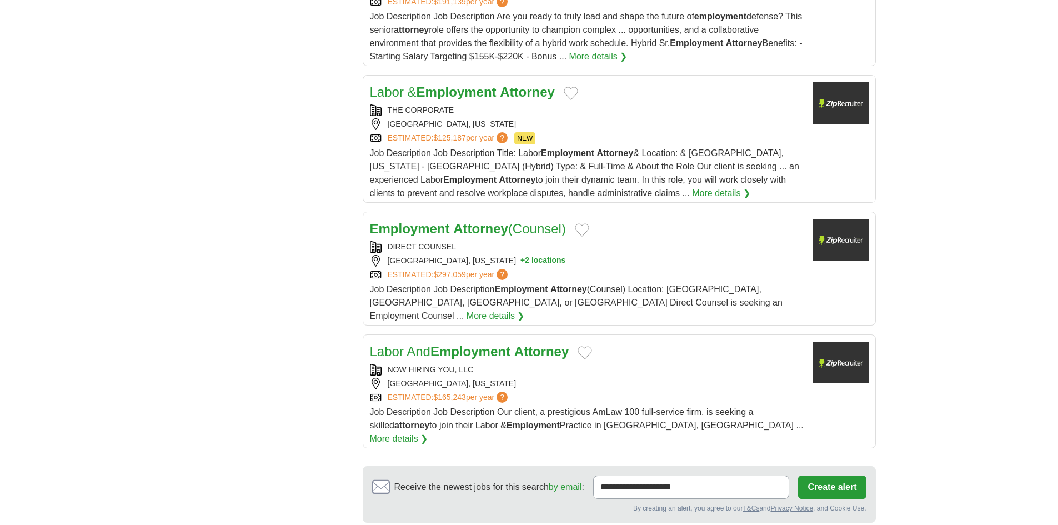
scroll to position [1222, 0]
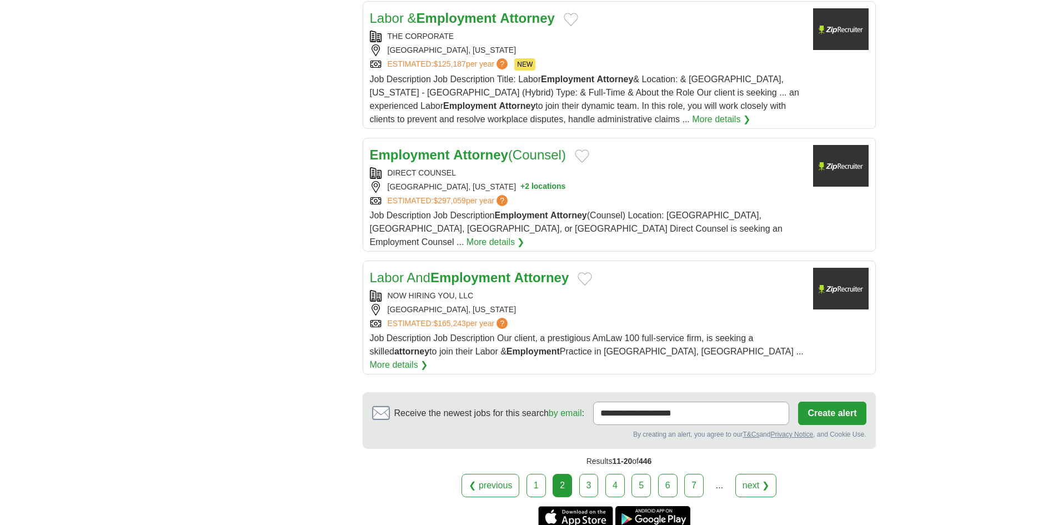
click at [588, 474] on link "3" at bounding box center [588, 485] width 19 height 23
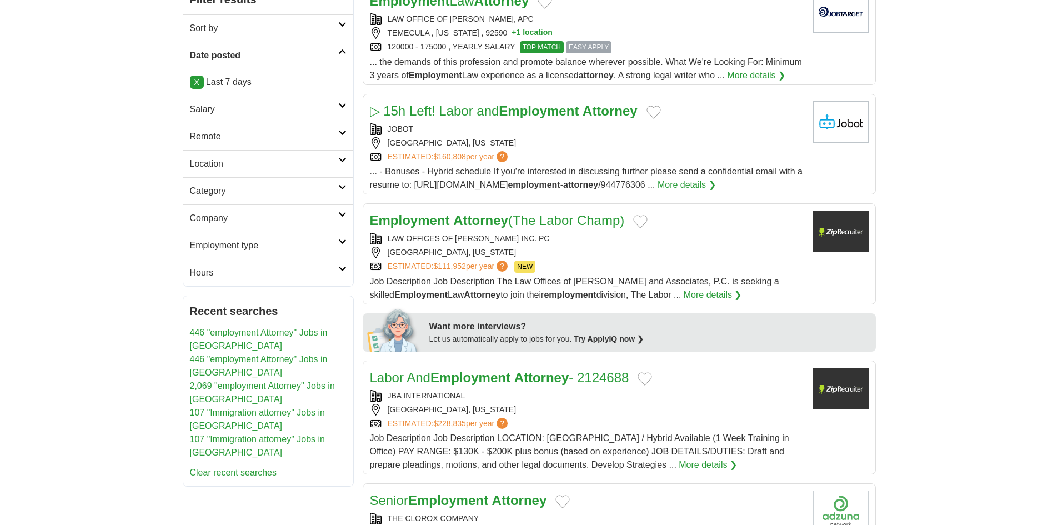
scroll to position [278, 0]
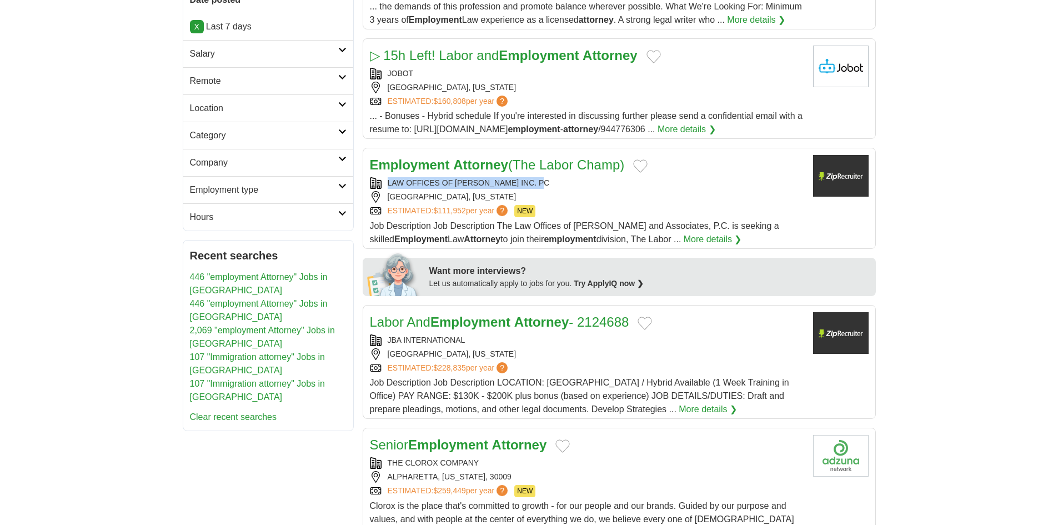
copy div "LAW OFFICES OF SAMER HABBAS INC. PC"
drag, startPoint x: 558, startPoint y: 185, endPoint x: 379, endPoint y: 183, distance: 178.9
click at [379, 183] on div "LAW OFFICES OF SAMER HABBAS INC. PC" at bounding box center [587, 183] width 434 height 12
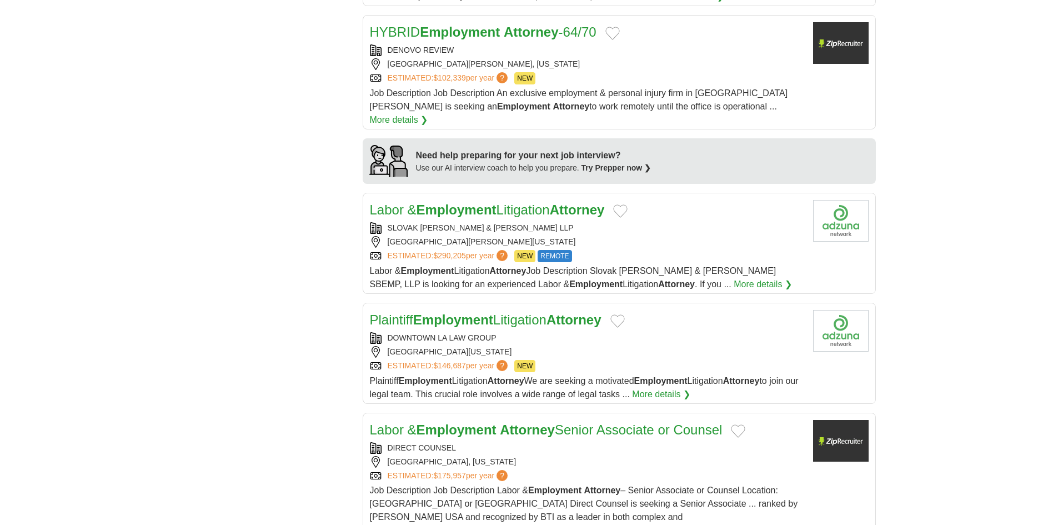
scroll to position [833, 0]
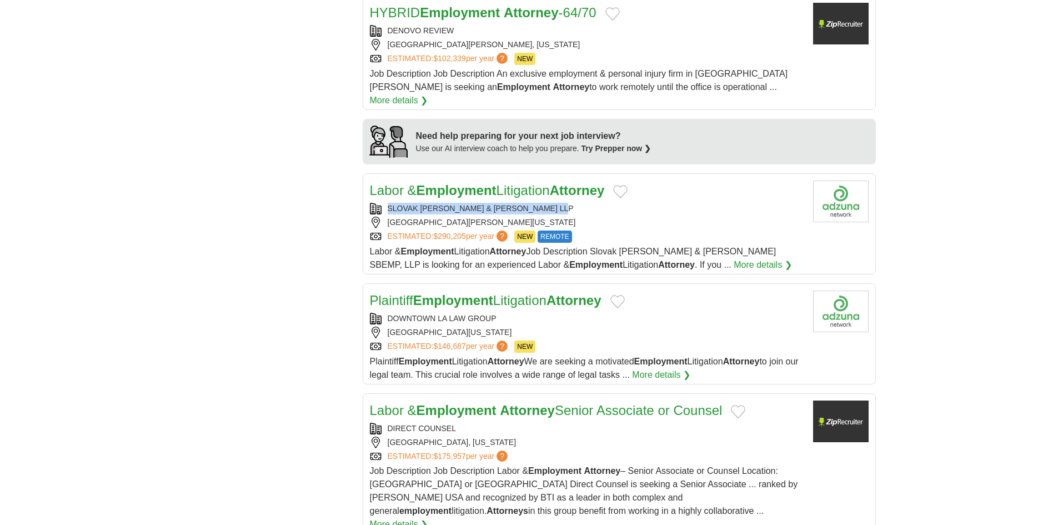
copy div "SLOVAK BARON EMPEY MURPHY & PINKNEY LLP"
drag, startPoint x: 581, startPoint y: 191, endPoint x: 352, endPoint y: 196, distance: 228.9
click at [352, 196] on div "**********" at bounding box center [529, 91] width 693 height 1437
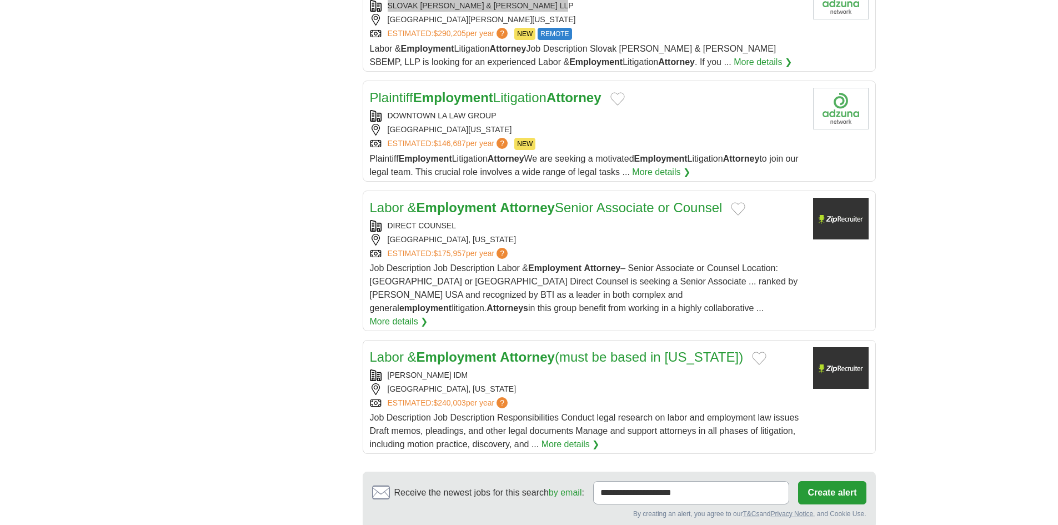
scroll to position [1055, 0]
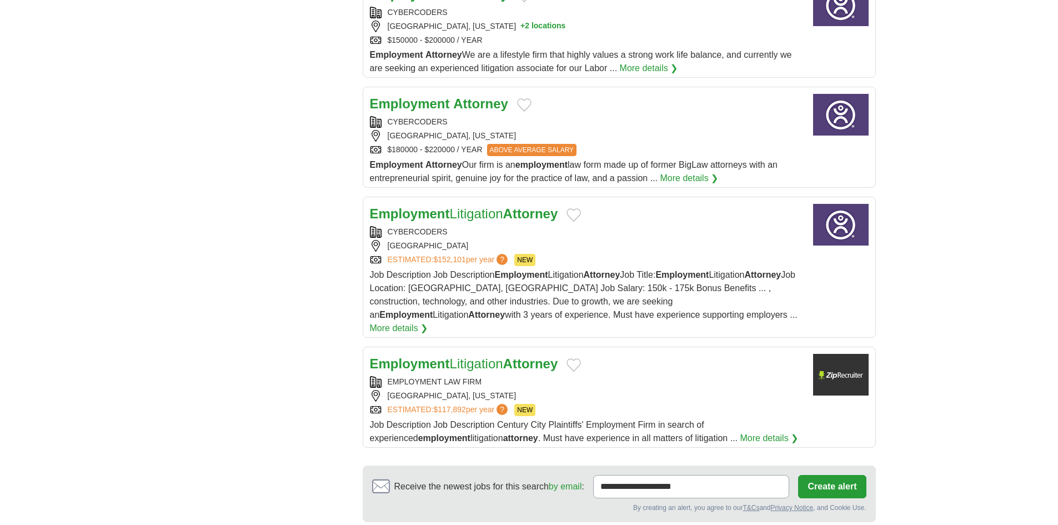
scroll to position [1166, 0]
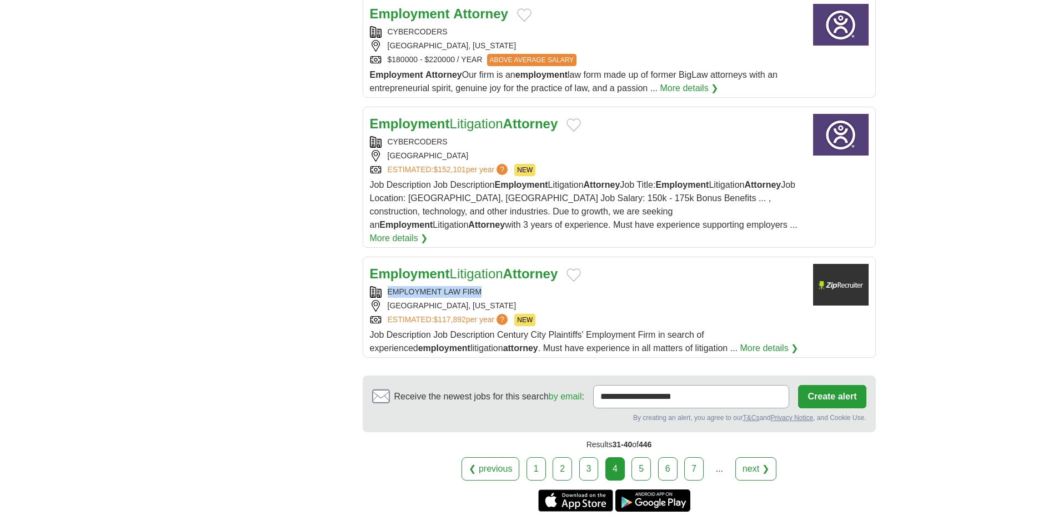
copy div "EMPLOYMENT LAW FIRM"
drag, startPoint x: 387, startPoint y: 261, endPoint x: 484, endPoint y: 267, distance: 97.4
click at [484, 286] on div "EMPLOYMENT LAW FIRM" at bounding box center [587, 292] width 434 height 12
click at [394, 266] on strong "Employment" at bounding box center [410, 273] width 80 height 15
click at [641, 457] on link "5" at bounding box center [641, 468] width 19 height 23
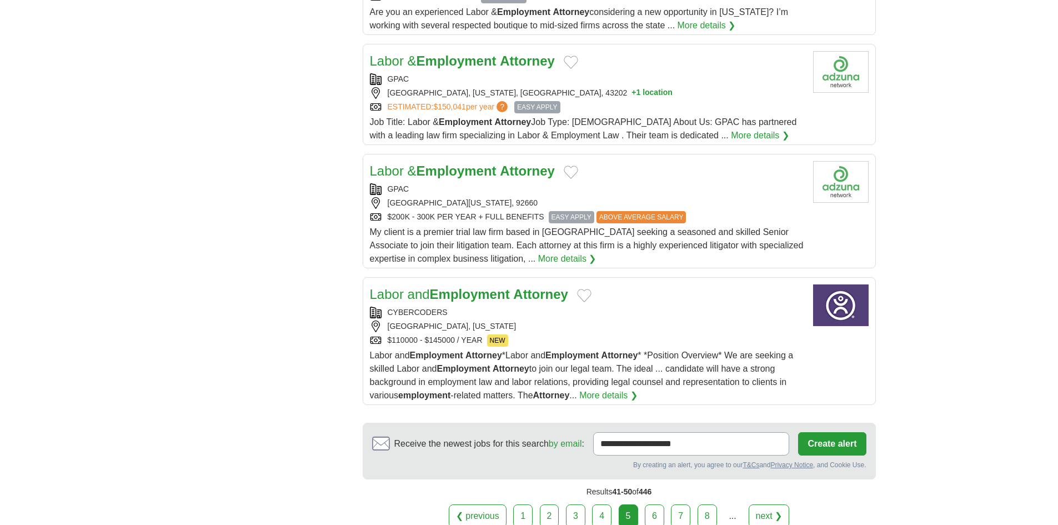
scroll to position [1222, 0]
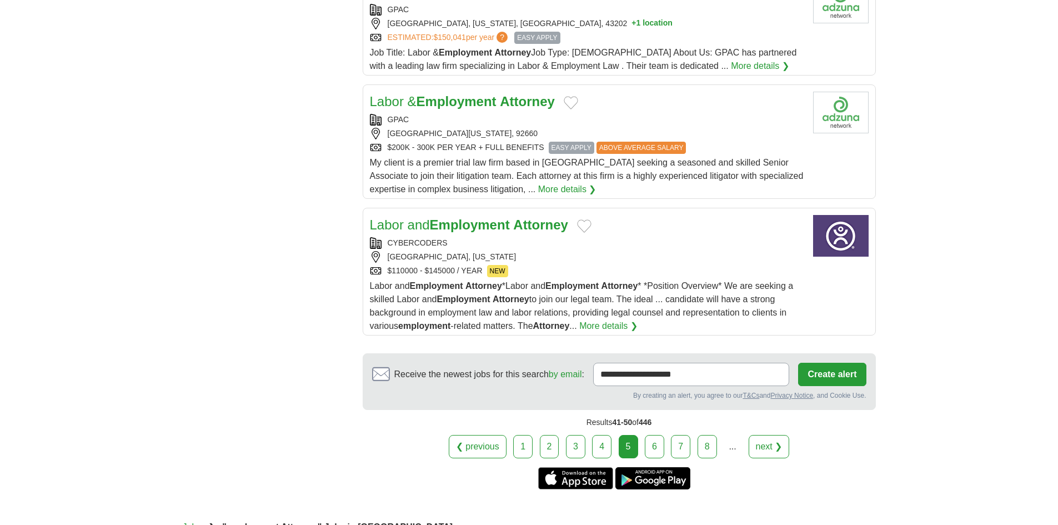
click at [652, 435] on link "6" at bounding box center [654, 446] width 19 height 23
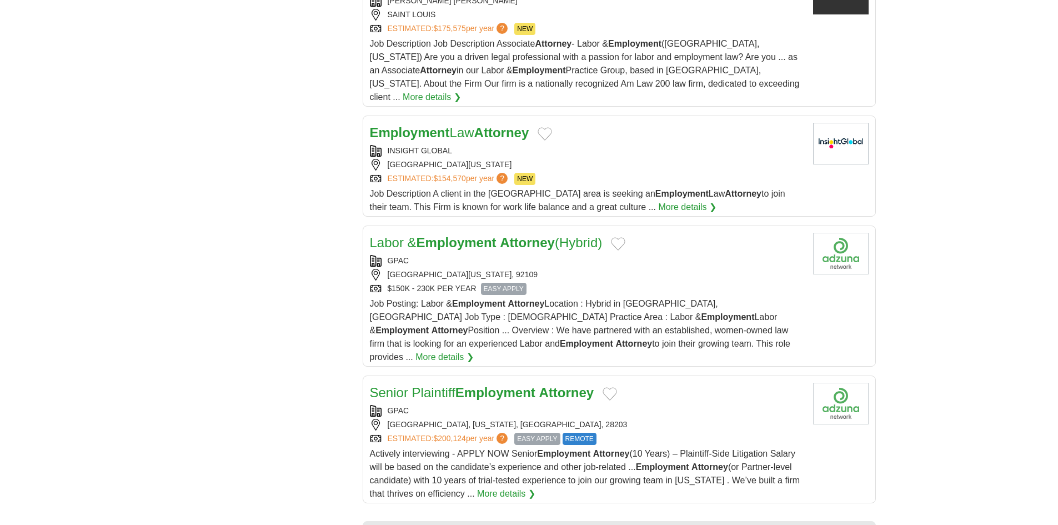
scroll to position [1166, 0]
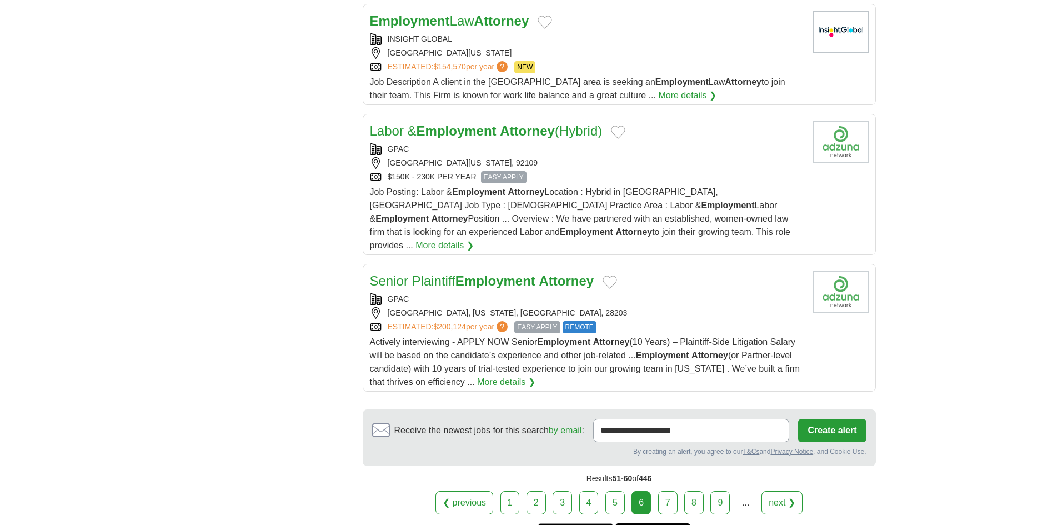
click at [669, 491] on link "7" at bounding box center [667, 502] width 19 height 23
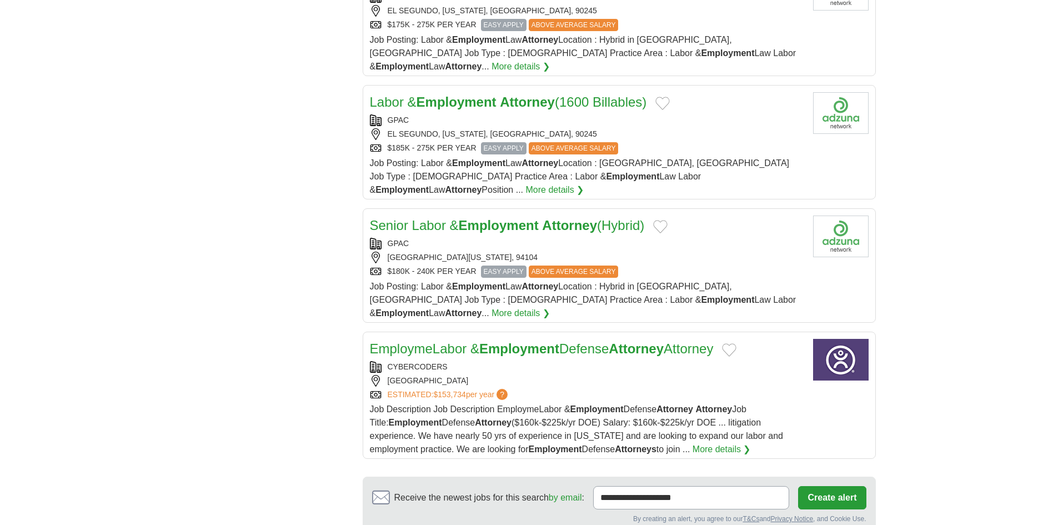
scroll to position [1113, 0]
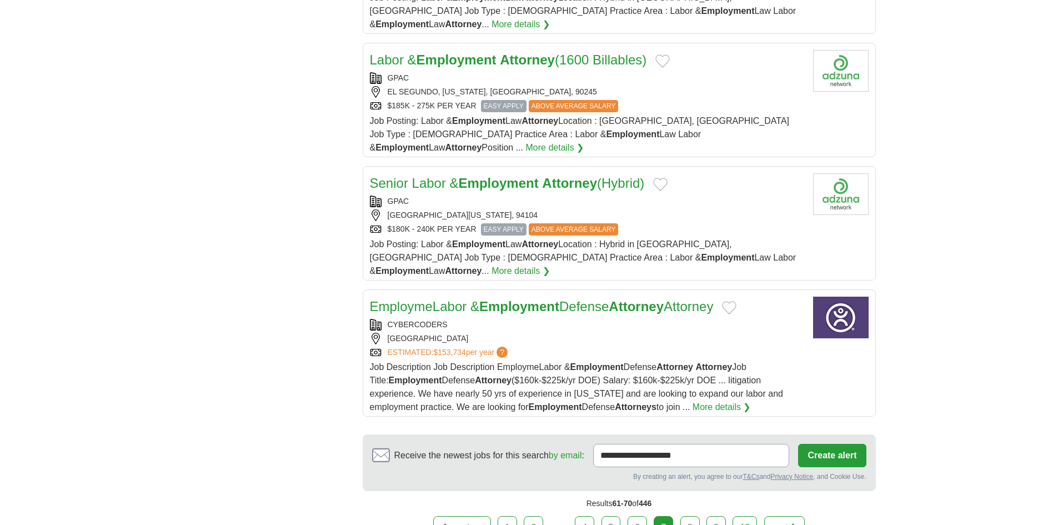
click at [685, 516] on link "8" at bounding box center [689, 527] width 19 height 23
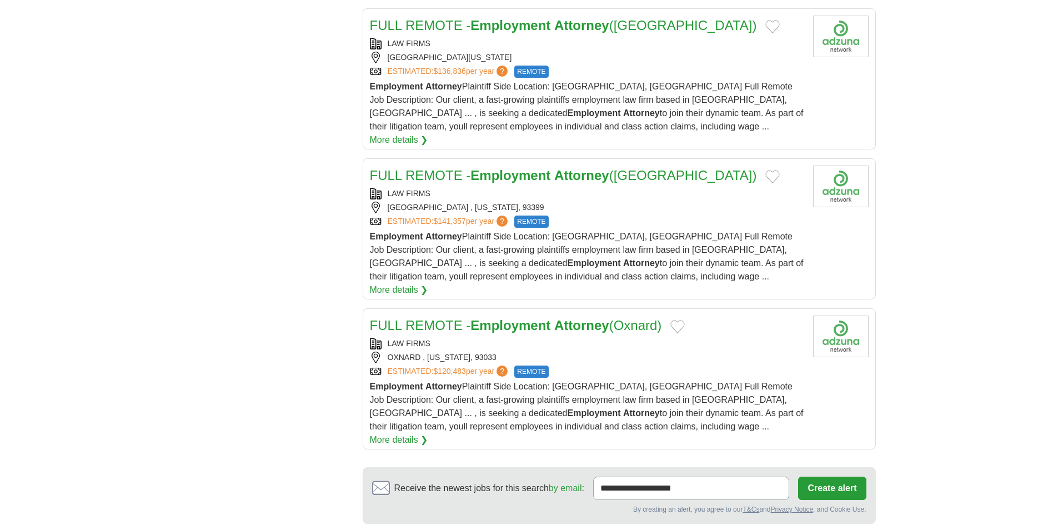
scroll to position [1333, 0]
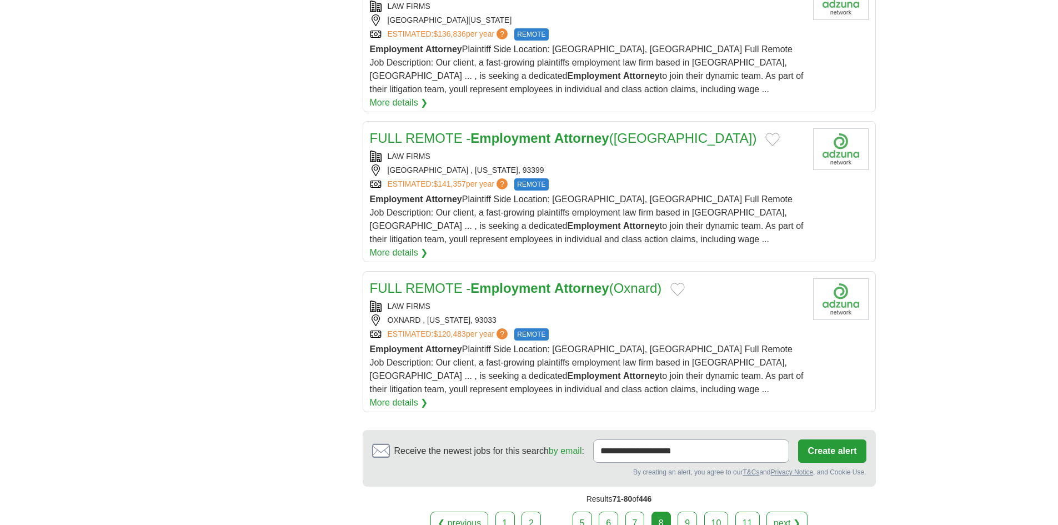
click at [687, 512] on link "9" at bounding box center [687, 523] width 19 height 23
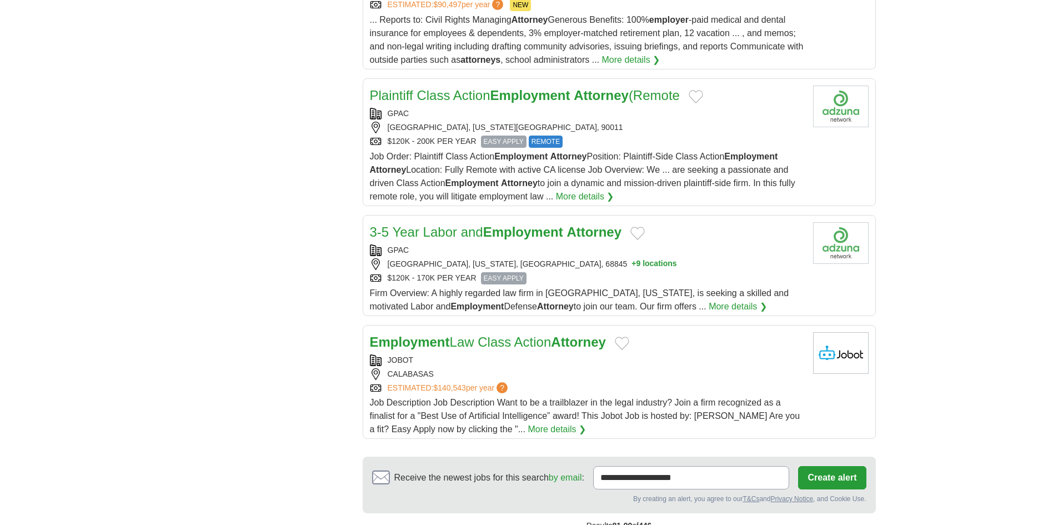
scroll to position [1166, 0]
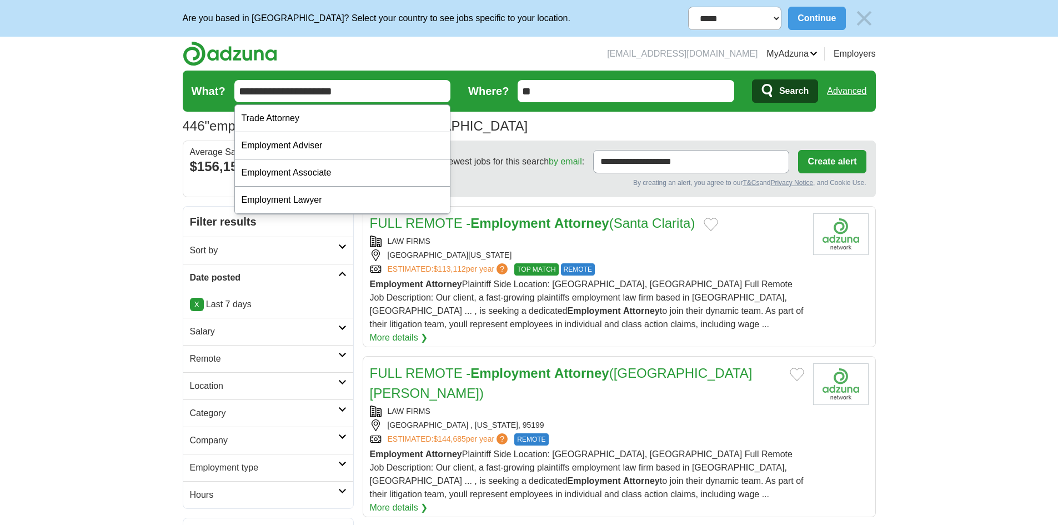
click at [242, 89] on input "**********" at bounding box center [342, 91] width 217 height 22
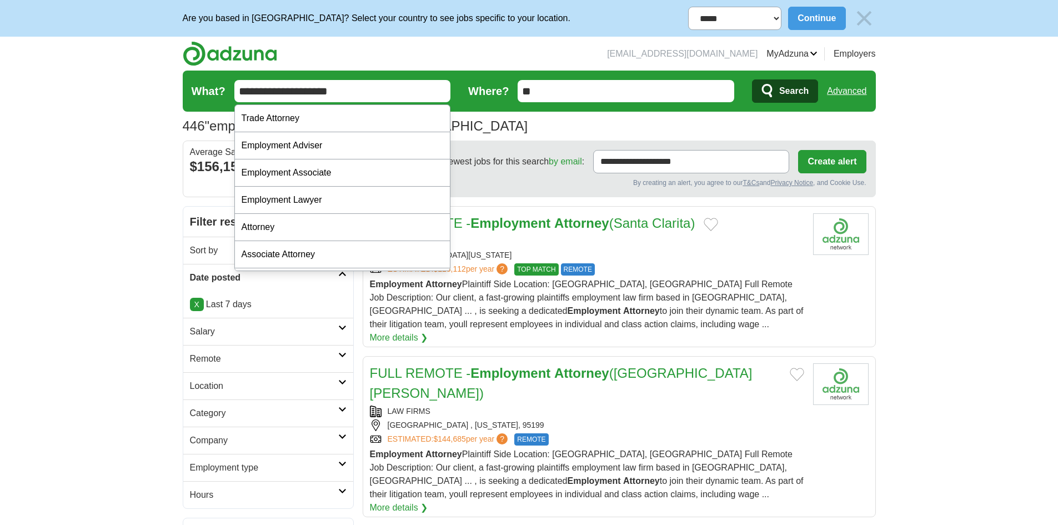
click at [367, 92] on input "**********" at bounding box center [342, 91] width 217 height 22
type input "**********"
click at [775, 99] on button "Search" at bounding box center [785, 90] width 66 height 23
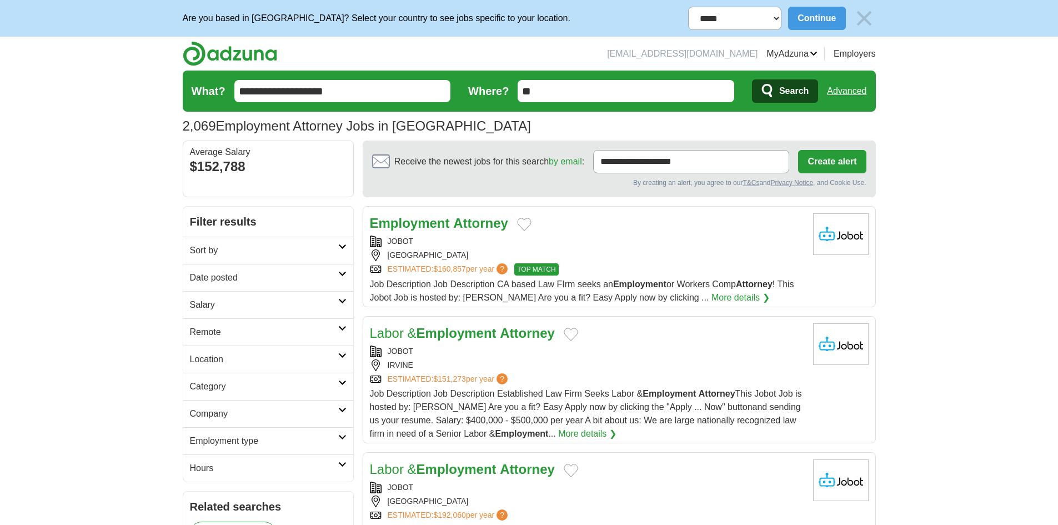
click at [228, 281] on h2 "Date posted" at bounding box center [264, 277] width 148 height 13
click at [203, 333] on link "Last 7 days" at bounding box center [268, 335] width 157 height 13
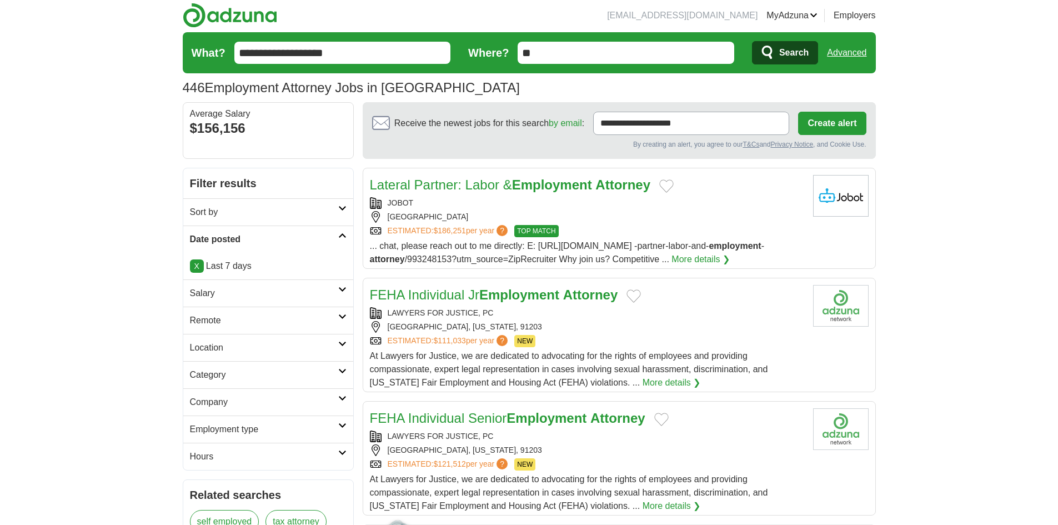
scroll to position [56, 0]
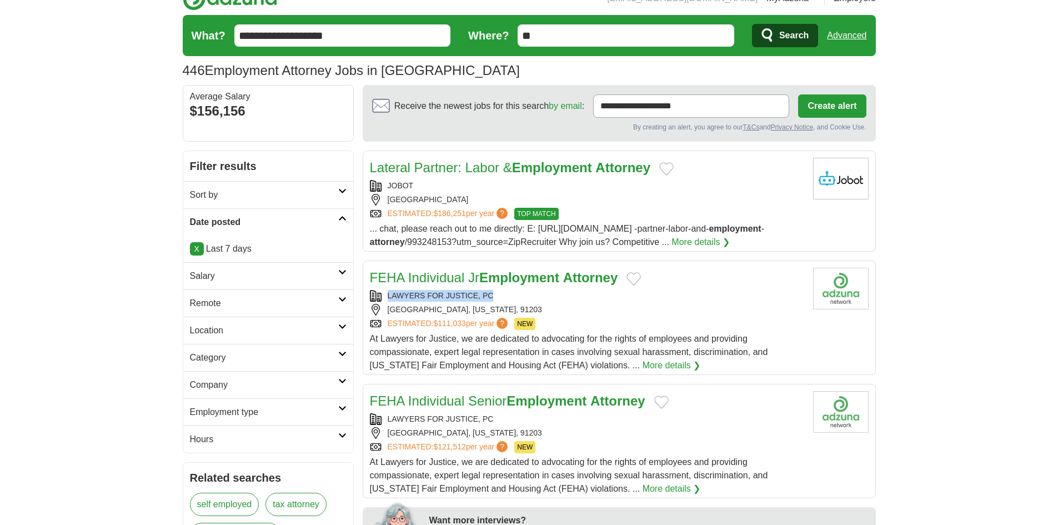
copy div "LAWYERS FOR JUSTICE, PC"
drag, startPoint x: 500, startPoint y: 294, endPoint x: 380, endPoint y: 296, distance: 120.0
click at [380, 296] on div "LAWYERS FOR JUSTICE, PC" at bounding box center [587, 296] width 434 height 12
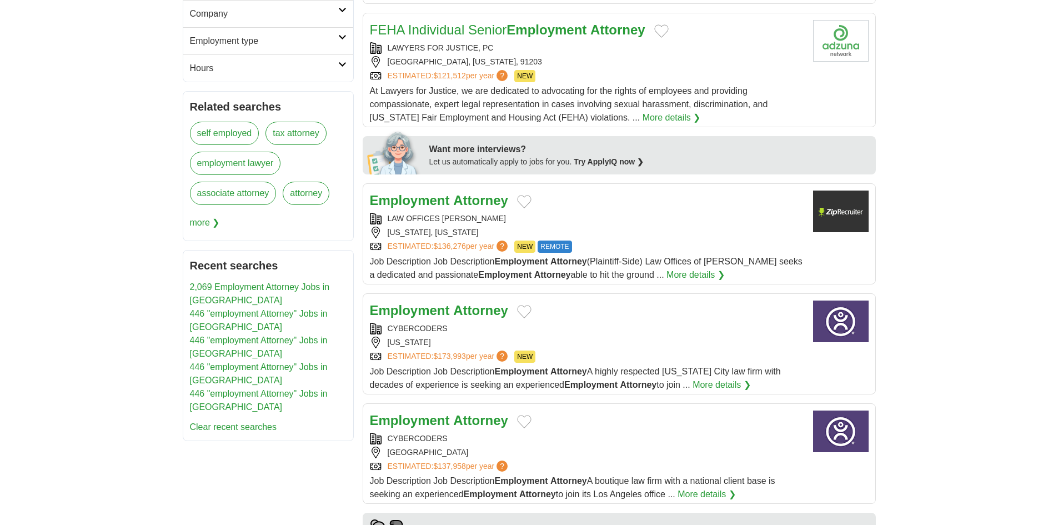
scroll to position [444, 0]
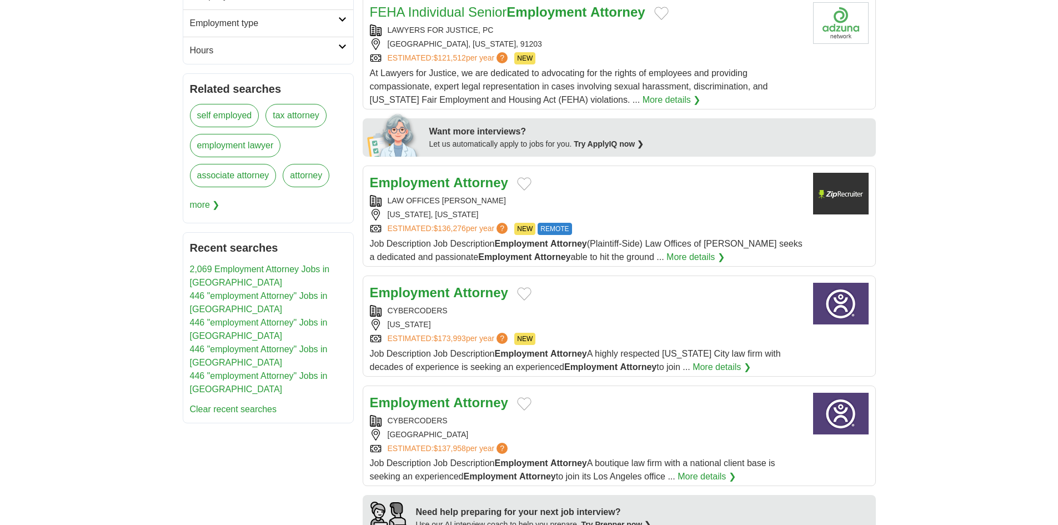
copy div "LAW OFFICES WILLIAM CAFARO"
drag, startPoint x: 509, startPoint y: 201, endPoint x: 367, endPoint y: 203, distance: 142.8
click at [367, 203] on article "Employment Attorney LAW OFFICES WILLIAM CAFARO NEW YORK, NEW YORK ESTIMATED: $1…" at bounding box center [619, 216] width 513 height 101
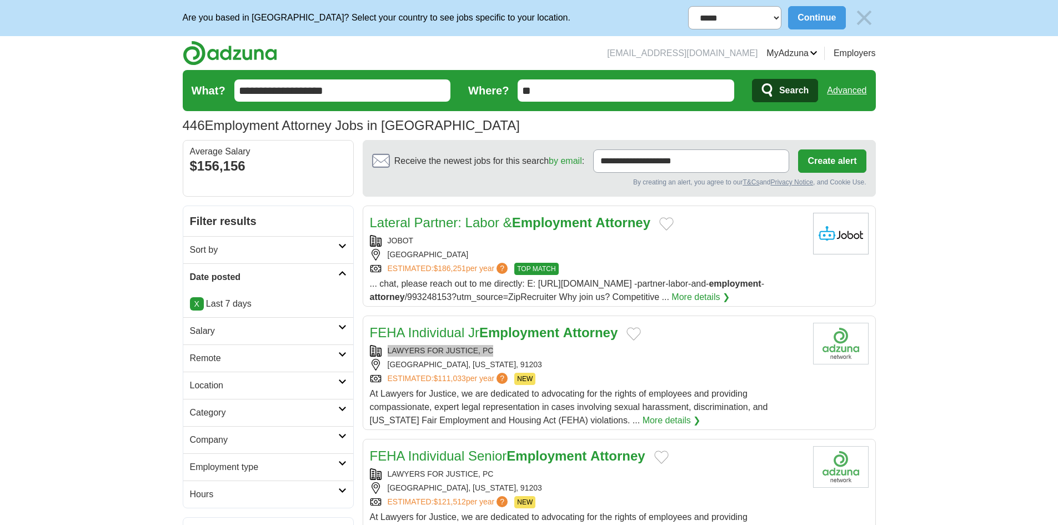
scroll to position [0, 0]
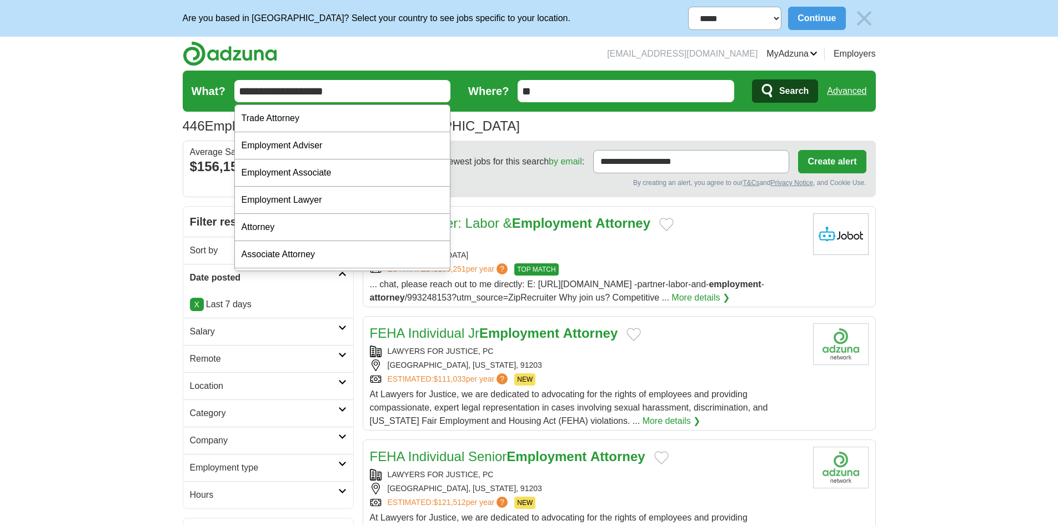
click at [301, 91] on input "**********" at bounding box center [342, 91] width 217 height 22
type input "**********"
click at [752, 79] on button "Search" at bounding box center [785, 90] width 66 height 23
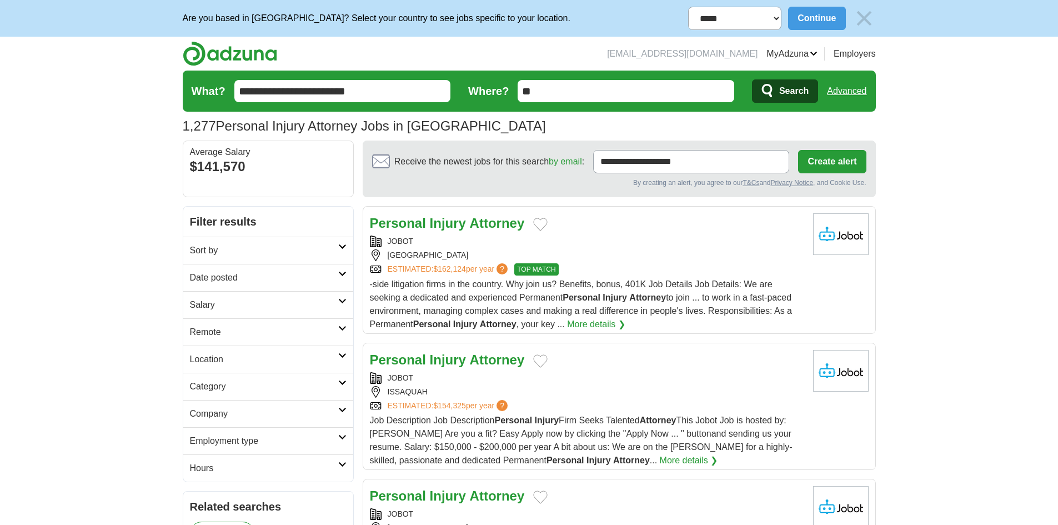
click at [222, 272] on h2 "Date posted" at bounding box center [264, 277] width 148 height 13
click at [211, 334] on link "Last 7 days" at bounding box center [268, 335] width 157 height 13
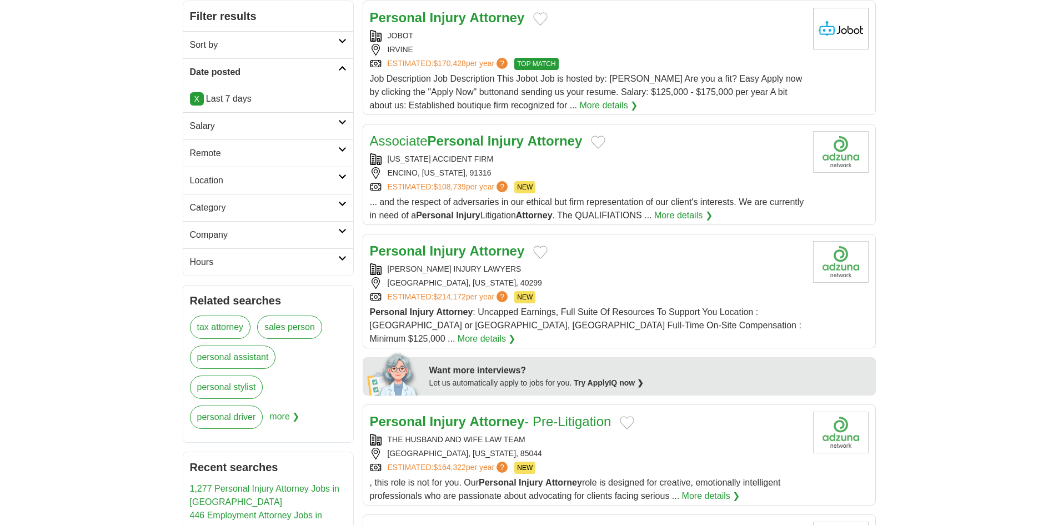
scroll to position [222, 0]
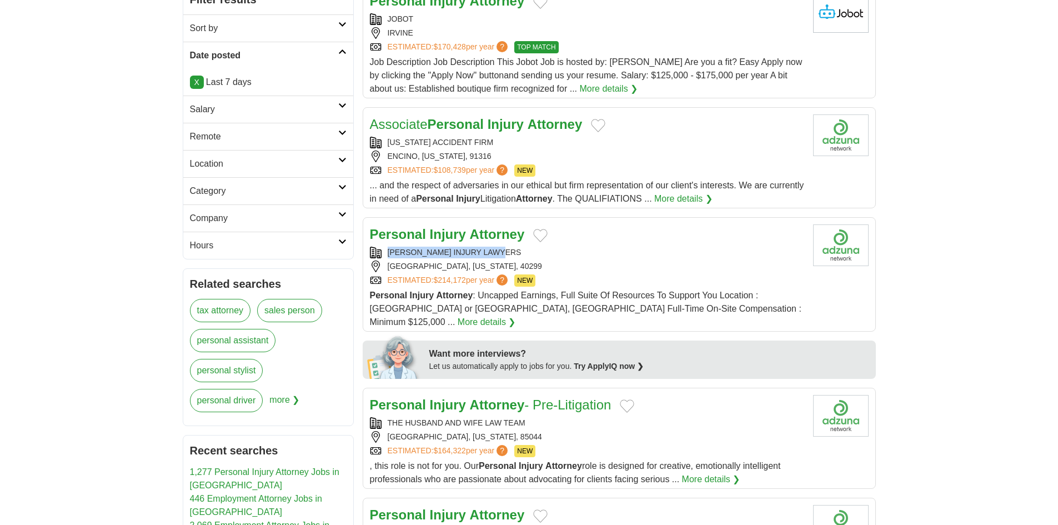
drag, startPoint x: 394, startPoint y: 250, endPoint x: 510, endPoint y: 253, distance: 116.1
click at [510, 253] on div "SAM AGUIAR INJURY LAWYERS" at bounding box center [587, 253] width 434 height 12
copy div "SAM AGUIAR INJURY LAWYERS"
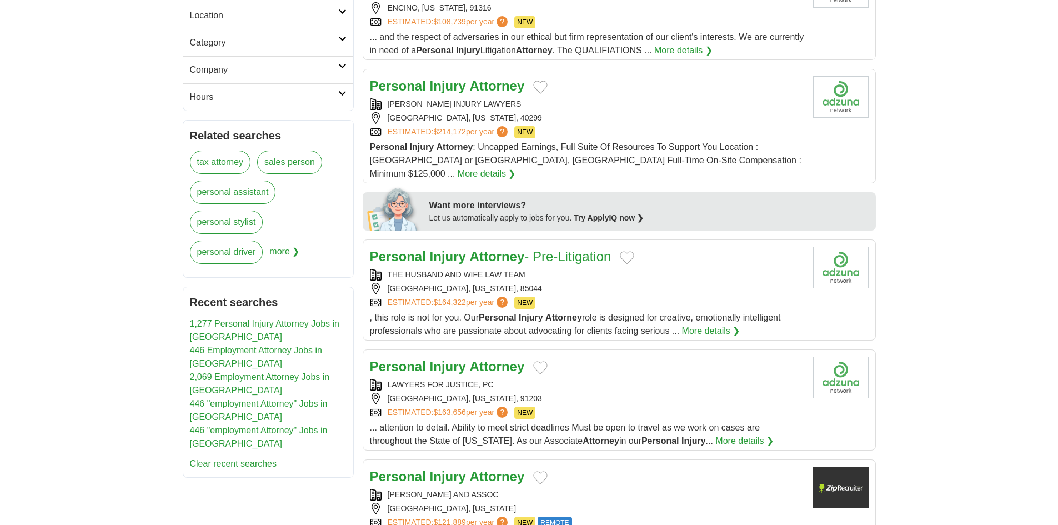
scroll to position [389, 0]
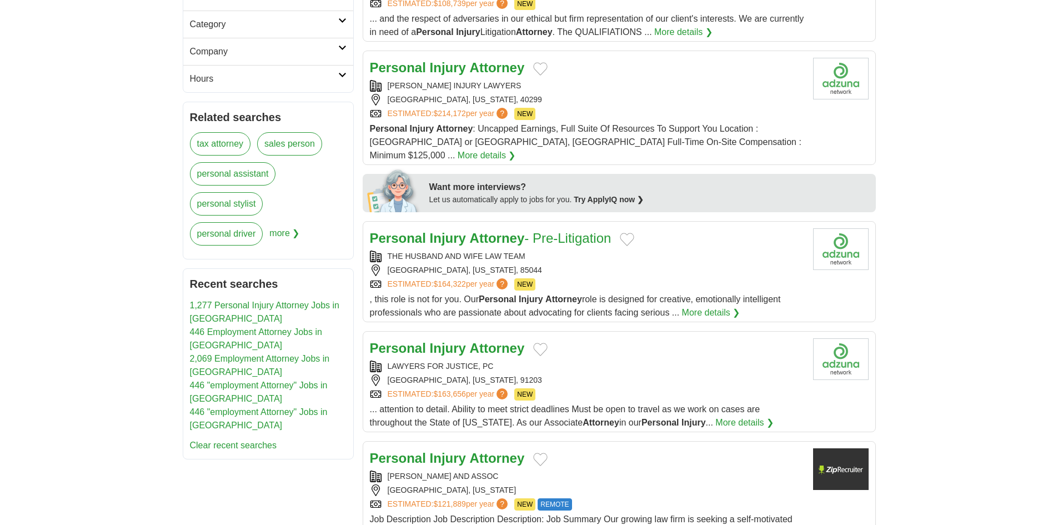
drag, startPoint x: 0, startPoint y: 233, endPoint x: 12, endPoint y: 233, distance: 12.2
click at [1, 233] on body "**********" at bounding box center [529, 516] width 1058 height 1811
copy div "THE HUSBAND AND WIFE LAW TEAM"
drag, startPoint x: 533, startPoint y: 243, endPoint x: 397, endPoint y: 246, distance: 136.7
click at [394, 251] on div "THE HUSBAND AND WIFE LAW TEAM" at bounding box center [587, 257] width 434 height 12
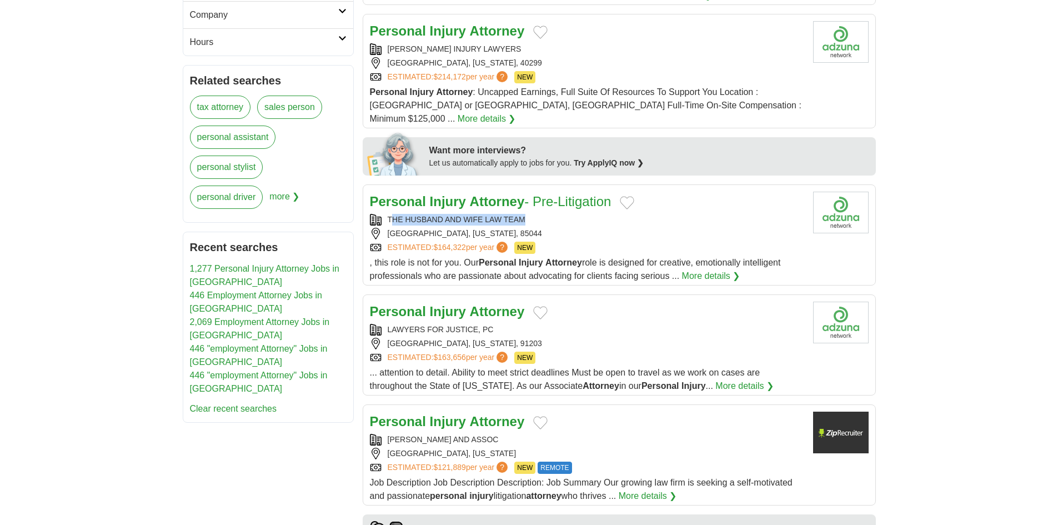
scroll to position [500, 0]
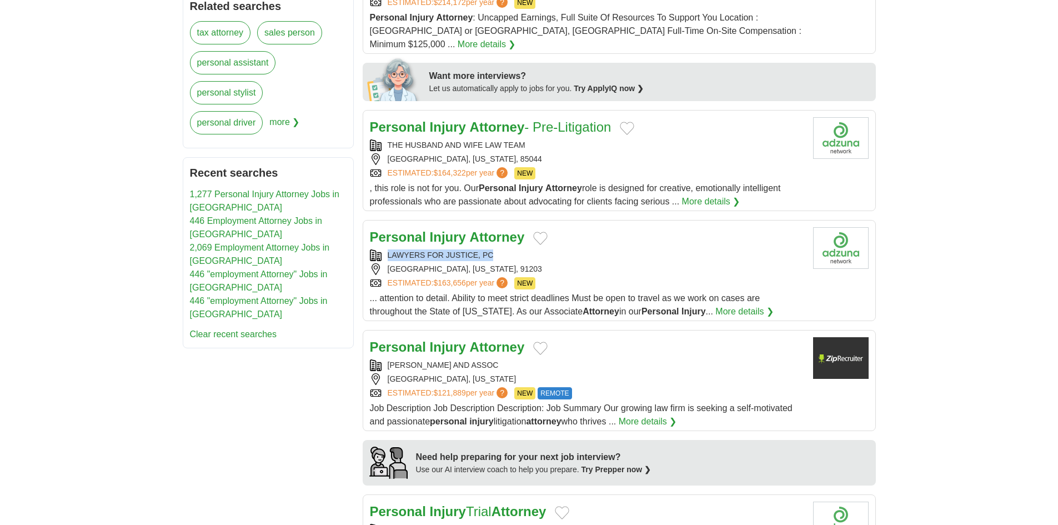
copy div "LAWYERS FOR JUSTICE, PC"
drag, startPoint x: 386, startPoint y: 237, endPoint x: 538, endPoint y: 228, distance: 151.9
click at [497, 249] on div "LAWYERS FOR JUSTICE, PC" at bounding box center [587, 255] width 434 height 12
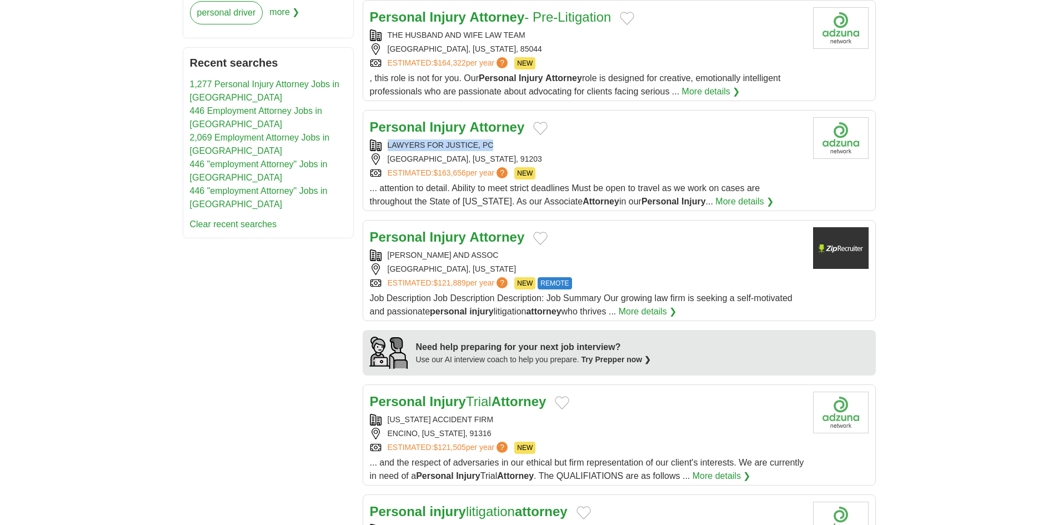
scroll to position [611, 0]
copy div "BENJAMIN W GLASS III AND ASSOC"
drag, startPoint x: 485, startPoint y: 236, endPoint x: 357, endPoint y: 235, distance: 128.9
click at [357, 235] on div "**********" at bounding box center [529, 301] width 693 height 1412
click at [442, 228] on strong "Injury" at bounding box center [448, 235] width 36 height 15
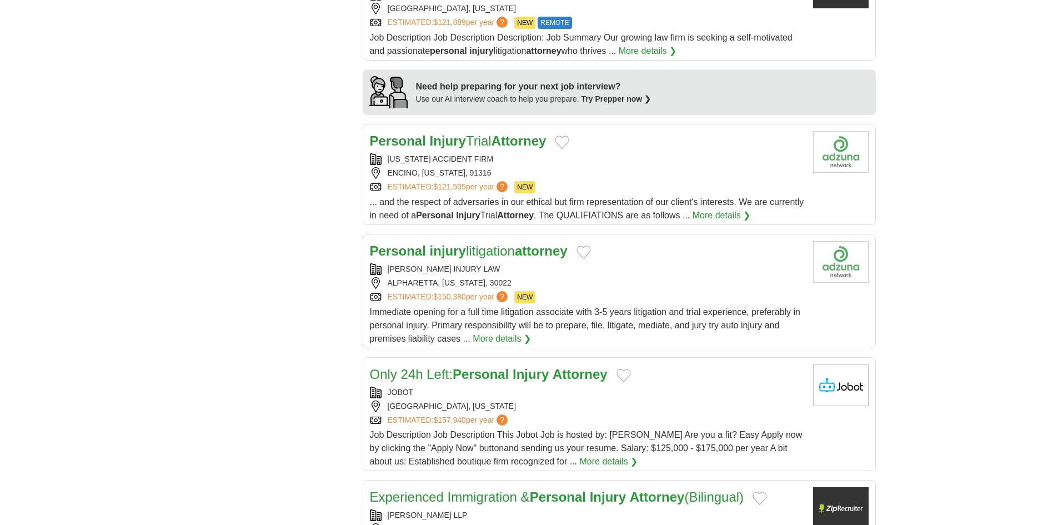
scroll to position [889, 0]
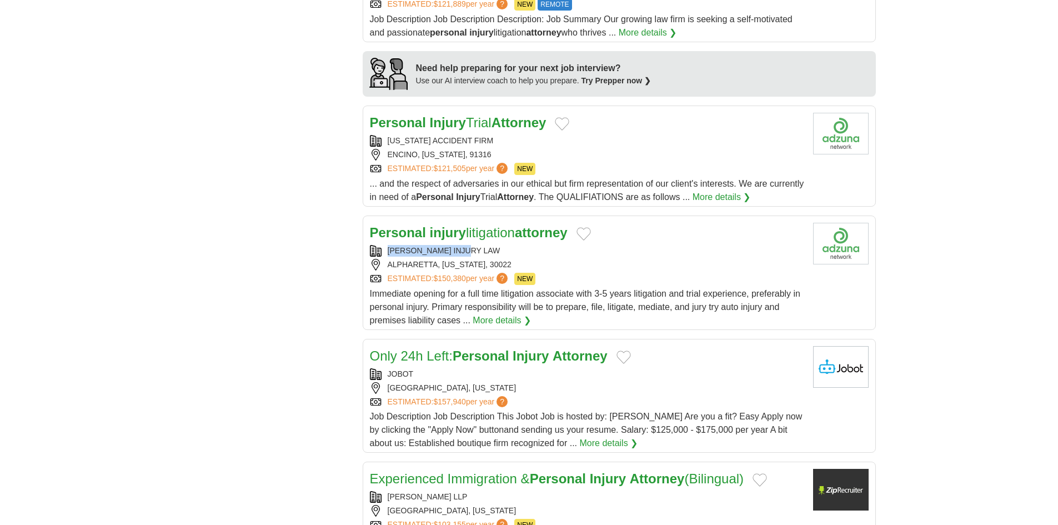
copy div "CHALKER INJURY LAW"
drag, startPoint x: 477, startPoint y: 234, endPoint x: 375, endPoint y: 236, distance: 101.7
click at [373, 245] on div "CHALKER INJURY LAW" at bounding box center [587, 251] width 434 height 12
click at [270, 238] on div "**********" at bounding box center [529, 23] width 693 height 1412
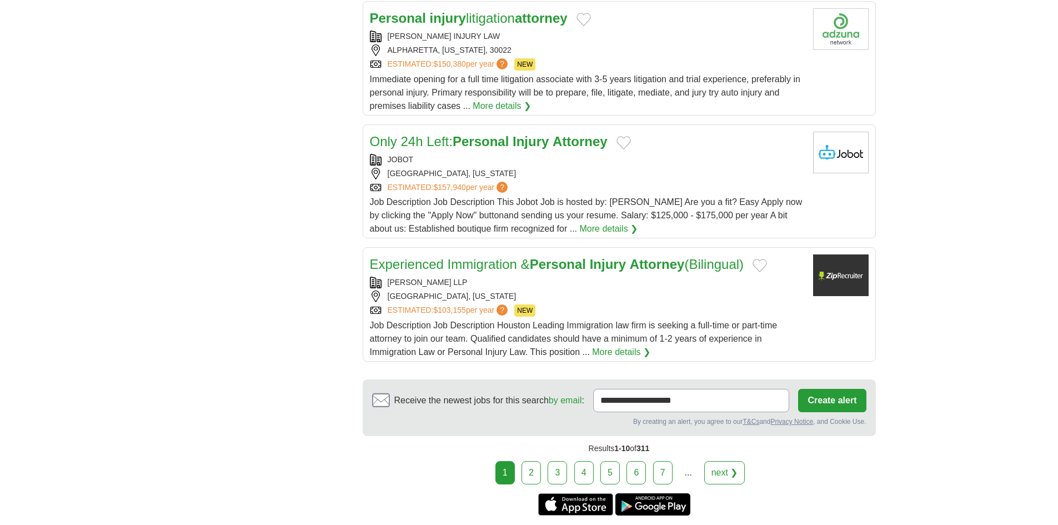
scroll to position [1166, 0]
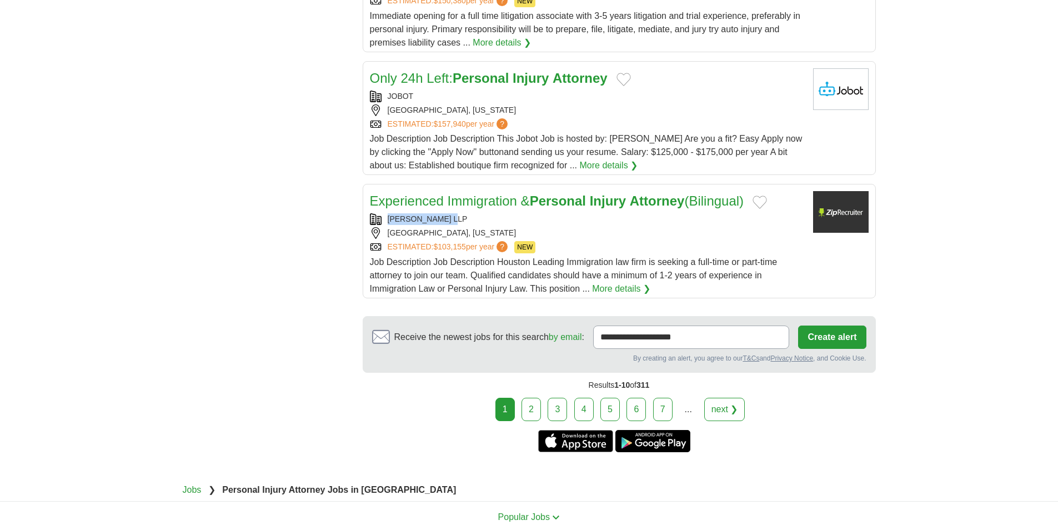
drag, startPoint x: 411, startPoint y: 207, endPoint x: 348, endPoint y: 210, distance: 63.4
click at [532, 399] on link "2" at bounding box center [531, 409] width 19 height 23
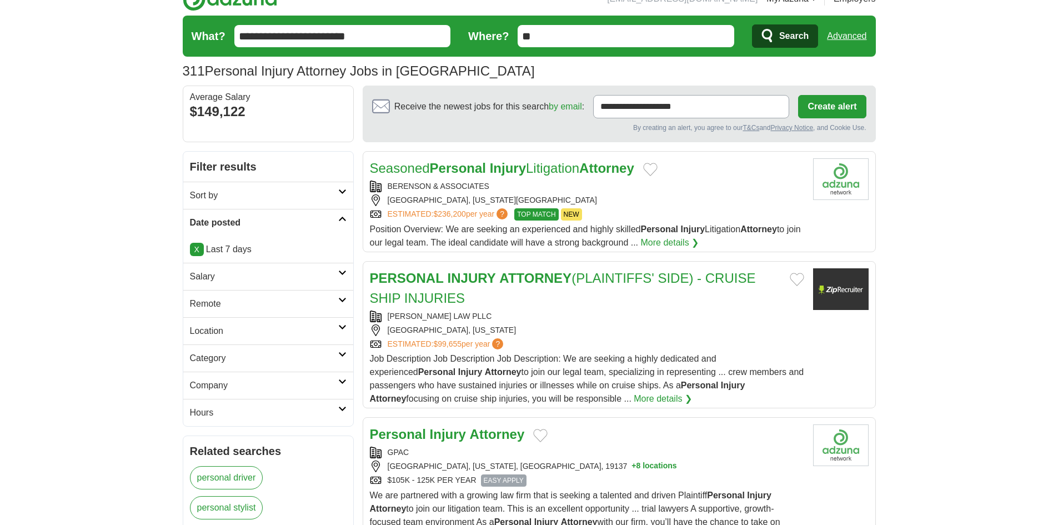
scroll to position [56, 0]
copy div "BERENSON & ASSOCIATES"
drag, startPoint x: 387, startPoint y: 181, endPoint x: 530, endPoint y: 191, distance: 143.1
click at [530, 191] on div "BERENSON & ASSOCIATES" at bounding box center [587, 186] width 434 height 12
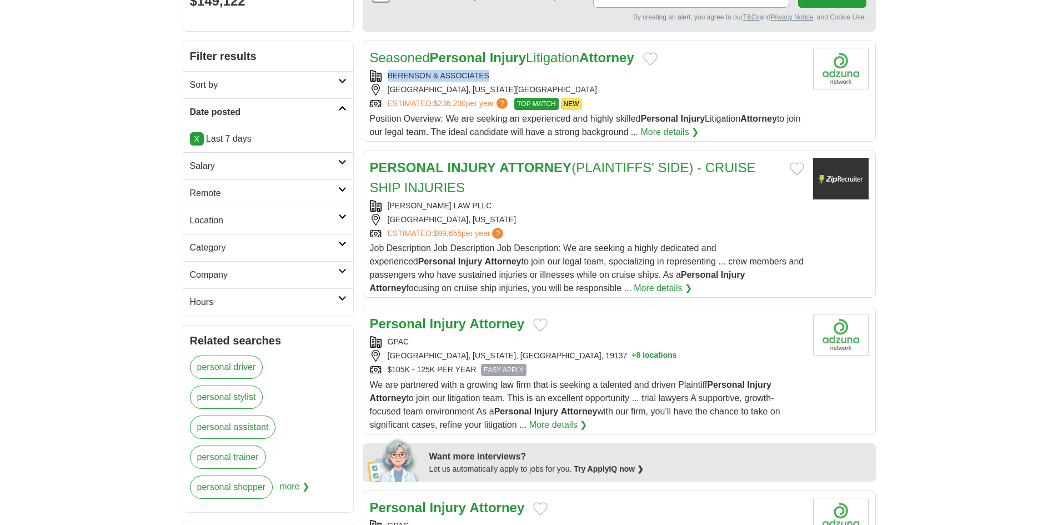
scroll to position [167, 0]
copy div "BILLERA LAW PLLC"
drag, startPoint x: 459, startPoint y: 202, endPoint x: 387, endPoint y: 204, distance: 72.8
click at [387, 204] on div "BILLERA LAW PLLC" at bounding box center [587, 205] width 434 height 12
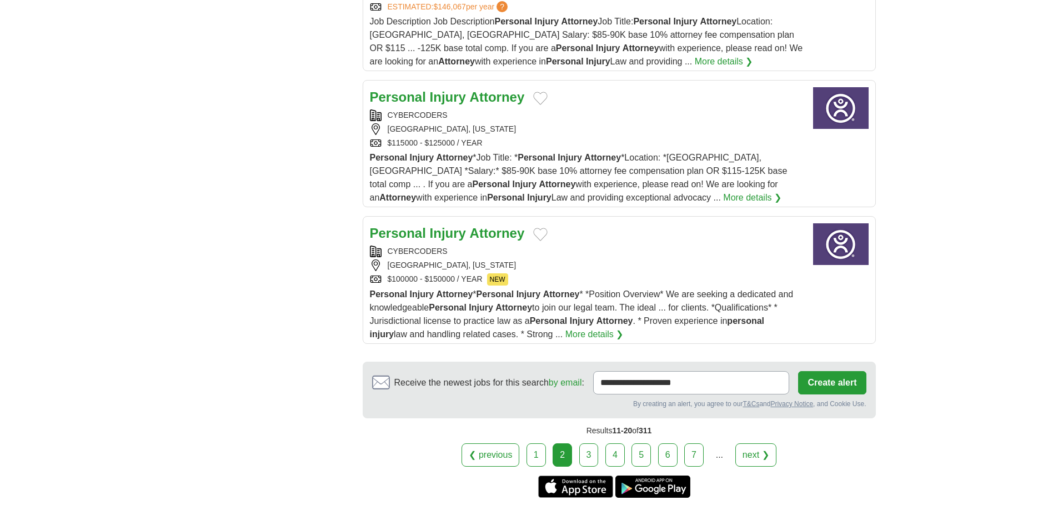
scroll to position [1278, 0]
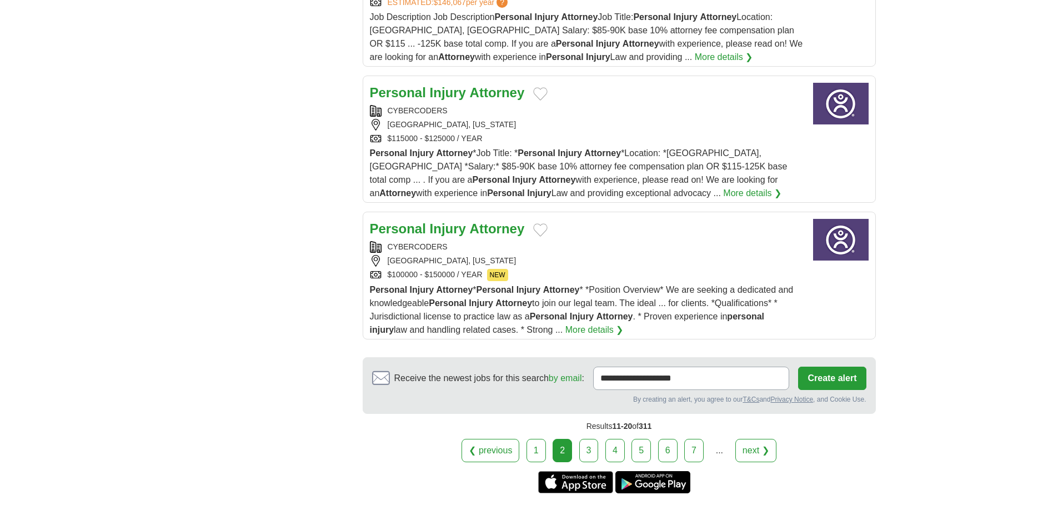
click at [589, 455] on link "3" at bounding box center [588, 450] width 19 height 23
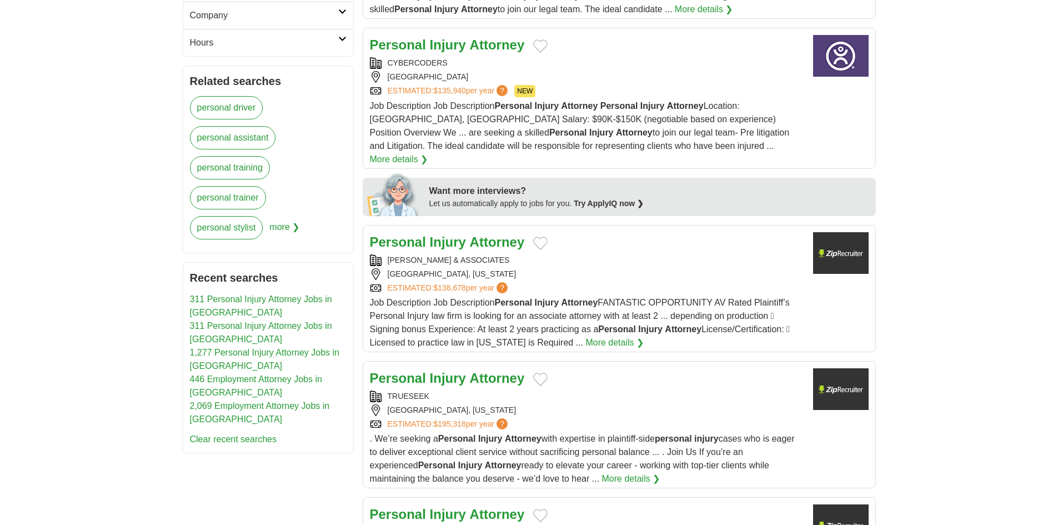
scroll to position [444, 0]
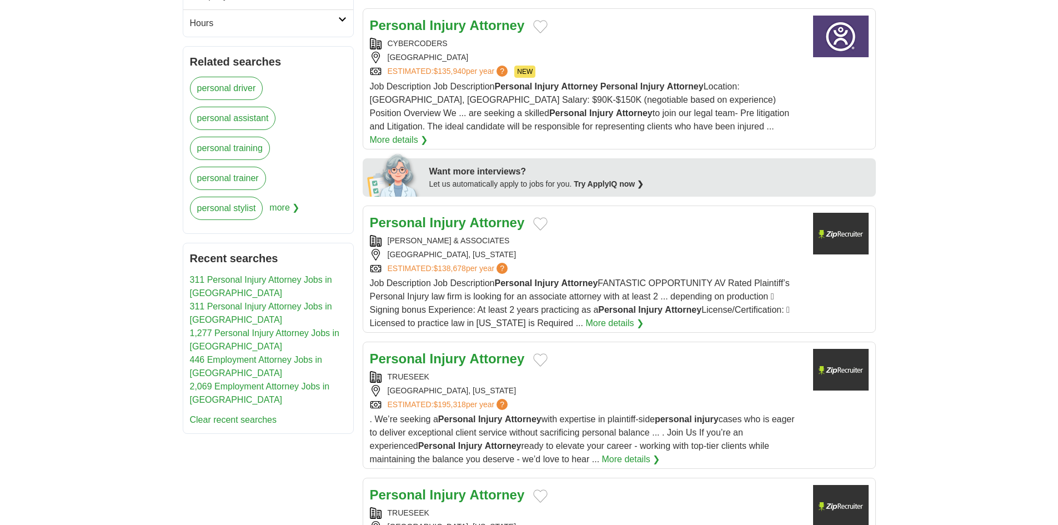
copy div "[PERSON_NAME] & ASSOCIATES"
drag, startPoint x: 443, startPoint y: 226, endPoint x: 386, endPoint y: 227, distance: 57.2
click at [386, 235] on div "[PERSON_NAME] & ASSOCIATES" at bounding box center [587, 241] width 434 height 12
click at [140, 338] on body "**********" at bounding box center [529, 533] width 1058 height 1955
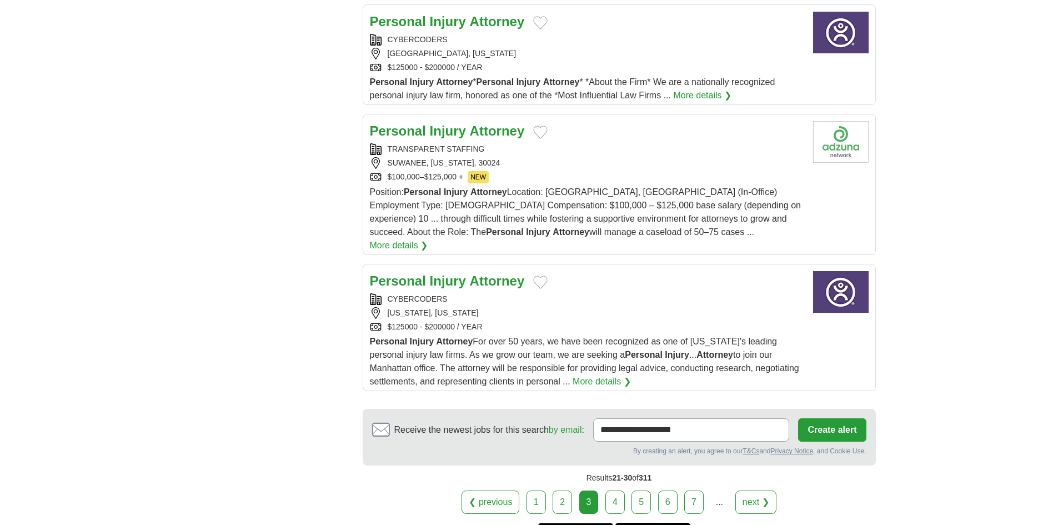
scroll to position [1222, 0]
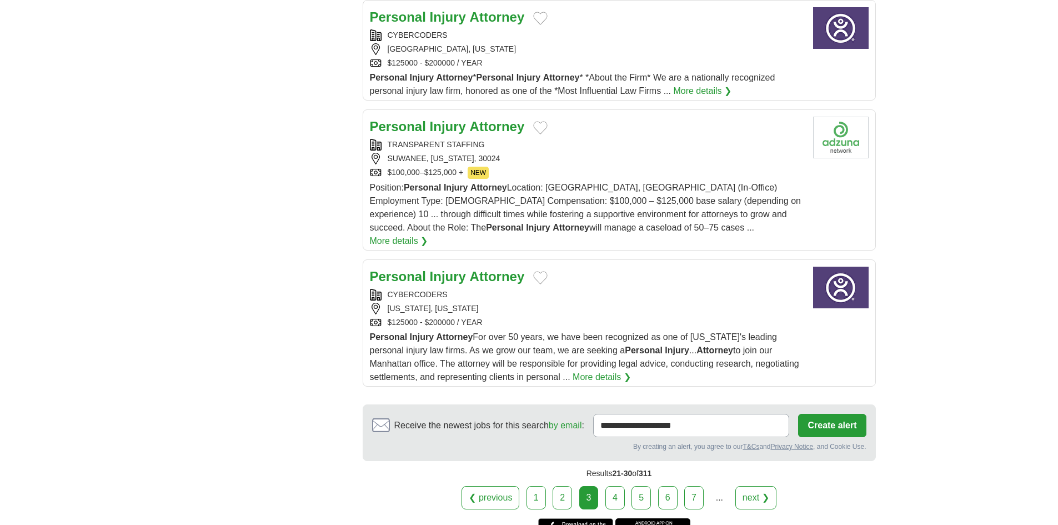
click at [611, 486] on link "4" at bounding box center [614, 497] width 19 height 23
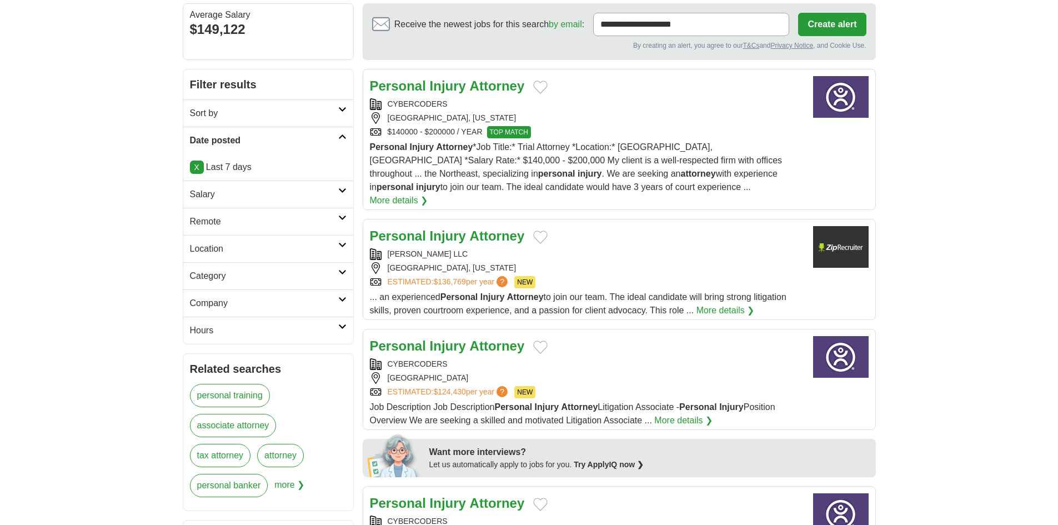
scroll to position [167, 0]
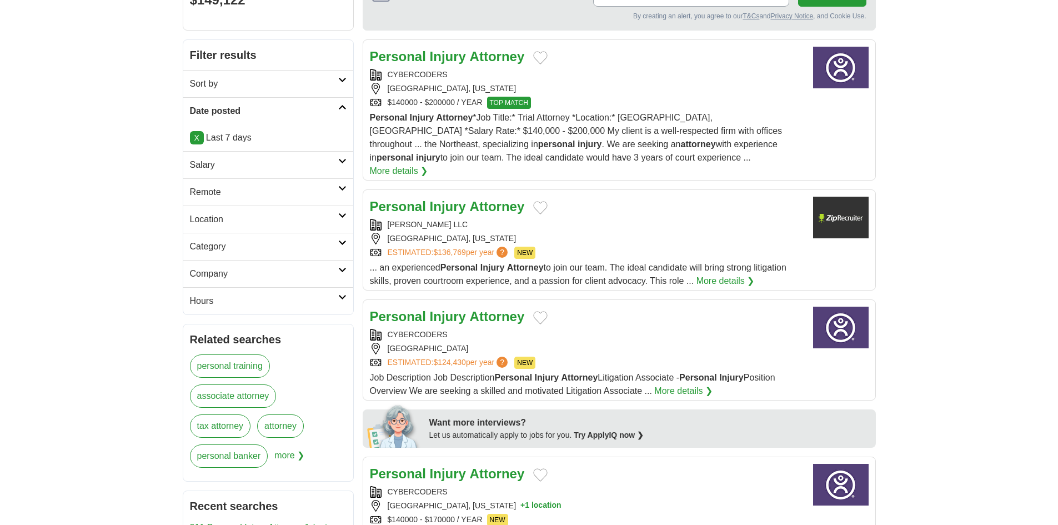
copy div "HOWARD A TAYLOR LLC"
drag, startPoint x: 386, startPoint y: 208, endPoint x: 476, endPoint y: 211, distance: 90.0
click at [476, 219] on div "HOWARD A TAYLOR LLC" at bounding box center [587, 225] width 434 height 12
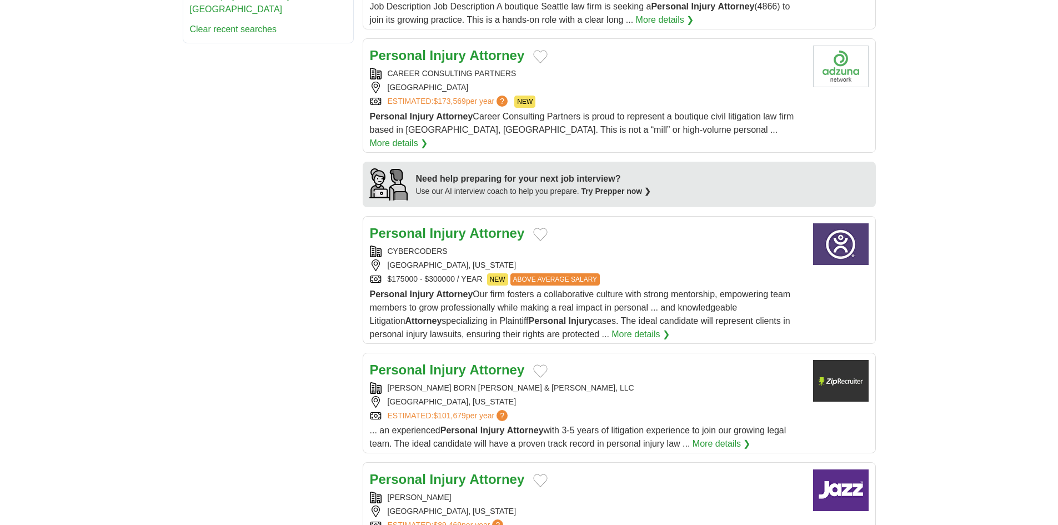
scroll to position [889, 0]
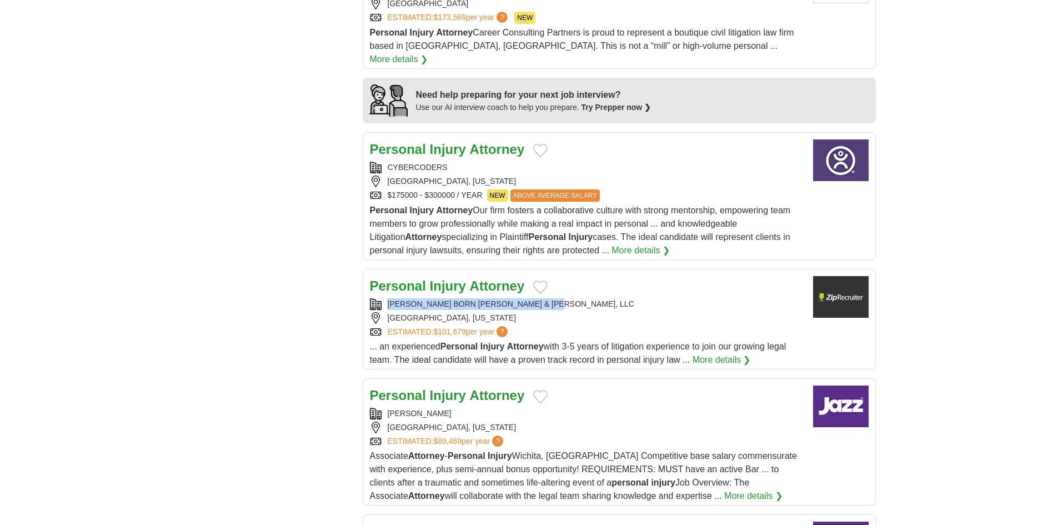
copy div "SMITH BORN LEVENTIS TAYLOR & VEGA, LLC"
drag, startPoint x: 387, startPoint y: 274, endPoint x: 570, endPoint y: 278, distance: 183.3
click at [570, 298] on div "SMITH BORN LEVENTIS TAYLOR & VEGA, LLC" at bounding box center [587, 304] width 434 height 12
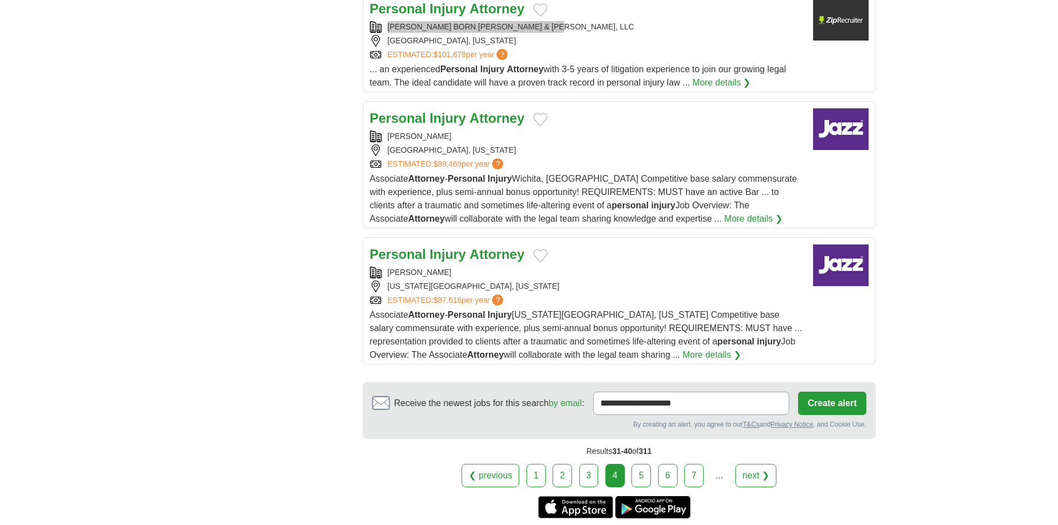
scroll to position [1166, 0]
click at [644, 463] on link "5" at bounding box center [641, 474] width 19 height 23
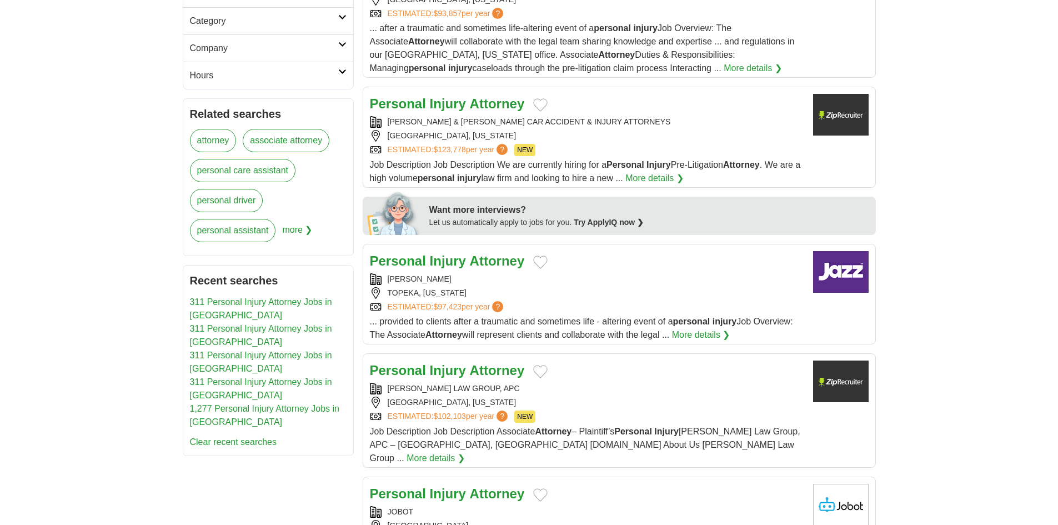
scroll to position [444, 0]
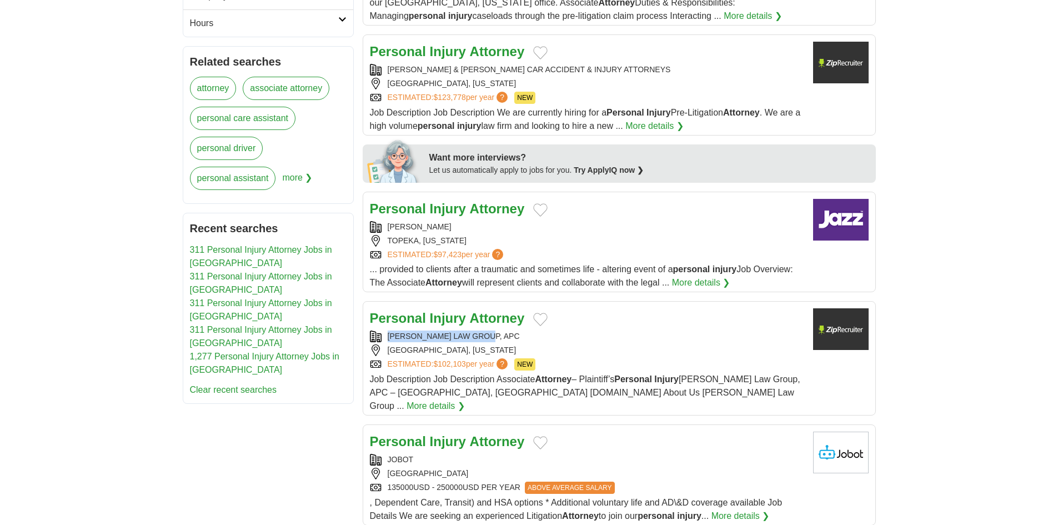
copy div "[PERSON_NAME] LAW GROUP, APC"
drag, startPoint x: 502, startPoint y: 337, endPoint x: 369, endPoint y: 337, distance: 133.3
click at [369, 337] on article "Personal Injury Attorney [PERSON_NAME] LAW GROUP, APC [GEOGRAPHIC_DATA], [US_ST…" at bounding box center [619, 358] width 513 height 114
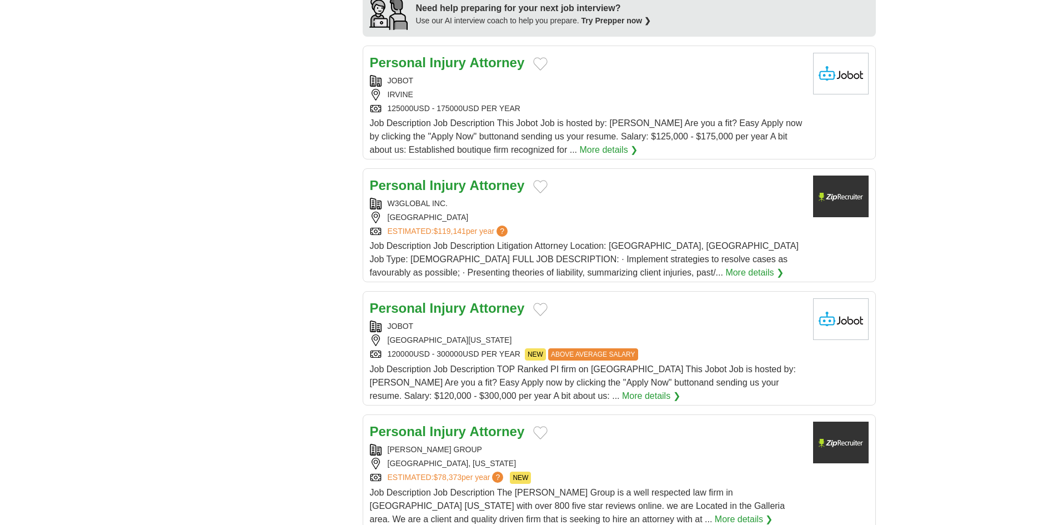
scroll to position [1111, 0]
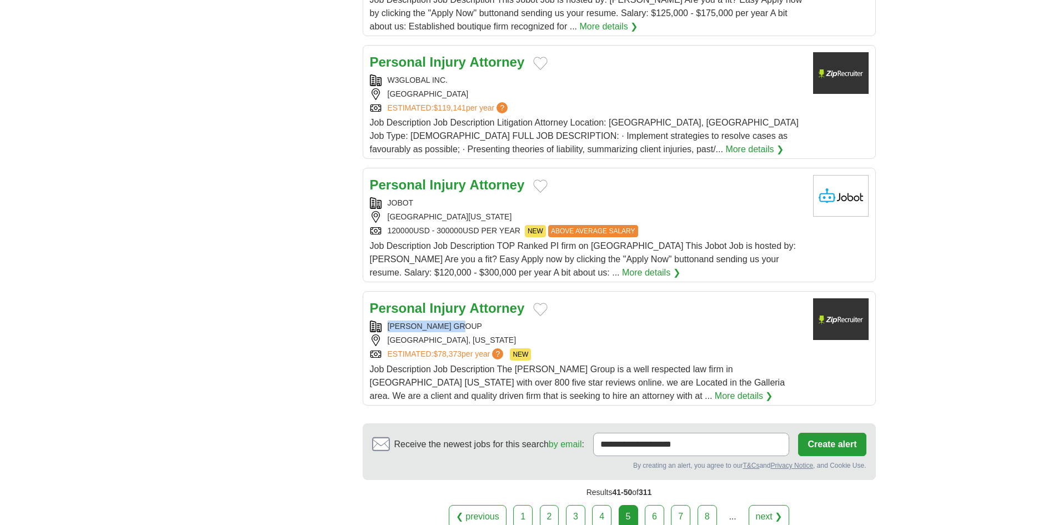
copy div "[PERSON_NAME] GROUP"
drag, startPoint x: 475, startPoint y: 310, endPoint x: 466, endPoint y: 317, distance: 11.1
click at [390, 320] on div "[PERSON_NAME] GROUP" at bounding box center [587, 326] width 434 height 12
click at [652, 505] on link "6" at bounding box center [654, 516] width 19 height 23
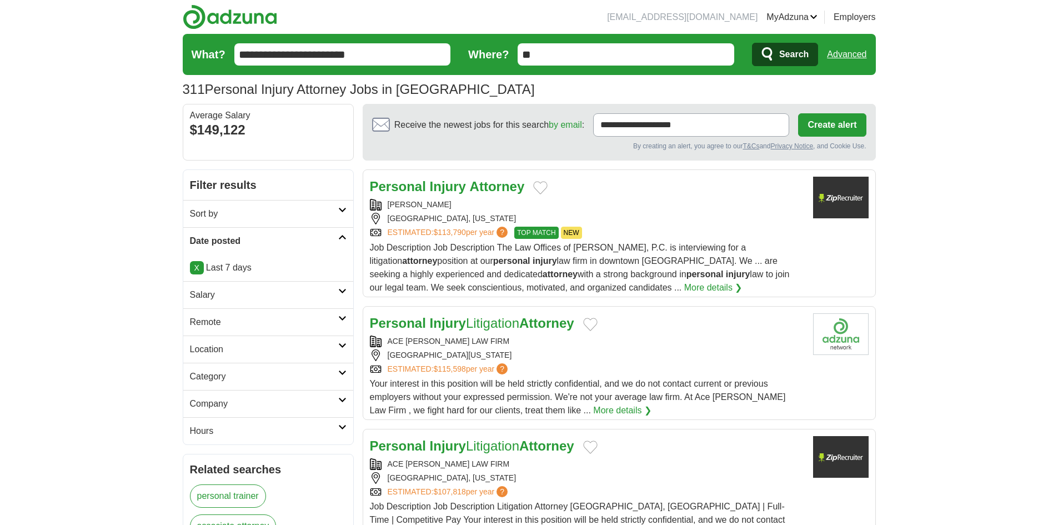
scroll to position [56, 0]
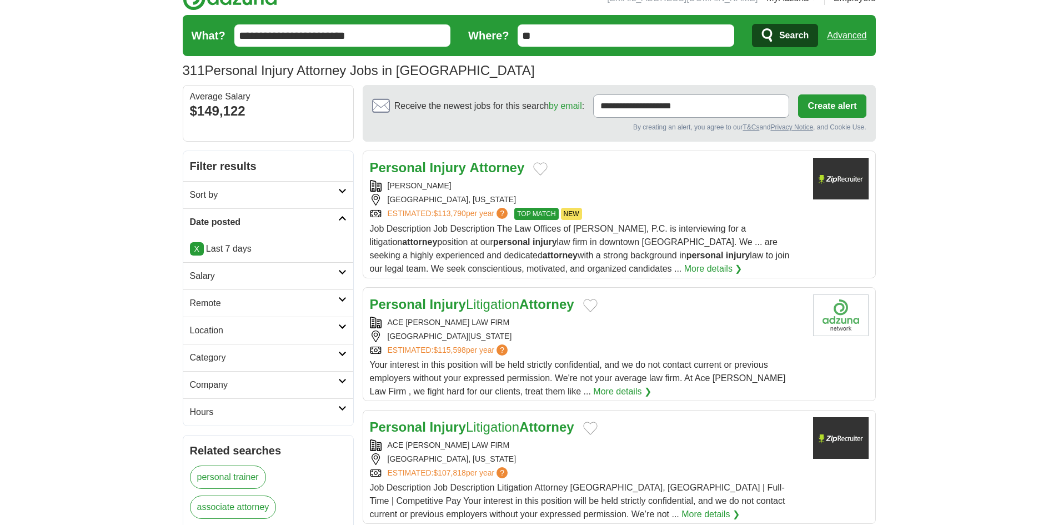
drag, startPoint x: 386, startPoint y: 181, endPoint x: 488, endPoint y: 188, distance: 102.4
click at [488, 188] on div "JOHN R. SALAZAR, P.C." at bounding box center [587, 186] width 434 height 12
copy div "JOHN R. SALAZAR, P.C."
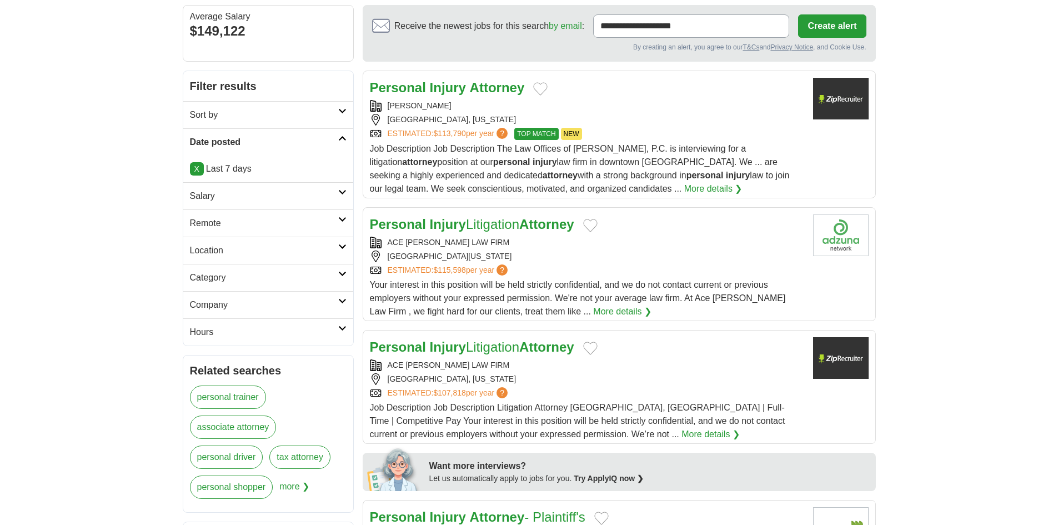
scroll to position [167, 0]
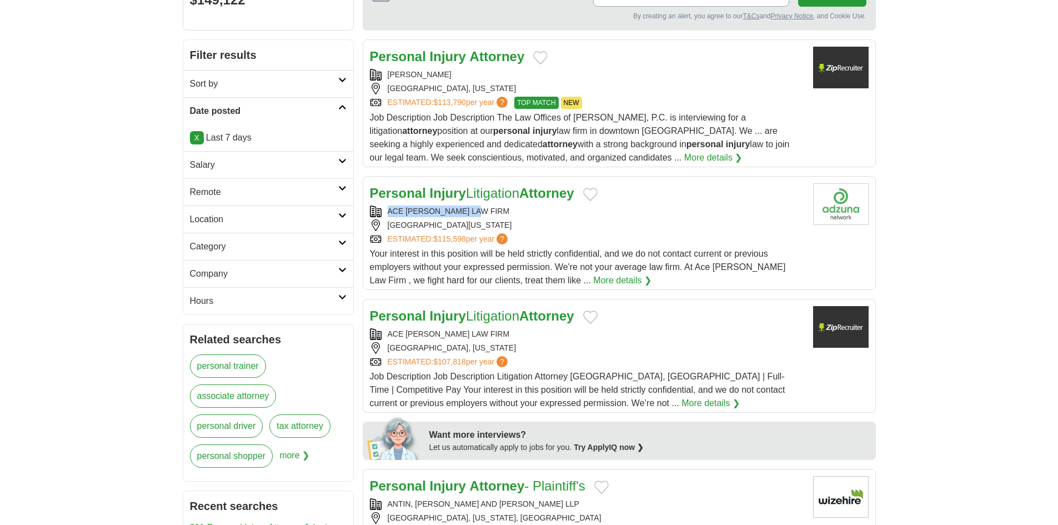
copy div "ACE LAKHANI LAW FIRM"
drag, startPoint x: 493, startPoint y: 208, endPoint x: 387, endPoint y: 206, distance: 106.1
click at [387, 206] on div "ACE LAKHANI LAW FIRM" at bounding box center [587, 212] width 434 height 12
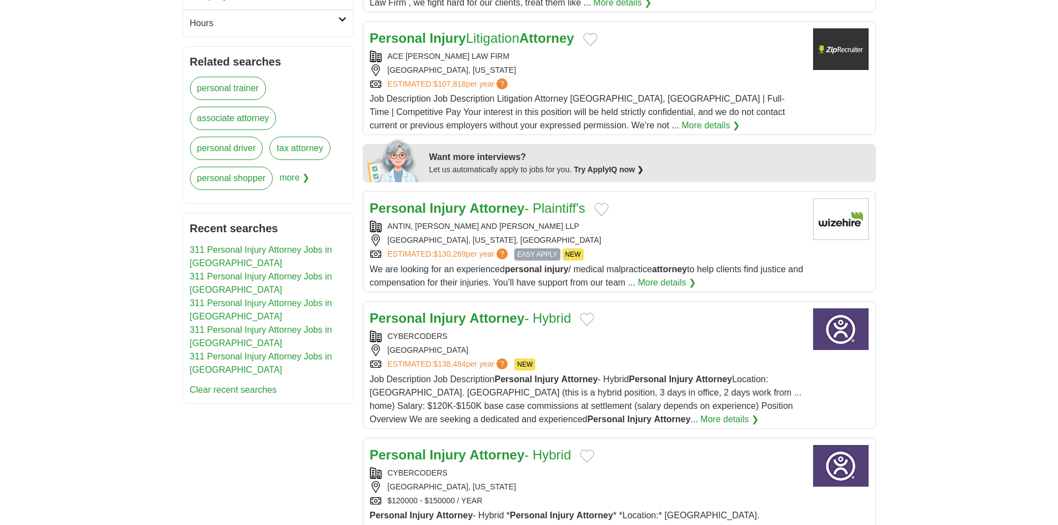
scroll to position [500, 0]
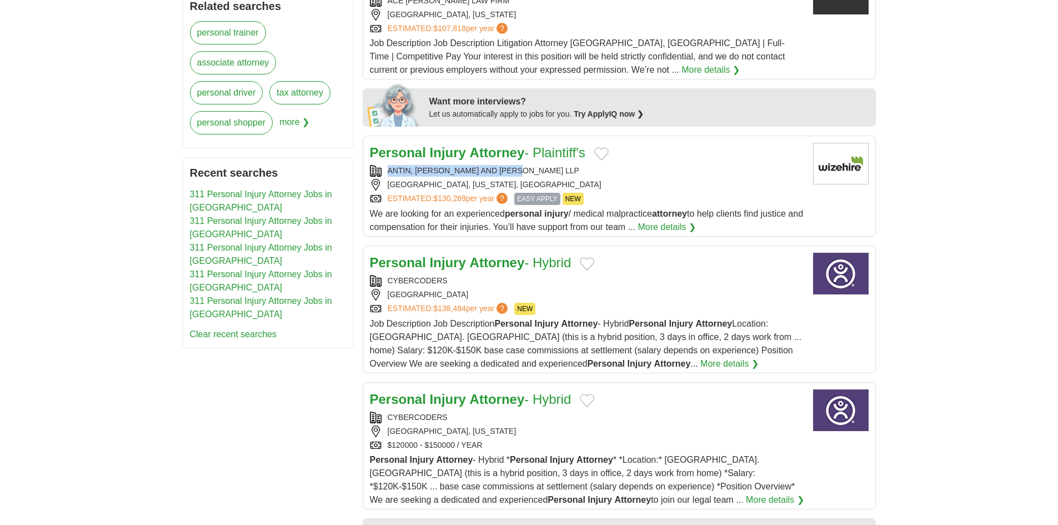
copy div "ANTIN, EHRLICH AND EPSTEIN LLP"
drag, startPoint x: 522, startPoint y: 169, endPoint x: 382, endPoint y: 173, distance: 139.5
click at [382, 173] on div "ANTIN, EHRLICH AND EPSTEIN LLP" at bounding box center [587, 171] width 434 height 12
click at [413, 142] on article "Personal Injury Attorney - Plaintiff's ANTIN, EHRLICH AND EPSTEIN LLP MANHATTAN…" at bounding box center [619, 186] width 513 height 101
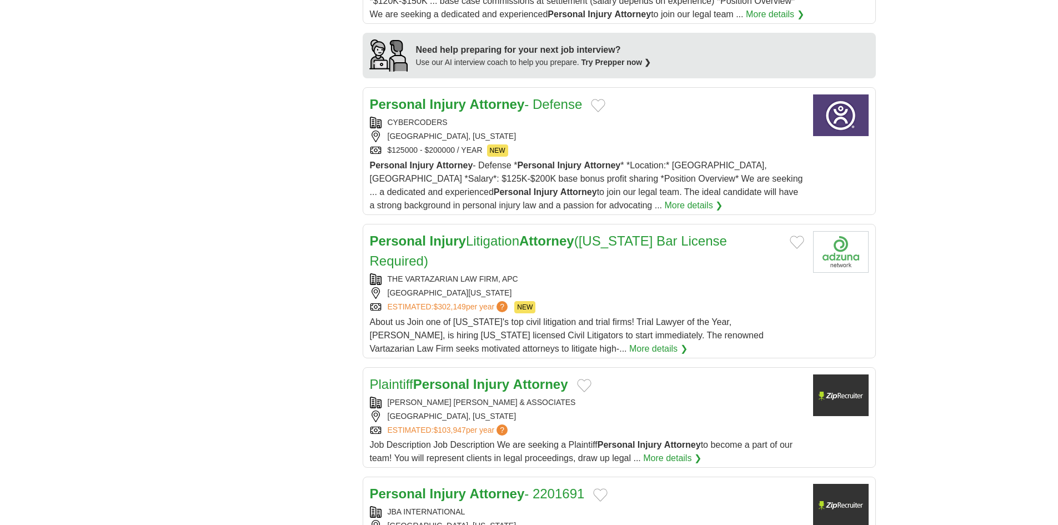
scroll to position [1055, 0]
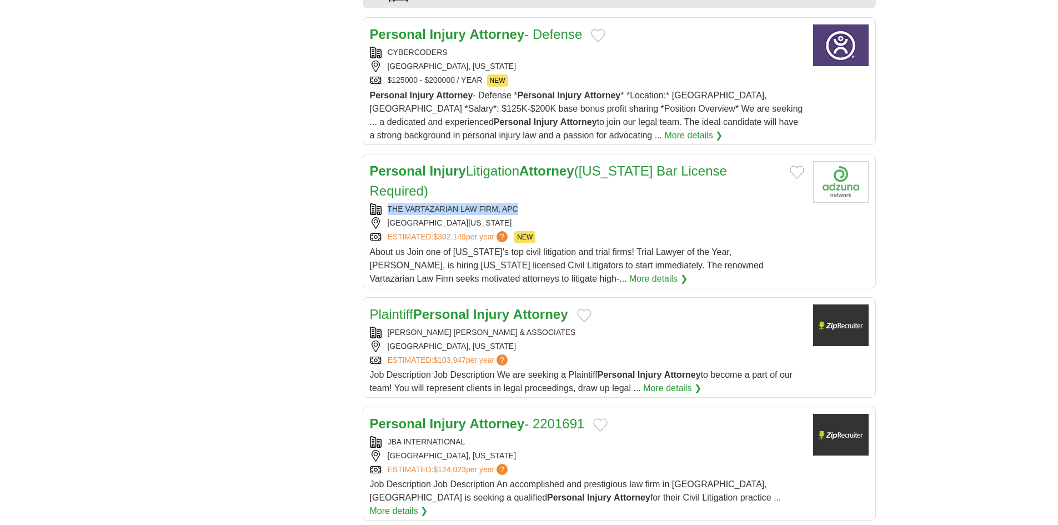
drag, startPoint x: 528, startPoint y: 189, endPoint x: 228, endPoint y: 188, distance: 299.9
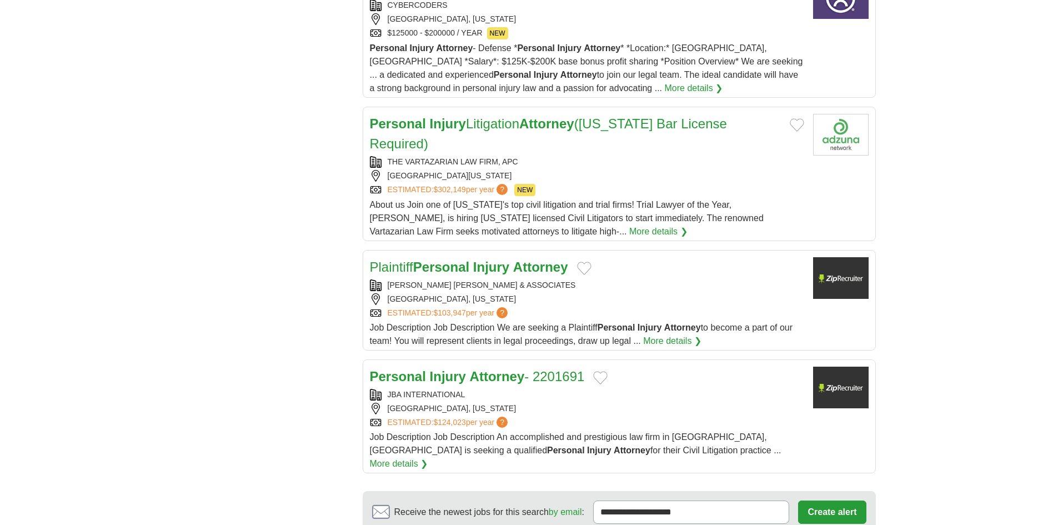
scroll to position [1222, 0]
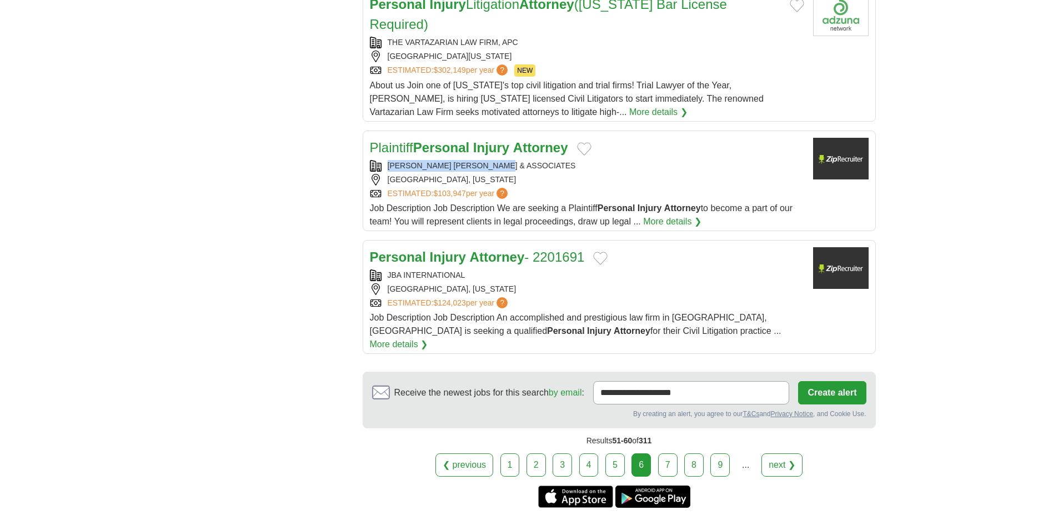
drag, startPoint x: 496, startPoint y: 146, endPoint x: 324, endPoint y: 146, distance: 172.2
click at [669, 453] on link "7" at bounding box center [667, 464] width 19 height 23
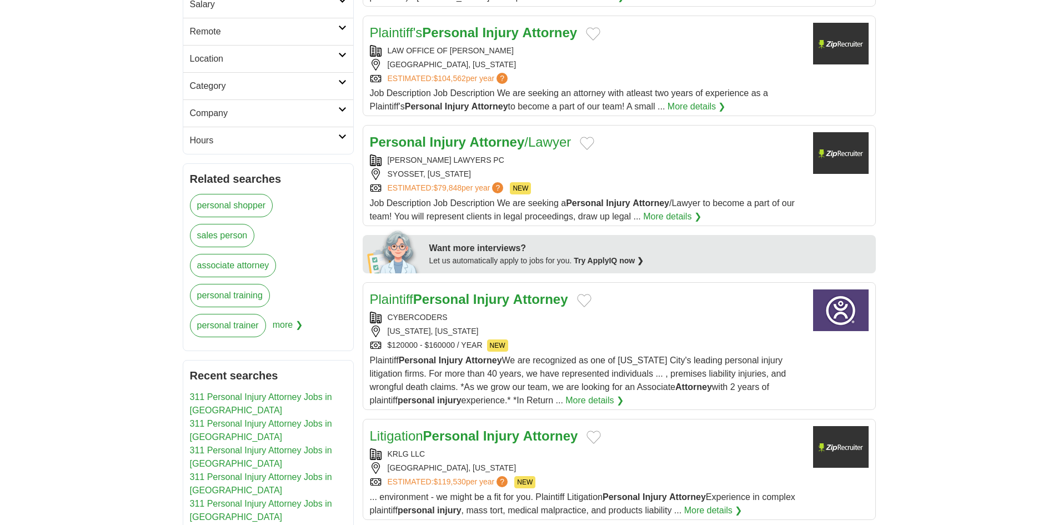
scroll to position [333, 0]
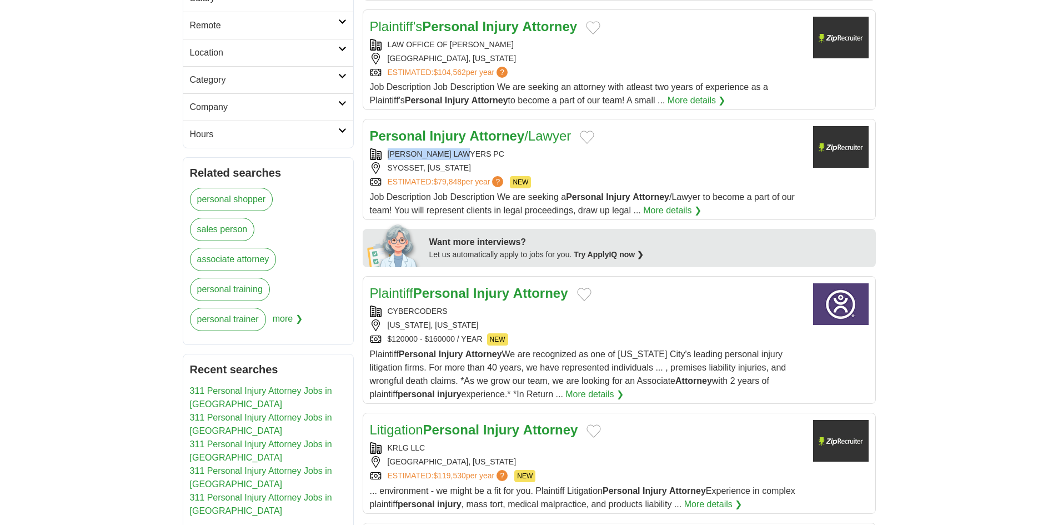
drag, startPoint x: 476, startPoint y: 153, endPoint x: 386, endPoint y: 158, distance: 90.1
click at [386, 158] on div "[PERSON_NAME] LAWYERS PC" at bounding box center [587, 154] width 434 height 12
copy div "[PERSON_NAME] LAWYERS PC"
click at [467, 141] on link "Personal Injury Attorney /Lawyer" at bounding box center [471, 135] width 202 height 15
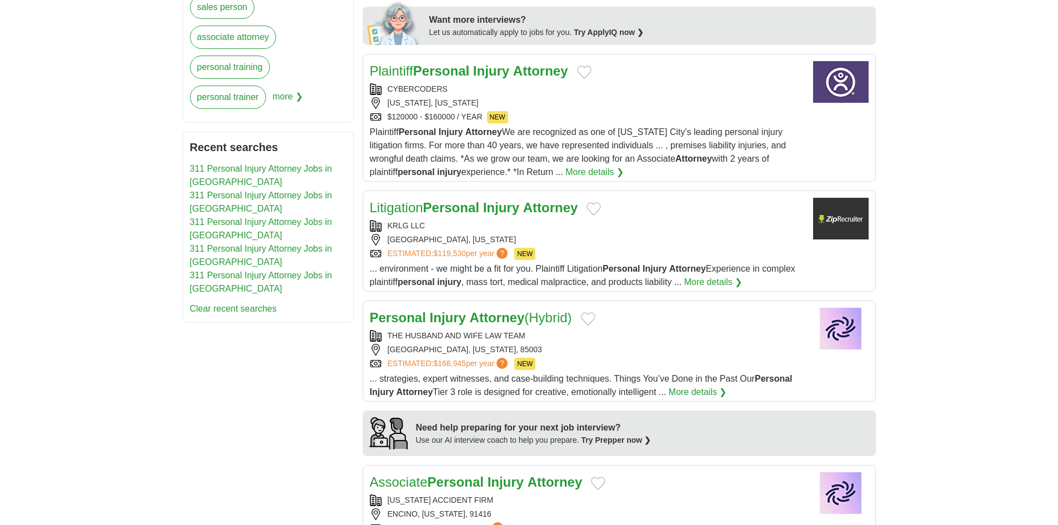
scroll to position [611, 0]
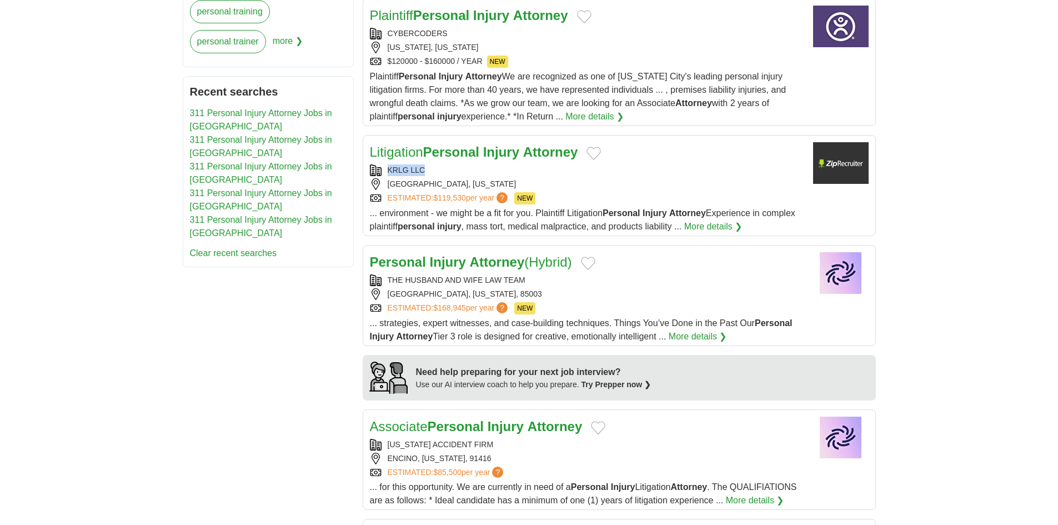
copy div "KRLG LLC"
drag, startPoint x: 431, startPoint y: 169, endPoint x: 375, endPoint y: 169, distance: 56.1
click at [375, 169] on div "KRLG LLC" at bounding box center [587, 170] width 434 height 12
click at [403, 148] on link "Litigation Personal Injury Attorney" at bounding box center [474, 151] width 208 height 15
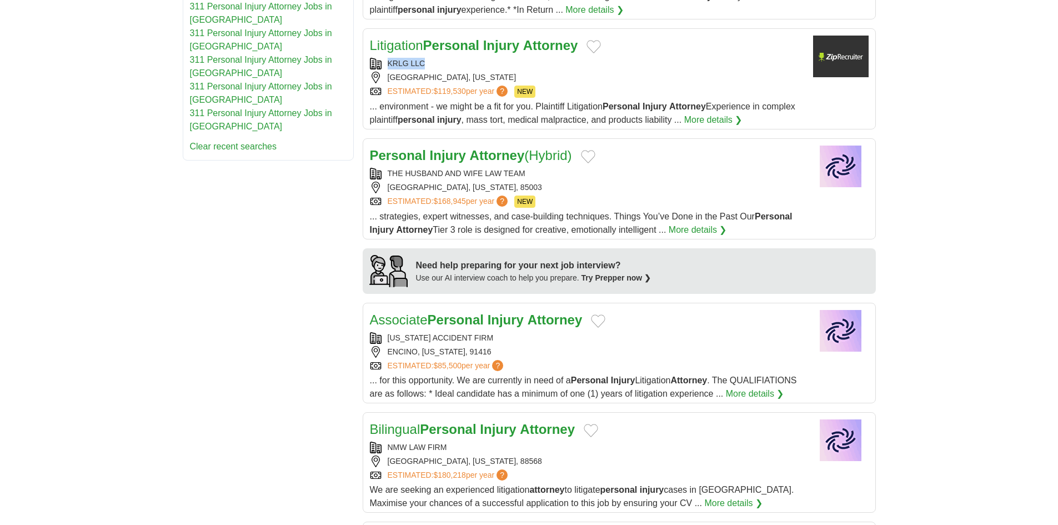
scroll to position [722, 0]
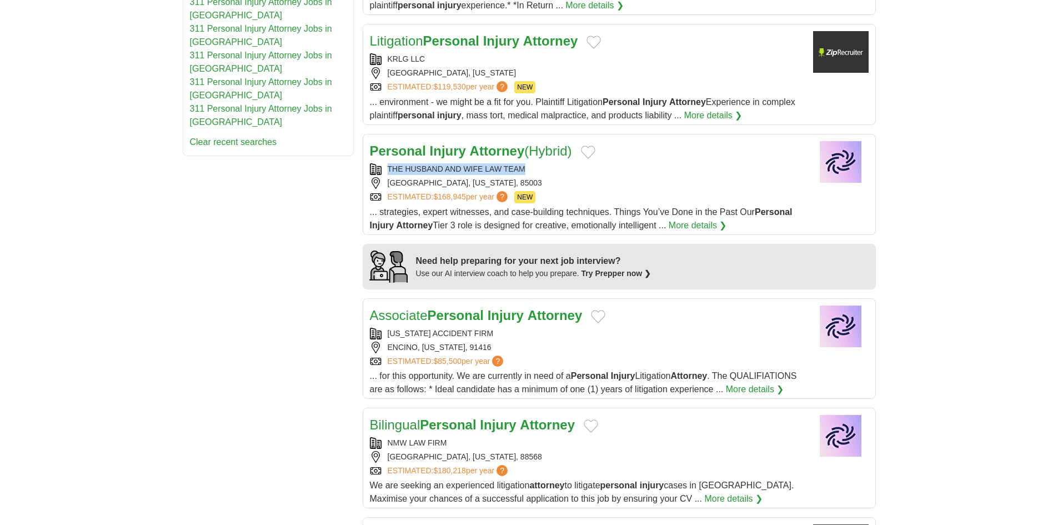
copy div "THE HUSBAND AND WIFE LAW TEAM"
drag, startPoint x: 531, startPoint y: 171, endPoint x: 389, endPoint y: 171, distance: 141.6
click at [389, 171] on div "THE HUSBAND AND WIFE LAW TEAM" at bounding box center [587, 169] width 434 height 12
click at [295, 170] on div "**********" at bounding box center [529, 196] width 693 height 1425
drag, startPoint x: 384, startPoint y: 164, endPoint x: 390, endPoint y: 164, distance: 5.6
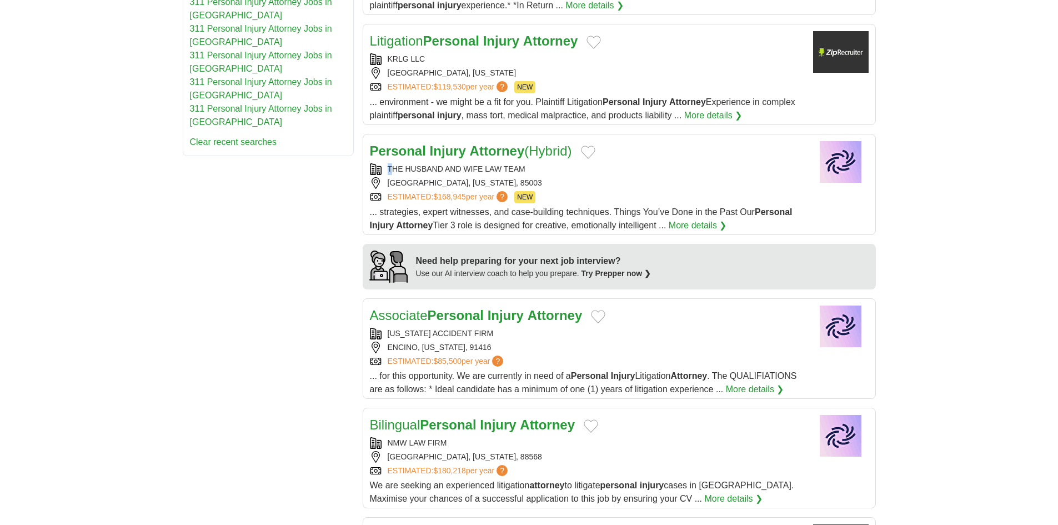
click at [390, 164] on div "THE HUSBAND AND WIFE LAW TEAM" at bounding box center [587, 169] width 434 height 12
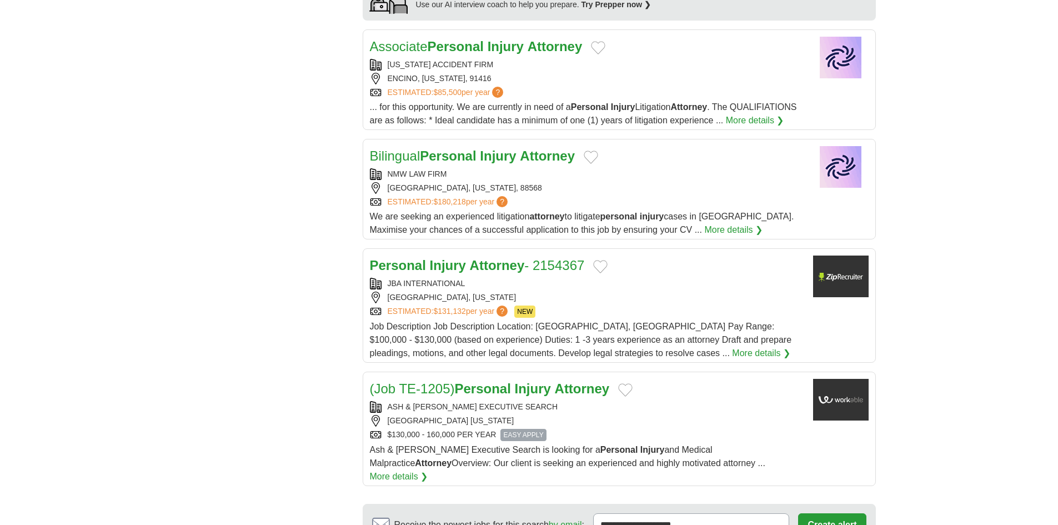
scroll to position [1000, 0]
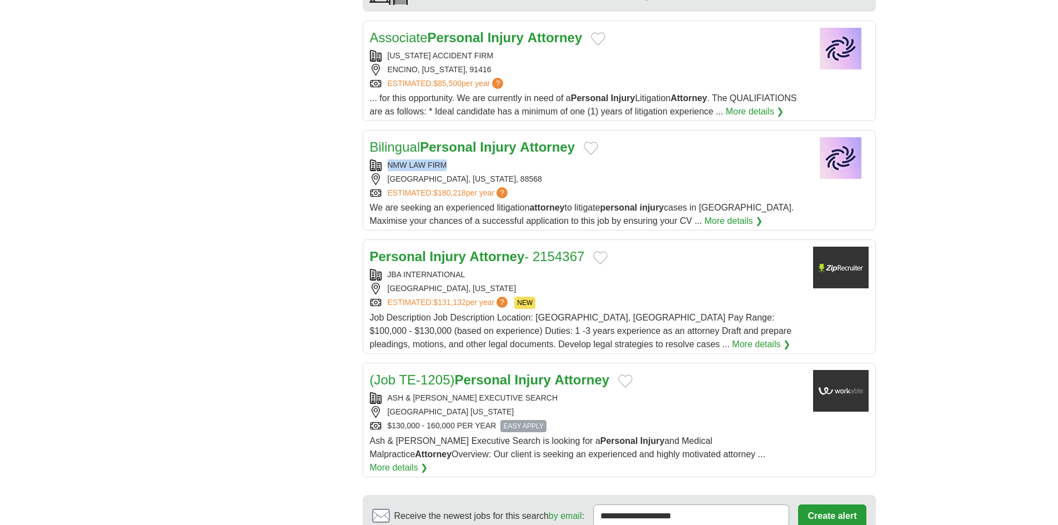
drag, startPoint x: 465, startPoint y: 177, endPoint x: 288, endPoint y: 173, distance: 177.2
copy div "NMW LAW FIRM"
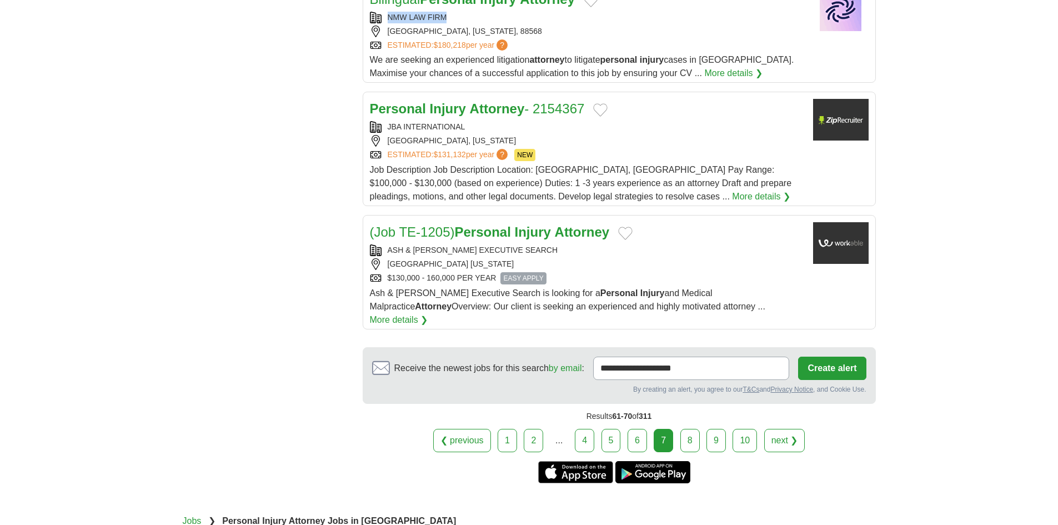
scroll to position [1166, 0]
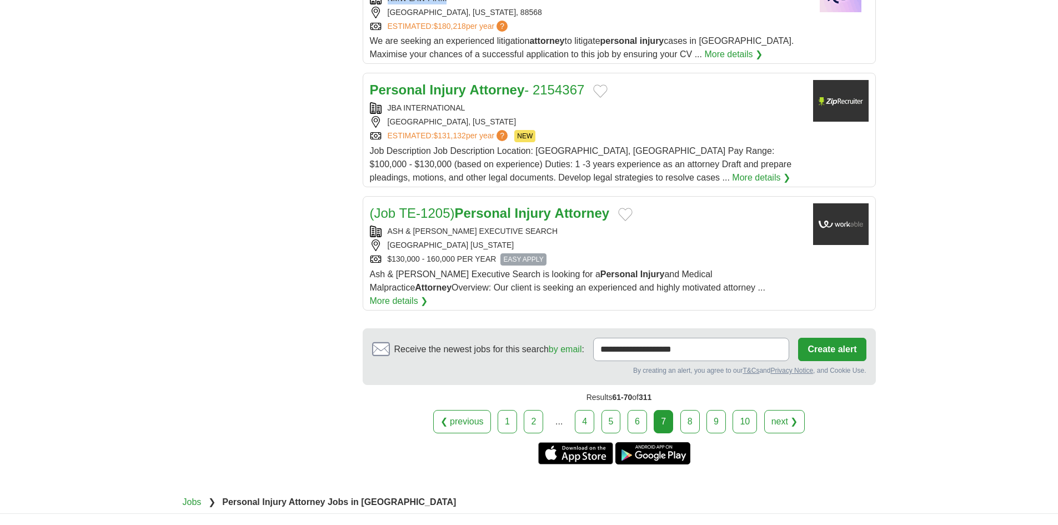
click at [689, 420] on link "8" at bounding box center [689, 421] width 19 height 23
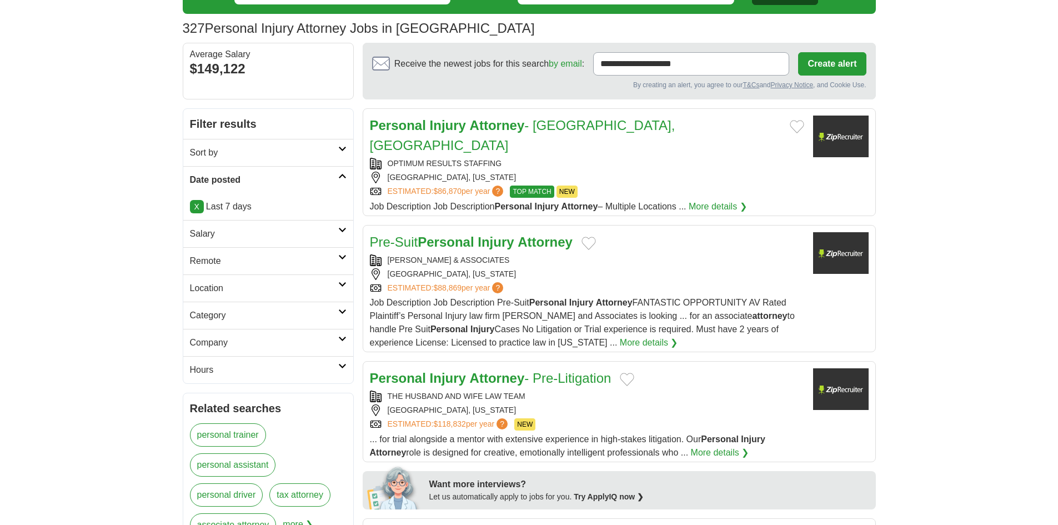
scroll to position [111, 0]
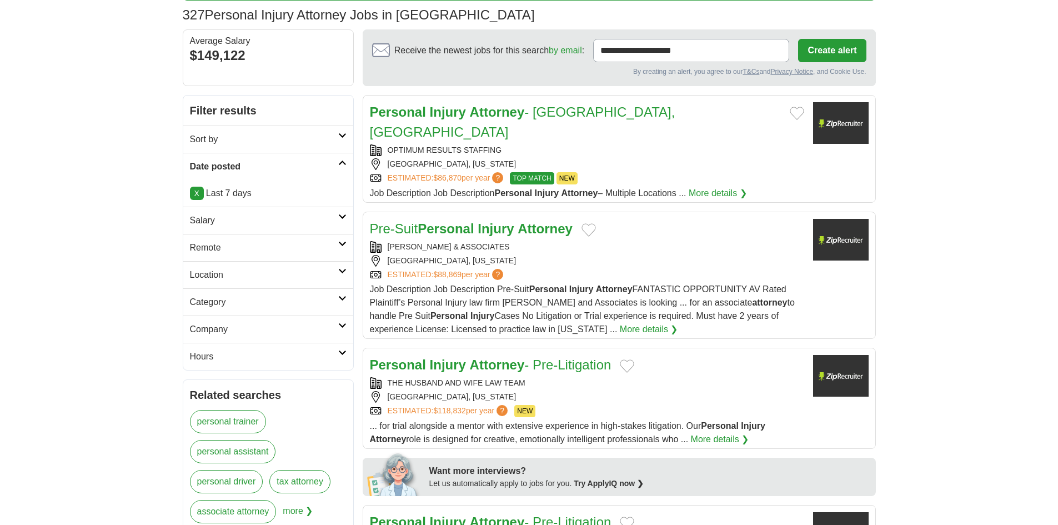
copy div "[PERSON_NAME] & ASSOCIATES"
drag, startPoint x: 538, startPoint y: 228, endPoint x: 379, endPoint y: 227, distance: 159.4
click at [379, 241] on div "[PERSON_NAME] & ASSOCIATES" at bounding box center [587, 247] width 434 height 12
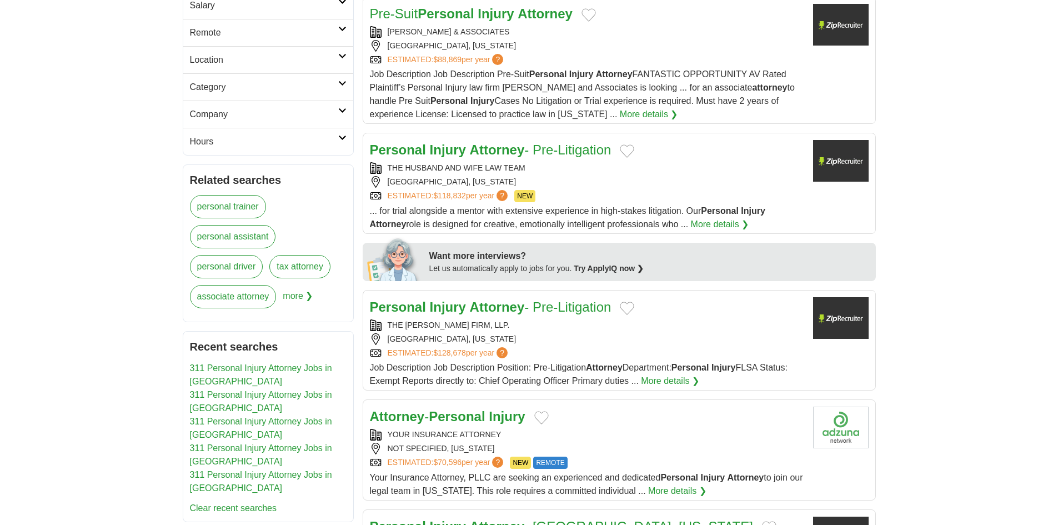
scroll to position [389, 0]
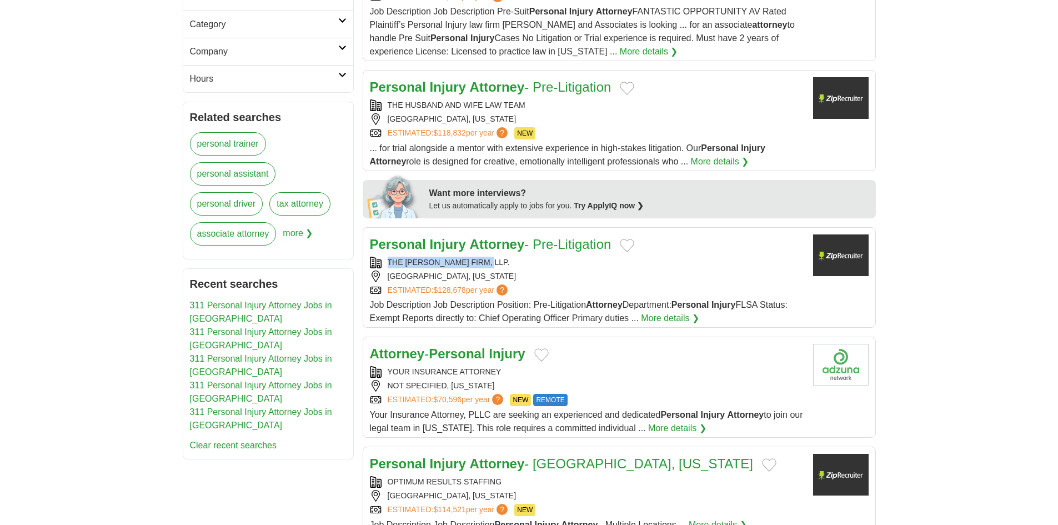
copy div "THE DOMINGUEZ FIRM, LLP."
drag, startPoint x: 496, startPoint y: 242, endPoint x: 375, endPoint y: 242, distance: 120.5
click at [375, 257] on div "THE DOMINGUEZ FIRM, LLP." at bounding box center [587, 263] width 434 height 12
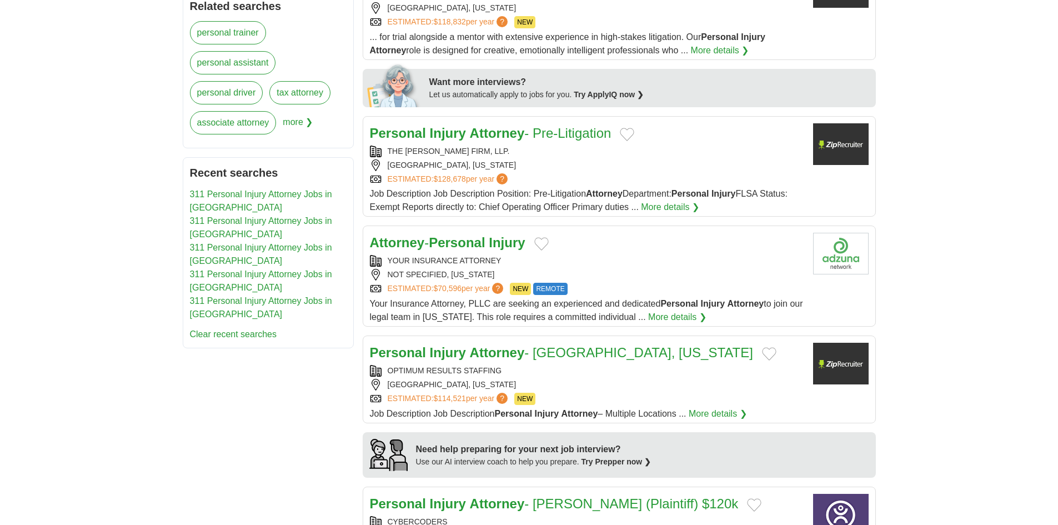
click at [321, 342] on div "**********" at bounding box center [529, 462] width 693 height 1512
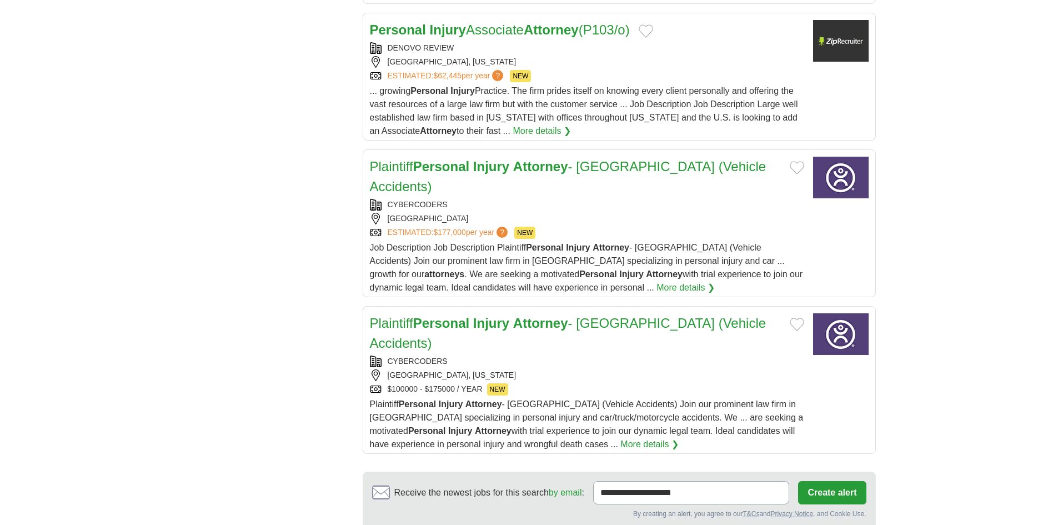
scroll to position [1111, 0]
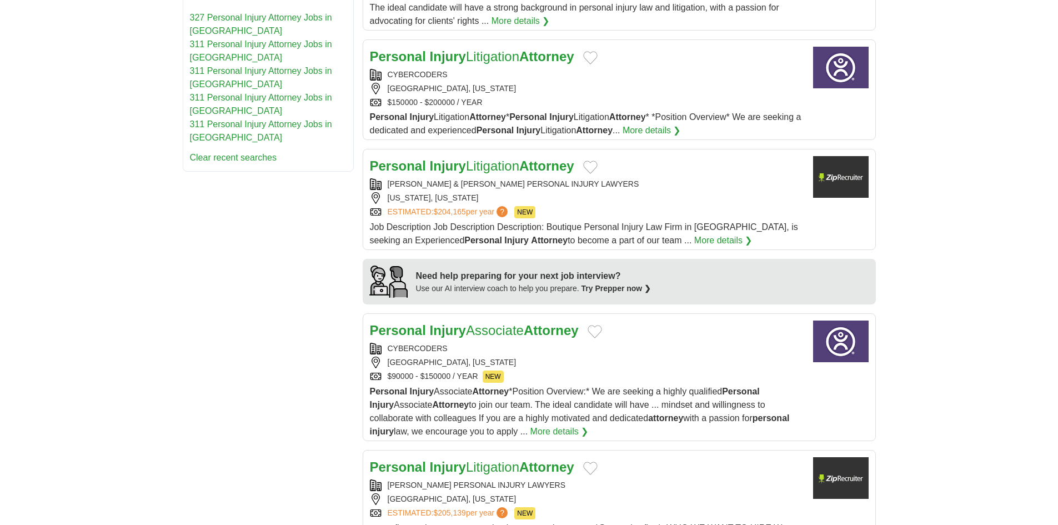
scroll to position [722, 0]
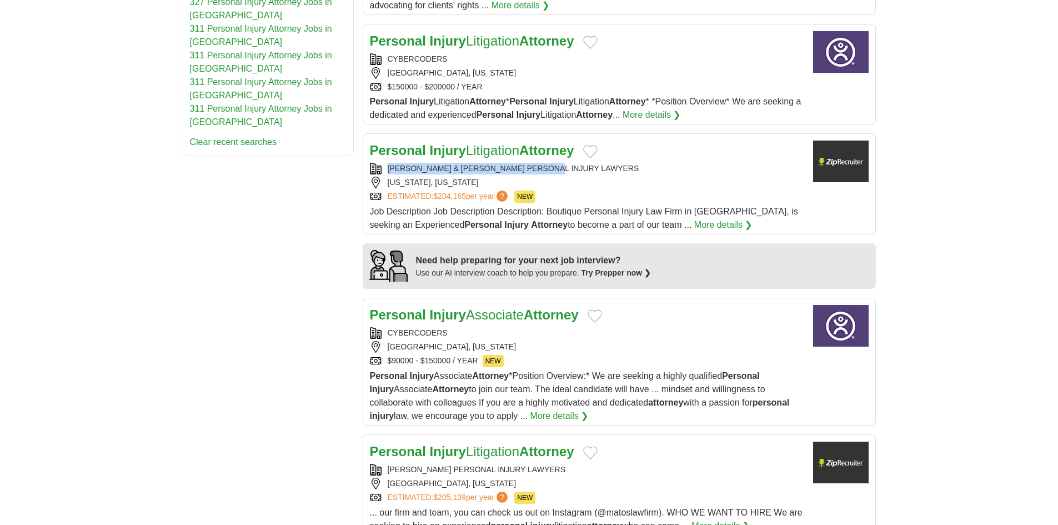
copy div "[PERSON_NAME] & [PERSON_NAME] PERSONAL INJURY LAWYERS"
drag, startPoint x: 574, startPoint y: 168, endPoint x: 341, endPoint y: 172, distance: 233.3
click at [335, 172] on div "**********" at bounding box center [529, 209] width 693 height 1451
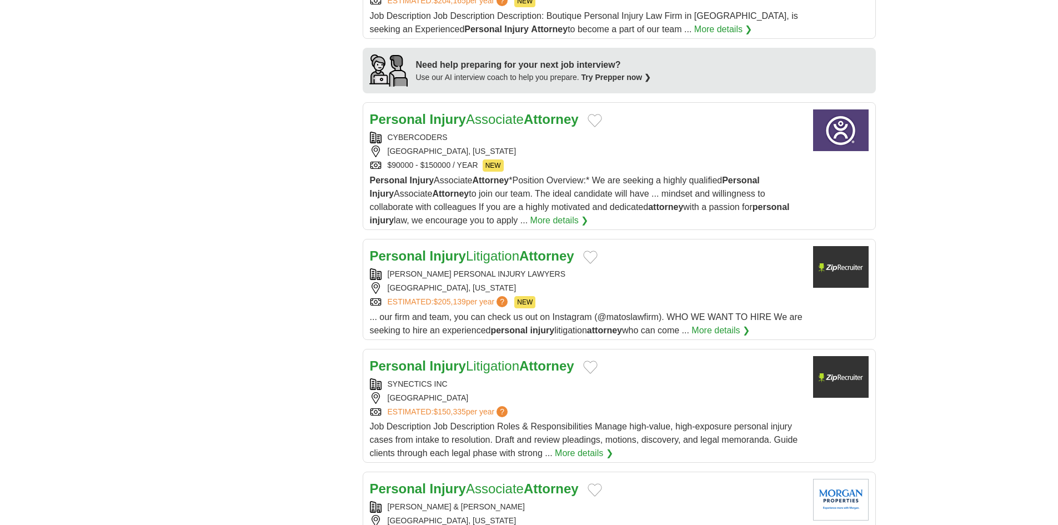
scroll to position [944, 0]
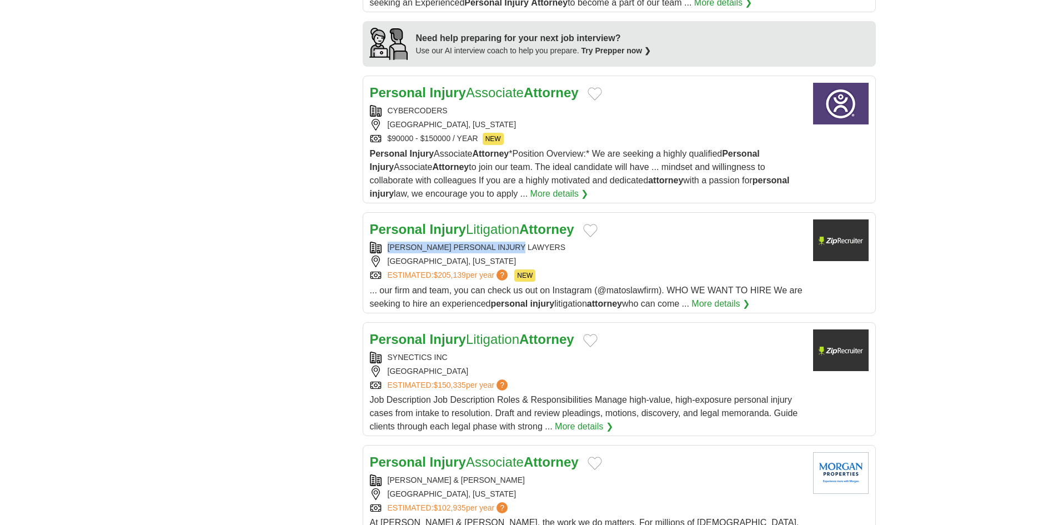
copy div "MATOS PERSONAL INJURY LAWYERS"
drag, startPoint x: 496, startPoint y: 242, endPoint x: 325, endPoint y: 241, distance: 171.1
click at [456, 229] on strong "Injury" at bounding box center [448, 229] width 36 height 15
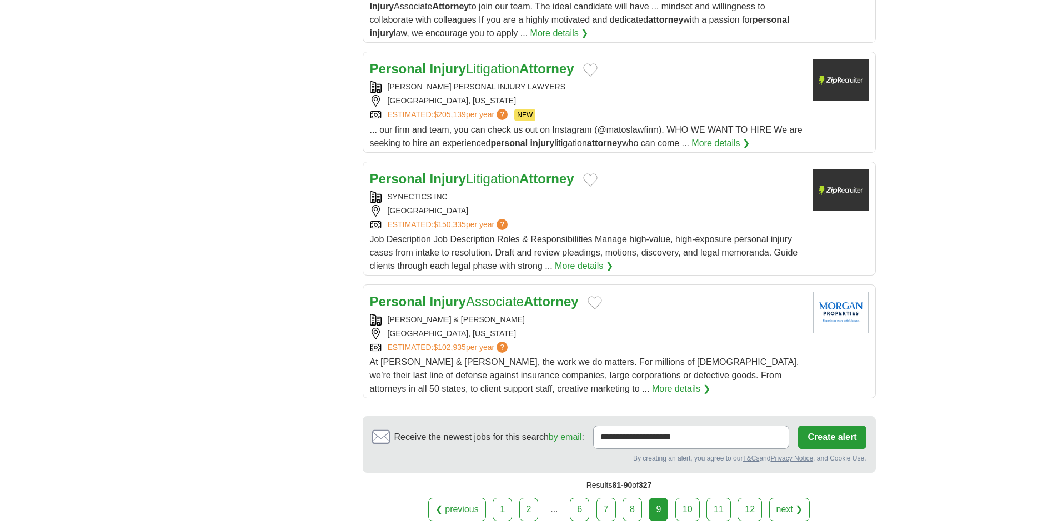
scroll to position [1111, 0]
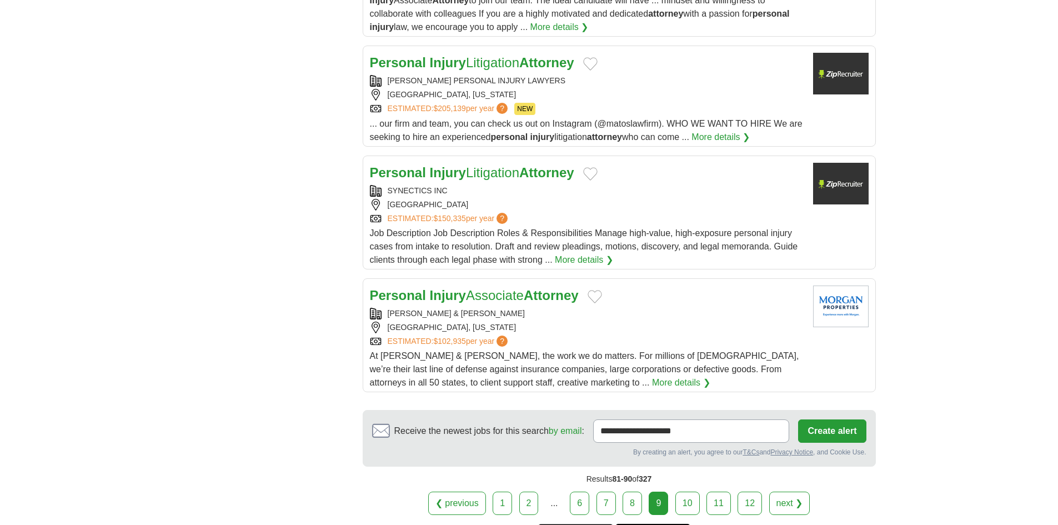
click at [689, 507] on link "10" at bounding box center [687, 503] width 24 height 23
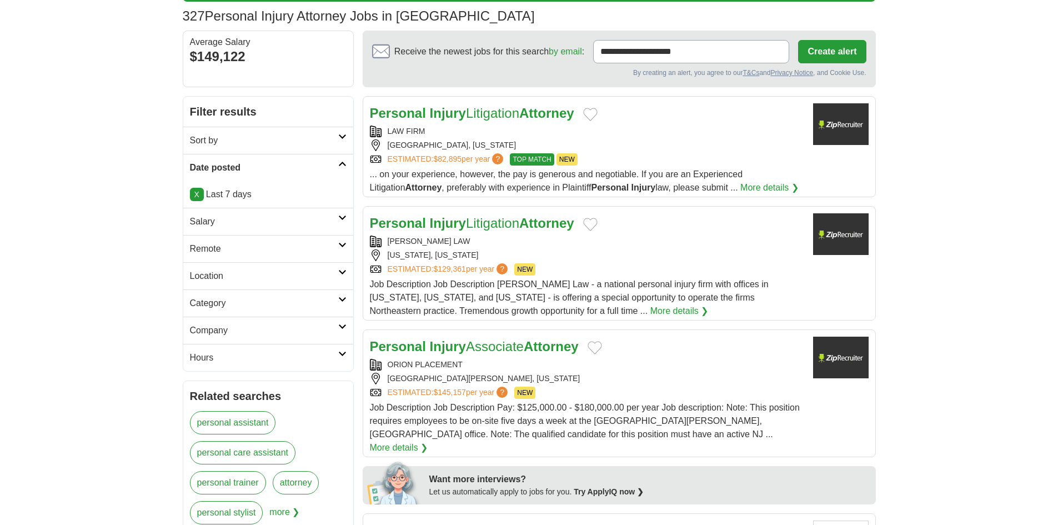
scroll to position [111, 0]
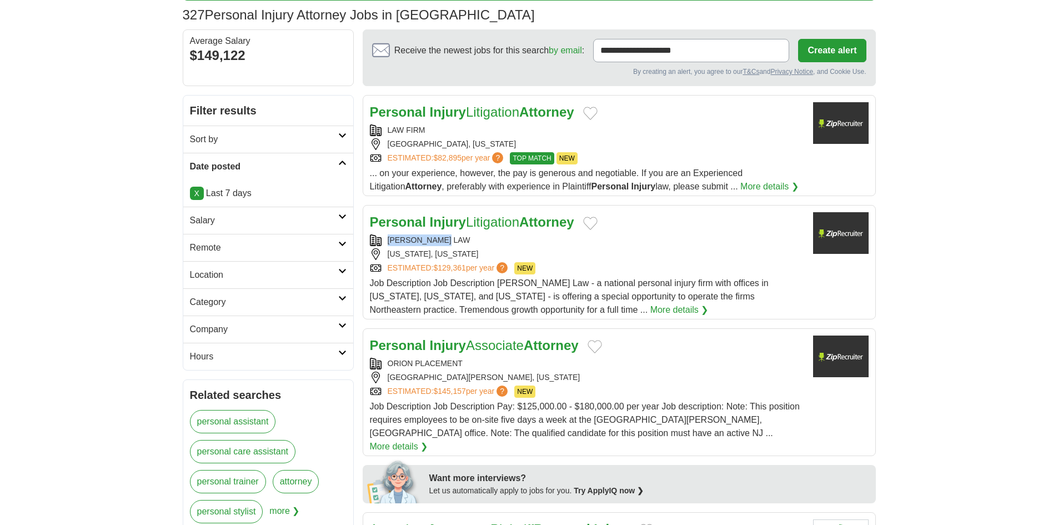
copy div "[PERSON_NAME] LAW"
drag, startPoint x: 458, startPoint y: 236, endPoint x: 386, endPoint y: 242, distance: 71.9
click at [386, 242] on div "[PERSON_NAME] LAW" at bounding box center [587, 240] width 434 height 12
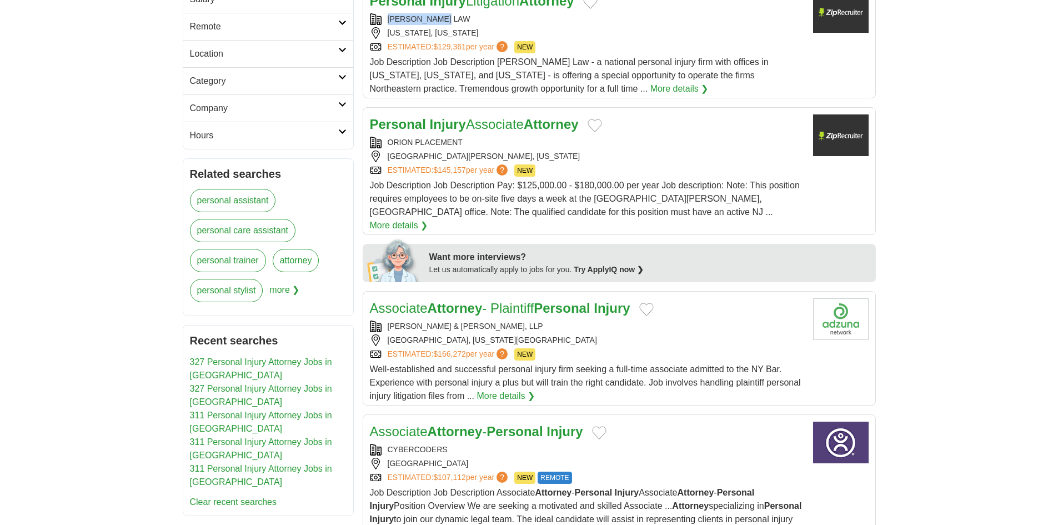
scroll to position [333, 0]
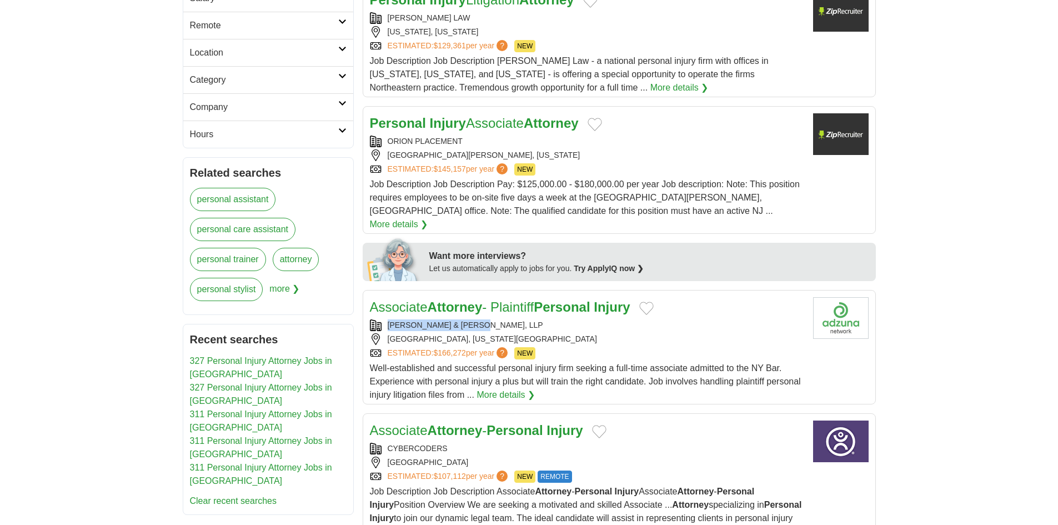
copy div "[PERSON_NAME] & [PERSON_NAME], LLP"
drag, startPoint x: 504, startPoint y: 309, endPoint x: 377, endPoint y: 317, distance: 126.9
click at [377, 319] on div "ROSENBERG & GLUCK, LLP" at bounding box center [587, 325] width 434 height 12
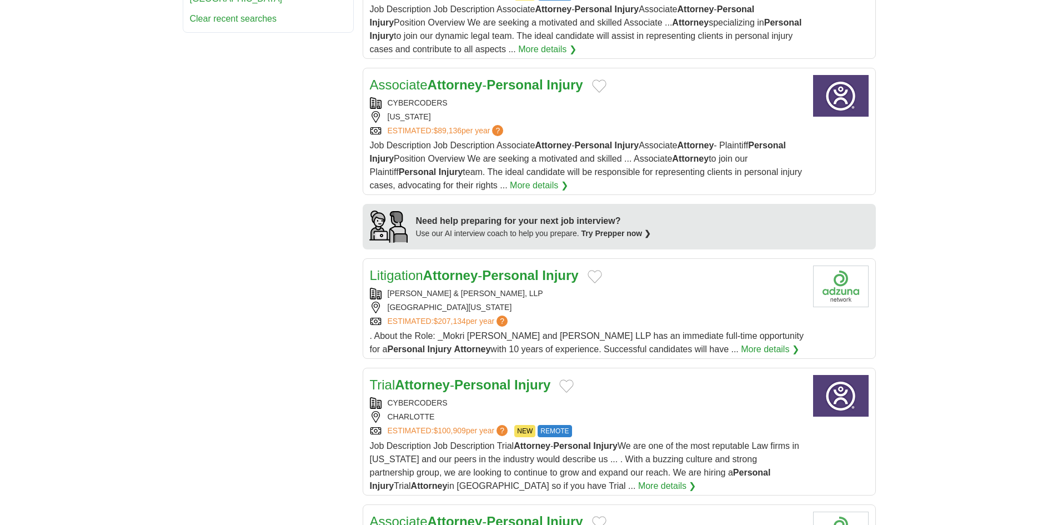
scroll to position [889, 0]
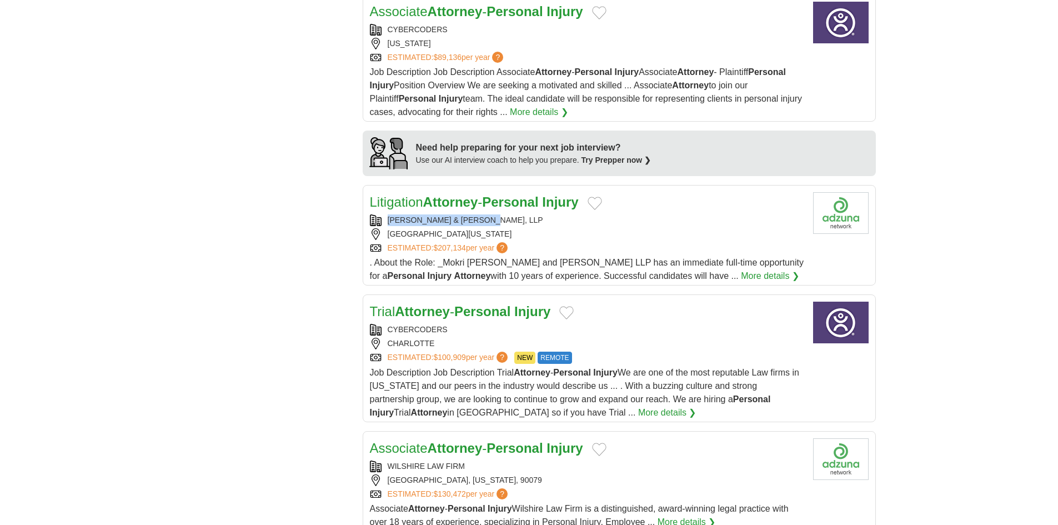
copy div "MOKRI VANIS & JONES, LLP"
drag, startPoint x: 503, startPoint y: 203, endPoint x: 386, endPoint y: 205, distance: 117.2
click at [386, 214] on div "MOKRI VANIS & JONES, LLP" at bounding box center [587, 220] width 434 height 12
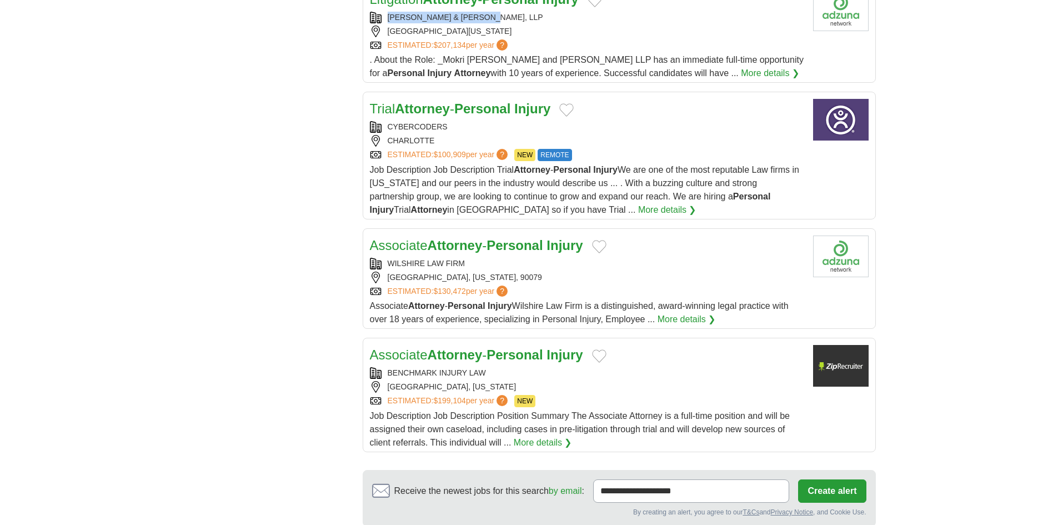
scroll to position [1111, 0]
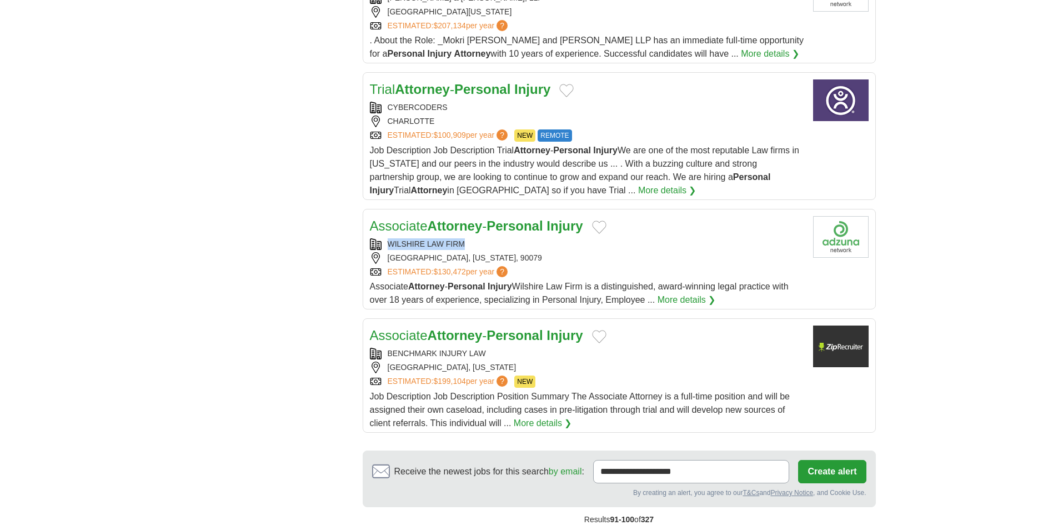
copy div "WILSHIRE LAW FIRM"
drag, startPoint x: 472, startPoint y: 231, endPoint x: 383, endPoint y: 233, distance: 88.9
click at [383, 238] on div "WILSHIRE LAW FIRM" at bounding box center [587, 244] width 434 height 12
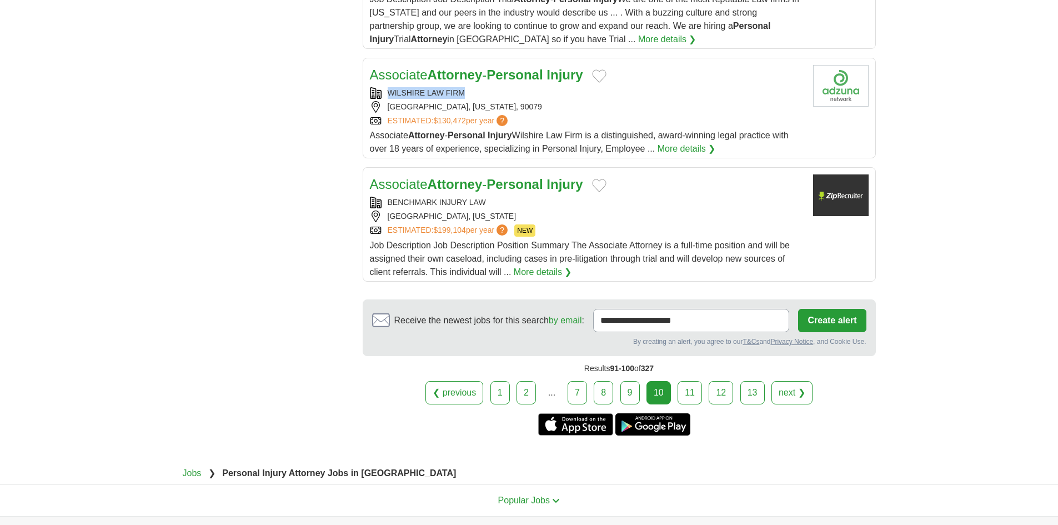
scroll to position [1278, 0]
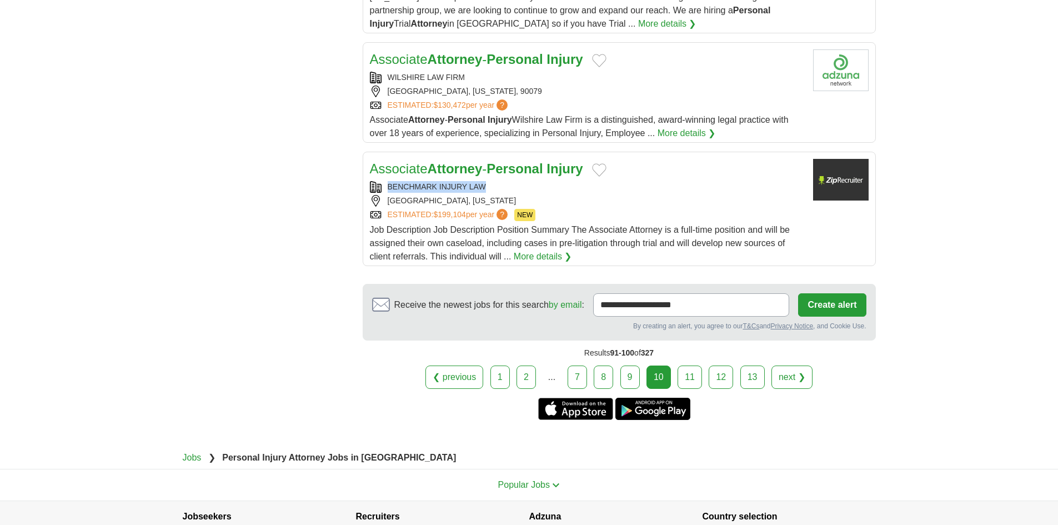
copy div "BENCHMARK INJURY LAW"
drag, startPoint x: 499, startPoint y: 173, endPoint x: 358, endPoint y: 176, distance: 141.1
click at [398, 161] on link "Associate Attorney - Personal Injury" at bounding box center [476, 168] width 213 height 15
click at [692, 365] on link "11" at bounding box center [690, 376] width 24 height 23
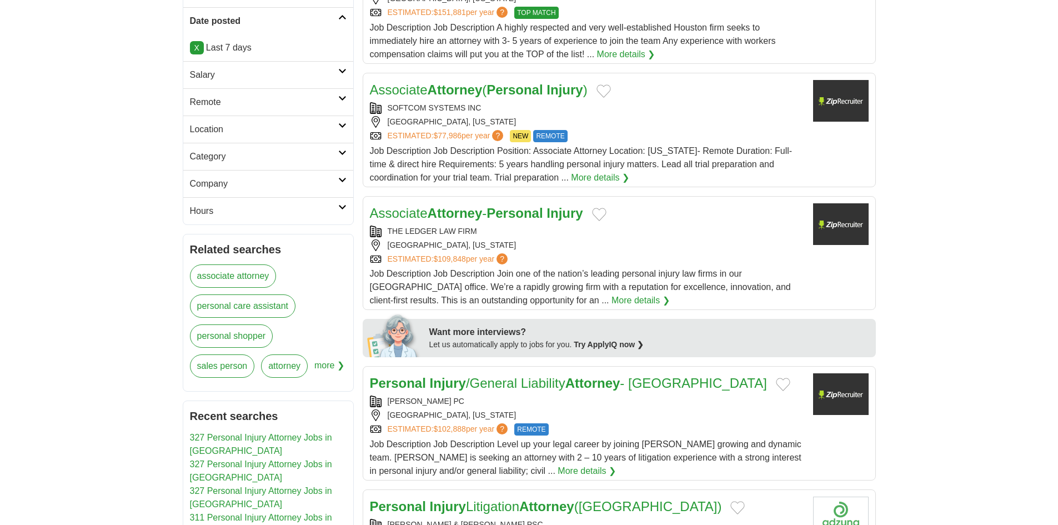
scroll to position [278, 0]
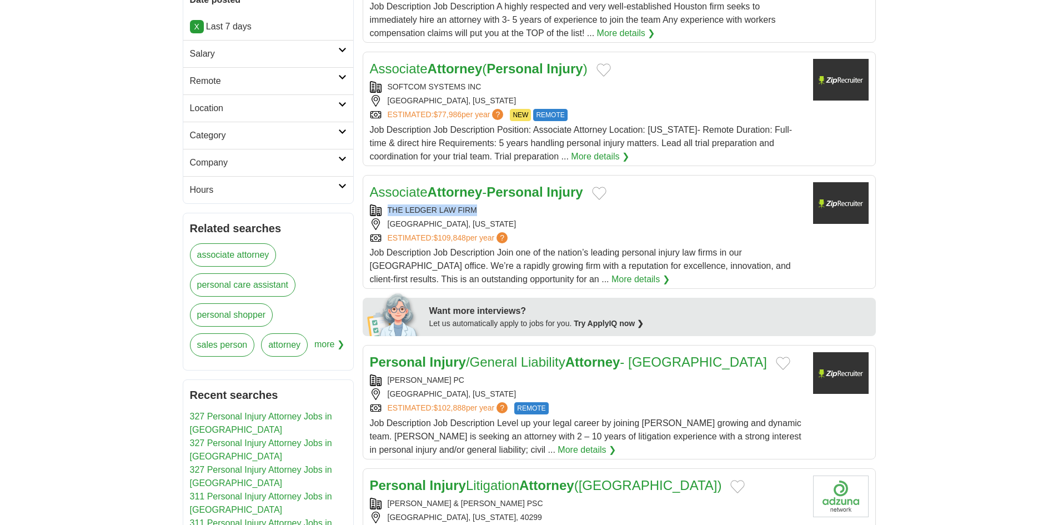
copy div "THE LEDGER LAW FIRM"
drag, startPoint x: 487, startPoint y: 208, endPoint x: 373, endPoint y: 215, distance: 114.6
click at [373, 215] on div "THE LEDGER LAW FIRM" at bounding box center [587, 210] width 434 height 12
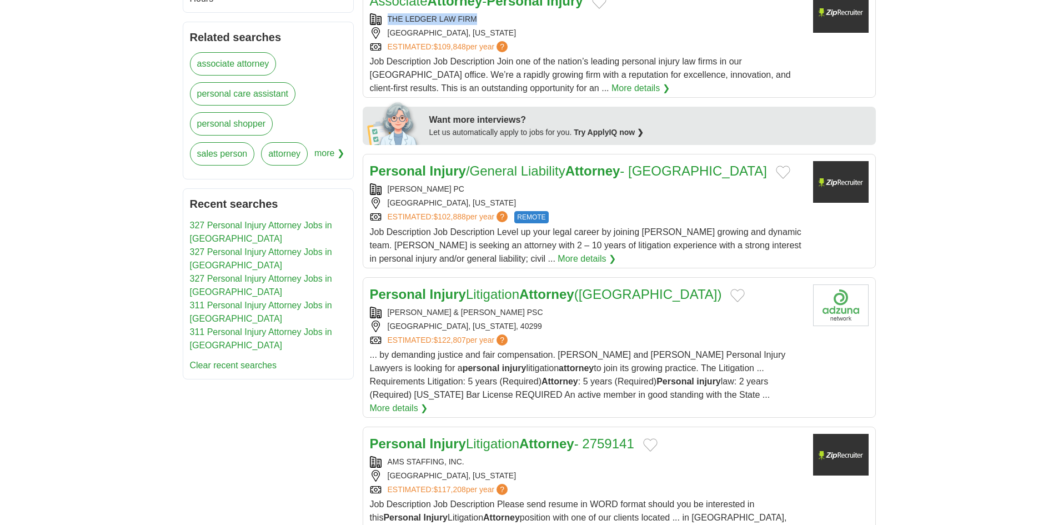
scroll to position [500, 0]
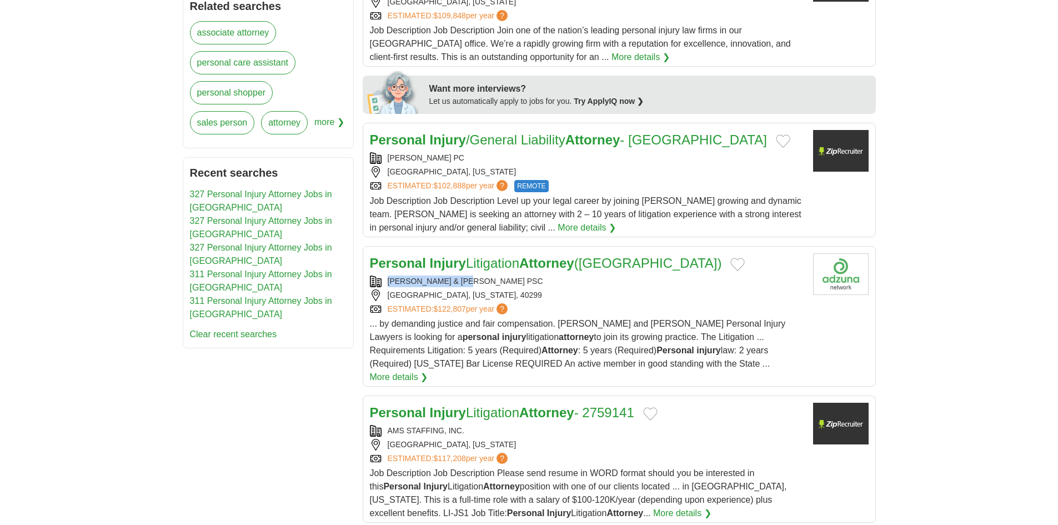
copy div "[PERSON_NAME] & [PERSON_NAME] PSC"
drag, startPoint x: 482, startPoint y: 280, endPoint x: 375, endPoint y: 280, distance: 106.6
click at [375, 280] on div "ISAACS & ISAACS PSC" at bounding box center [587, 282] width 434 height 12
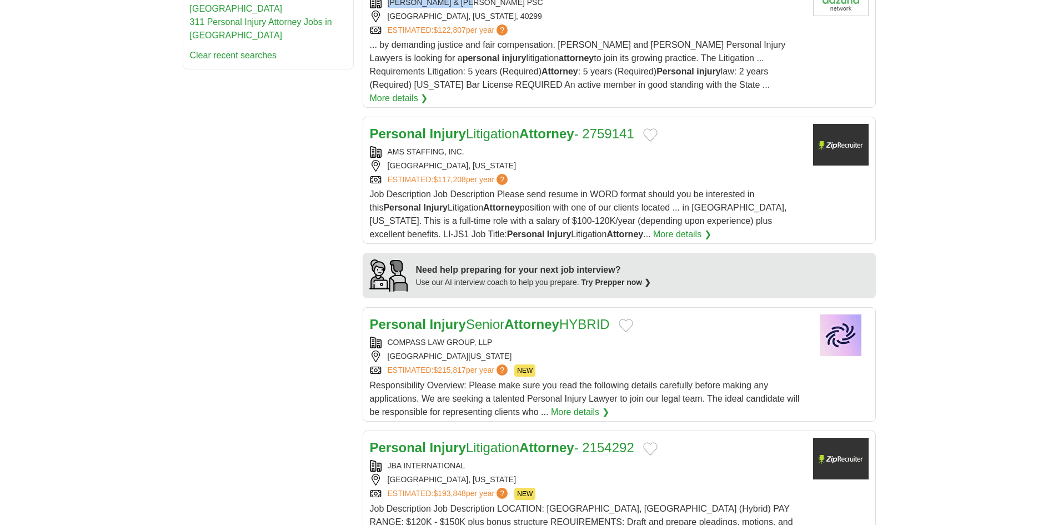
scroll to position [833, 0]
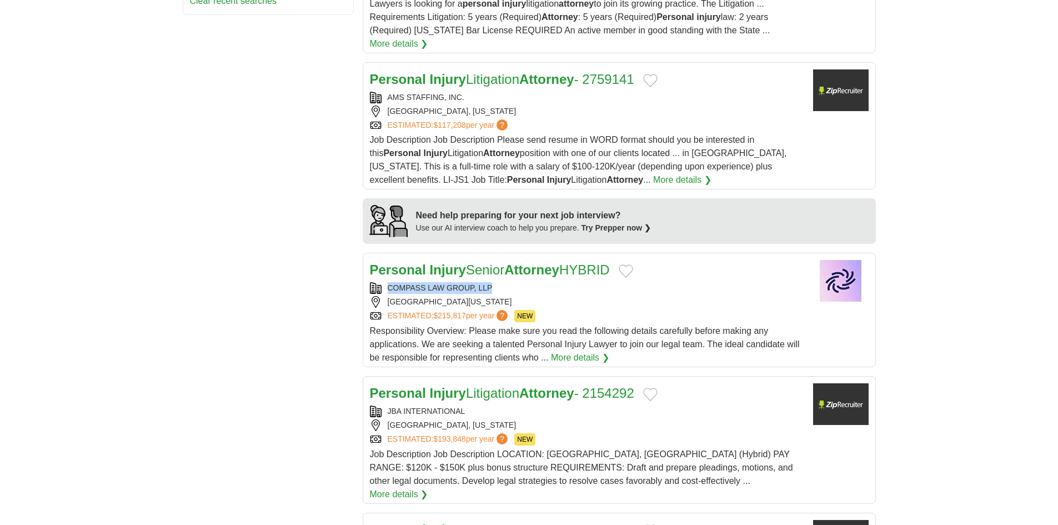
drag, startPoint x: 474, startPoint y: 274, endPoint x: 389, endPoint y: 280, distance: 85.7
click at [389, 282] on div "COMPASS LAW GROUP, LLP" at bounding box center [587, 288] width 434 height 12
copy div "COMPASS LAW GROUP, LLP"
drag, startPoint x: 436, startPoint y: 262, endPoint x: 427, endPoint y: 244, distance: 20.4
click at [195, 249] on div "**********" at bounding box center [529, 145] width 693 height 1545
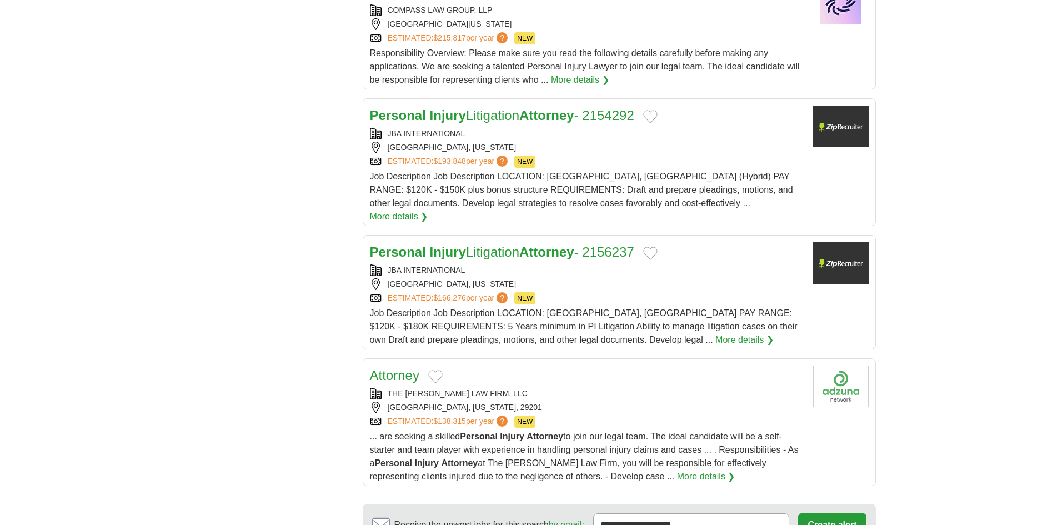
scroll to position [1166, 0]
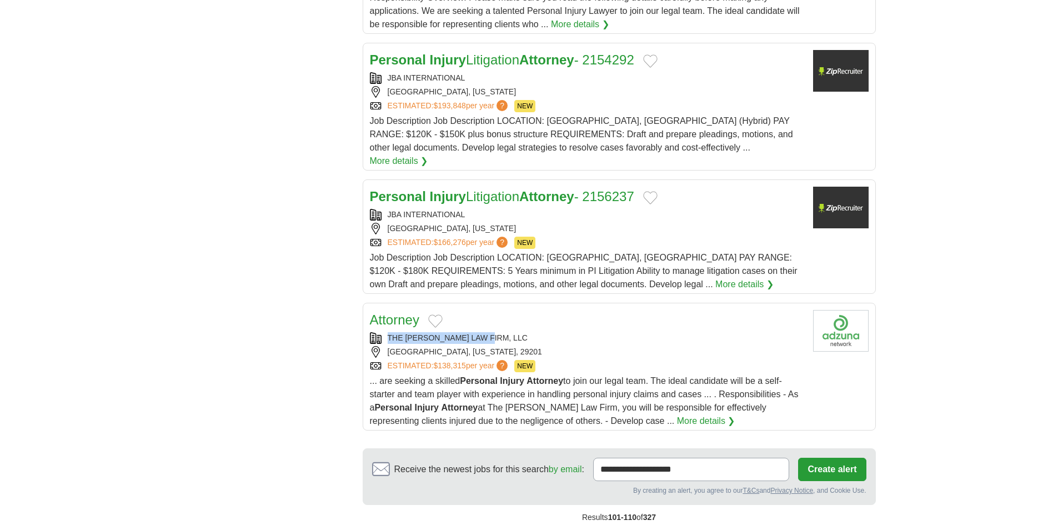
copy div "THE GIBBS LAW FIRM, LLC"
drag, startPoint x: 502, startPoint y: 305, endPoint x: 342, endPoint y: 304, distance: 160.5
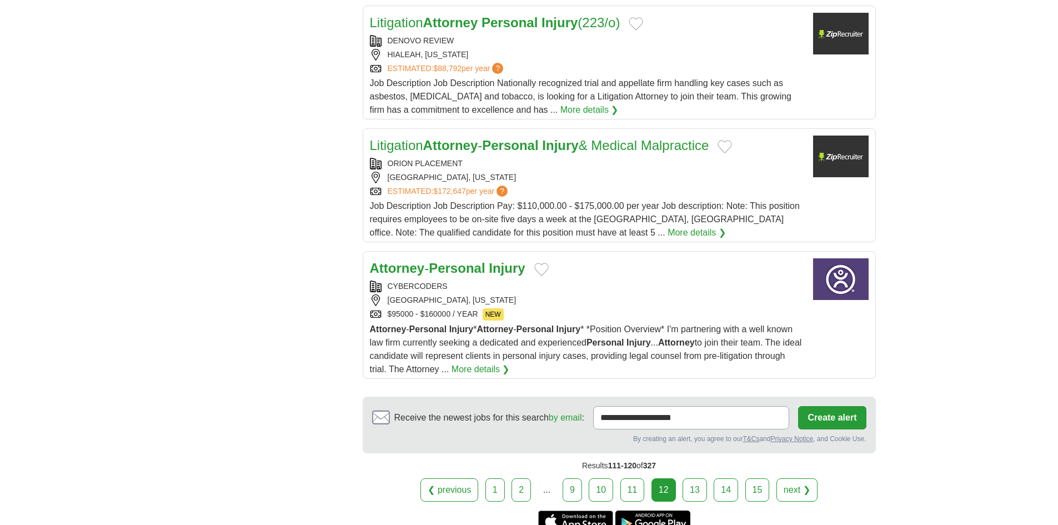
scroll to position [1278, 0]
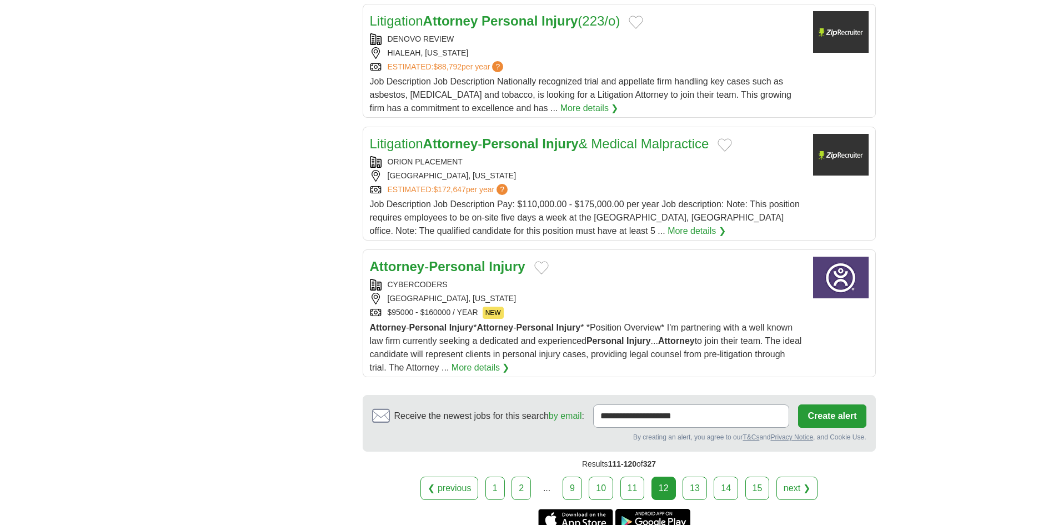
click at [693, 477] on link "13" at bounding box center [695, 488] width 24 height 23
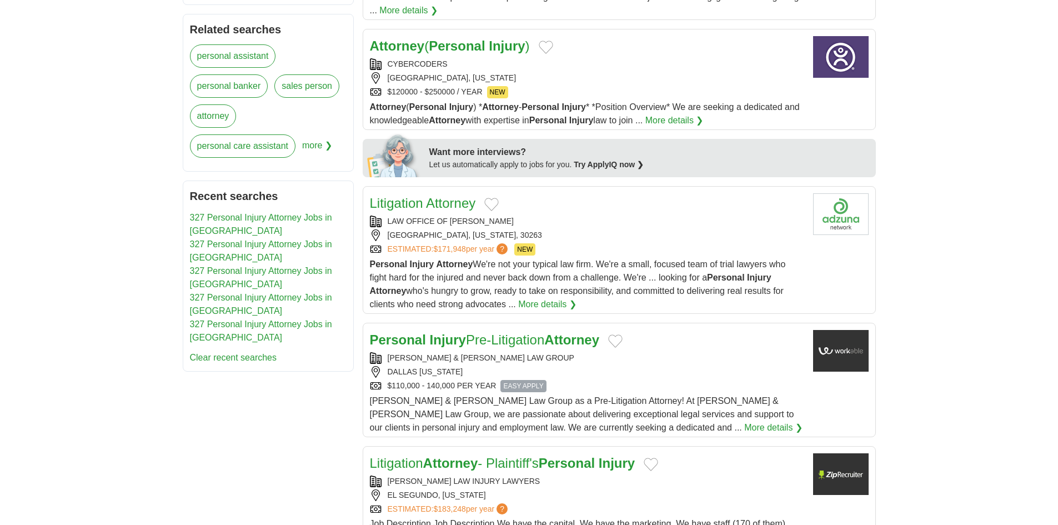
scroll to position [504, 0]
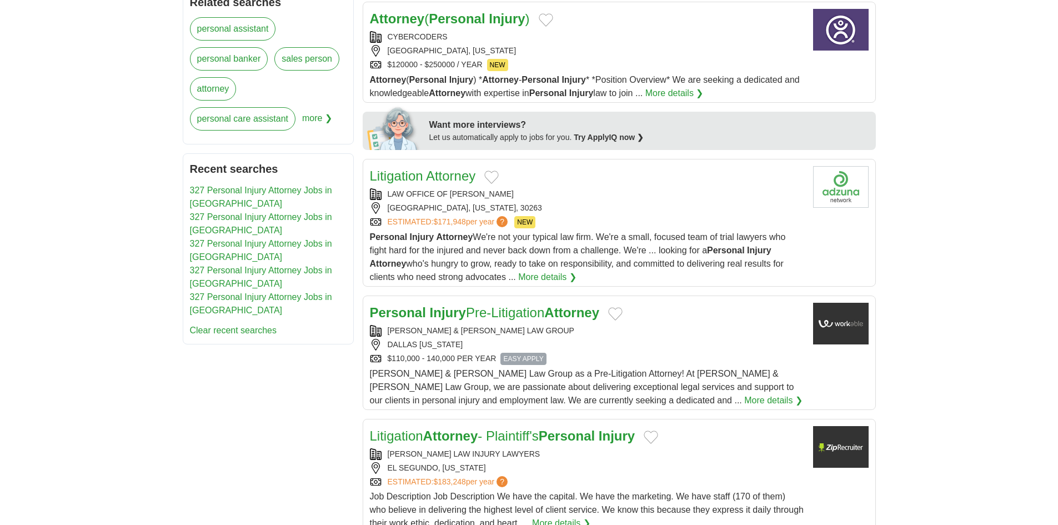
copy div "LAW OFFICE OF [PERSON_NAME]"
drag, startPoint x: 536, startPoint y: 166, endPoint x: 377, endPoint y: 169, distance: 159.4
click at [377, 188] on div "LAW OFFICE OF [PERSON_NAME]" at bounding box center [587, 194] width 434 height 12
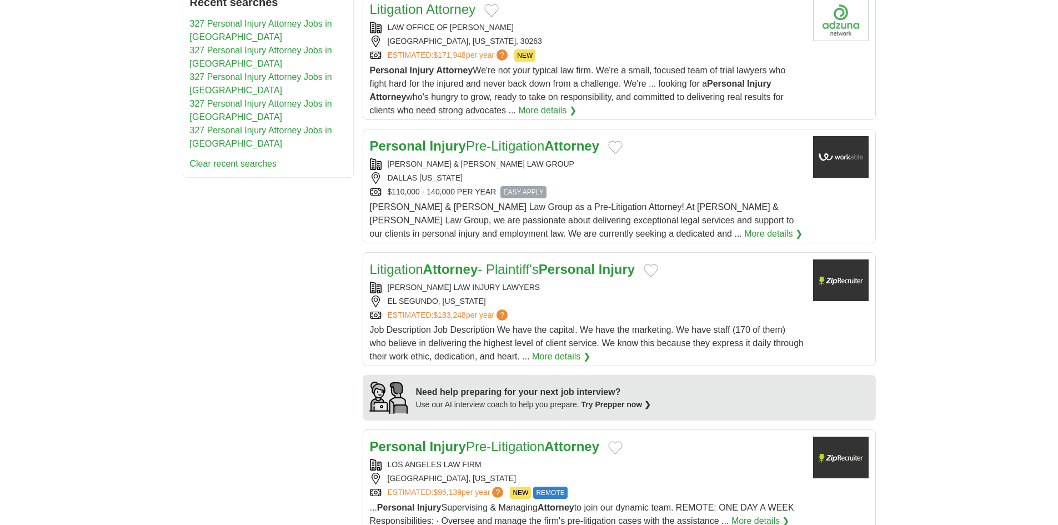
click at [325, 261] on div "**********" at bounding box center [529, 295] width 693 height 1518
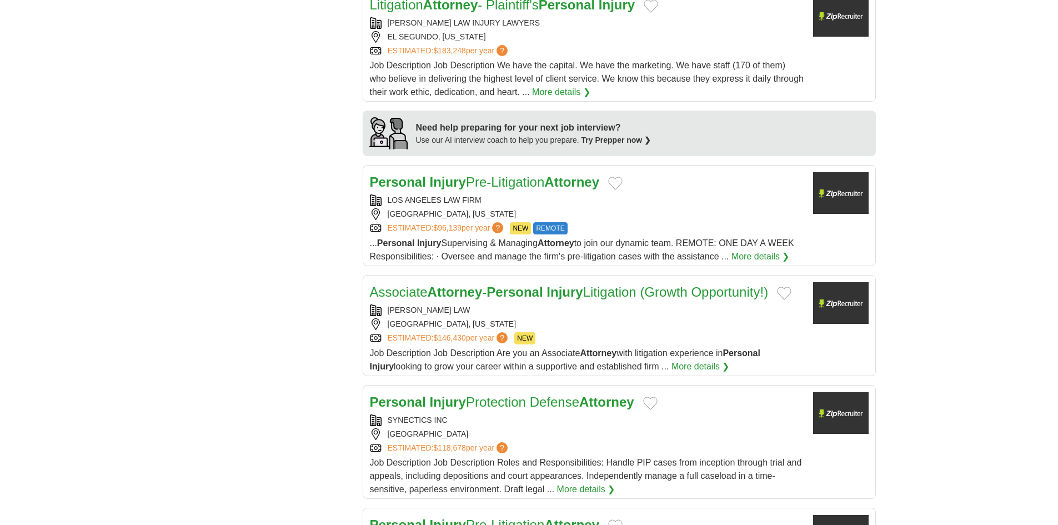
scroll to position [1004, 0]
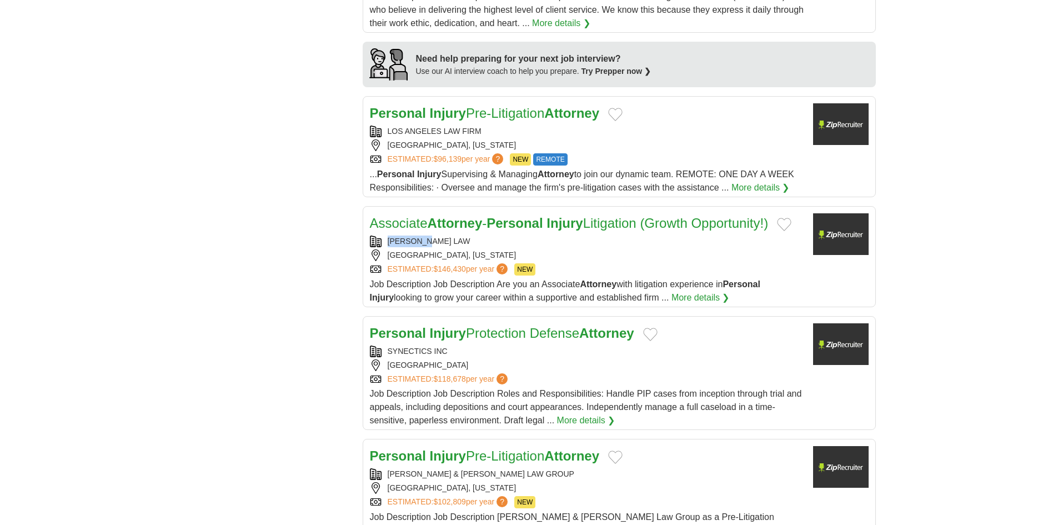
copy div "[PERSON_NAME] LAW"
drag, startPoint x: 445, startPoint y: 235, endPoint x: 323, endPoint y: 236, distance: 121.6
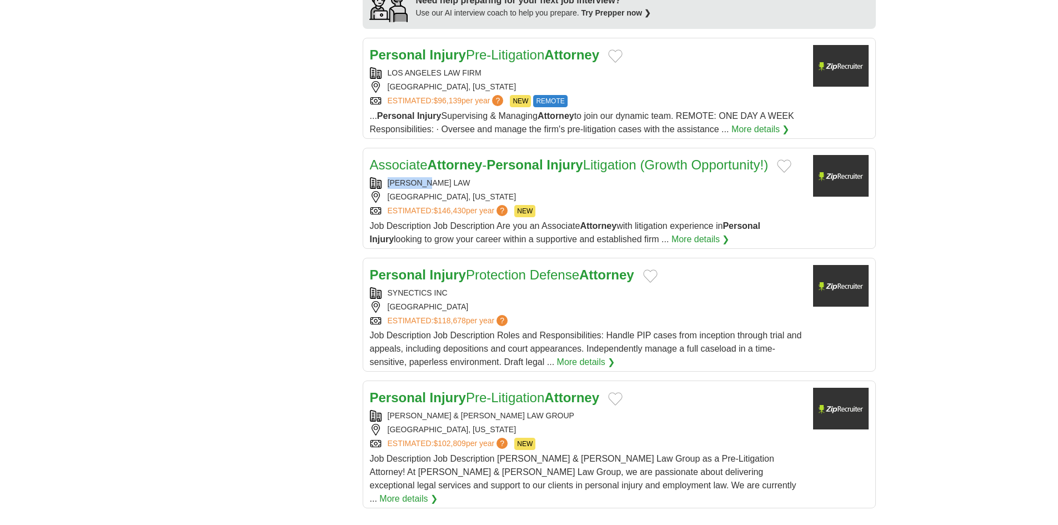
scroll to position [1170, 0]
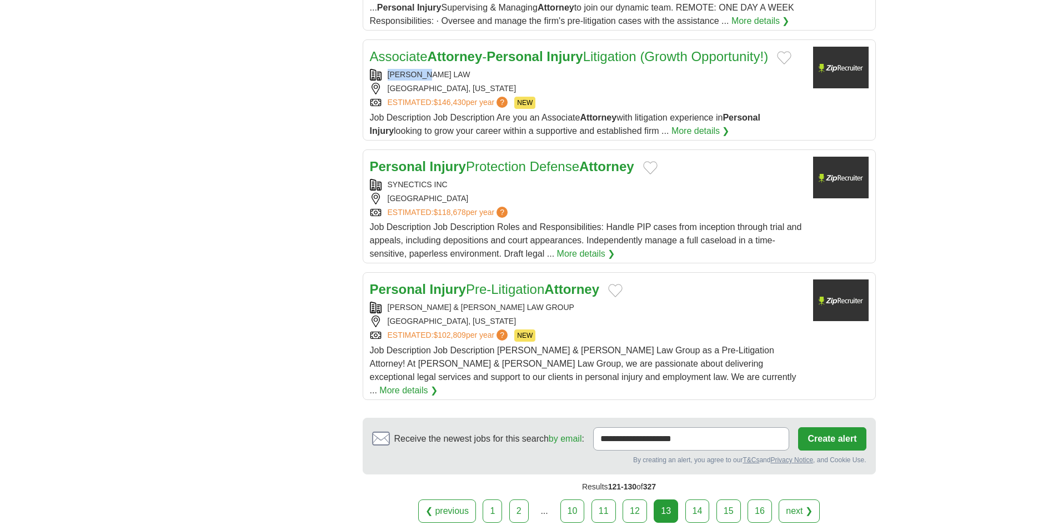
click at [705, 500] on link "14" at bounding box center [697, 510] width 24 height 23
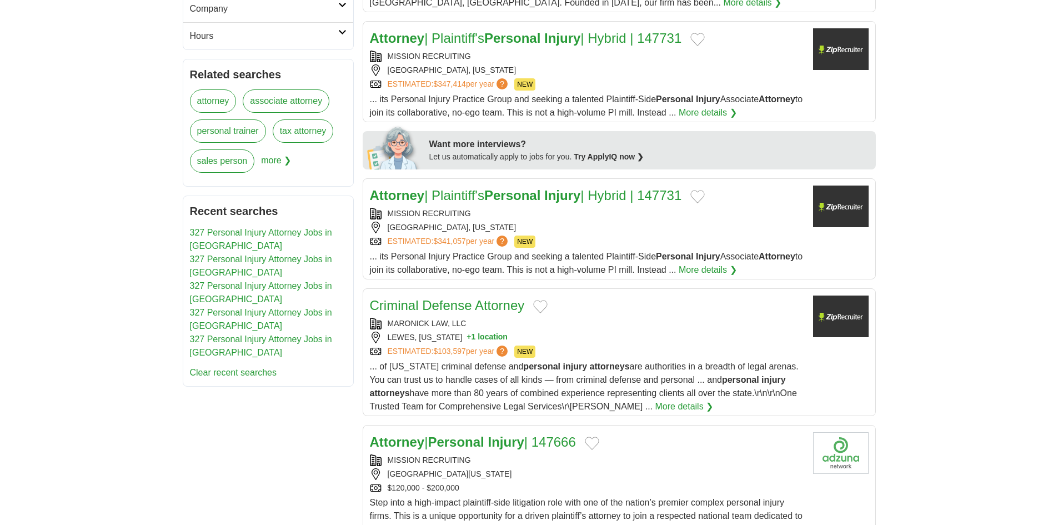
scroll to position [444, 0]
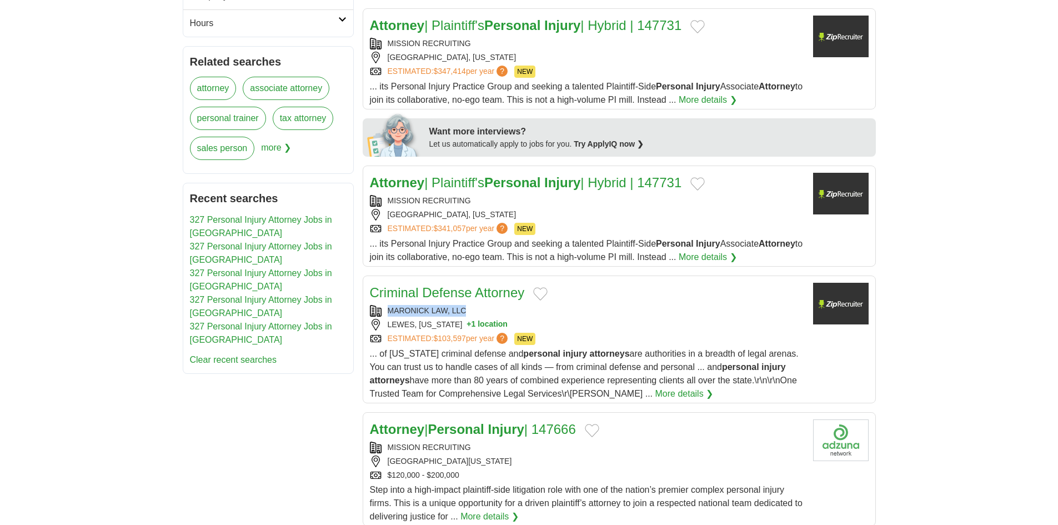
copy div "MARONICK LAW, LLC"
drag, startPoint x: 419, startPoint y: 308, endPoint x: 671, endPoint y: 333, distance: 252.9
click at [367, 309] on article "Criminal Defense Attorney MARONICK LAW, LLC LEWES, DELAWARE + 1 location ESTIMA…" at bounding box center [619, 340] width 513 height 128
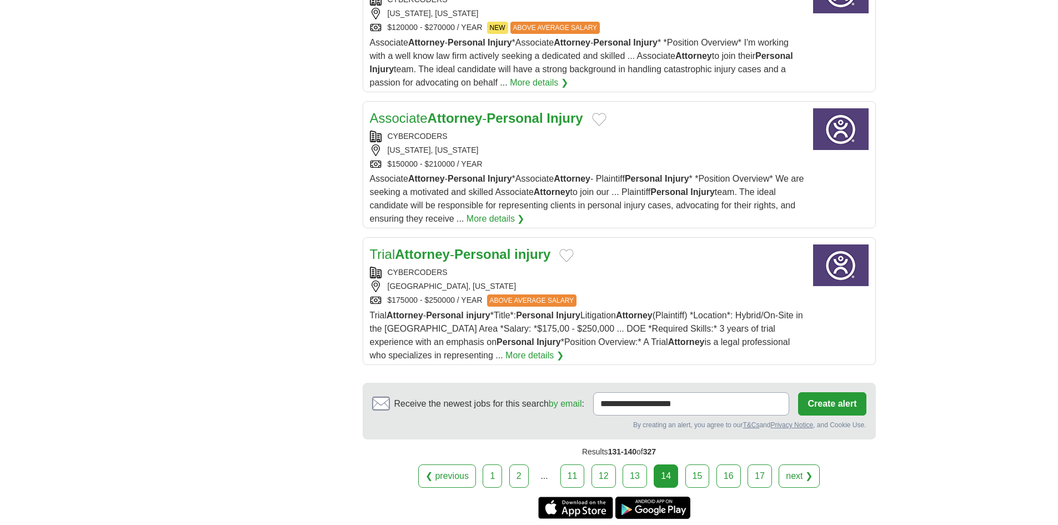
scroll to position [1222, 0]
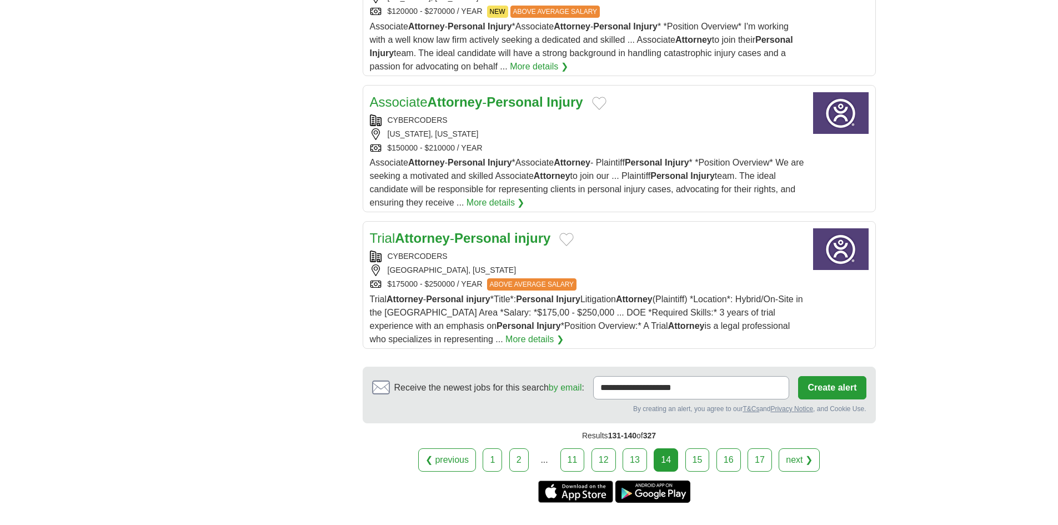
click at [693, 467] on link "15" at bounding box center [697, 459] width 24 height 23
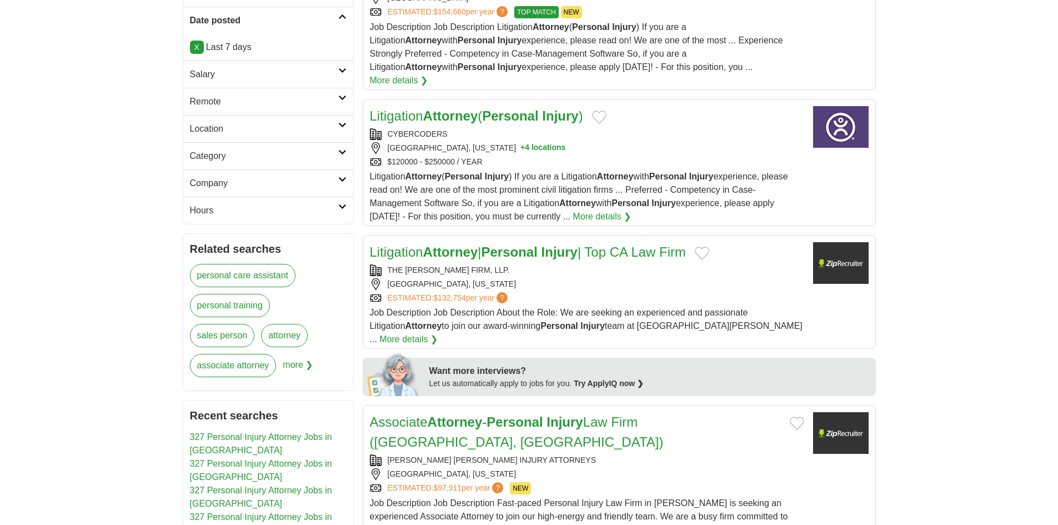
scroll to position [278, 0]
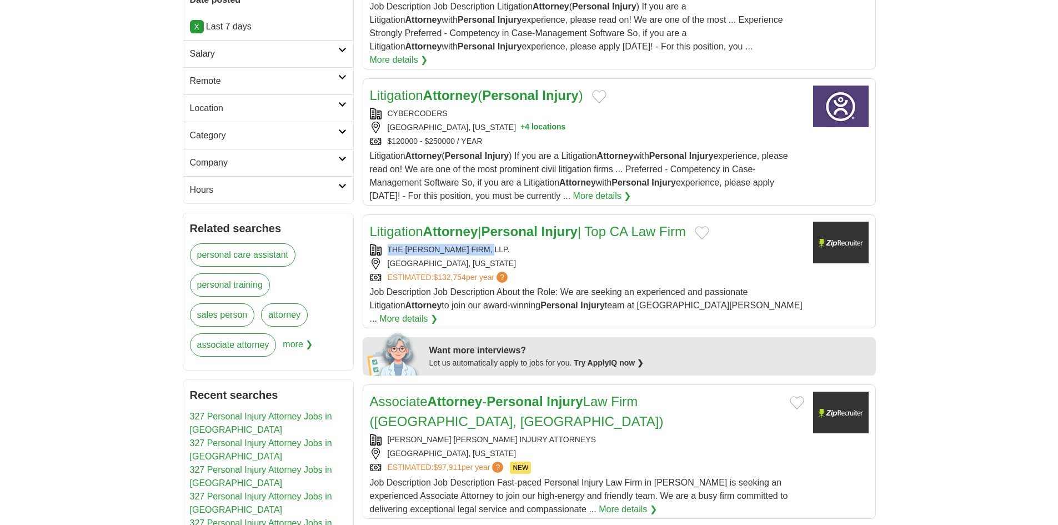
drag, startPoint x: 494, startPoint y: 236, endPoint x: 377, endPoint y: 236, distance: 117.2
click at [377, 244] on div "THE DOMINGUEZ FIRM, LLP." at bounding box center [587, 250] width 434 height 12
copy div "THE DOMINGUEZ FIRM, LLP."
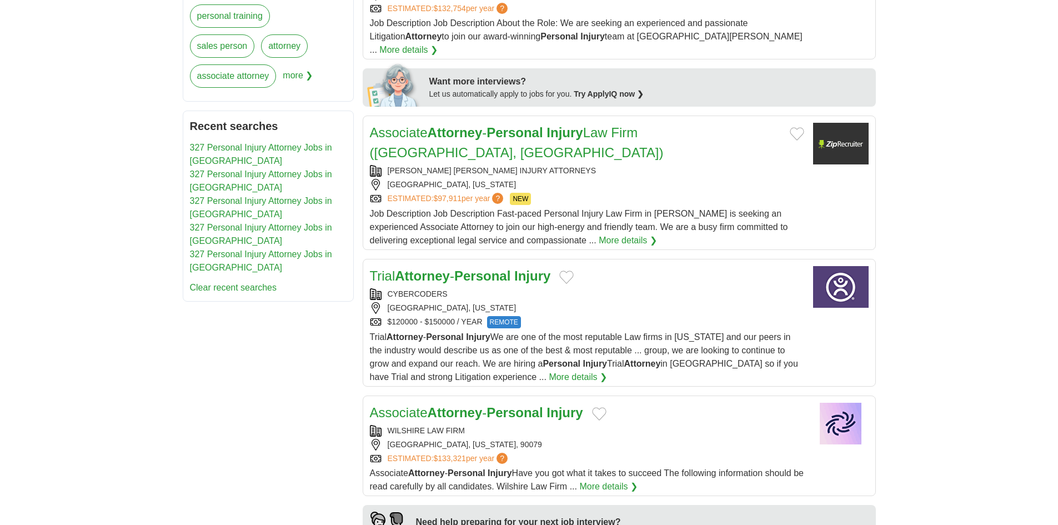
scroll to position [555, 0]
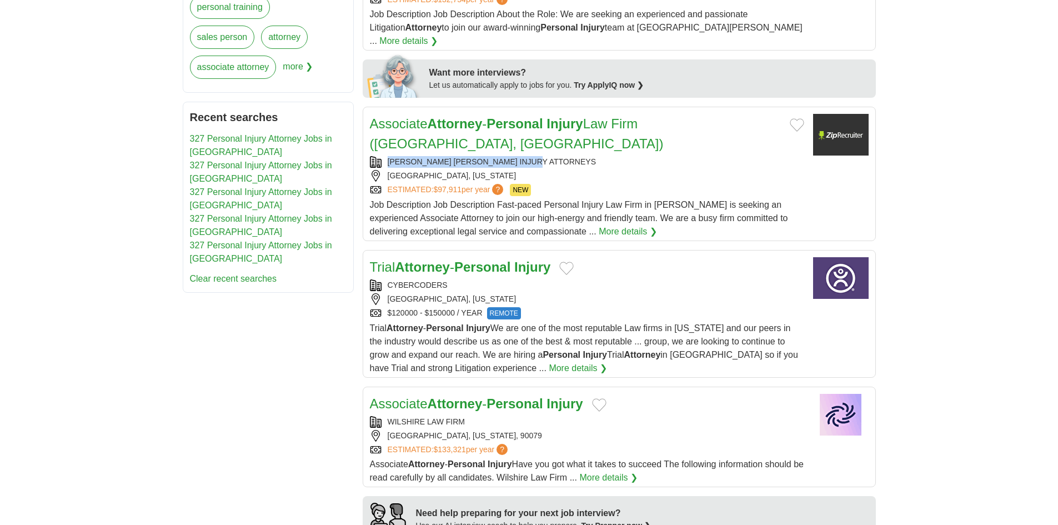
copy div "COGBURN DAVIDSON INJURY ATTORNEYS"
drag, startPoint x: 556, startPoint y: 116, endPoint x: 387, endPoint y: 120, distance: 169.5
click at [387, 156] on div "COGBURN DAVIDSON INJURY ATTORNEYS" at bounding box center [587, 162] width 434 height 12
click at [435, 116] on strong "Attorney" at bounding box center [455, 123] width 55 height 15
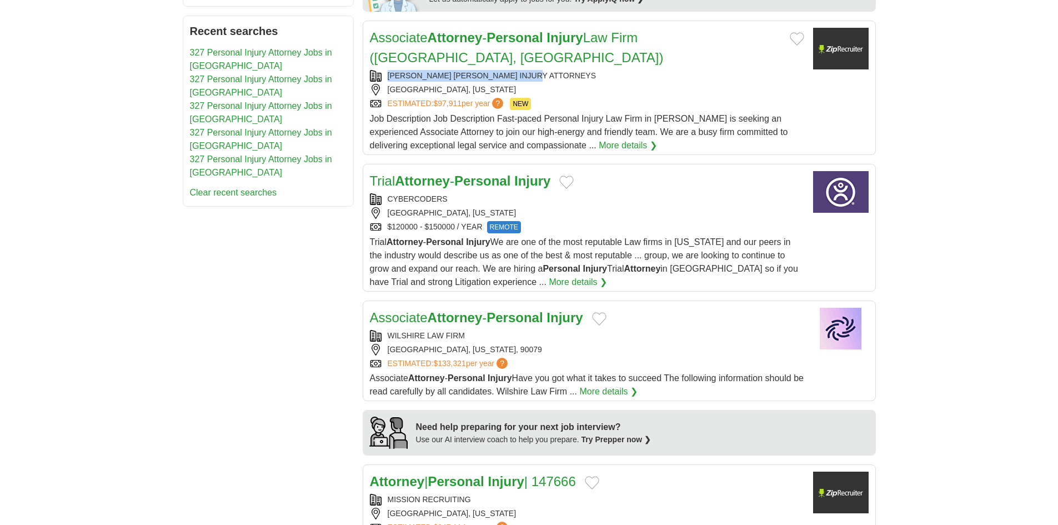
scroll to position [667, 0]
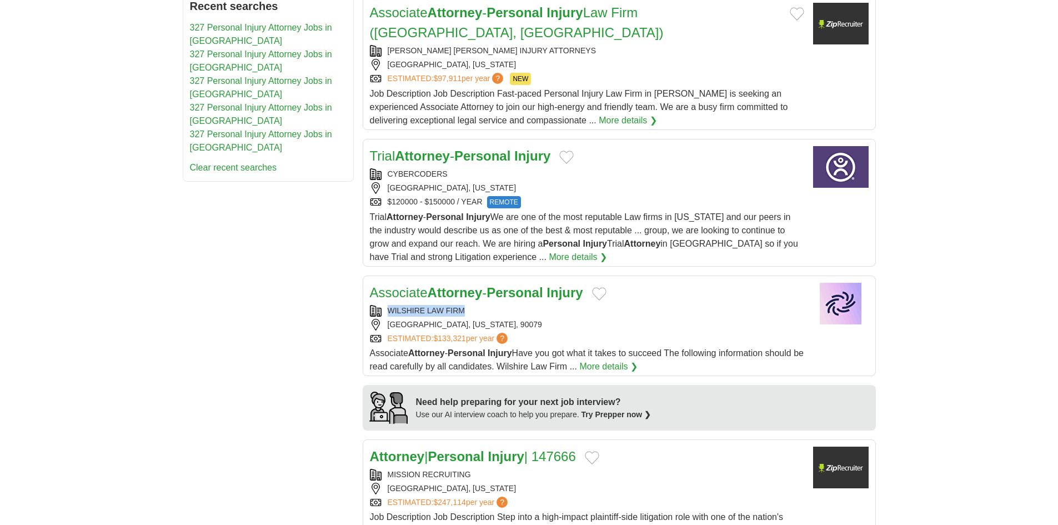
copy div "WILSHIRE LAW FIRM"
drag, startPoint x: 472, startPoint y: 260, endPoint x: 385, endPoint y: 269, distance: 87.1
click at [385, 305] on div "WILSHIRE LAW FIRM" at bounding box center [587, 311] width 434 height 12
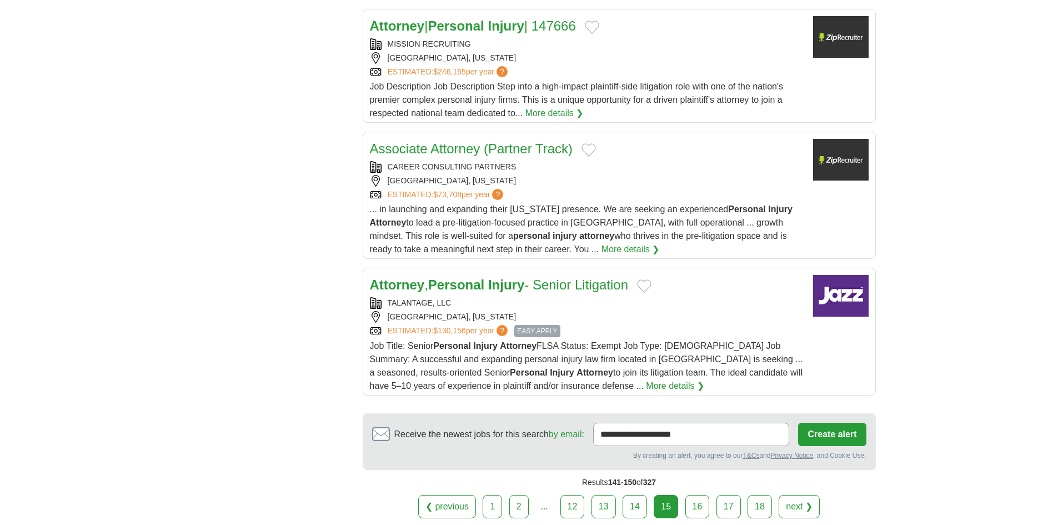
scroll to position [1222, 0]
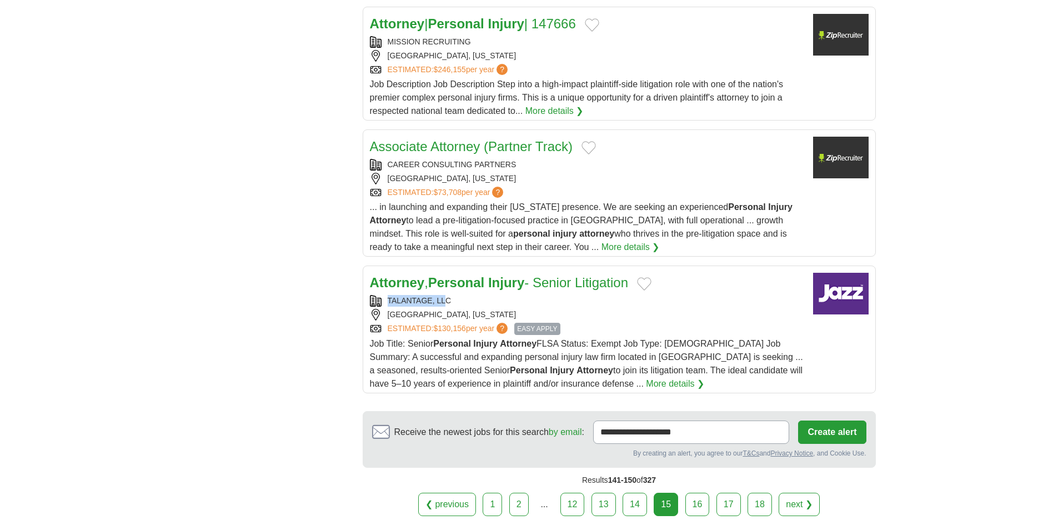
copy div "TALANTAGE, LL"
drag, startPoint x: 448, startPoint y: 251, endPoint x: 388, endPoint y: 251, distance: 60.5
click at [388, 295] on div "TALANTAGE, LLC" at bounding box center [587, 301] width 434 height 12
click at [694, 493] on link "16" at bounding box center [697, 504] width 24 height 23
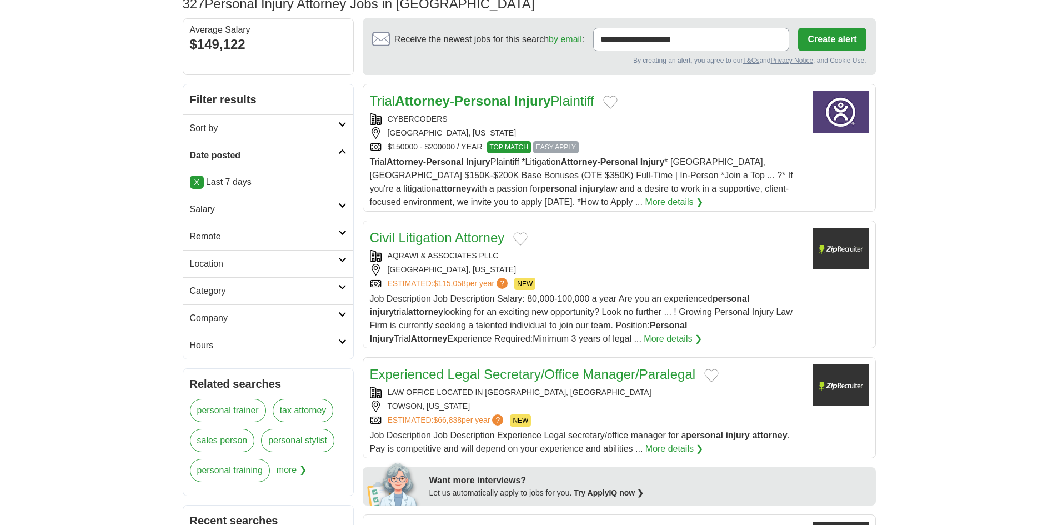
scroll to position [167, 0]
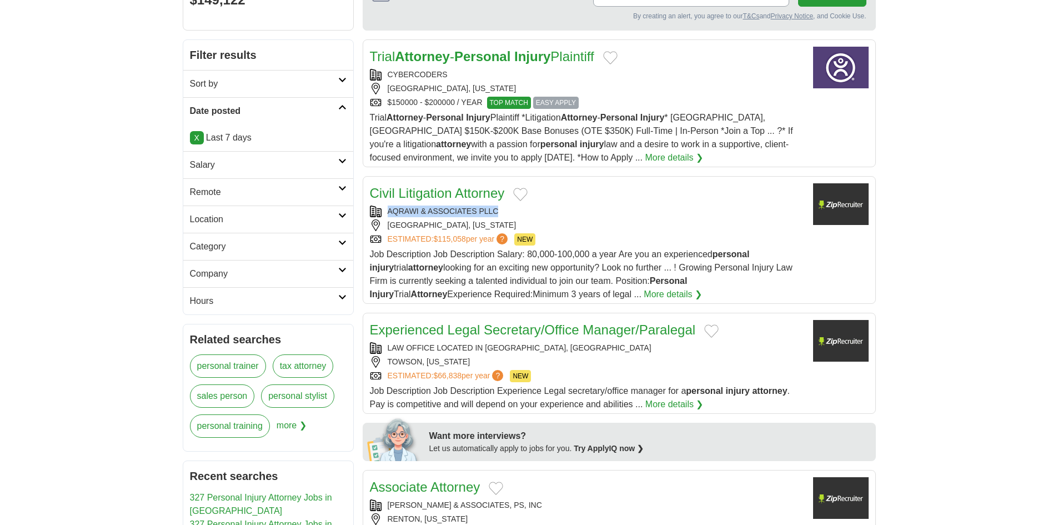
copy div "AQRAWI & ASSOCIATES PLLC"
drag, startPoint x: 513, startPoint y: 211, endPoint x: 409, endPoint y: 199, distance: 104.0
click at [388, 209] on div "AQRAWI & ASSOCIATES PLLC" at bounding box center [587, 212] width 434 height 12
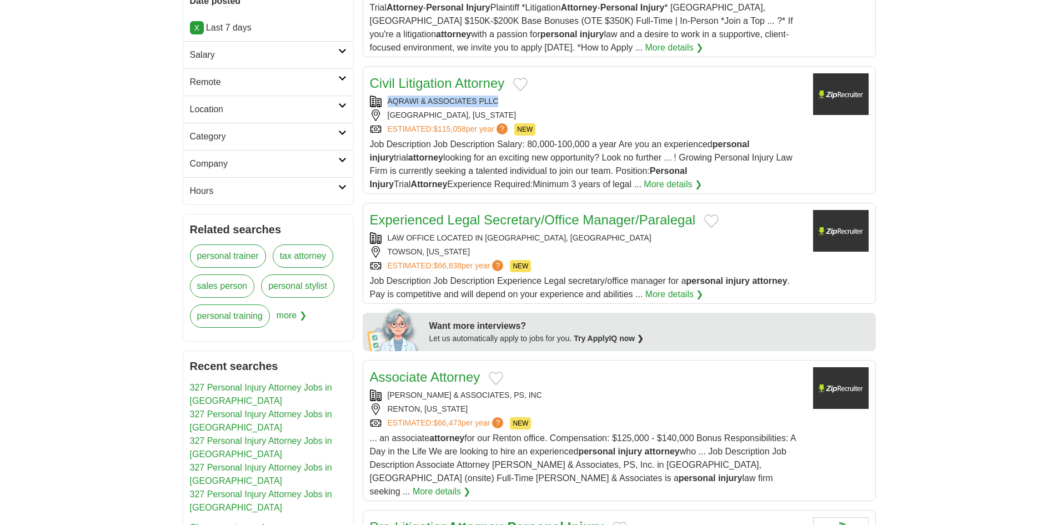
scroll to position [278, 0]
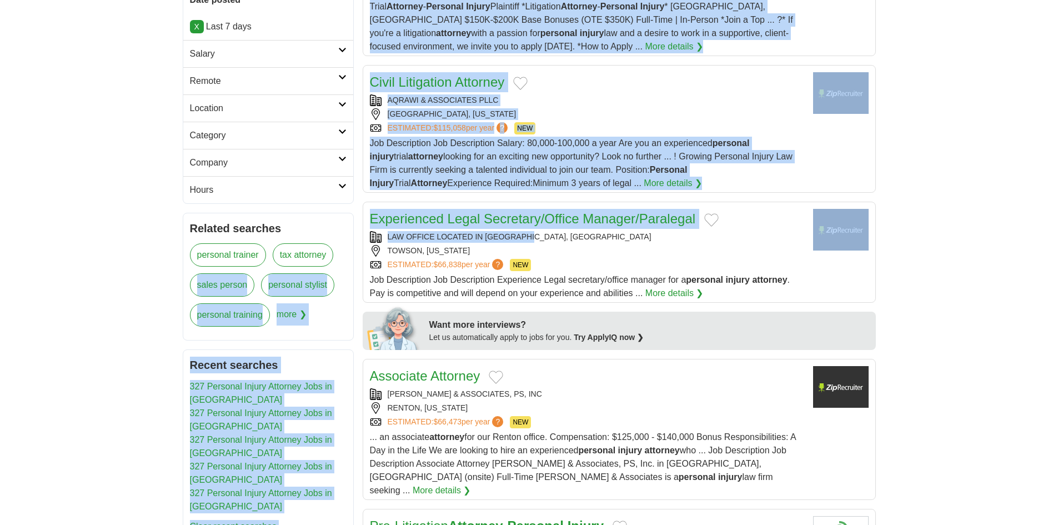
drag, startPoint x: 542, startPoint y: 234, endPoint x: 118, endPoint y: 293, distance: 427.4
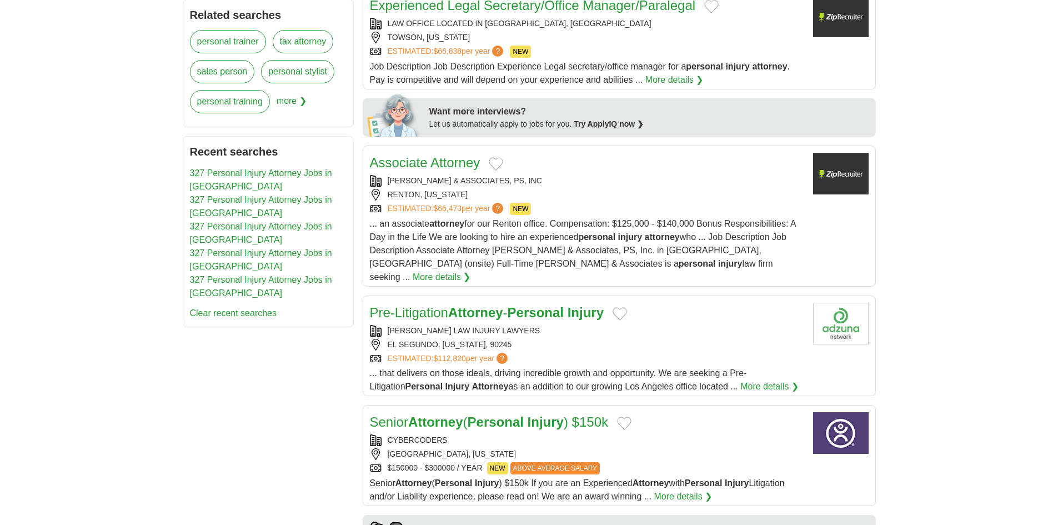
scroll to position [500, 0]
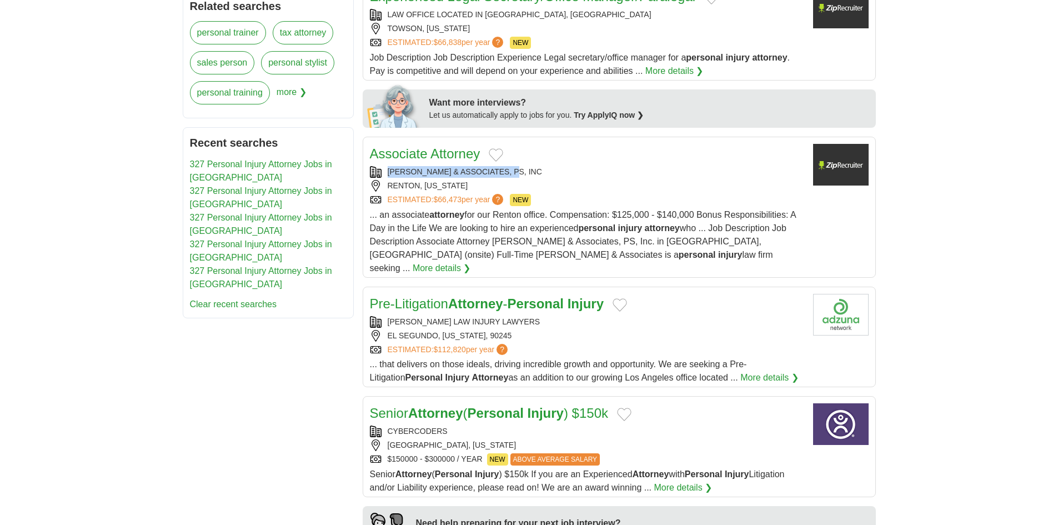
drag, startPoint x: 386, startPoint y: 167, endPoint x: 513, endPoint y: 175, distance: 126.9
click at [513, 175] on div "BUCKLEY & ASSOCIATES, PS, INC" at bounding box center [587, 172] width 434 height 12
copy div "BUCKLEY & ASSOCIATES, PS, INC"
click at [285, 342] on div "**********" at bounding box center [529, 425] width 693 height 1439
copy div "THOMPSON LAW INJURY LAWYERS"
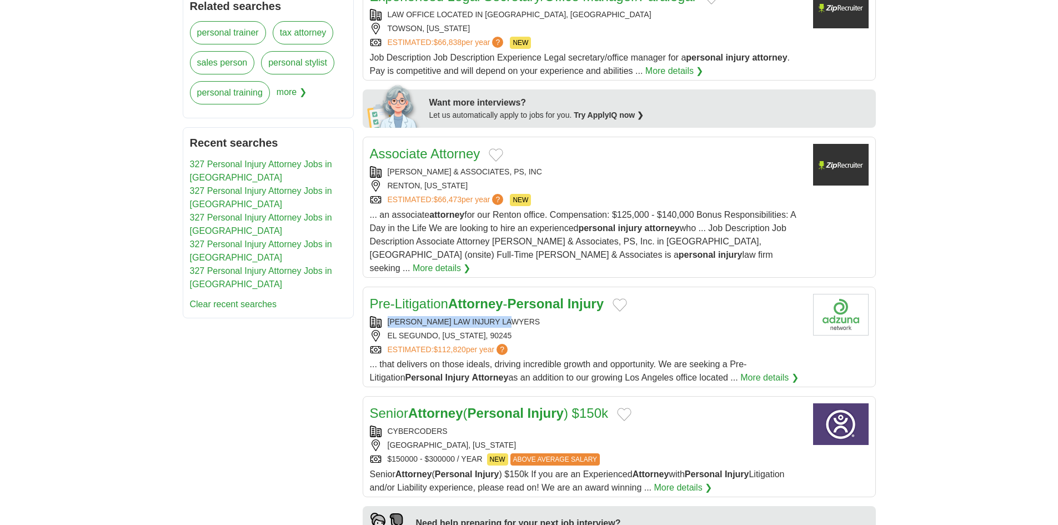
drag, startPoint x: 385, startPoint y: 304, endPoint x: 523, endPoint y: 309, distance: 137.8
click at [523, 316] on div "[PERSON_NAME] LAW INJURY LAWYERS" at bounding box center [587, 322] width 434 height 12
click at [280, 411] on div "**********" at bounding box center [529, 425] width 693 height 1439
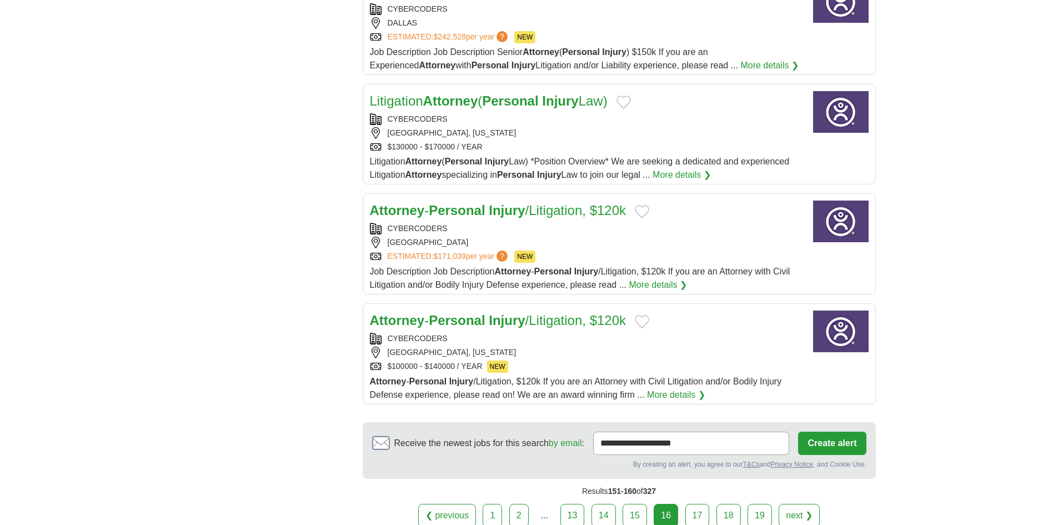
scroll to position [1111, 0]
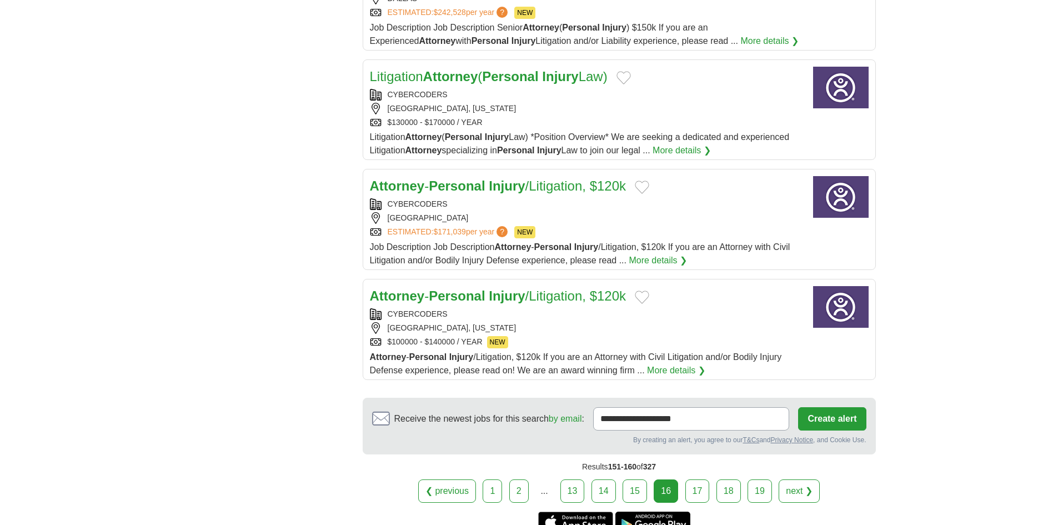
click at [699, 479] on link "17" at bounding box center [697, 490] width 24 height 23
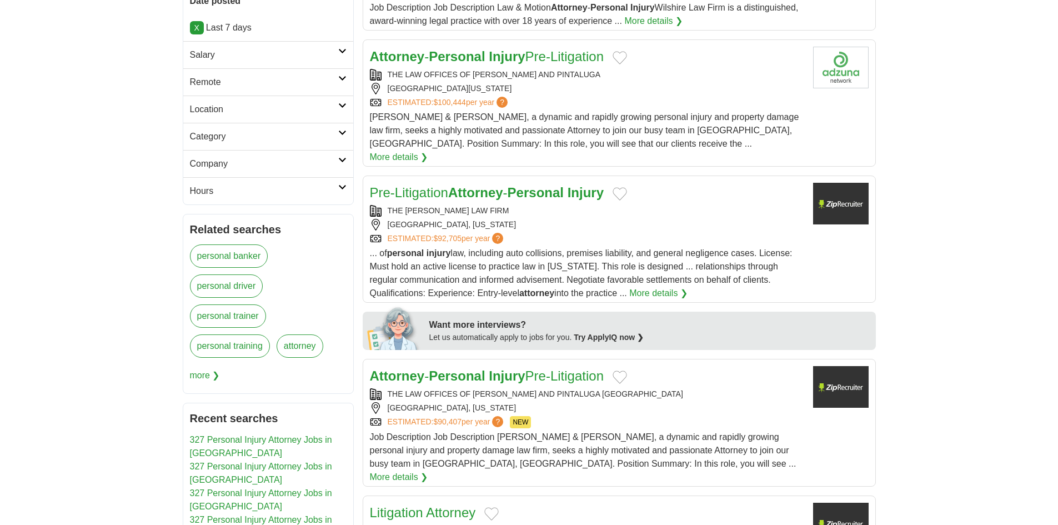
scroll to position [278, 0]
copy div "THE WILHITE LAW FIRM"
drag, startPoint x: 384, startPoint y: 193, endPoint x: 507, endPoint y: 199, distance: 122.9
click at [507, 204] on div "THE WILHITE LAW FIRM" at bounding box center [587, 210] width 434 height 12
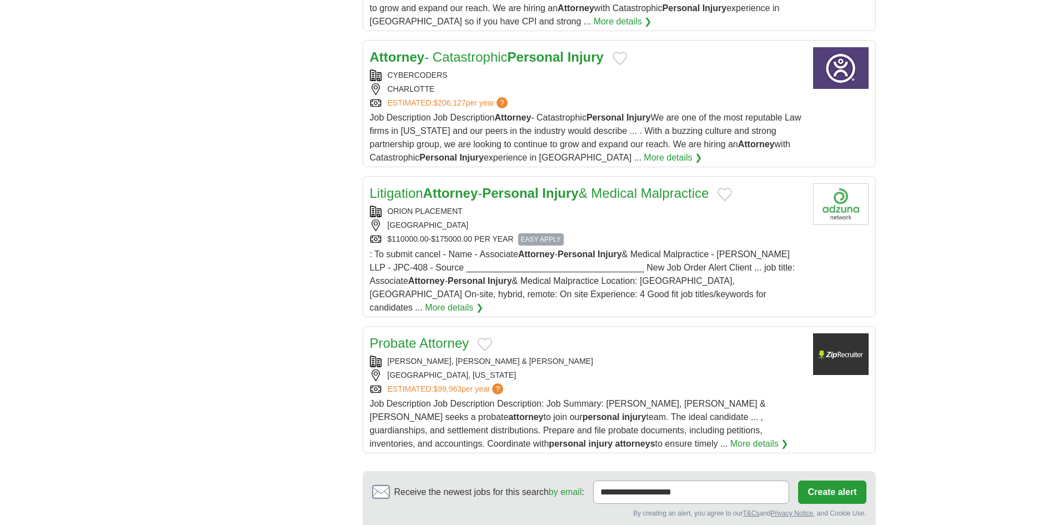
scroll to position [1222, 0]
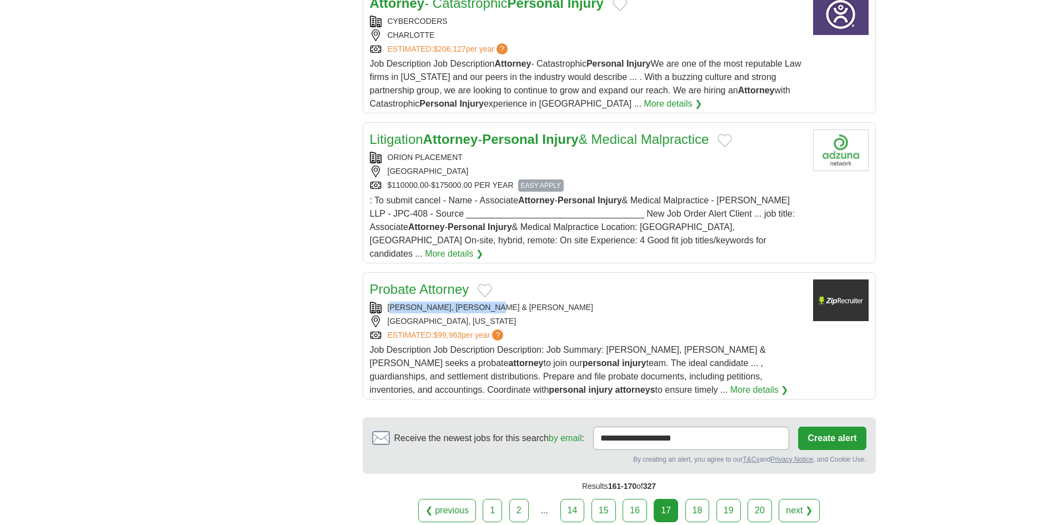
drag, startPoint x: 390, startPoint y: 262, endPoint x: 581, endPoint y: 271, distance: 190.7
click at [530, 302] on div "KISLING, NESTICO & REDICK" at bounding box center [587, 308] width 434 height 12
copy div "ISLING, NESTICO & REDICK"
click at [702, 499] on link "18" at bounding box center [697, 510] width 24 height 23
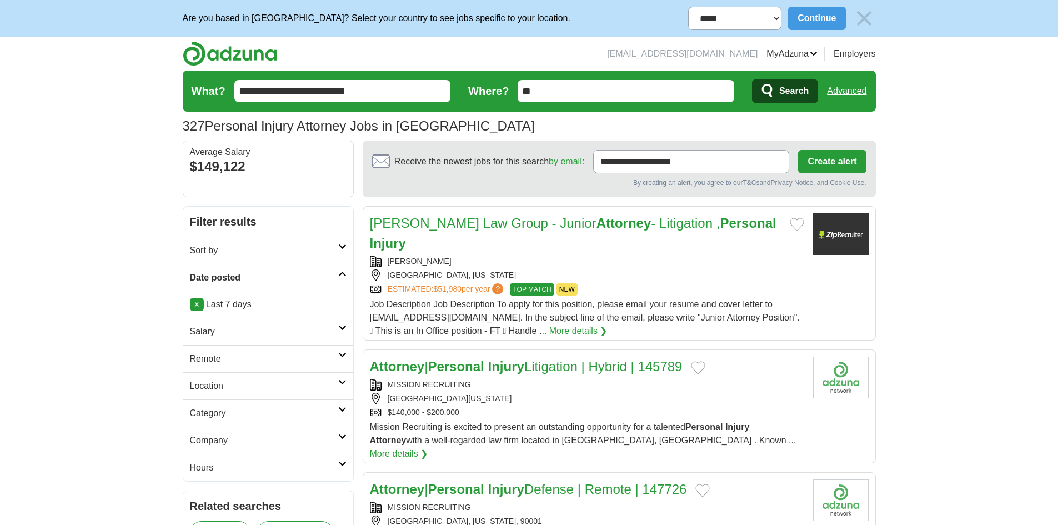
copy div "[PERSON_NAME]"
drag, startPoint x: 490, startPoint y: 256, endPoint x: 369, endPoint y: 258, distance: 121.7
click at [369, 258] on article "[PERSON_NAME] Law Group - Junior Attorney - Litigation , Personal Injury [PERSO…" at bounding box center [619, 273] width 513 height 134
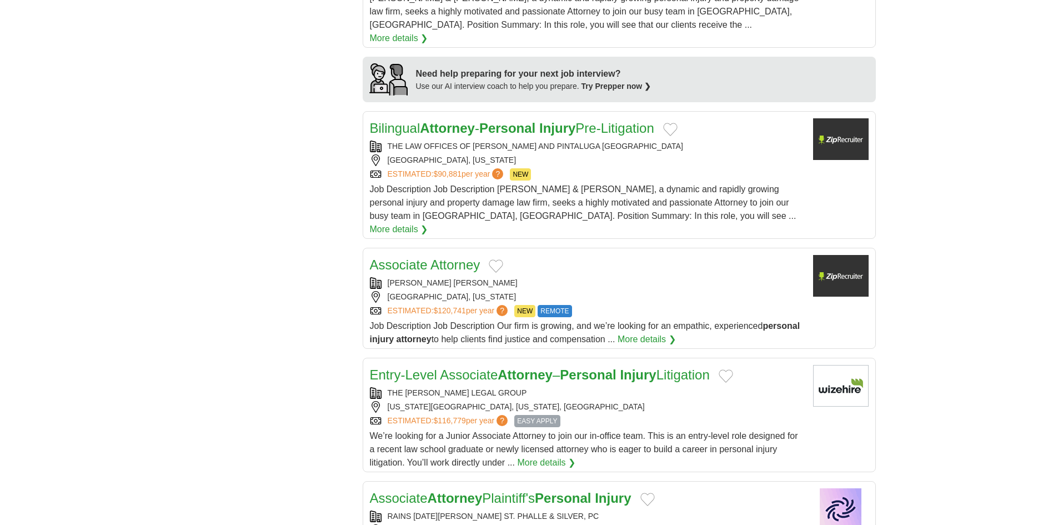
scroll to position [944, 0]
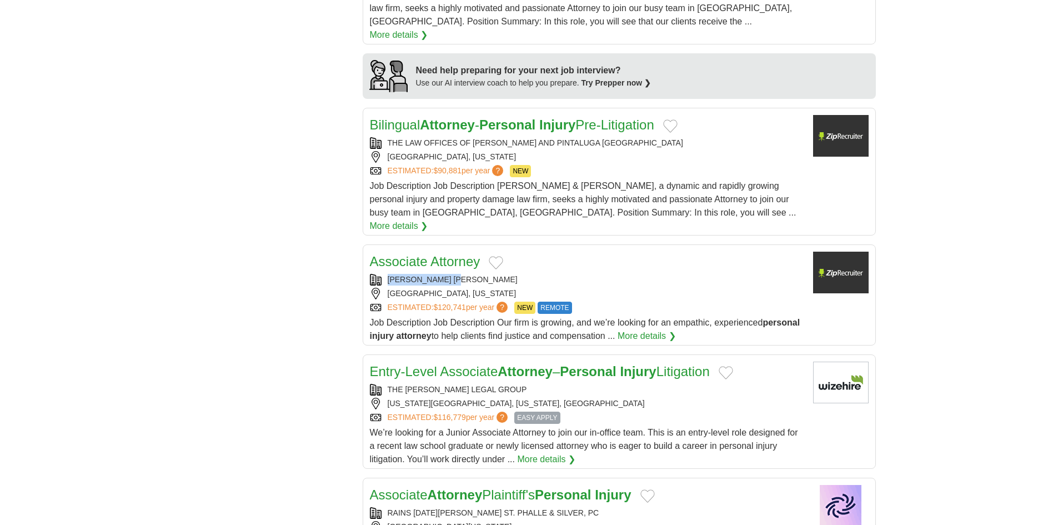
drag, startPoint x: 388, startPoint y: 236, endPoint x: 481, endPoint y: 237, distance: 93.3
click at [481, 274] on div "[PERSON_NAME] [PERSON_NAME]" at bounding box center [587, 280] width 434 height 12
copy div "[PERSON_NAME] [PERSON_NAME]"
click at [277, 288] on div "**********" at bounding box center [529, 4] width 693 height 1484
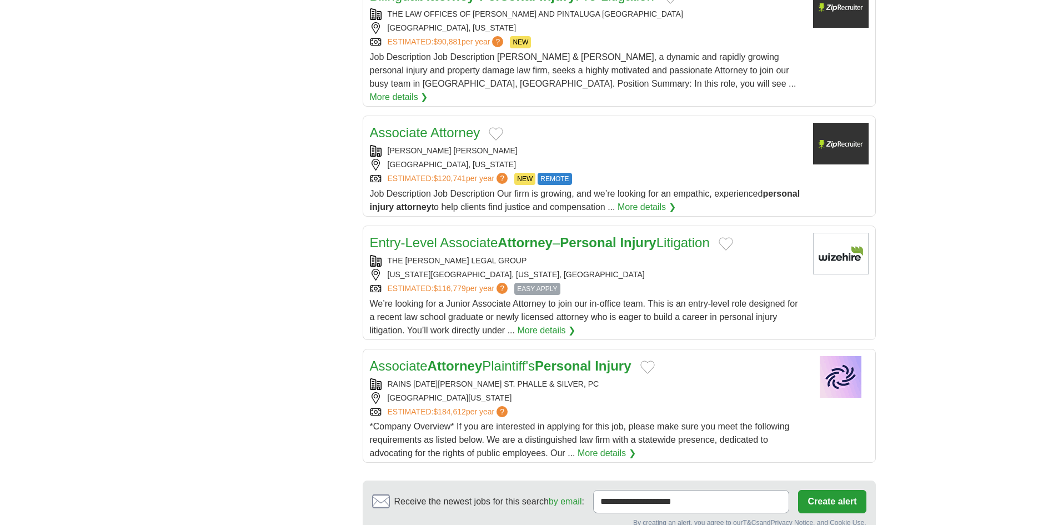
scroll to position [1111, 0]
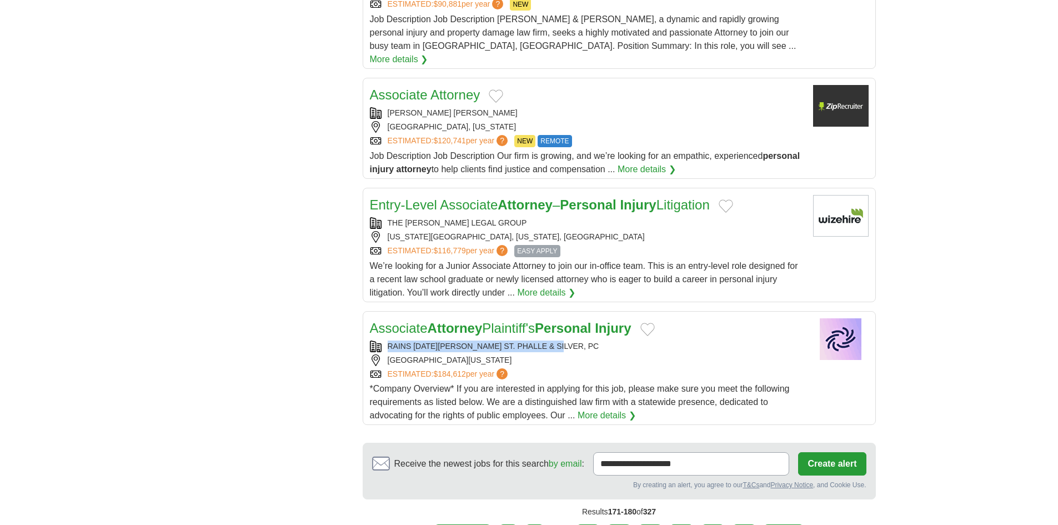
drag, startPoint x: 388, startPoint y: 304, endPoint x: 567, endPoint y: 302, distance: 178.9
click at [567, 340] on div "RAINS [DATE][PERSON_NAME] ST. PHALLE & SILVER, PC" at bounding box center [587, 346] width 434 height 12
copy div "RAINS [DATE][PERSON_NAME] ST. PHALLE & SILVER, PC"
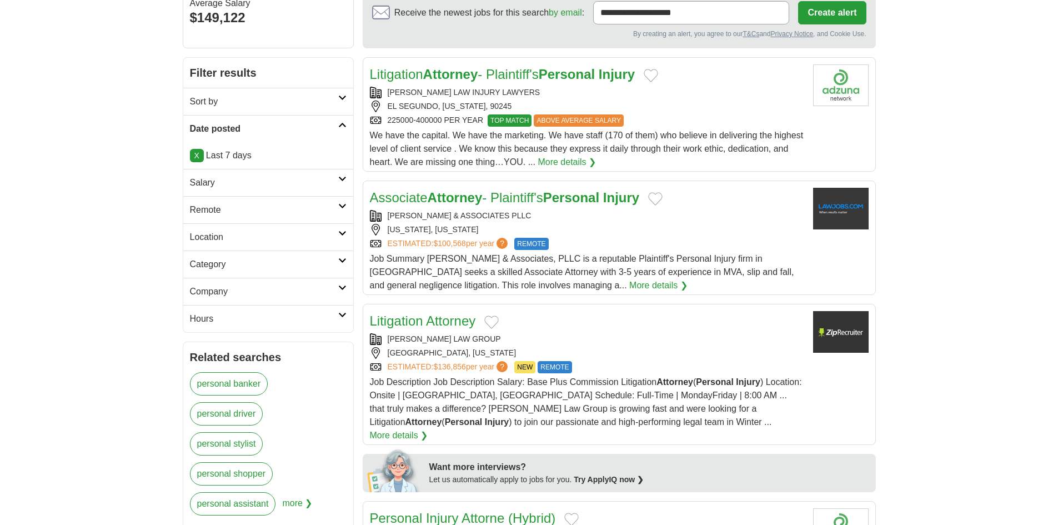
scroll to position [167, 0]
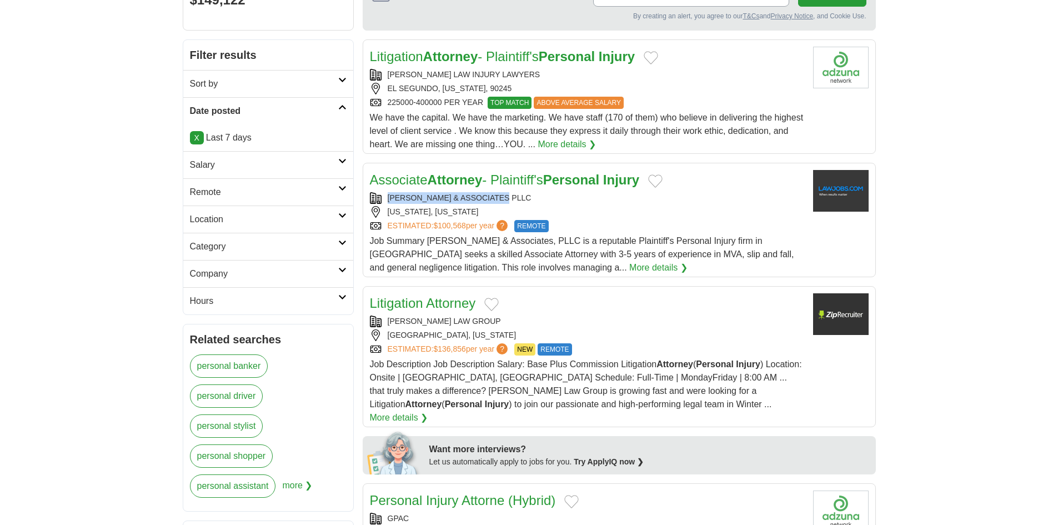
drag, startPoint x: 388, startPoint y: 194, endPoint x: 509, endPoint y: 198, distance: 121.1
click at [509, 198] on div "BUITRAGO & ASSOCIATES PLLC" at bounding box center [587, 198] width 434 height 12
copy div "BUITRAGO & ASSOCIATES PLLC"
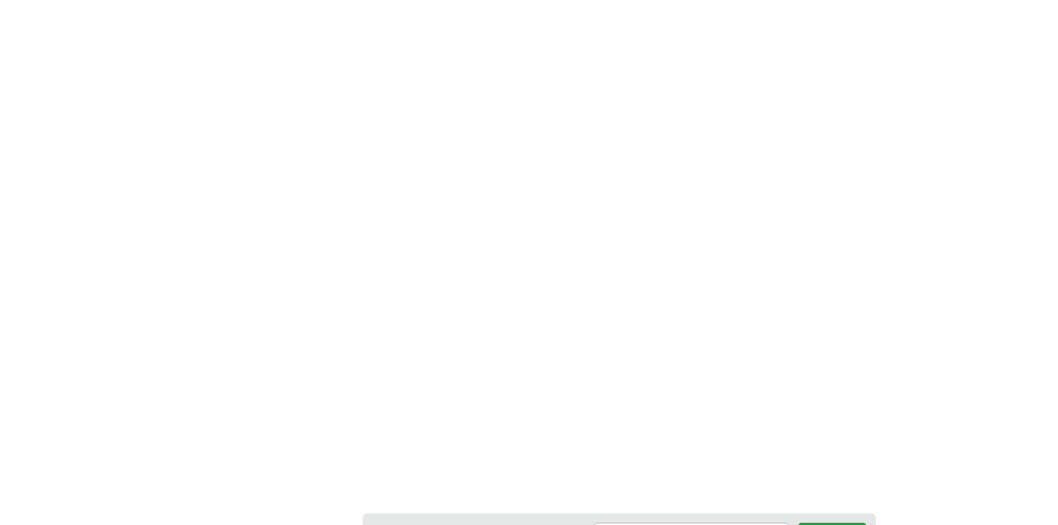
scroll to position [1889, 0]
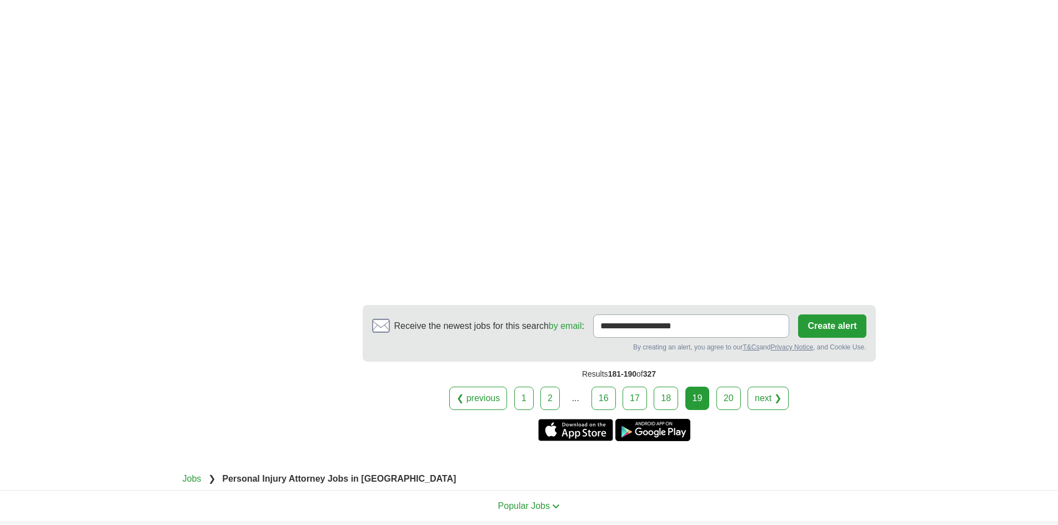
click at [729, 387] on link "20" at bounding box center [729, 398] width 24 height 23
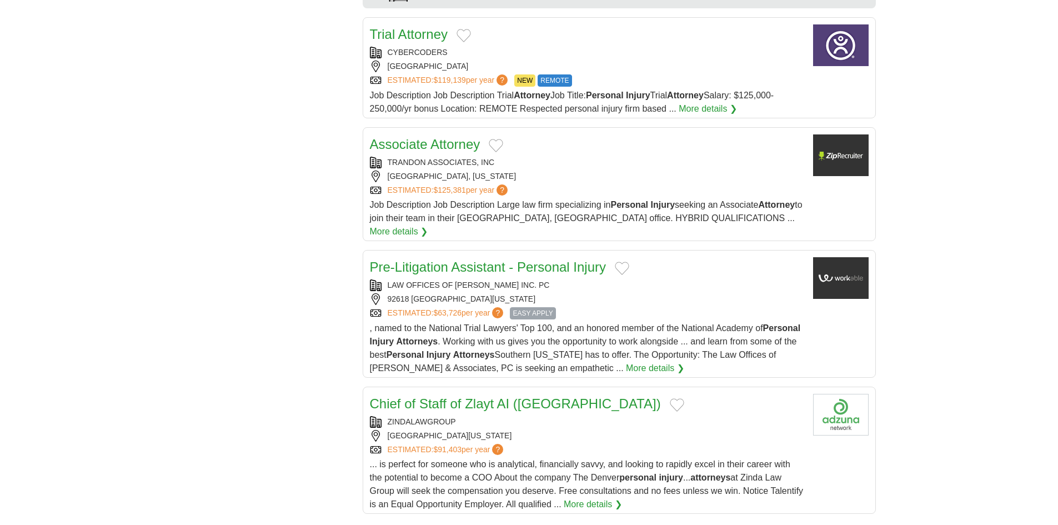
scroll to position [1111, 0]
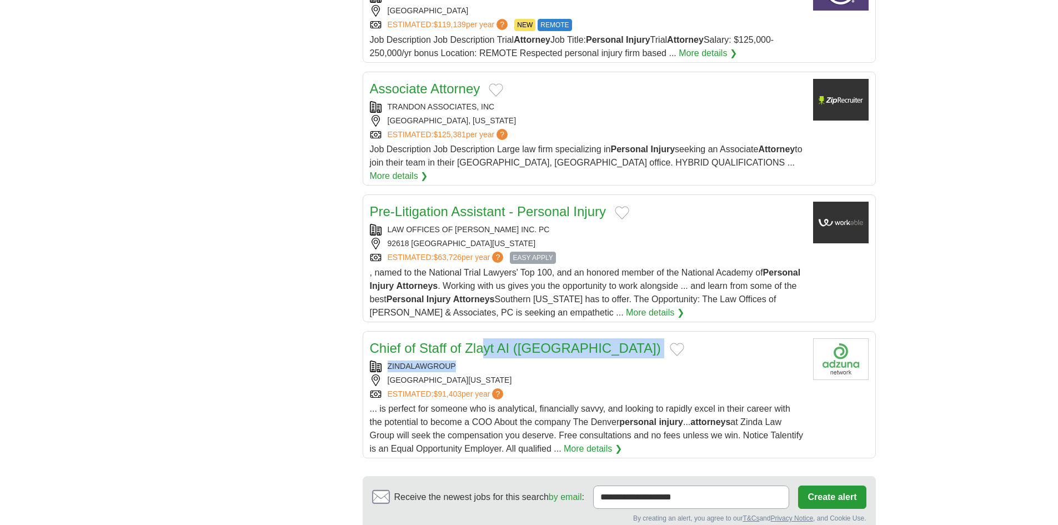
drag, startPoint x: 470, startPoint y: 350, endPoint x: 210, endPoint y: 320, distance: 261.7
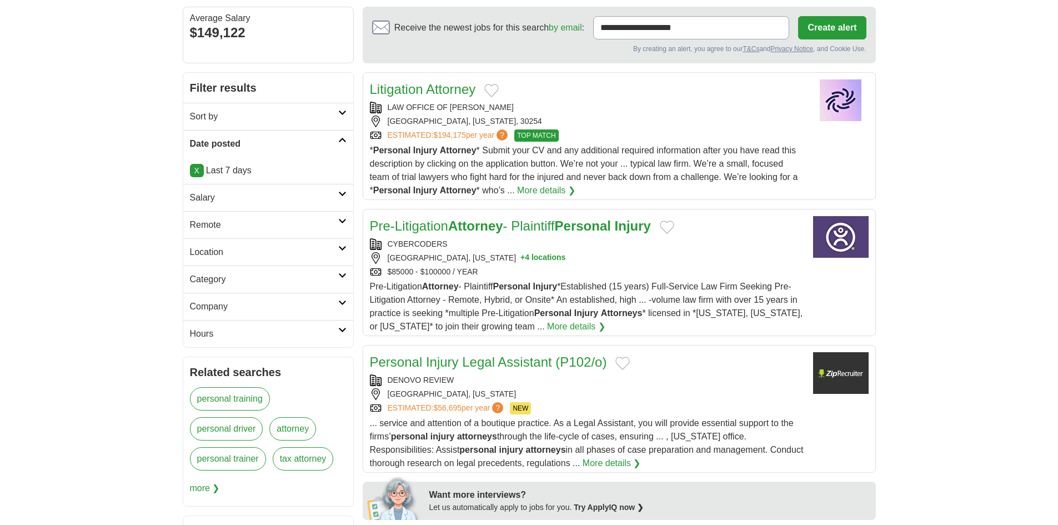
scroll to position [0, 0]
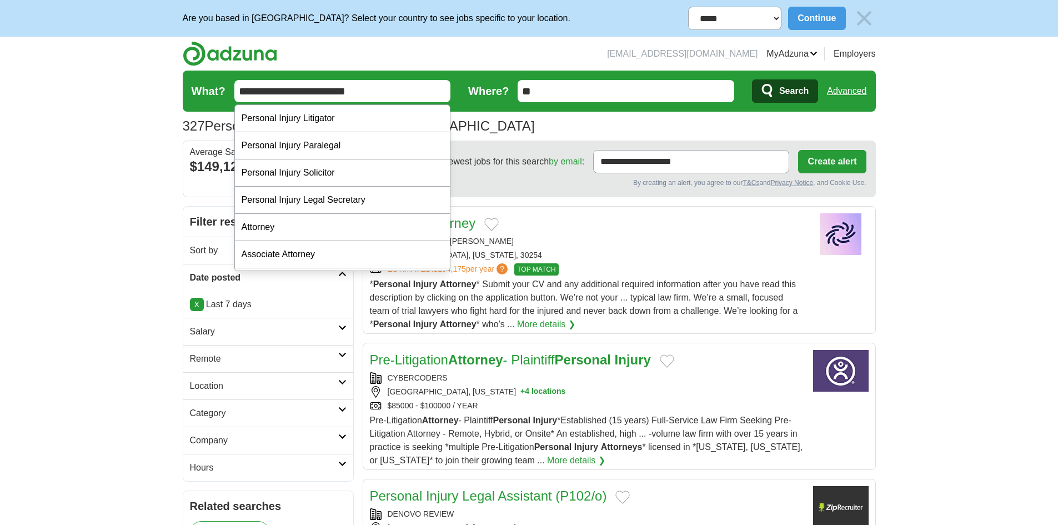
drag, startPoint x: 314, startPoint y: 87, endPoint x: 126, endPoint y: 87, distance: 188.3
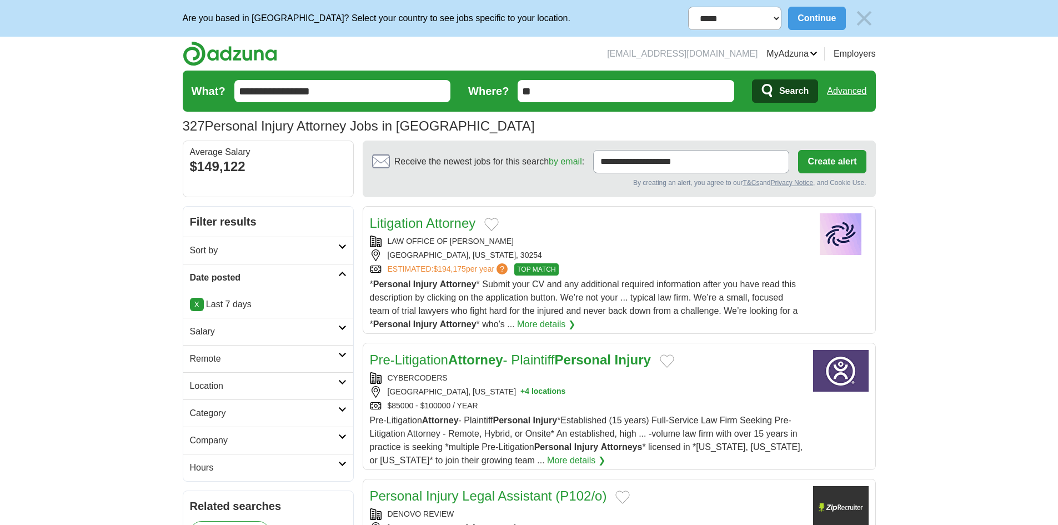
type input "**********"
click at [784, 102] on button "Search" at bounding box center [785, 90] width 66 height 23
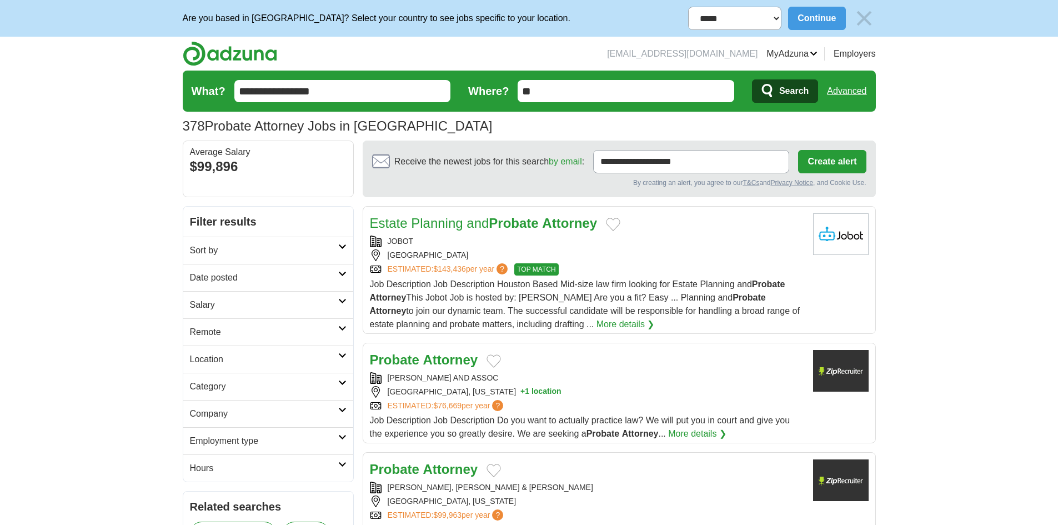
click at [283, 277] on h2 "Date posted" at bounding box center [264, 277] width 148 height 13
click at [210, 337] on link "Last 7 days" at bounding box center [268, 335] width 157 height 13
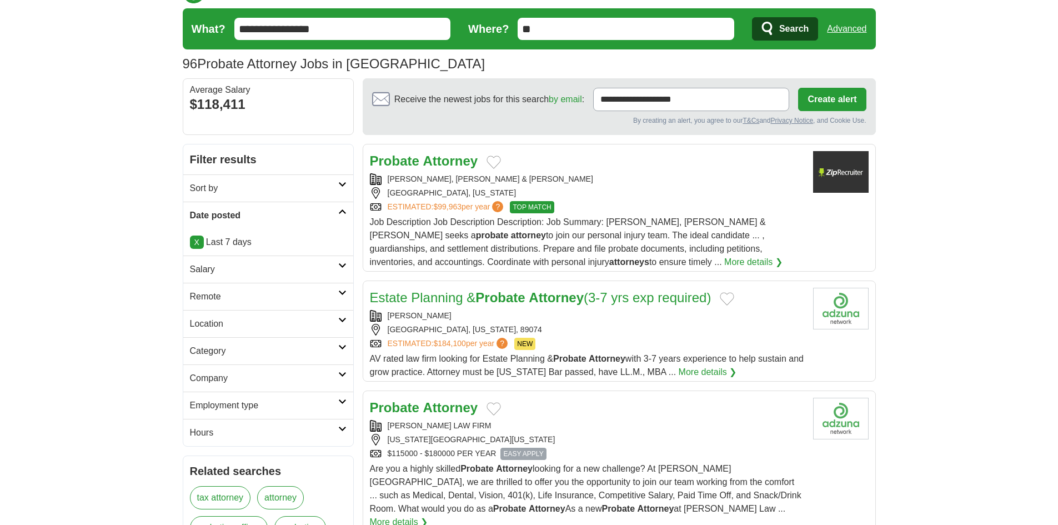
scroll to position [167, 0]
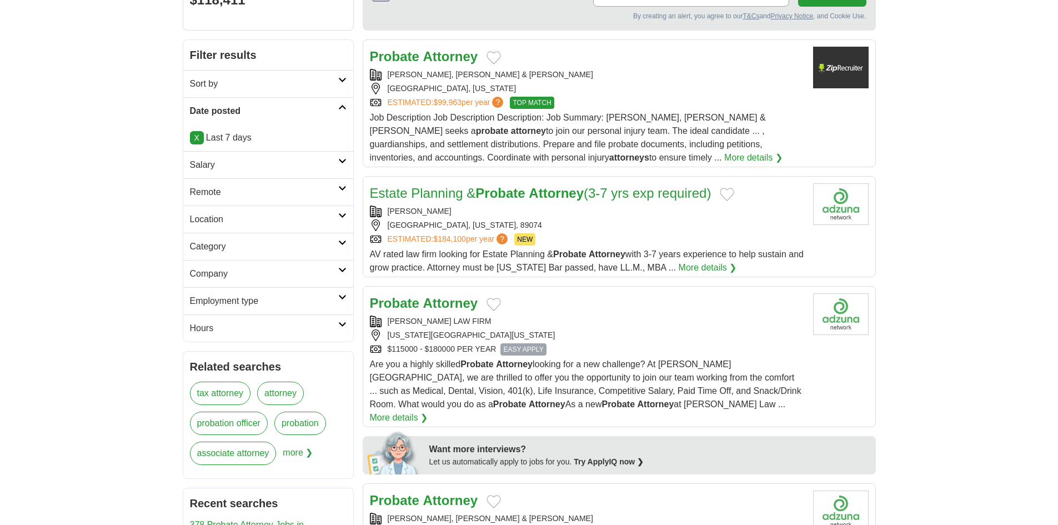
drag, startPoint x: 388, startPoint y: 211, endPoint x: 483, endPoint y: 214, distance: 95.0
click at [483, 214] on div "GERRARD COX LARSEN" at bounding box center [587, 212] width 434 height 12
copy div "GERRARD COX LARSEN"
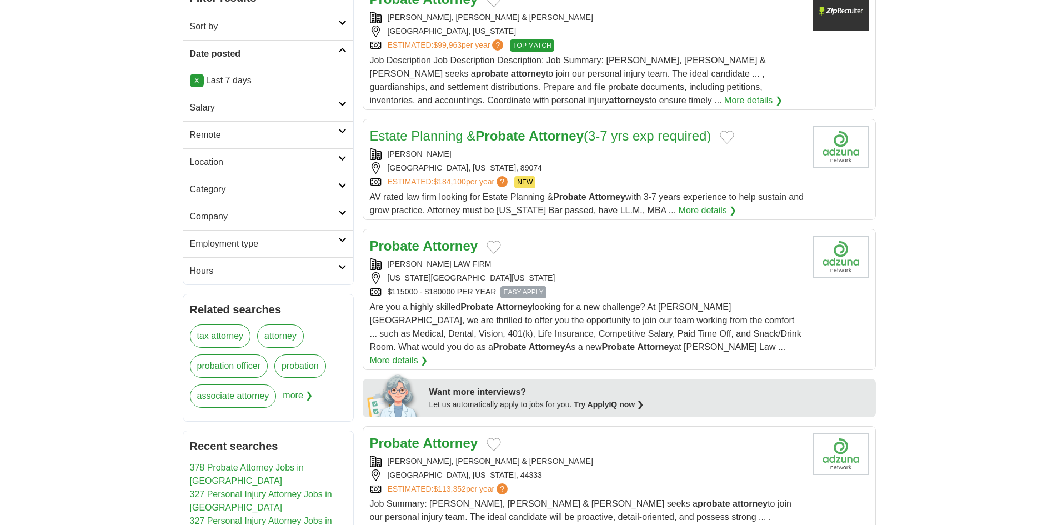
scroll to position [278, 0]
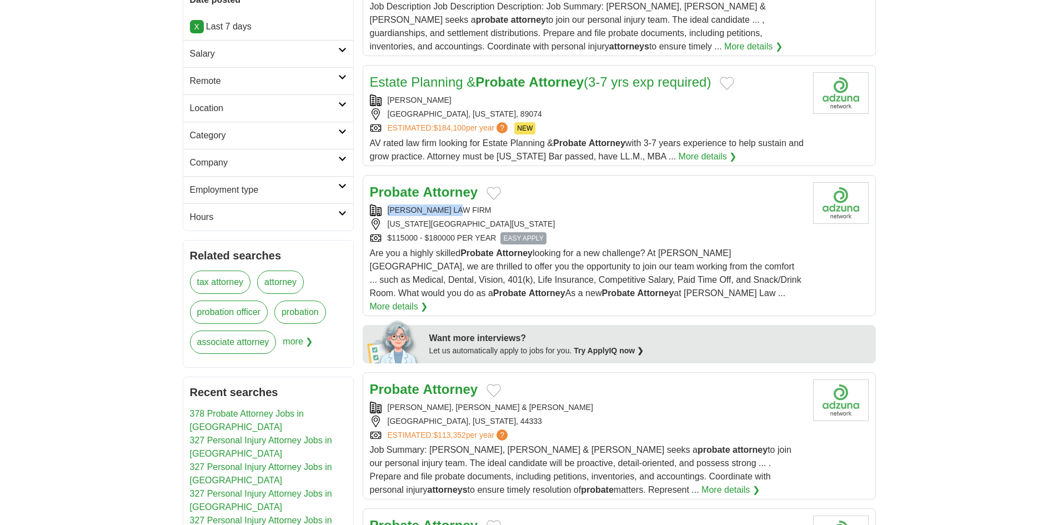
drag, startPoint x: 470, startPoint y: 208, endPoint x: 387, endPoint y: 208, distance: 82.8
click at [387, 208] on div "BURNHAM LAW FIRM" at bounding box center [587, 210] width 434 height 12
copy div "BURNHAM LAW FIRM"
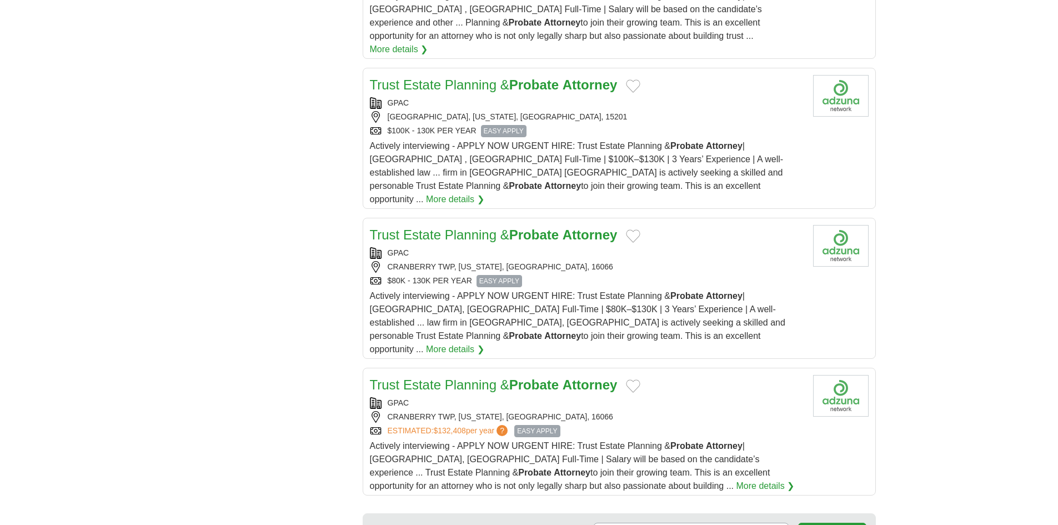
scroll to position [1278, 0]
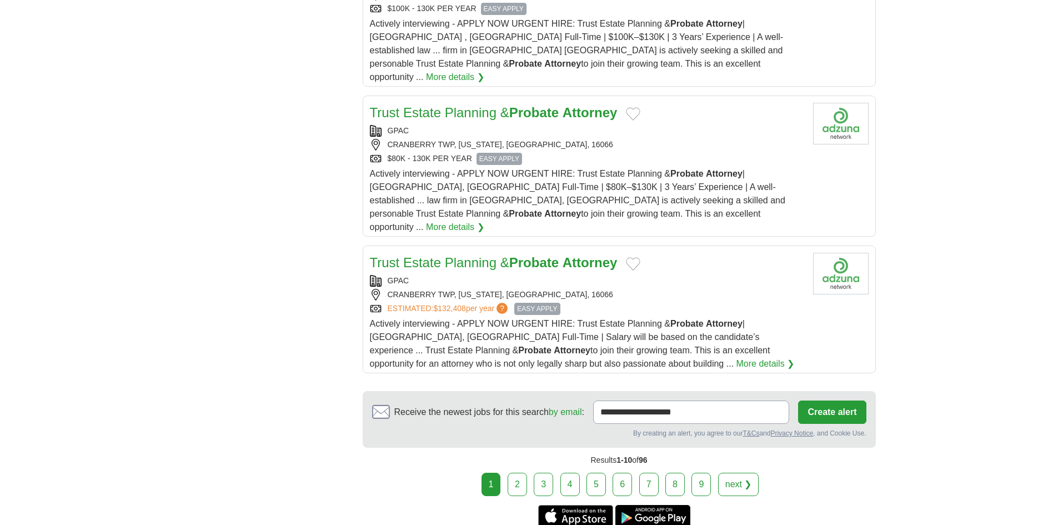
click at [514, 473] on link "2" at bounding box center [517, 484] width 19 height 23
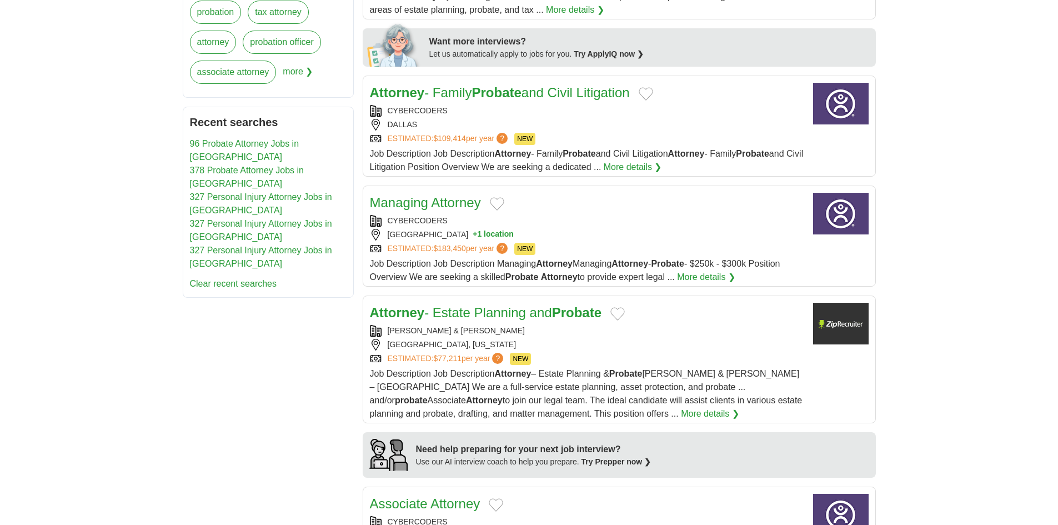
scroll to position [667, 0]
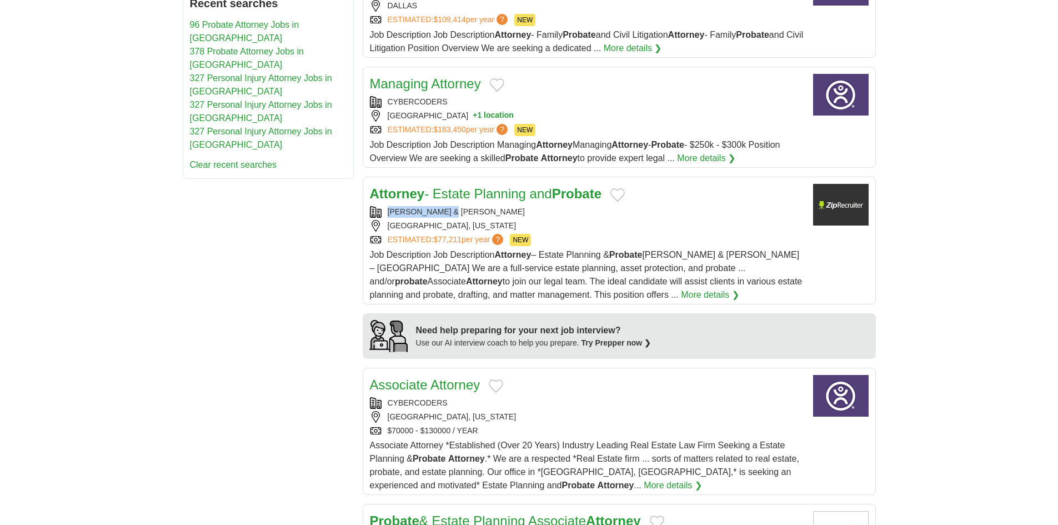
copy div "BOLICK & HANSEN"
drag, startPoint x: 469, startPoint y: 212, endPoint x: 399, endPoint y: 211, distance: 70.6
click at [394, 213] on div "BOLICK & HANSEN" at bounding box center [587, 212] width 434 height 12
click at [391, 191] on strong "Attorney" at bounding box center [397, 193] width 55 height 15
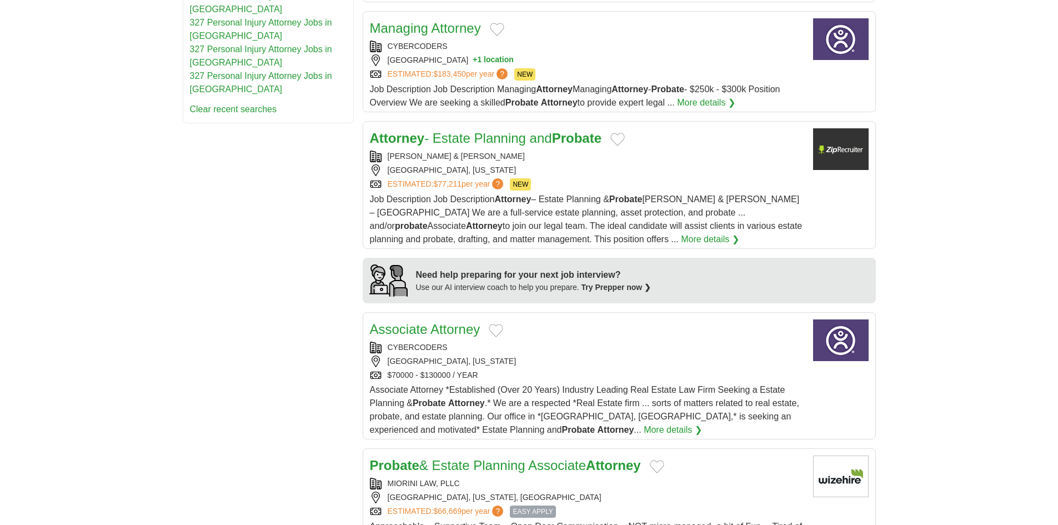
drag, startPoint x: 243, startPoint y: 264, endPoint x: 262, endPoint y: 265, distance: 18.9
click at [243, 264] on div "**********" at bounding box center [529, 217] width 693 height 1466
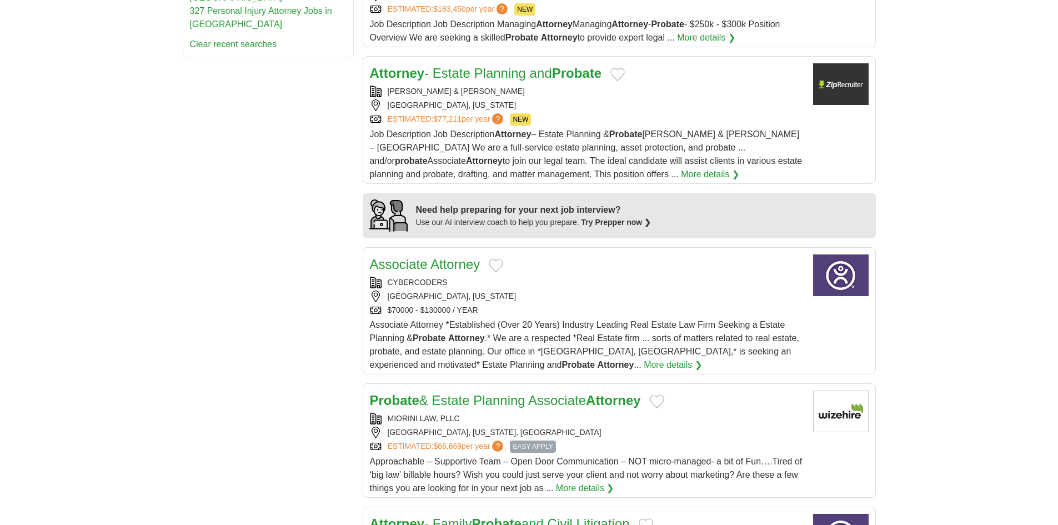
scroll to position [889, 0]
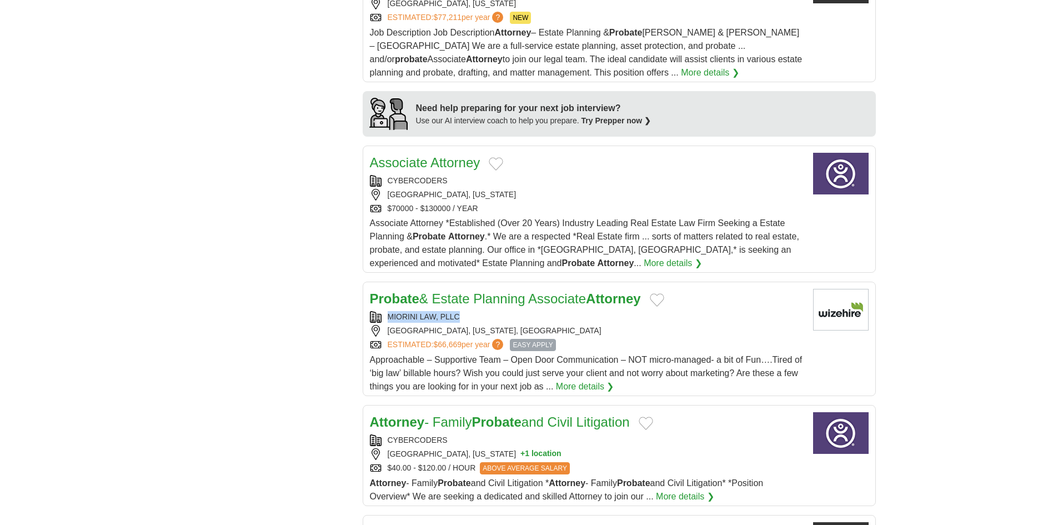
drag, startPoint x: 384, startPoint y: 314, endPoint x: 480, endPoint y: 314, distance: 96.6
click at [480, 314] on div "MIORINI LAW, PLLC" at bounding box center [587, 317] width 434 height 12
copy div "MIORINI LAW, PLLC"
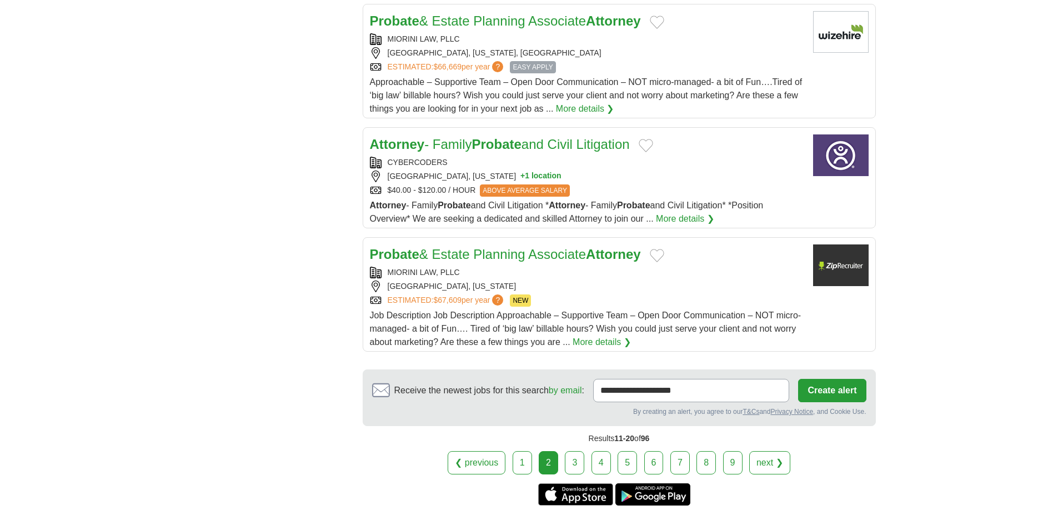
scroll to position [1111, 0]
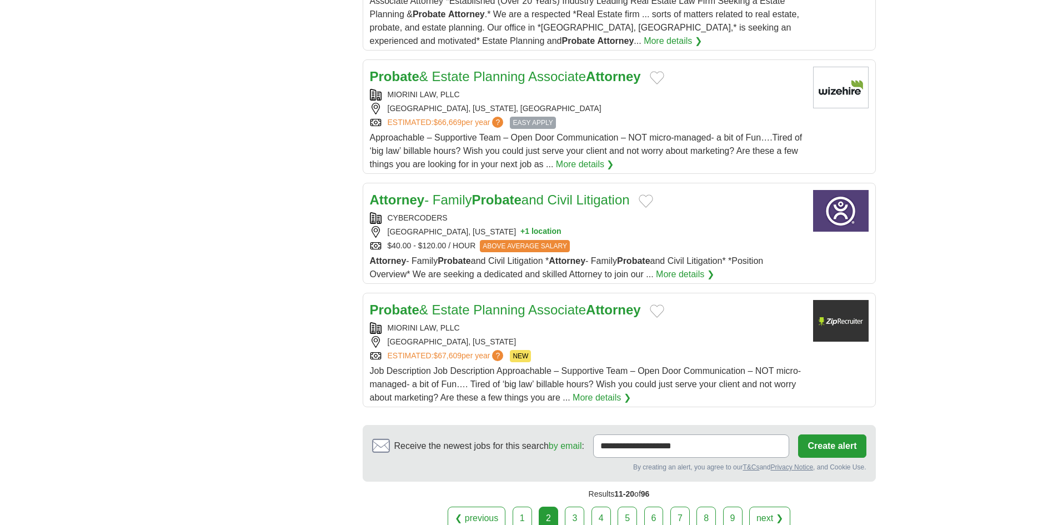
click at [572, 515] on link "3" at bounding box center [574, 518] width 19 height 23
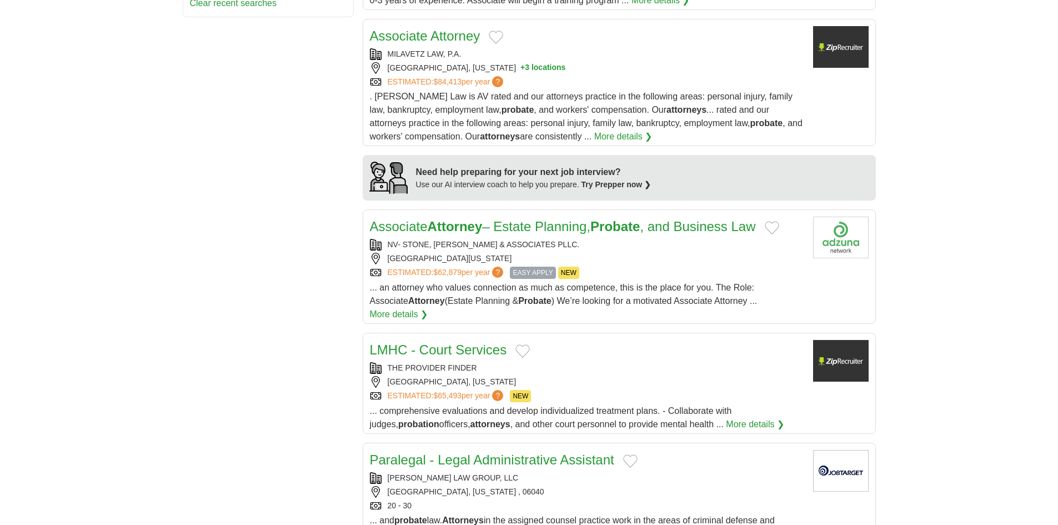
scroll to position [870, 0]
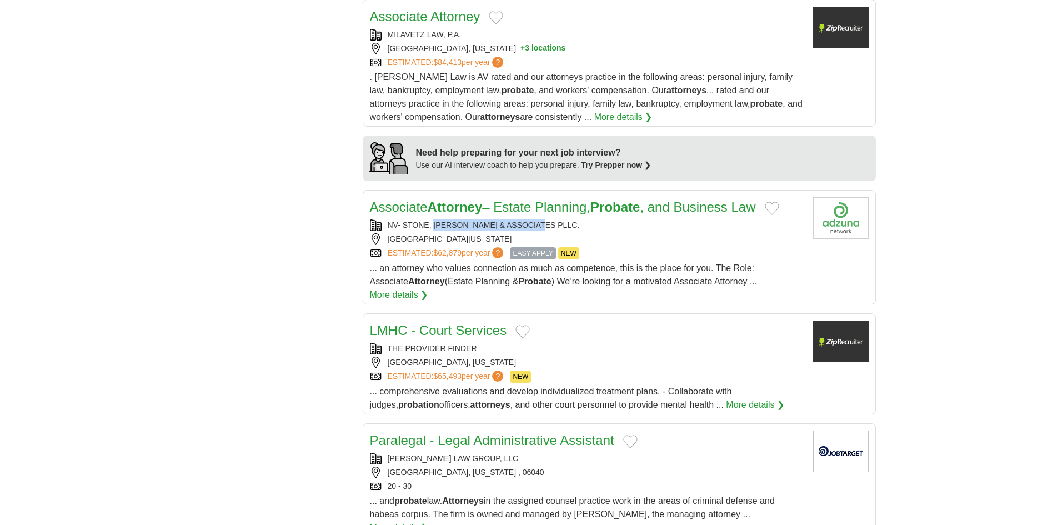
drag, startPoint x: 435, startPoint y: 209, endPoint x: 576, endPoint y: 214, distance: 140.6
click at [576, 219] on div "NV- STONE, BYBEE & ASSOCIATES PLLC." at bounding box center [587, 225] width 434 height 12
copy div "BYBEE & ASSOCIATES PLLC."
click at [186, 277] on div "**********" at bounding box center [529, 81] width 693 height 1491
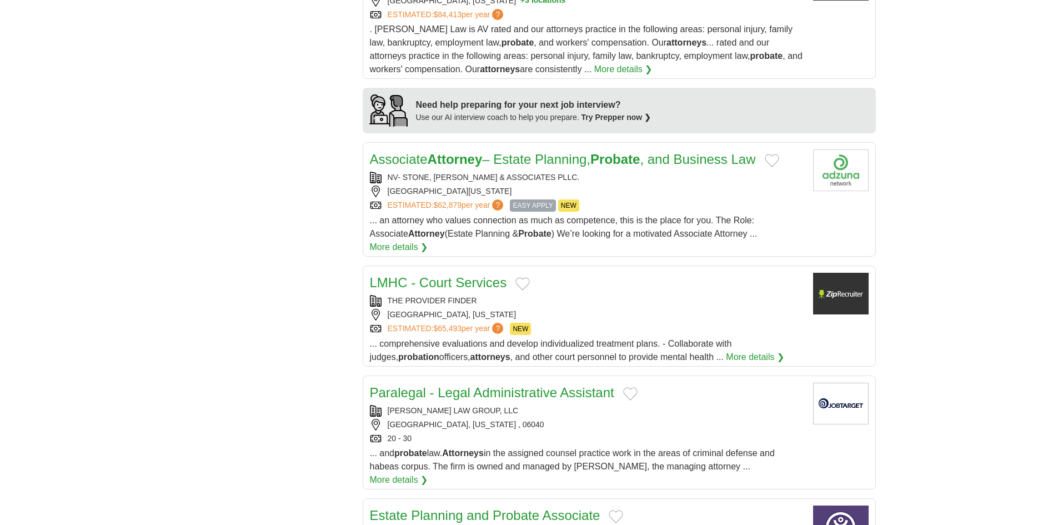
scroll to position [981, 0]
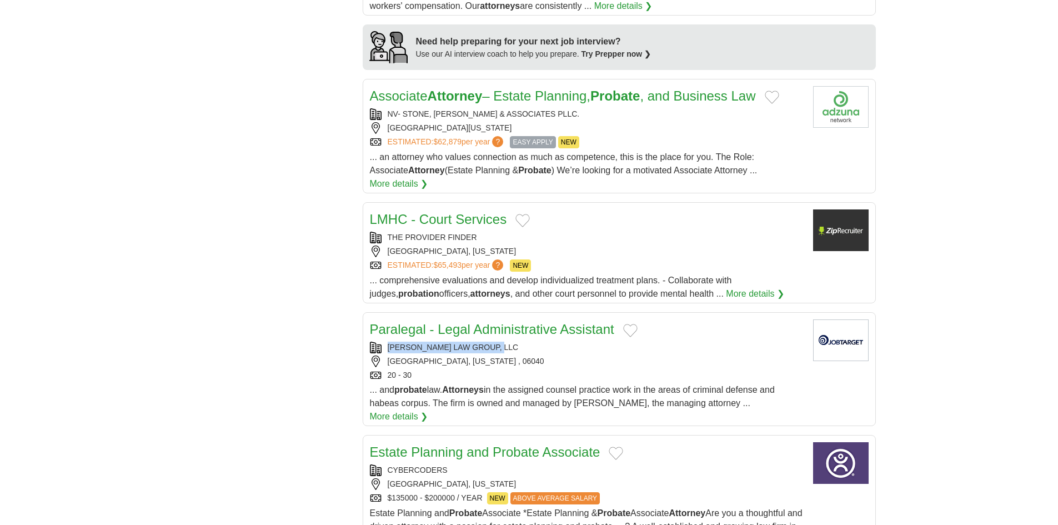
drag, startPoint x: 384, startPoint y: 315, endPoint x: 519, endPoint y: 324, distance: 135.3
click at [519, 342] on div "KIRSCHBAUM LAW GROUP, LLC" at bounding box center [587, 348] width 434 height 12
copy div "KIRSCHBAUM LAW GROUP, LLC"
click at [408, 322] on link "Paralegal - Legal Administrative Assistant" at bounding box center [492, 329] width 244 height 15
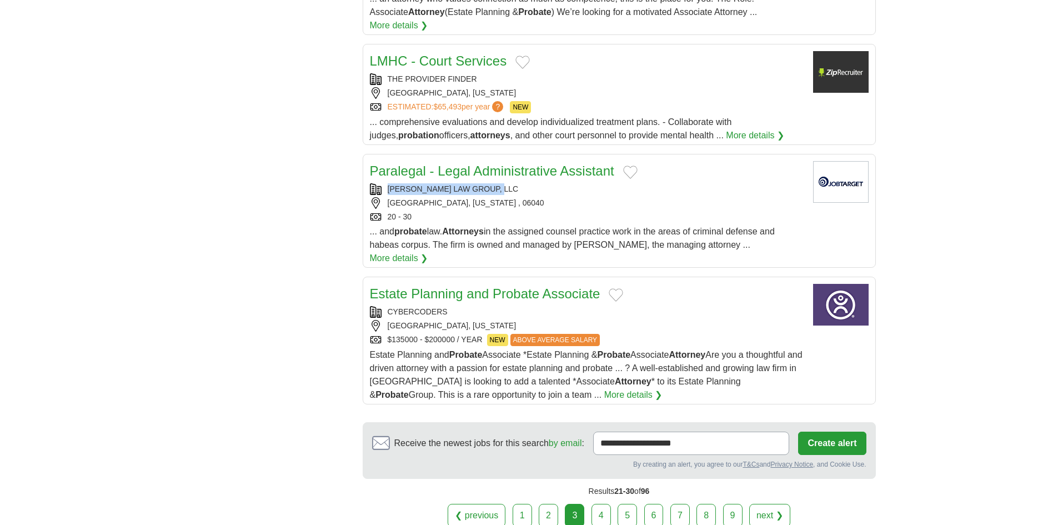
scroll to position [1203, 0]
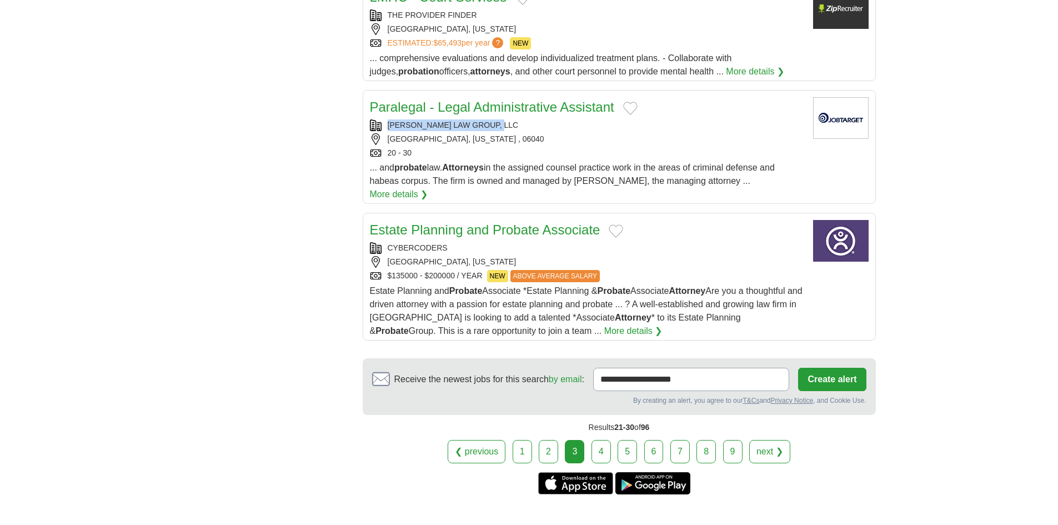
click at [605, 440] on link "4" at bounding box center [601, 451] width 19 height 23
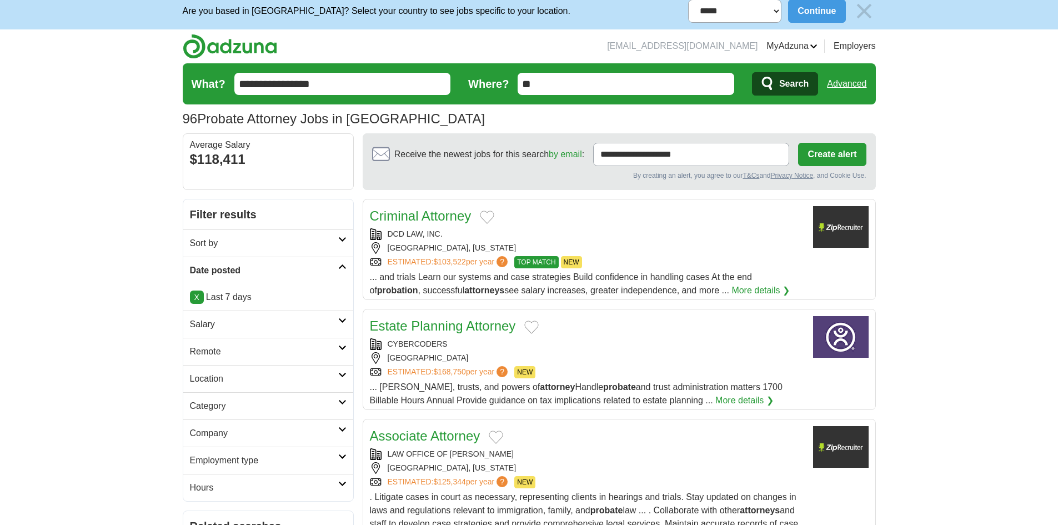
scroll to position [56, 0]
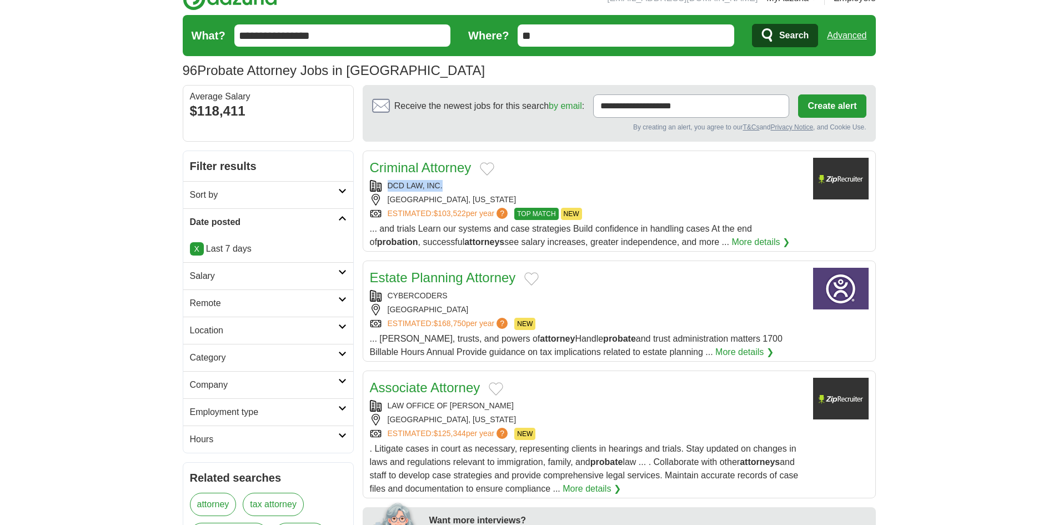
drag, startPoint x: 385, startPoint y: 185, endPoint x: 458, endPoint y: 184, distance: 73.3
click at [458, 184] on div "DCD LAW, INC." at bounding box center [587, 186] width 434 height 12
copy div "DCD LAW, INC."
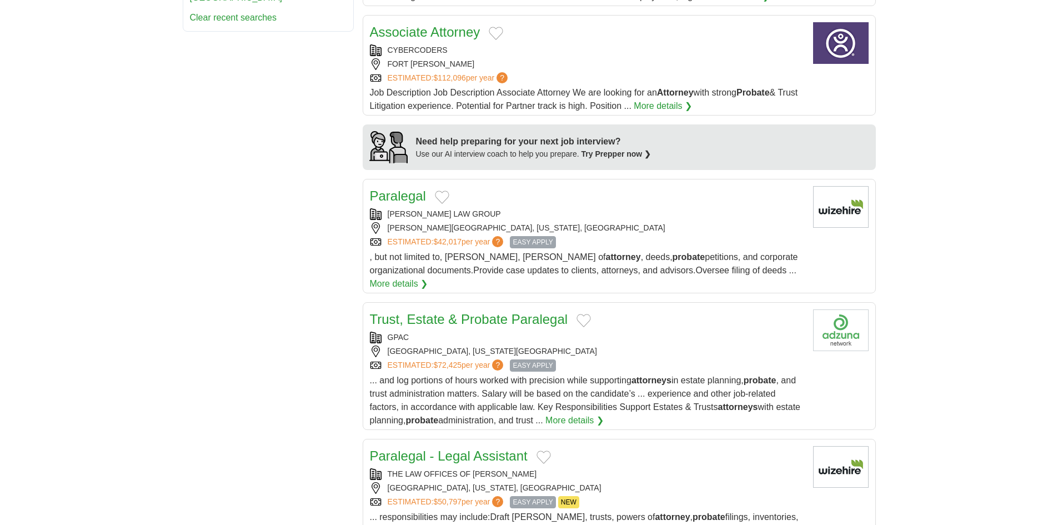
scroll to position [833, 0]
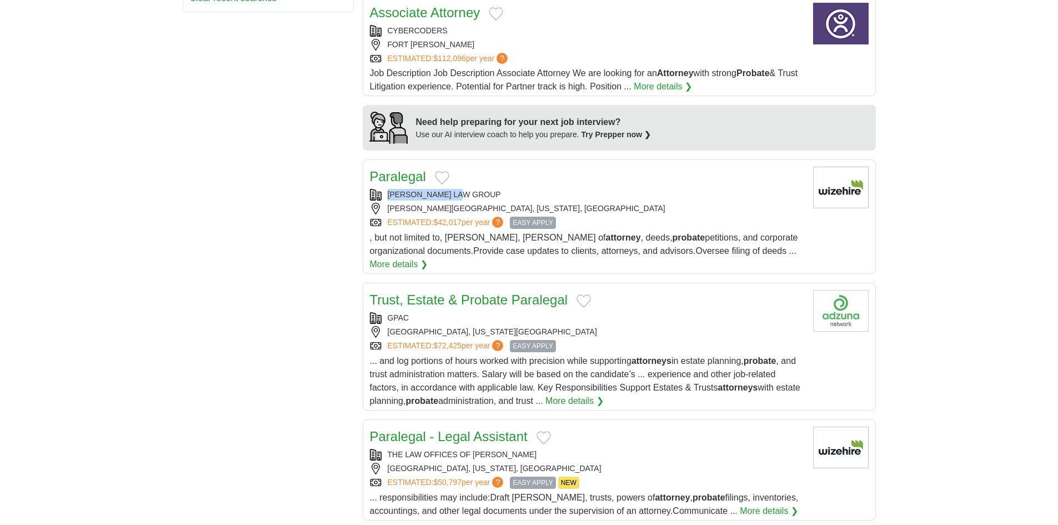
drag, startPoint x: 384, startPoint y: 193, endPoint x: 473, endPoint y: 197, distance: 88.4
click at [473, 197] on div "JACOBS LAW GROUP" at bounding box center [587, 195] width 434 height 12
copy div "JACOBS LAW GROUP"
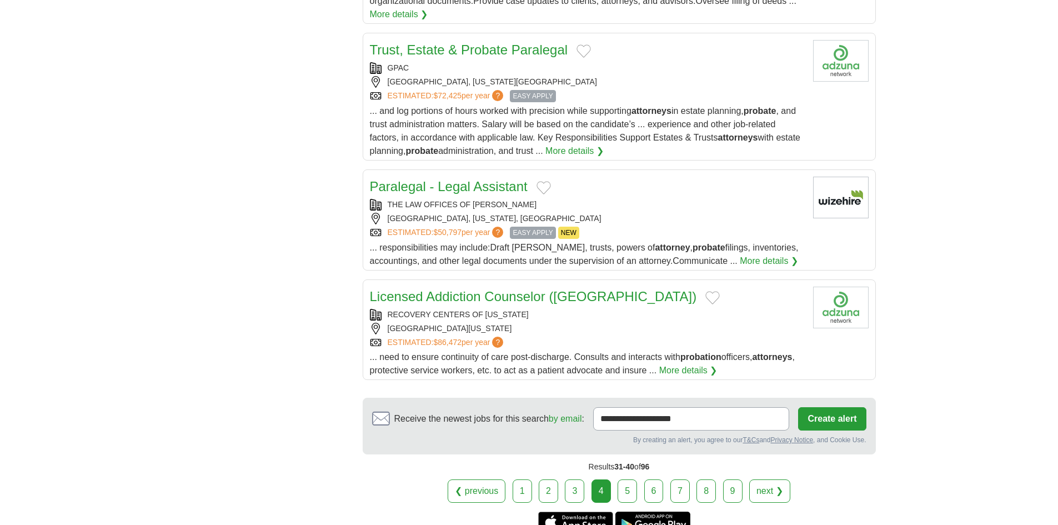
scroll to position [1111, 0]
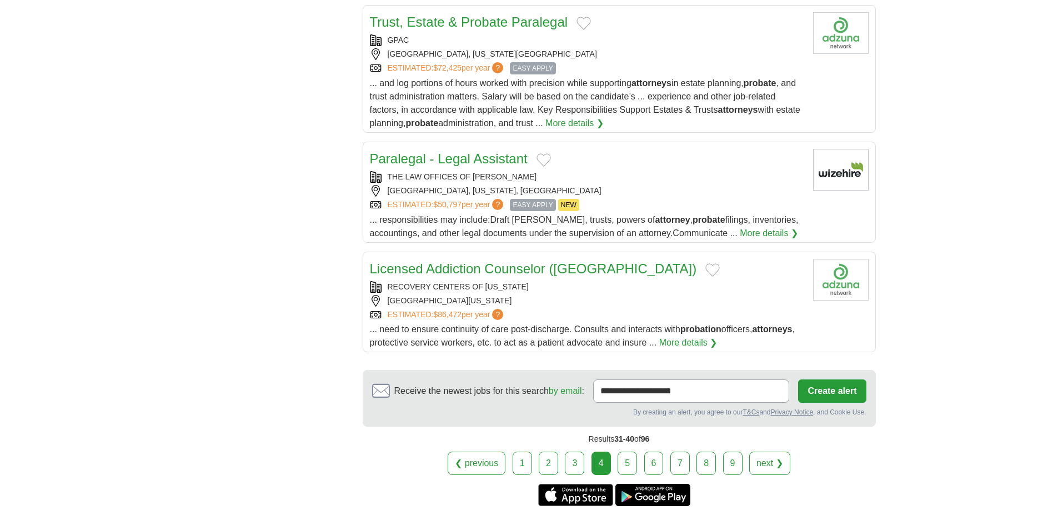
click at [627, 452] on link "5" at bounding box center [627, 463] width 19 height 23
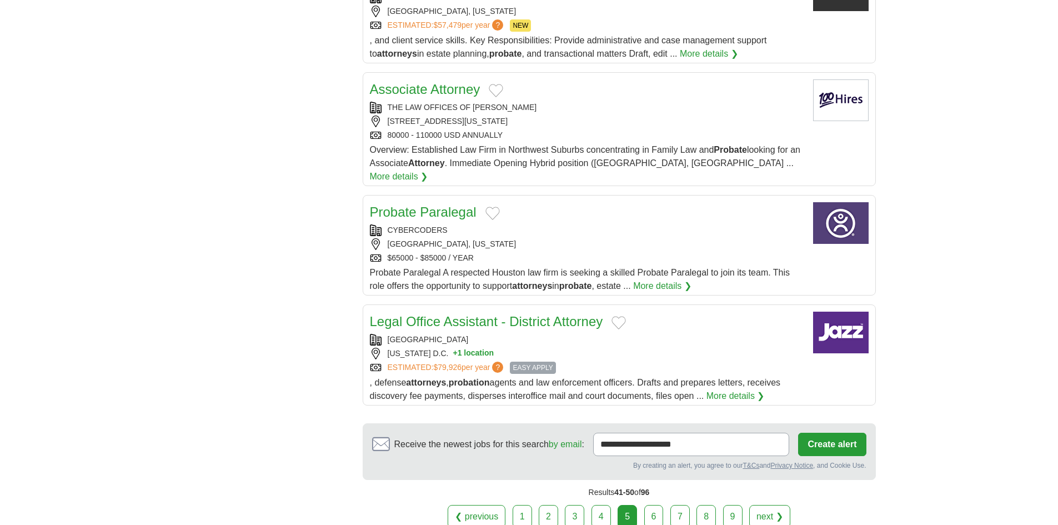
scroll to position [1055, 0]
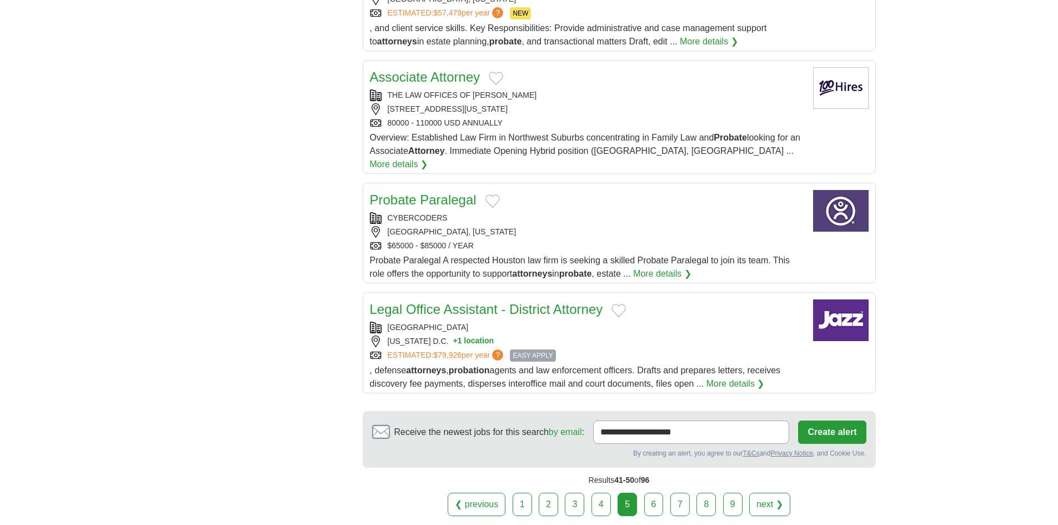
click at [652, 493] on link "6" at bounding box center [653, 504] width 19 height 23
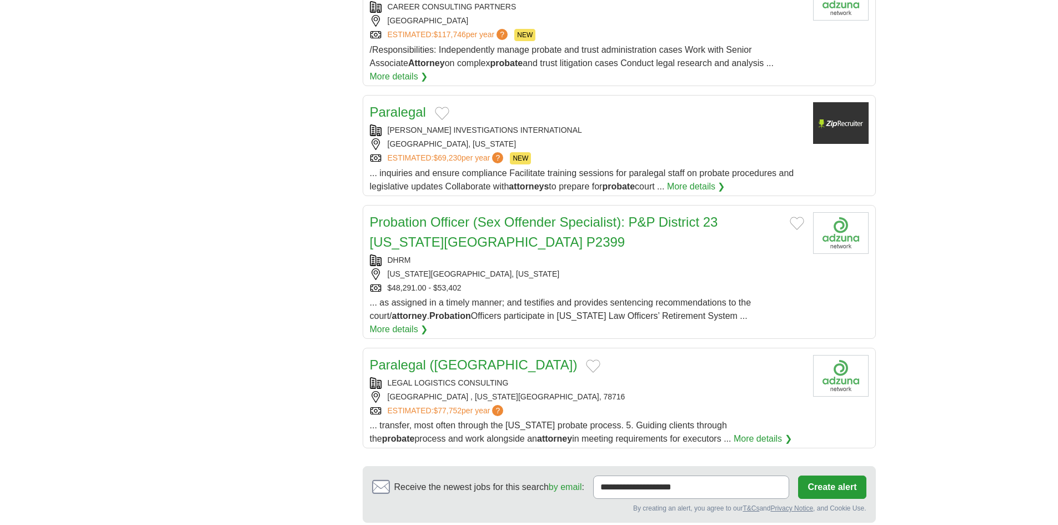
scroll to position [1111, 0]
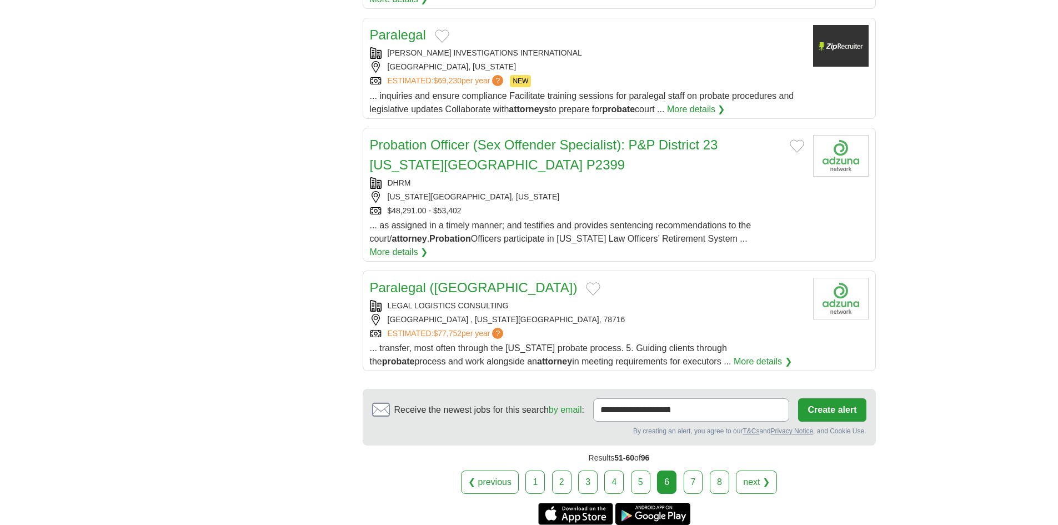
click at [696, 470] on link "7" at bounding box center [693, 481] width 19 height 23
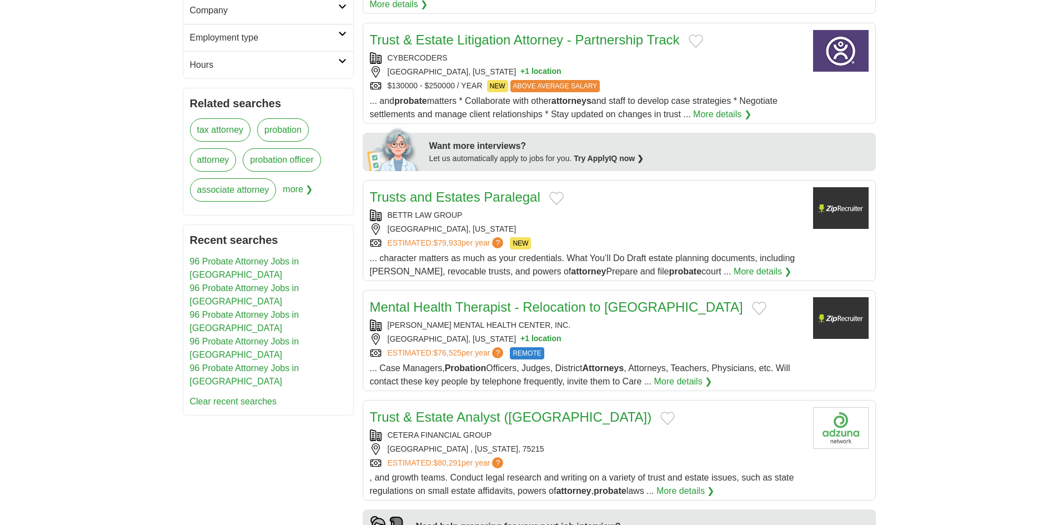
scroll to position [444, 0]
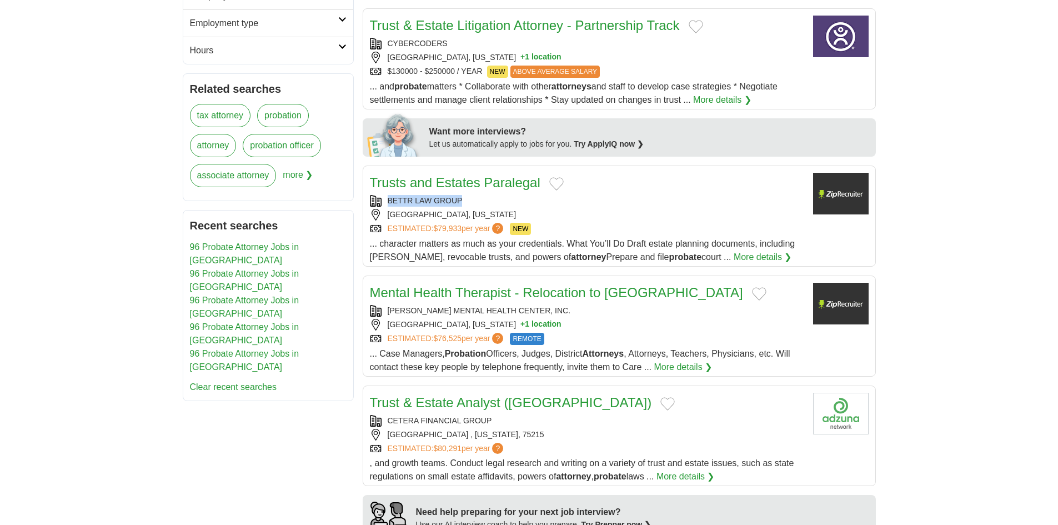
copy div "BETTR LAW GROUP"
drag, startPoint x: 462, startPoint y: 195, endPoint x: 378, endPoint y: 200, distance: 84.0
click at [378, 200] on div "Trusts and Estates Paralegal BETTR LAW GROUP WALNUT CREEK, CALIFORNIA ESTIMATED…" at bounding box center [587, 218] width 434 height 91
click at [161, 479] on body "**********" at bounding box center [529, 467] width 1058 height 1823
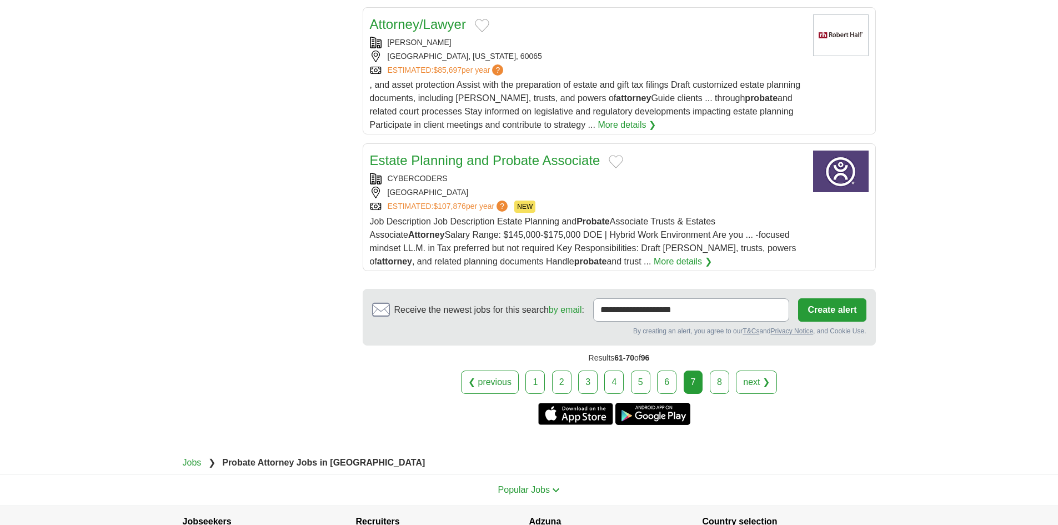
scroll to position [1222, 0]
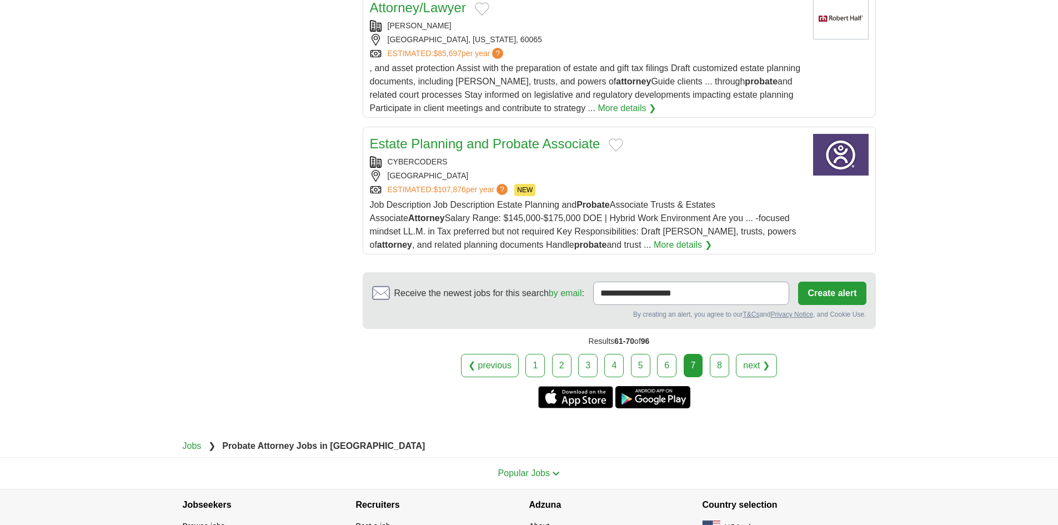
click at [713, 364] on link "8" at bounding box center [719, 365] width 19 height 23
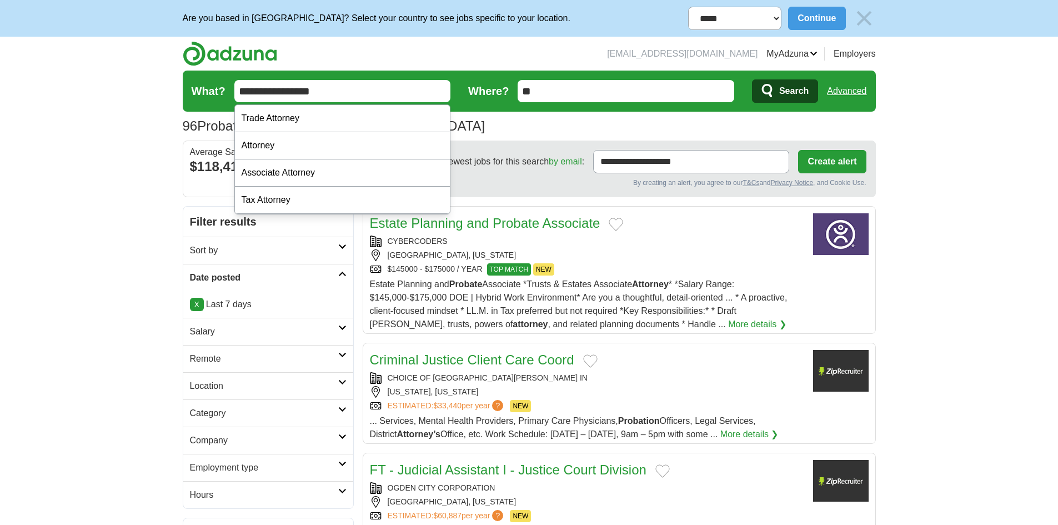
drag, startPoint x: 277, startPoint y: 84, endPoint x: 162, endPoint y: 84, distance: 115.5
click at [788, 82] on span "Search" at bounding box center [793, 91] width 29 height 22
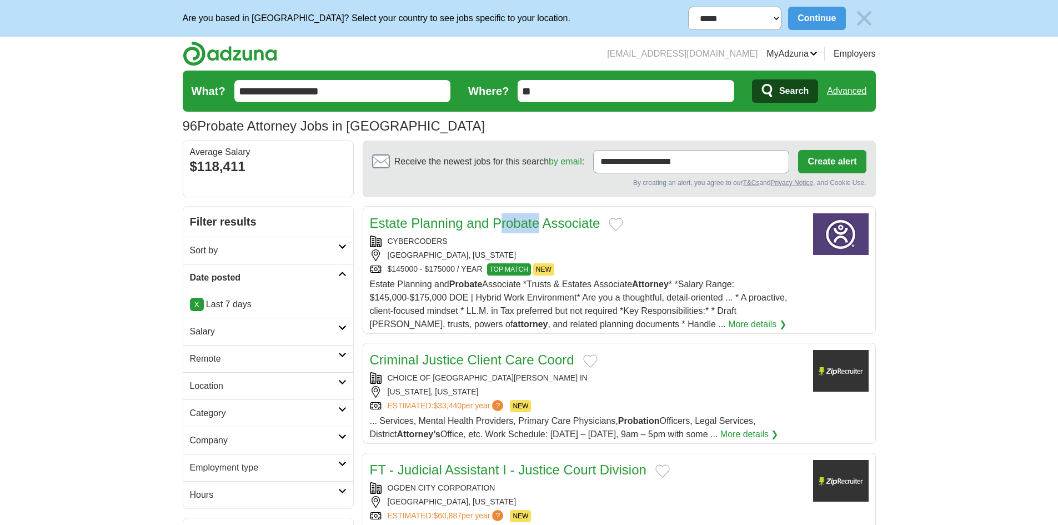
drag, startPoint x: 364, startPoint y: 216, endPoint x: 406, endPoint y: 217, distance: 41.7
click at [406, 217] on article "Estate Planning and Probate Associate CYBERCODERS SEATTLE, WASHINGTON $145000 -…" at bounding box center [619, 270] width 513 height 128
copy link "Estate"
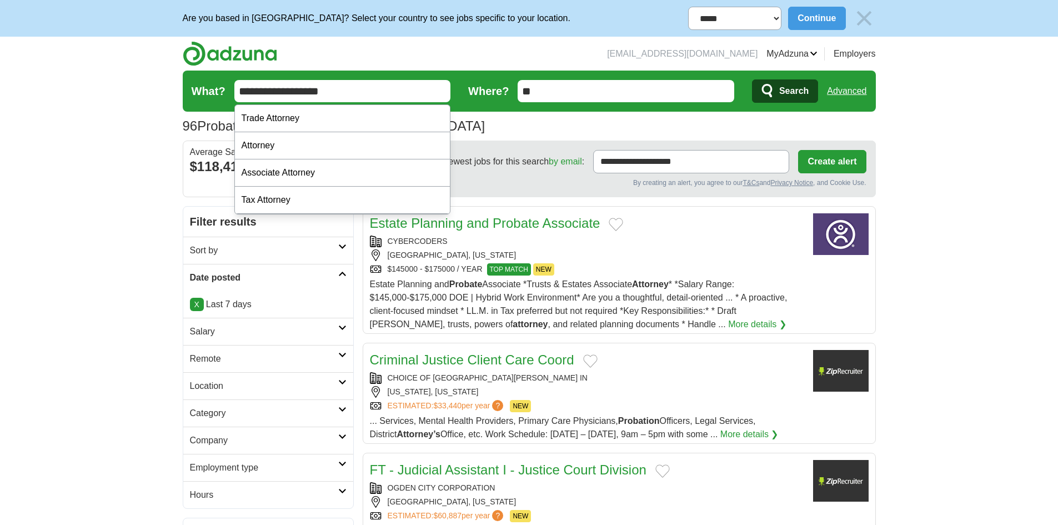
click at [255, 92] on input "**********" at bounding box center [342, 91] width 217 height 22
click at [244, 88] on input "**********" at bounding box center [342, 91] width 217 height 22
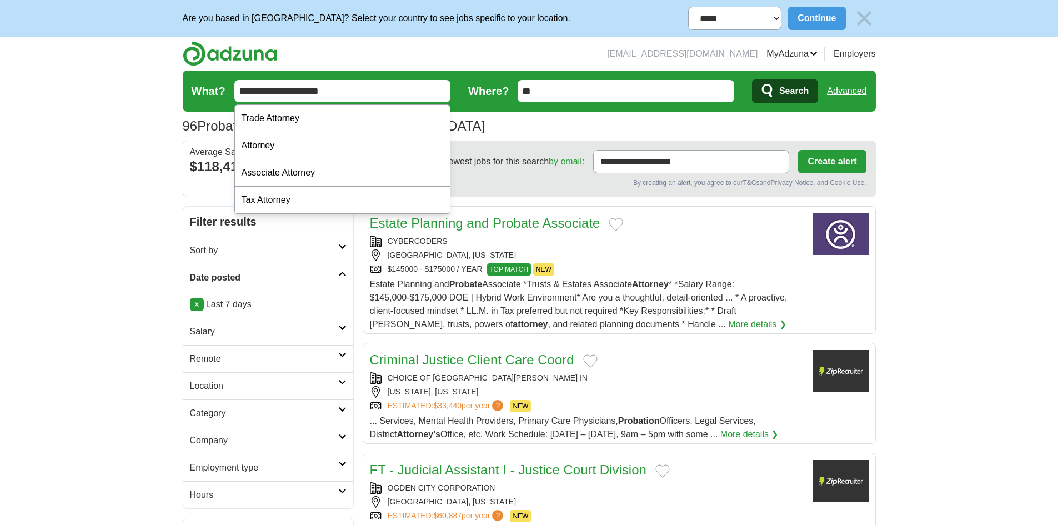
click at [244, 93] on input "**********" at bounding box center [342, 91] width 217 height 22
paste input "text"
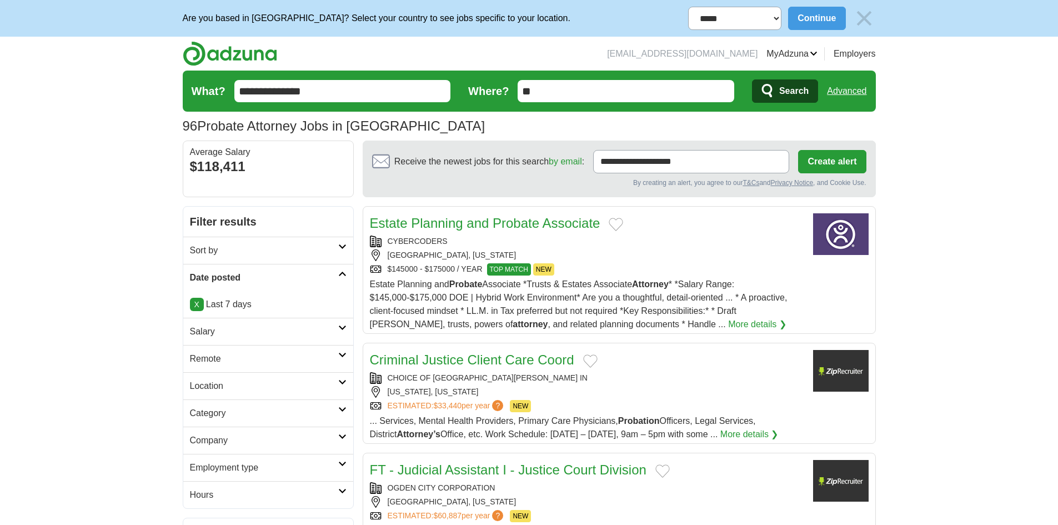
drag, startPoint x: 271, startPoint y: 87, endPoint x: 147, endPoint y: 97, distance: 124.3
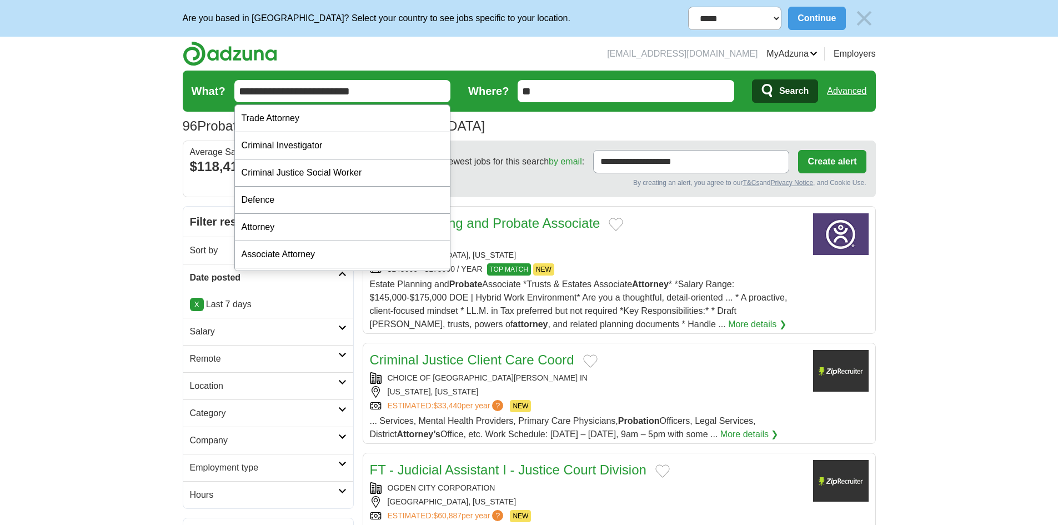
type input "**********"
click at [752, 79] on button "Search" at bounding box center [785, 90] width 66 height 23
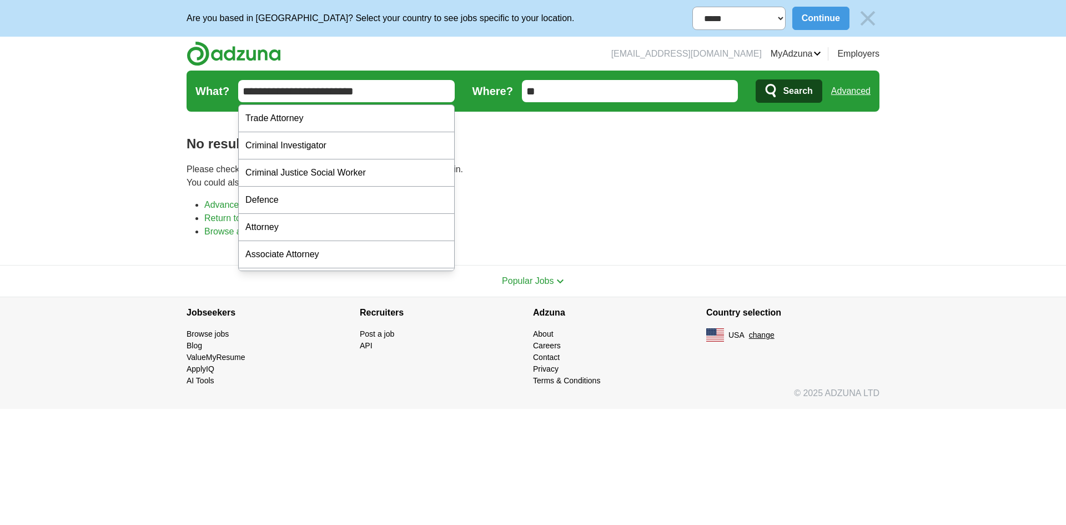
drag, startPoint x: 389, startPoint y: 91, endPoint x: 330, endPoint y: 89, distance: 58.9
click at [330, 89] on input "**********" at bounding box center [346, 91] width 217 height 22
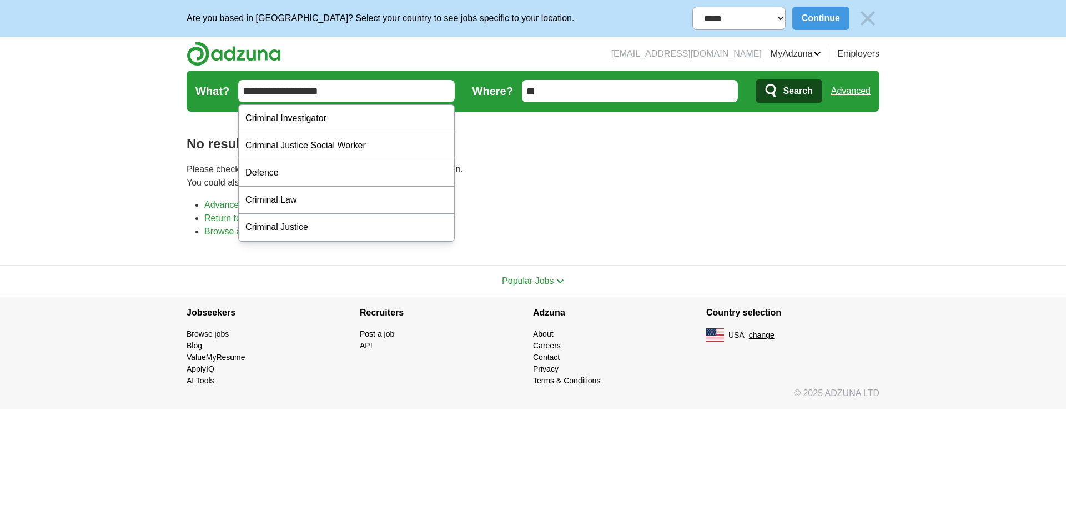
type input "**********"
click at [783, 93] on button "Search" at bounding box center [789, 90] width 66 height 23
drag, startPoint x: 331, startPoint y: 92, endPoint x: 286, endPoint y: 93, distance: 45.0
click at [286, 93] on input "**********" at bounding box center [346, 91] width 217 height 22
type input "********"
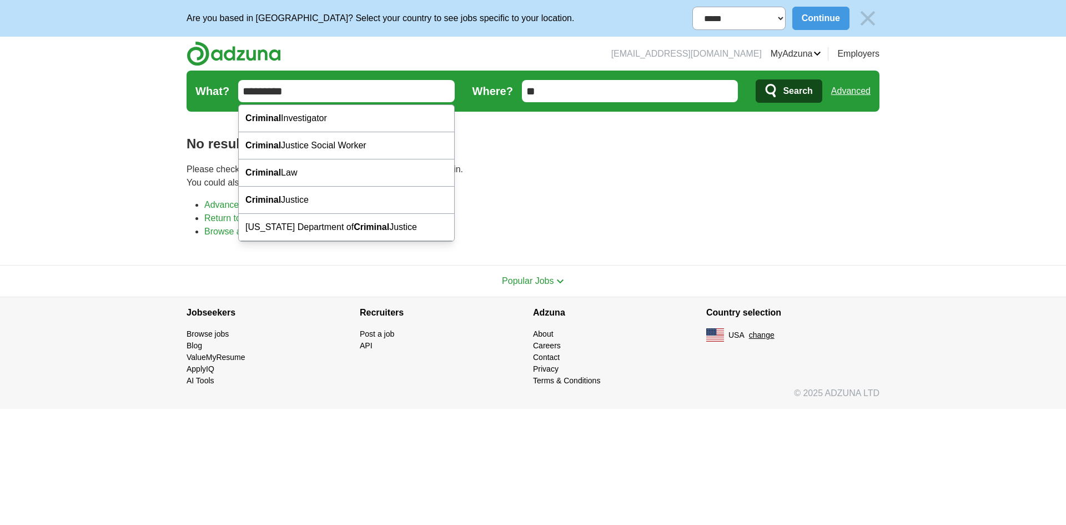
click at [756, 79] on button "Search" at bounding box center [789, 90] width 66 height 23
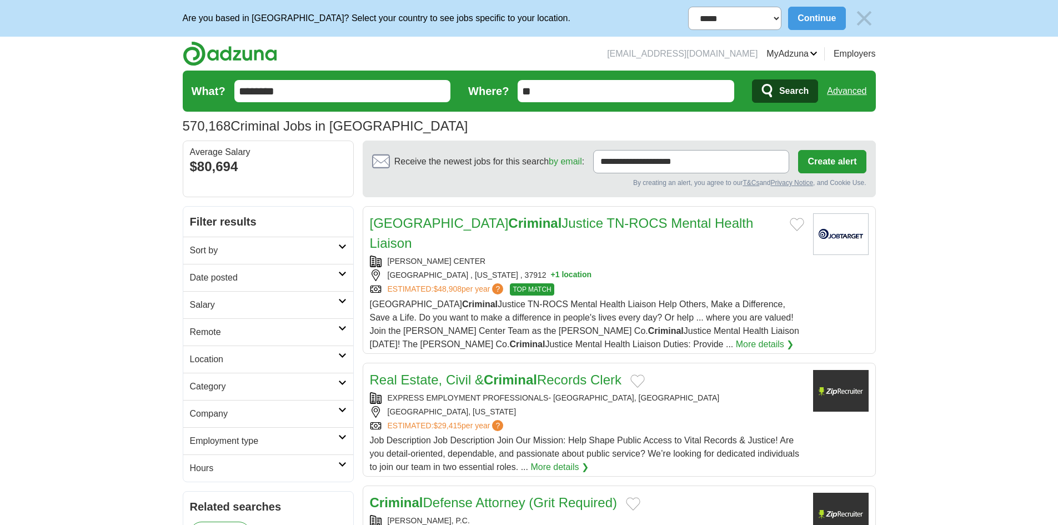
drag, startPoint x: 231, startPoint y: 277, endPoint x: 225, endPoint y: 284, distance: 9.5
click at [231, 277] on h2 "Date posted" at bounding box center [264, 277] width 148 height 13
click at [214, 330] on link "Last 7 days" at bounding box center [268, 335] width 157 height 13
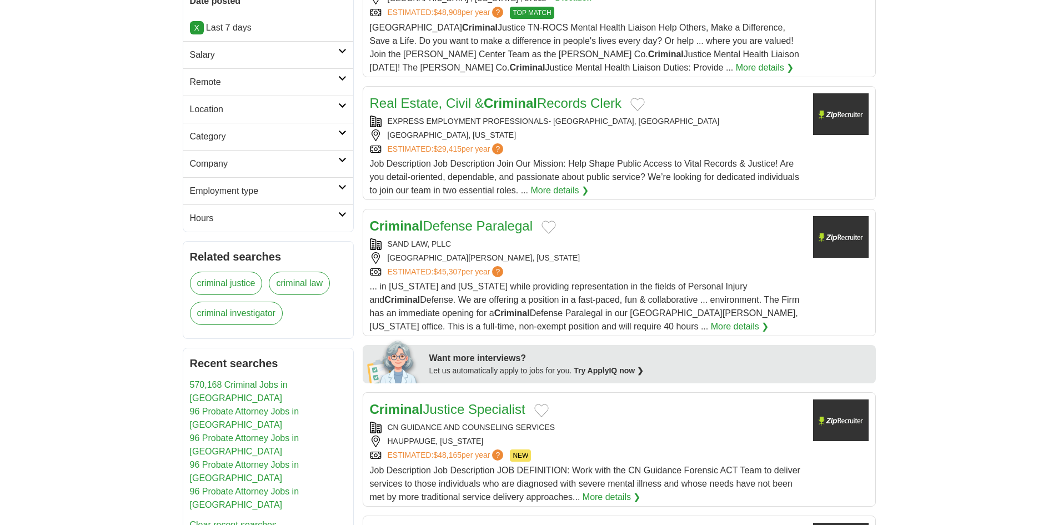
scroll to position [278, 0]
drag, startPoint x: 388, startPoint y: 220, endPoint x: 456, endPoint y: 219, distance: 68.3
click at [456, 237] on div "SAND LAW, PLLC" at bounding box center [587, 243] width 434 height 12
copy div "SAND LAW, PLLC"
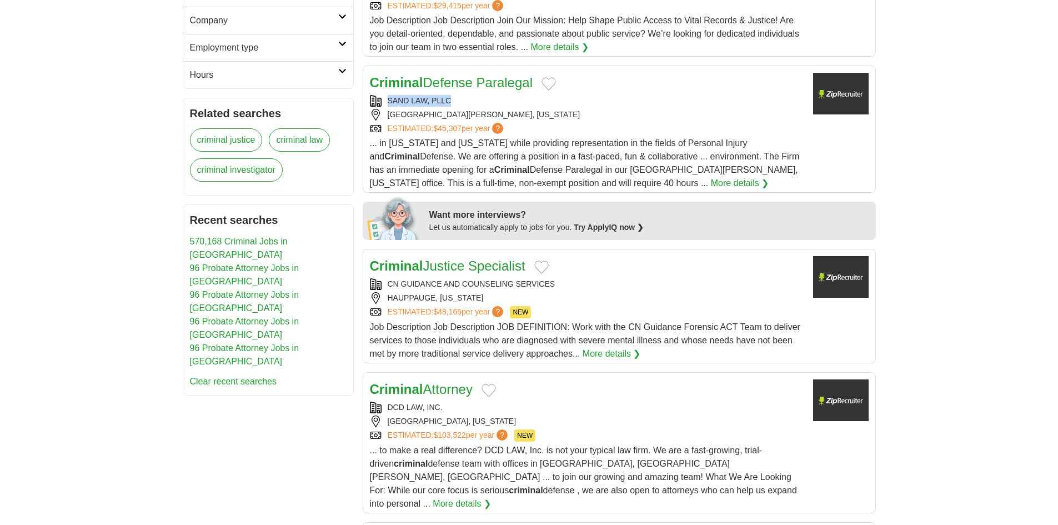
scroll to position [444, 0]
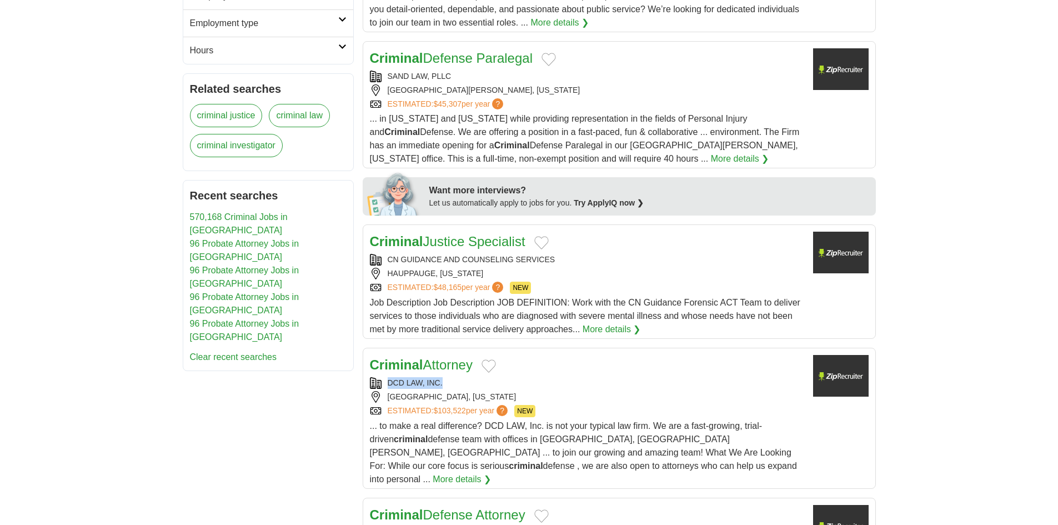
drag, startPoint x: 387, startPoint y: 359, endPoint x: 454, endPoint y: 358, distance: 67.2
click at [454, 377] on div "DCD LAW, INC." at bounding box center [587, 383] width 434 height 12
copy div "DCD LAW, INC."
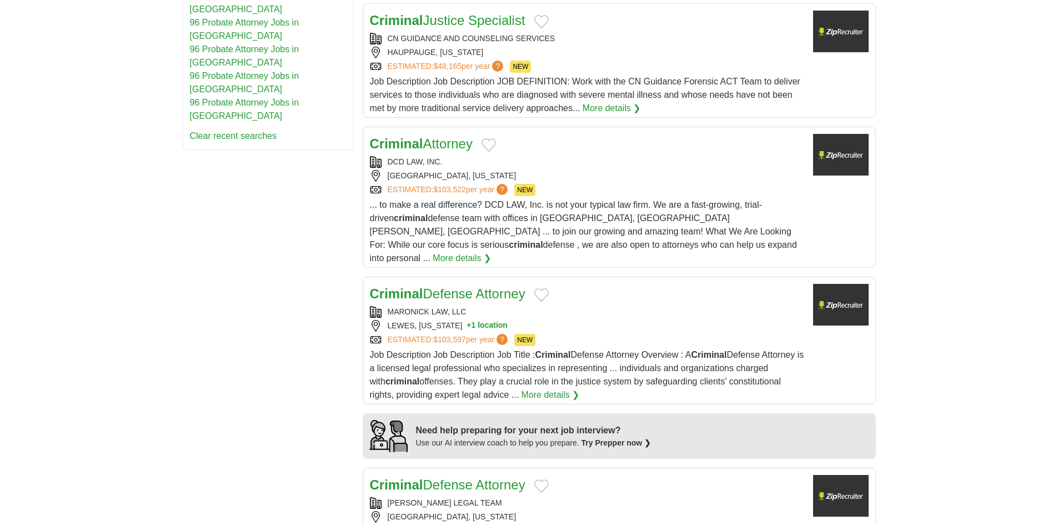
scroll to position [667, 0]
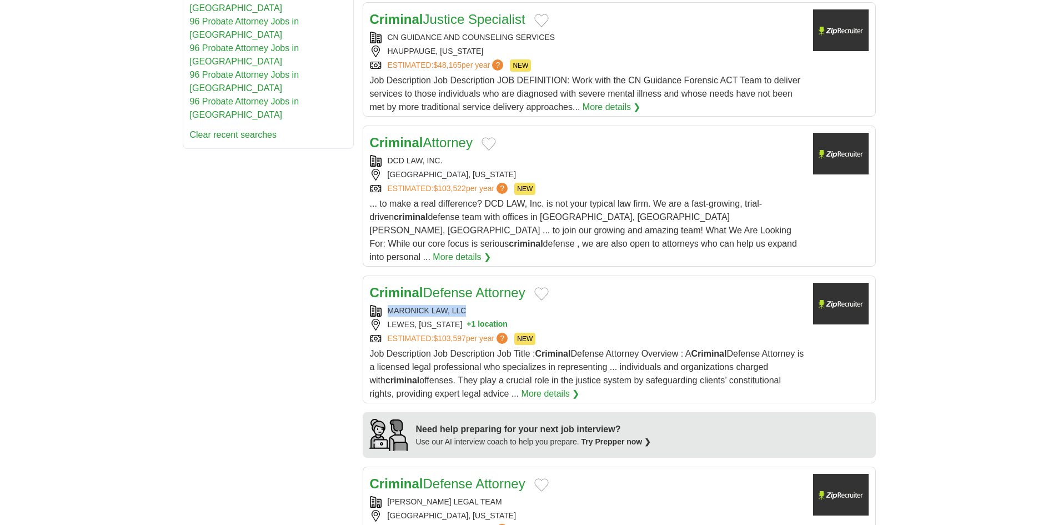
drag, startPoint x: 387, startPoint y: 273, endPoint x: 477, endPoint y: 272, distance: 89.4
click at [477, 305] on div "MARONICK LAW, LLC" at bounding box center [587, 311] width 434 height 12
copy div "MARONICK LAW, LLC"
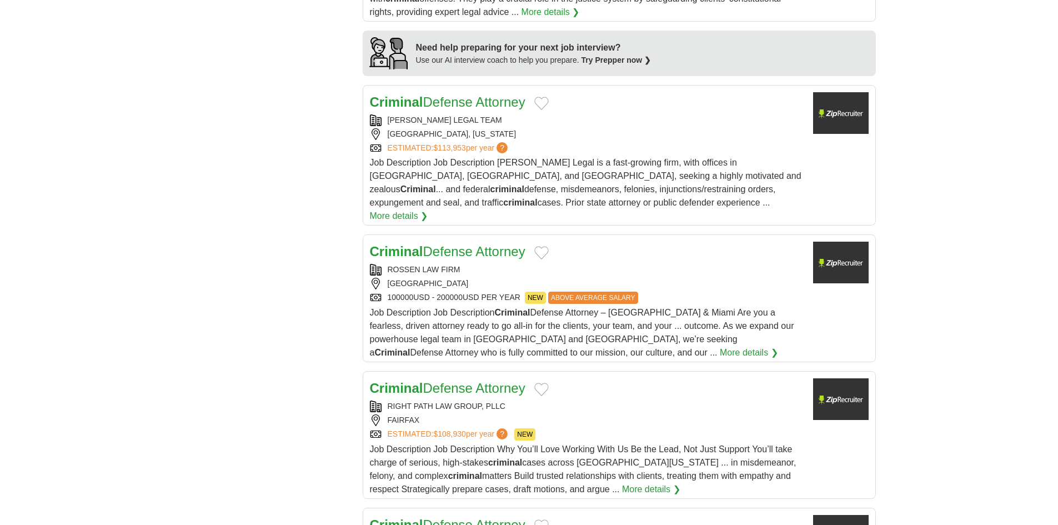
scroll to position [1055, 0]
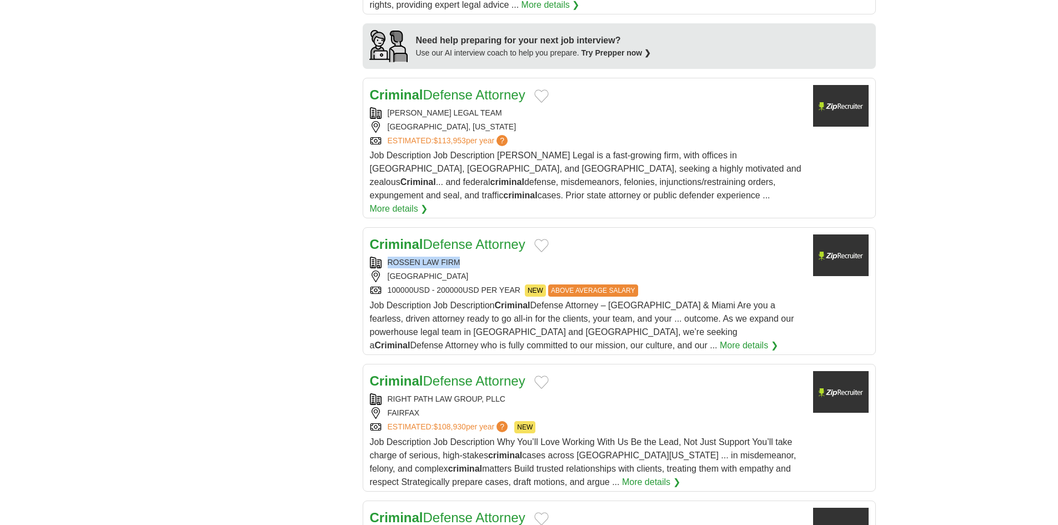
drag, startPoint x: 385, startPoint y: 214, endPoint x: 462, endPoint y: 216, distance: 77.2
click at [462, 257] on div "ROSSEN LAW FIRM" at bounding box center [587, 263] width 434 height 12
copy div "ROSSEN LAW FIRM"
click at [298, 297] on div "**********" at bounding box center [529, 92] width 693 height 1882
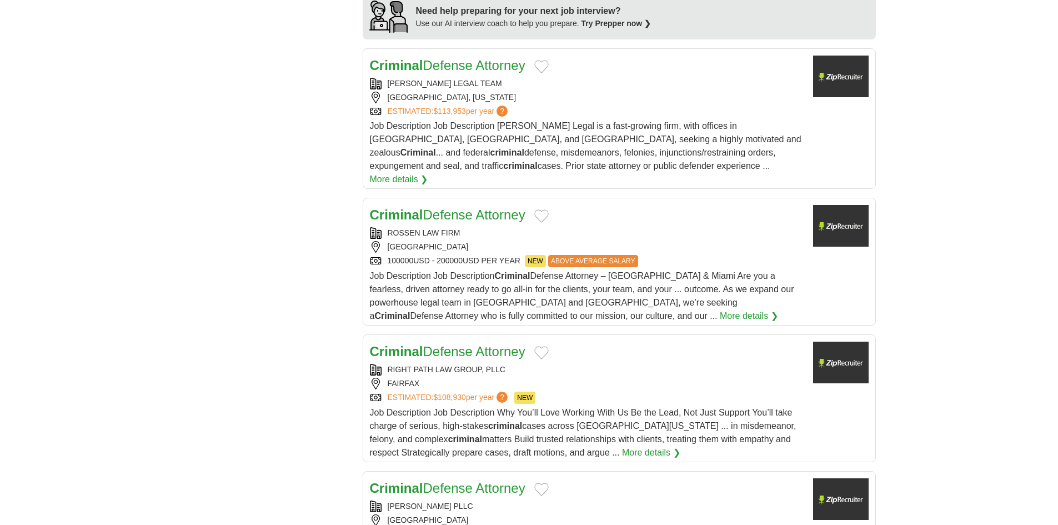
scroll to position [1111, 0]
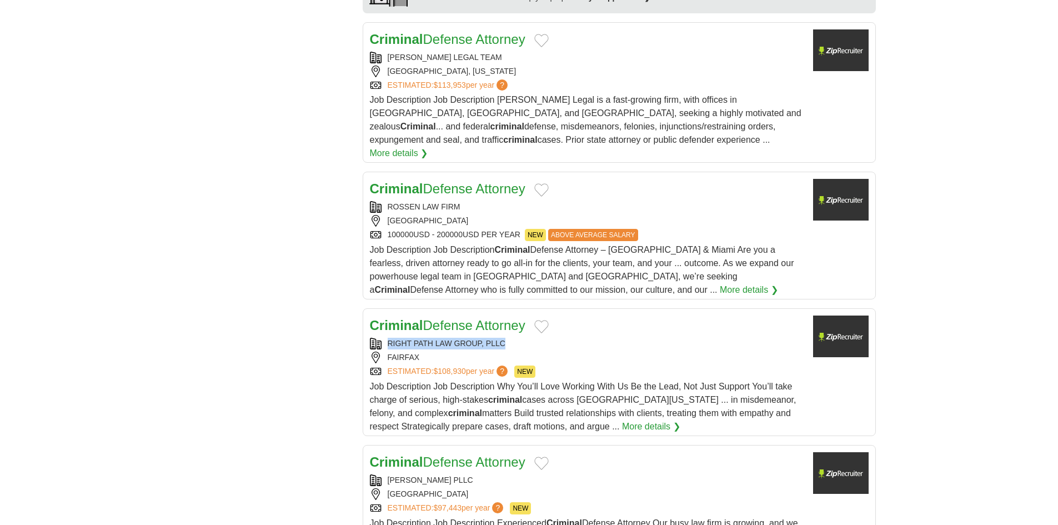
drag, startPoint x: 385, startPoint y: 294, endPoint x: 513, endPoint y: 294, distance: 127.8
click at [513, 338] on div "RIGHT PATH LAW GROUP, PLLC" at bounding box center [587, 344] width 434 height 12
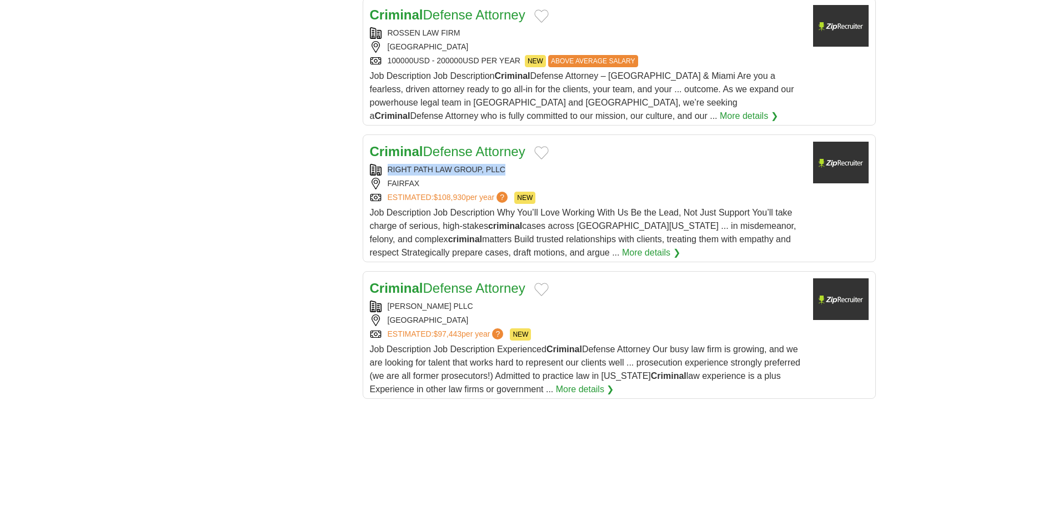
scroll to position [1333, 0]
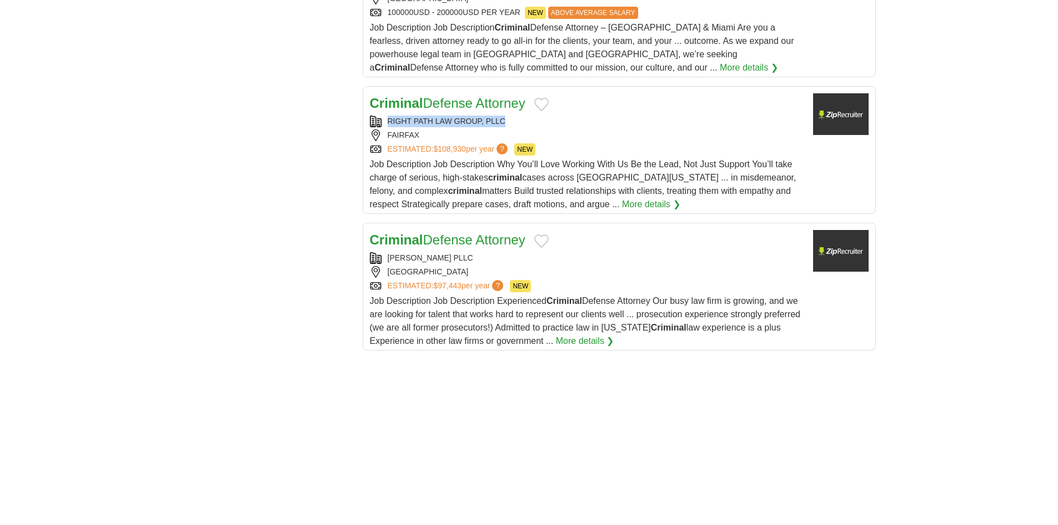
drag, startPoint x: 432, startPoint y: 212, endPoint x: 495, endPoint y: 211, distance: 62.8
click at [498, 252] on div "ANDREW C BEASLEY PLLC" at bounding box center [587, 258] width 434 height 12
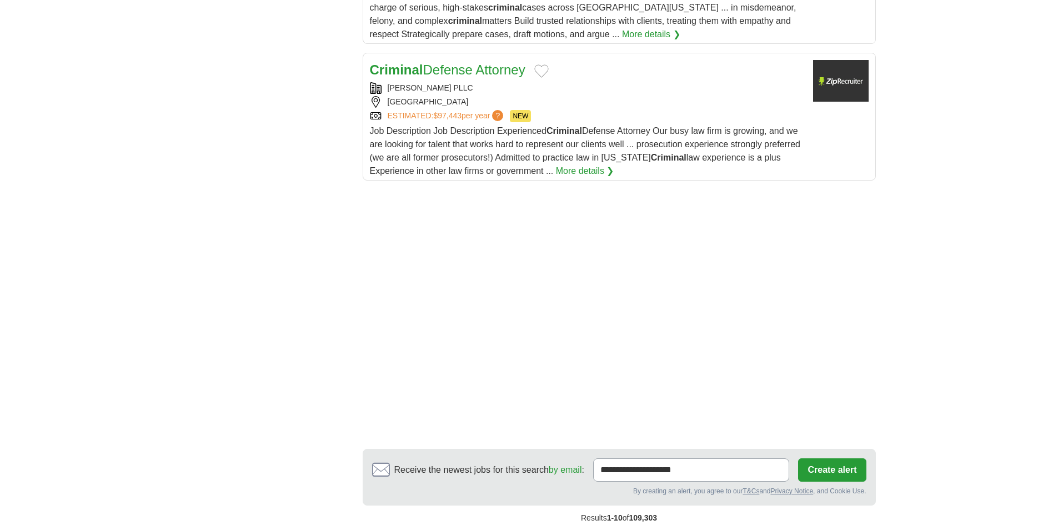
scroll to position [1666, 0]
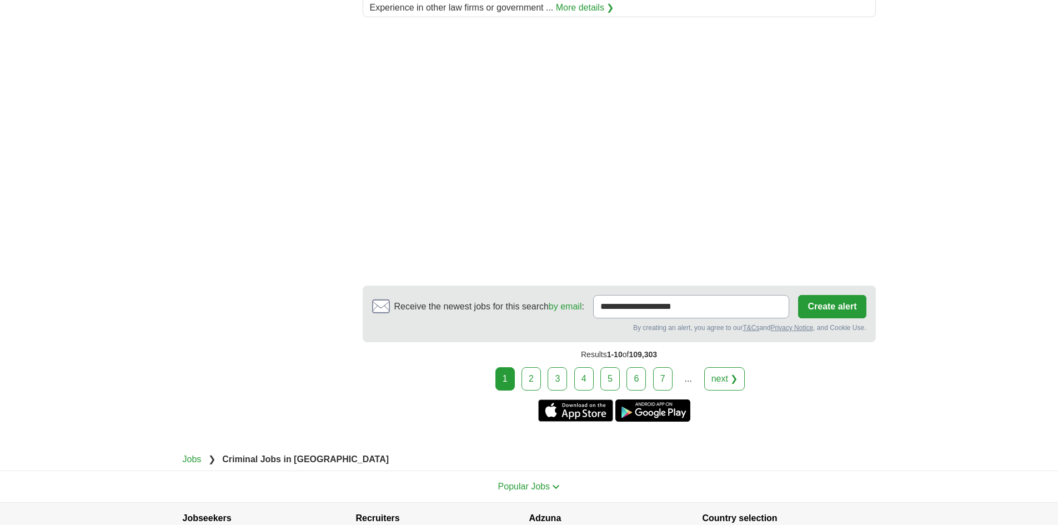
click at [529, 367] on link "2" at bounding box center [531, 378] width 19 height 23
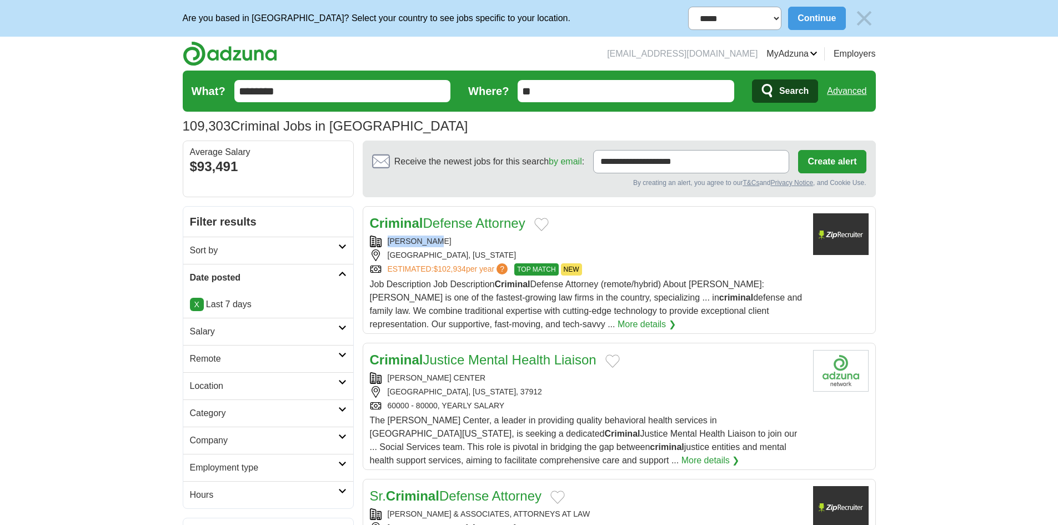
drag, startPoint x: 448, startPoint y: 238, endPoint x: 389, endPoint y: 237, distance: 58.3
click at [388, 237] on div "[PERSON_NAME]" at bounding box center [587, 242] width 434 height 12
copy div "[PERSON_NAME]"
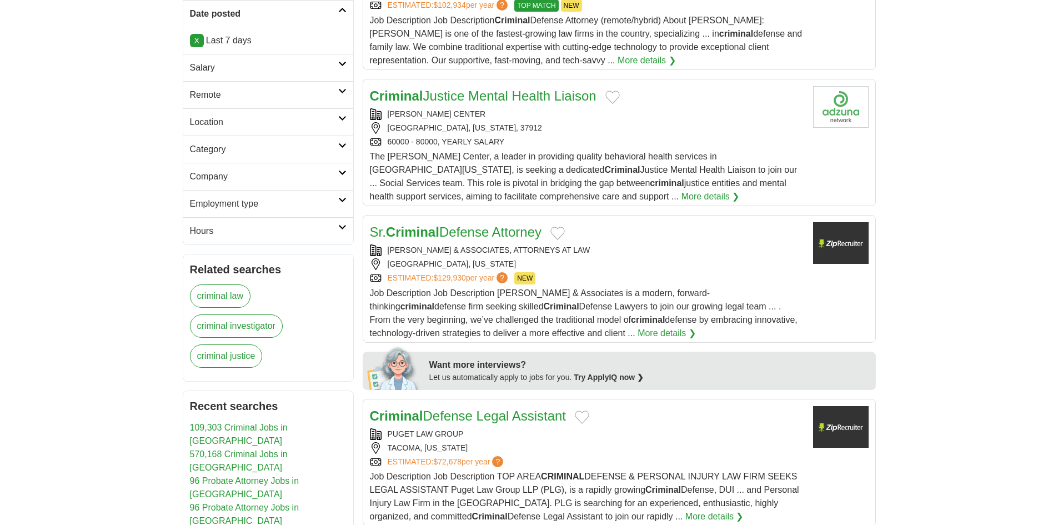
scroll to position [278, 0]
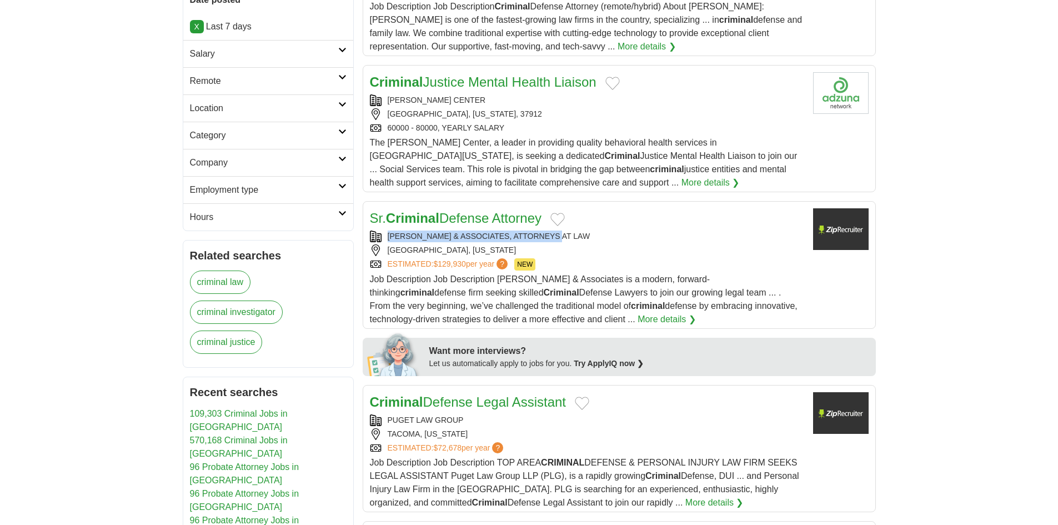
copy div "[PERSON_NAME] & ASSOCIATES, ATTORNEYS AT LAW"
drag, startPoint x: 535, startPoint y: 234, endPoint x: 384, endPoint y: 234, distance: 151.6
click at [384, 234] on div "[PERSON_NAME] & ASSOCIATES, ATTORNEYS AT LAW" at bounding box center [587, 237] width 434 height 12
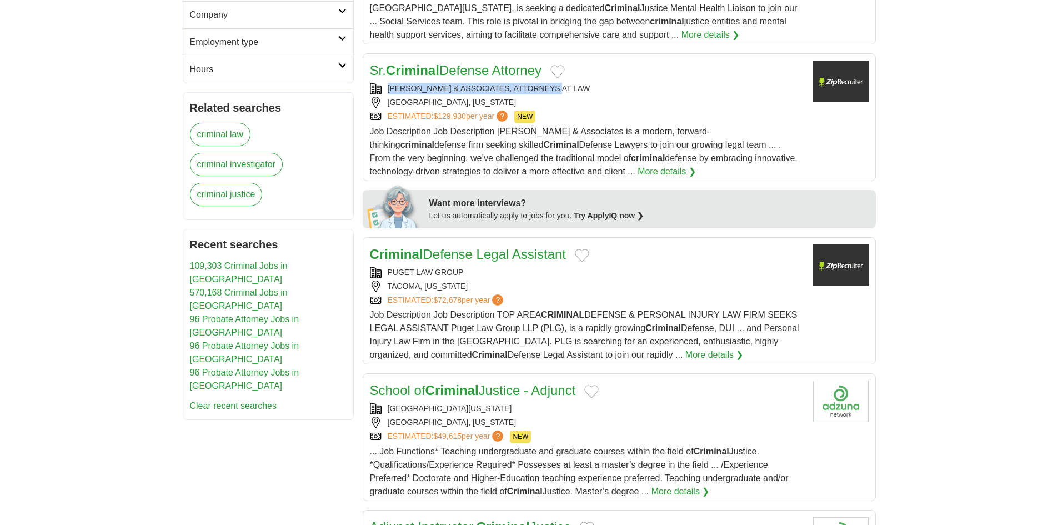
scroll to position [444, 0]
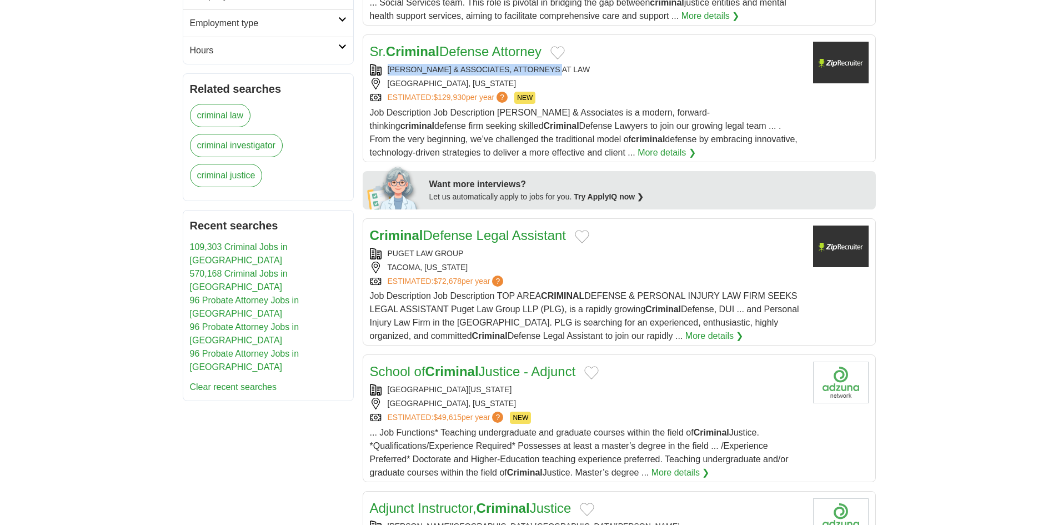
copy div "[PERSON_NAME] & ASSOCIATES, ATTORNEYS AT LAW"
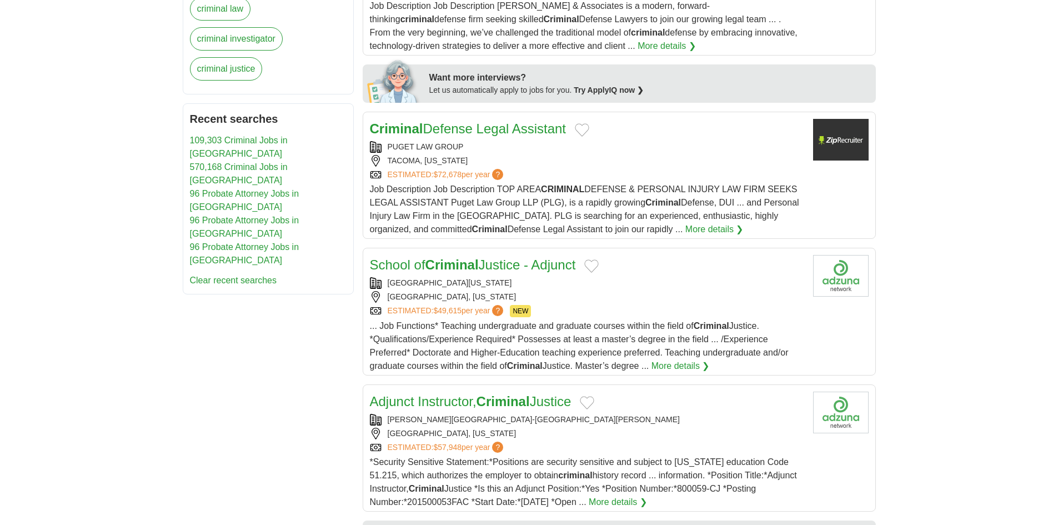
scroll to position [555, 0]
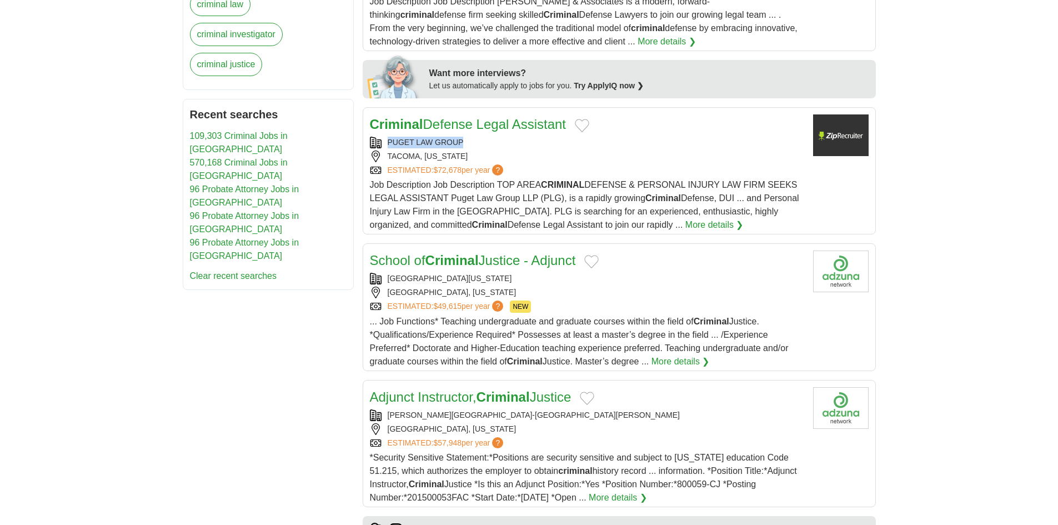
drag, startPoint x: 407, startPoint y: 139, endPoint x: 475, endPoint y: 138, distance: 67.8
click at [475, 138] on div "PUGET LAW GROUP" at bounding box center [587, 143] width 434 height 12
copy div "PUGET LAW GROUP"
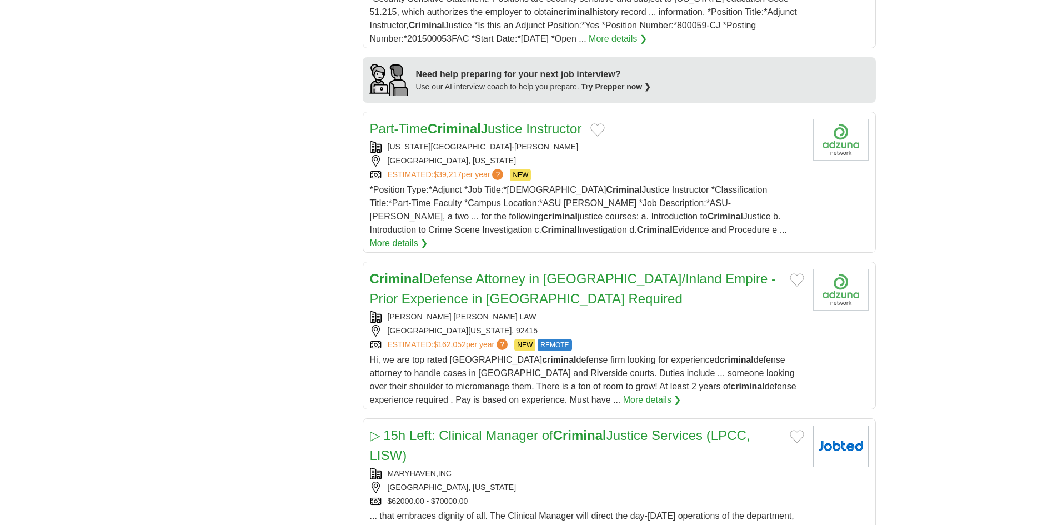
click at [224, 217] on div "**********" at bounding box center [529, 10] width 693 height 1637
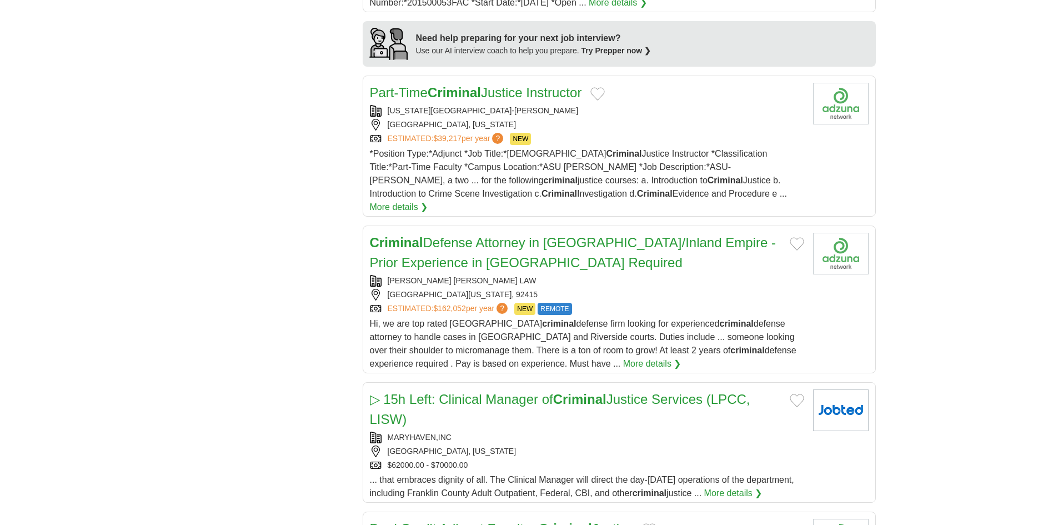
scroll to position [1070, 0]
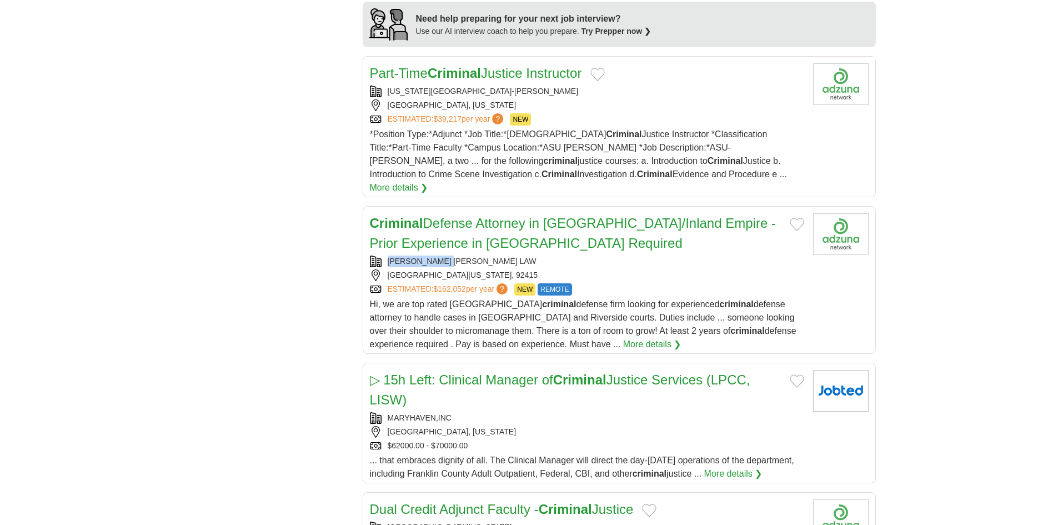
copy div "HART LEVIN LAW"
drag, startPoint x: 459, startPoint y: 249, endPoint x: 367, endPoint y: 252, distance: 92.2
click at [367, 252] on article "Criminal Defense Attorney in San Bernardino/Inland Empire - Prior Experience in…" at bounding box center [619, 280] width 513 height 148
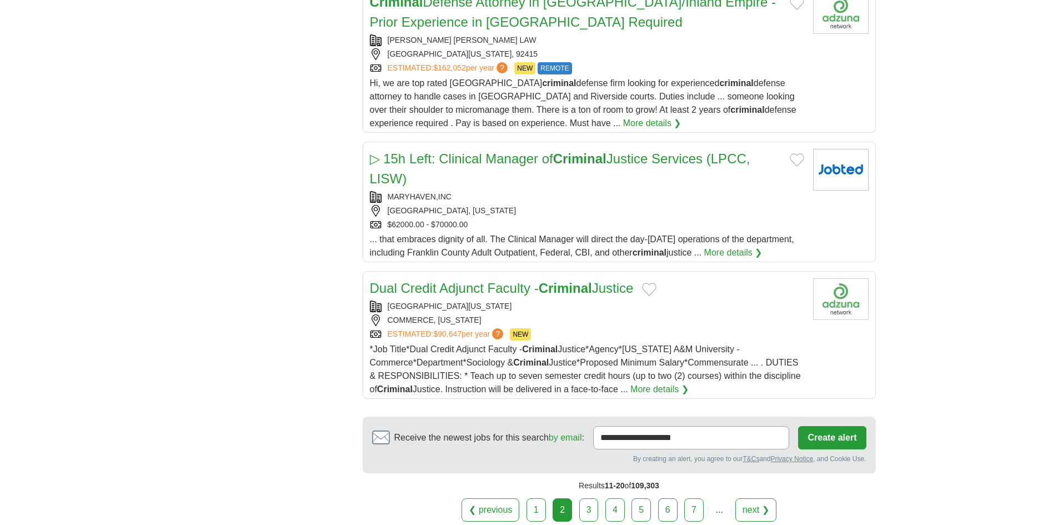
scroll to position [1292, 0]
click at [589, 500] on link "3" at bounding box center [588, 508] width 19 height 23
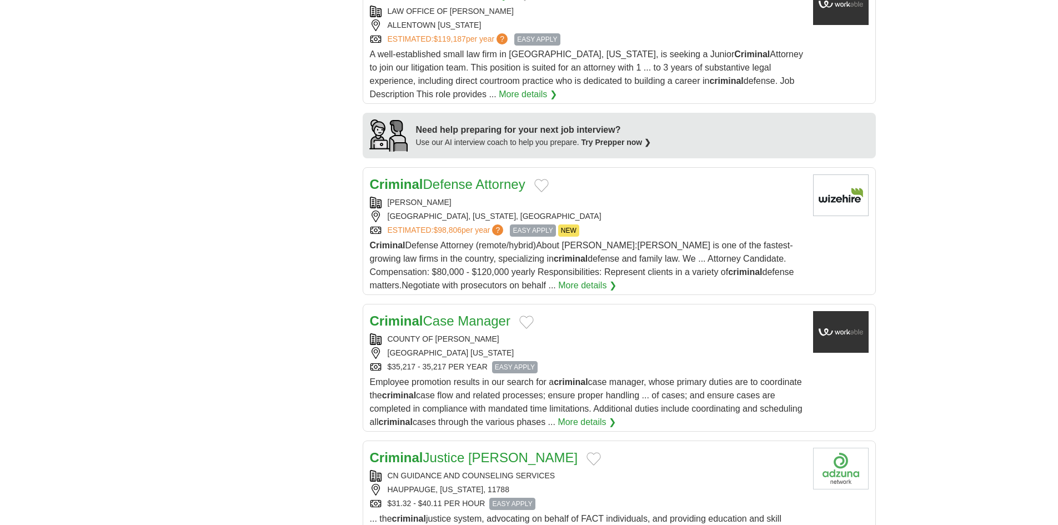
scroll to position [1000, 0]
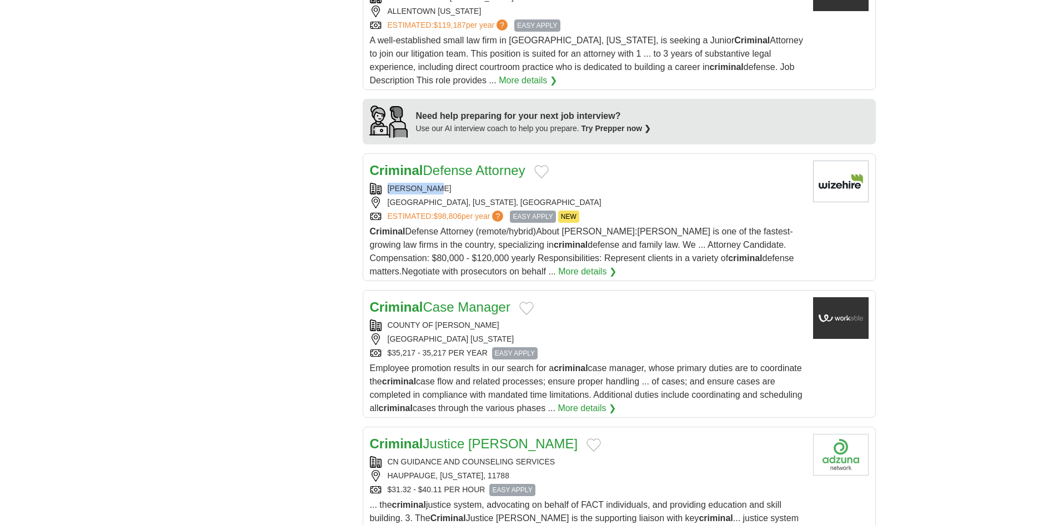
drag, startPoint x: 469, startPoint y: 188, endPoint x: 385, endPoint y: 183, distance: 84.0
click at [385, 183] on div "[PERSON_NAME]" at bounding box center [587, 189] width 434 height 12
copy div "MARTINE LAW"
click at [260, 252] on div "**********" at bounding box center [529, 25] width 693 height 1639
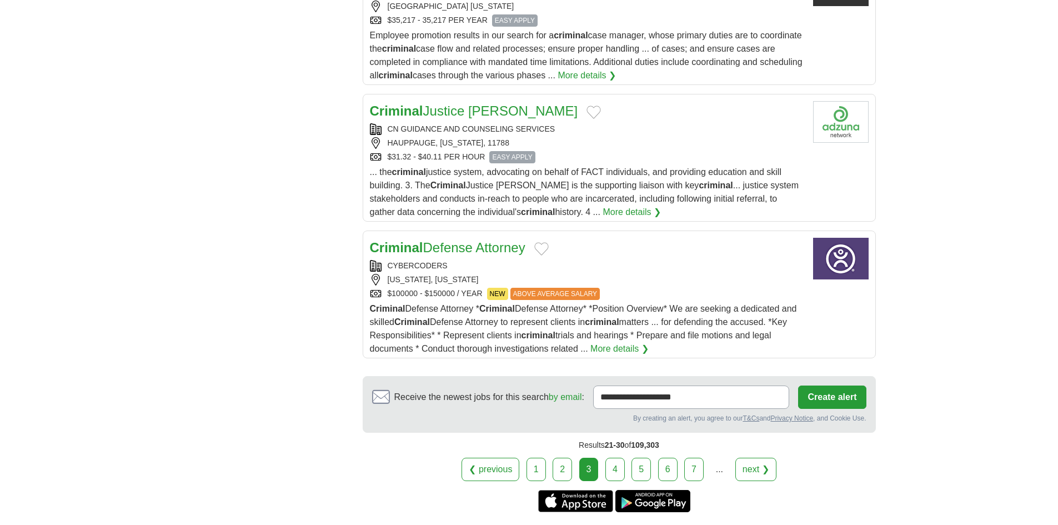
scroll to position [1333, 0]
click at [612, 469] on link "4" at bounding box center [614, 468] width 19 height 23
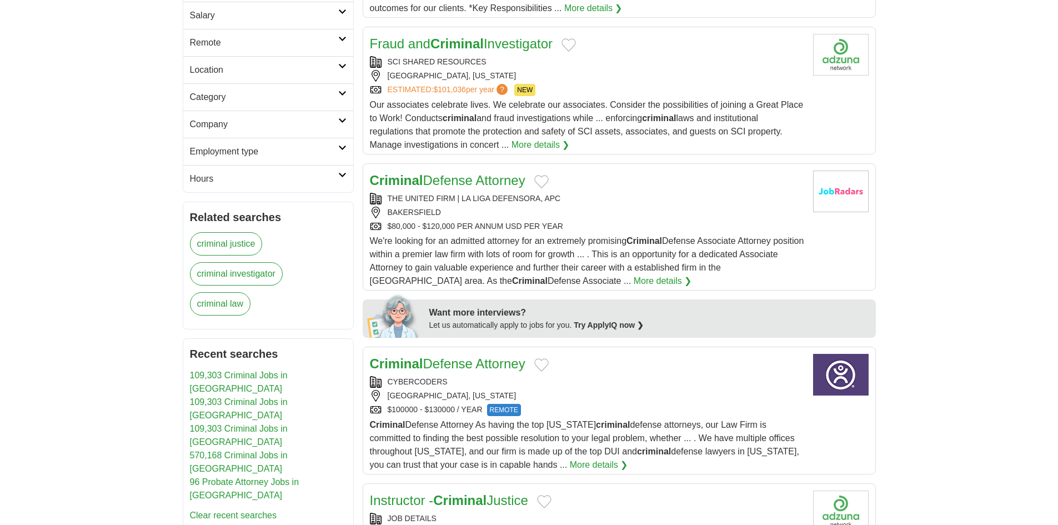
scroll to position [333, 0]
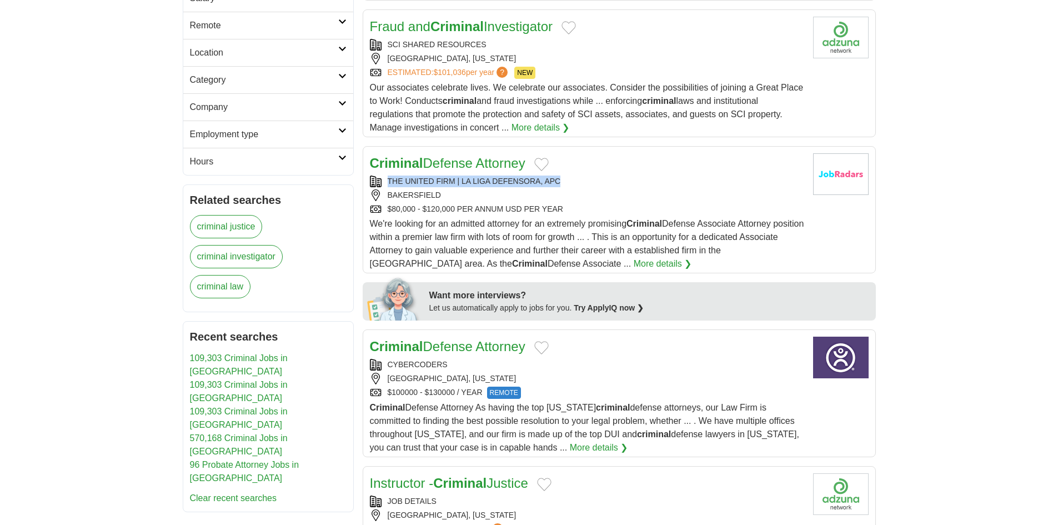
copy div "THE UNITED FIRM | LA LIGA DEFENSORA, APC"
drag, startPoint x: 561, startPoint y: 177, endPoint x: 377, endPoint y: 179, distance: 184.4
click at [377, 179] on div "THE UNITED FIRM | LA LIGA DEFENSORA, APC" at bounding box center [587, 182] width 434 height 12
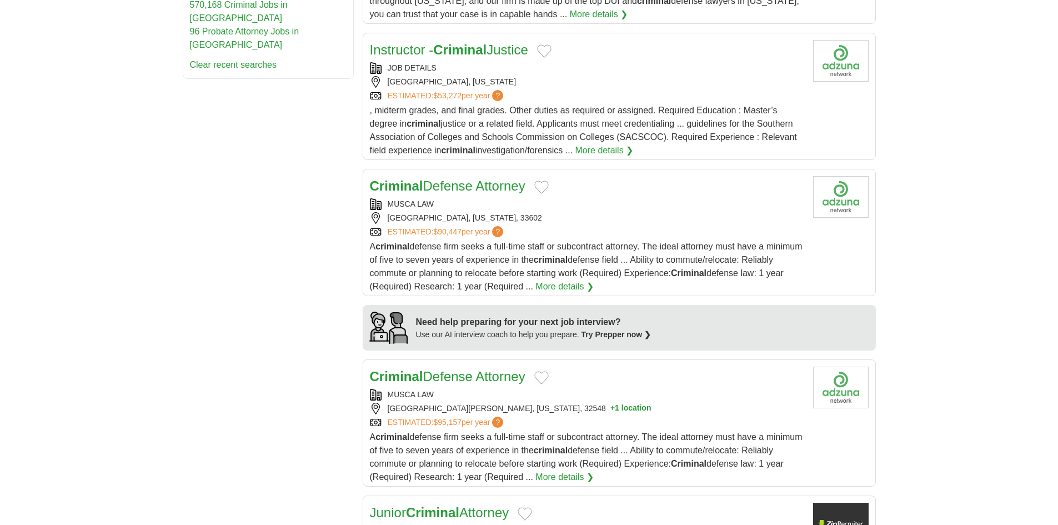
scroll to position [889, 0]
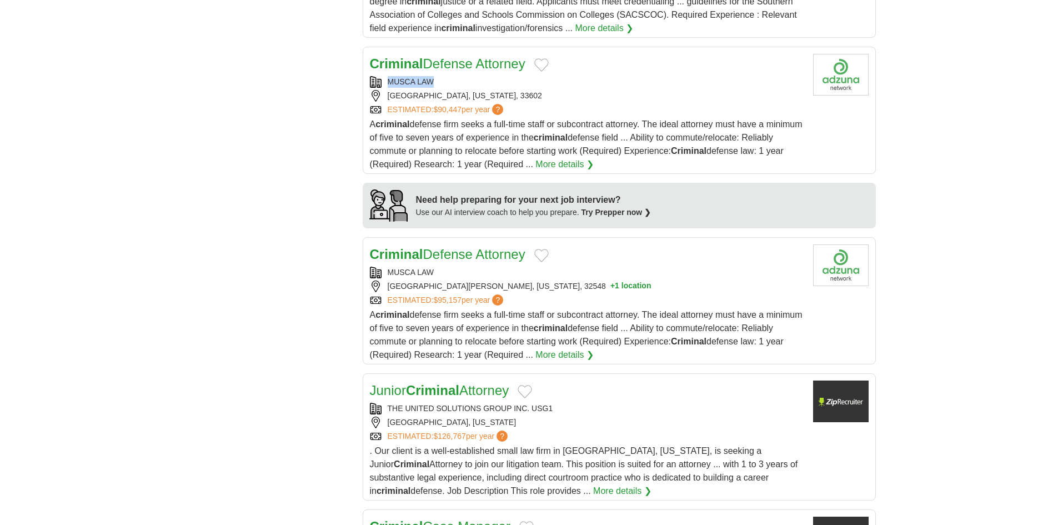
drag, startPoint x: 440, startPoint y: 74, endPoint x: 380, endPoint y: 83, distance: 60.7
click at [380, 83] on div "Criminal Defense Attorney MUSCA LAW [GEOGRAPHIC_DATA], [US_STATE], 33602 ESTIMA…" at bounding box center [587, 112] width 434 height 117
copy div "MUSCA LAW"
drag, startPoint x: 160, startPoint y: 184, endPoint x: 203, endPoint y: 195, distance: 44.2
click at [162, 184] on body "**********" at bounding box center [529, 115] width 1058 height 2008
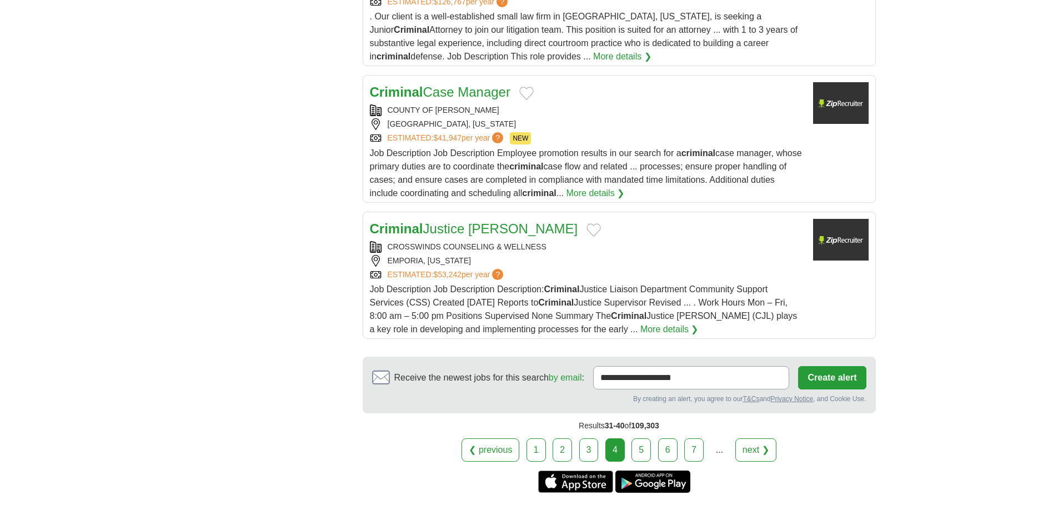
scroll to position [1333, 0]
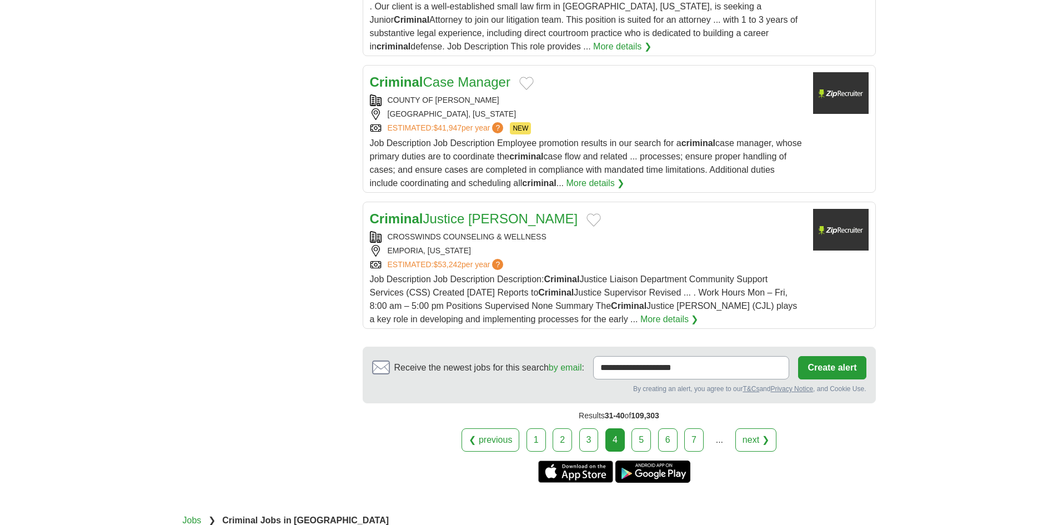
click at [638, 438] on link "5" at bounding box center [641, 439] width 19 height 23
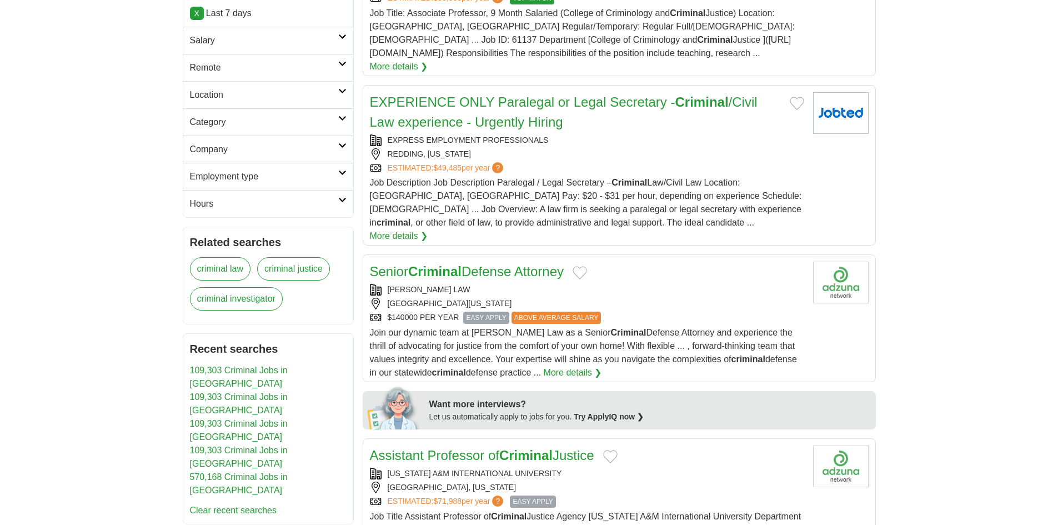
scroll to position [333, 0]
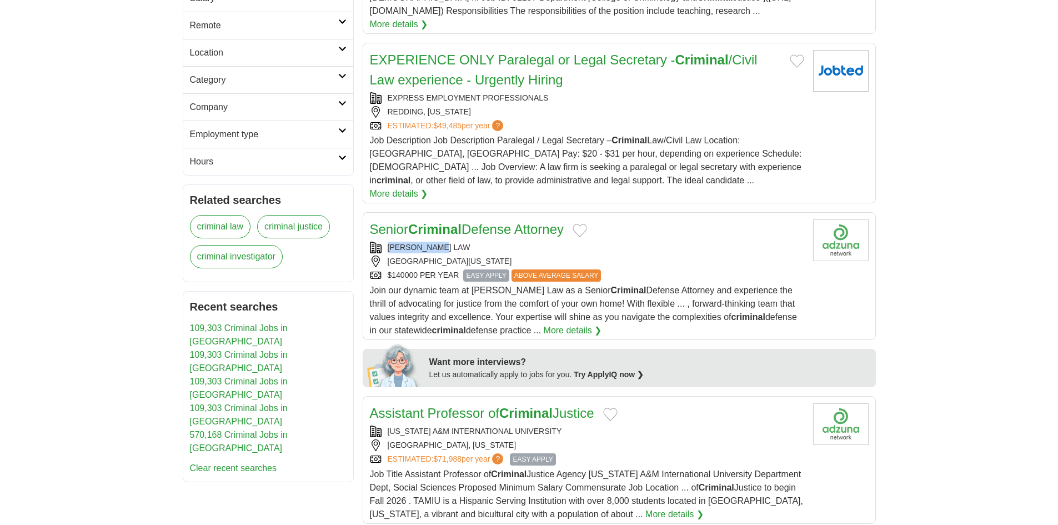
drag, startPoint x: 468, startPoint y: 220, endPoint x: 382, endPoint y: 222, distance: 86.1
click at [382, 242] on div "BEN HALL LAW" at bounding box center [587, 248] width 434 height 12
copy div "BEN HALL LAW"
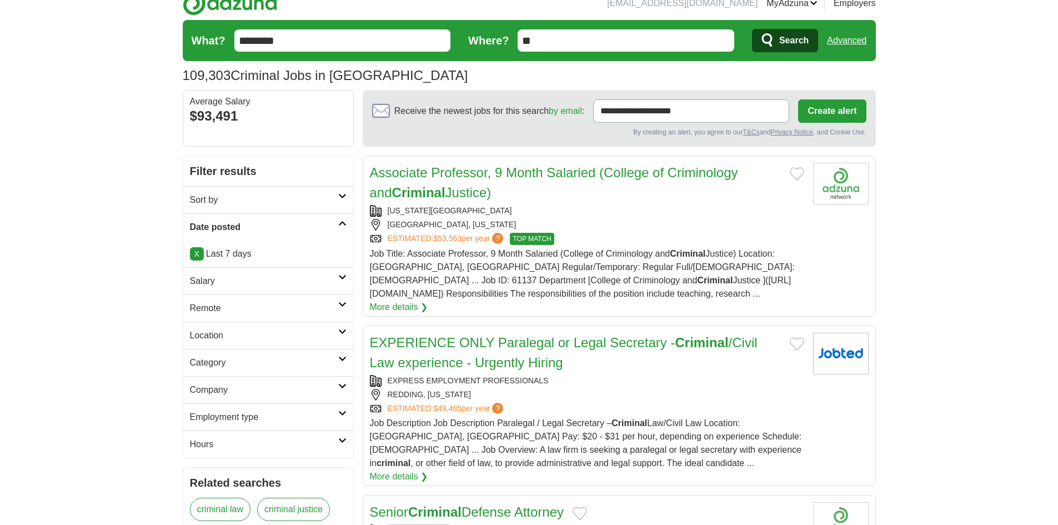
scroll to position [0, 0]
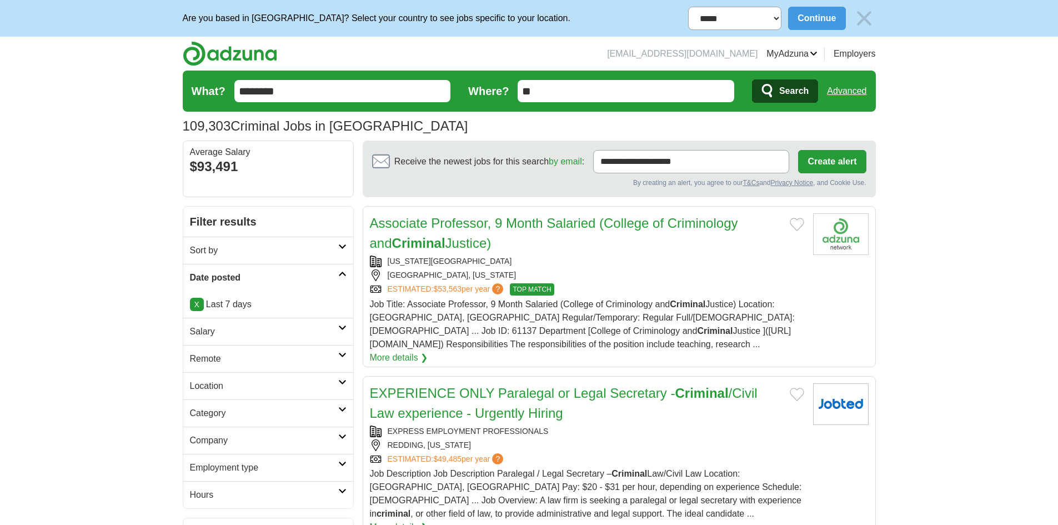
click at [317, 92] on input "********" at bounding box center [342, 91] width 217 height 22
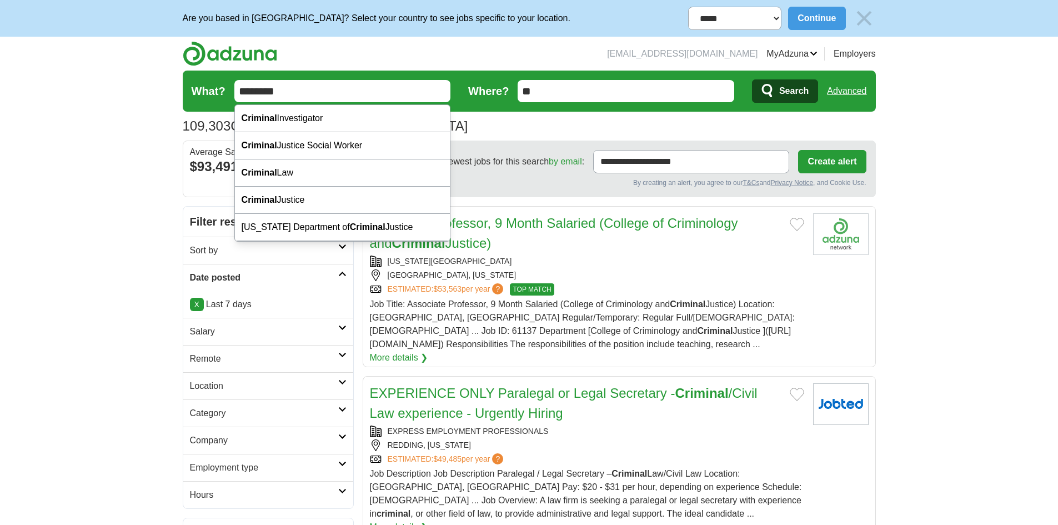
click at [317, 92] on input "********" at bounding box center [342, 91] width 217 height 22
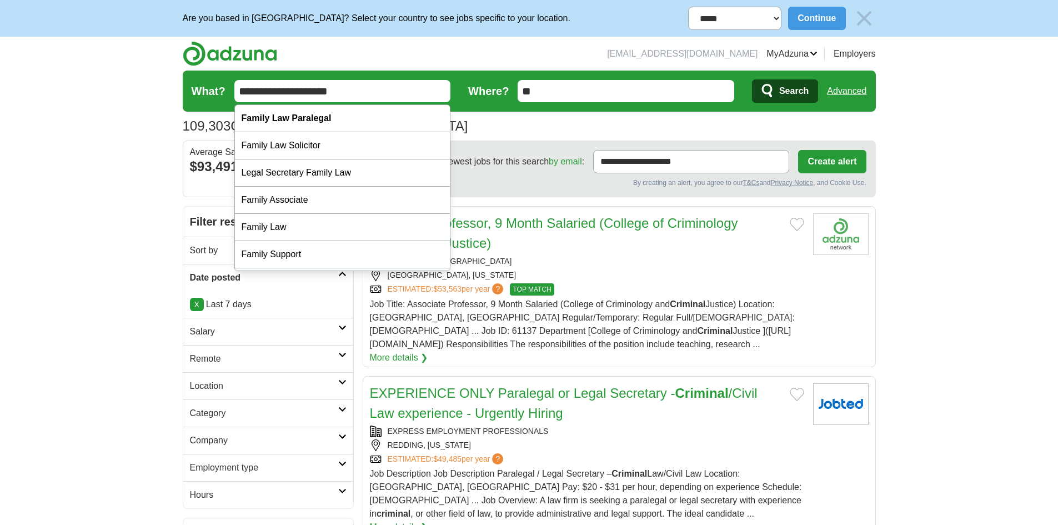
type input "**********"
click at [777, 93] on button "Search" at bounding box center [785, 90] width 66 height 23
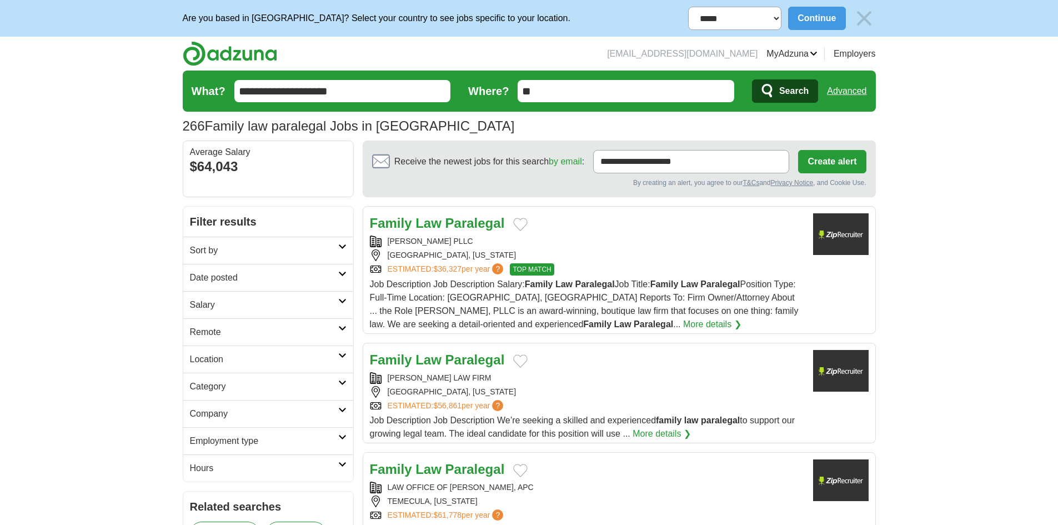
click at [250, 276] on h2 "Date posted" at bounding box center [264, 277] width 148 height 13
click at [218, 330] on link "Last 7 days" at bounding box center [268, 335] width 157 height 13
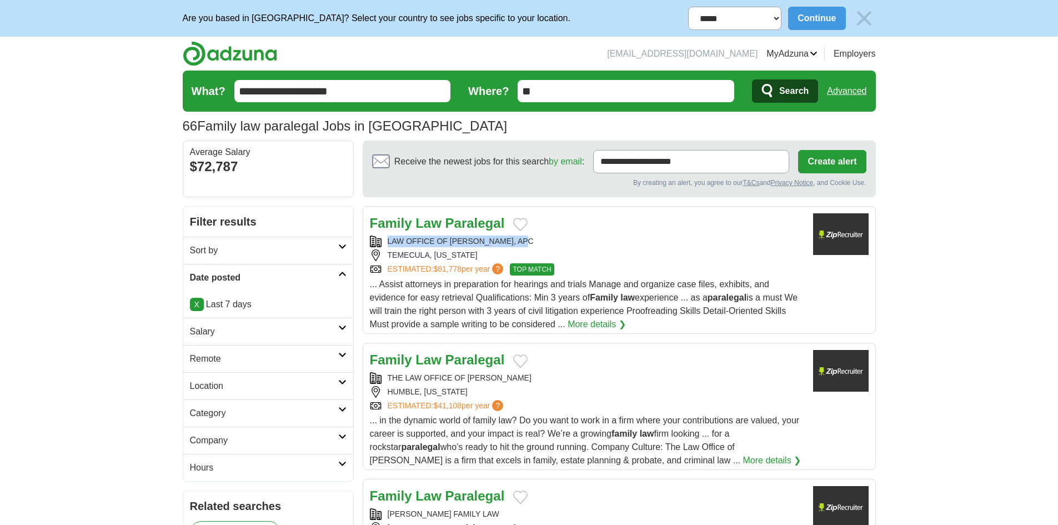
copy div "LAW OFFICE OF [PERSON_NAME], APC"
drag, startPoint x: 490, startPoint y: 238, endPoint x: 549, endPoint y: 236, distance: 59.5
click at [549, 236] on div "LAW OFFICE OF [PERSON_NAME], APC" at bounding box center [587, 242] width 434 height 12
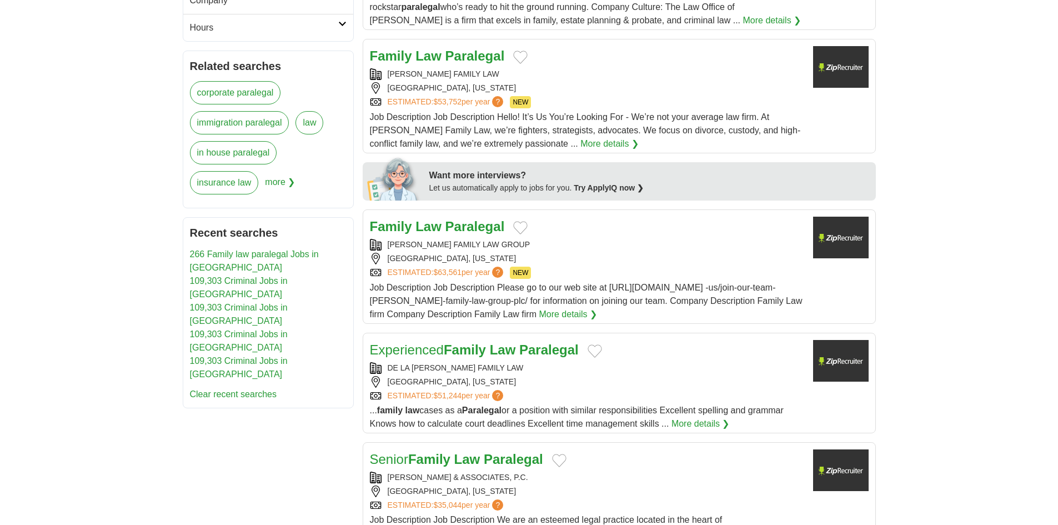
scroll to position [444, 0]
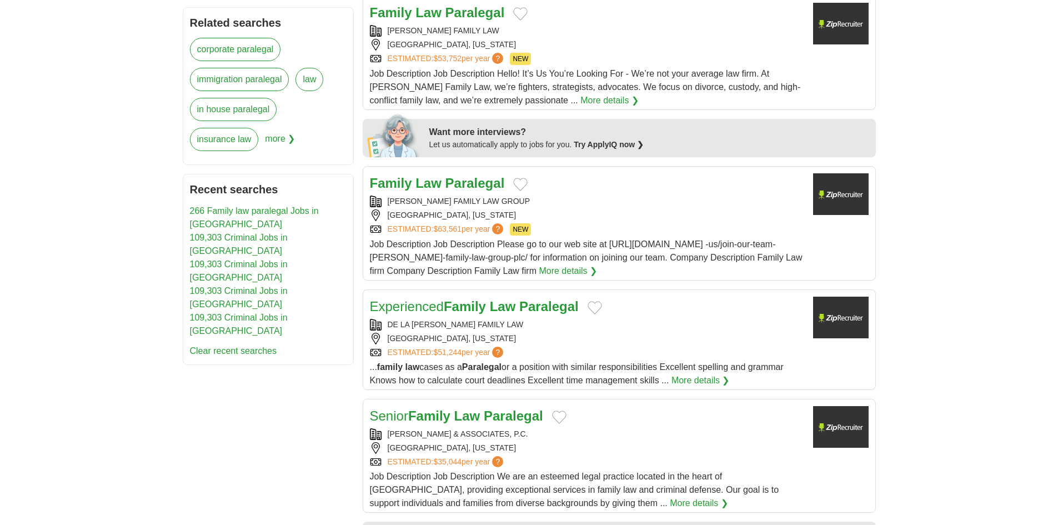
scroll to position [500, 0]
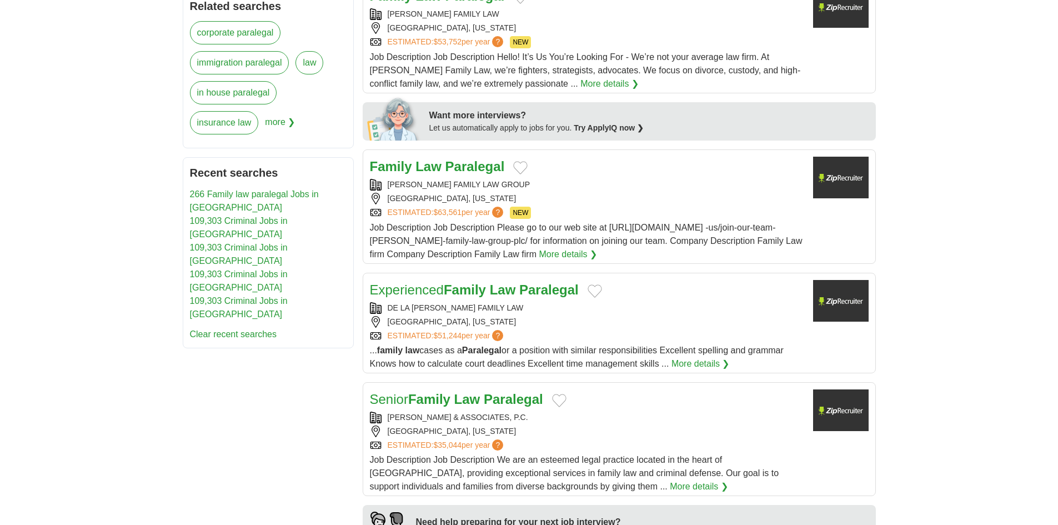
drag, startPoint x: 383, startPoint y: 181, endPoint x: 545, endPoint y: 176, distance: 161.7
click at [545, 176] on div "Family Law Paralegal MILES MASON FAMILY LAW GROUP MEMPHIS, TENNESSEE ESTIMATED:…" at bounding box center [587, 209] width 434 height 104
click at [297, 278] on nav "Recent searches 266 Family law paralegal Jobs in US 109,303 Criminal Jobs in US…" at bounding box center [268, 252] width 171 height 191
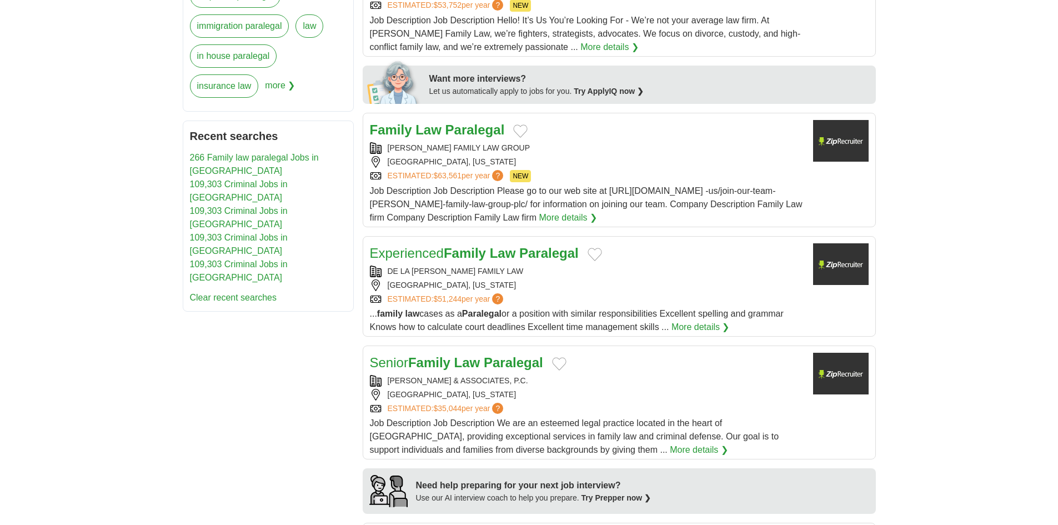
scroll to position [555, 0]
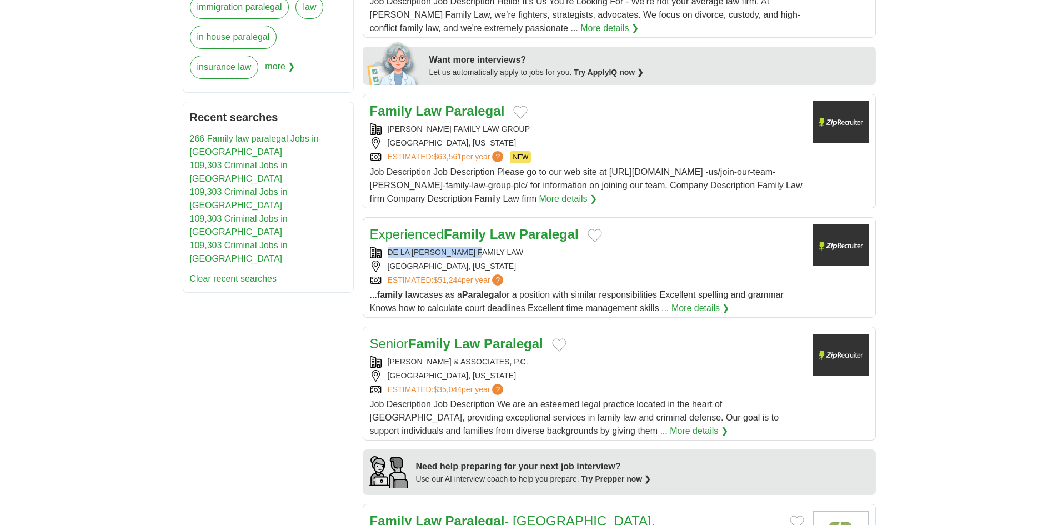
copy div "DE LA ROSA FAMILY LAW"
drag, startPoint x: 486, startPoint y: 252, endPoint x: 402, endPoint y: 260, distance: 84.8
click at [402, 259] on div "DE LA ROSA FAMILY LAW MIAMI LAKES, FLORIDA ESTIMATED: $51,244 per year ?" at bounding box center [587, 266] width 434 height 39
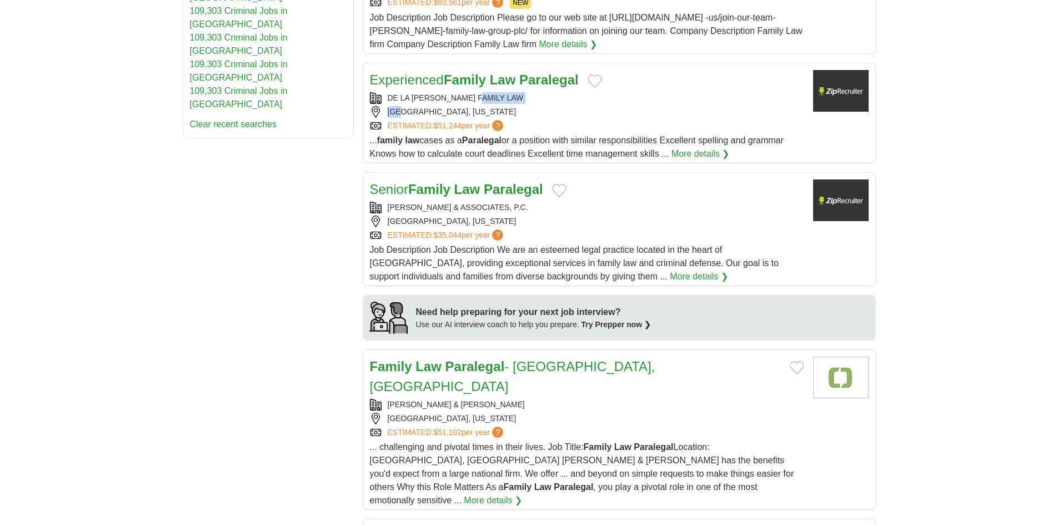
scroll to position [722, 0]
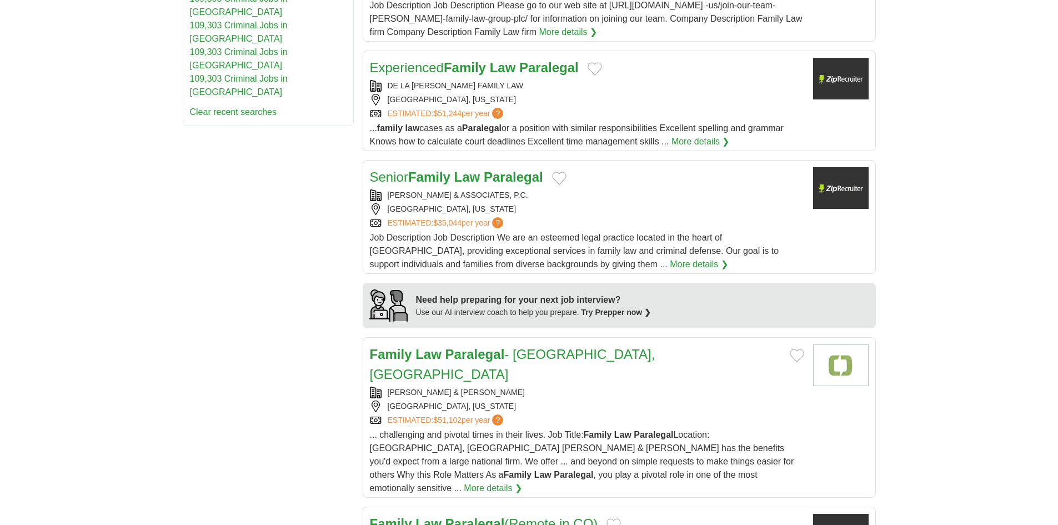
click at [222, 266] on div "**********" at bounding box center [529, 338] width 693 height 1709
drag, startPoint x: 547, startPoint y: 192, endPoint x: 271, endPoint y: 192, distance: 276.6
click at [271, 192] on div "**********" at bounding box center [529, 338] width 693 height 1709
copy div "TESSIE D. EDWARDS & ASSOCIATES, P.C."
drag, startPoint x: 422, startPoint y: 178, endPoint x: 422, endPoint y: 170, distance: 8.3
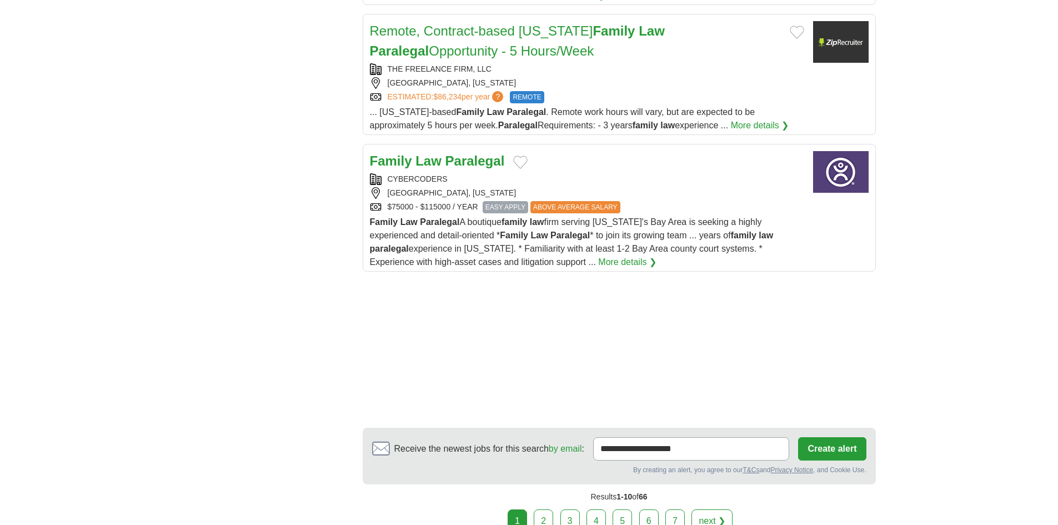
scroll to position [1389, 0]
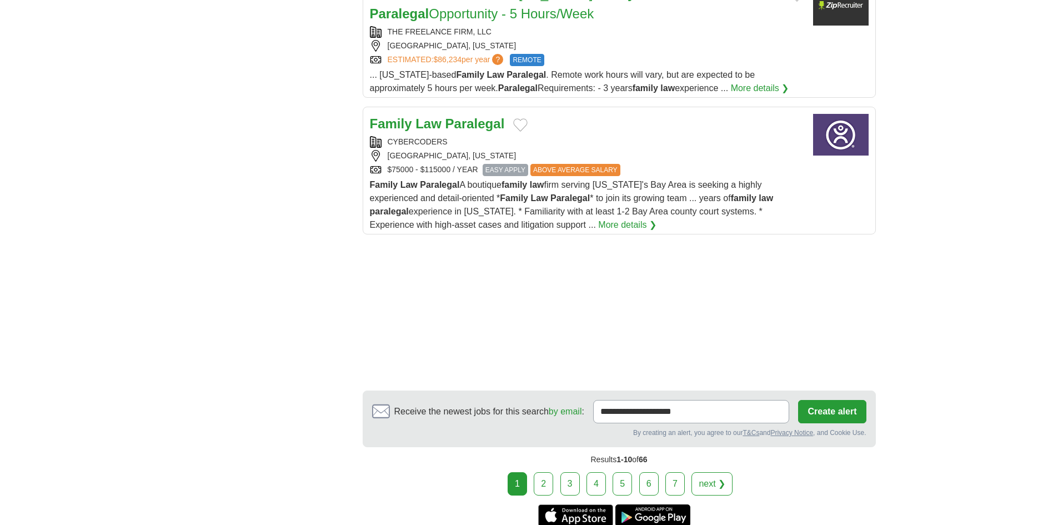
click at [552, 472] on link "2" at bounding box center [543, 483] width 19 height 23
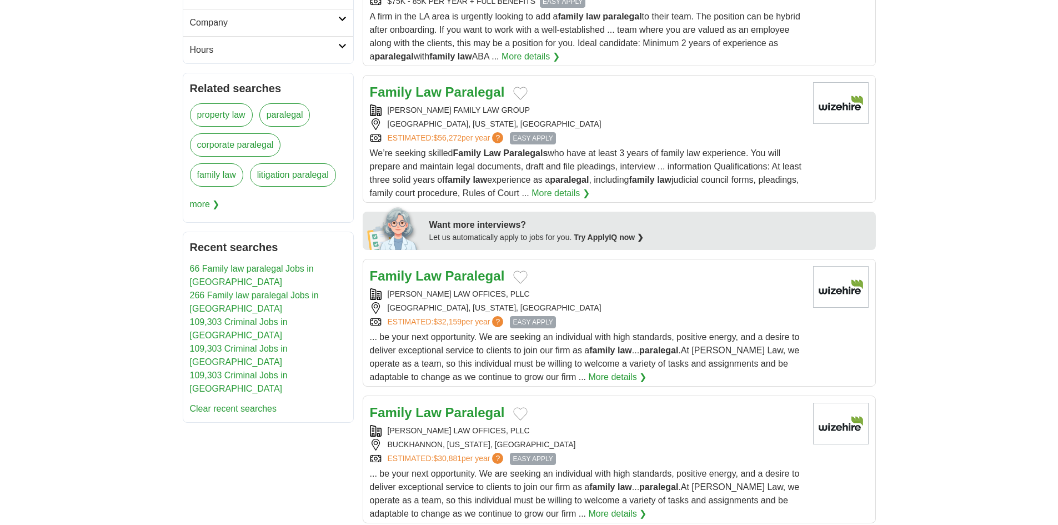
scroll to position [444, 0]
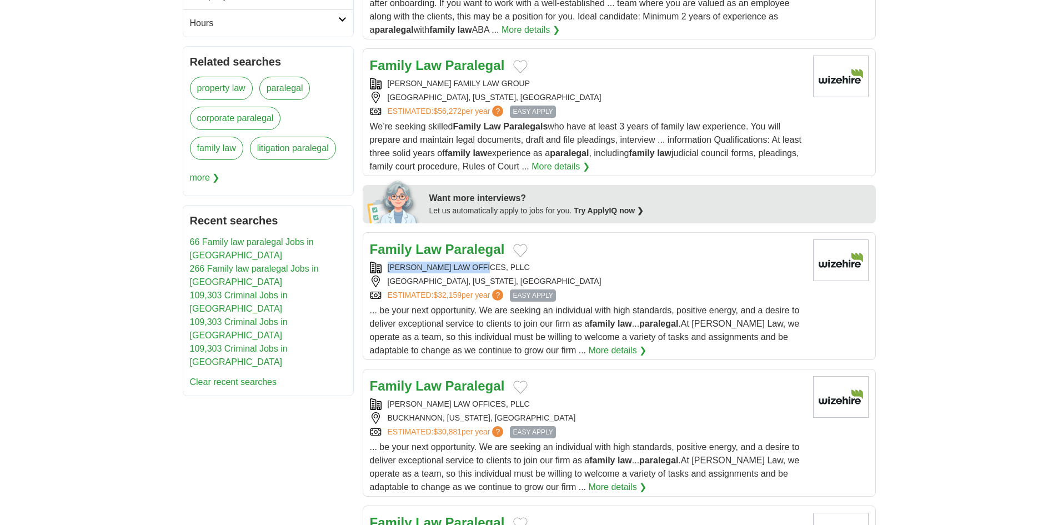
copy div "[PERSON_NAME] LAW OFFICES, PLLC"
drag, startPoint x: 420, startPoint y: 251, endPoint x: 386, endPoint y: 251, distance: 34.4
click at [386, 262] on div "[PERSON_NAME] LAW OFFICES, PLLC" at bounding box center [587, 268] width 434 height 12
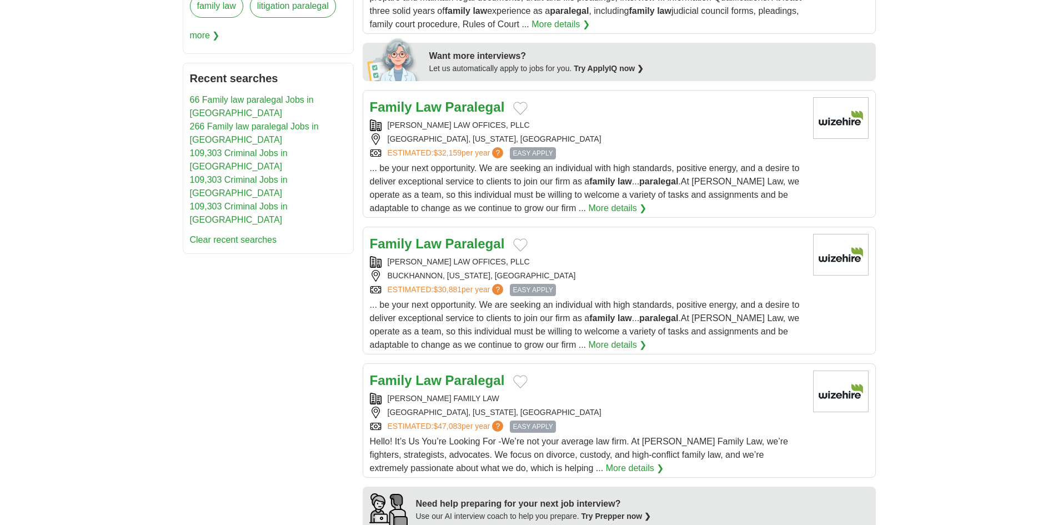
scroll to position [611, 0]
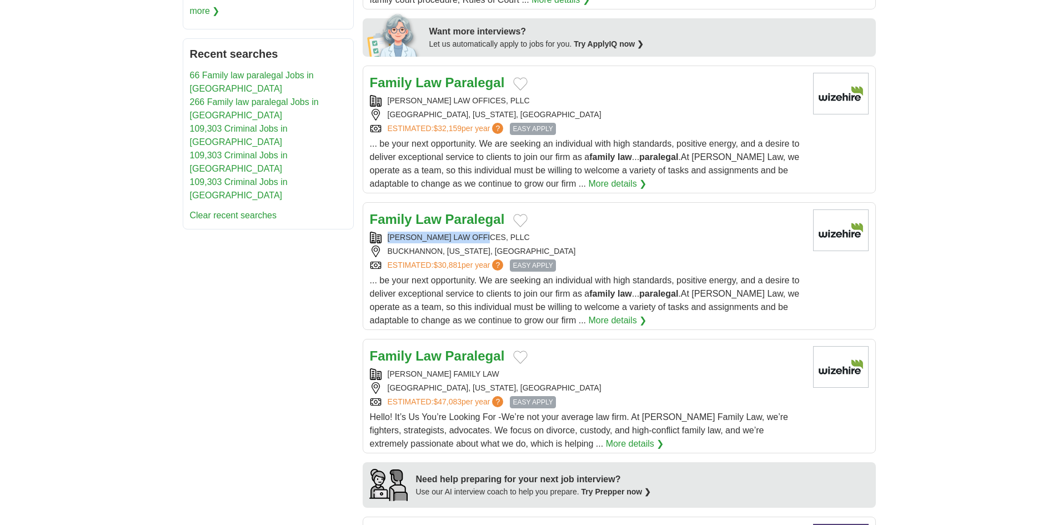
drag, startPoint x: 510, startPoint y: 218, endPoint x: 384, endPoint y: 221, distance: 126.1
click at [384, 221] on div "Family Law Paralegal KLIE LAW OFFICES, PLLC BUCKHANNON, WEST VIRGINIA, US ESTIM…" at bounding box center [587, 268] width 434 height 118
copy div "KLIE LAW OFFICES, PLLC"
click at [228, 320] on div "**********" at bounding box center [529, 407] width 693 height 1625
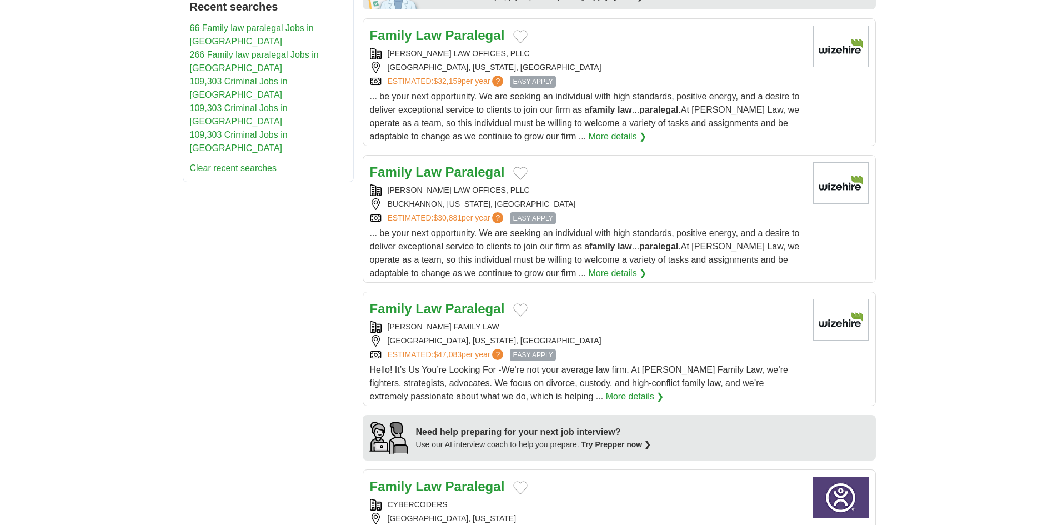
scroll to position [722, 0]
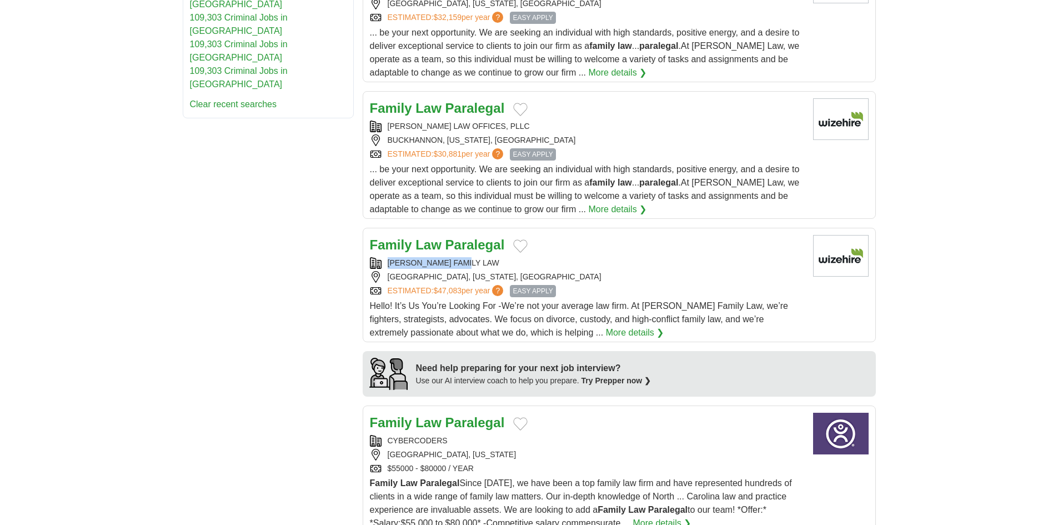
copy div "OCONNOR FAMILY LAW"
drag, startPoint x: 388, startPoint y: 247, endPoint x: 485, endPoint y: 253, distance: 97.9
click at [485, 257] on div "OCONNOR FAMILY LAW" at bounding box center [587, 263] width 434 height 12
click at [299, 238] on div "**********" at bounding box center [529, 296] width 693 height 1625
click at [443, 237] on link "Family Law Paralegal" at bounding box center [437, 244] width 135 height 15
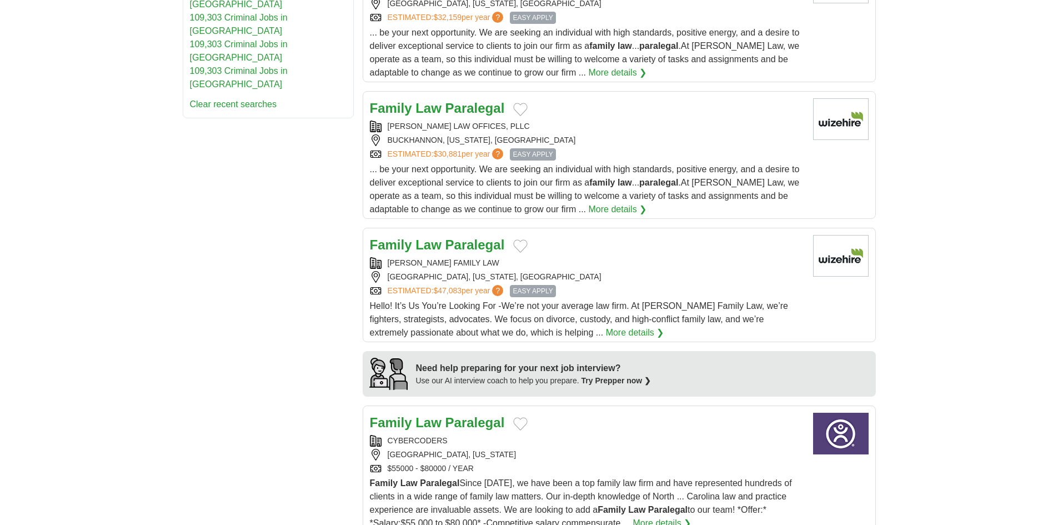
click at [328, 302] on div "**********" at bounding box center [529, 296] width 693 height 1625
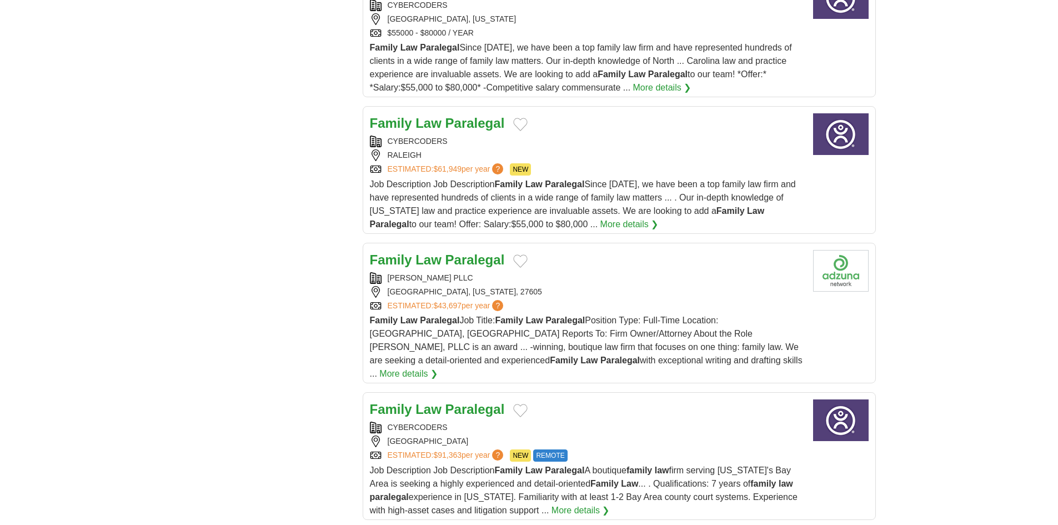
scroll to position [1166, 0]
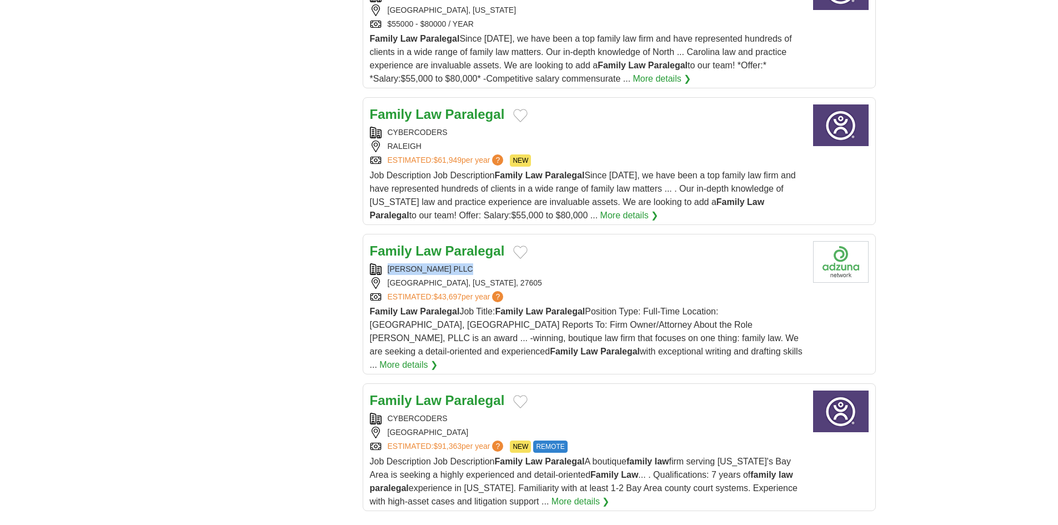
drag, startPoint x: 385, startPoint y: 251, endPoint x: 511, endPoint y: 254, distance: 125.6
click at [511, 263] on div "TYMUS BEVERLY PLLC" at bounding box center [587, 269] width 434 height 12
copy div "TYMUS BEVERLY PLLC"
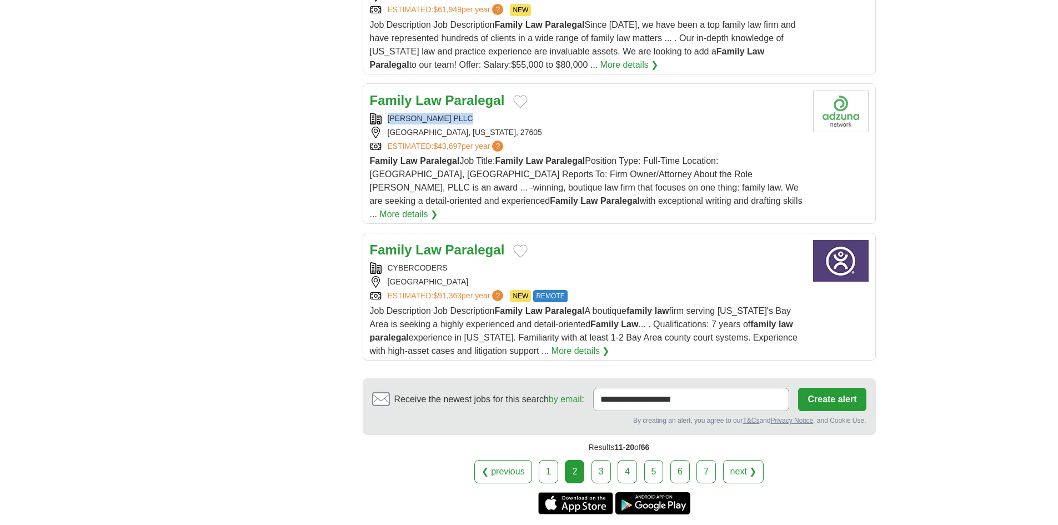
scroll to position [1333, 0]
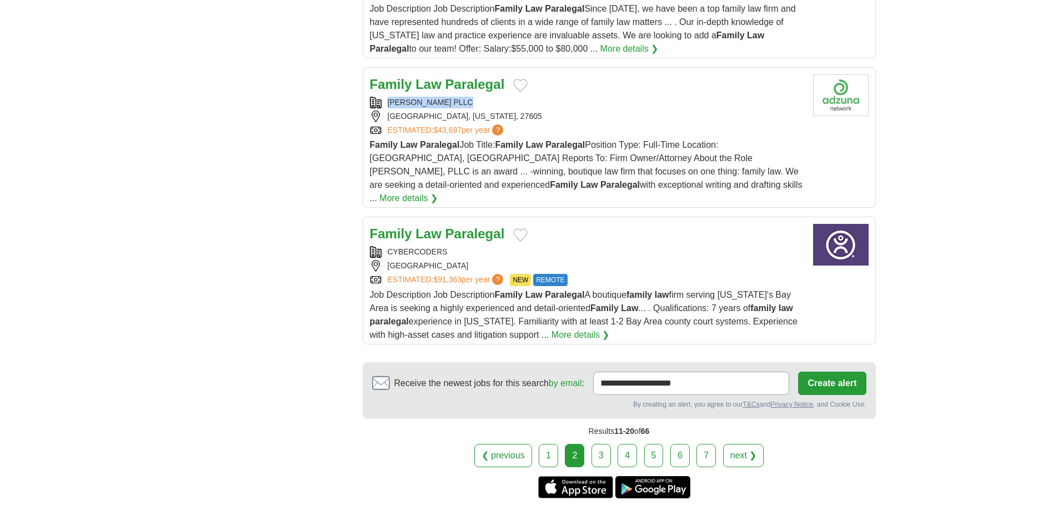
click at [601, 444] on link "3" at bounding box center [601, 455] width 19 height 23
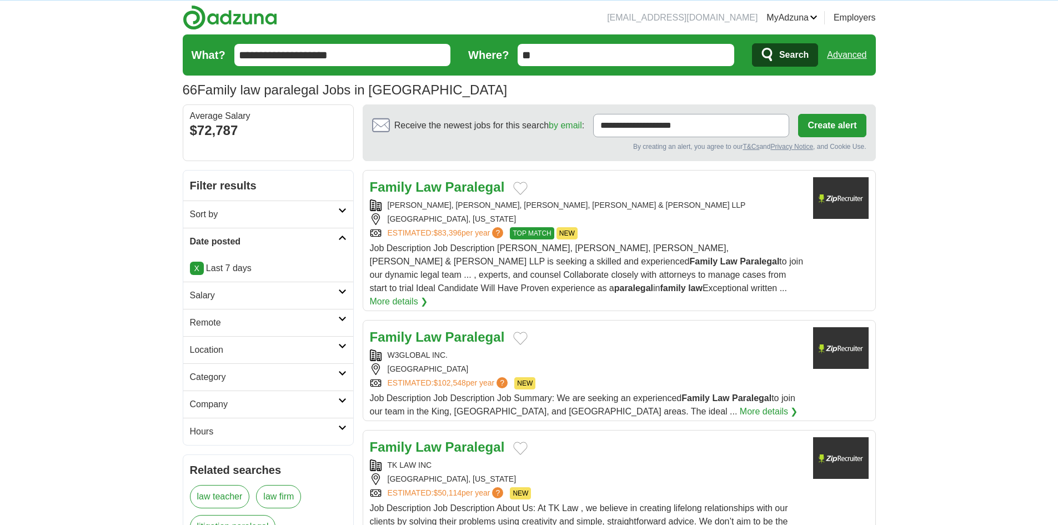
scroll to position [56, 0]
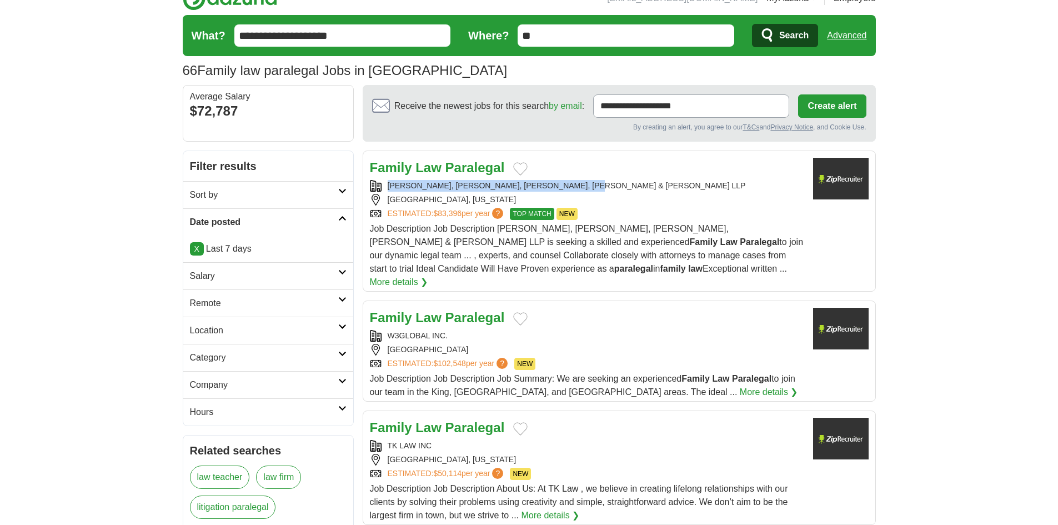
drag, startPoint x: 388, startPoint y: 179, endPoint x: 625, endPoint y: 178, distance: 236.6
click at [625, 178] on div "Family Law Paralegal PERRY, JOHNSON, ANDERSON, MILLER & MOSKOWITZ LLP SANTA ROS…" at bounding box center [587, 223] width 434 height 131
copy div "PERRY, JOHNSON, ANDERSON, MILLER & MOSKOWITZ LLP"
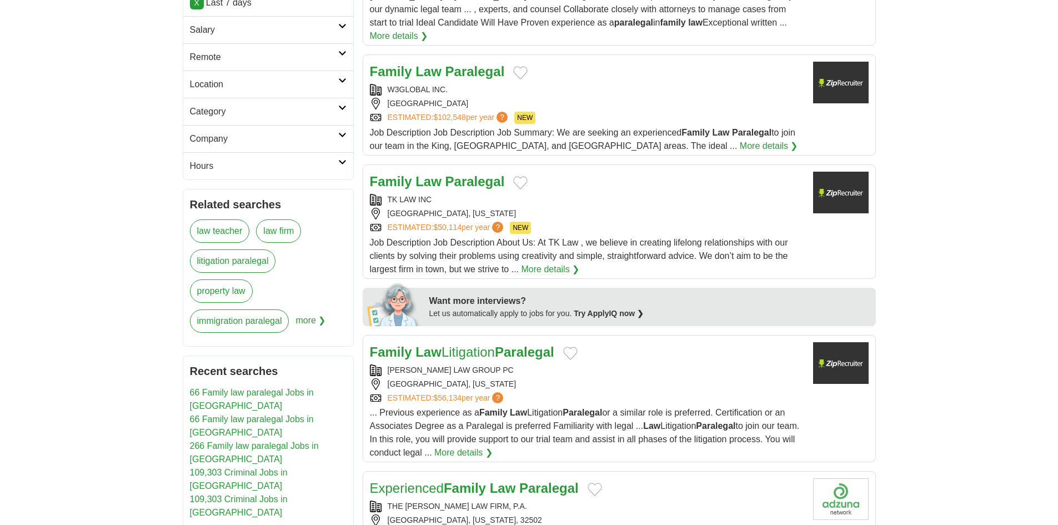
scroll to position [333, 0]
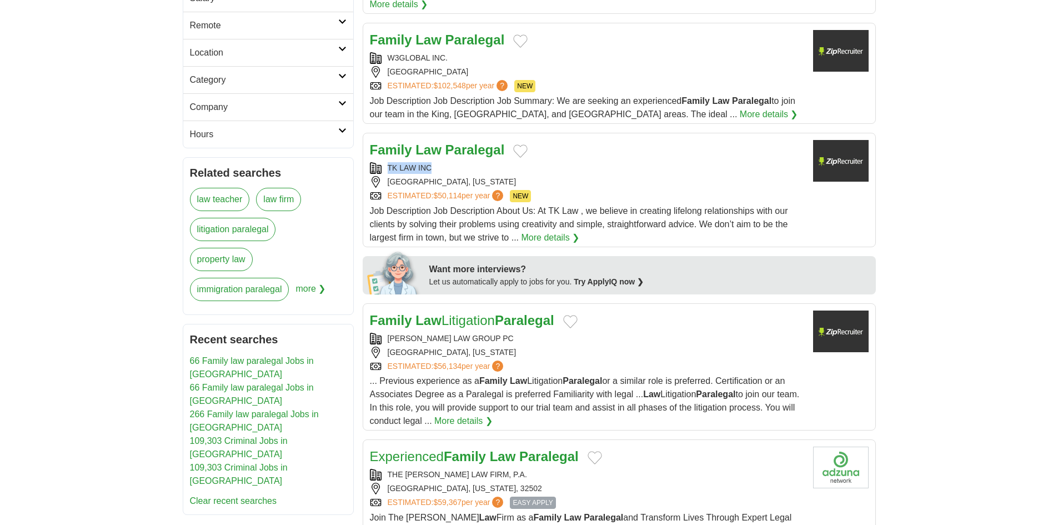
drag, startPoint x: 386, startPoint y: 150, endPoint x: 453, endPoint y: 155, distance: 66.8
click at [453, 162] on div "TK LAW INC" at bounding box center [587, 168] width 434 height 12
copy div "TK LAW INC"
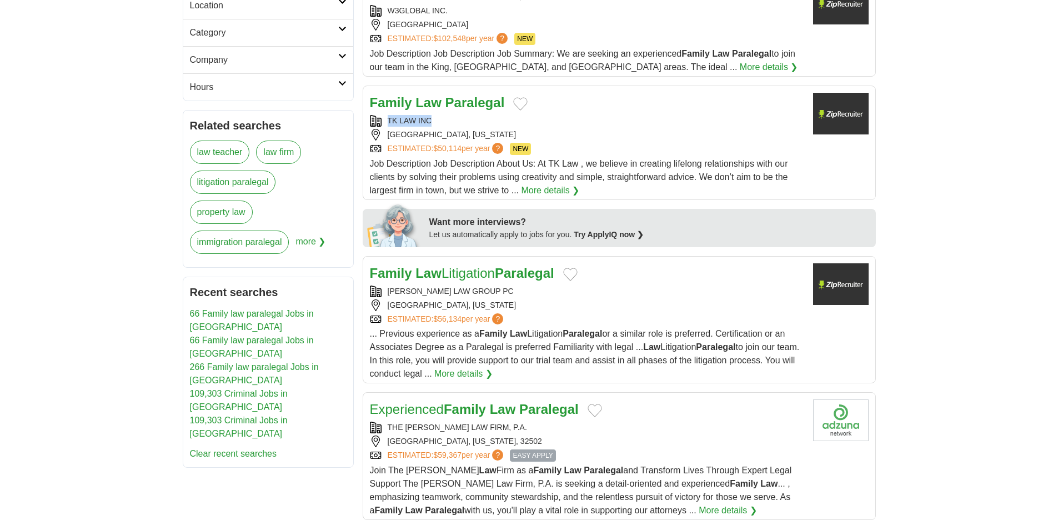
scroll to position [444, 0]
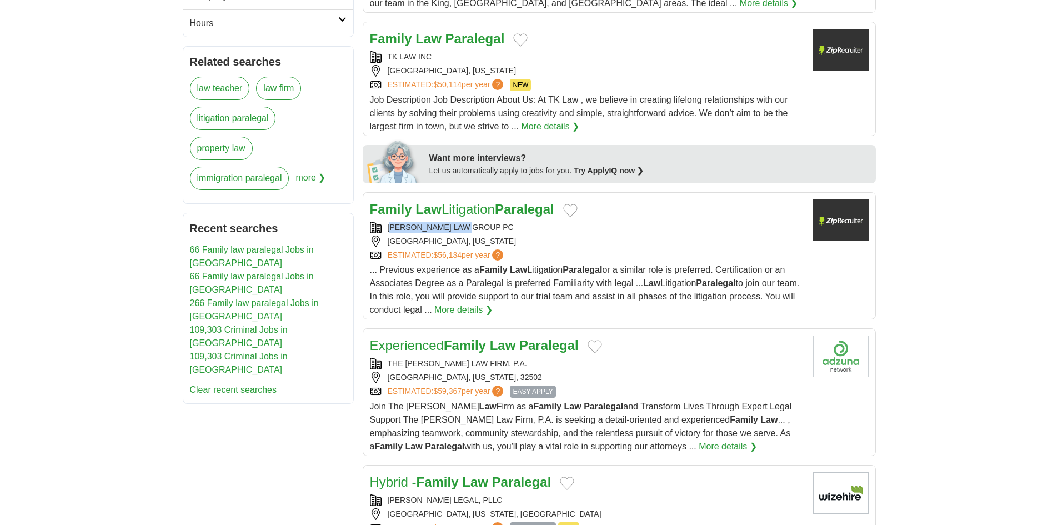
drag, startPoint x: 411, startPoint y: 211, endPoint x: 479, endPoint y: 208, distance: 68.4
click at [479, 222] on div "THOMAS LAW GROUP PC" at bounding box center [587, 228] width 434 height 12
drag, startPoint x: 383, startPoint y: 211, endPoint x: 498, endPoint y: 211, distance: 114.4
click at [498, 222] on div "THOMAS LAW GROUP PC" at bounding box center [587, 228] width 434 height 12
copy div "THOMAS LAW GROUP PC"
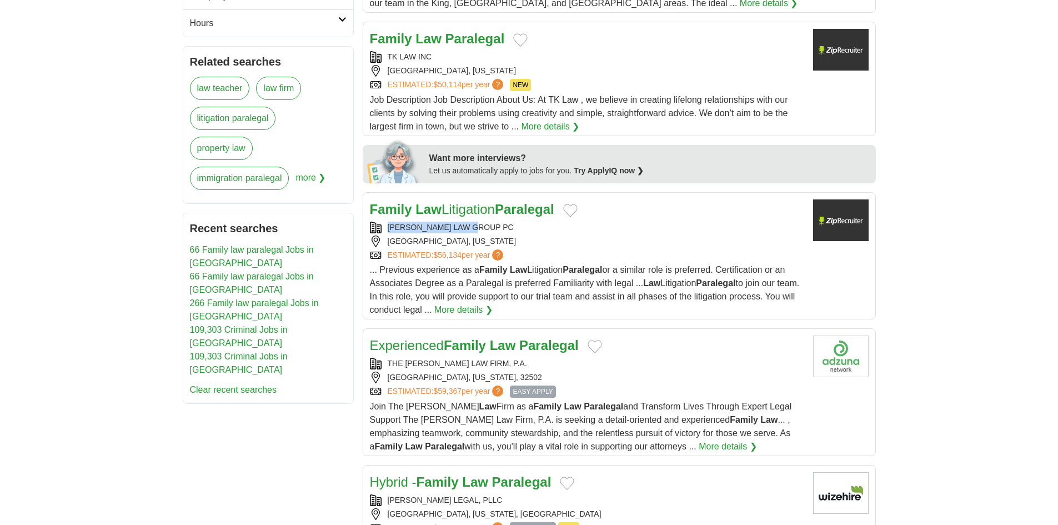
scroll to position [611, 0]
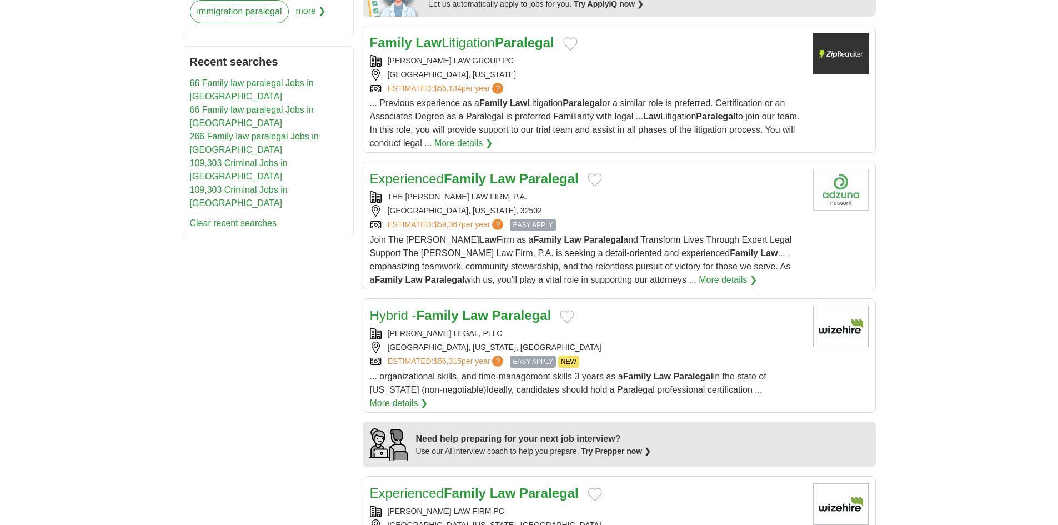
drag, startPoint x: 305, startPoint y: 319, endPoint x: 420, endPoint y: 283, distance: 120.0
click at [305, 317] on div "**********" at bounding box center [529, 360] width 693 height 1531
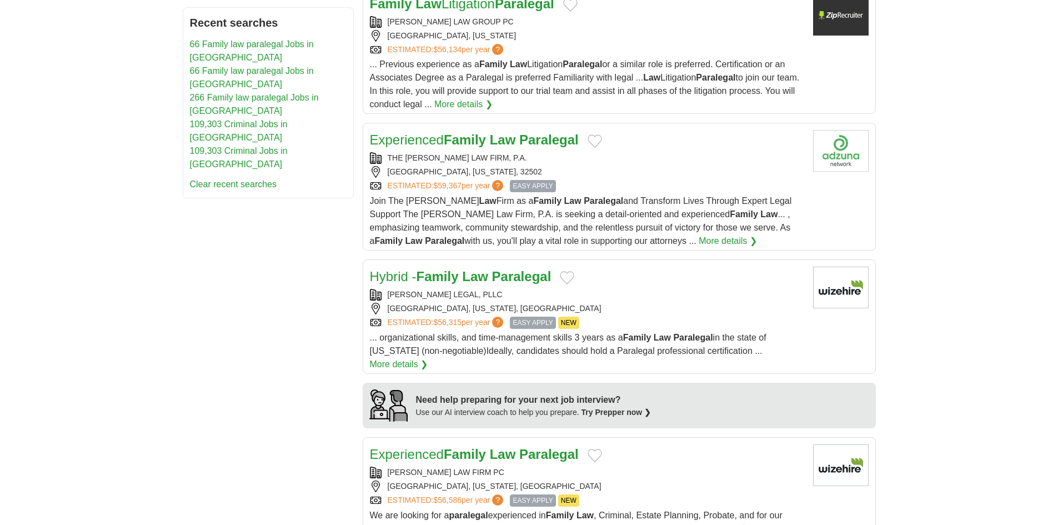
scroll to position [667, 0]
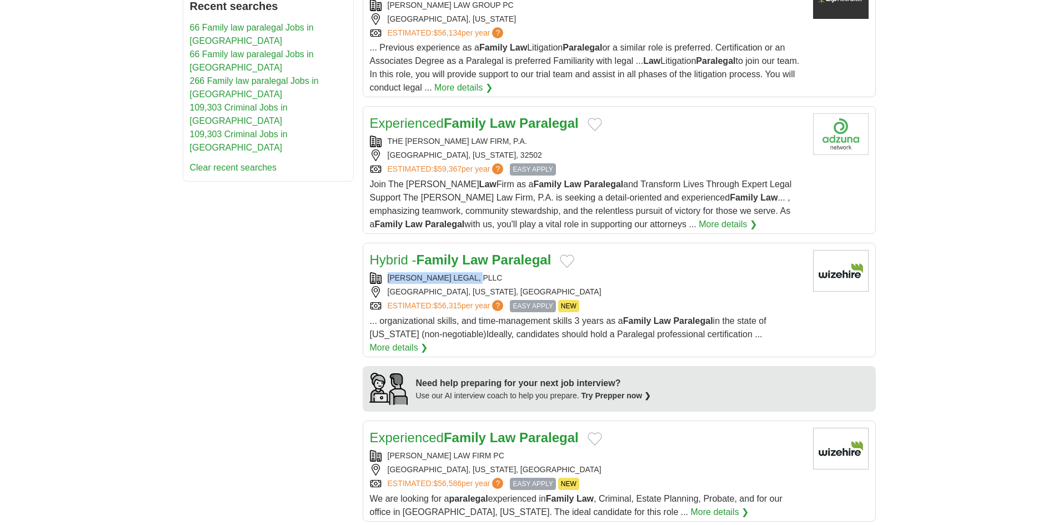
drag, startPoint x: 386, startPoint y: 261, endPoint x: 492, endPoint y: 258, distance: 105.6
click at [492, 258] on div "Hybrid - Family Law Paralegal KIMBROUGH LEGAL, PLLC AUSTIN, TEXAS, US ESTIMATED…" at bounding box center [587, 302] width 434 height 104
copy div "KIMBROUGH LEGAL, PLLC"
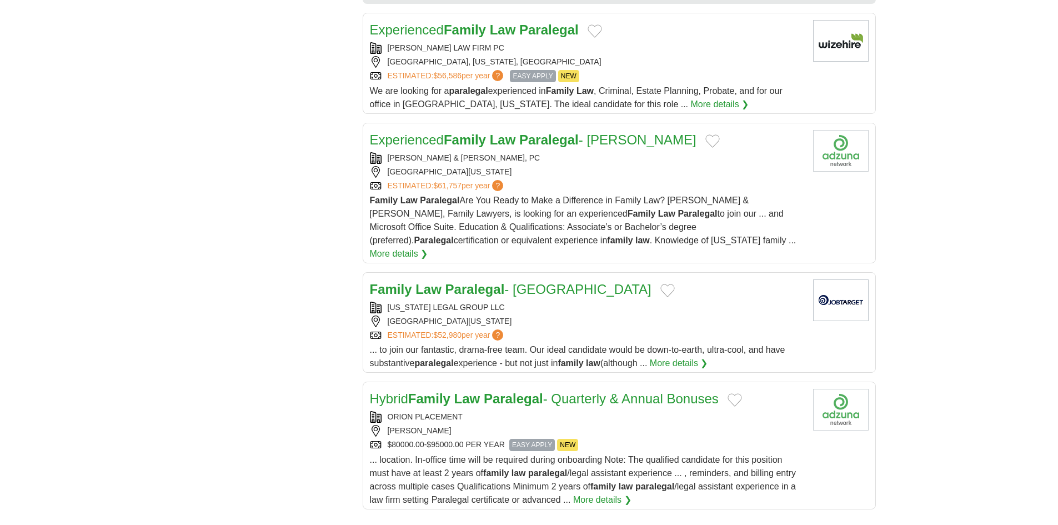
scroll to position [1125, 0]
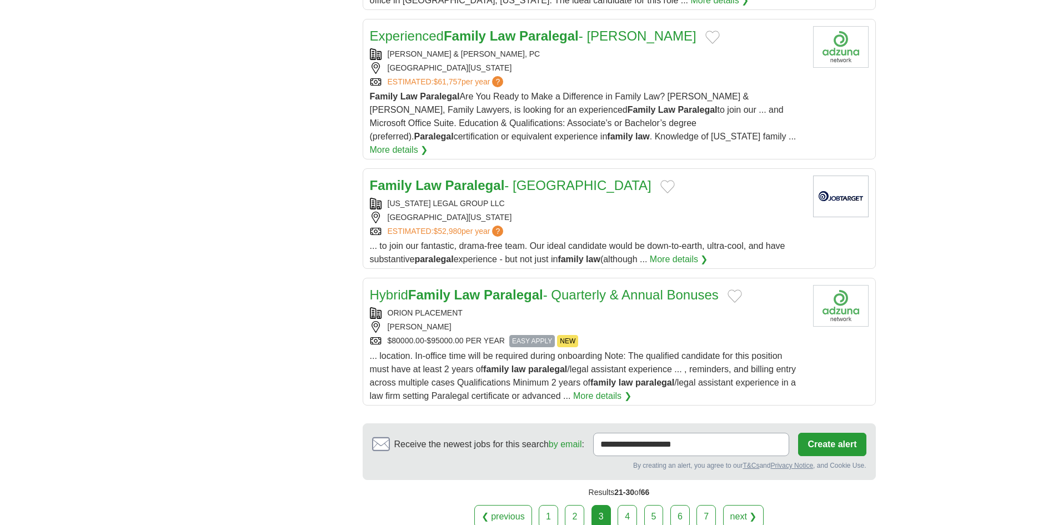
scroll to position [1181, 0]
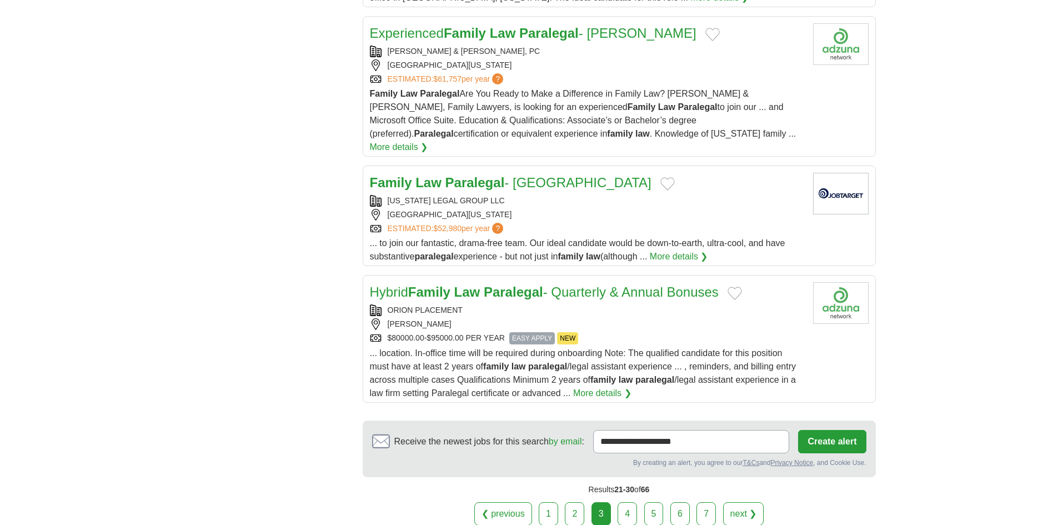
click at [624, 502] on link "4" at bounding box center [627, 513] width 19 height 23
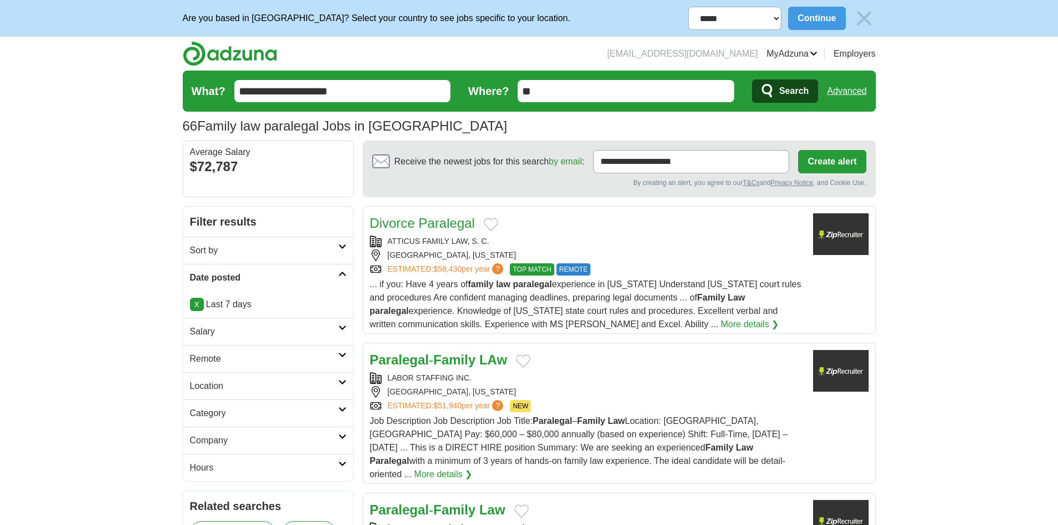
drag, startPoint x: 387, startPoint y: 238, endPoint x: 519, endPoint y: 237, distance: 132.2
click at [519, 237] on div "ATTICUS FAMILY LAW, S. C." at bounding box center [587, 242] width 434 height 12
copy div "ATTICUS FAMILY LAW, S. C."
drag, startPoint x: 26, startPoint y: 305, endPoint x: 40, endPoint y: 306, distance: 13.9
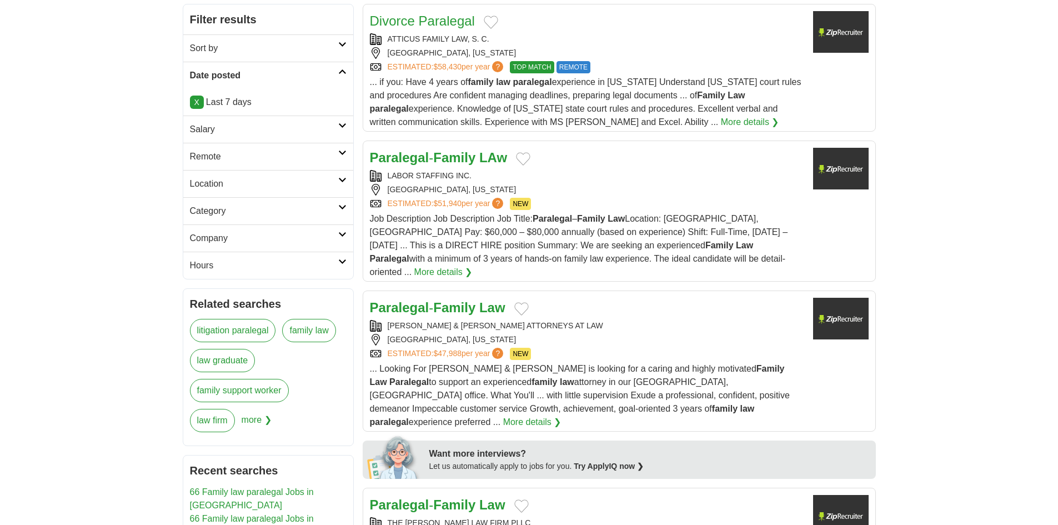
scroll to position [222, 0]
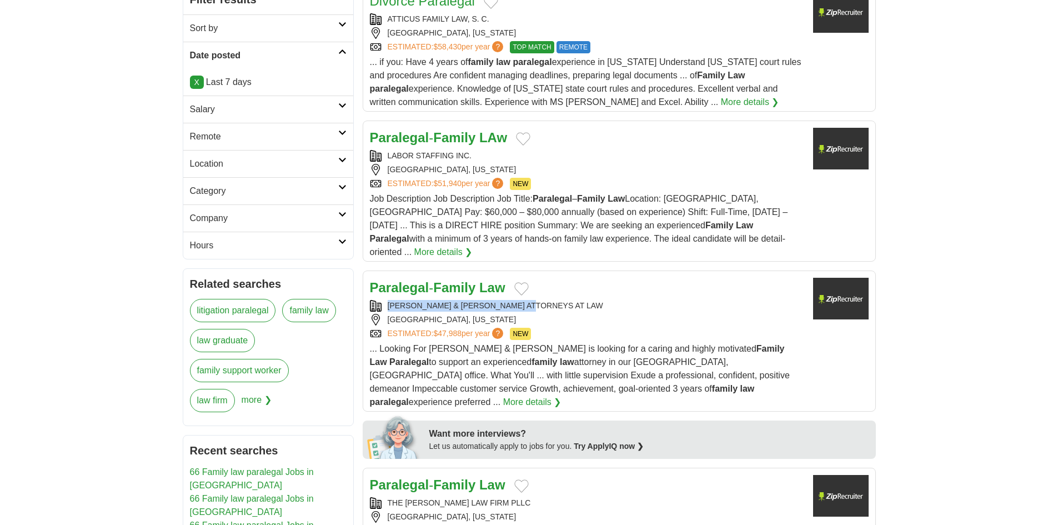
copy div "[PERSON_NAME] & [PERSON_NAME] ATTORNEYS AT LAW"
drag, startPoint x: 388, startPoint y: 290, endPoint x: 539, endPoint y: 289, distance: 151.1
click at [539, 300] on div "[PERSON_NAME] & [PERSON_NAME] ATTORNEYS AT LAW" at bounding box center [587, 306] width 434 height 12
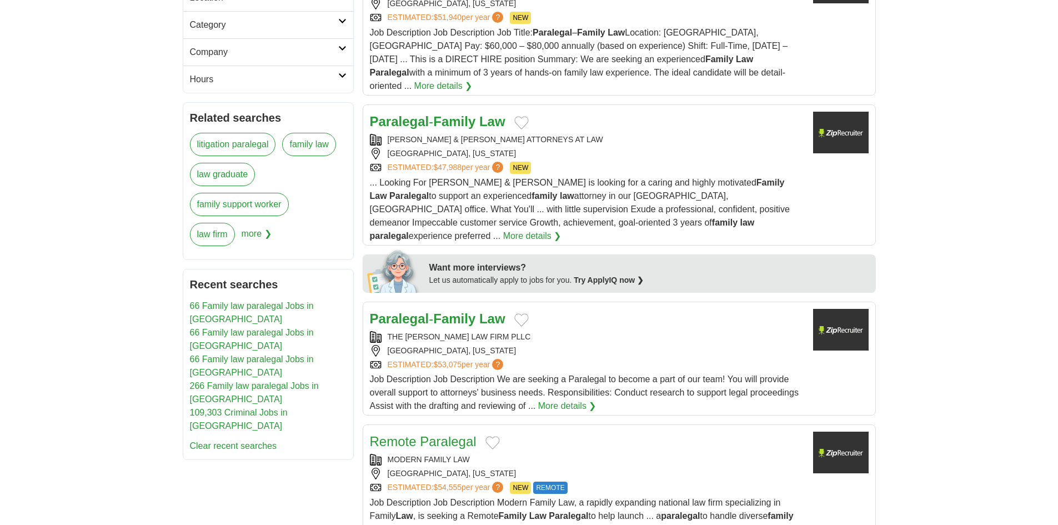
scroll to position [389, 0]
drag, startPoint x: 398, startPoint y: 306, endPoint x: 527, endPoint y: 305, distance: 128.9
click at [527, 330] on div "THE BOWEN LAW FIRM PLLC" at bounding box center [587, 336] width 434 height 12
copy div "THE BOWEN LAW FIRM PLLC"
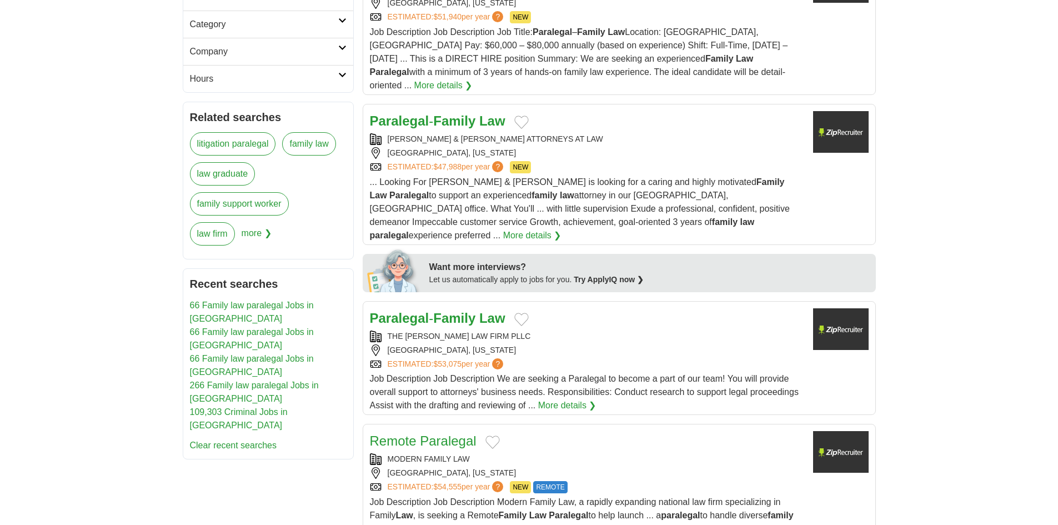
drag, startPoint x: 406, startPoint y: 293, endPoint x: 394, endPoint y: 189, distance: 104.0
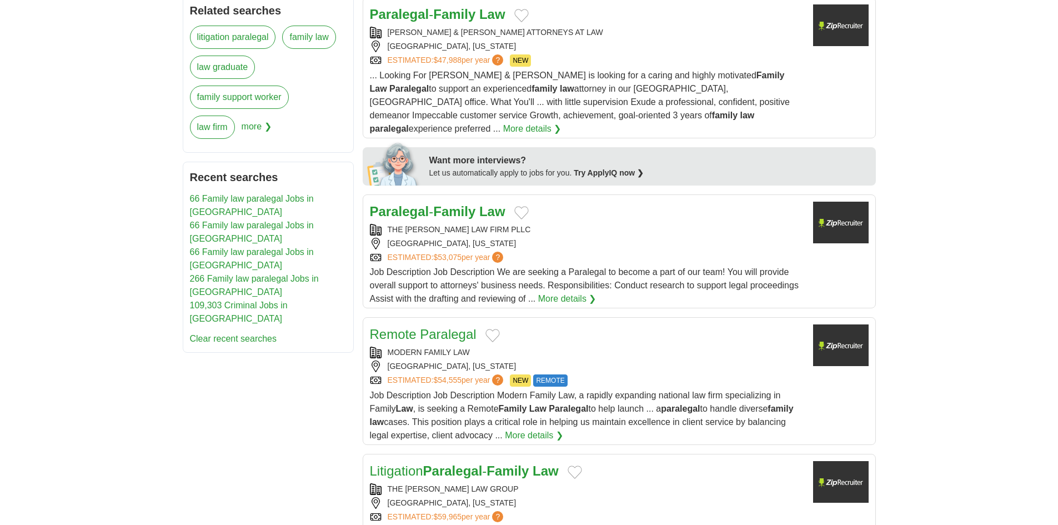
scroll to position [500, 0]
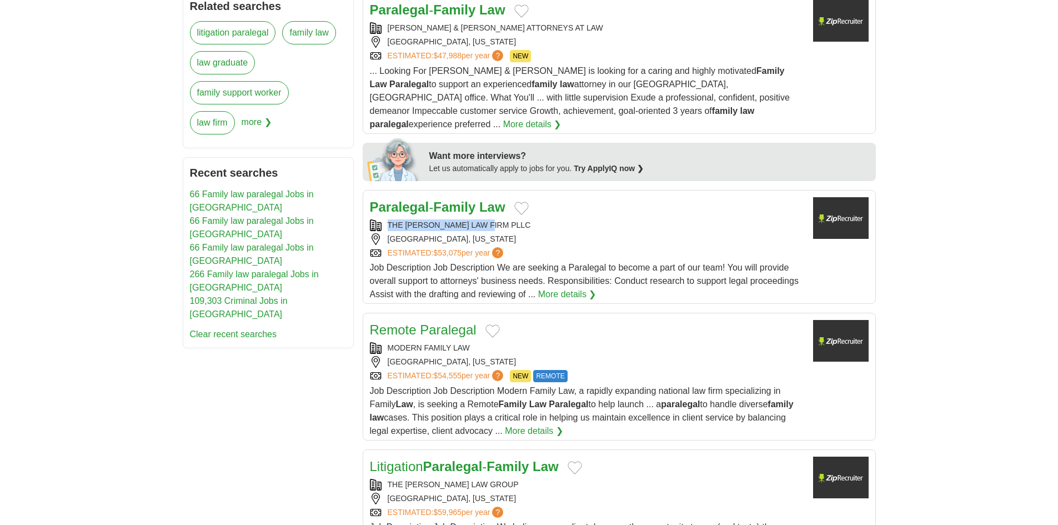
drag, startPoint x: 387, startPoint y: 193, endPoint x: 497, endPoint y: 194, distance: 110.0
click at [497, 219] on div "THE BOWEN LAW FIRM PLLC" at bounding box center [587, 225] width 434 height 12
copy div "THE BOWEN LAW FIRM PLLC"
drag, startPoint x: 272, startPoint y: 353, endPoint x: 279, endPoint y: 337, distance: 18.2
click at [277, 339] on div "**********" at bounding box center [529, 498] width 693 height 1585
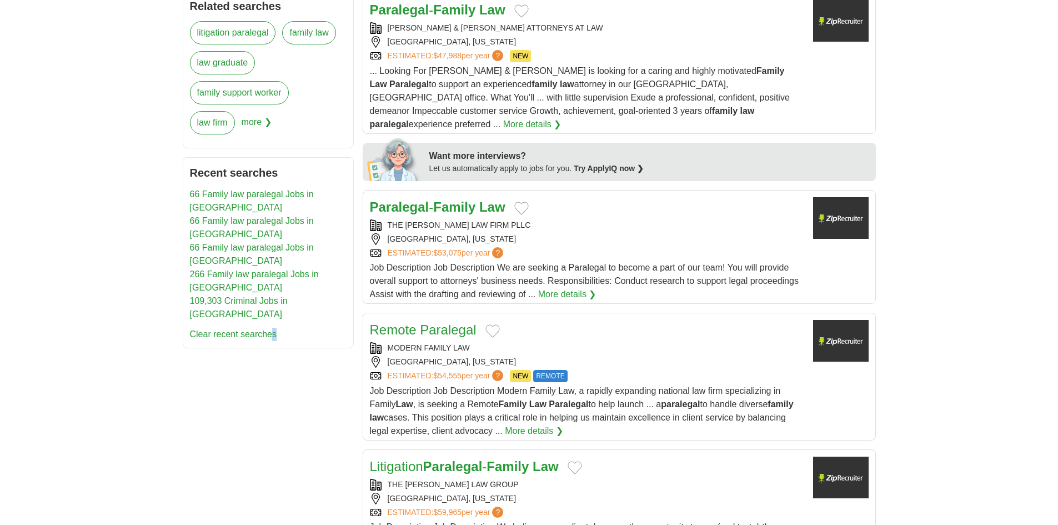
drag, startPoint x: 251, startPoint y: 375, endPoint x: 326, endPoint y: 332, distance: 86.8
click at [251, 375] on div "**********" at bounding box center [529, 498] width 693 height 1585
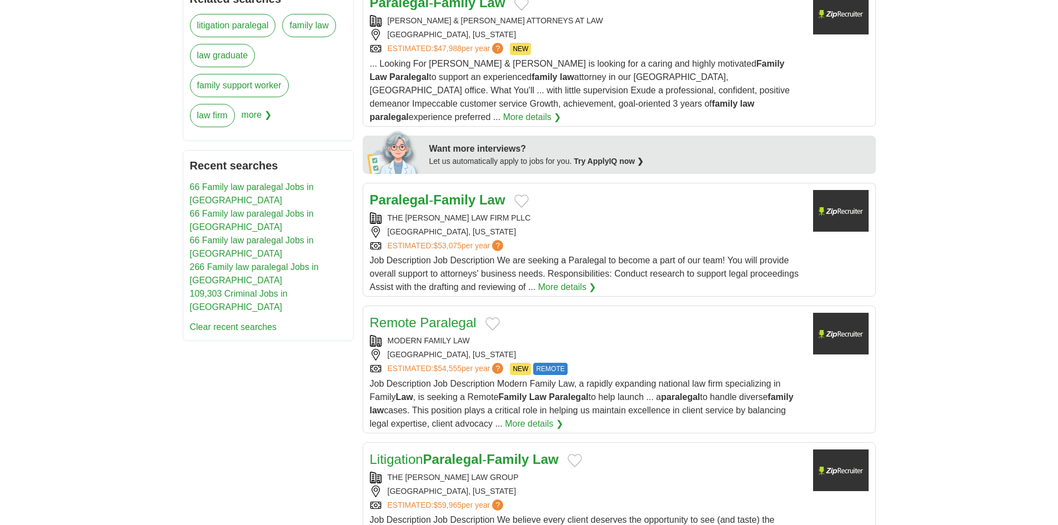
scroll to position [555, 0]
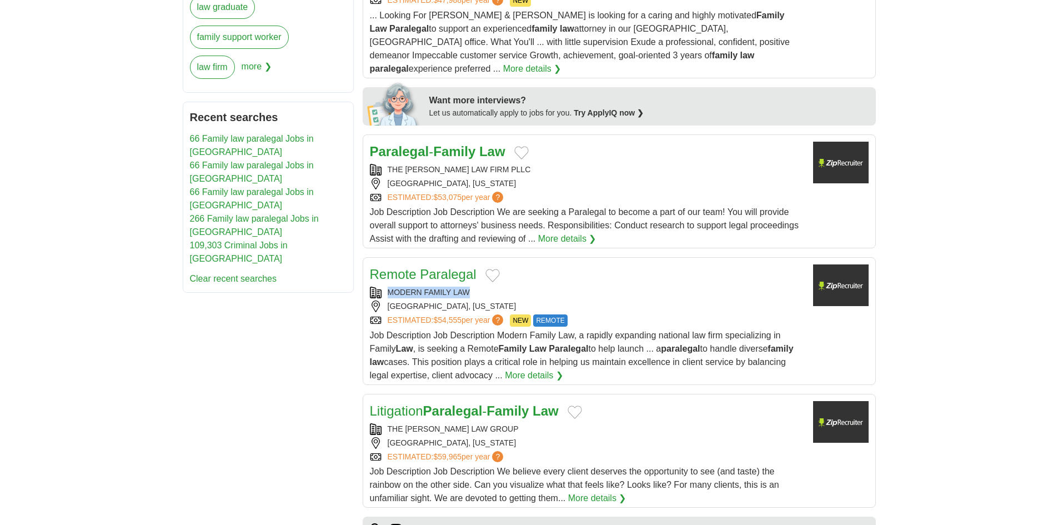
drag, startPoint x: 384, startPoint y: 261, endPoint x: 485, endPoint y: 270, distance: 101.0
click at [485, 287] on div "MODERN FAMILY LAW" at bounding box center [587, 293] width 434 height 12
copy div "MODERN FAMILY LAW"
drag, startPoint x: 219, startPoint y: 303, endPoint x: 226, endPoint y: 303, distance: 6.1
click at [219, 303] on div "**********" at bounding box center [529, 443] width 693 height 1585
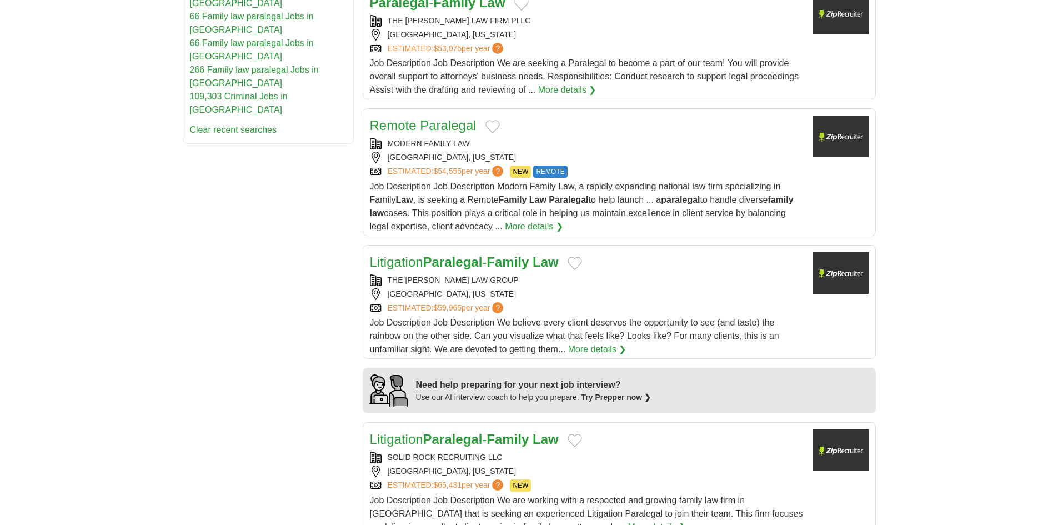
scroll to position [778, 0]
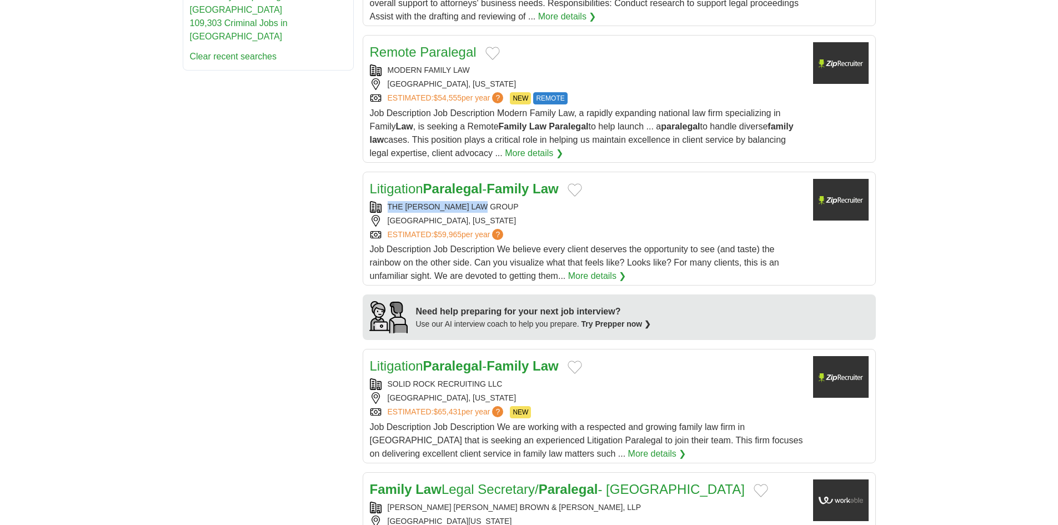
copy div "THE EDWARDS LAW GROUP"
drag, startPoint x: 388, startPoint y: 178, endPoint x: 498, endPoint y: 178, distance: 110.0
click at [498, 201] on div "THE EDWARDS LAW GROUP" at bounding box center [587, 207] width 434 height 12
click at [289, 259] on div "**********" at bounding box center [529, 220] width 693 height 1585
click at [226, 237] on div "**********" at bounding box center [529, 220] width 693 height 1585
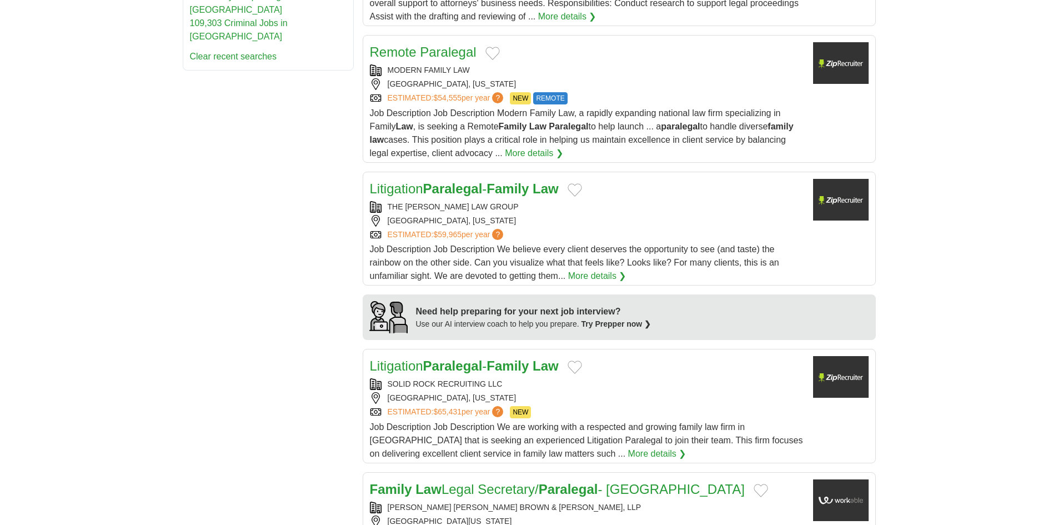
click at [294, 270] on div "**********" at bounding box center [529, 220] width 693 height 1585
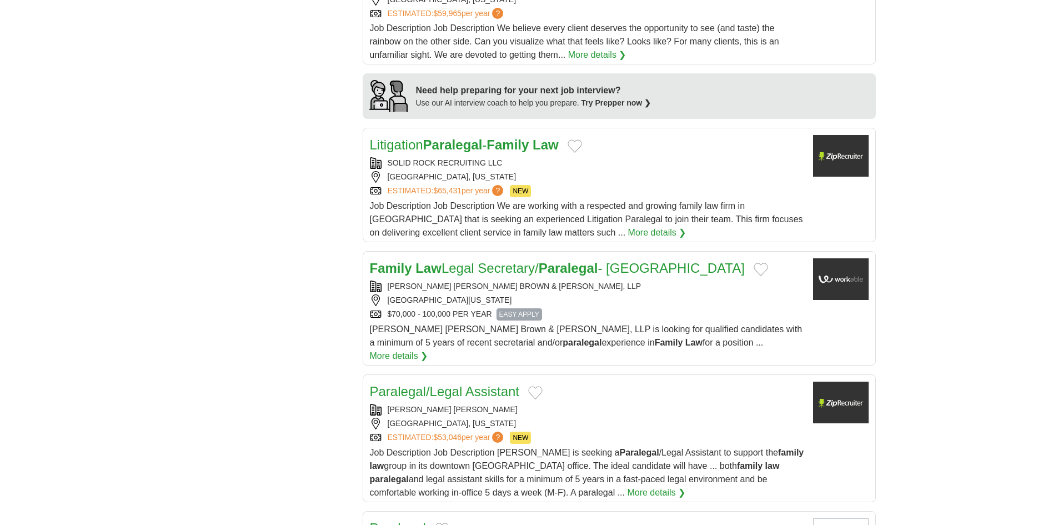
scroll to position [1000, 0]
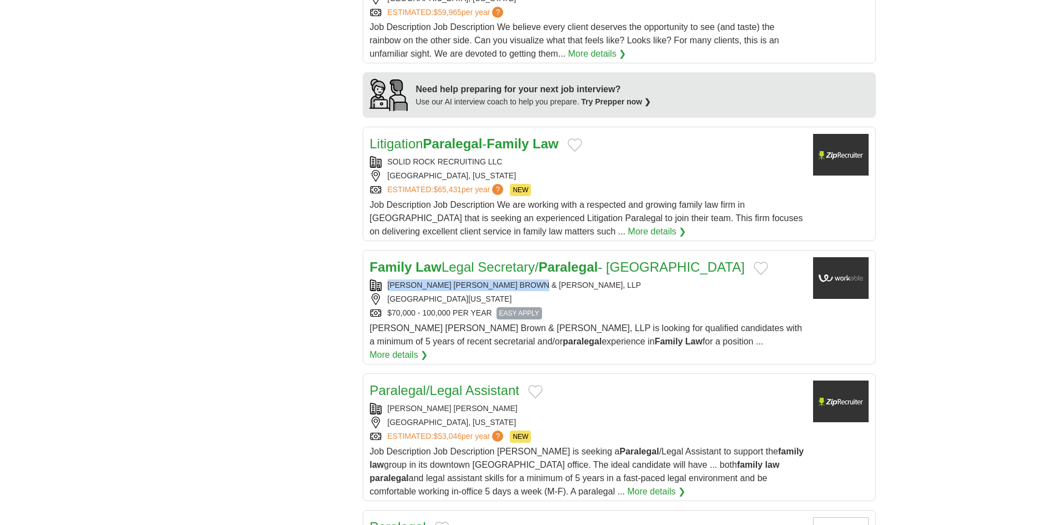
copy div "BREMER WHYTE BROWN & O'MEARA, LLP"
drag, startPoint x: 554, startPoint y: 257, endPoint x: 388, endPoint y: 258, distance: 165.5
click at [388, 279] on div "BREMER WHYTE BROWN & O'MEARA, LLP" at bounding box center [587, 285] width 434 height 12
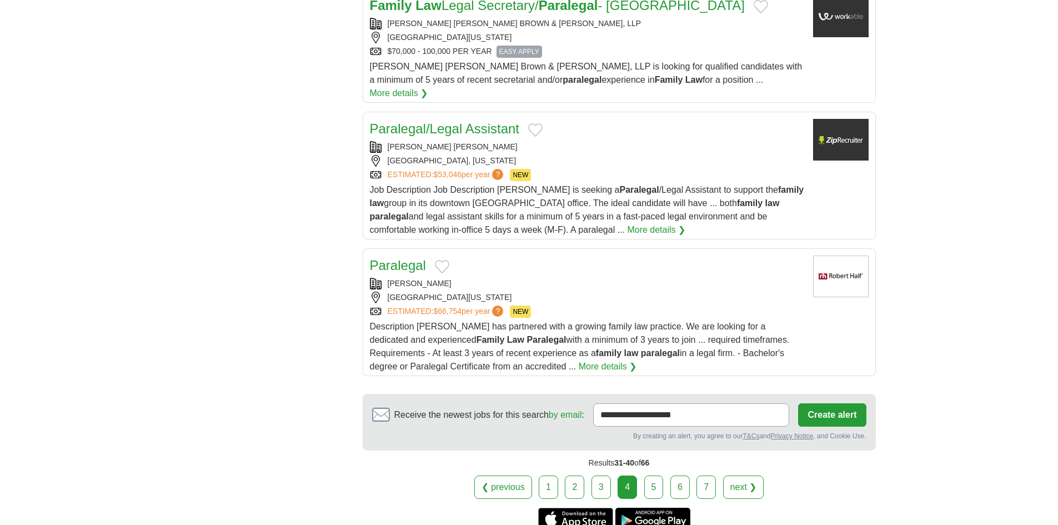
scroll to position [1278, 0]
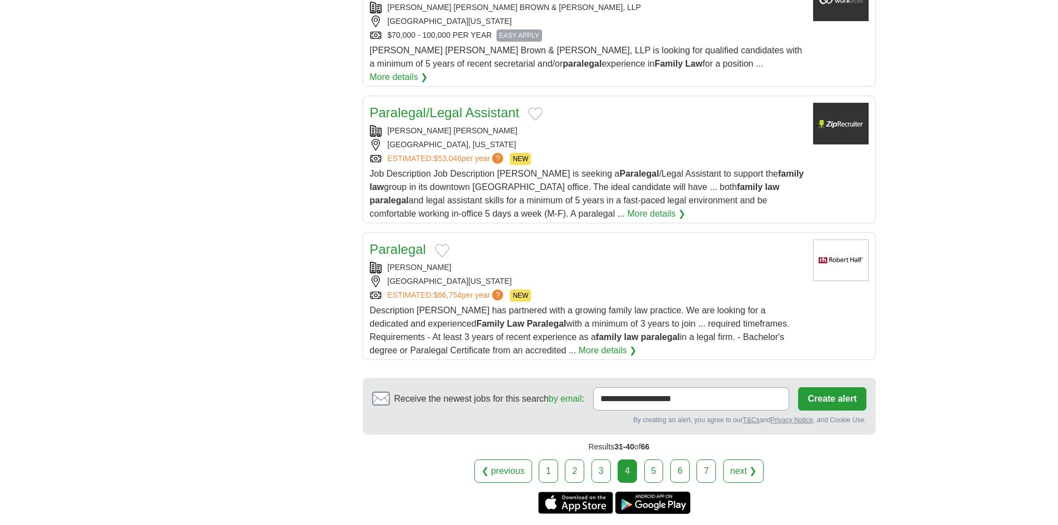
click at [653, 459] on link "5" at bounding box center [653, 470] width 19 height 23
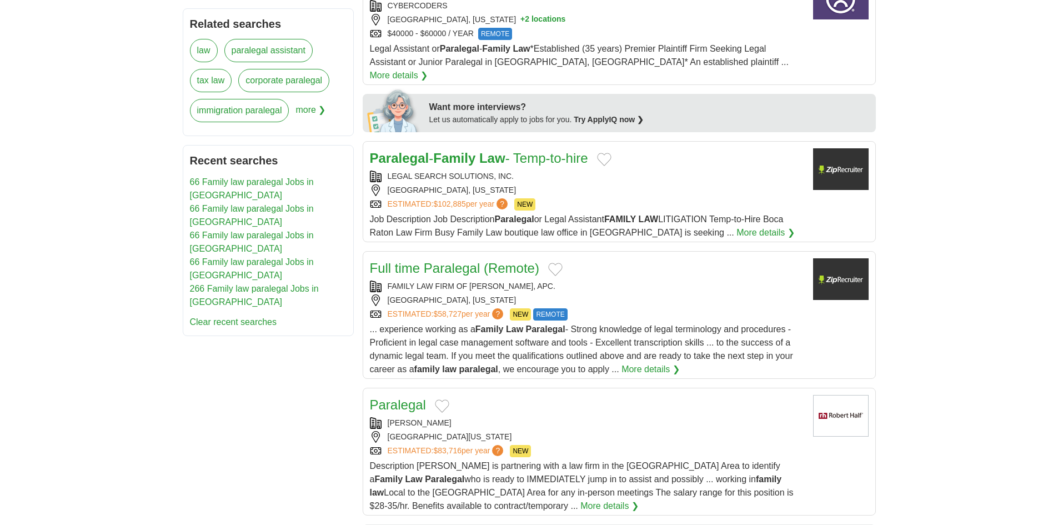
scroll to position [555, 0]
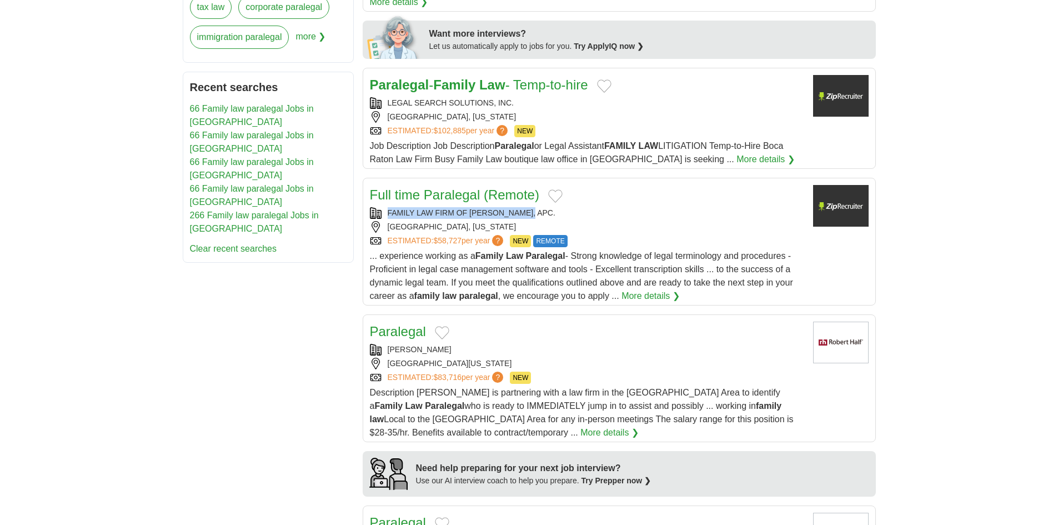
drag, startPoint x: 495, startPoint y: 172, endPoint x: 382, endPoint y: 177, distance: 113.4
click at [382, 207] on div "FAMILY LAW FIRM OF [PERSON_NAME], APC." at bounding box center [587, 213] width 434 height 12
copy div "FAMILY LAW FIRM OF [PERSON_NAME], APC."
click at [195, 246] on div "**********" at bounding box center [529, 424] width 693 height 1546
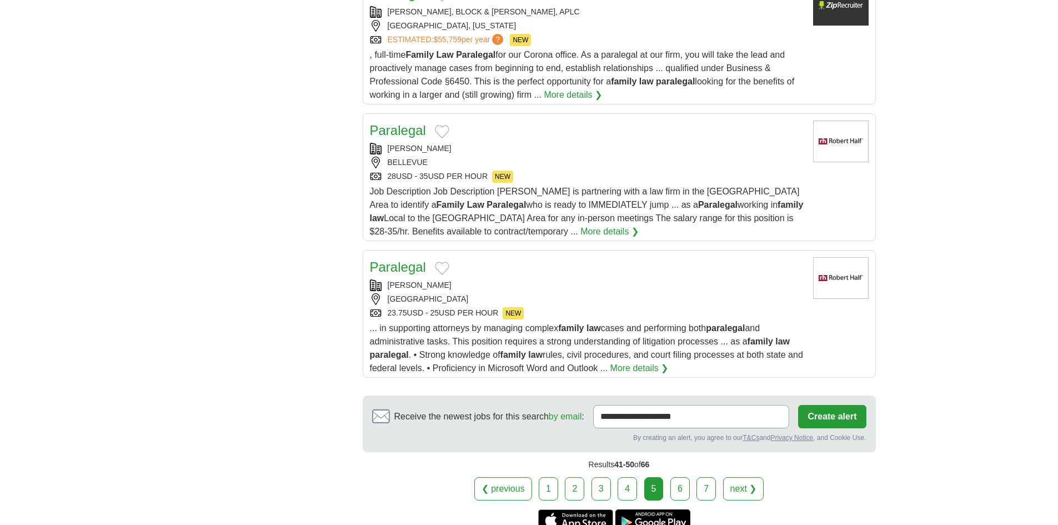
scroll to position [1222, 0]
click at [678, 476] on link "6" at bounding box center [679, 487] width 19 height 23
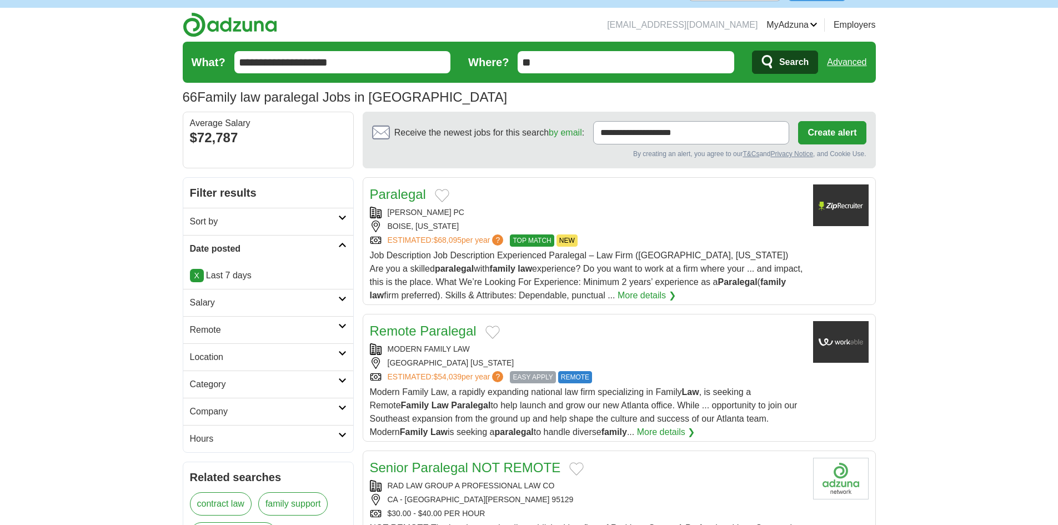
scroll to position [56, 0]
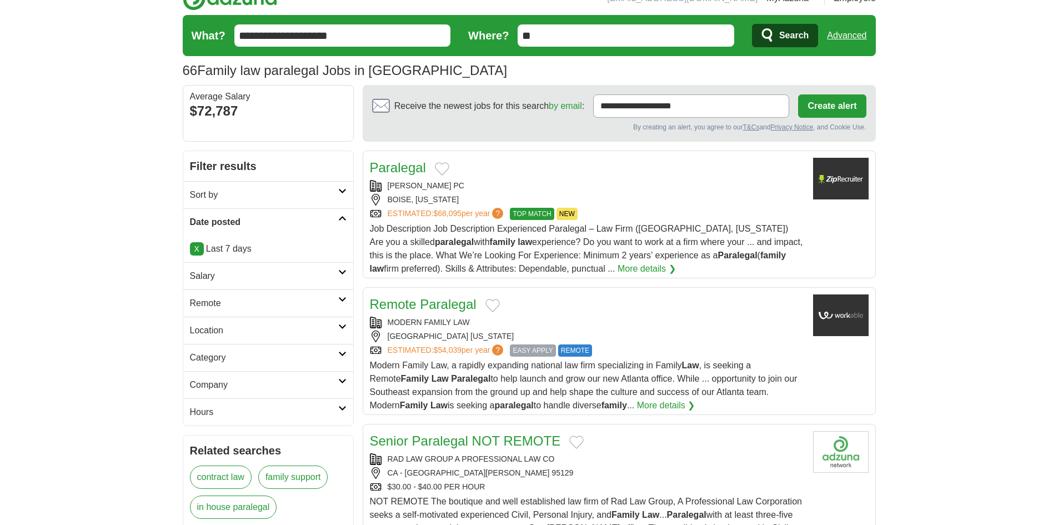
drag, startPoint x: 460, startPoint y: 186, endPoint x: 435, endPoint y: 196, distance: 26.9
click at [370, 186] on div "MICHAEL DOOLITTLE PC" at bounding box center [587, 186] width 434 height 12
copy div "MICHAEL DOOLITTLE PC"
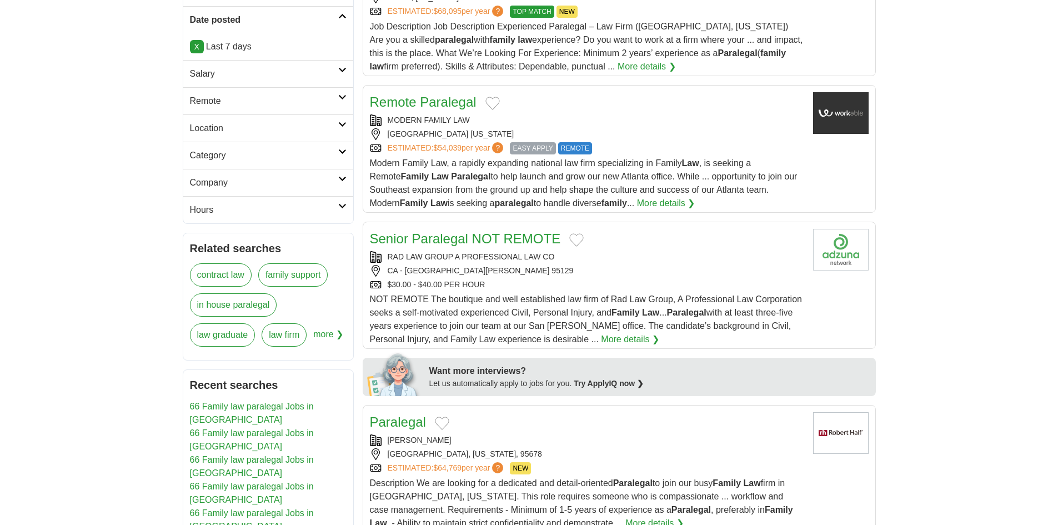
scroll to position [333, 0]
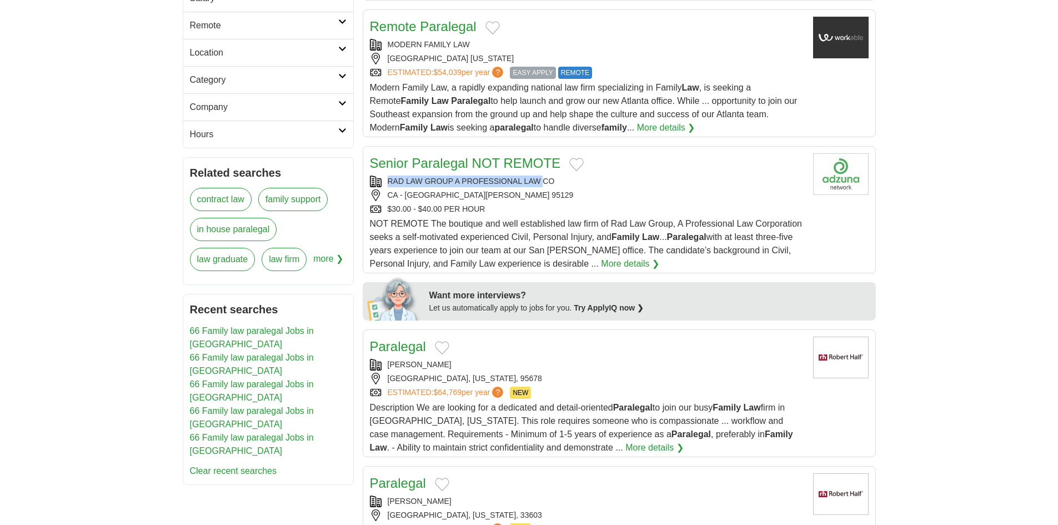
copy div "RAD LAW GROUP A PROFESSIONAL LAW"
drag, startPoint x: 385, startPoint y: 179, endPoint x: 543, endPoint y: 179, distance: 157.7
click at [543, 179] on div "RAD LAW GROUP A PROFESSIONAL LAW CO" at bounding box center [587, 182] width 434 height 12
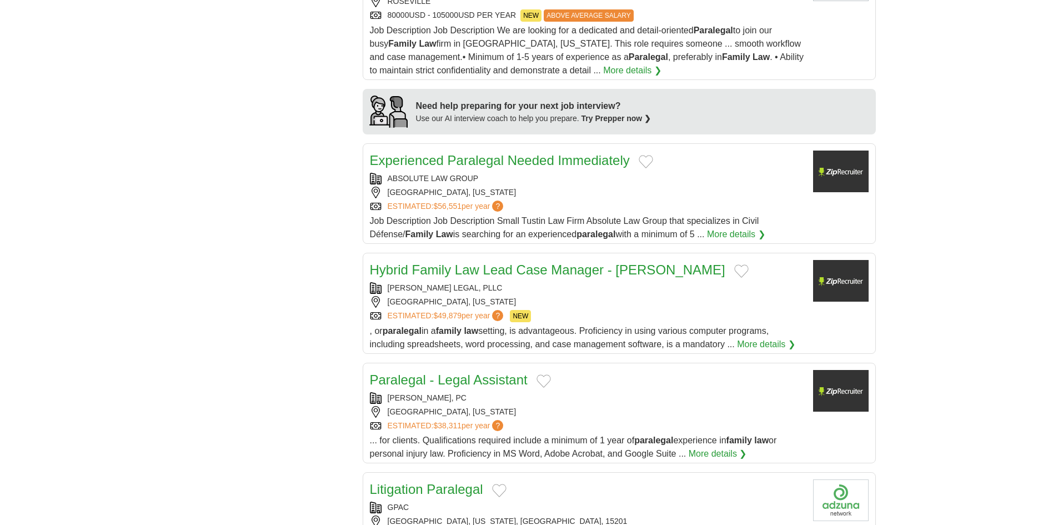
scroll to position [1000, 0]
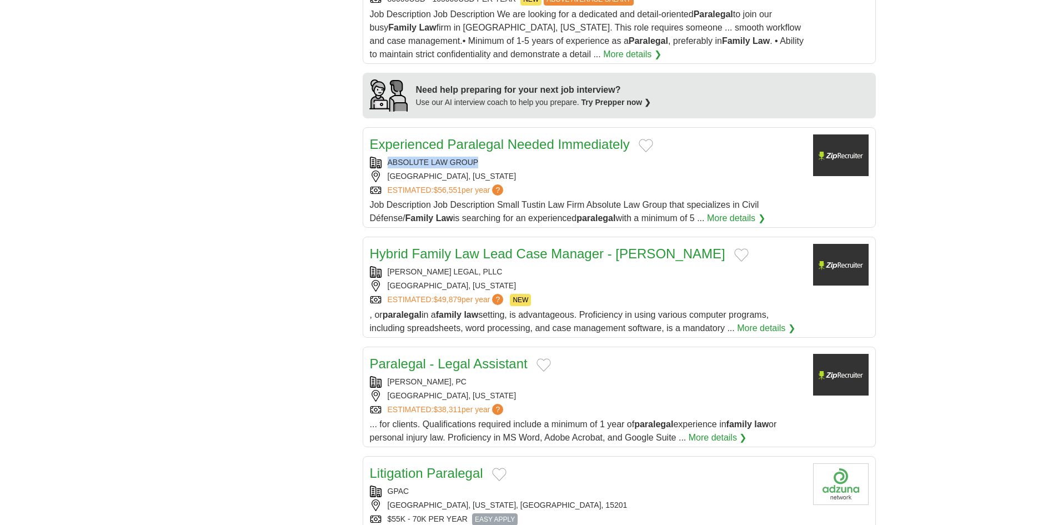
drag, startPoint x: 385, startPoint y: 160, endPoint x: 510, endPoint y: 159, distance: 124.4
click at [510, 159] on div "ABSOLUTE LAW GROUP" at bounding box center [587, 163] width 434 height 12
copy div "ABSOLUTE LAW GROUP"
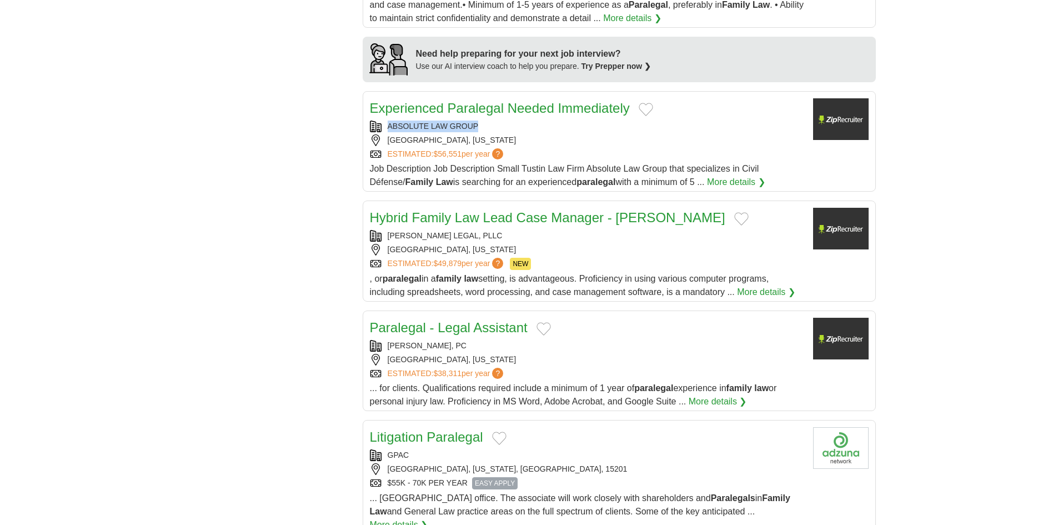
scroll to position [1055, 0]
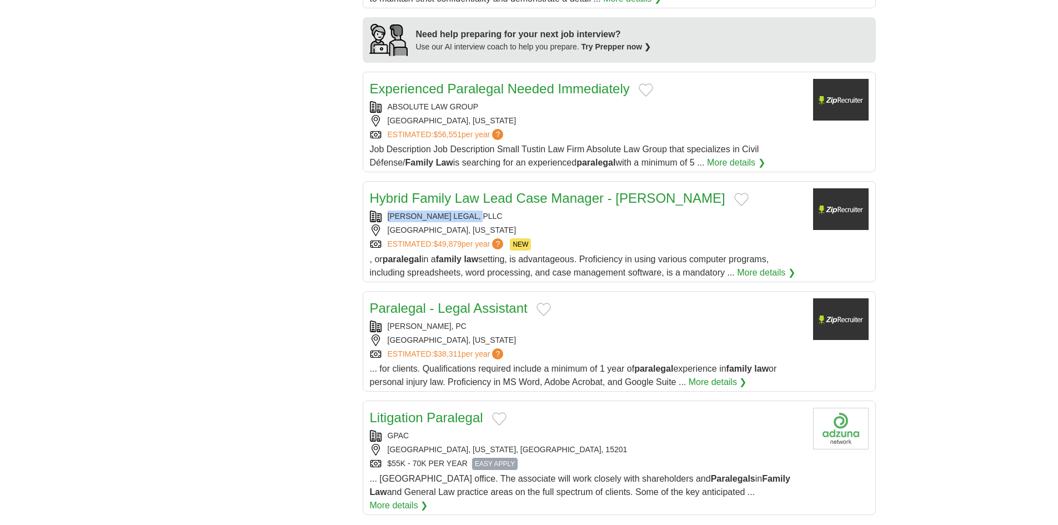
copy div "KIMBROUGH LEGAL, PLLC"
drag, startPoint x: 383, startPoint y: 214, endPoint x: 492, endPoint y: 216, distance: 108.9
click at [492, 216] on div "KIMBROUGH LEGAL, PLLC" at bounding box center [587, 217] width 434 height 12
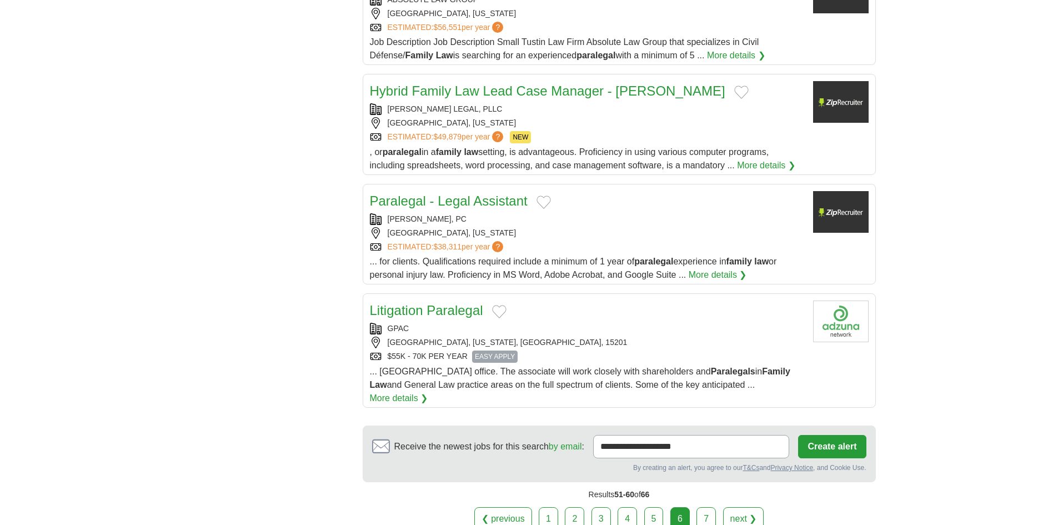
scroll to position [1166, 0]
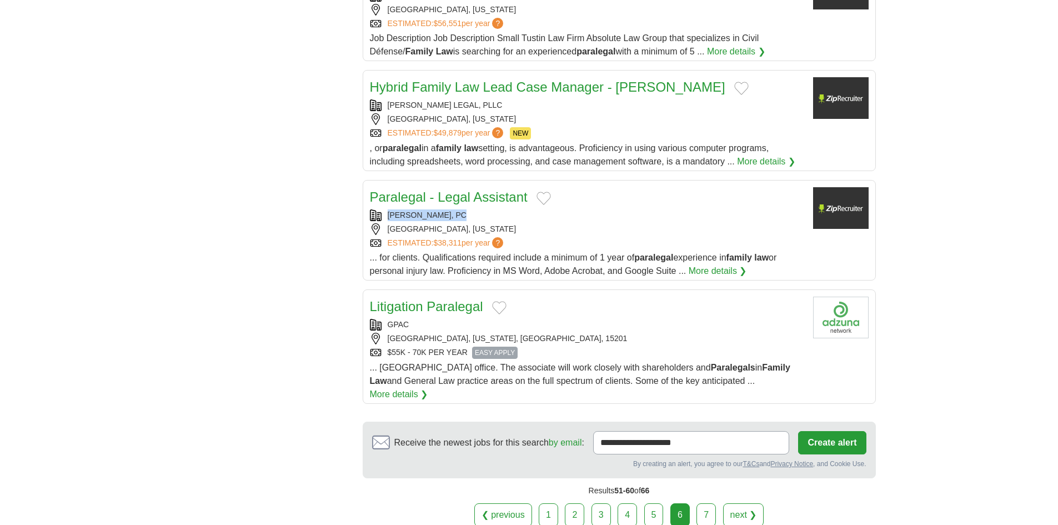
drag, startPoint x: 387, startPoint y: 212, endPoint x: 464, endPoint y: 214, distance: 77.2
click at [464, 214] on div "[PERSON_NAME], PC" at bounding box center [587, 215] width 434 height 12
copy div "[PERSON_NAME], PC"
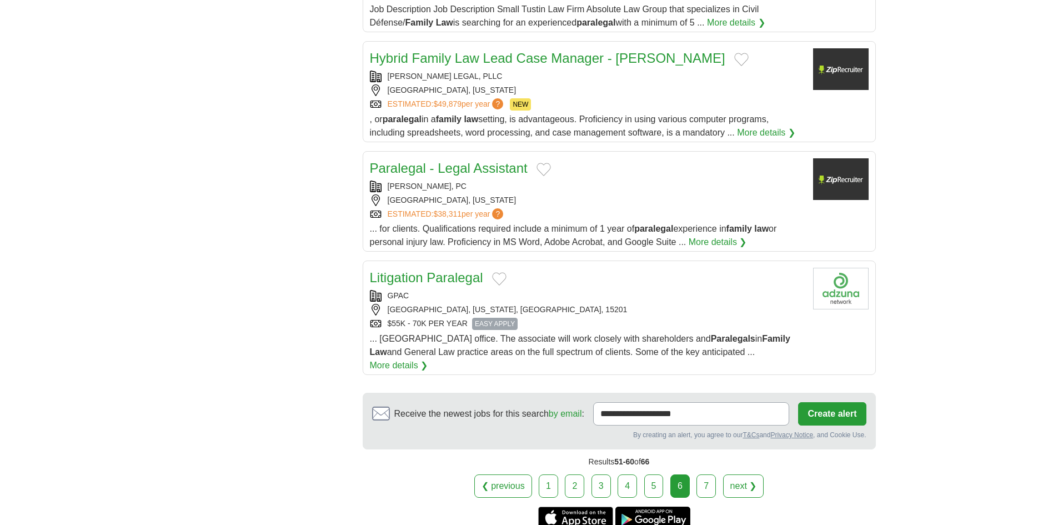
scroll to position [1222, 0]
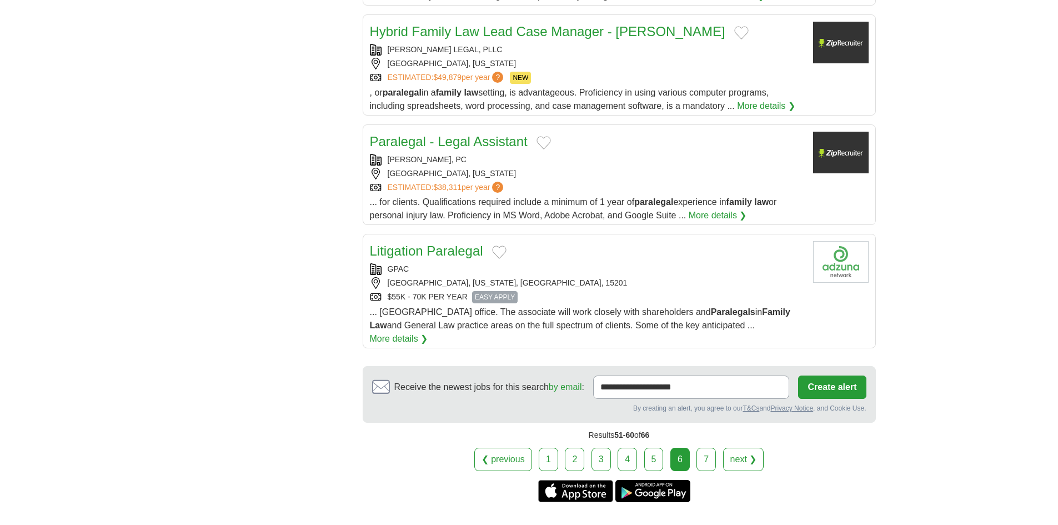
click at [710, 454] on link "7" at bounding box center [706, 459] width 19 height 23
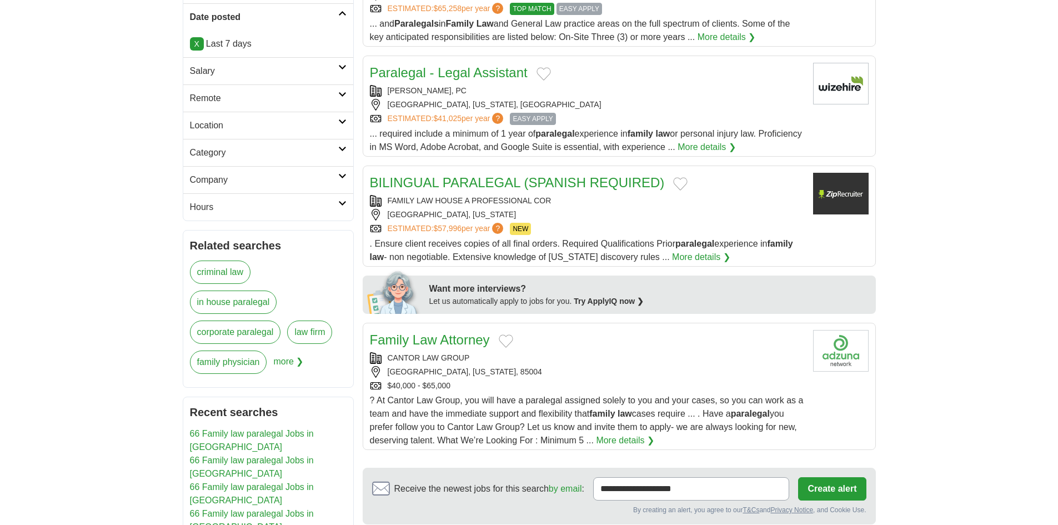
scroll to position [333, 0]
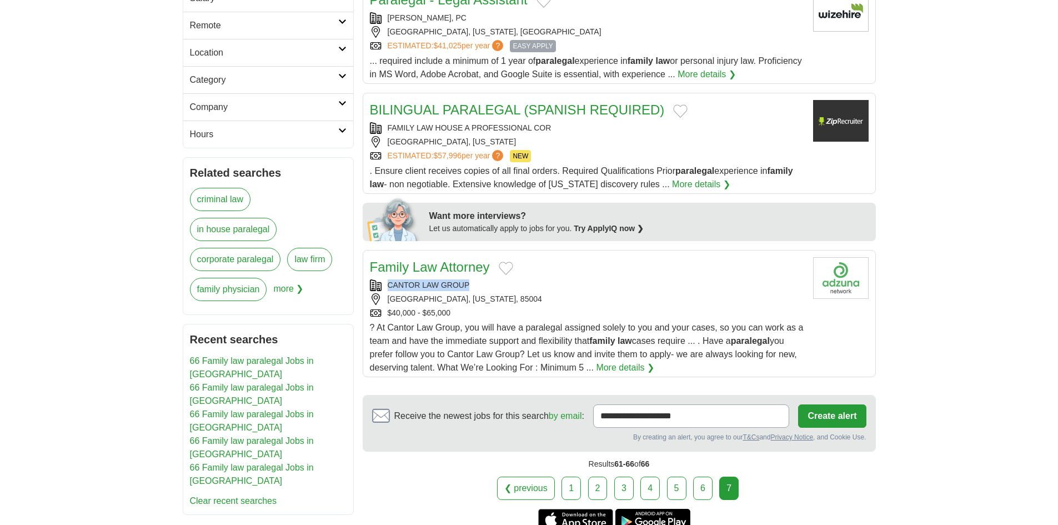
drag, startPoint x: 390, startPoint y: 282, endPoint x: 490, endPoint y: 285, distance: 99.5
click at [490, 285] on div "CANTOR LAW GROUP" at bounding box center [587, 285] width 434 height 12
copy div "CANTOR LAW GROUP"
click at [82, 220] on body "**********" at bounding box center [529, 195] width 1058 height 1057
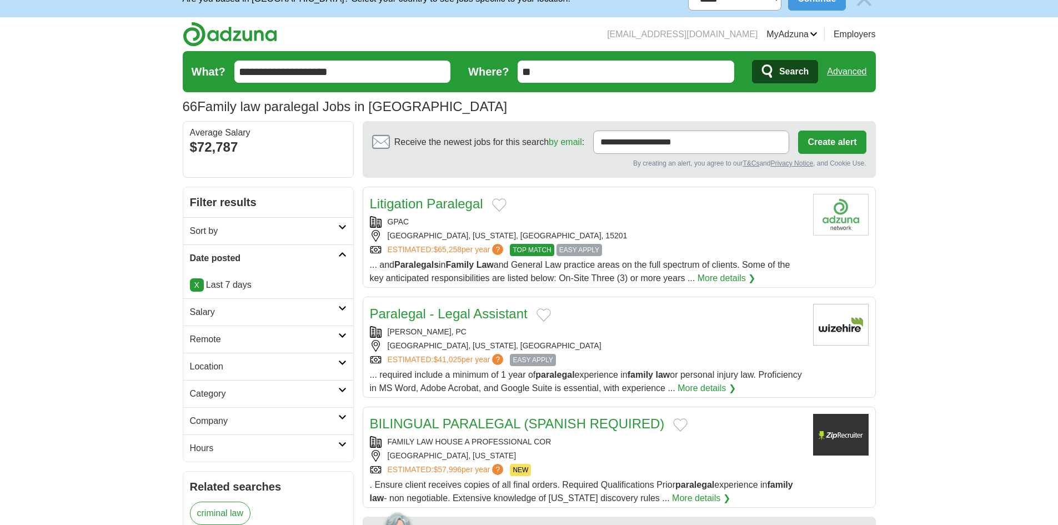
scroll to position [0, 0]
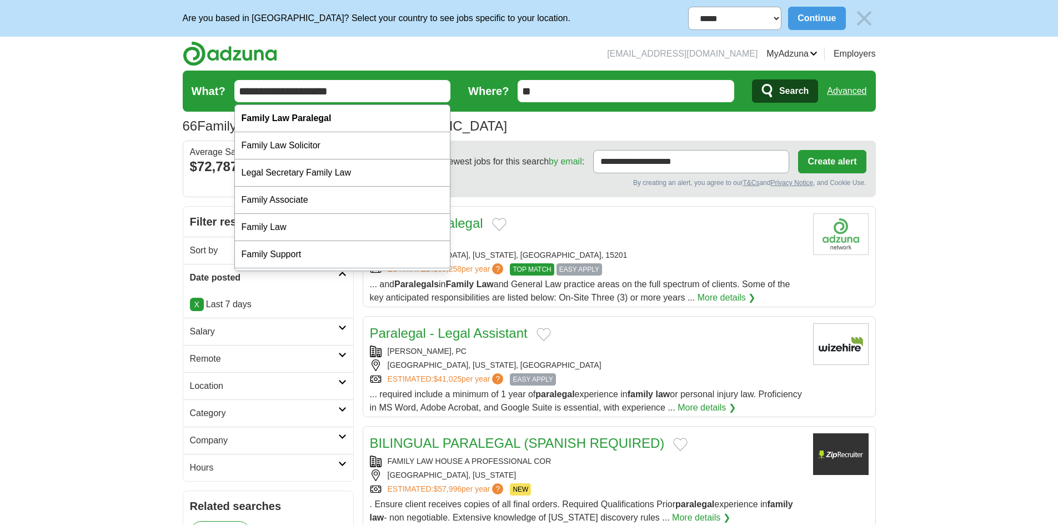
drag, startPoint x: 287, startPoint y: 90, endPoint x: 51, endPoint y: 93, distance: 236.6
click at [51, 93] on body "**********" at bounding box center [529, 528] width 1058 height 1057
type input "**********"
click at [800, 91] on span "Search" at bounding box center [793, 91] width 29 height 22
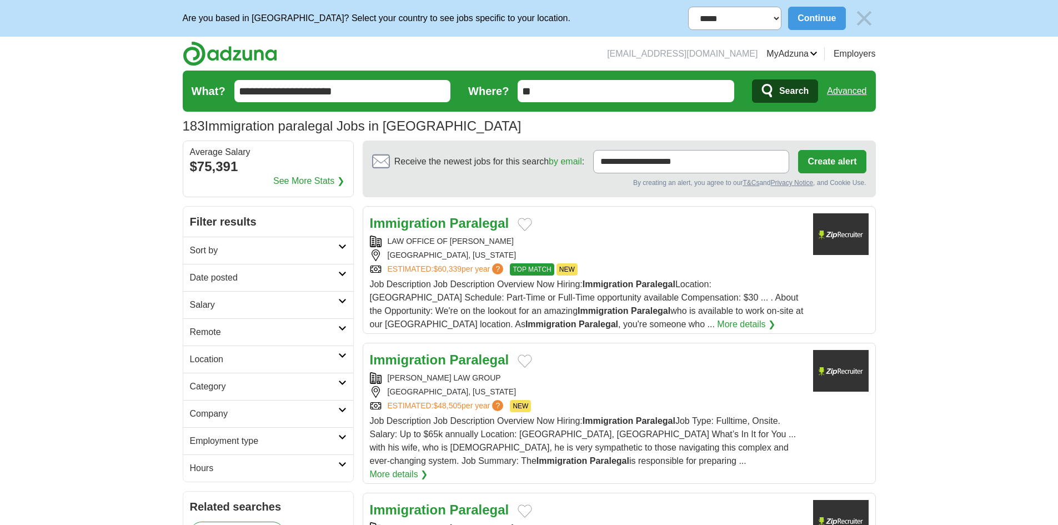
click at [232, 282] on h2 "Date posted" at bounding box center [264, 277] width 148 height 13
click at [219, 332] on link "Last 7 days" at bounding box center [268, 335] width 157 height 13
copy div "LAW OFFICE OF [PERSON_NAME]"
drag, startPoint x: 385, startPoint y: 238, endPoint x: 517, endPoint y: 239, distance: 131.1
click at [516, 239] on div "LAW OFFICE OF [PERSON_NAME]" at bounding box center [587, 242] width 434 height 12
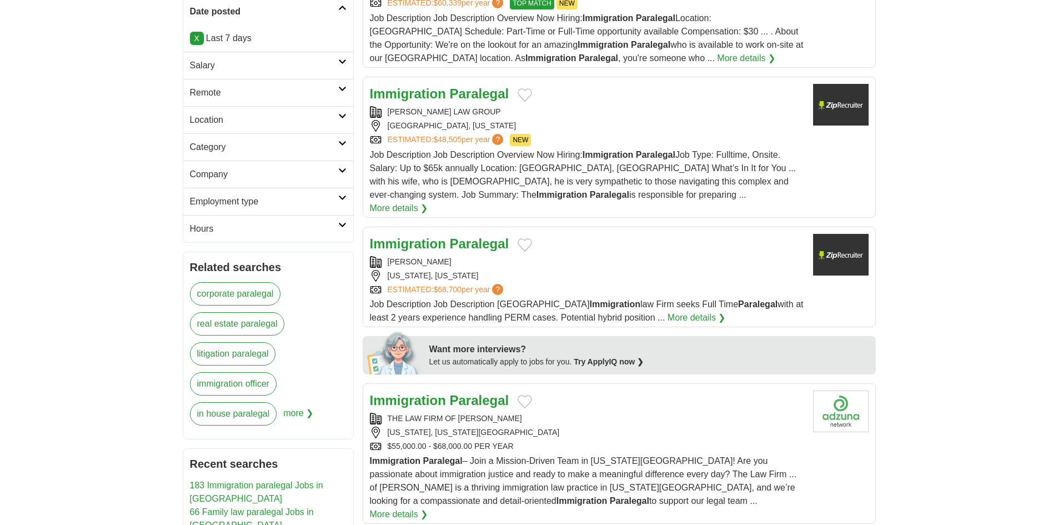
scroll to position [278, 0]
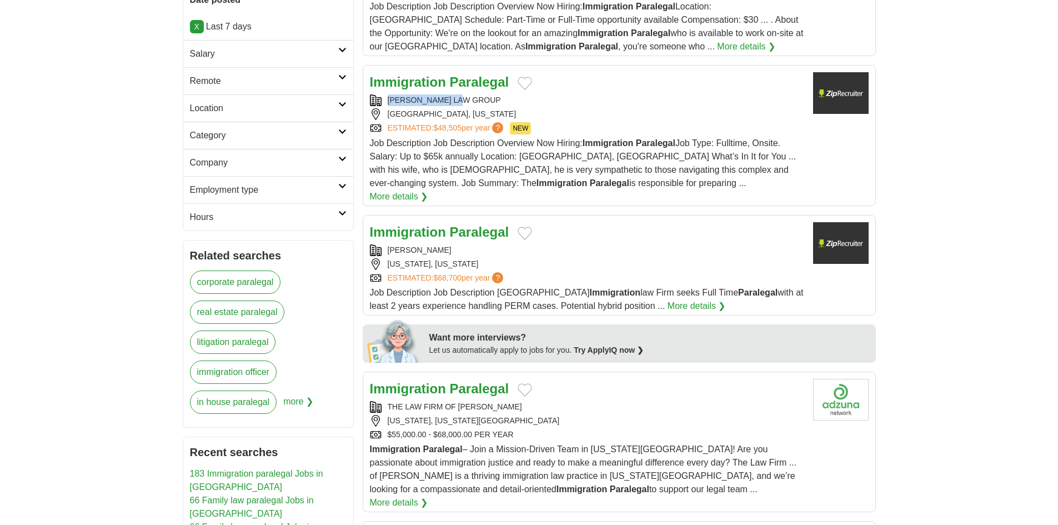
copy div "[PERSON_NAME] LAW GROUP"
drag, startPoint x: 406, startPoint y: 101, endPoint x: 507, endPoint y: 104, distance: 100.6
click at [507, 104] on div "WELDON LAW GROUP" at bounding box center [587, 100] width 434 height 12
copy div "WELDON LAW GROUP"
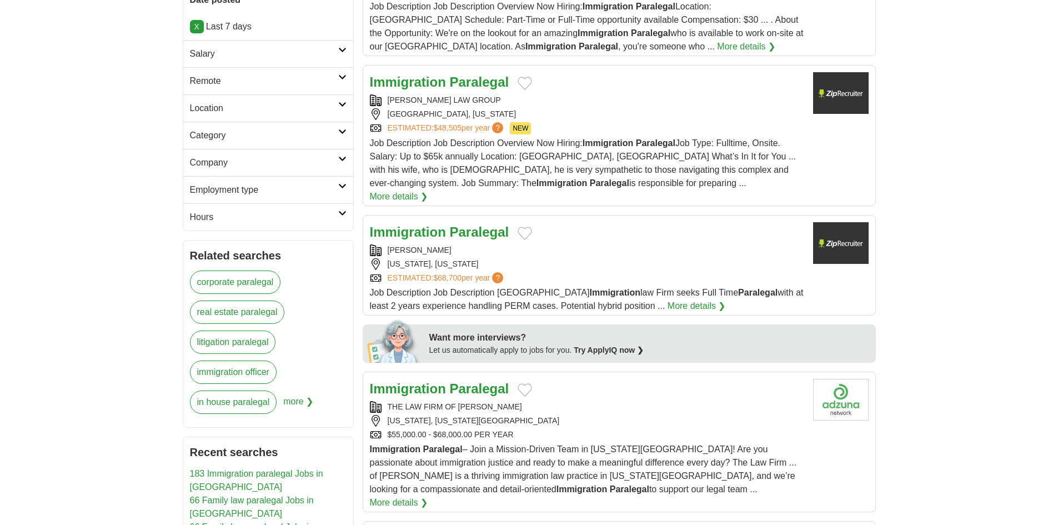
drag, startPoint x: 383, startPoint y: 232, endPoint x: 488, endPoint y: 233, distance: 104.4
click at [488, 244] on div "STEPHEN M PERLITSH" at bounding box center [587, 250] width 434 height 12
copy div "STEPHEN M PERLITSH"
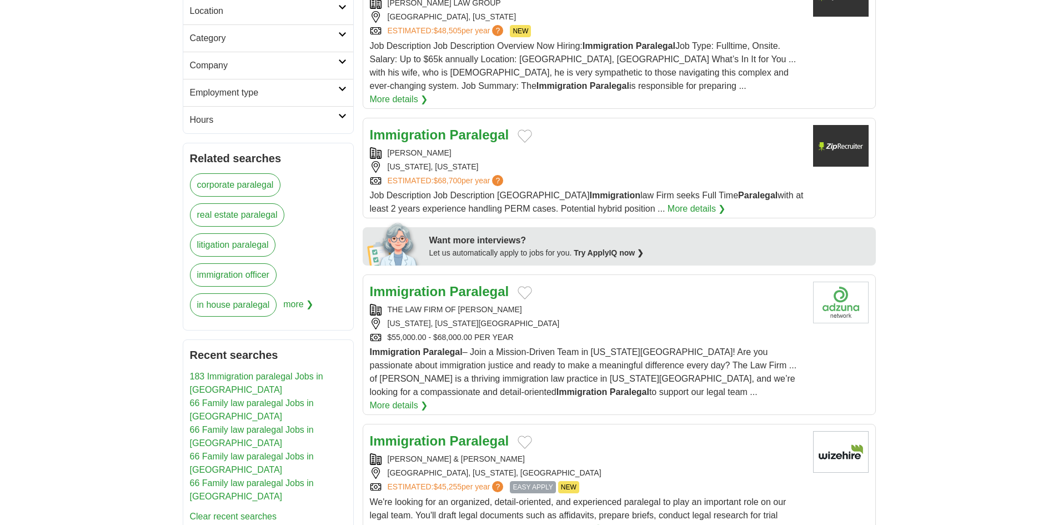
scroll to position [500, 0]
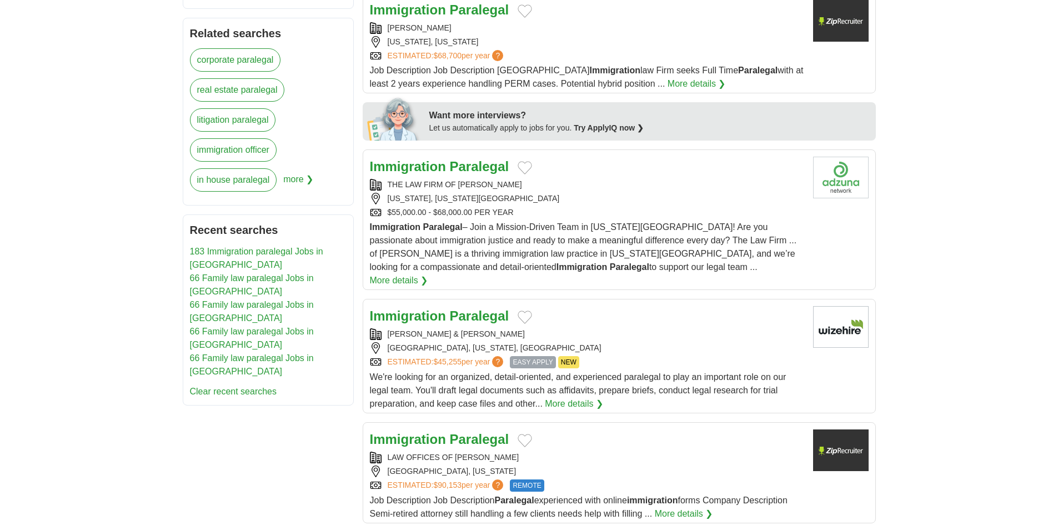
drag, startPoint x: 387, startPoint y: 167, endPoint x: 540, endPoint y: 176, distance: 153.5
click at [540, 179] on div "THE LAW FIRM OF MOUMITA RAHMAN" at bounding box center [587, 185] width 434 height 12
copy div "THE LAW FIRM OF MOUMITA RAHMAN"
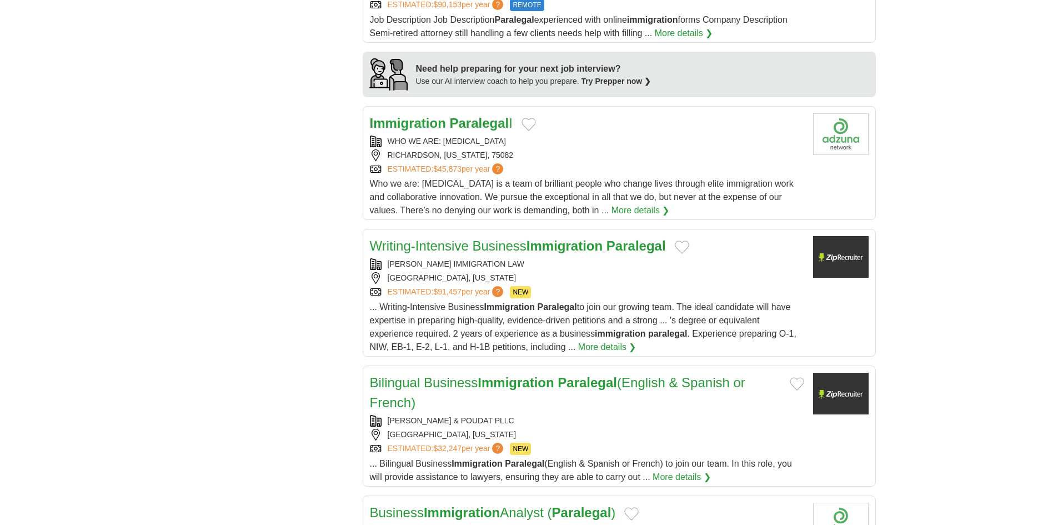
scroll to position [1000, 0]
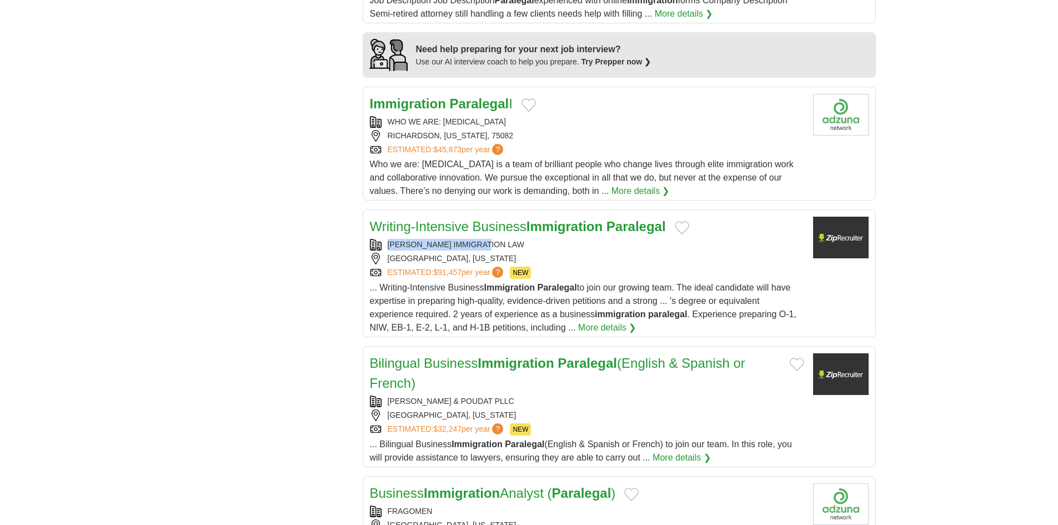
copy div "ALCORN IMMIGRATION LAW"
drag, startPoint x: 387, startPoint y: 216, endPoint x: 505, endPoint y: 216, distance: 118.3
click at [499, 239] on div "ALCORN IMMIGRATION LAW" at bounding box center [587, 245] width 434 height 12
click at [95, 228] on body "**********" at bounding box center [529, 245] width 1058 height 2491
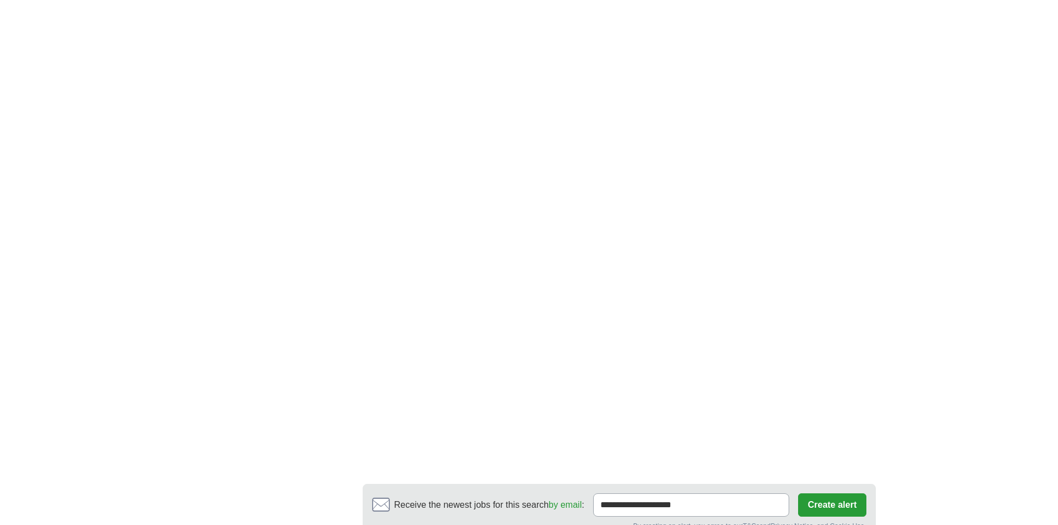
scroll to position [1833, 0]
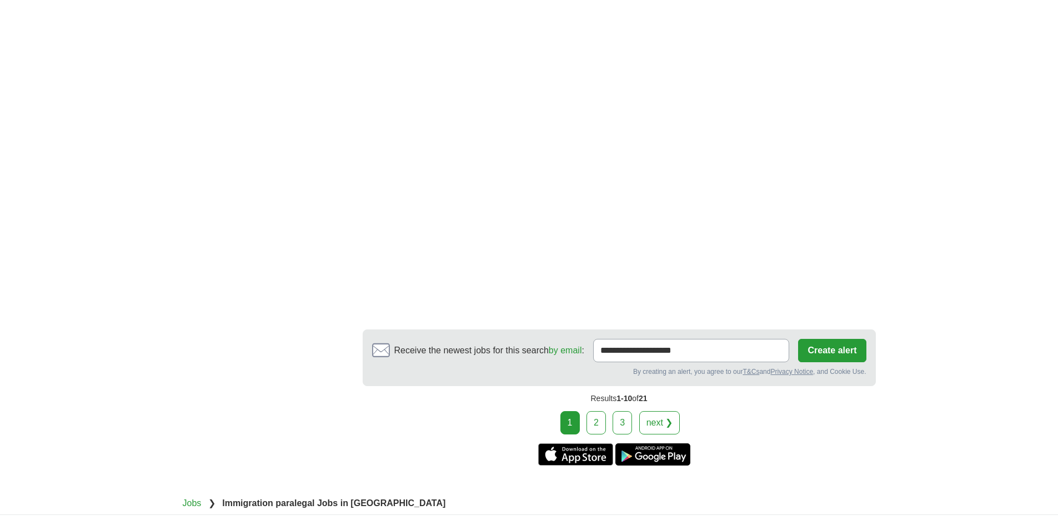
click at [601, 411] on link "2" at bounding box center [596, 422] width 19 height 23
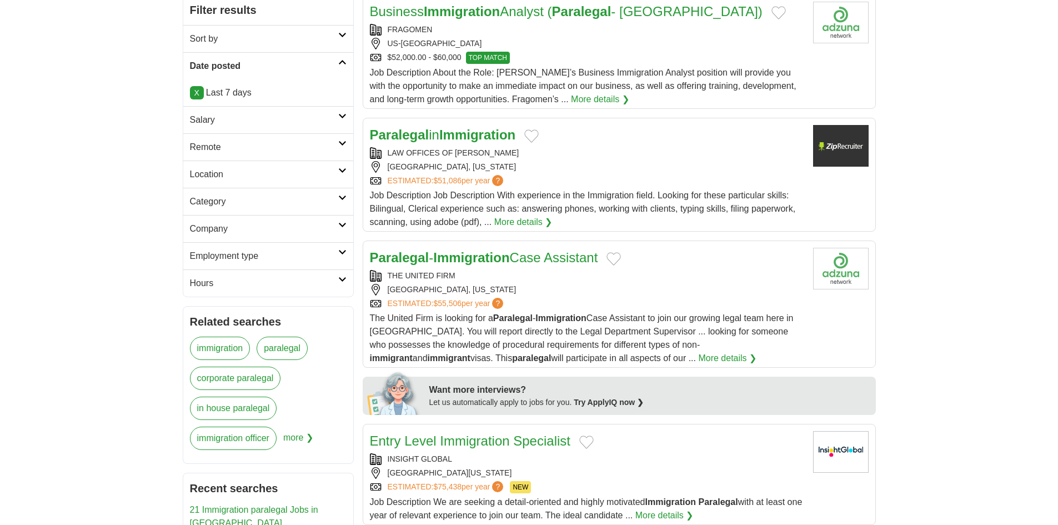
scroll to position [222, 0]
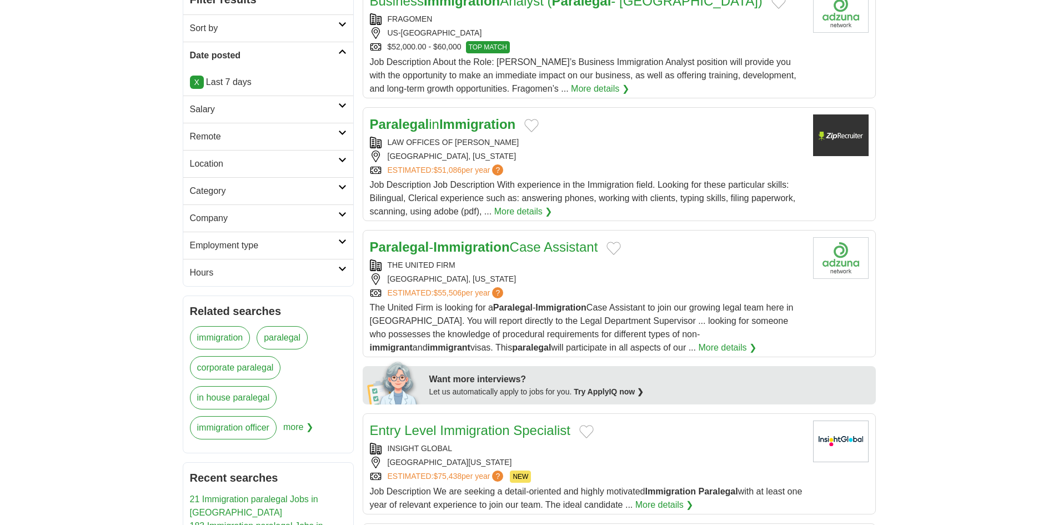
drag, startPoint x: 388, startPoint y: 141, endPoint x: 537, endPoint y: 144, distance: 148.9
click at [537, 144] on div "LAW OFFICES OF PATRICIA CORRALES" at bounding box center [587, 143] width 434 height 12
copy div "LAW OFFICES OF PATRICIA CORRALES"
click at [393, 123] on strong "Paralegal" at bounding box center [399, 124] width 59 height 15
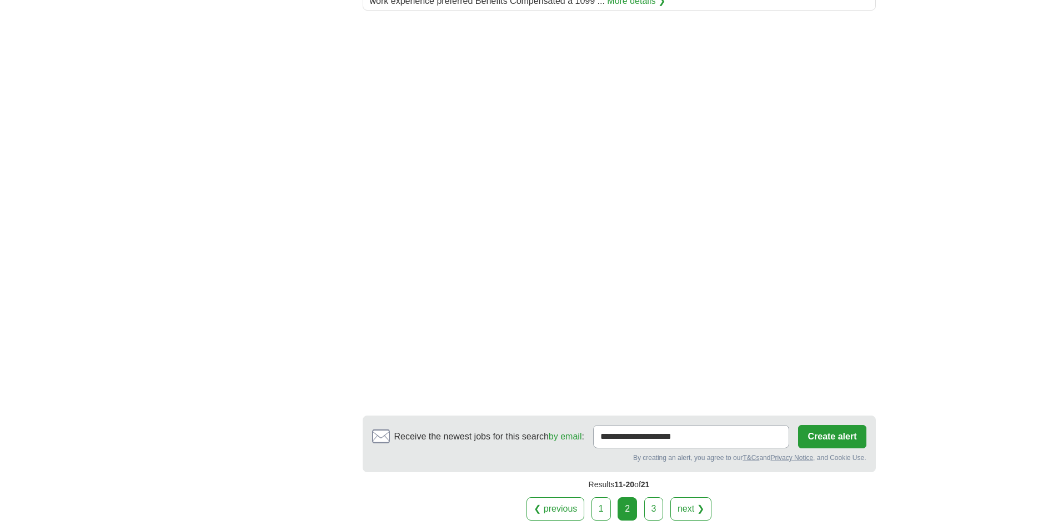
scroll to position [1666, 0]
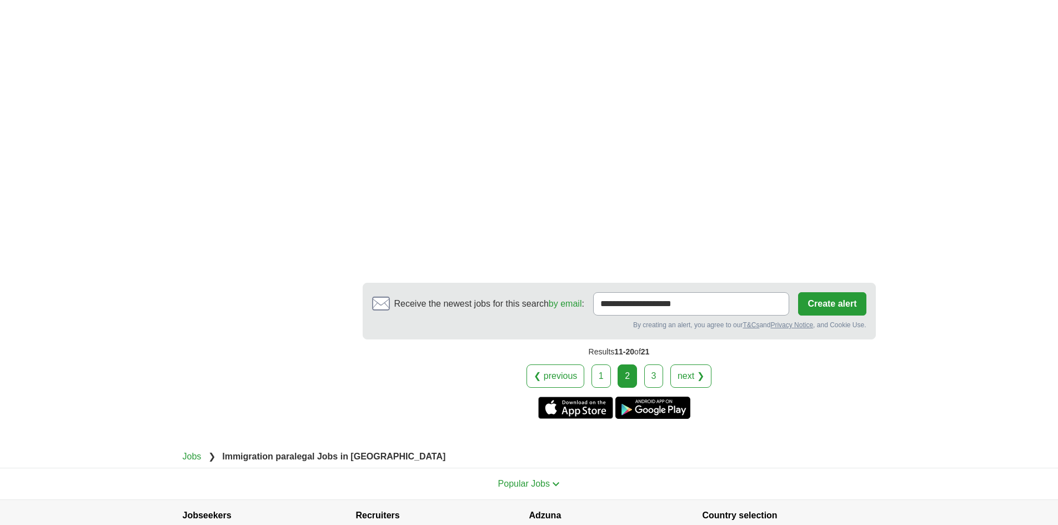
click at [655, 364] on link "3" at bounding box center [653, 375] width 19 height 23
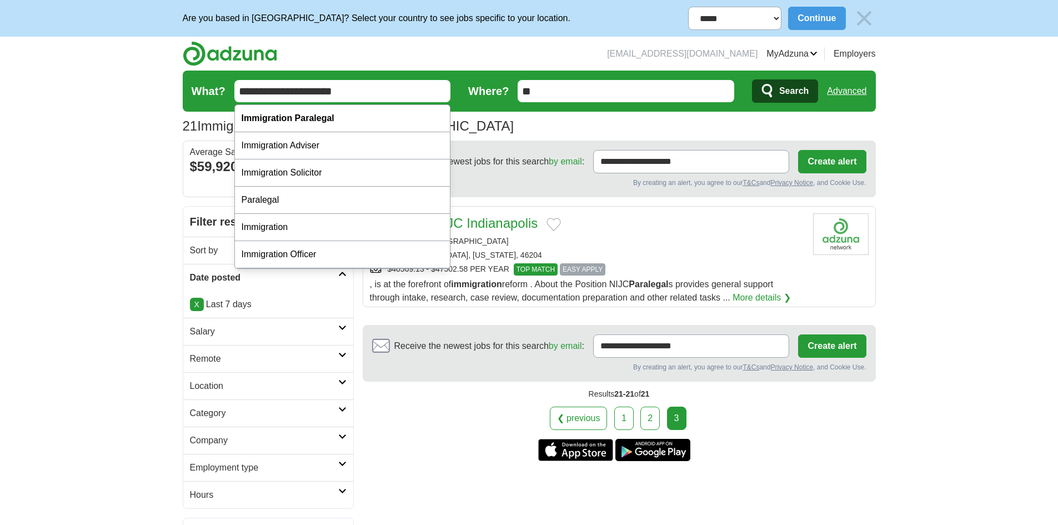
drag, startPoint x: 295, startPoint y: 90, endPoint x: 6, endPoint y: 89, distance: 288.8
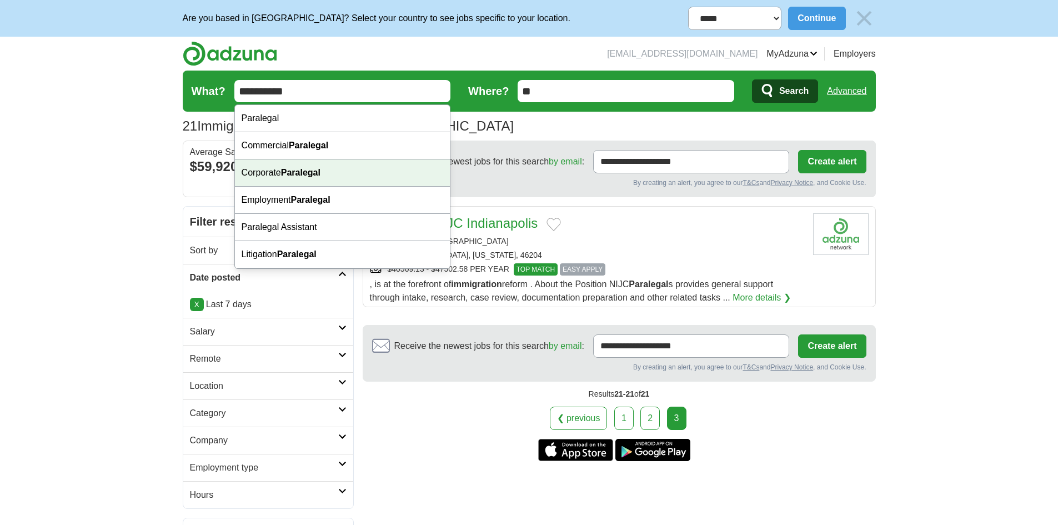
click at [288, 179] on div "Corporate Paralegal" at bounding box center [343, 172] width 216 height 27
type input "**********"
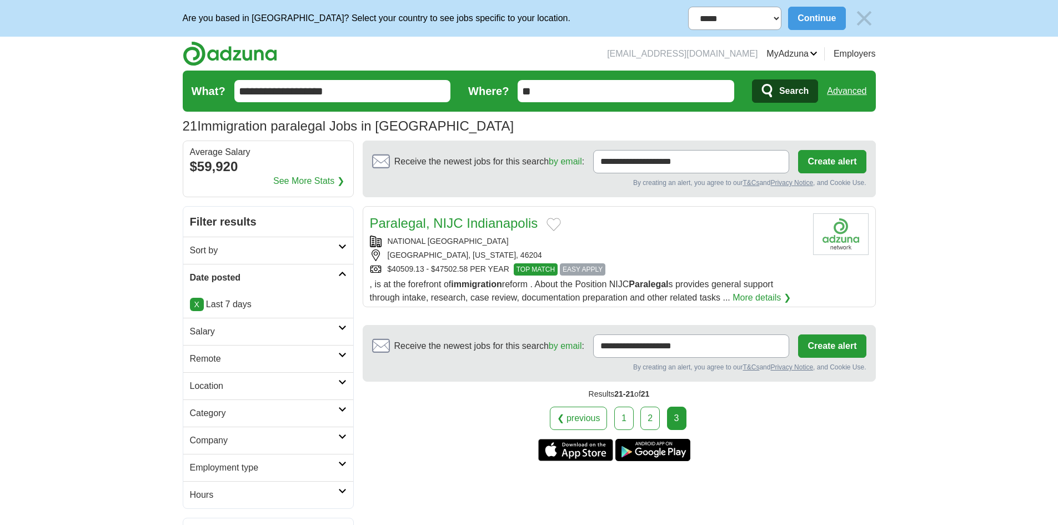
click at [785, 92] on span "Search" at bounding box center [793, 91] width 29 height 22
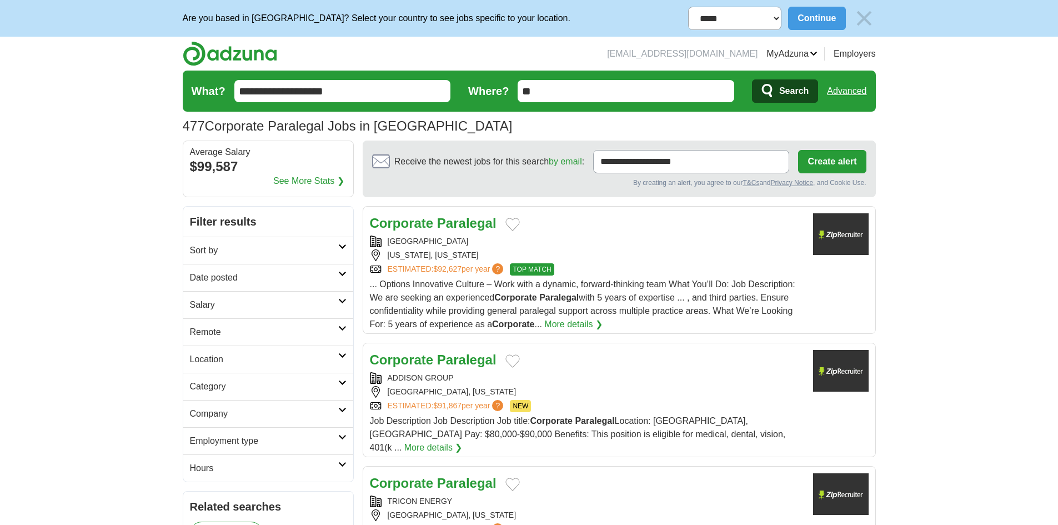
click at [224, 277] on h2 "Date posted" at bounding box center [264, 277] width 148 height 13
click at [211, 336] on link "Last 7 days" at bounding box center [268, 335] width 157 height 13
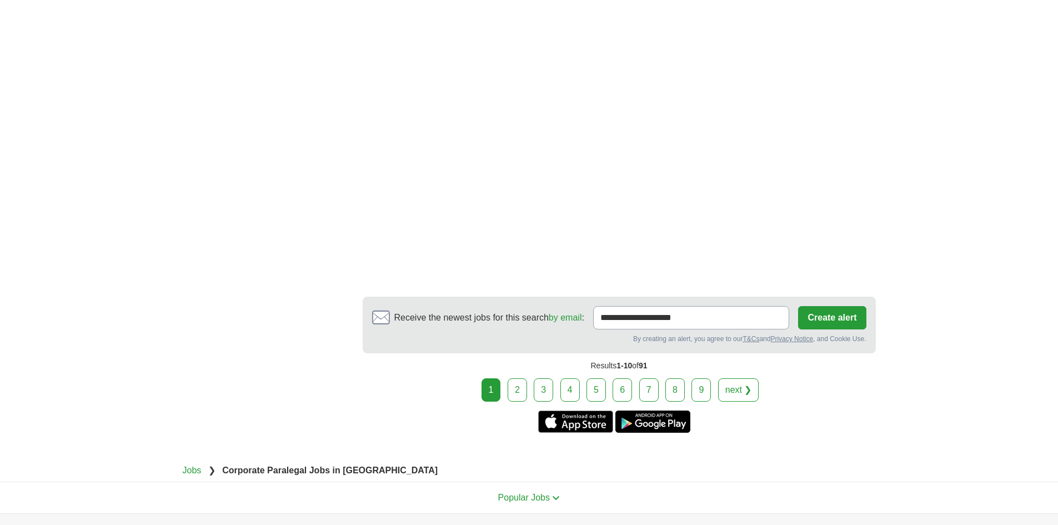
scroll to position [1666, 0]
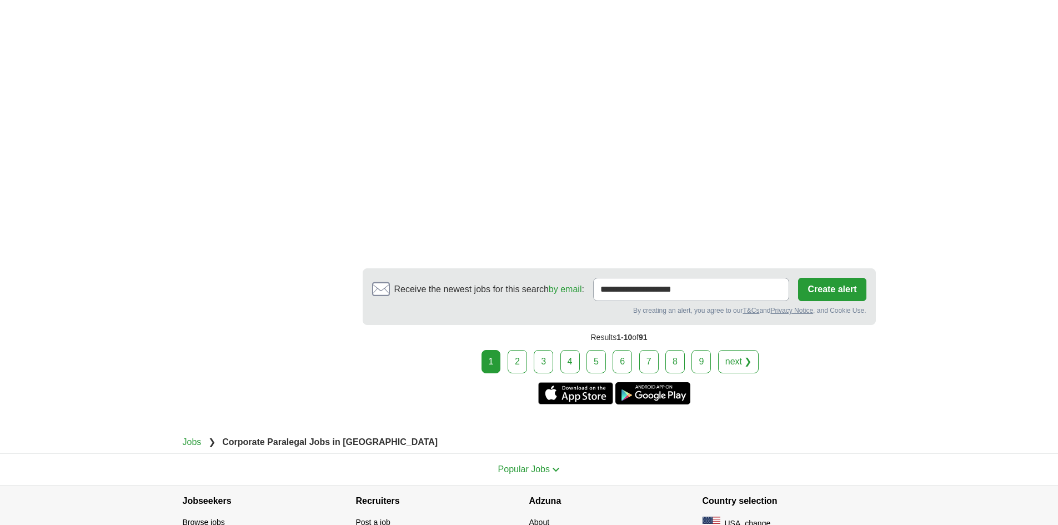
click at [520, 357] on link "2" at bounding box center [517, 361] width 19 height 23
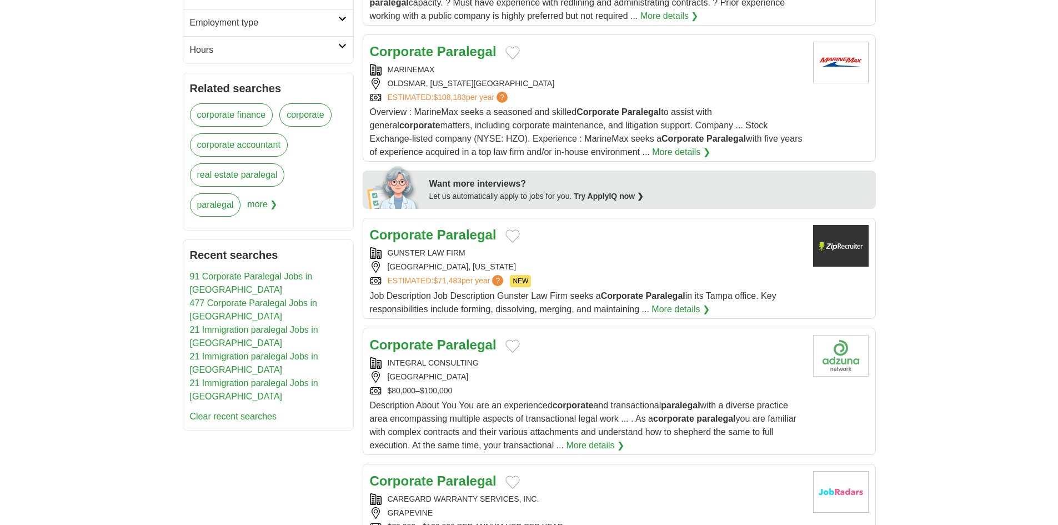
scroll to position [446, 0]
drag, startPoint x: 483, startPoint y: 253, endPoint x: 397, endPoint y: 252, distance: 86.7
click at [390, 251] on div "GUNSTER LAW FIRM" at bounding box center [587, 252] width 434 height 12
copy div "GUNSTER LAW FIRM"
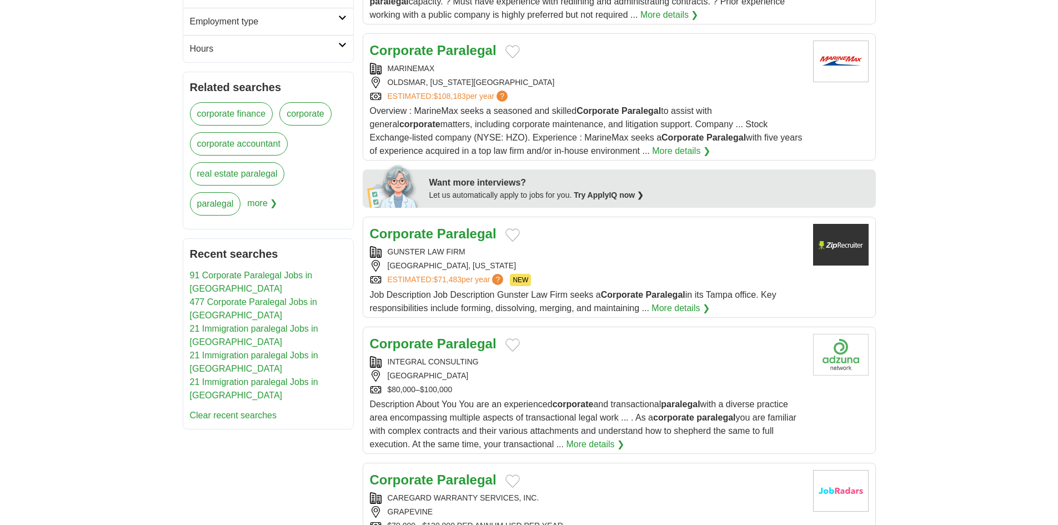
click at [417, 234] on strong "Corporate" at bounding box center [402, 233] width 64 height 15
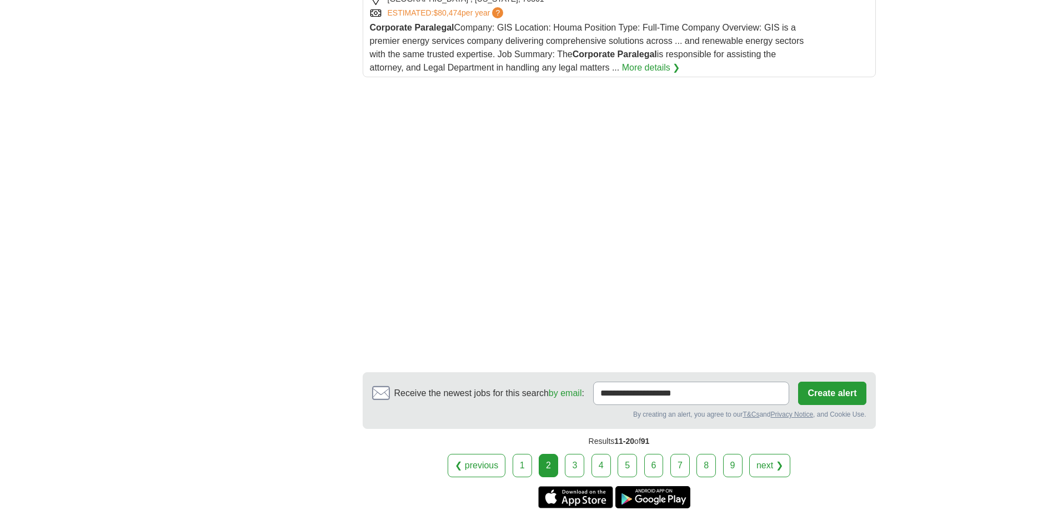
scroll to position [1668, 0]
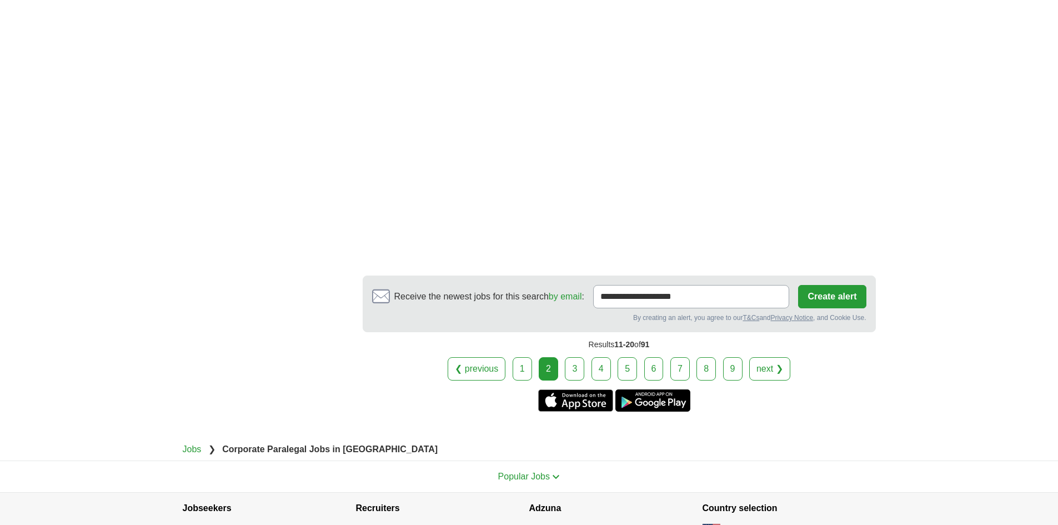
click at [574, 357] on link "3" at bounding box center [574, 368] width 19 height 23
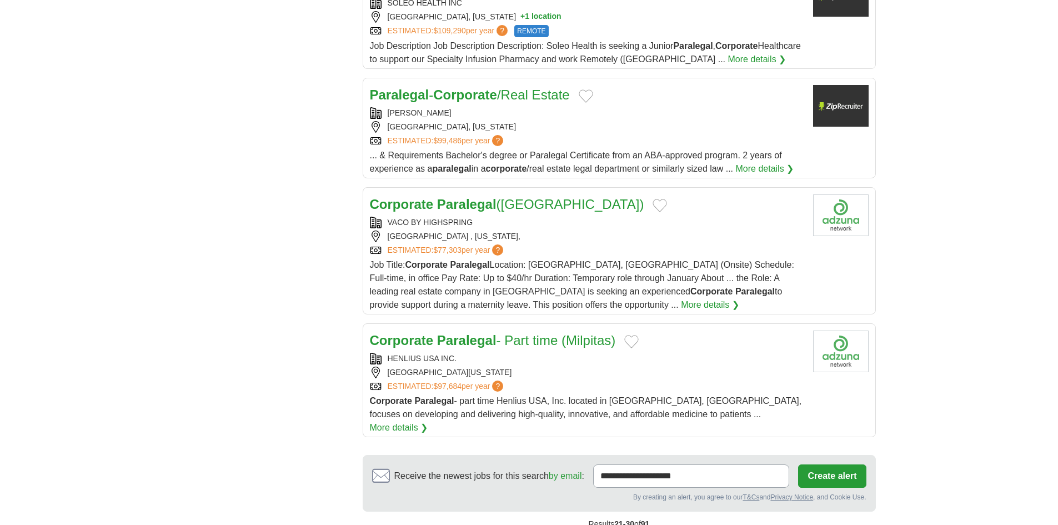
scroll to position [1111, 0]
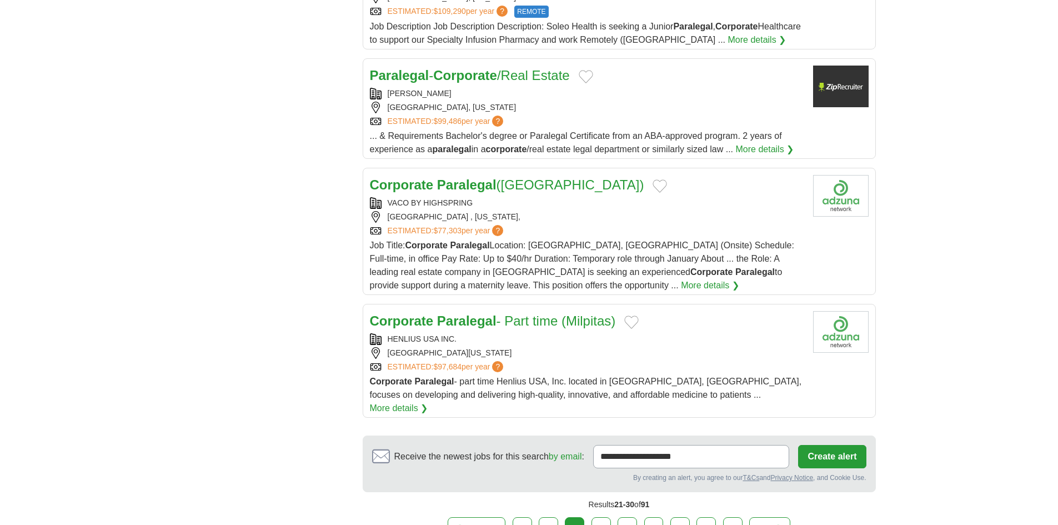
click at [603, 517] on link "4" at bounding box center [601, 528] width 19 height 23
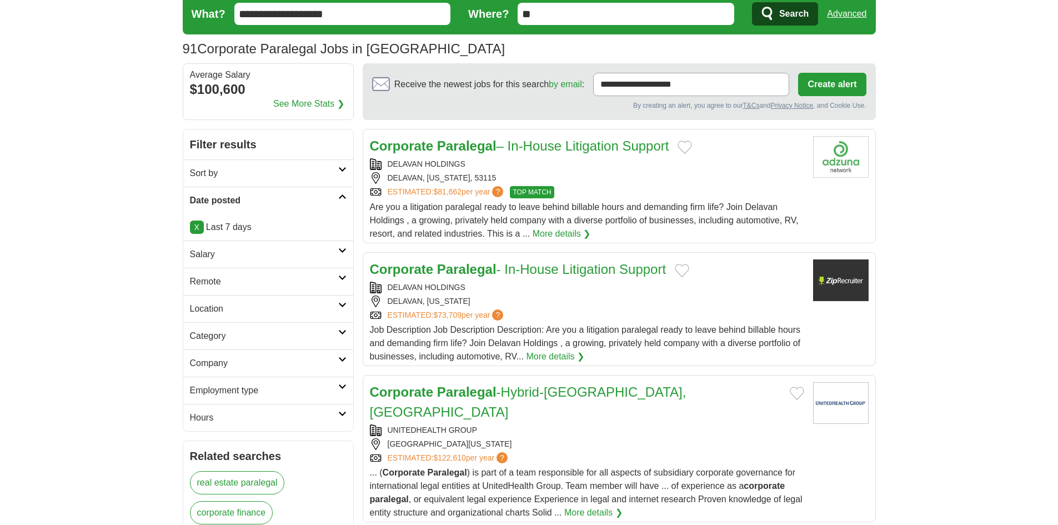
scroll to position [172, 0]
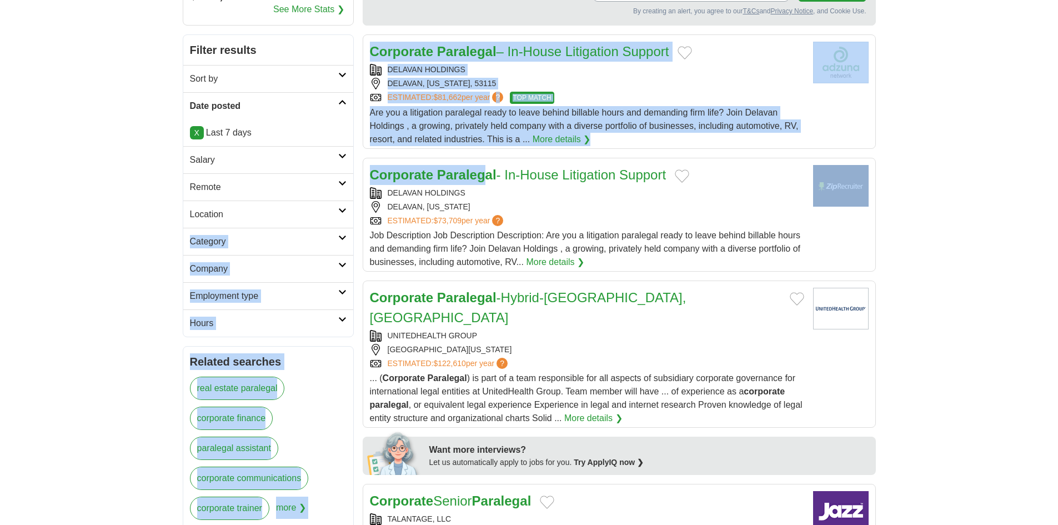
drag, startPoint x: 483, startPoint y: 183, endPoint x: 0, endPoint y: 244, distance: 487.1
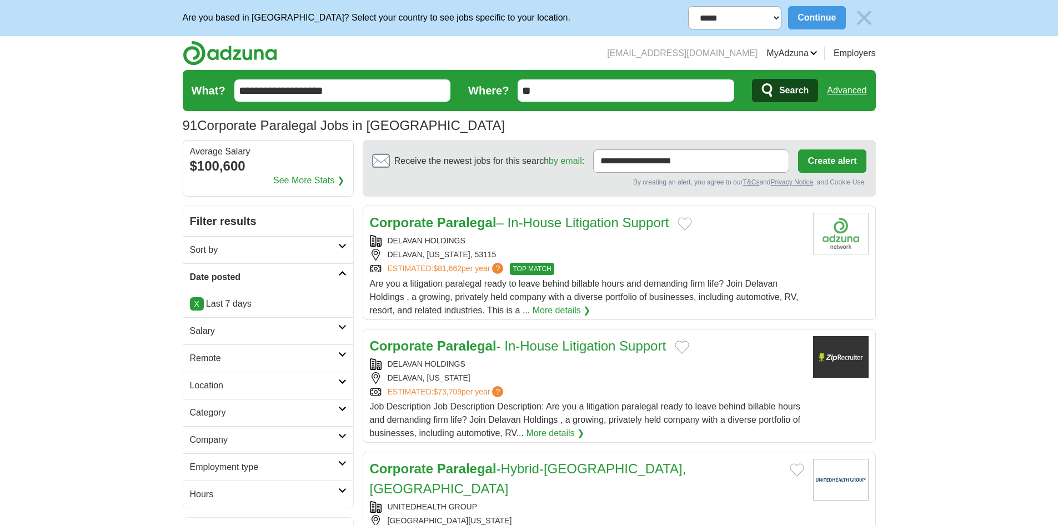
scroll to position [0, 0]
drag, startPoint x: 288, startPoint y: 91, endPoint x: 63, endPoint y: 93, distance: 225.5
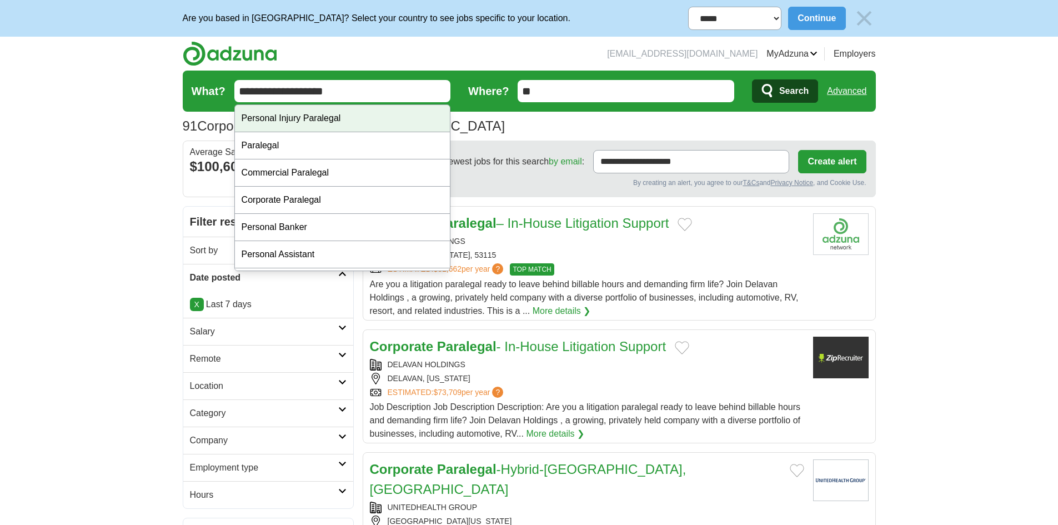
click at [276, 117] on div "Personal Injury Paralegal" at bounding box center [343, 118] width 216 height 27
type input "**********"
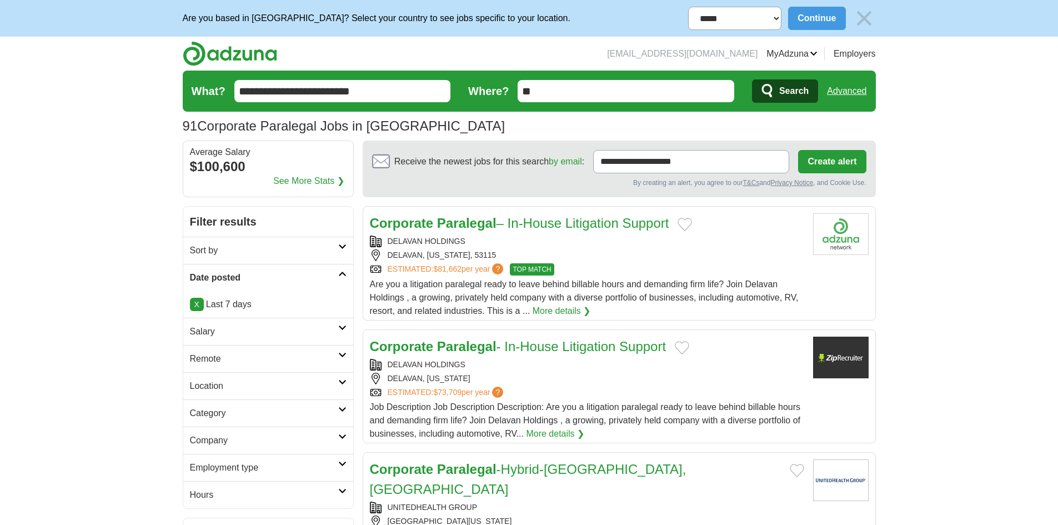
click at [784, 89] on span "Search" at bounding box center [793, 91] width 29 height 22
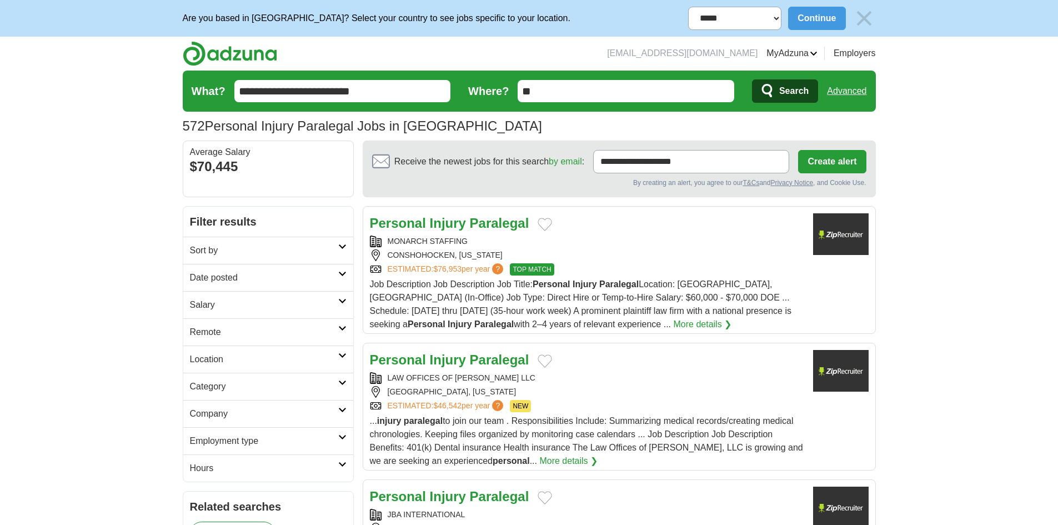
click at [248, 274] on h2 "Date posted" at bounding box center [264, 277] width 148 height 13
click at [219, 335] on link "Last 7 days" at bounding box center [268, 335] width 157 height 13
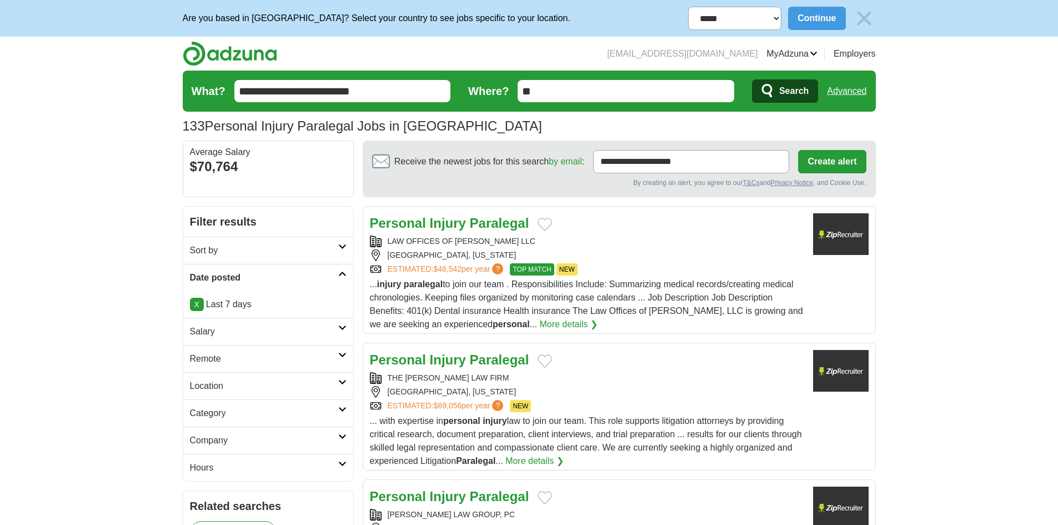
copy div "LAW OFFICES OF [PERSON_NAME] LLC"
drag, startPoint x: 383, startPoint y: 237, endPoint x: 535, endPoint y: 238, distance: 152.2
click at [535, 238] on div "LAW OFFICES OF [PERSON_NAME] LLC" at bounding box center [587, 242] width 434 height 12
click at [410, 227] on strong "Personal" at bounding box center [398, 223] width 56 height 15
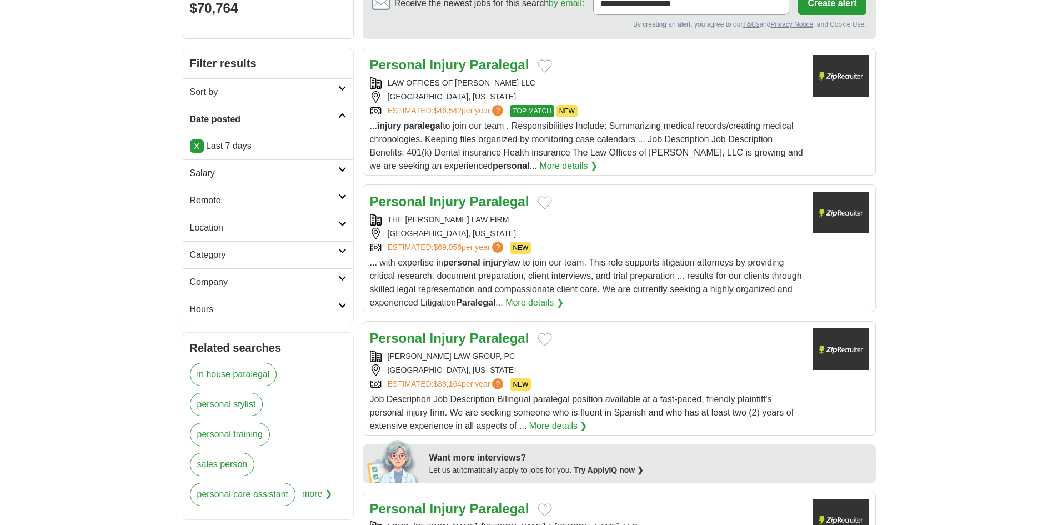
scroll to position [222, 0]
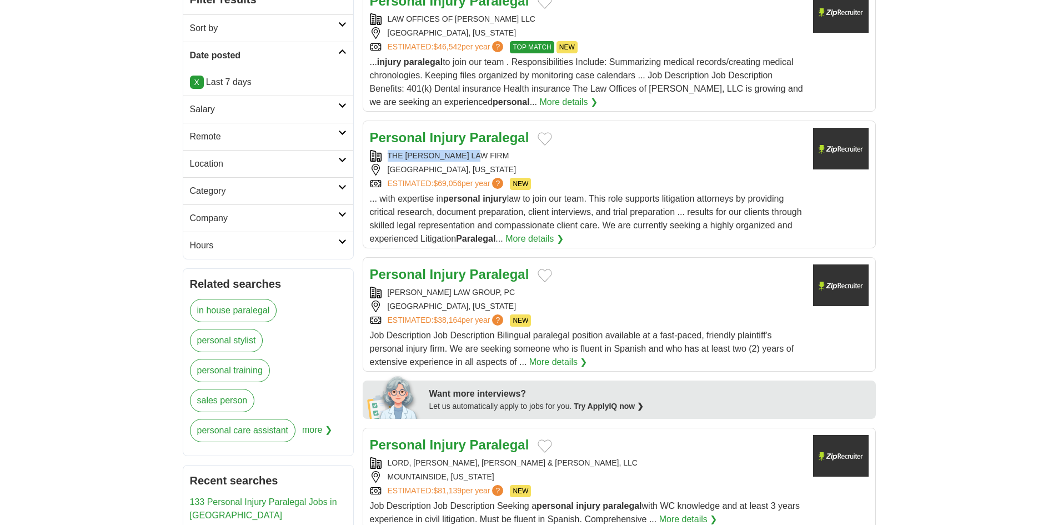
copy div "THE [PERSON_NAME] LAW FIRM"
drag, startPoint x: 385, startPoint y: 152, endPoint x: 493, endPoint y: 157, distance: 107.3
click at [493, 157] on div "THE [PERSON_NAME] LAW FIRM" at bounding box center [587, 156] width 434 height 12
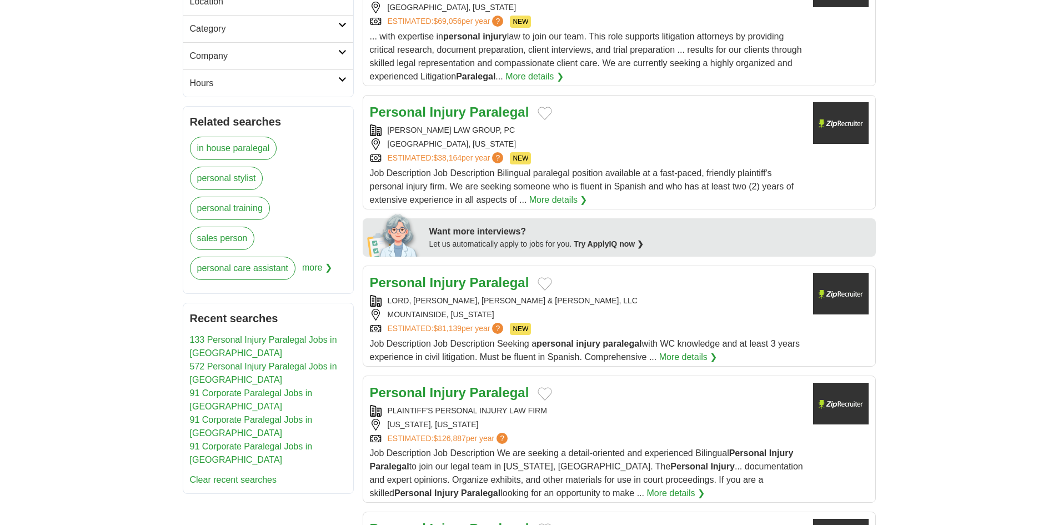
scroll to position [389, 0]
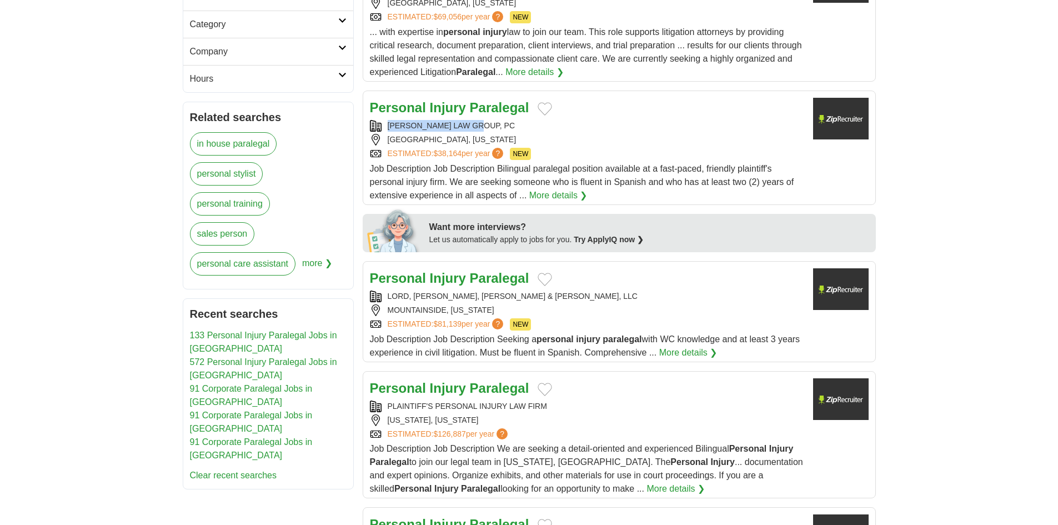
drag, startPoint x: 387, startPoint y: 121, endPoint x: 507, endPoint y: 121, distance: 120.0
click at [507, 121] on div "AMINOV LAW GROUP, PC" at bounding box center [587, 126] width 434 height 12
copy div "AMINOV LAW GROUP, PC"
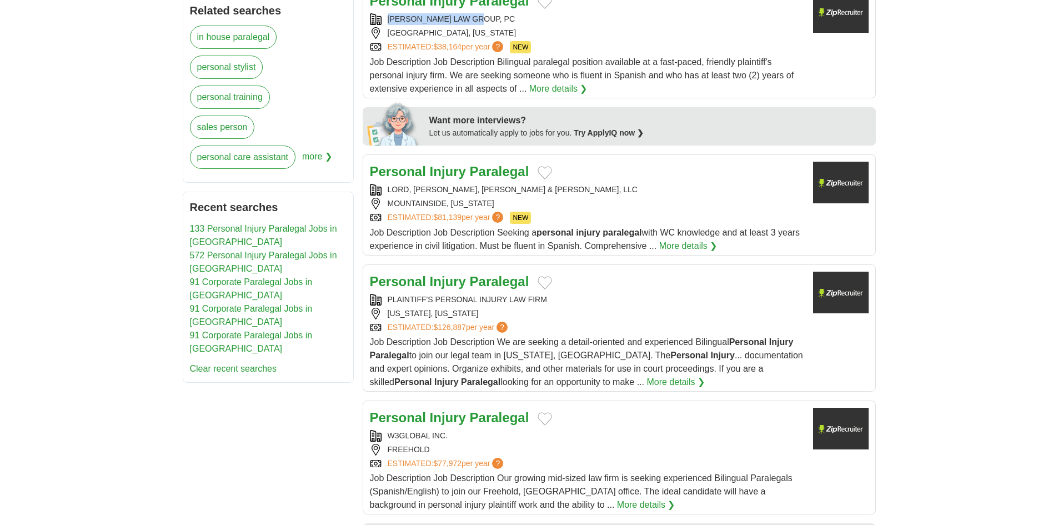
scroll to position [500, 0]
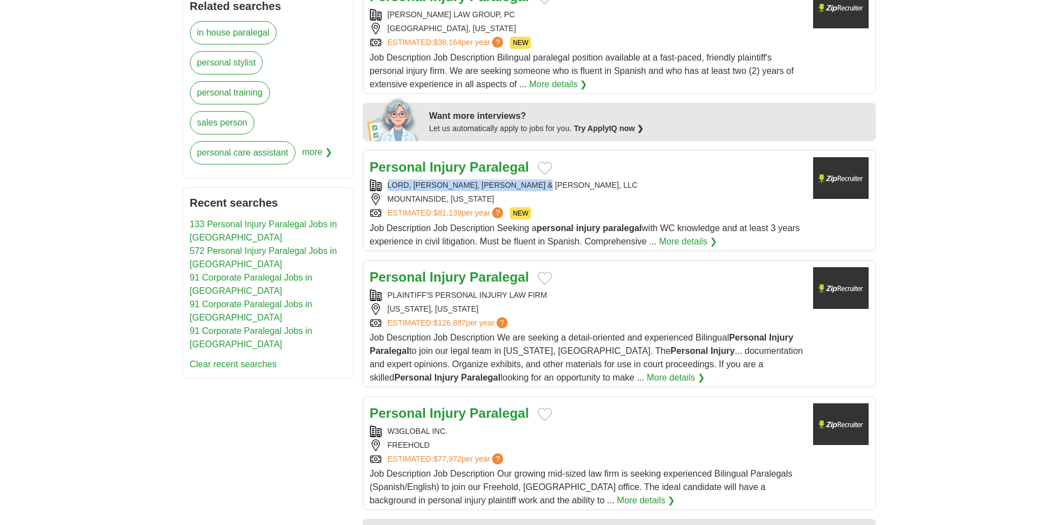
drag, startPoint x: 385, startPoint y: 182, endPoint x: 552, endPoint y: 177, distance: 166.7
click at [552, 177] on div "Personal Injury Paralegal LORD, KOBRIN, ALVAREZ & FATTELL, LLC MOUNTAINSIDE, NE…" at bounding box center [587, 202] width 434 height 91
copy div "LORD, KOBRIN, ALVAREZ & FATTELL, LLC"
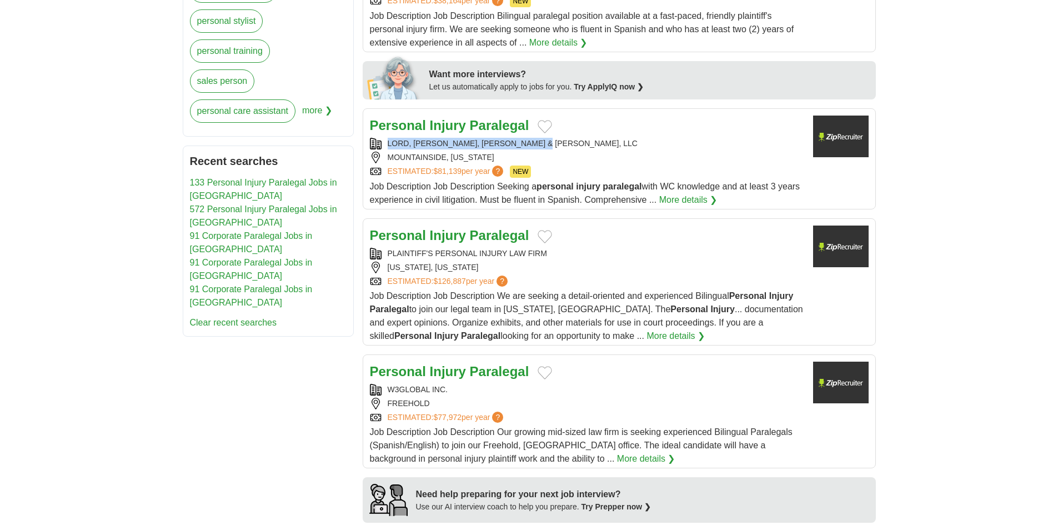
scroll to position [611, 0]
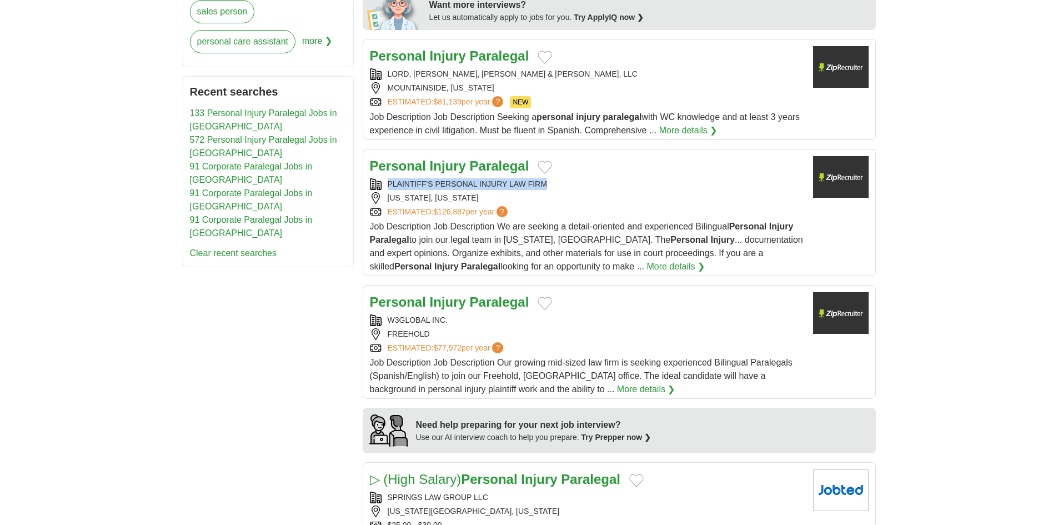
drag, startPoint x: 384, startPoint y: 180, endPoint x: 565, endPoint y: 178, distance: 181.1
click at [565, 178] on div "PLAINTIFF'S PERSONAL INJURY LAW FIRM" at bounding box center [587, 184] width 434 height 12
copy div "PLAINTIFF'S PERSONAL INJURY LAW FIRM"
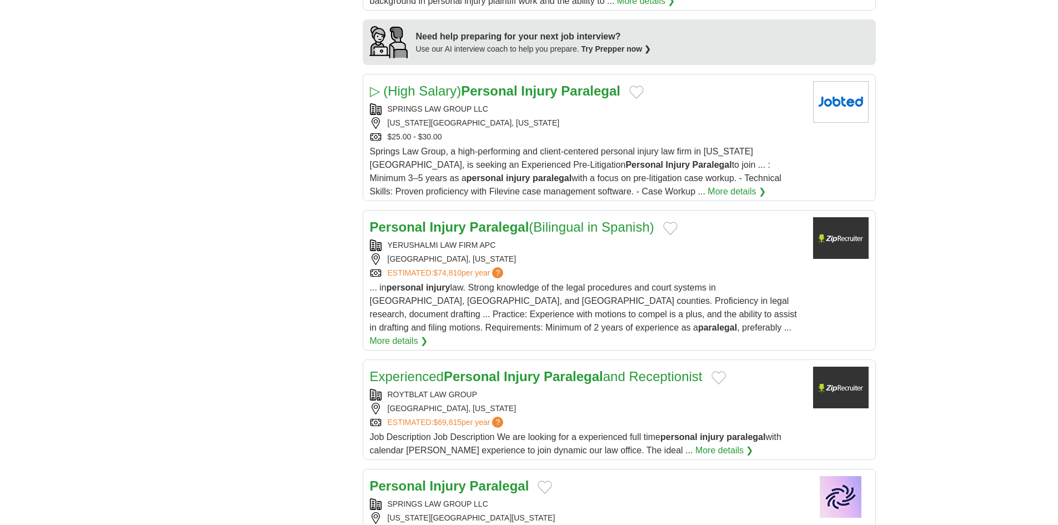
scroll to position [1000, 0]
drag, startPoint x: 388, startPoint y: 105, endPoint x: 489, endPoint y: 111, distance: 100.7
click at [489, 111] on div "SPRINGS LAW GROUP LLC" at bounding box center [587, 109] width 434 height 12
copy div "SPRINGS LAW GROUP LLC"
drag, startPoint x: 184, startPoint y: 189, endPoint x: 197, endPoint y: 201, distance: 16.9
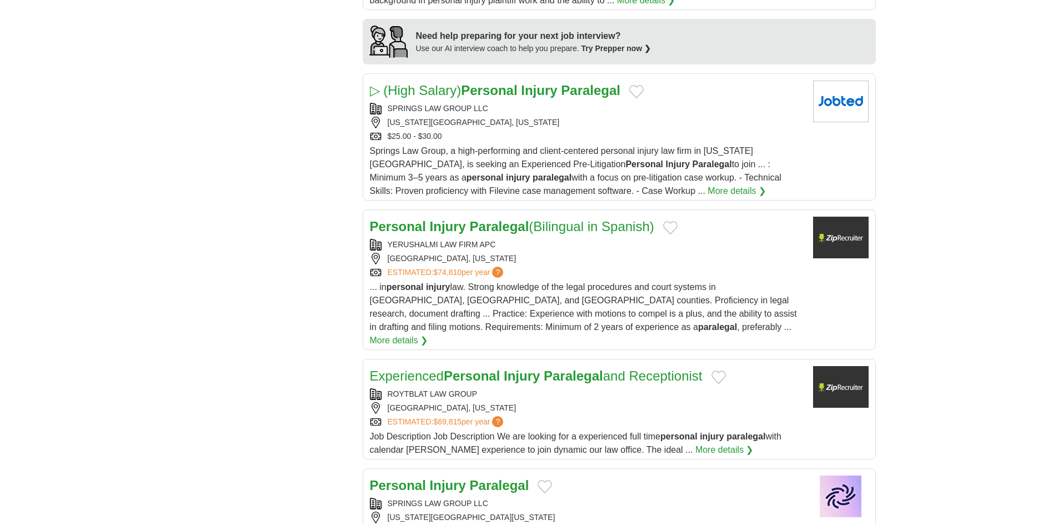
click at [184, 190] on div "**********" at bounding box center [529, 200] width 693 height 1988
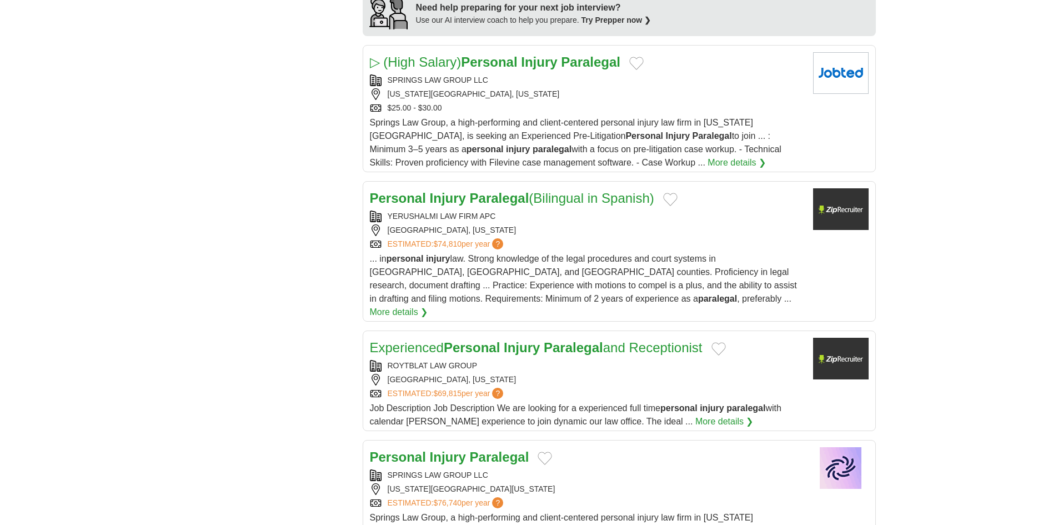
scroll to position [1055, 0]
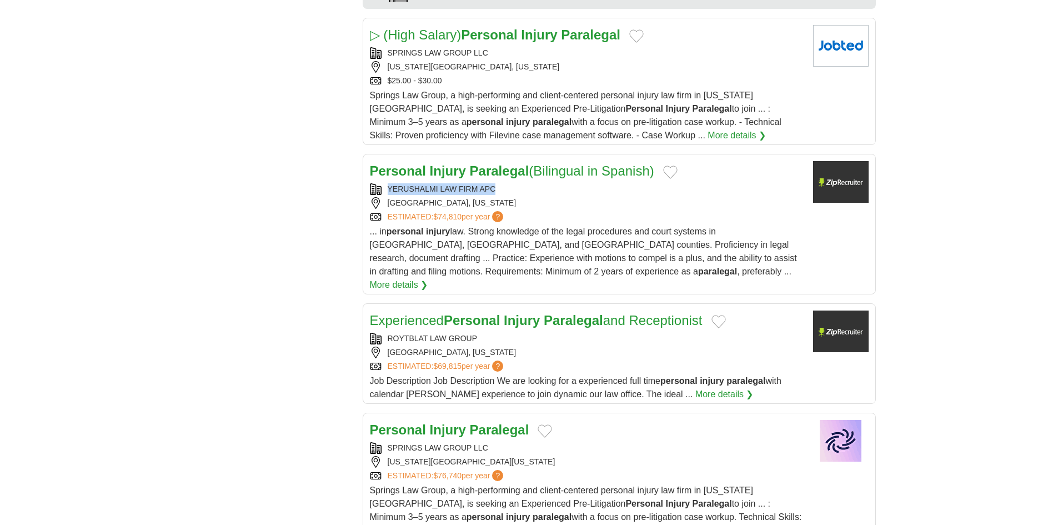
drag, startPoint x: 387, startPoint y: 187, endPoint x: 505, endPoint y: 196, distance: 118.6
click at [505, 196] on div "YERUSHALMI LAW FIRM APC BEVERLY HILLS, CALIFORNIA ESTIMATED: $74,810 per year ?" at bounding box center [587, 202] width 434 height 39
copy div "YERUSHALMI LAW FIRM APC"
click at [186, 287] on div "**********" at bounding box center [529, 145] width 693 height 1988
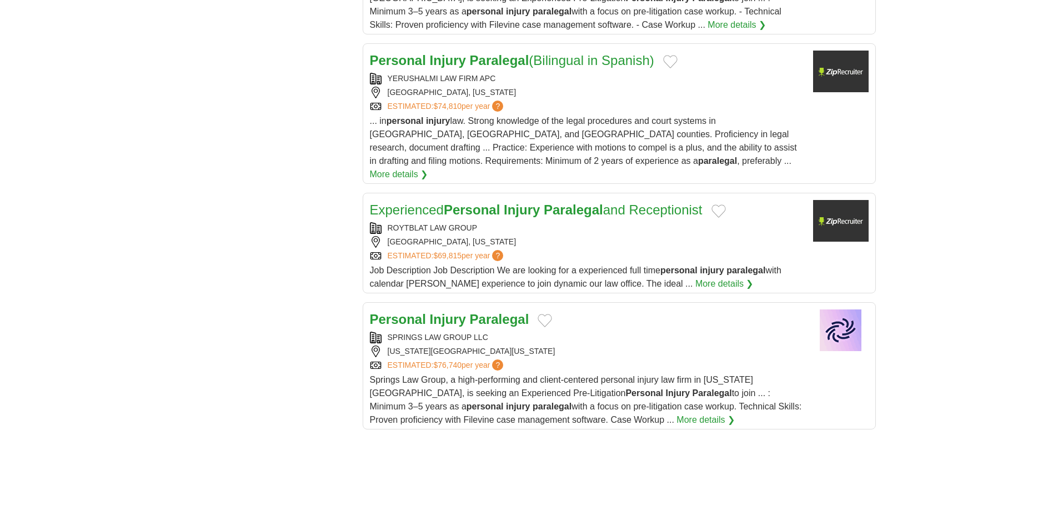
scroll to position [1166, 0]
drag, startPoint x: 387, startPoint y: 212, endPoint x: 487, endPoint y: 211, distance: 99.4
click at [487, 222] on div "ROYTBLAT LAW GROUP" at bounding box center [587, 228] width 434 height 12
copy div "ROYTBLAT LAW GROUP"
drag, startPoint x: 218, startPoint y: 170, endPoint x: 289, endPoint y: 204, distance: 78.8
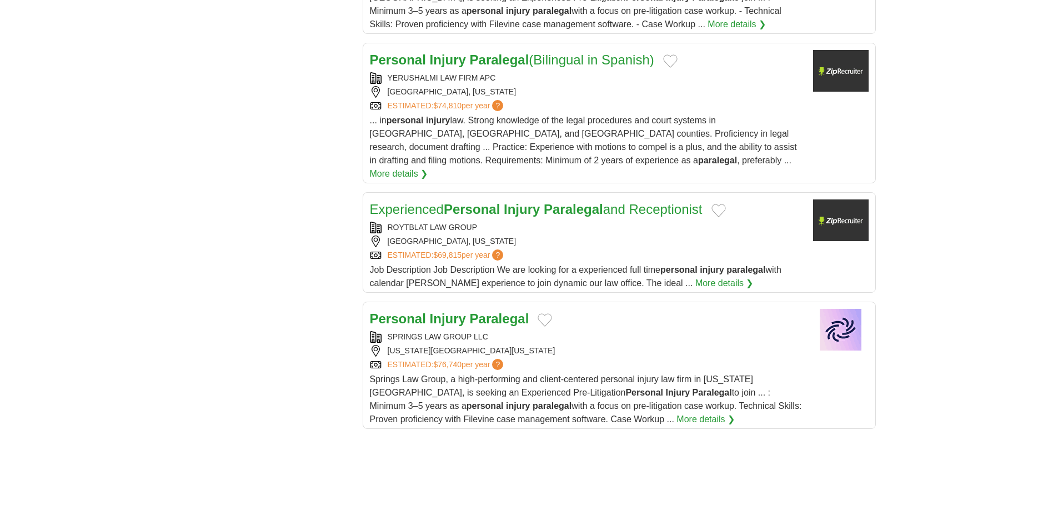
click at [219, 171] on div "**********" at bounding box center [529, 34] width 693 height 1988
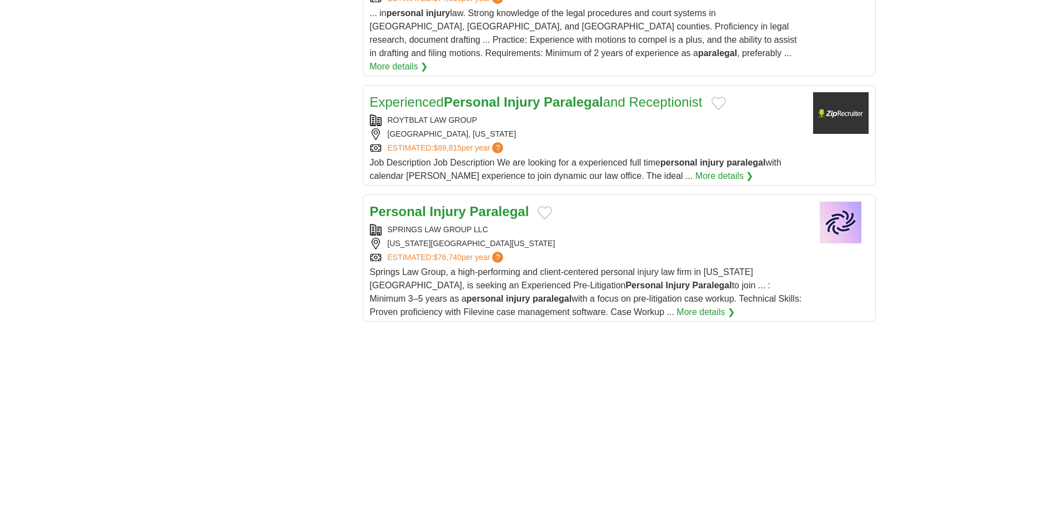
scroll to position [1278, 0]
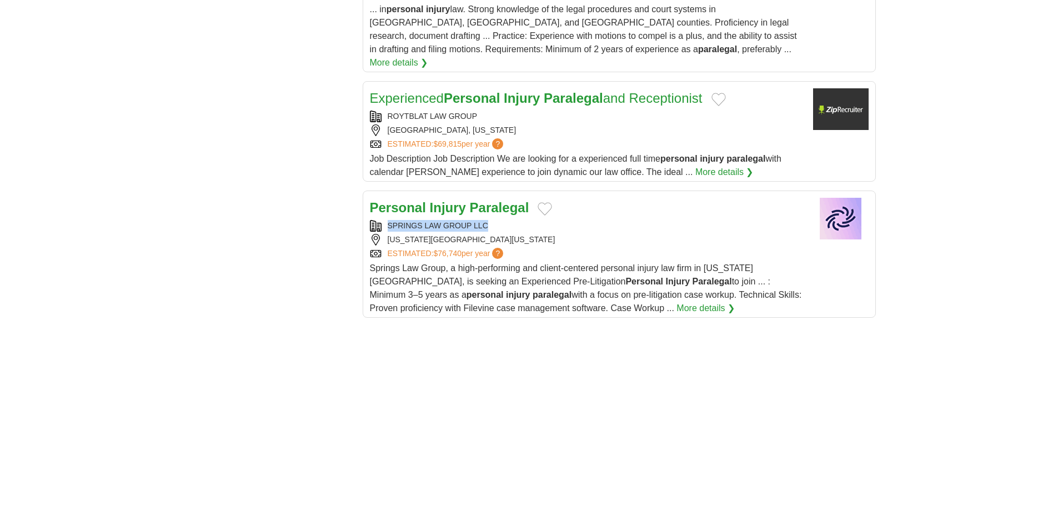
drag, startPoint x: 386, startPoint y: 206, endPoint x: 494, endPoint y: 207, distance: 108.3
click at [494, 207] on div "Personal Injury Paralegal SPRINGS LAW GROUP LLC COLORADO SPRINGS, COLORADO, 809…" at bounding box center [587, 256] width 434 height 117
copy div "SPRINGS LAW GROUP LLC"
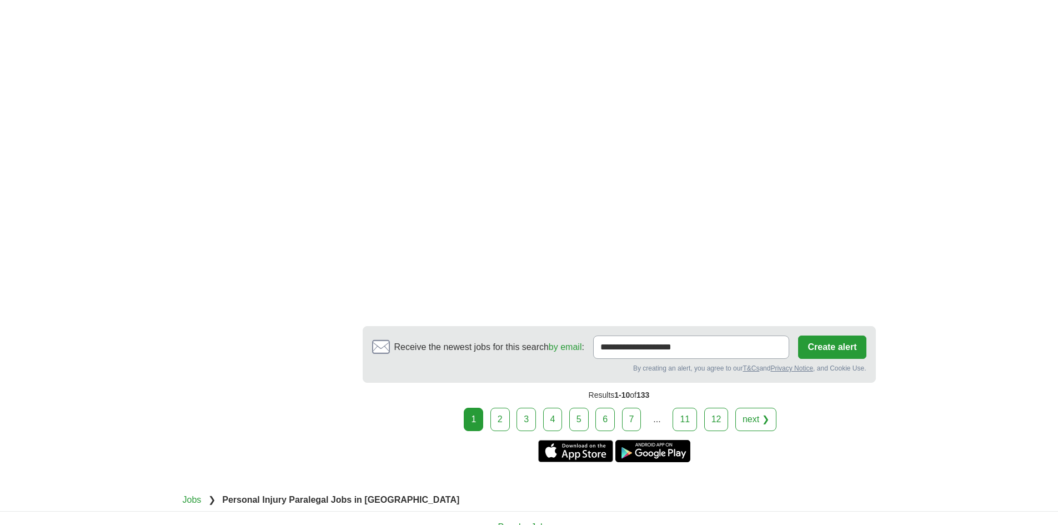
scroll to position [1777, 0]
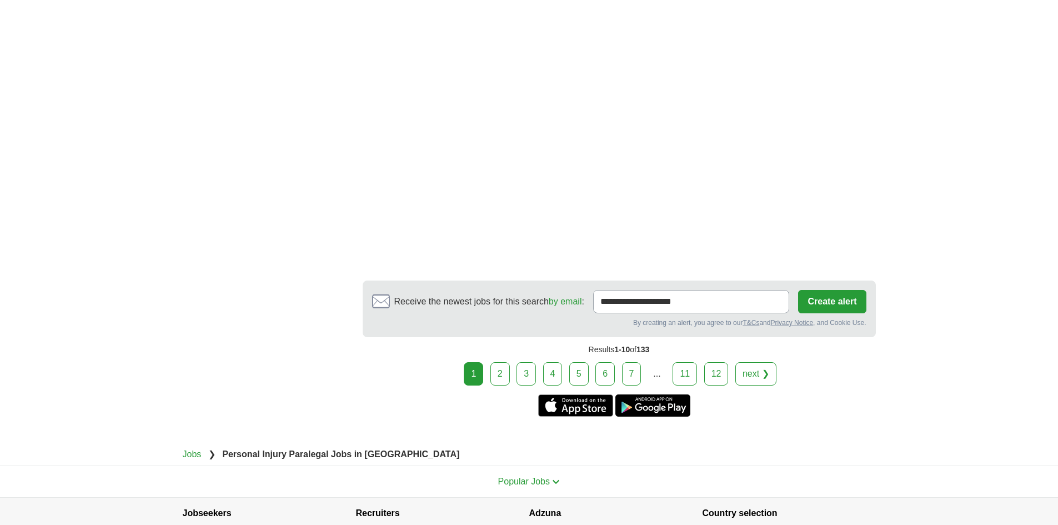
drag, startPoint x: 506, startPoint y: 366, endPoint x: 471, endPoint y: 353, distance: 37.4
click at [506, 365] on link "2" at bounding box center [499, 373] width 19 height 23
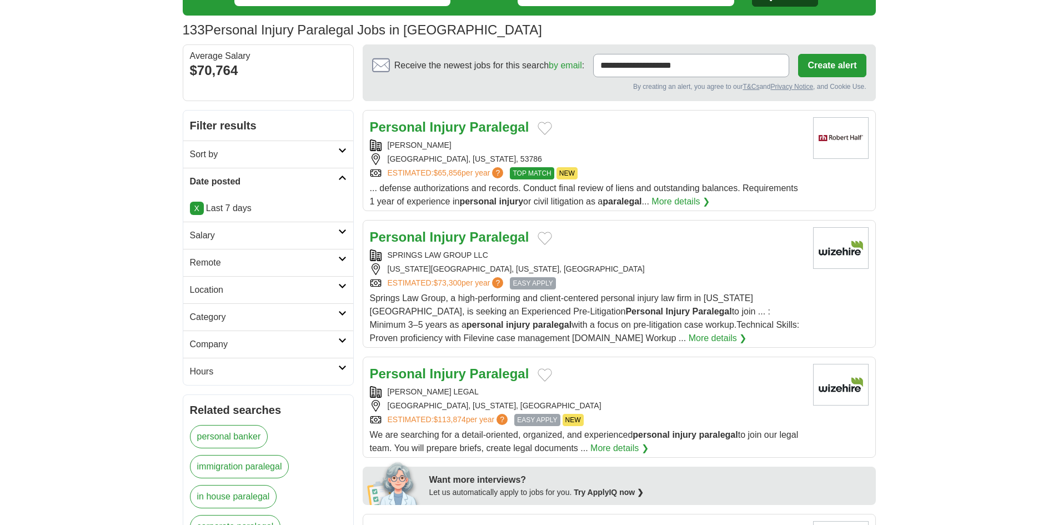
scroll to position [111, 0]
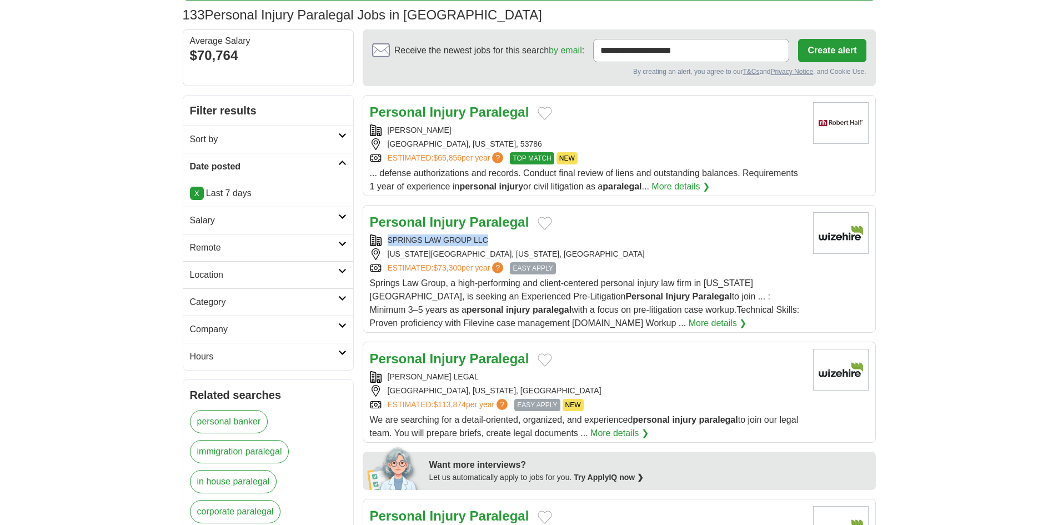
copy div "SPRINGS LAW GROUP LLC"
drag, startPoint x: 389, startPoint y: 237, endPoint x: 498, endPoint y: 233, distance: 109.5
click at [498, 233] on div "Personal Injury Paralegal SPRINGS LAW GROUP LLC COLORADO SPRINGS, COLORADO, US …" at bounding box center [587, 271] width 434 height 118
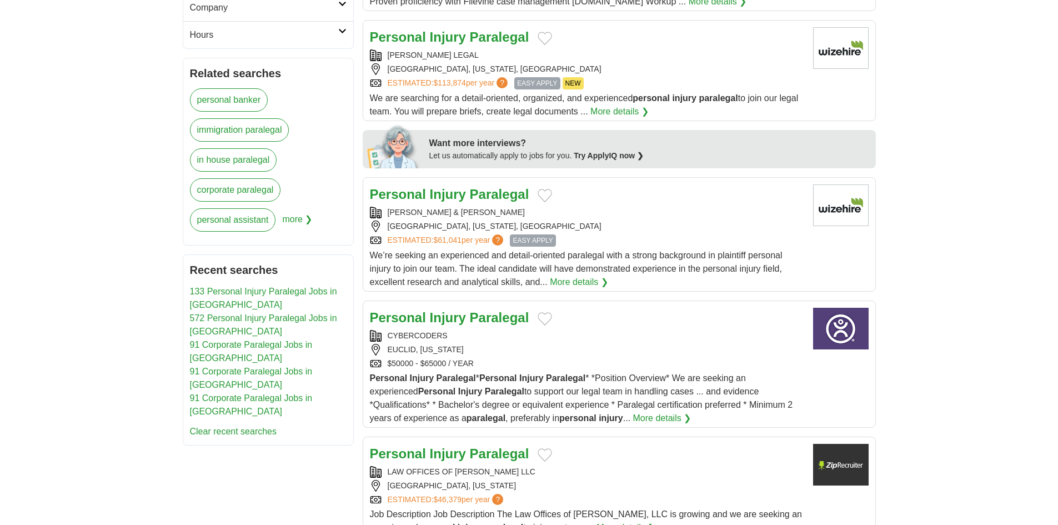
scroll to position [444, 0]
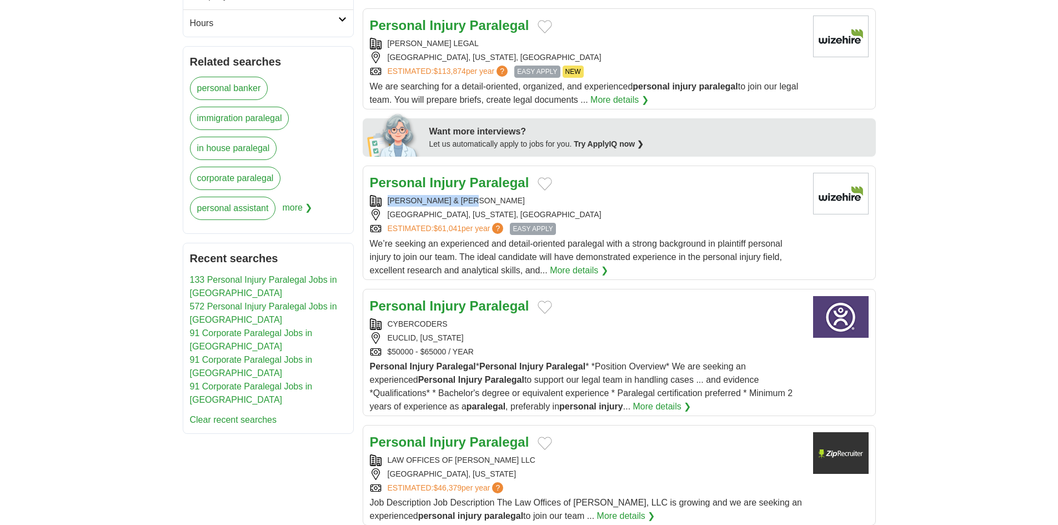
copy div "SPIVAK & SAKELLARIOU"
drag, startPoint x: 442, startPoint y: 204, endPoint x: 846, endPoint y: 524, distance: 516.1
click at [492, 206] on div "SPIVAK & SAKELLARIOU" at bounding box center [587, 201] width 434 height 12
click at [14, 232] on body "**********" at bounding box center [529, 507] width 1058 height 1902
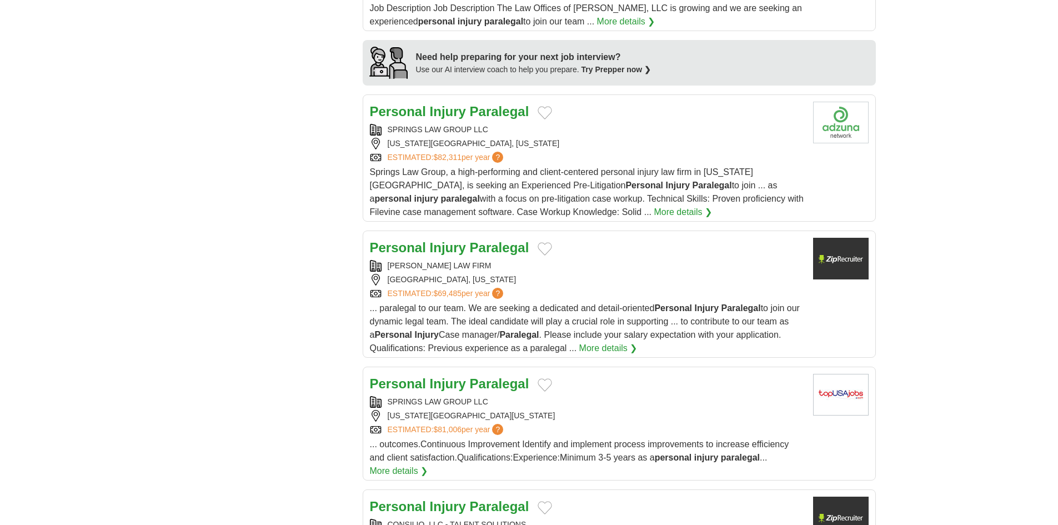
scroll to position [944, 0]
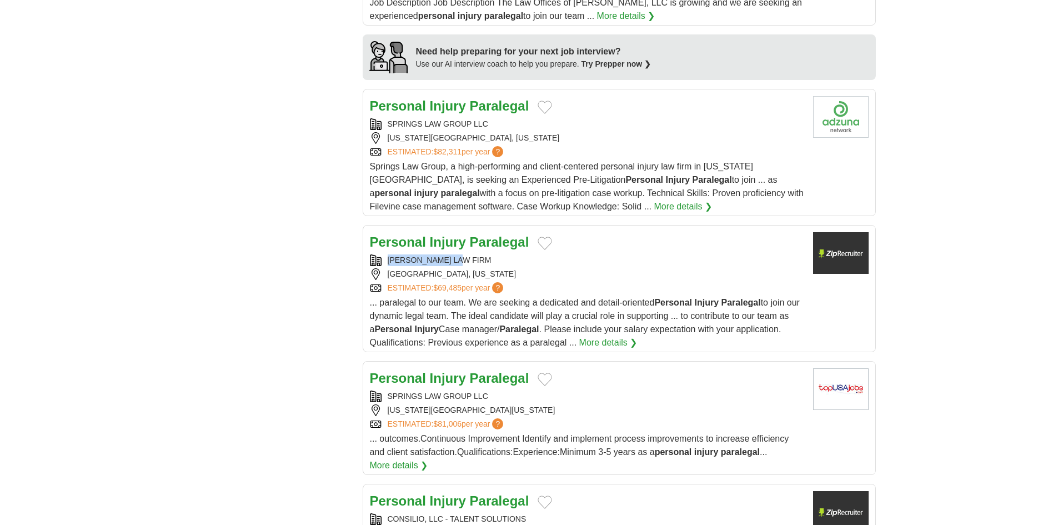
drag, startPoint x: 387, startPoint y: 257, endPoint x: 478, endPoint y: 259, distance: 90.6
click at [478, 259] on div "OKHOVAT LAW FIRM" at bounding box center [587, 260] width 434 height 12
copy div "OKHOVAT LAW FIRM"
click at [147, 315] on body "**********" at bounding box center [529, 7] width 1058 height 1902
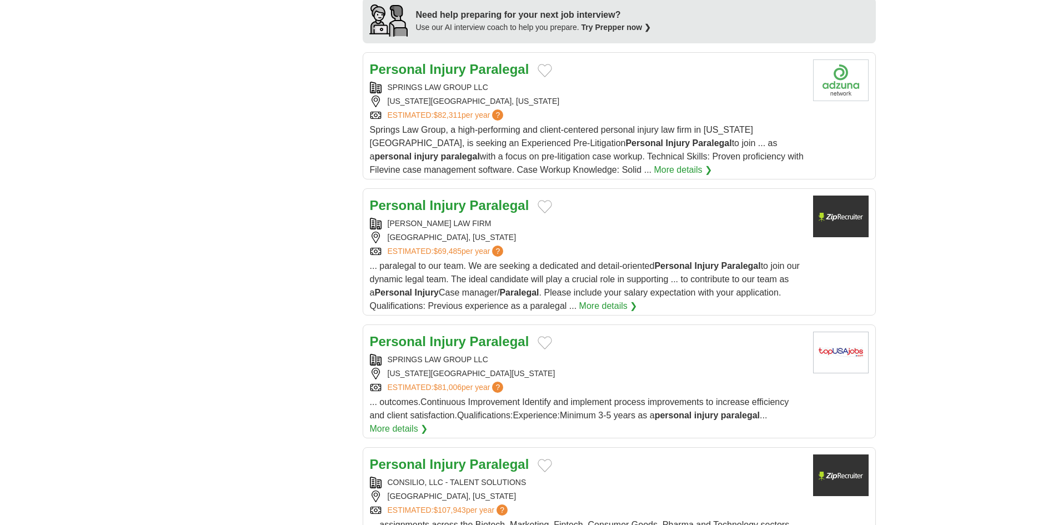
scroll to position [1055, 0]
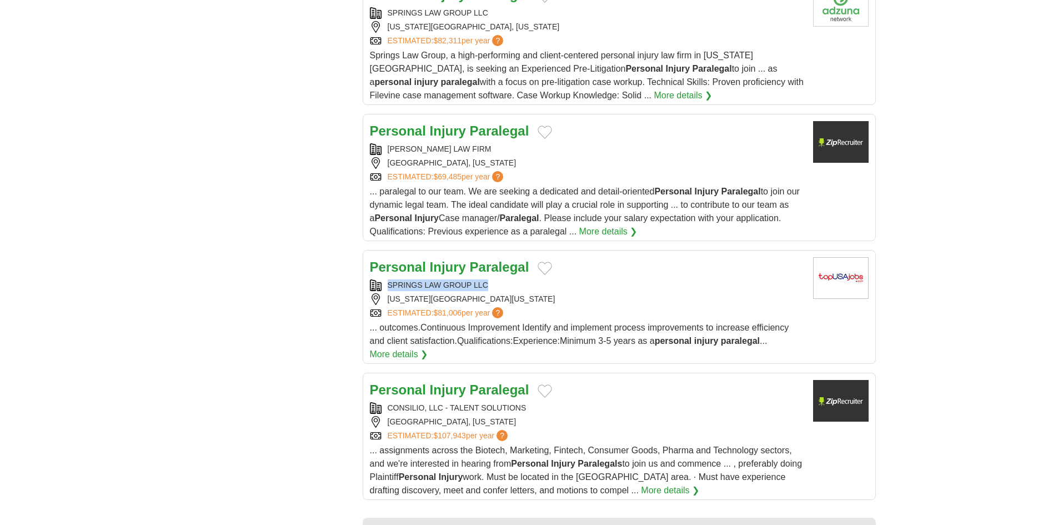
drag, startPoint x: 389, startPoint y: 281, endPoint x: 499, endPoint y: 284, distance: 110.6
click at [499, 284] on div "SPRINGS LAW GROUP LLC" at bounding box center [587, 285] width 434 height 12
copy div "SPRINGS LAW GROUP LLC"
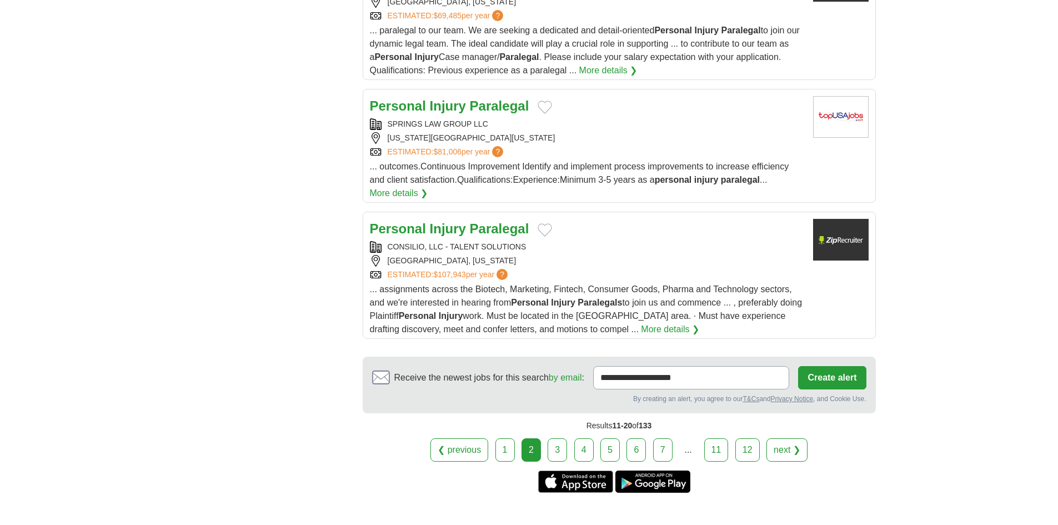
scroll to position [1222, 0]
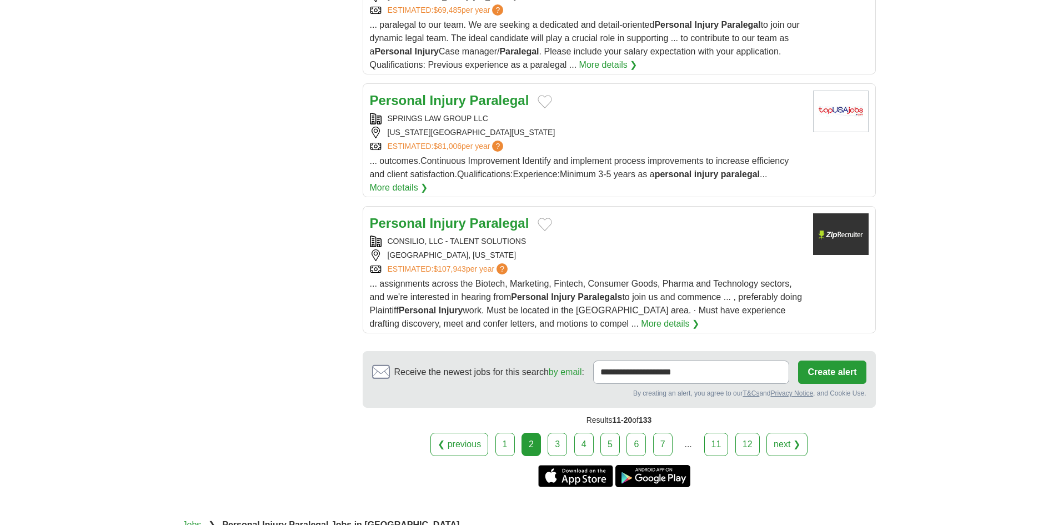
click at [558, 447] on link "3" at bounding box center [557, 444] width 19 height 23
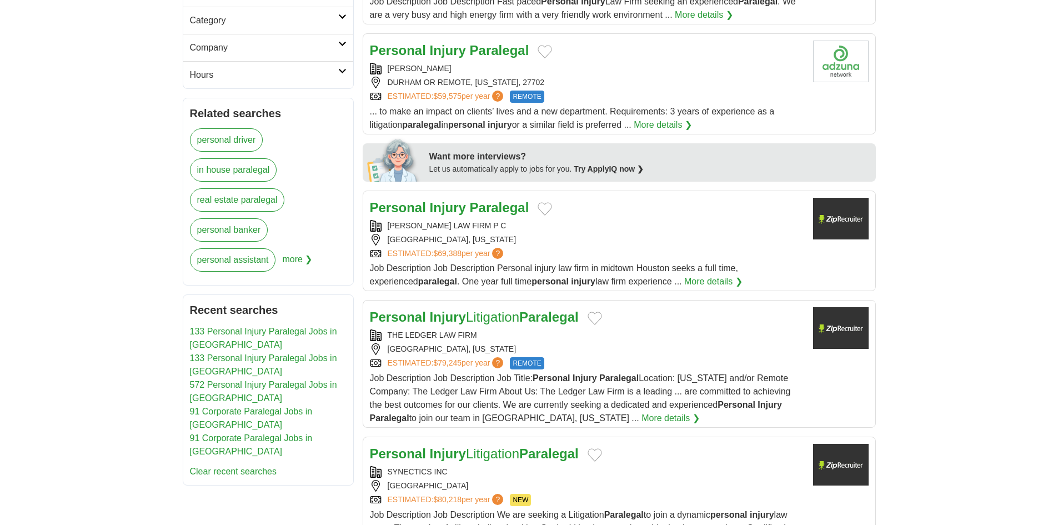
scroll to position [444, 0]
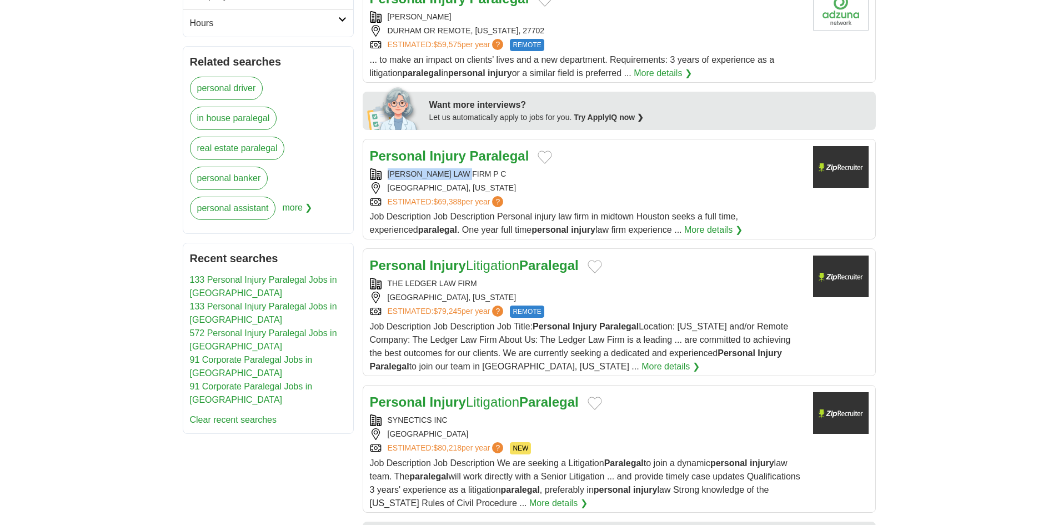
copy div "[PERSON_NAME] LAW FIRM P C"
drag, startPoint x: 388, startPoint y: 172, endPoint x: 466, endPoint y: 170, distance: 78.3
click at [466, 170] on div "[PERSON_NAME] LAW FIRM P C" at bounding box center [587, 174] width 434 height 12
drag, startPoint x: 39, startPoint y: 232, endPoint x: 51, endPoint y: 236, distance: 12.8
click at [43, 232] on body "**********" at bounding box center [529, 494] width 1058 height 1877
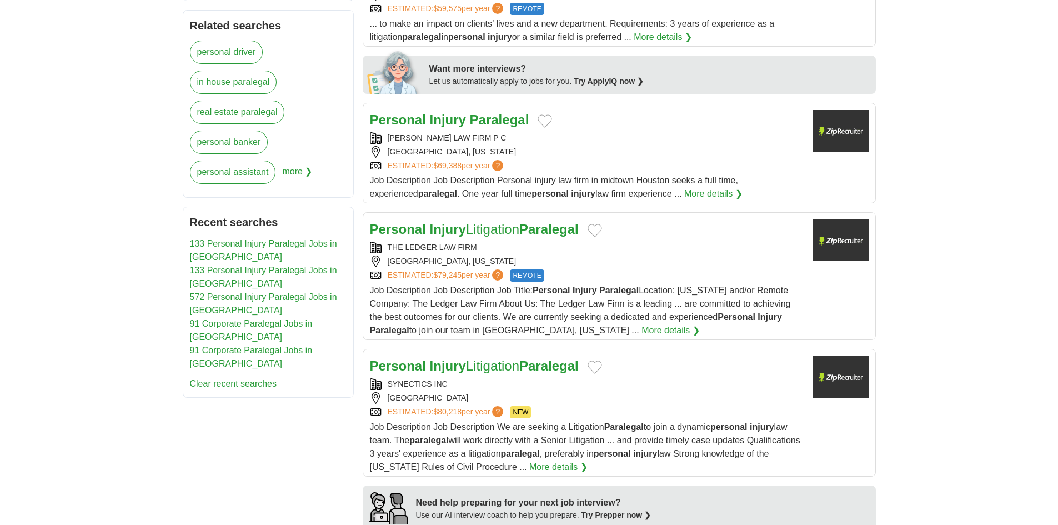
scroll to position [500, 0]
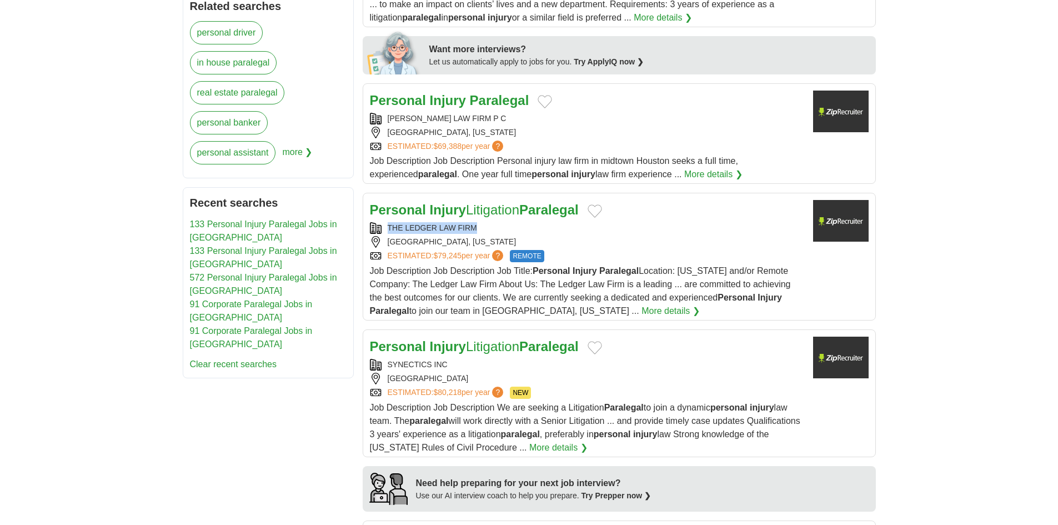
drag, startPoint x: 388, startPoint y: 224, endPoint x: 484, endPoint y: 224, distance: 96.1
click at [484, 224] on div "THE LEDGER LAW FIRM" at bounding box center [587, 228] width 434 height 12
copy div "THE LEDGER LAW FIRM"
drag, startPoint x: 34, startPoint y: 171, endPoint x: 284, endPoint y: 288, distance: 275.8
click at [34, 172] on body "**********" at bounding box center [529, 438] width 1058 height 1877
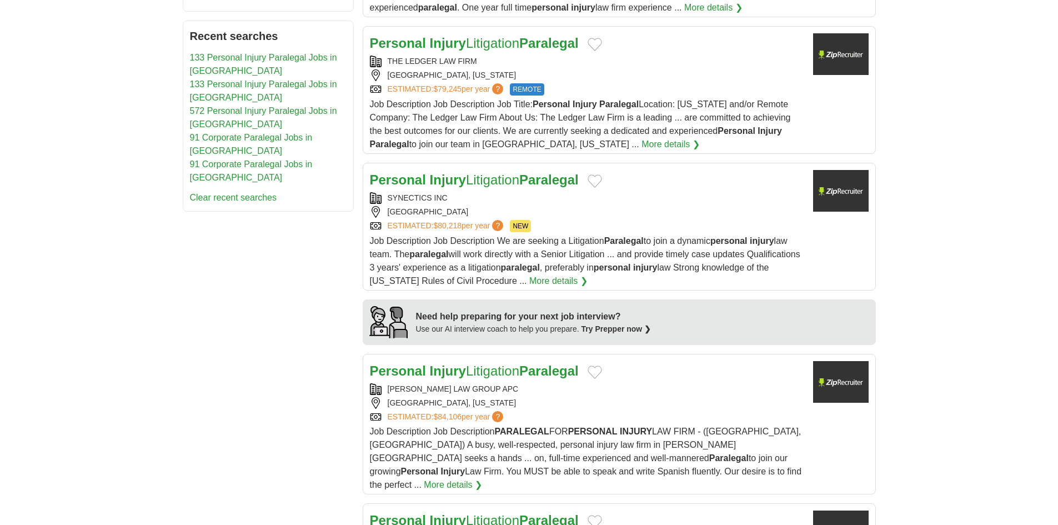
scroll to position [944, 0]
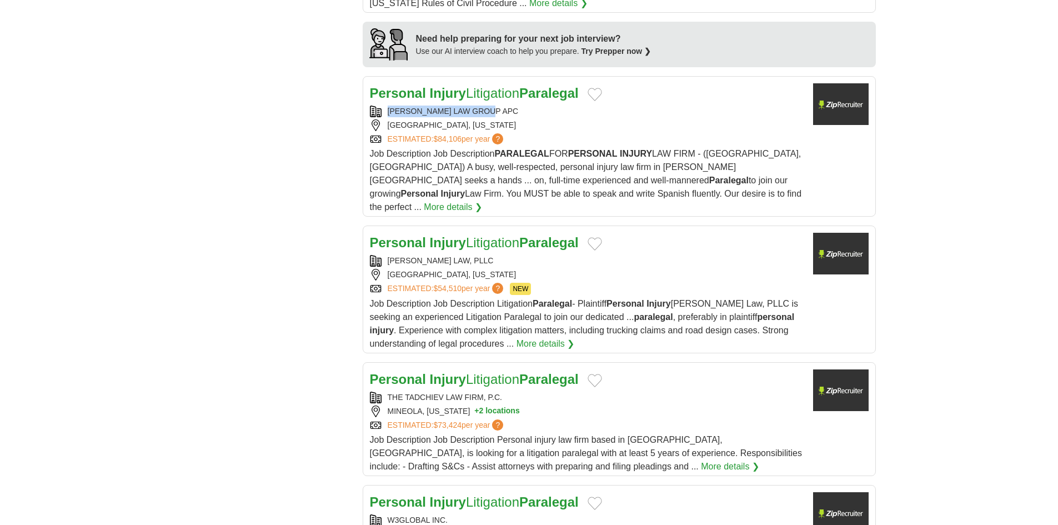
drag, startPoint x: 388, startPoint y: 104, endPoint x: 508, endPoint y: 112, distance: 120.2
click at [508, 112] on div "Personal Injury Litigation Paralegal SEDAGHAT LAW GROUP APC BEVERLY HILLS, CALI…" at bounding box center [587, 148] width 434 height 131
copy div "SEDAGHAT LAW GROUP APC"
drag, startPoint x: 388, startPoint y: 243, endPoint x: 533, endPoint y: 242, distance: 145.5
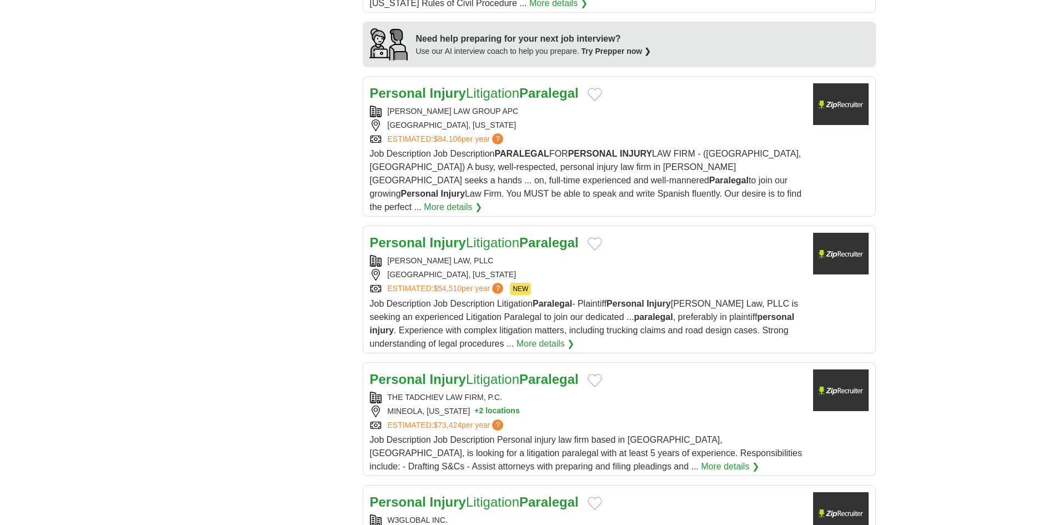
click at [533, 255] on div "WARNOCK MACKINLAY LAW, PLLC" at bounding box center [587, 261] width 434 height 12
copy div "WARNOCK MACKINLAY LAW, PLLC"
click at [283, 269] on div "**********" at bounding box center [529, 1] width 693 height 1478
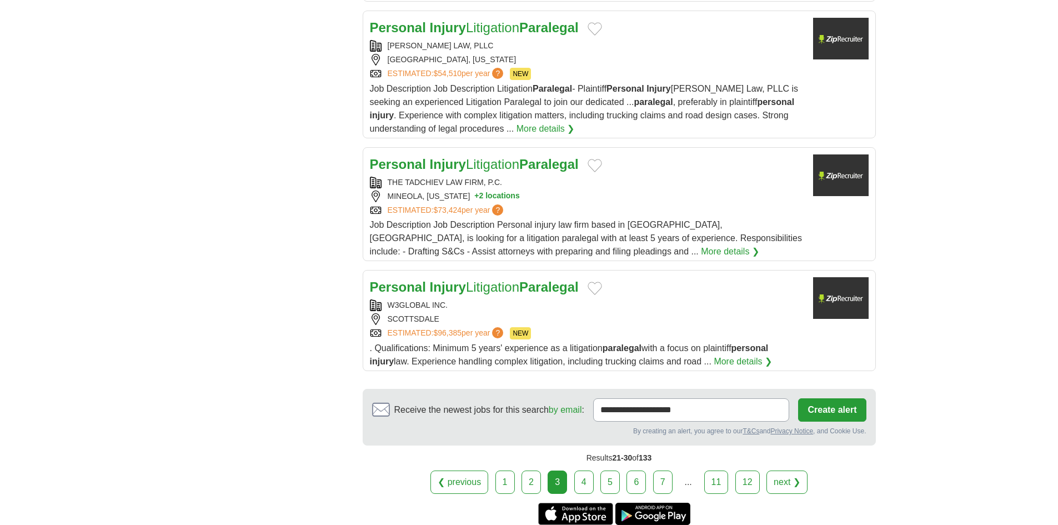
scroll to position [1166, 0]
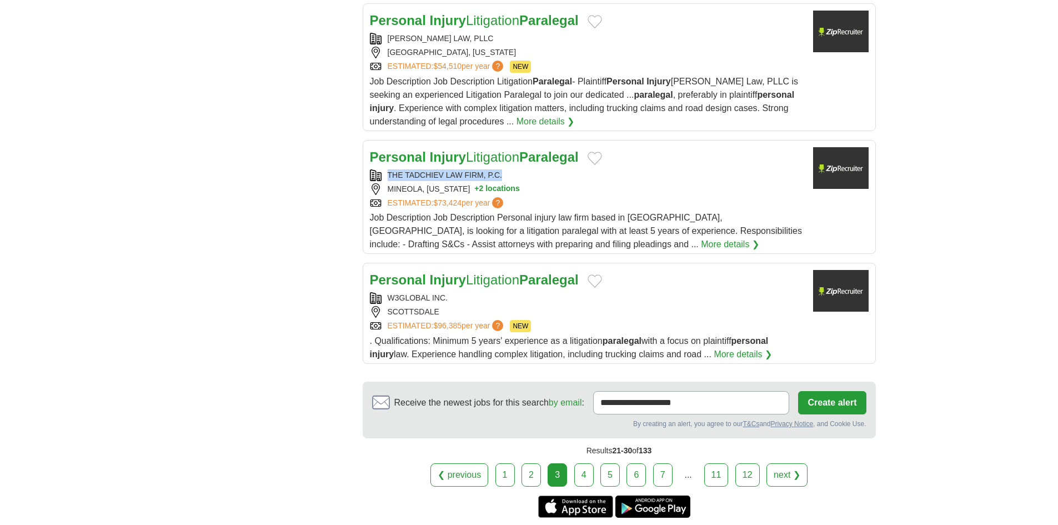
drag, startPoint x: 389, startPoint y: 157, endPoint x: 507, endPoint y: 155, distance: 117.8
click at [507, 155] on div "Personal Injury Litigation Paralegal THE TADCHIEV LAW FIRM, P.C. MINEOLA, NEW Y…" at bounding box center [587, 199] width 434 height 104
copy div "THE TADCHIEV LAW FIRM, P.C."
click at [580, 463] on link "4" at bounding box center [583, 474] width 19 height 23
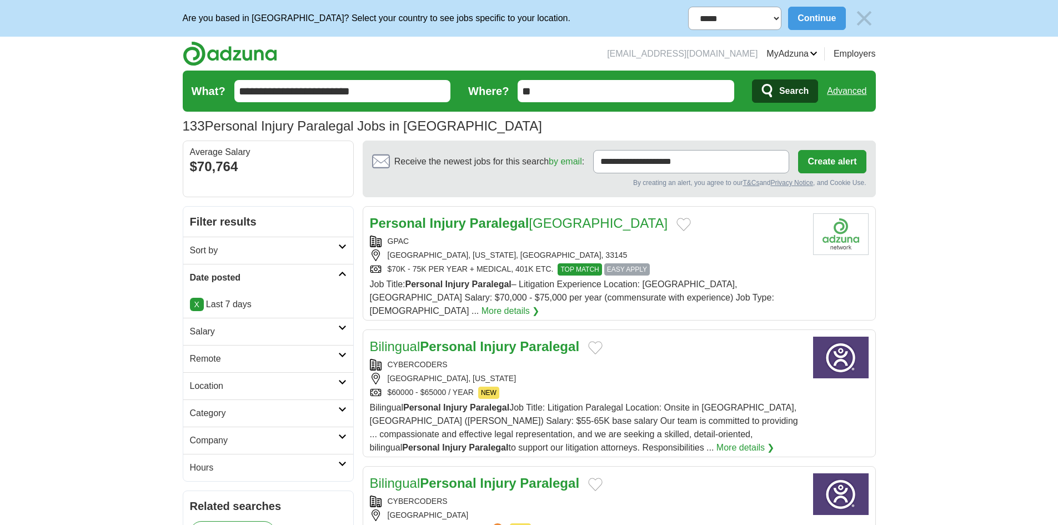
drag, startPoint x: 82, startPoint y: 241, endPoint x: 91, endPoint y: 244, distance: 10.0
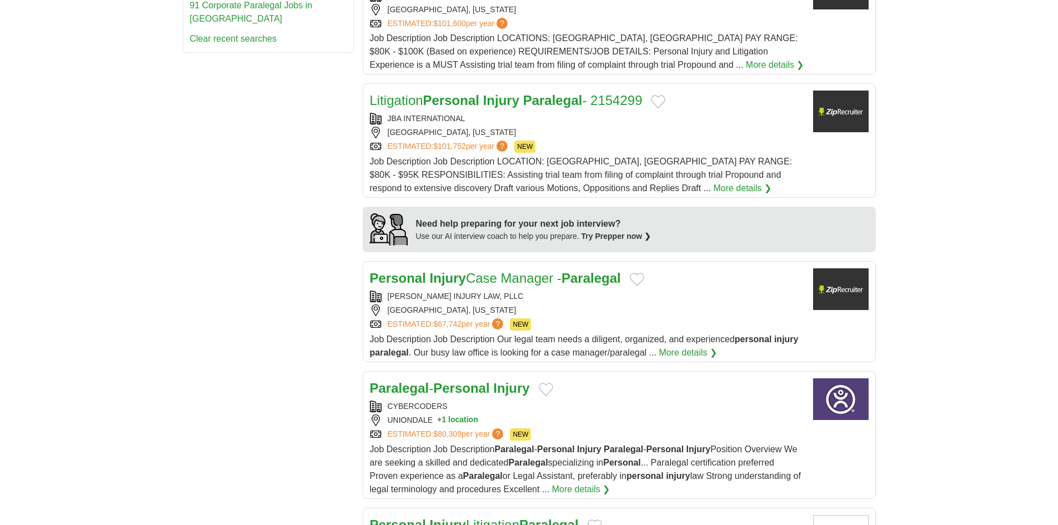
scroll to position [889, 0]
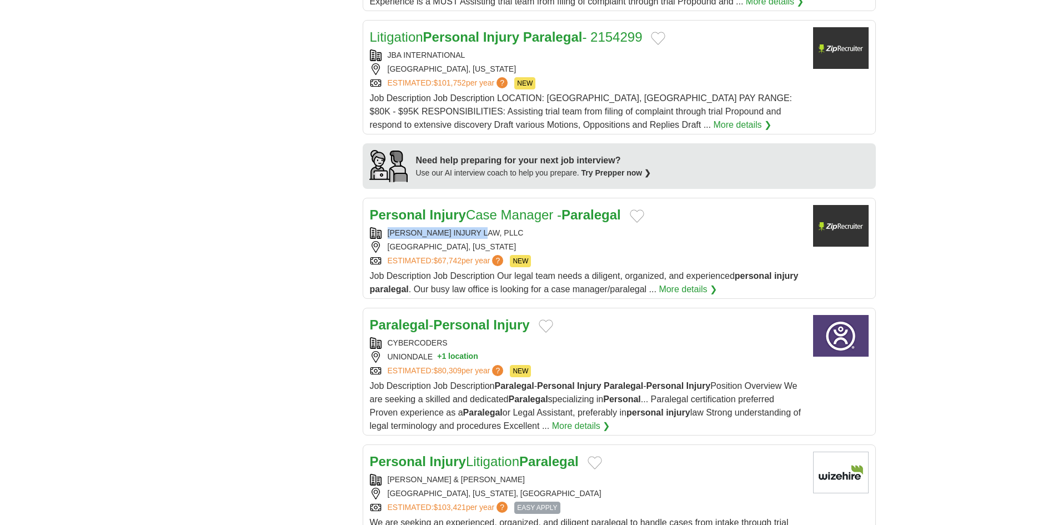
drag, startPoint x: 384, startPoint y: 214, endPoint x: 524, endPoint y: 214, distance: 140.0
click at [524, 227] on div "[PERSON_NAME] INJURY LAW, PLLC" at bounding box center [587, 233] width 434 height 12
copy div "[PERSON_NAME] INJURY LAW, PLLC"
click at [238, 305] on div "**********" at bounding box center [529, 82] width 693 height 1531
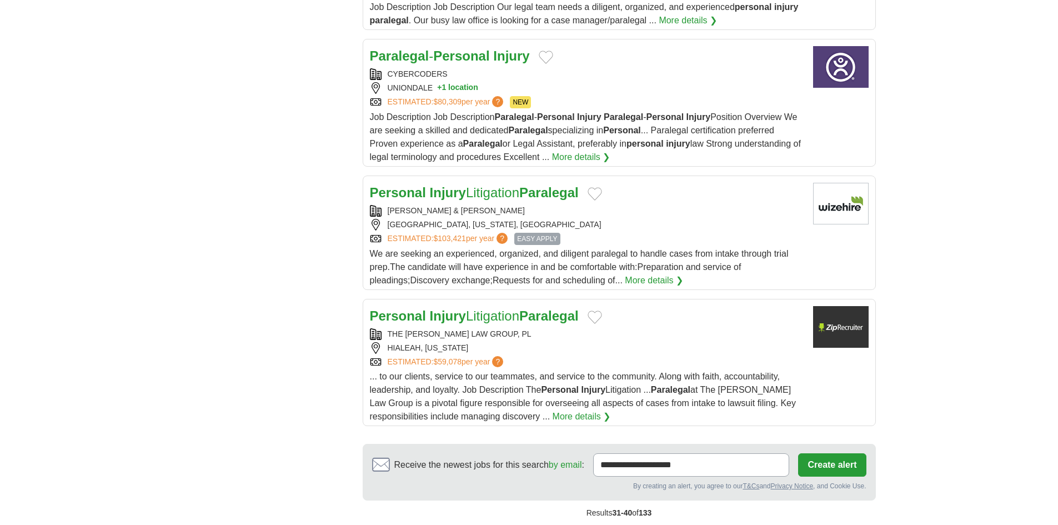
scroll to position [1166, 0]
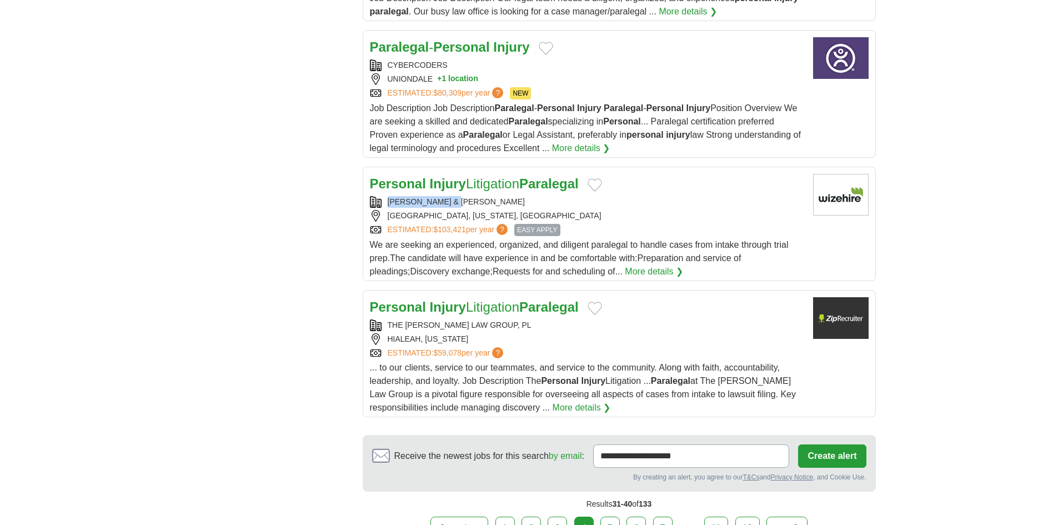
drag, startPoint x: 410, startPoint y: 183, endPoint x: 468, endPoint y: 183, distance: 57.8
click at [468, 196] on div "FRIEDMAN & SIMON" at bounding box center [587, 202] width 434 height 12
copy div "FRIEDMAN & SIMON"
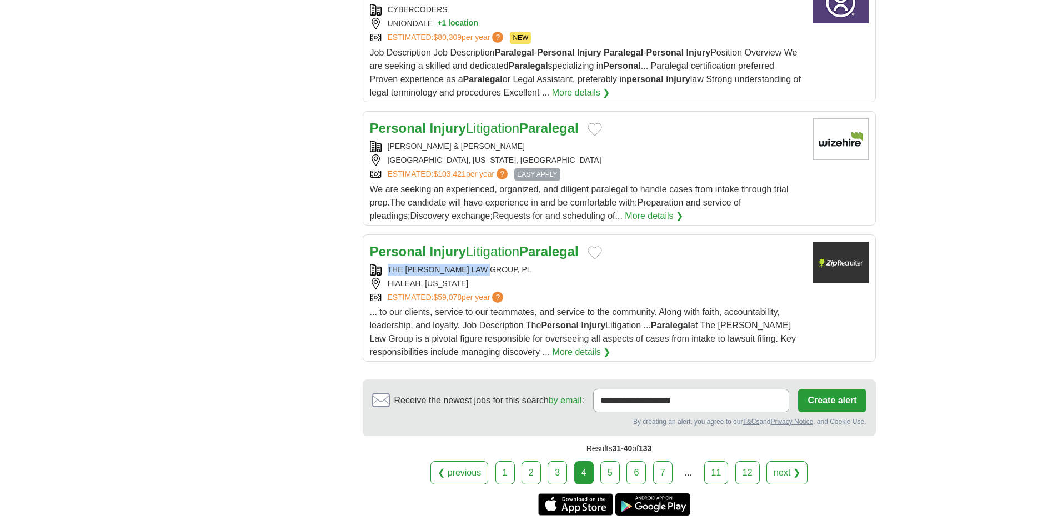
copy div "THE WARD LAW GROUP, PL"
drag, startPoint x: 388, startPoint y: 253, endPoint x: 492, endPoint y: 259, distance: 104.0
click at [492, 264] on div "THE WARD LAW GROUP, PL" at bounding box center [587, 270] width 434 height 12
click at [602, 462] on link "5" at bounding box center [609, 472] width 19 height 23
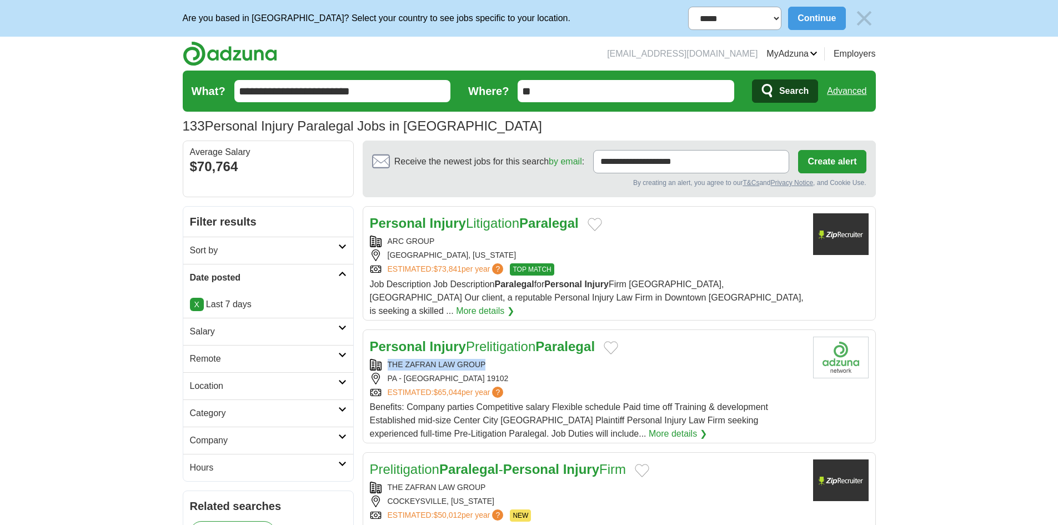
drag, startPoint x: 386, startPoint y: 350, endPoint x: 497, endPoint y: 353, distance: 111.1
click at [497, 359] on div "THE ZAFRAN LAW GROUP" at bounding box center [587, 365] width 434 height 12
copy div "THE ZAFRAN LAW GROUP"
drag, startPoint x: 141, startPoint y: 309, endPoint x: 295, endPoint y: 336, distance: 156.7
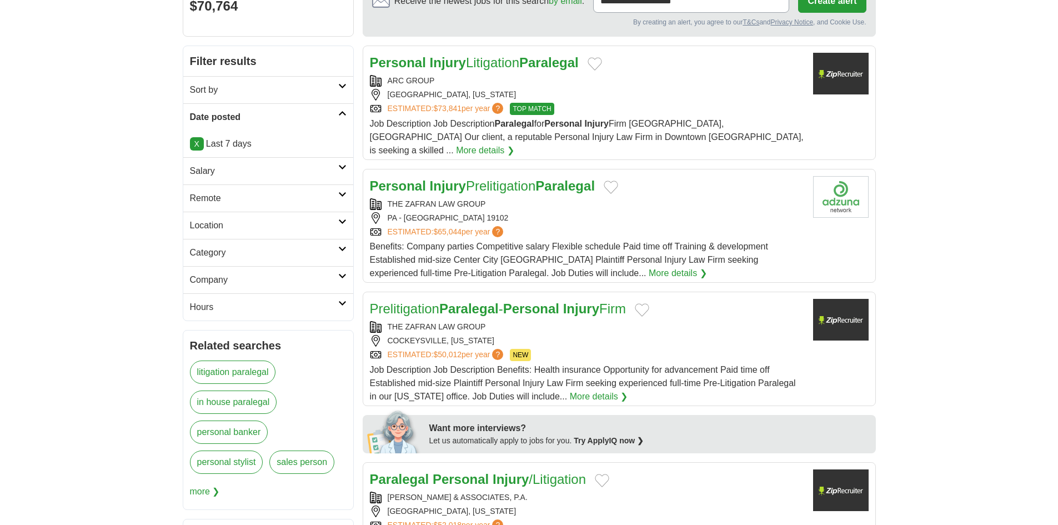
scroll to position [167, 0]
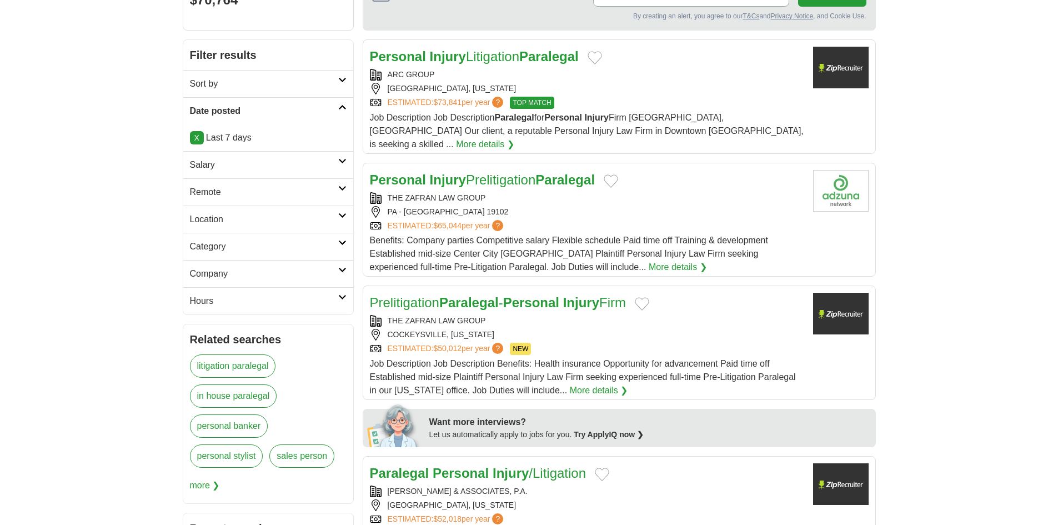
click at [490, 295] on strong "Paralegal" at bounding box center [468, 302] width 59 height 15
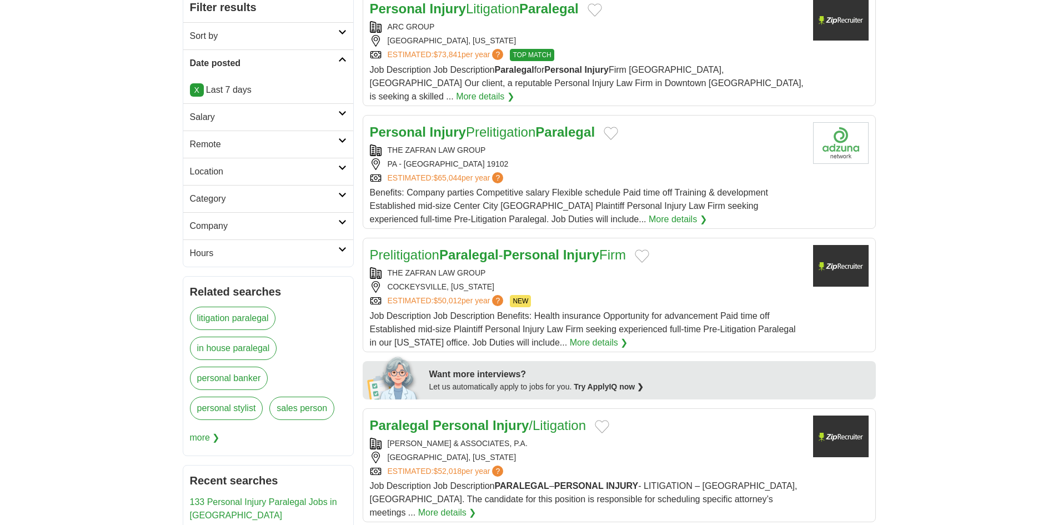
scroll to position [333, 0]
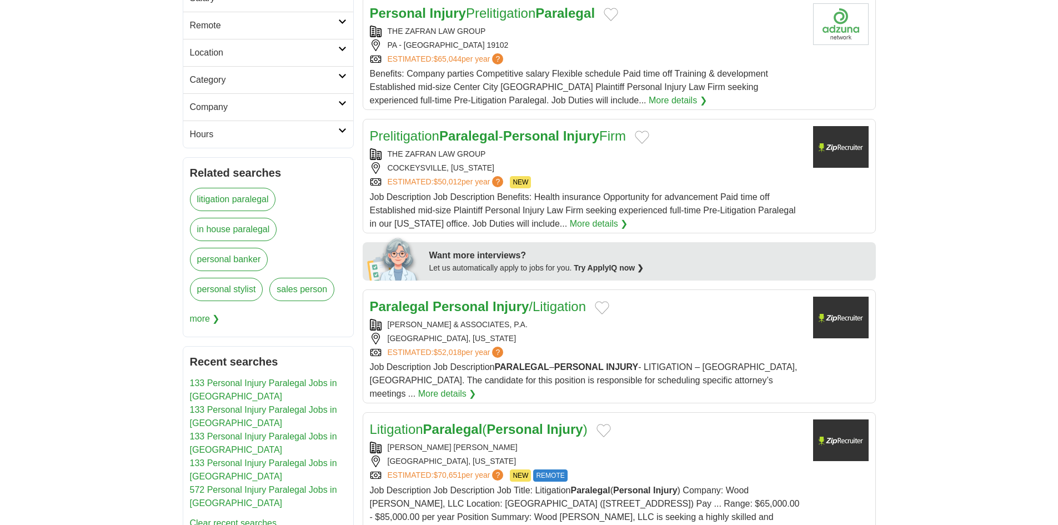
click at [454, 360] on div "Job Description Job Description PARALEGAL – PERSONAL INJURY - LITIGATION – Jack…" at bounding box center [587, 380] width 434 height 40
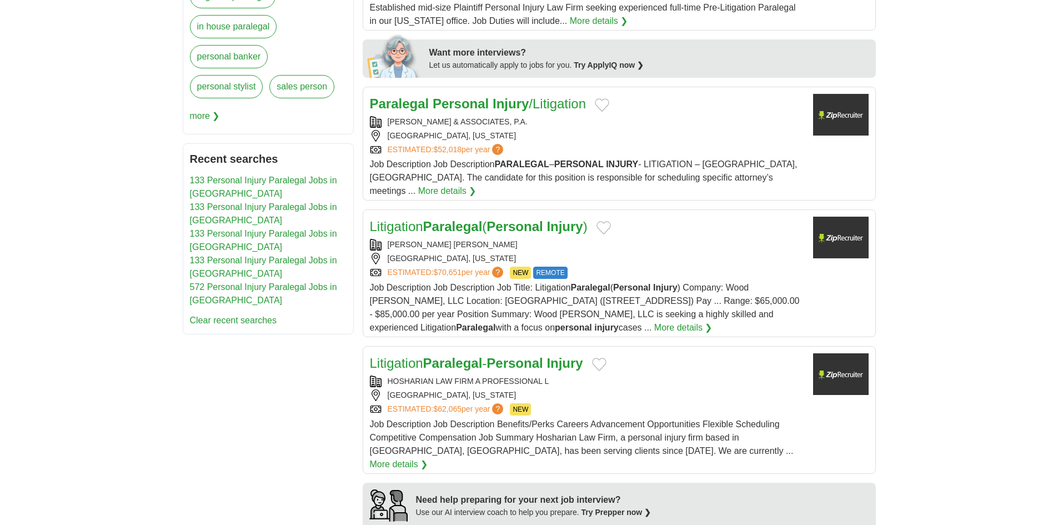
scroll to position [555, 0]
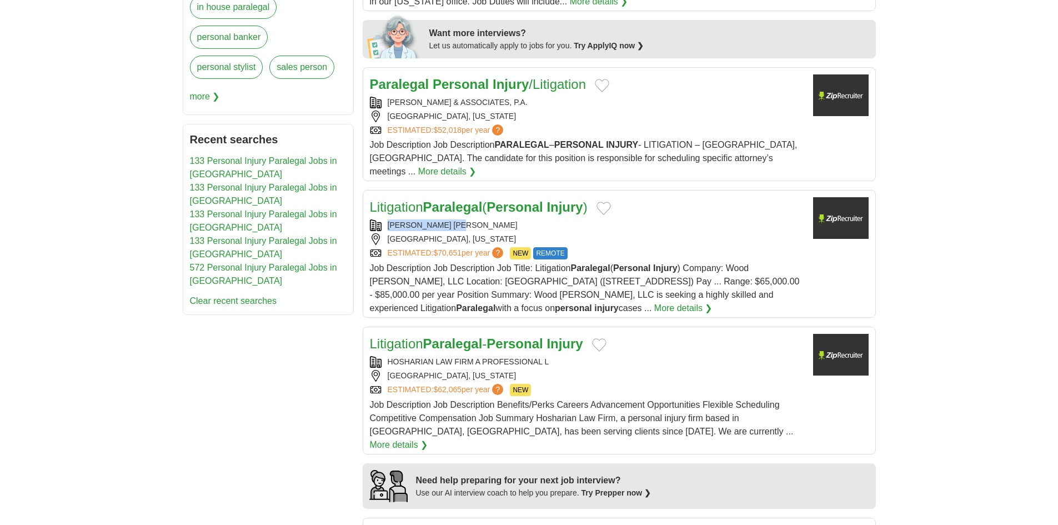
drag, startPoint x: 477, startPoint y: 198, endPoint x: 385, endPoint y: 196, distance: 91.7
click at [385, 219] on div "WOOD CRAIG MILLER" at bounding box center [587, 225] width 434 height 12
copy div "WOOD CRAIG MILLER"
click at [107, 334] on body "**********" at bounding box center [529, 409] width 1058 height 1929
click at [118, 447] on body "**********" at bounding box center [529, 409] width 1058 height 1929
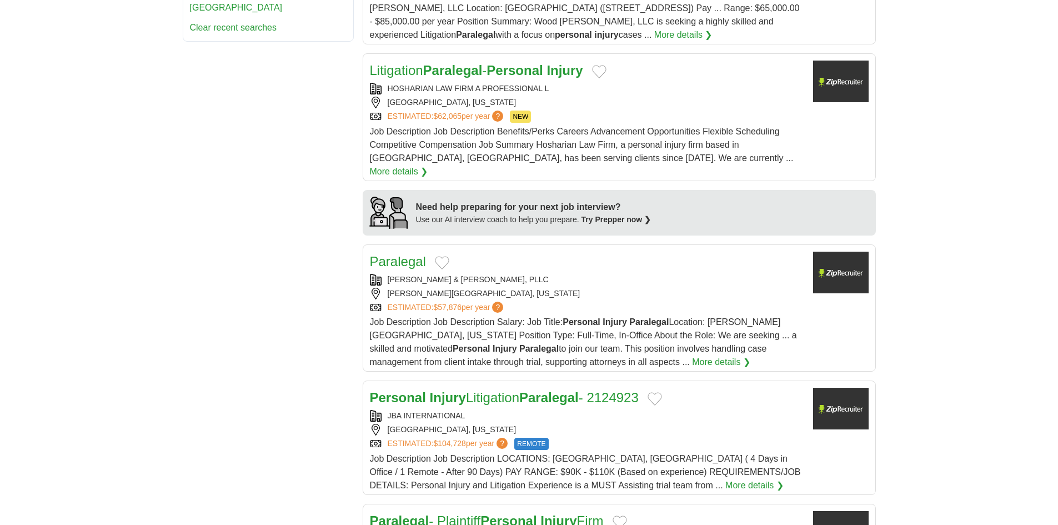
scroll to position [833, 0]
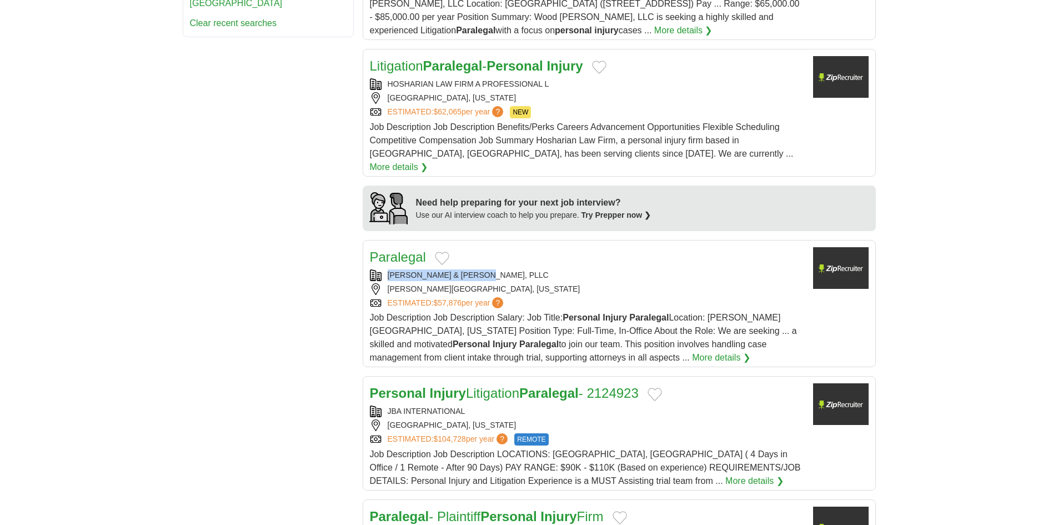
drag, startPoint x: 388, startPoint y: 231, endPoint x: 514, endPoint y: 233, distance: 126.1
click at [493, 247] on div "Paralegal BRADSHAW & BRYANT, PLLC WAITE PARK, MINNESOTA ESTIMATED: $57,876 per …" at bounding box center [587, 305] width 434 height 117
copy div "BRADSHAW & BRYANT, PLLC"
drag, startPoint x: 287, startPoint y: 186, endPoint x: 292, endPoint y: 196, distance: 11.5
click at [288, 186] on div "**********" at bounding box center [529, 138] width 693 height 1530
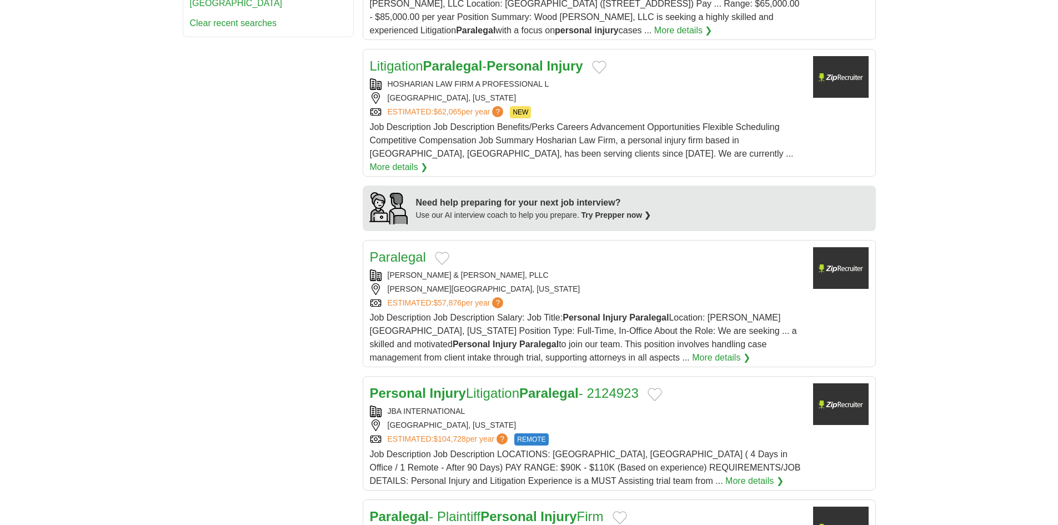
click at [385, 249] on link "Paralegal" at bounding box center [398, 256] width 56 height 15
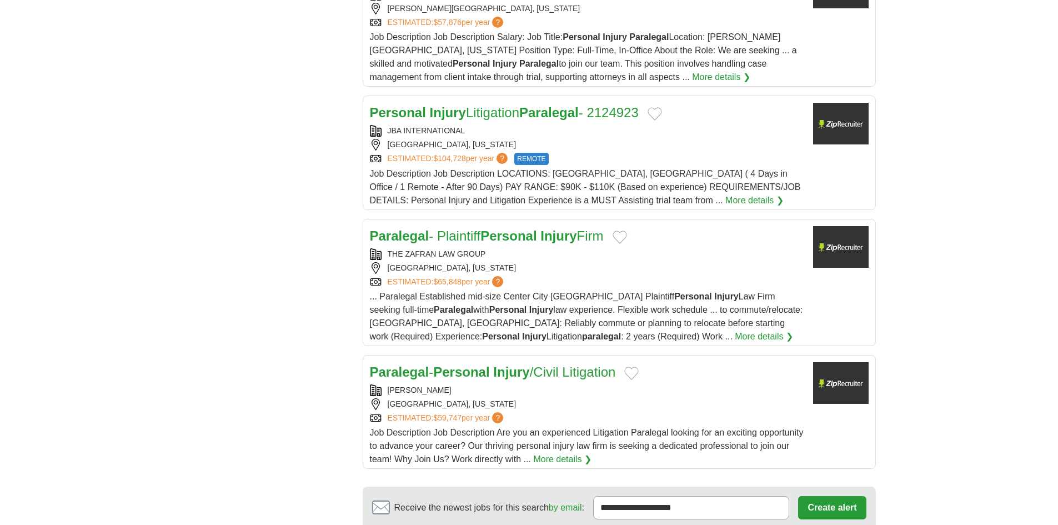
scroll to position [1222, 0]
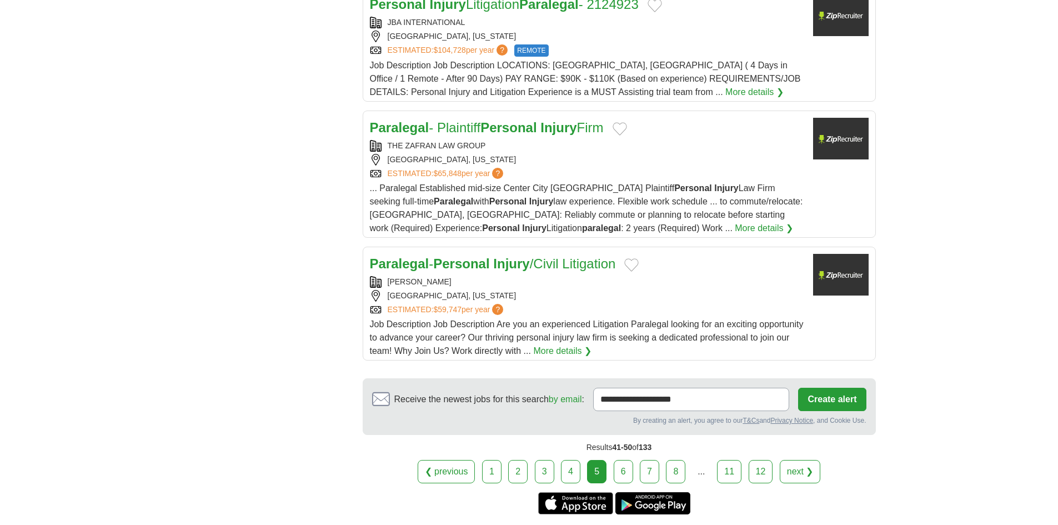
copy div "SWEET JAMES LLP"
drag, startPoint x: 387, startPoint y: 235, endPoint x: 457, endPoint y: 234, distance: 70.0
click at [457, 254] on div "Paralegal - Personal Injury /Civil Litigation SWEET JAMES LLP PHOENIX, ARIZONA …" at bounding box center [587, 306] width 434 height 104
click at [620, 460] on link "6" at bounding box center [623, 471] width 19 height 23
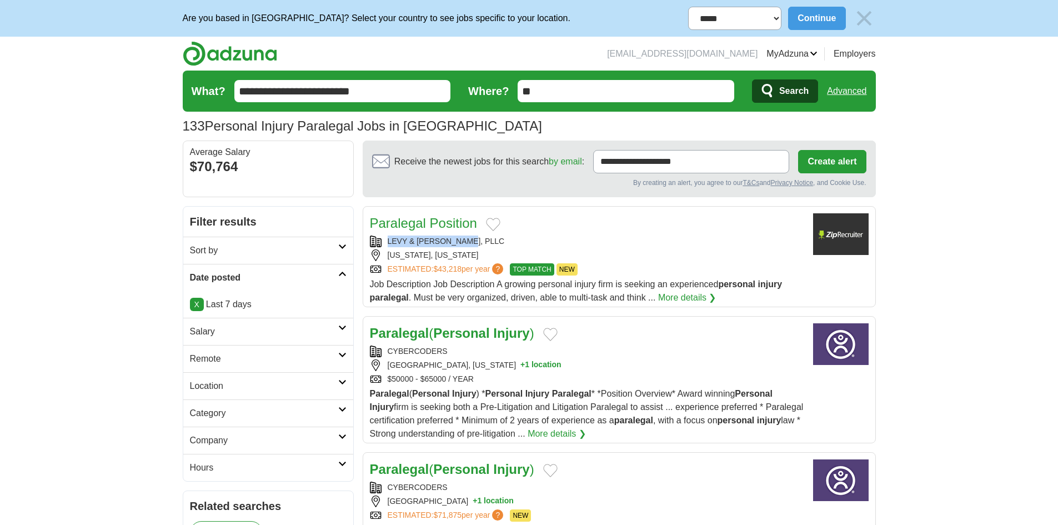
copy div "LEVY & [PERSON_NAME], PLLC"
drag, startPoint x: 388, startPoint y: 241, endPoint x: 479, endPoint y: 242, distance: 91.1
click at [479, 242] on div "LEVY & [PERSON_NAME], PLLC" at bounding box center [587, 242] width 434 height 12
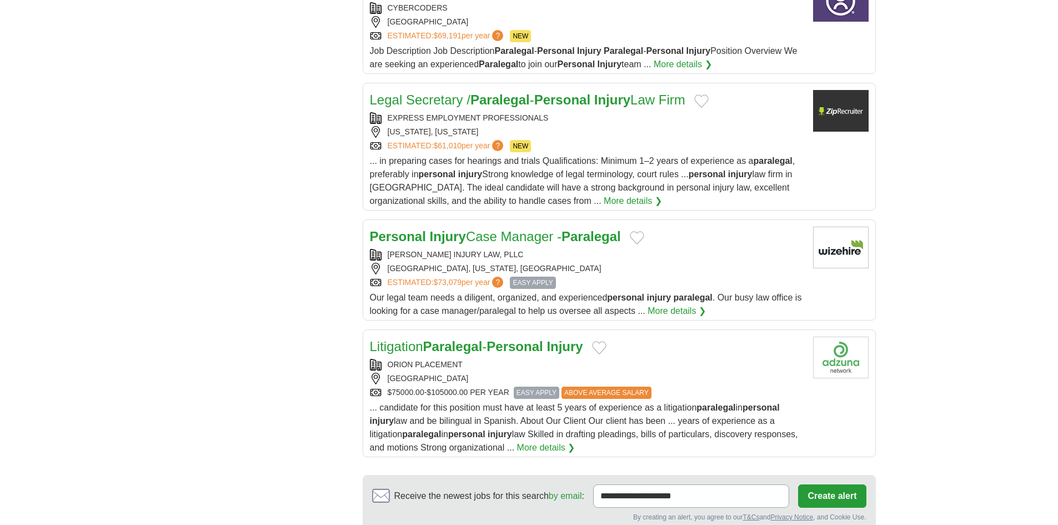
scroll to position [1166, 0]
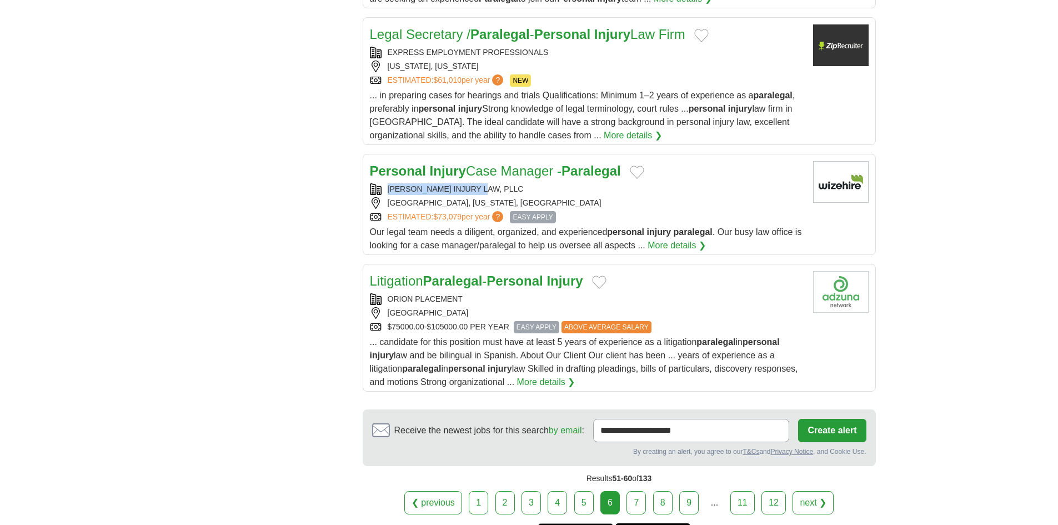
drag, startPoint x: 387, startPoint y: 186, endPoint x: 489, endPoint y: 181, distance: 102.3
click at [489, 181] on div "Personal Injury Case Manager - Paralegal [PERSON_NAME] INJURY LAW, PLLC [GEOGRA…" at bounding box center [587, 206] width 434 height 91
copy div "[PERSON_NAME] INJURY LAW, PLLC"
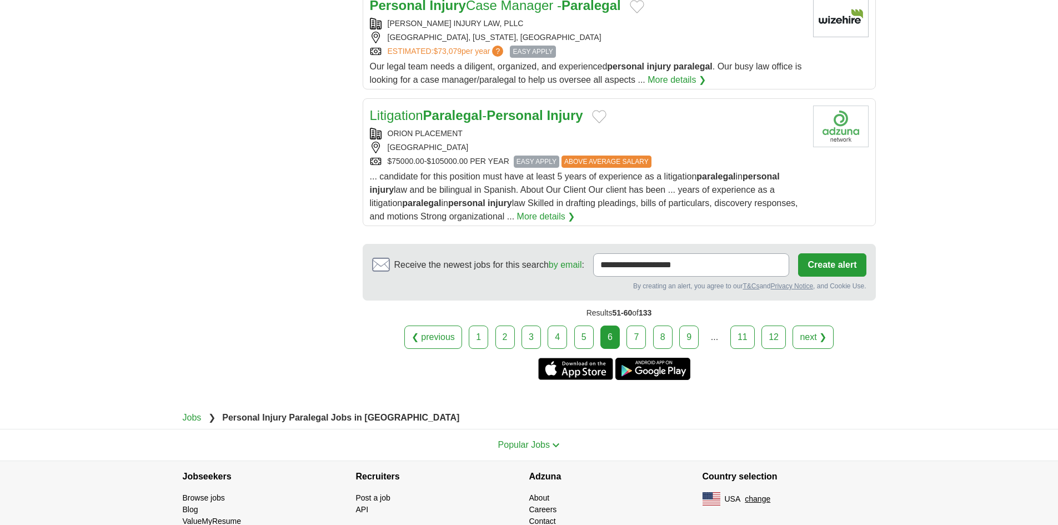
scroll to position [1333, 0]
drag, startPoint x: 635, startPoint y: 340, endPoint x: 508, endPoint y: 497, distance: 202.1
click at [636, 341] on link "7" at bounding box center [636, 335] width 19 height 23
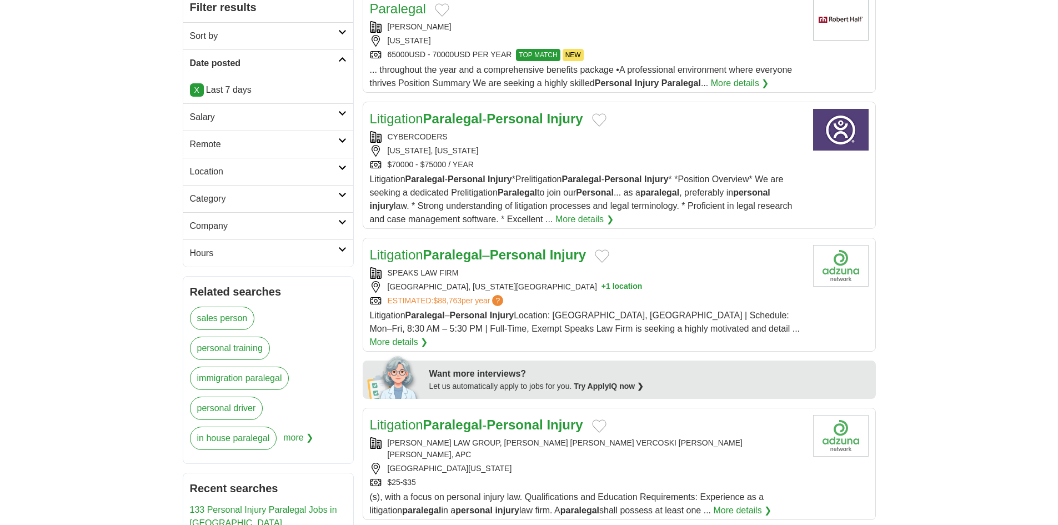
scroll to position [278, 0]
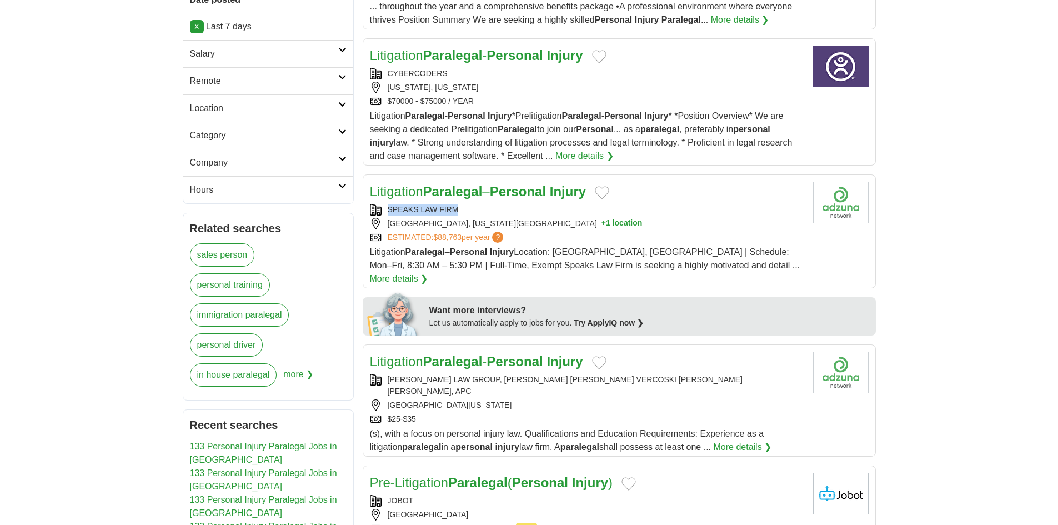
copy div "SPEAKS LAW FIRM"
drag, startPoint x: 387, startPoint y: 208, endPoint x: 461, endPoint y: 216, distance: 74.8
click at [461, 216] on div "SPEAKS LAW FIRM [GEOGRAPHIC_DATA], [US_STATE], 28401 + 1 location ESTIMATED: $8…" at bounding box center [587, 223] width 434 height 39
drag, startPoint x: 47, startPoint y: 310, endPoint x: 218, endPoint y: 332, distance: 171.9
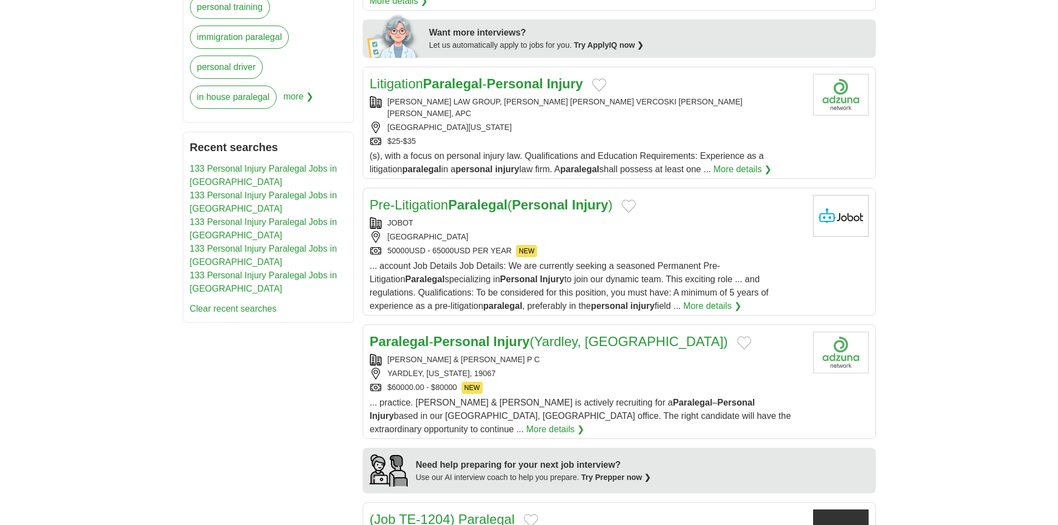
scroll to position [611, 0]
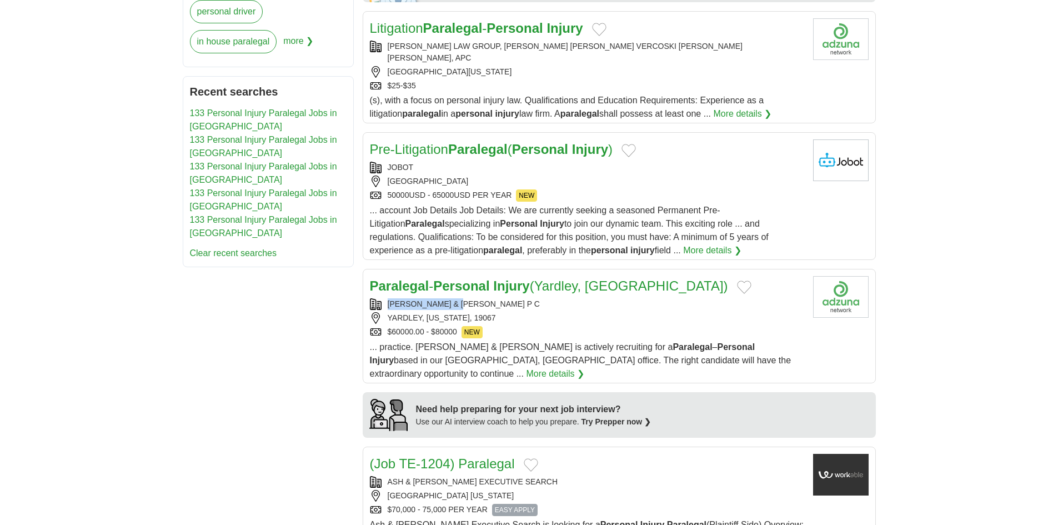
drag, startPoint x: 387, startPoint y: 278, endPoint x: 464, endPoint y: 278, distance: 76.7
click at [464, 298] on div "STARK & STARK P C" at bounding box center [587, 304] width 434 height 12
copy div "STARK & STARK P C"
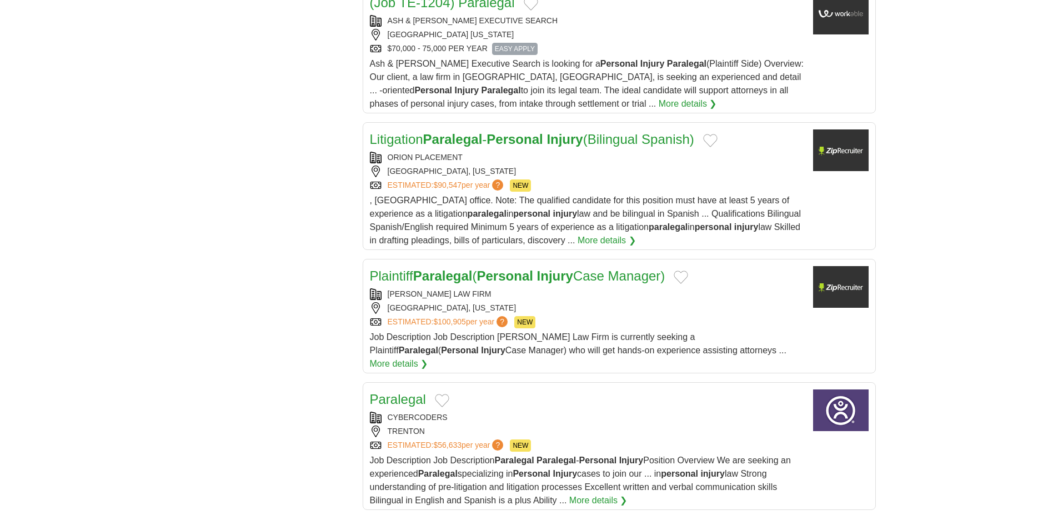
scroll to position [1111, 0]
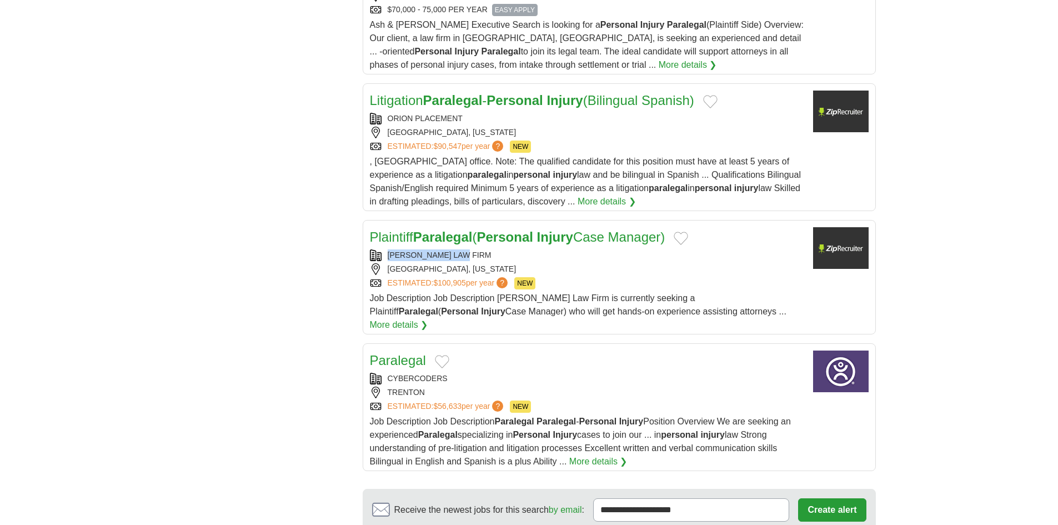
copy div "MEISSNER LAW FIRM"
drag, startPoint x: 389, startPoint y: 217, endPoint x: 465, endPoint y: 218, distance: 76.1
click at [465, 249] on div "MEISSNER LAW FIRM" at bounding box center [587, 255] width 434 height 12
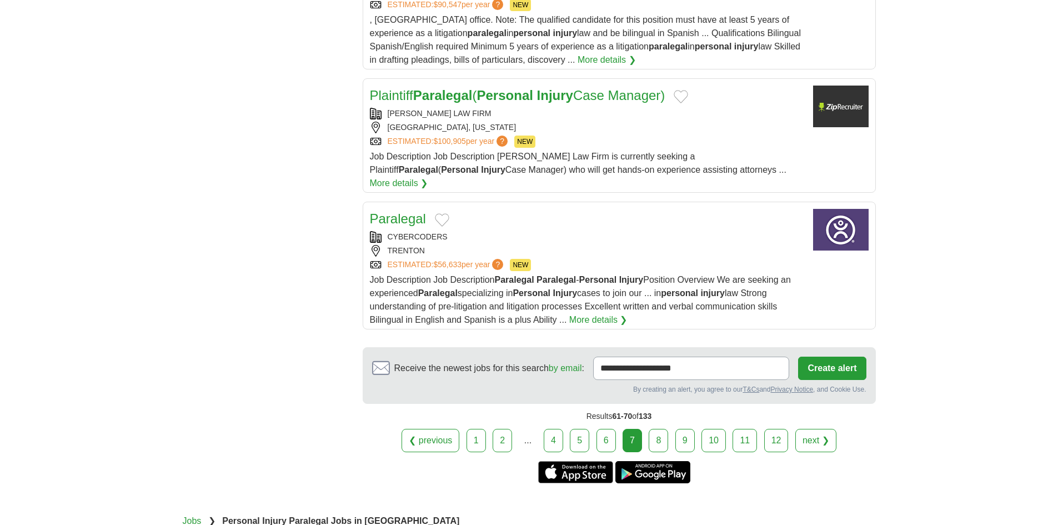
scroll to position [1278, 0]
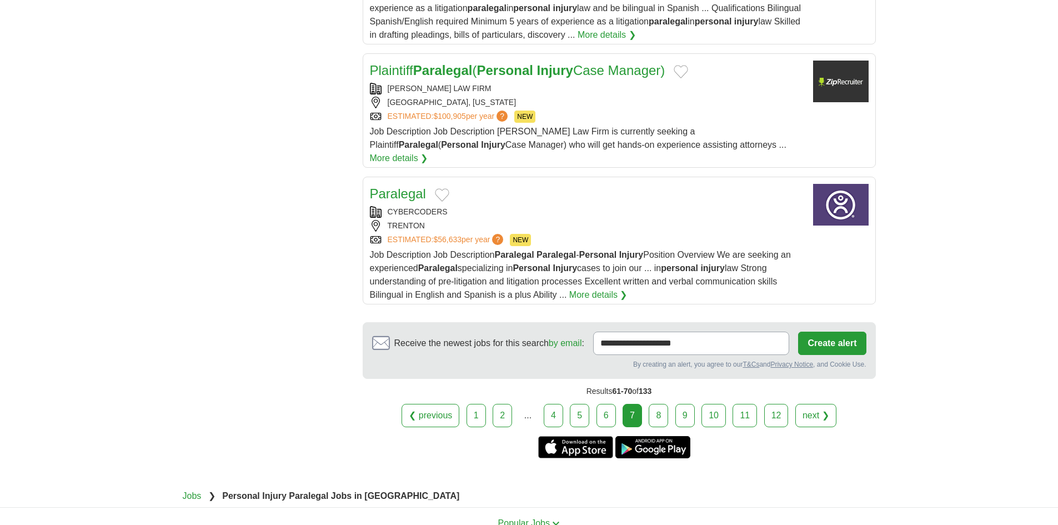
click at [657, 404] on link "8" at bounding box center [658, 415] width 19 height 23
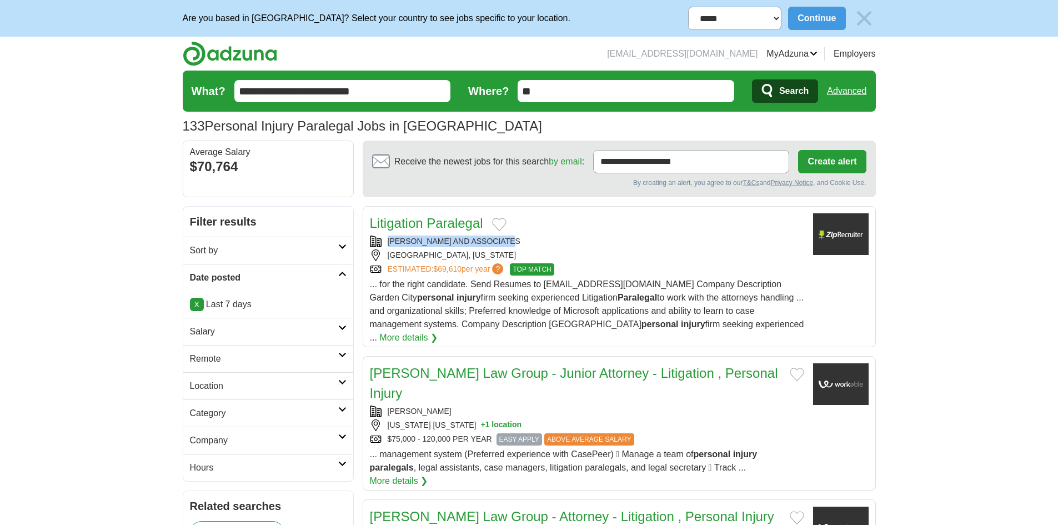
copy div "[PERSON_NAME] AND ASSOCIATES"
drag, startPoint x: 526, startPoint y: 242, endPoint x: 389, endPoint y: 242, distance: 136.6
click at [389, 242] on div "[PERSON_NAME] AND ASSOCIATES" at bounding box center [587, 242] width 434 height 12
click at [391, 232] on h2 "Litigation Paralegal" at bounding box center [426, 223] width 113 height 20
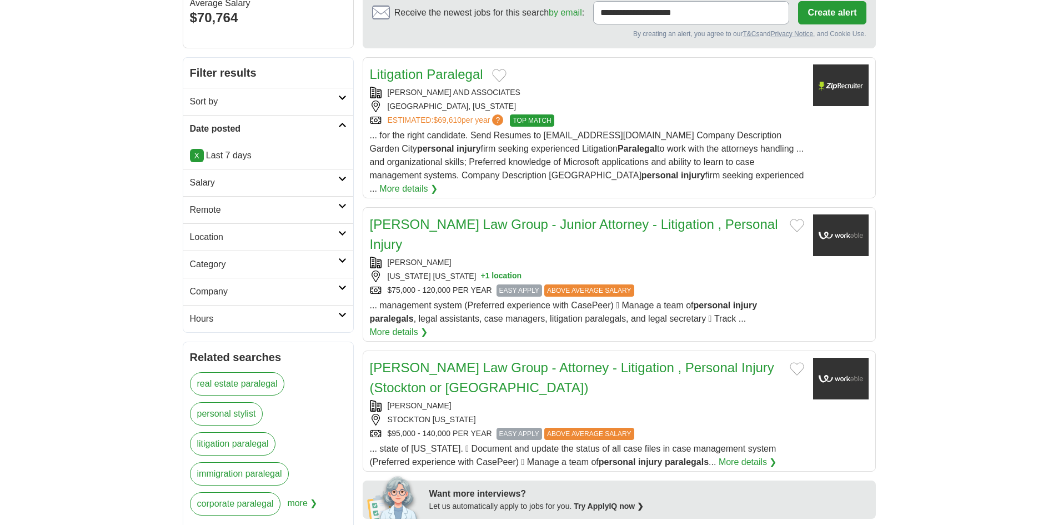
scroll to position [167, 0]
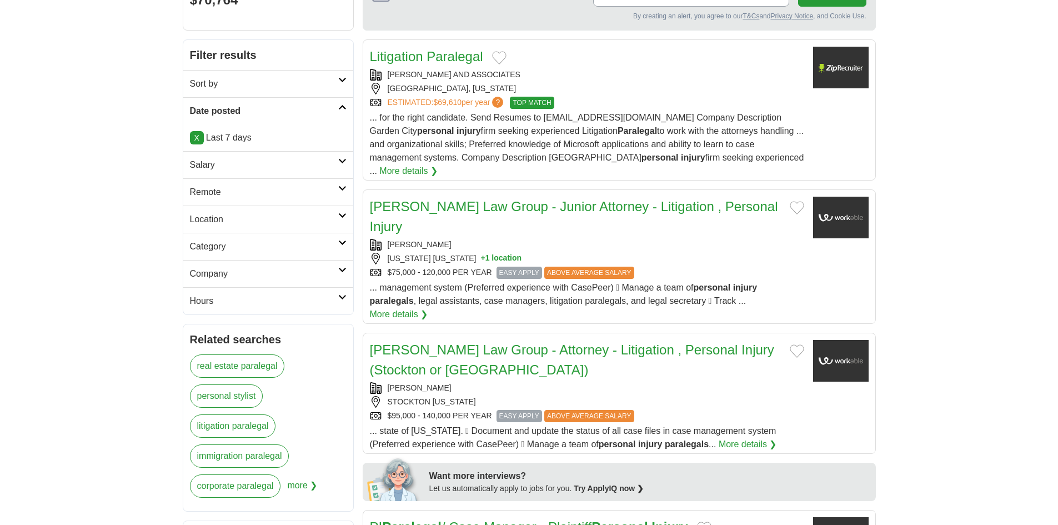
copy div "SEPULVEDA SANCHEZ LAW"
drag, startPoint x: 385, startPoint y: 210, endPoint x: 497, endPoint y: 212, distance: 111.7
click at [497, 239] on div "SEPULVEDA SANCHEZ LAW" at bounding box center [587, 245] width 434 height 12
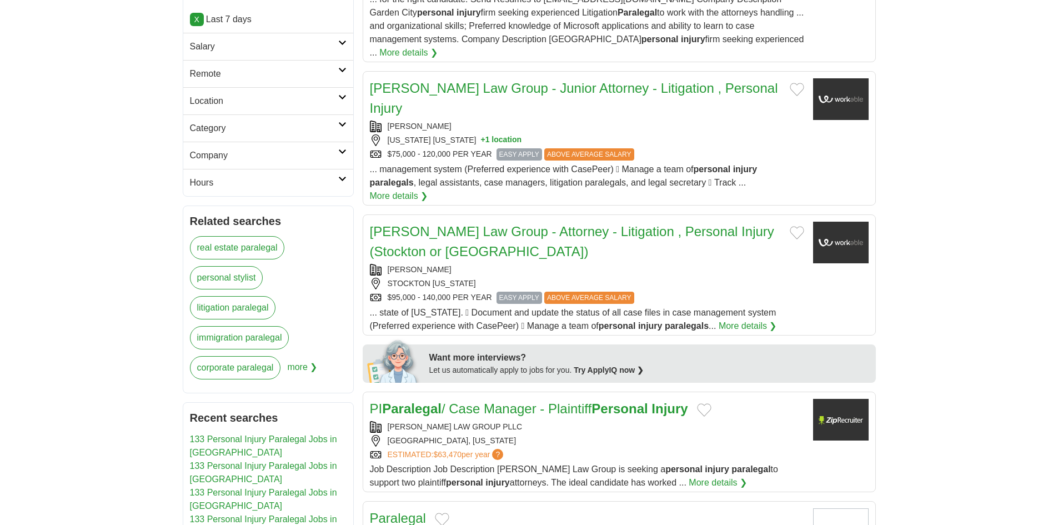
scroll to position [333, 0]
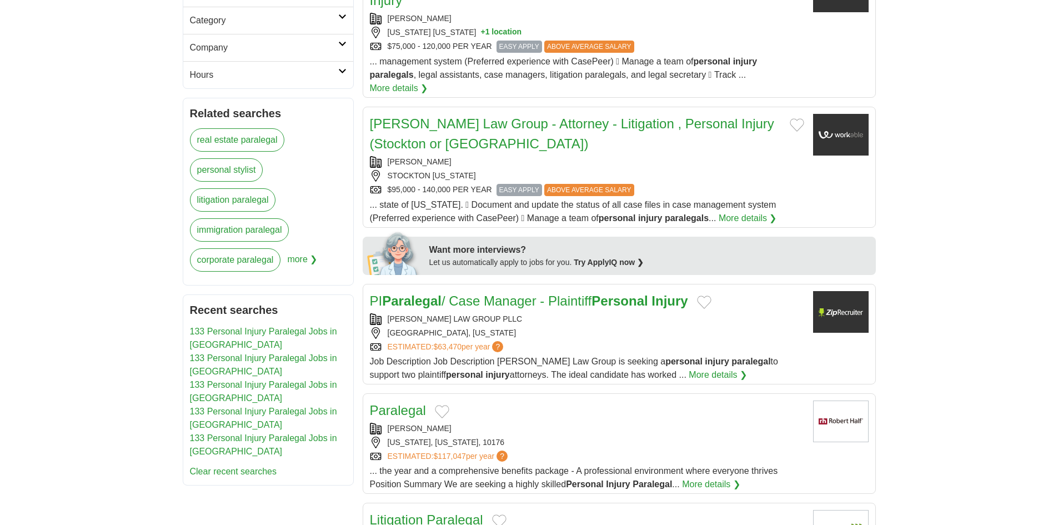
scroll to position [500, 0]
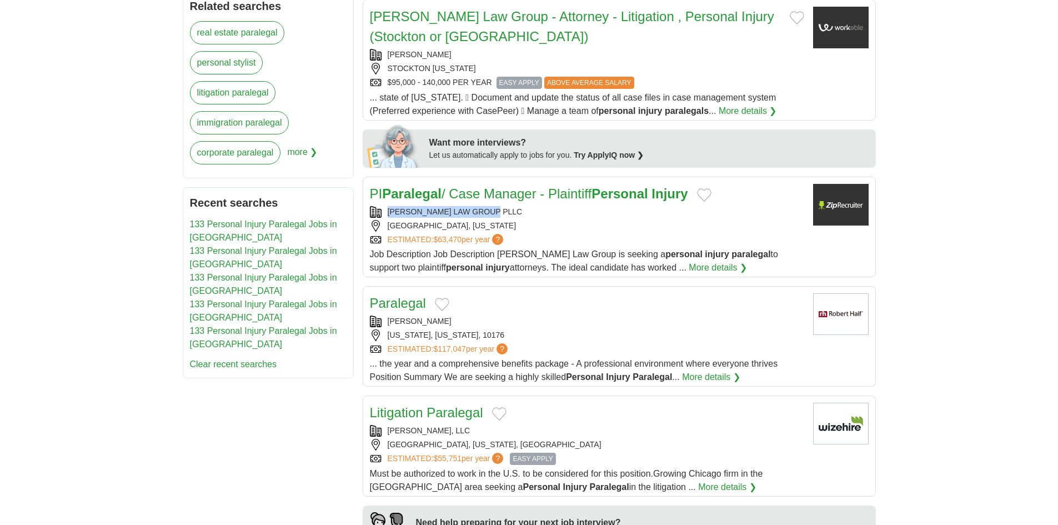
copy div "SULLIVAN LAW GROUP PLLC"
drag, startPoint x: 385, startPoint y: 175, endPoint x: 498, endPoint y: 174, distance: 112.8
click at [498, 206] on div "SULLIVAN LAW GROUP PLLC" at bounding box center [587, 212] width 434 height 12
drag, startPoint x: 17, startPoint y: 255, endPoint x: 69, endPoint y: 279, distance: 56.9
click at [20, 256] on body "**********" at bounding box center [529, 431] width 1058 height 1862
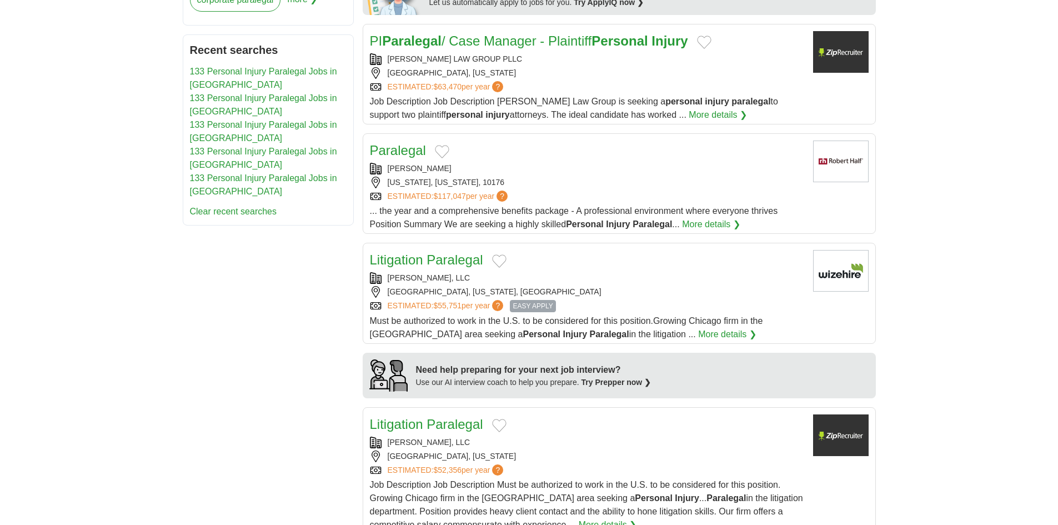
scroll to position [667, 0]
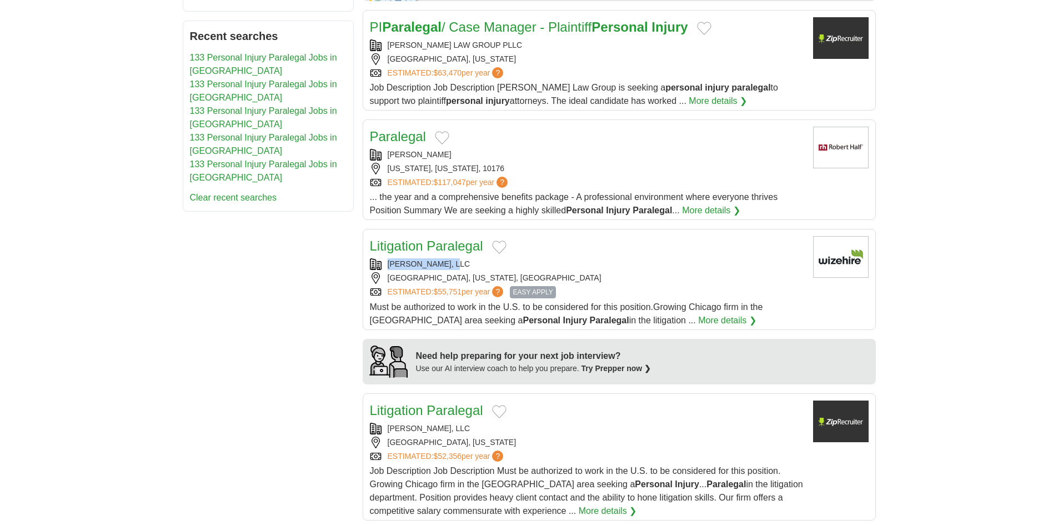
drag, startPoint x: 385, startPoint y: 229, endPoint x: 456, endPoint y: 228, distance: 71.1
click at [456, 258] on div "COSTA IVONE, LLC" at bounding box center [587, 264] width 434 height 12
copy div "COSTA IVONE, LLC"
click at [245, 322] on div "**********" at bounding box center [529, 272] width 693 height 1464
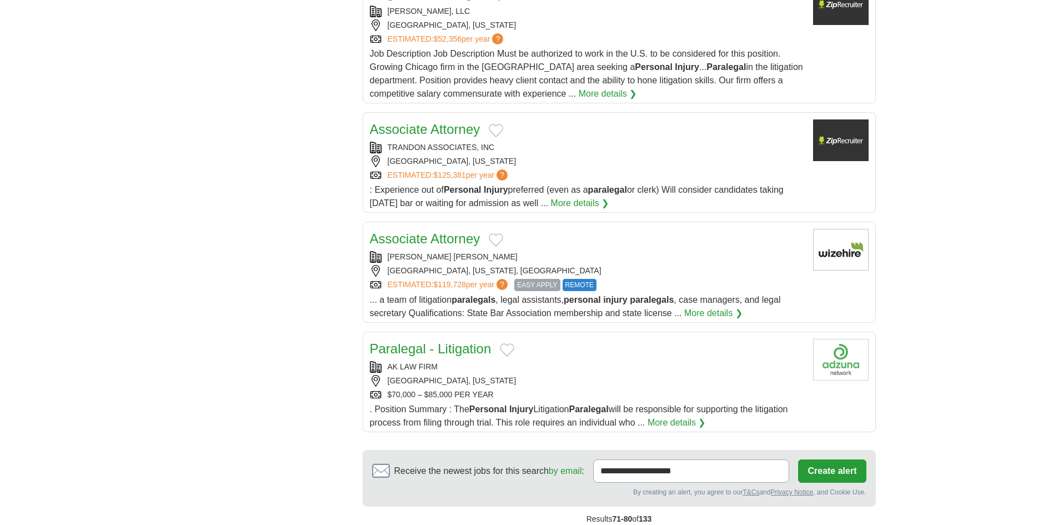
scroll to position [1111, 0]
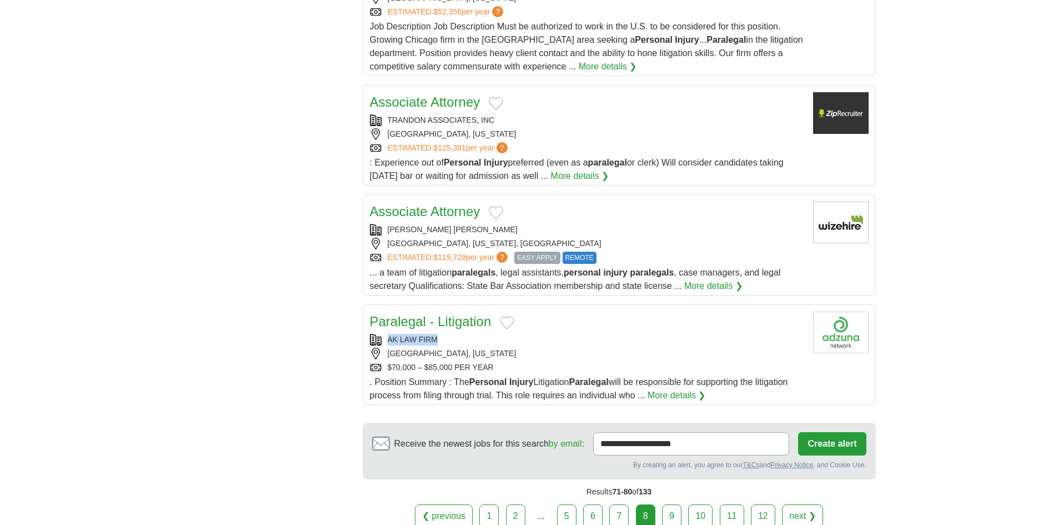
copy div "AK LAW FIRM"
drag, startPoint x: 385, startPoint y: 303, endPoint x: 439, endPoint y: 269, distance: 63.4
click at [439, 334] on div "AK LAW FIRM" at bounding box center [587, 340] width 434 height 12
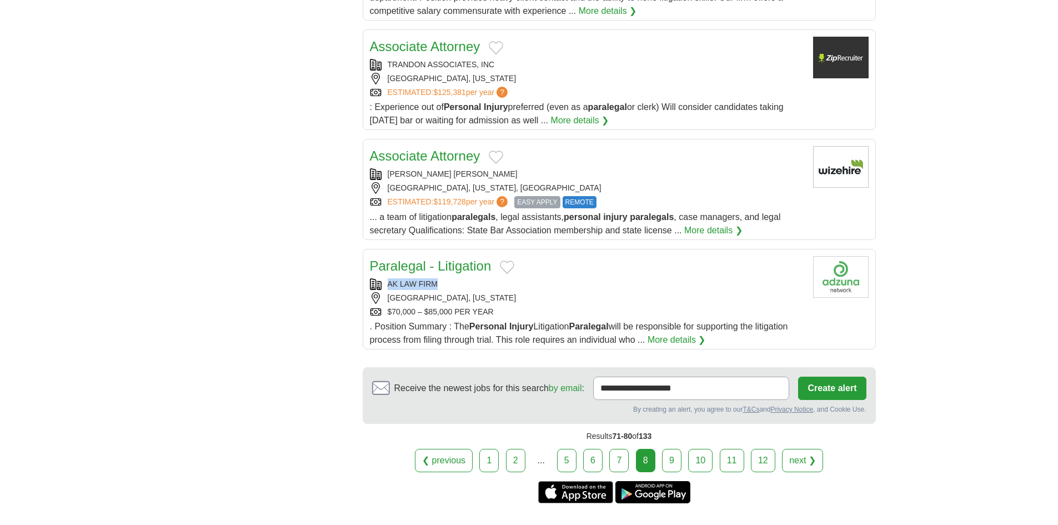
click at [675, 449] on link "9" at bounding box center [671, 460] width 19 height 23
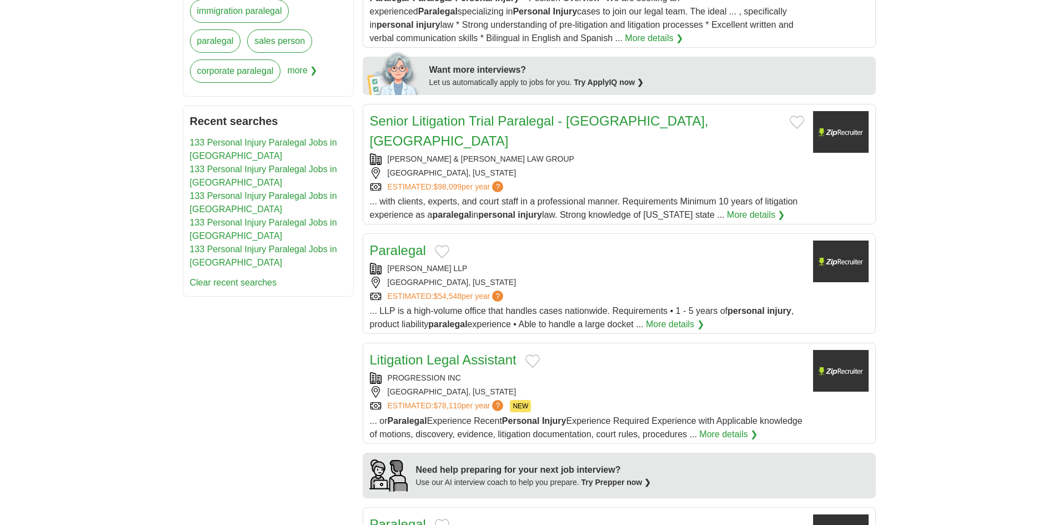
scroll to position [555, 0]
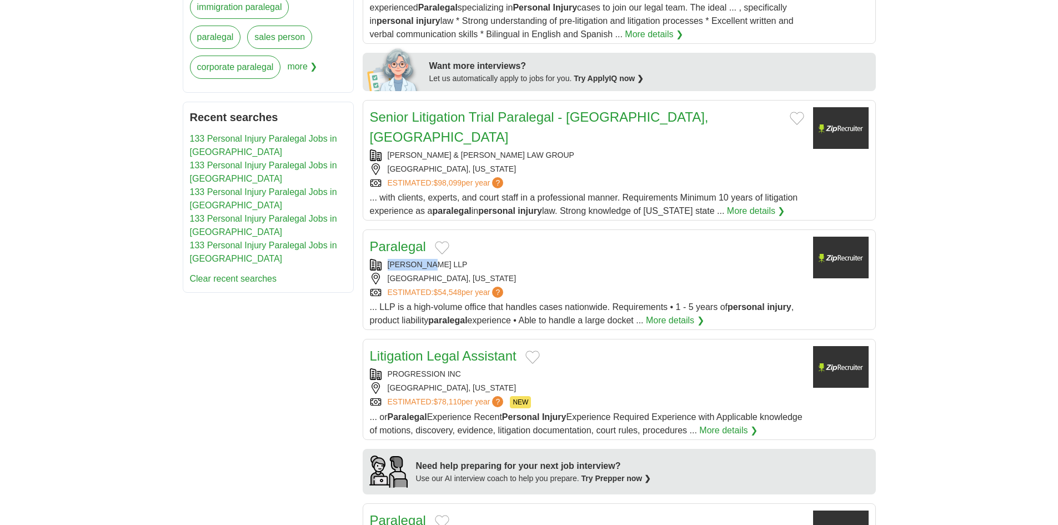
drag, startPoint x: 389, startPoint y: 241, endPoint x: 450, endPoint y: 248, distance: 60.9
click at [450, 259] on div "[PERSON_NAME] LLP" at bounding box center [587, 265] width 434 height 12
copy div "[PERSON_NAME] LLP"
drag, startPoint x: 402, startPoint y: 227, endPoint x: 149, endPoint y: 75, distance: 295.5
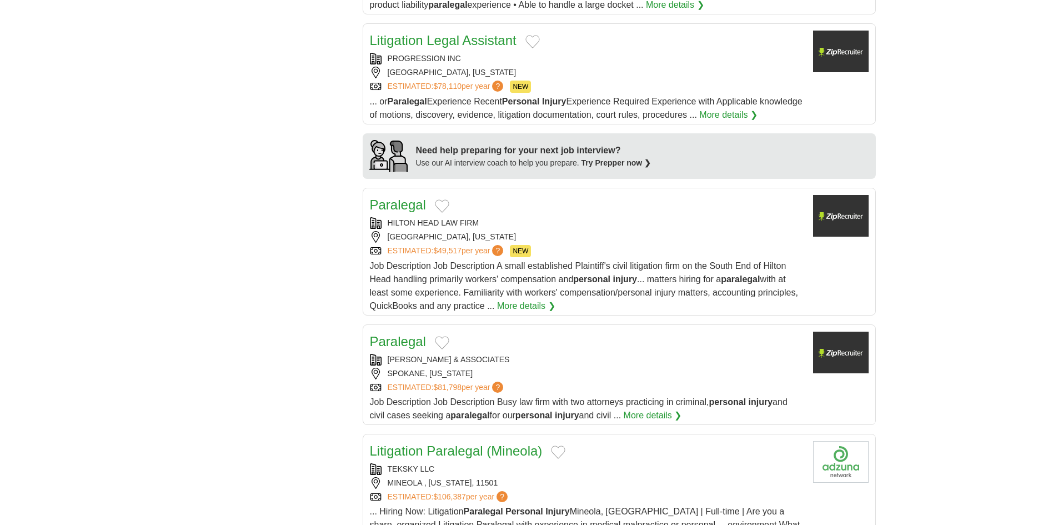
scroll to position [889, 0]
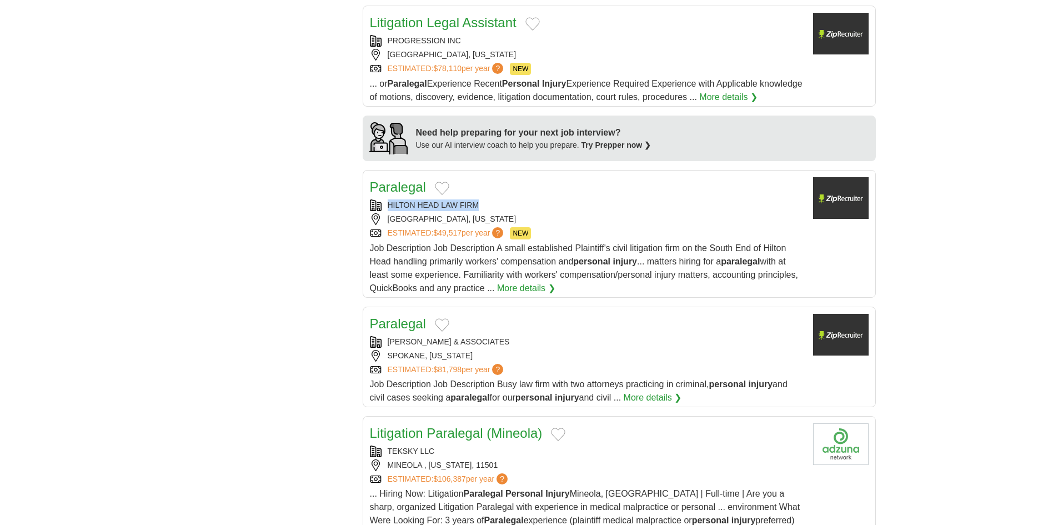
copy div "HILTON HEAD LAW FIRM"
drag, startPoint x: 491, startPoint y: 183, endPoint x: 385, endPoint y: 187, distance: 105.6
click at [385, 199] on div "HILTON HEAD LAW FIRM" at bounding box center [587, 205] width 434 height 12
click at [403, 177] on h2 "Paralegal" at bounding box center [398, 187] width 56 height 20
click at [222, 262] on div "**********" at bounding box center [529, 75] width 693 height 1516
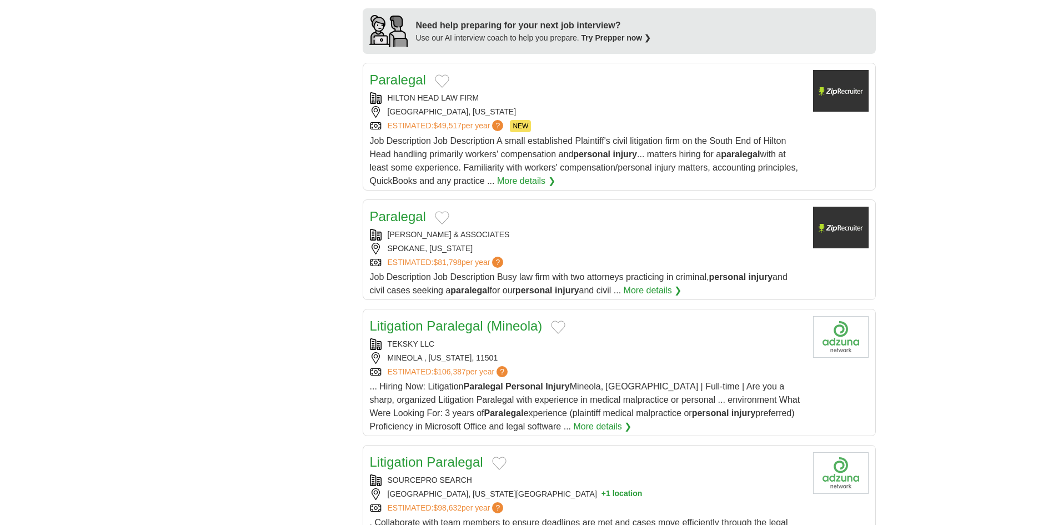
scroll to position [1000, 0]
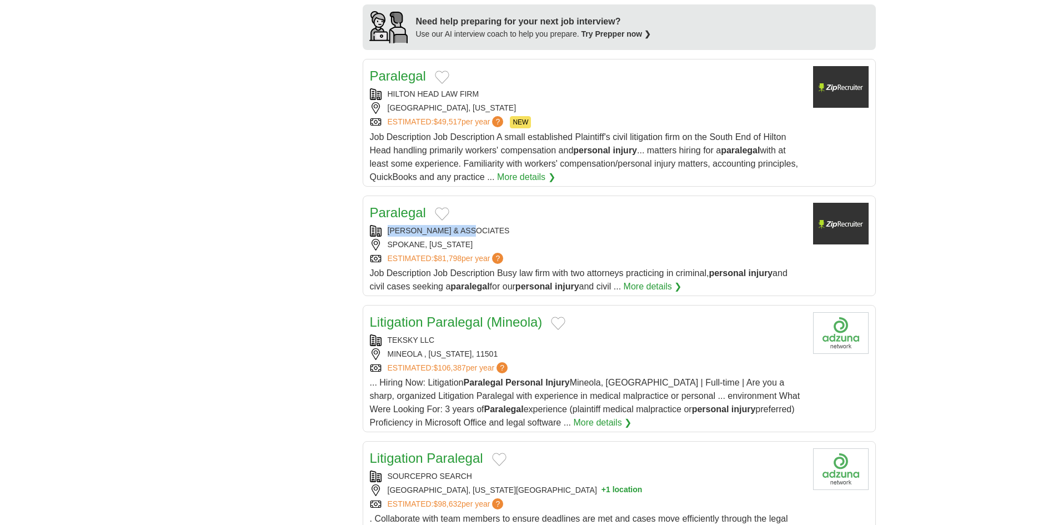
copy div "[PERSON_NAME] & ASSOCIATES"
drag, startPoint x: 385, startPoint y: 207, endPoint x: 474, endPoint y: 213, distance: 89.7
click at [474, 225] on div "[PERSON_NAME] & ASSOCIATES" at bounding box center [587, 231] width 434 height 12
click at [395, 205] on link "Paralegal" at bounding box center [398, 212] width 56 height 15
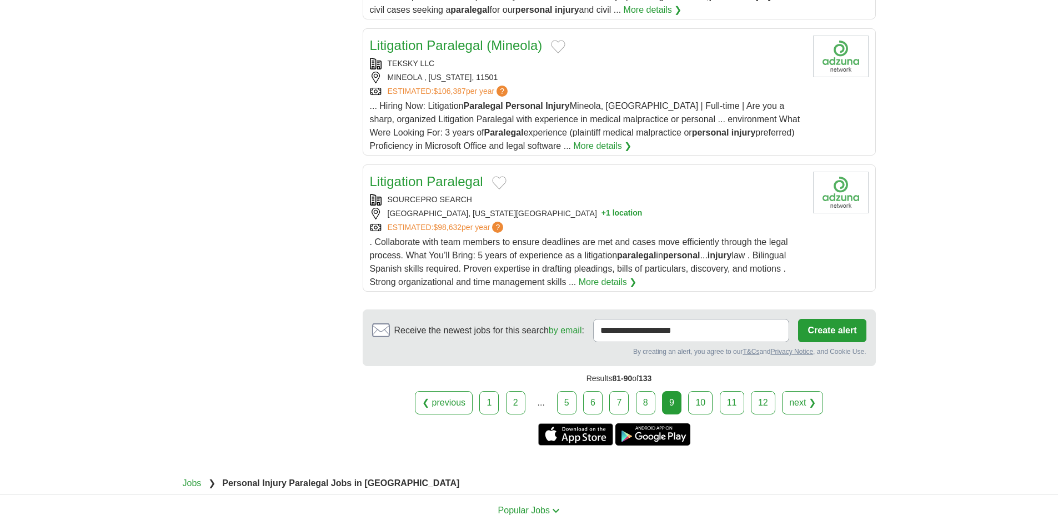
scroll to position [1278, 0]
drag, startPoint x: 696, startPoint y: 383, endPoint x: 755, endPoint y: 523, distance: 151.6
click at [697, 390] on link "10" at bounding box center [700, 401] width 24 height 23
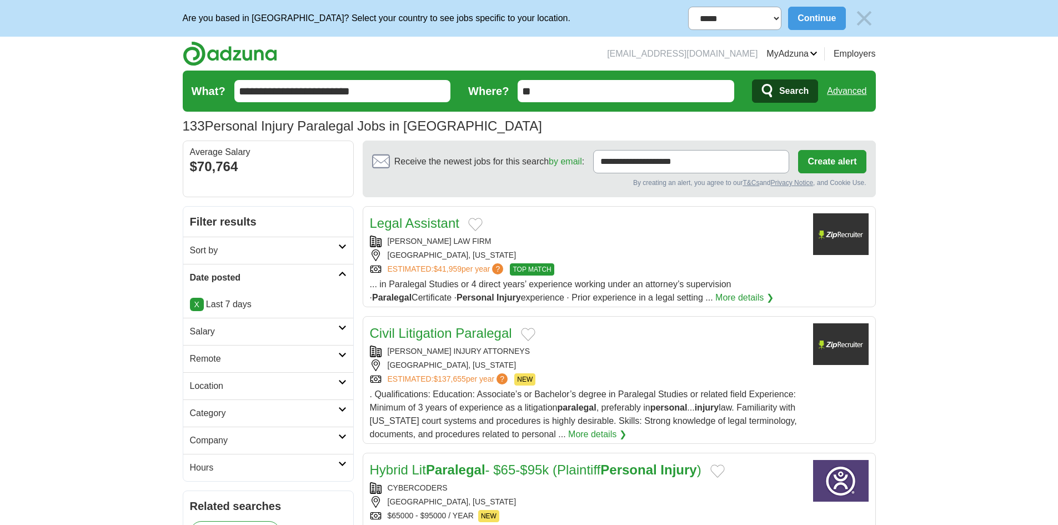
scroll to position [56, 0]
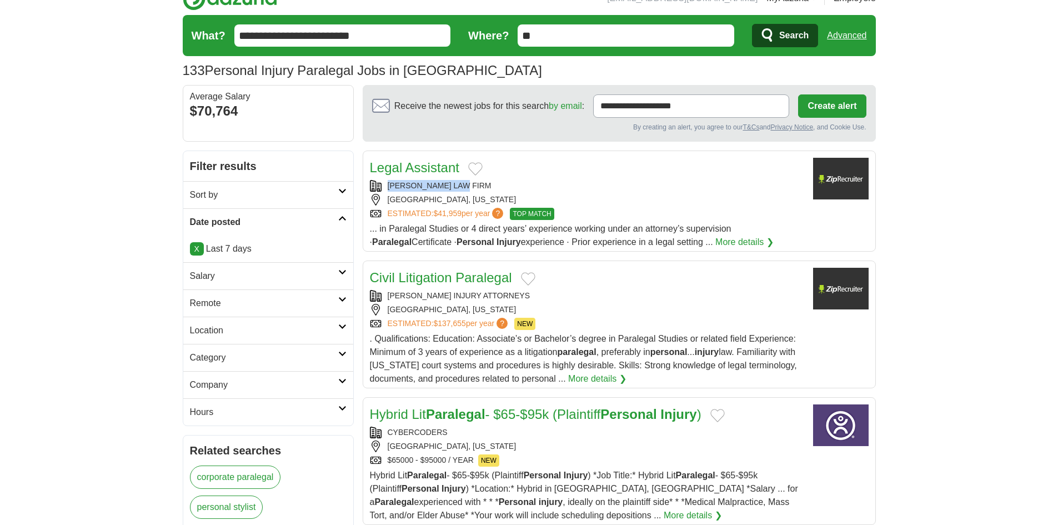
drag, startPoint x: 478, startPoint y: 193, endPoint x: 478, endPoint y: 179, distance: 13.9
click at [478, 179] on div "Legal Assistant [PERSON_NAME] LAW FIRM [GEOGRAPHIC_DATA], [US_STATE] ESTIMATED:…" at bounding box center [587, 203] width 434 height 91
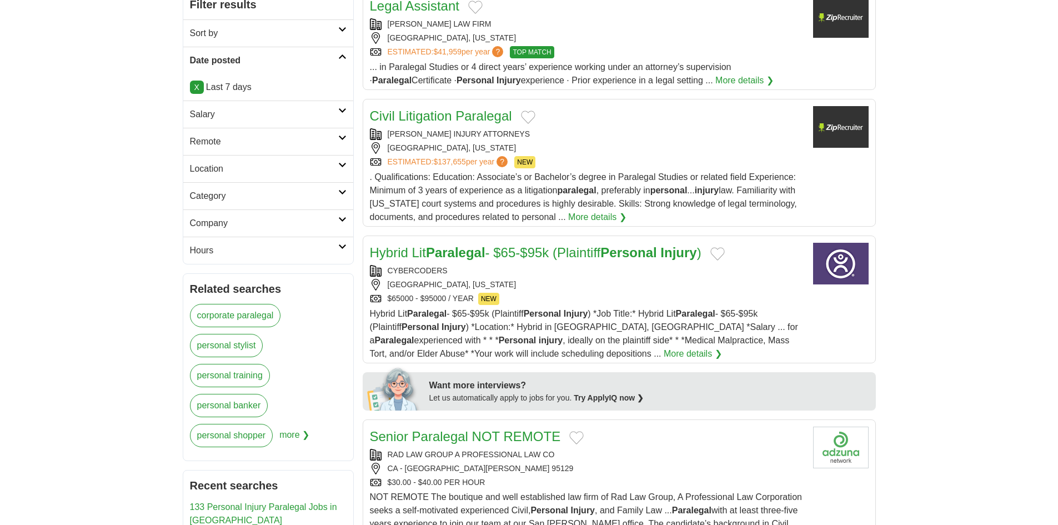
scroll to position [222, 0]
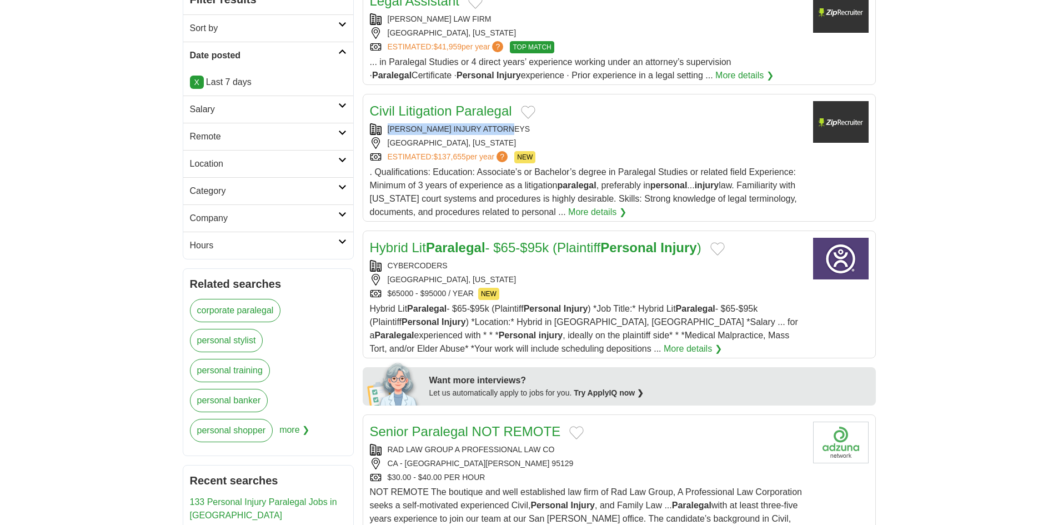
drag, startPoint x: 387, startPoint y: 124, endPoint x: 530, endPoint y: 128, distance: 143.3
click at [530, 128] on div "DAN NEWLIN INJURY ATTORNEYS" at bounding box center [587, 129] width 434 height 12
copy div "DAN NEWLIN INJURY ATTORNEYS"
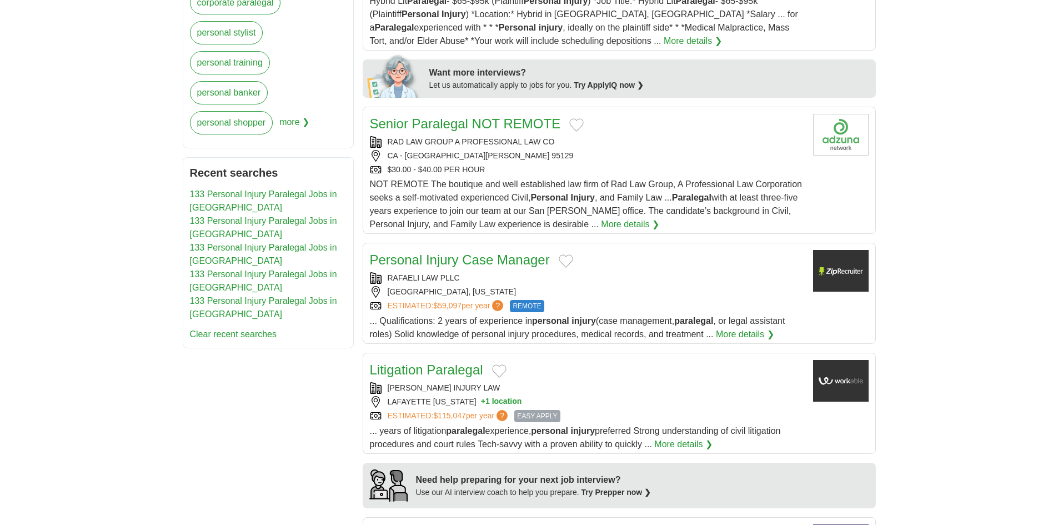
scroll to position [555, 0]
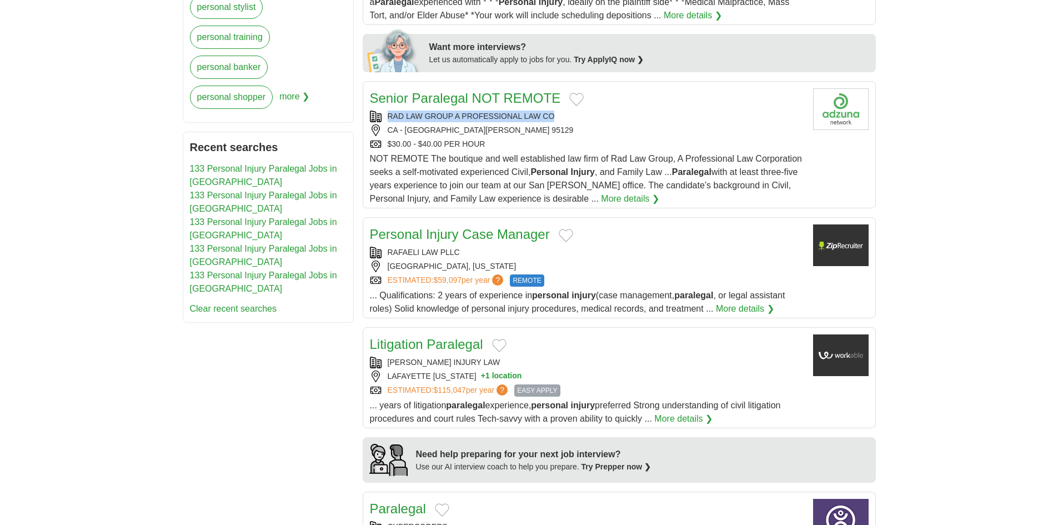
drag, startPoint x: 385, startPoint y: 112, endPoint x: 552, endPoint y: 112, distance: 167.2
click at [552, 112] on div "RAD LAW GROUP A PROFESSIONAL LAW CO" at bounding box center [587, 117] width 434 height 12
copy div "RAD LAW GROUP A PROFESSIONAL LAW CO"
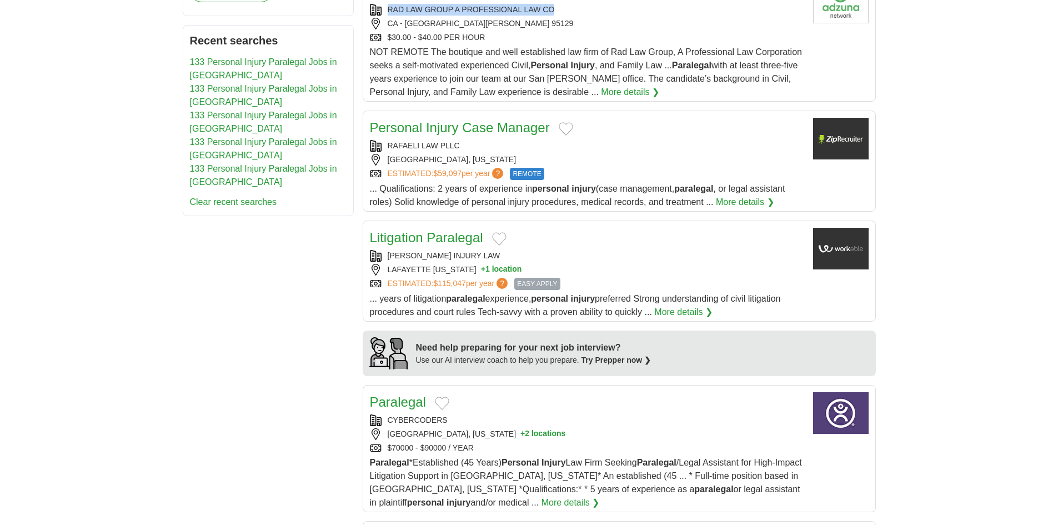
scroll to position [667, 0]
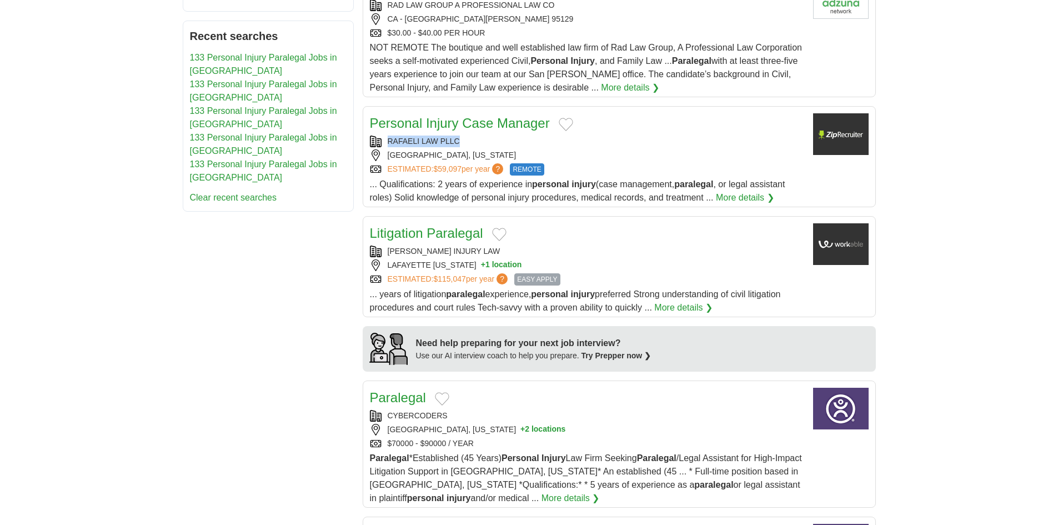
copy div "RAFAELI LAW PLLC"
drag, startPoint x: 387, startPoint y: 138, endPoint x: 479, endPoint y: 141, distance: 92.2
click at [479, 141] on div "RAFAELI LAW PLLC" at bounding box center [587, 142] width 434 height 12
click at [231, 362] on div "**********" at bounding box center [529, 285] width 693 height 1490
drag, startPoint x: 386, startPoint y: 248, endPoint x: 511, endPoint y: 257, distance: 125.3
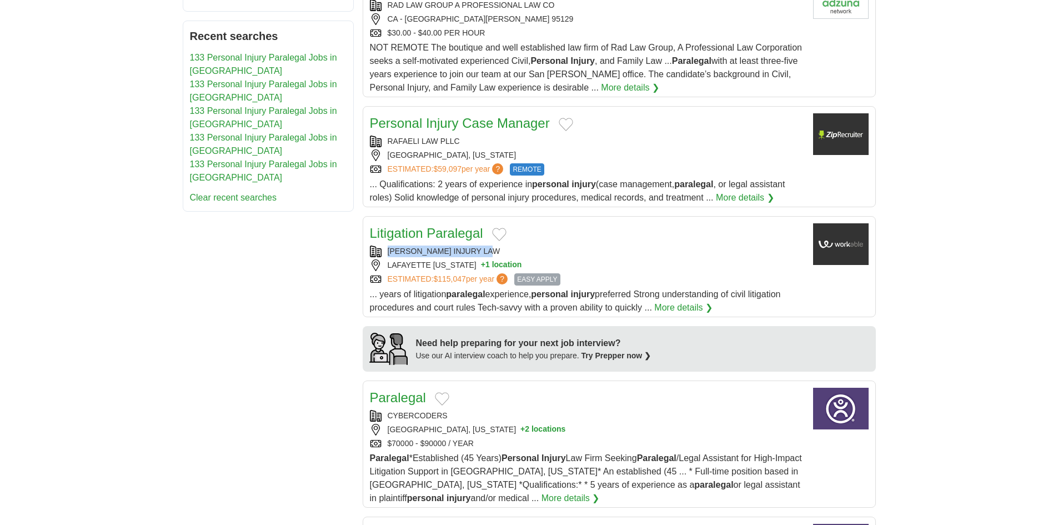
click at [511, 257] on div "KENNY HABETZ INJURY LAW" at bounding box center [587, 252] width 434 height 12
copy div "KENNY HABETZ INJURY LAW"
click at [248, 323] on div "**********" at bounding box center [529, 285] width 693 height 1490
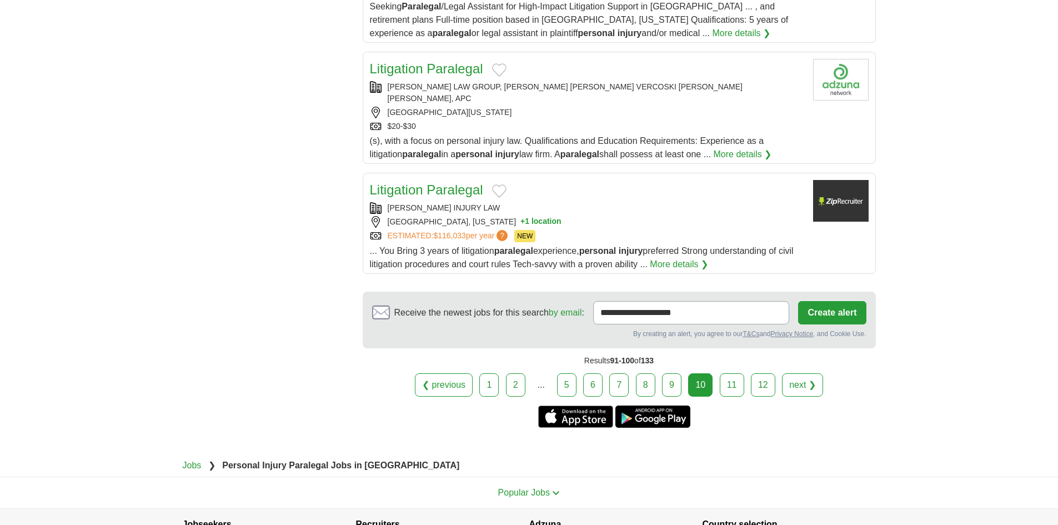
scroll to position [1278, 0]
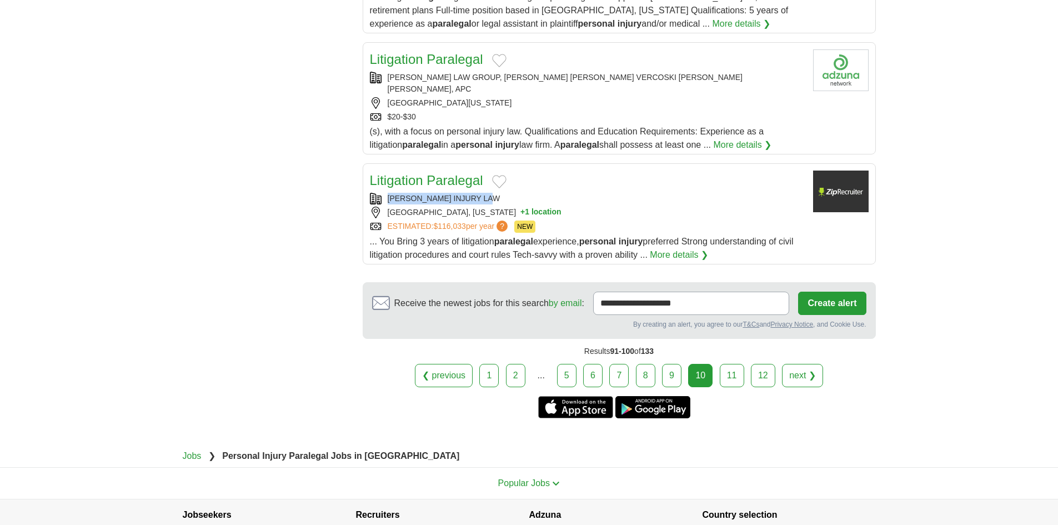
drag, startPoint x: 467, startPoint y: 182, endPoint x: 384, endPoint y: 191, distance: 82.6
click at [384, 191] on div "Litigation Paralegal KENNY HABETZ INJURY LAW LAFAYETTE, LOUISIANA + 1 location …" at bounding box center [587, 216] width 434 height 91
copy div "KENNY HABETZ INJURY LAW"
click at [729, 365] on link "11" at bounding box center [732, 375] width 24 height 23
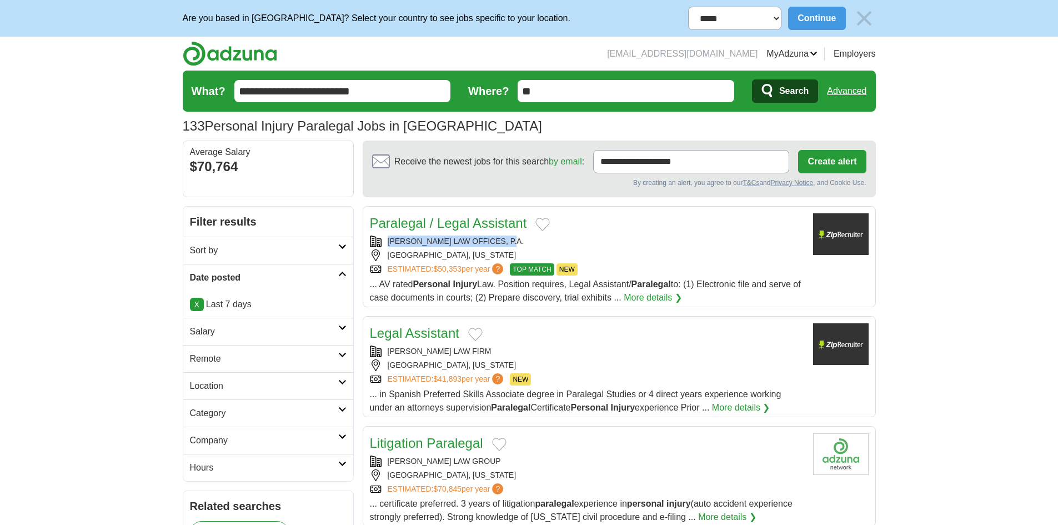
drag, startPoint x: 388, startPoint y: 238, endPoint x: 516, endPoint y: 237, distance: 128.3
click at [516, 237] on div "[PERSON_NAME] LAW OFFICES, P.A." at bounding box center [587, 242] width 434 height 12
copy div "[PERSON_NAME] LAW OFFICES, P.A."
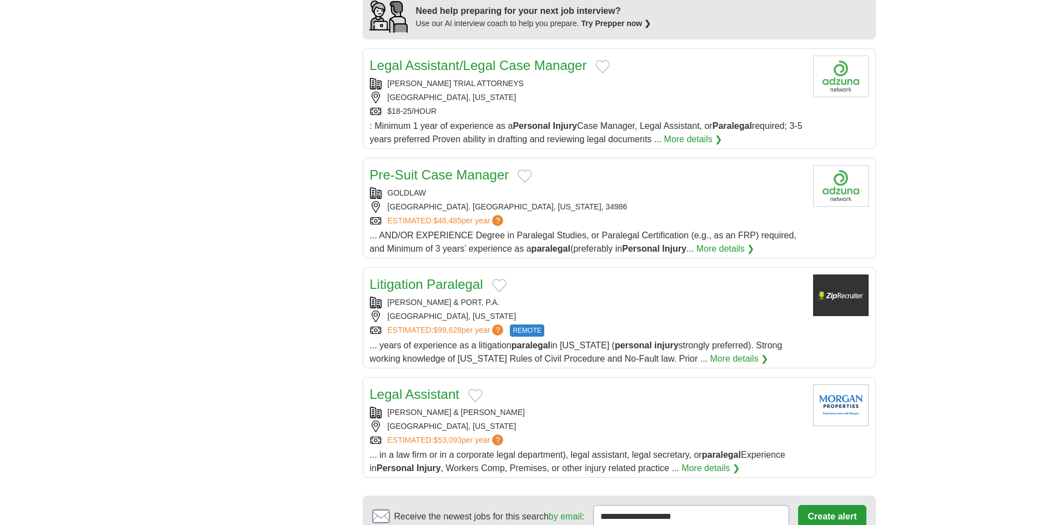
scroll to position [1000, 0]
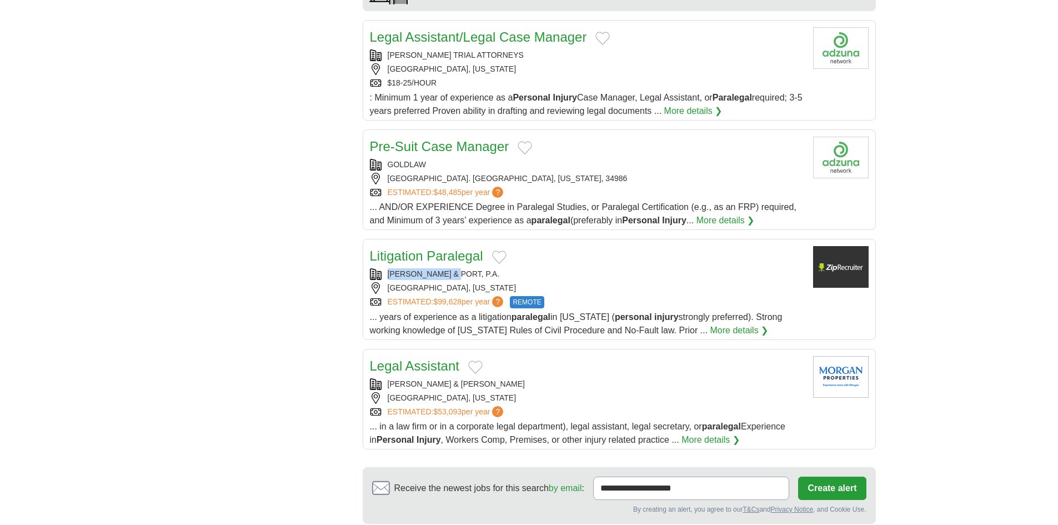
drag, startPoint x: 384, startPoint y: 269, endPoint x: 454, endPoint y: 271, distance: 70.0
click at [454, 271] on div "BETZ & PORT, P.A." at bounding box center [587, 274] width 434 height 12
copy div "BETZ & PORT, P.A"
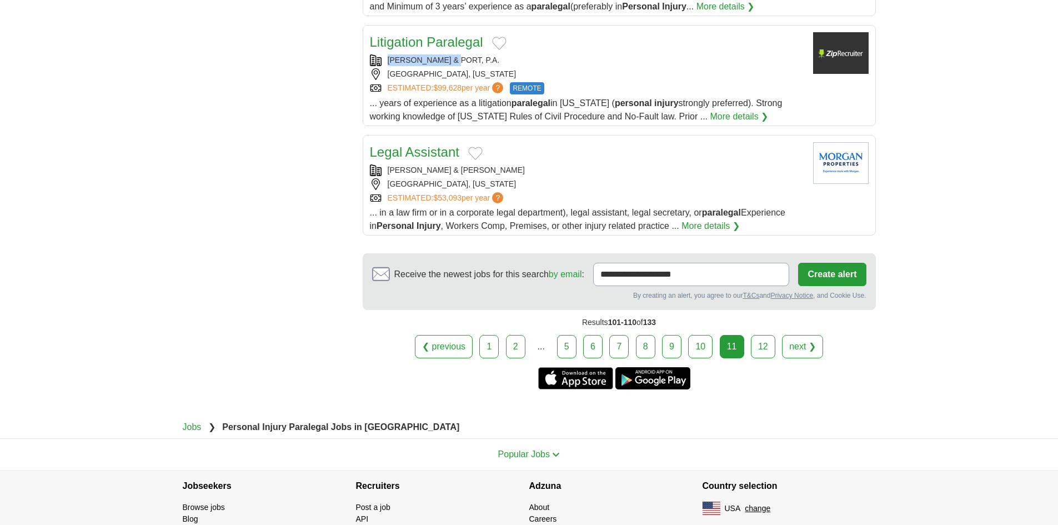
scroll to position [1222, 0]
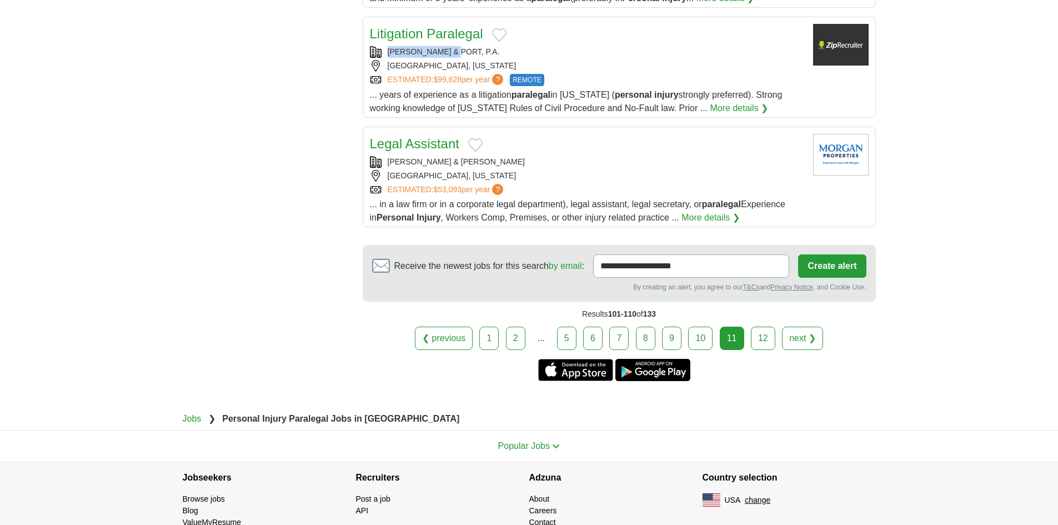
click at [757, 345] on link "12" at bounding box center [763, 338] width 24 height 23
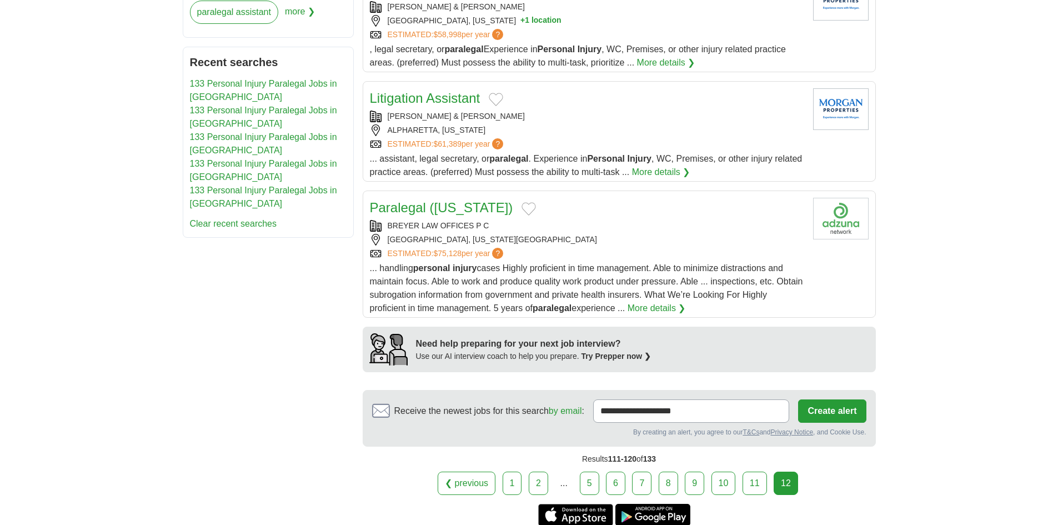
scroll to position [611, 0]
drag, startPoint x: 393, startPoint y: 224, endPoint x: 473, endPoint y: 230, distance: 79.6
click at [473, 230] on div "BREYER LAW OFFICES P C" at bounding box center [587, 225] width 434 height 12
copy div "BREYER LAW OFFICES"
